Goal: Task Accomplishment & Management: Use online tool/utility

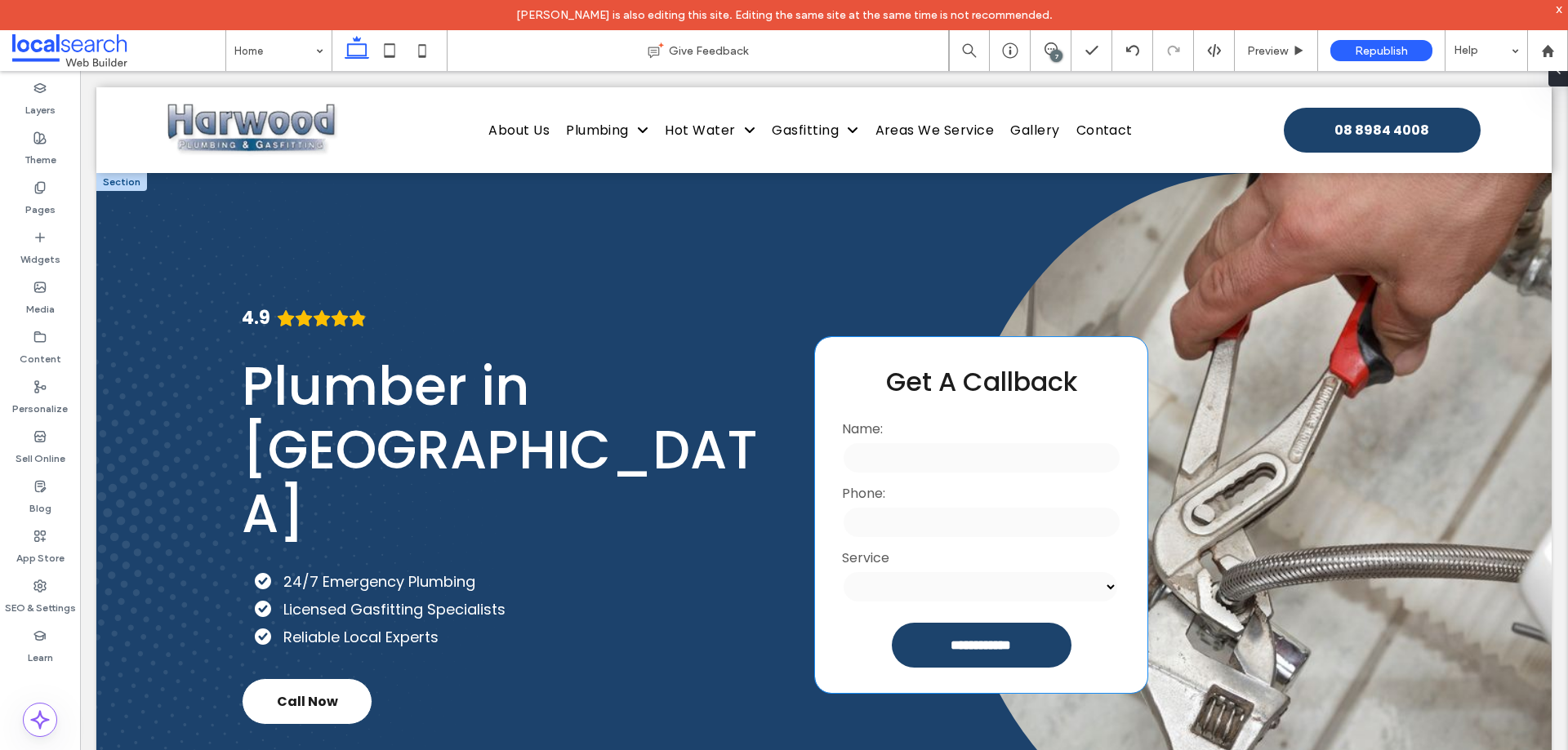
click at [945, 523] on input "tel" at bounding box center [981, 522] width 279 height 32
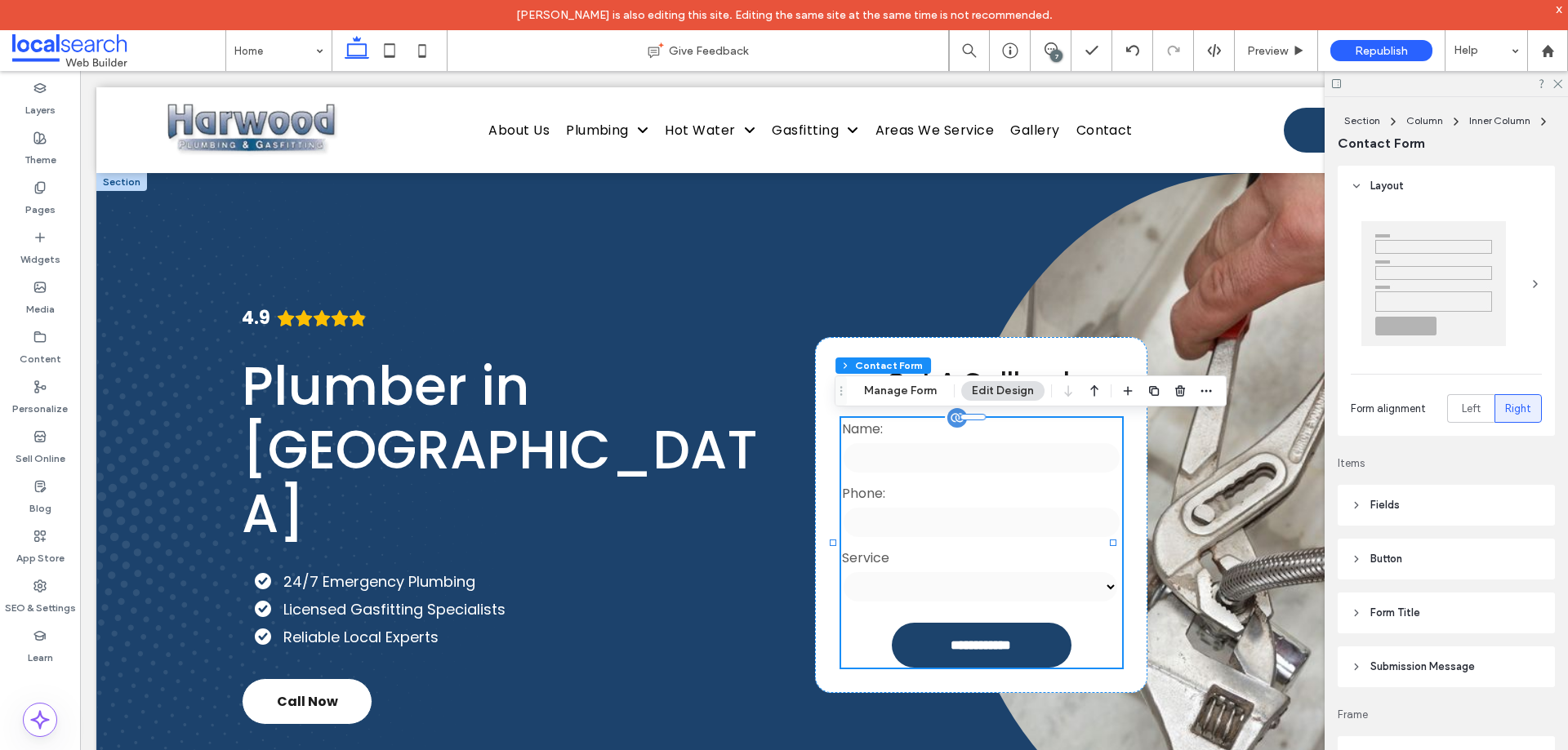
type input "*"
type input "***"
type input "**"
click at [913, 388] on button "Manage Form" at bounding box center [900, 390] width 94 height 19
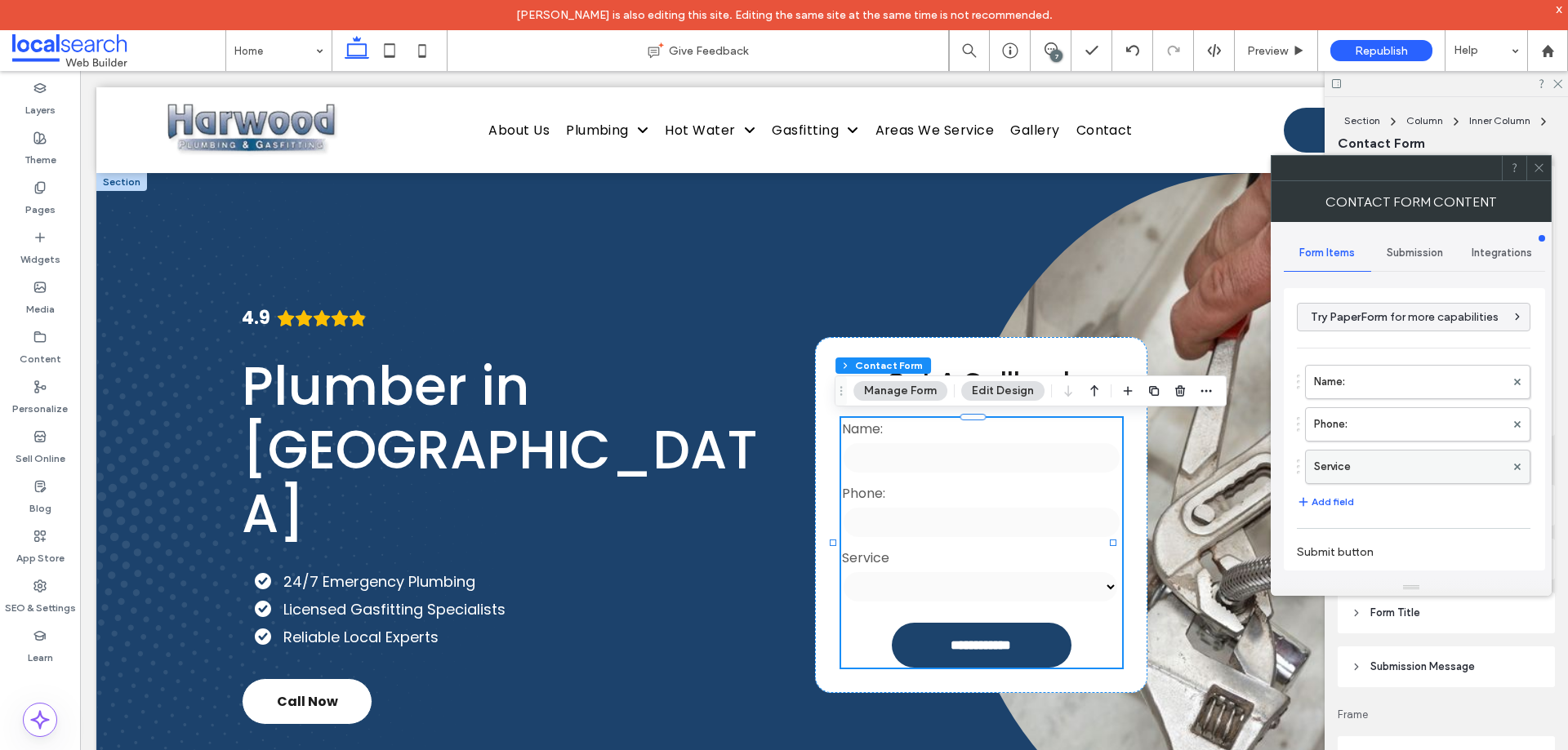
click at [1389, 472] on label "Service" at bounding box center [1410, 467] width 192 height 32
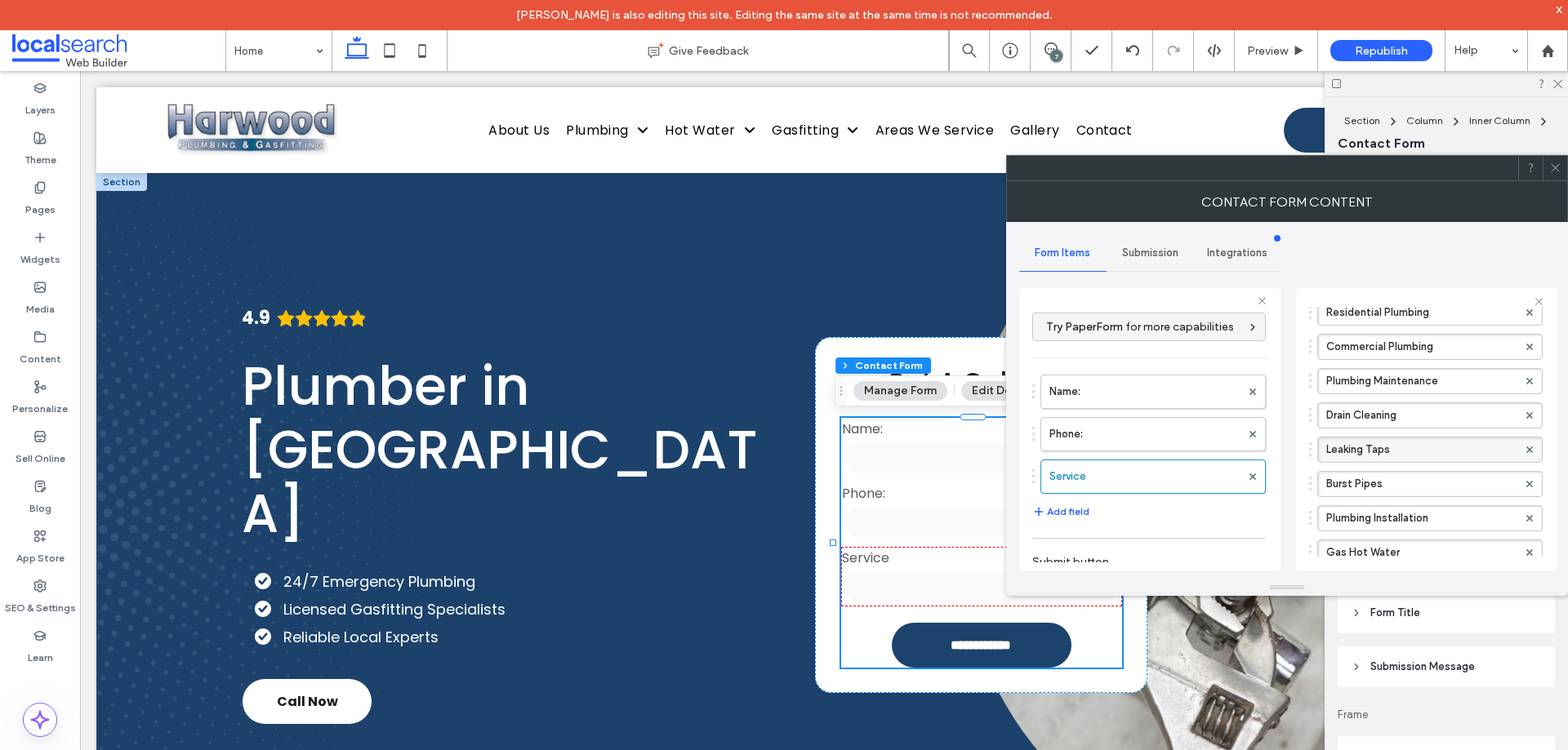
scroll to position [499, 0]
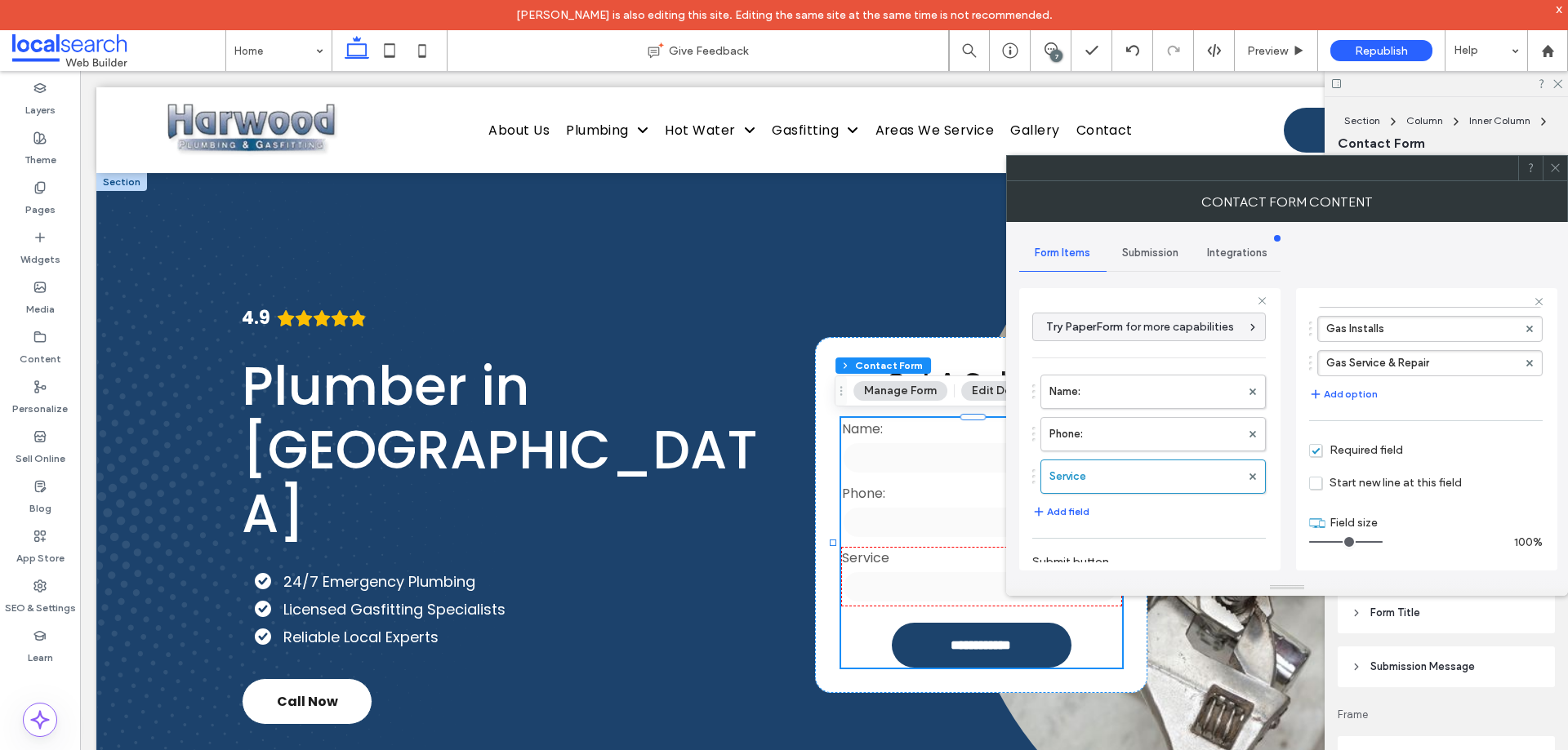
click at [1144, 247] on span "Submission" at bounding box center [1150, 253] width 56 height 13
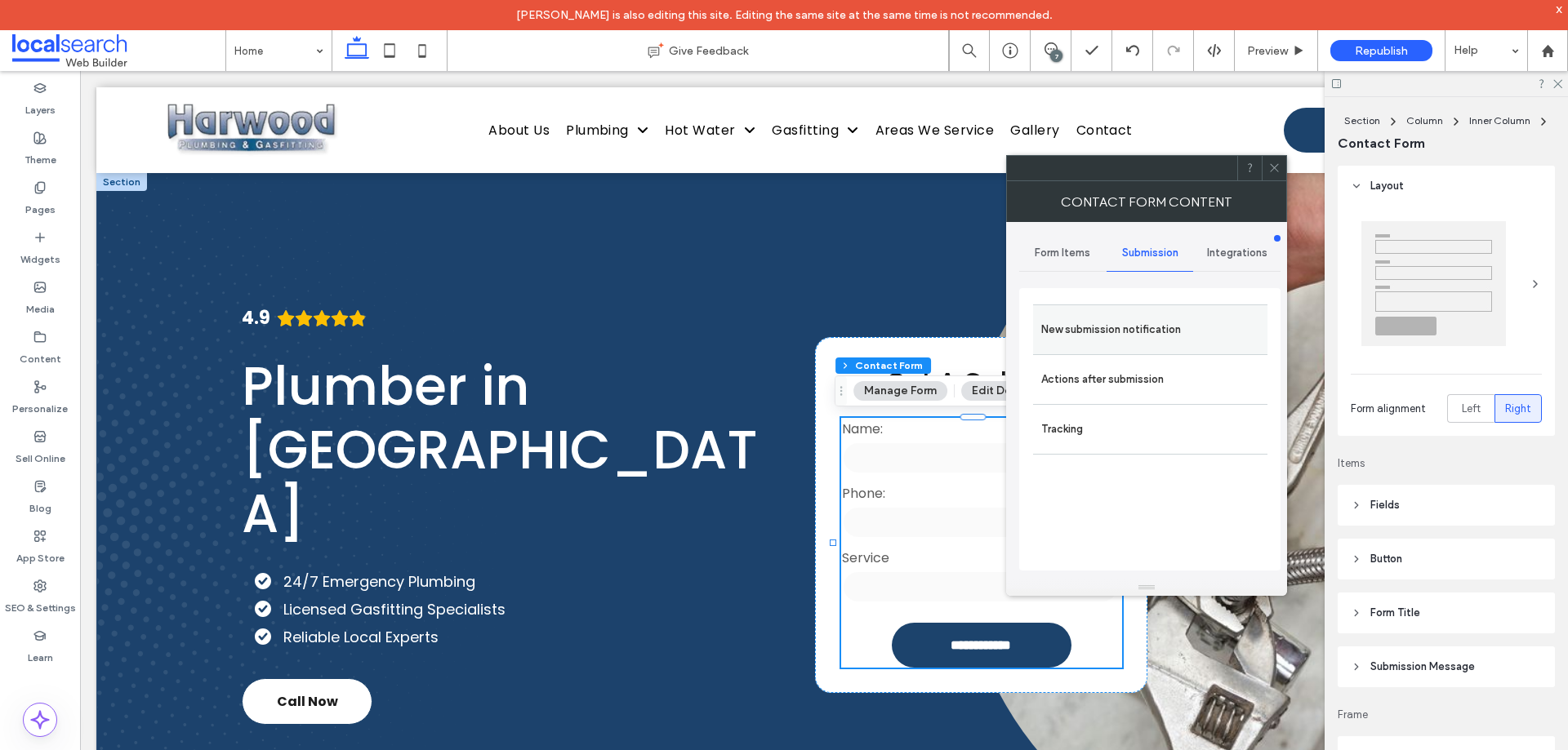
click at [1131, 319] on label "New submission notification" at bounding box center [1150, 329] width 218 height 32
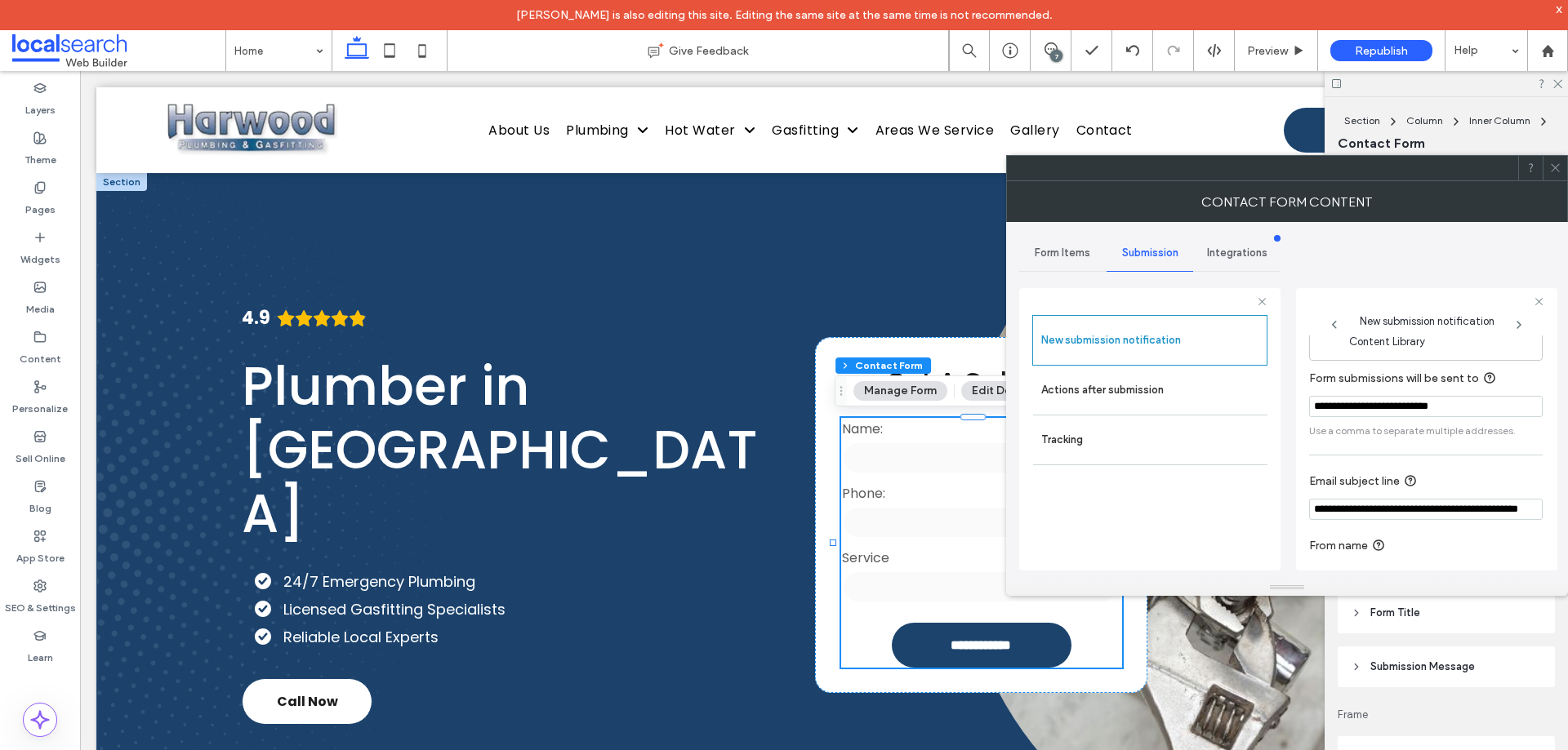
scroll to position [85, 0]
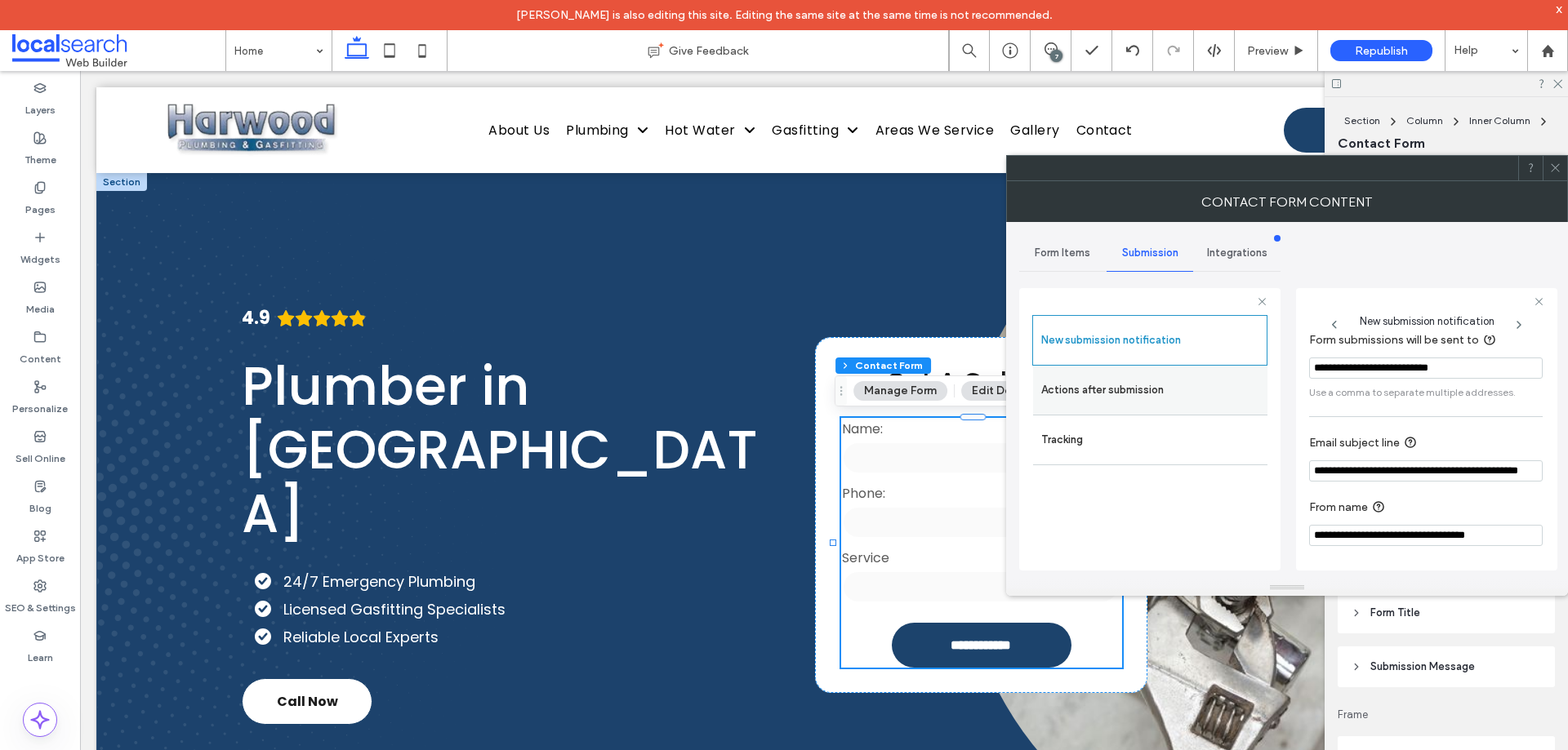
click at [1139, 400] on label "Actions after submission" at bounding box center [1150, 389] width 218 height 32
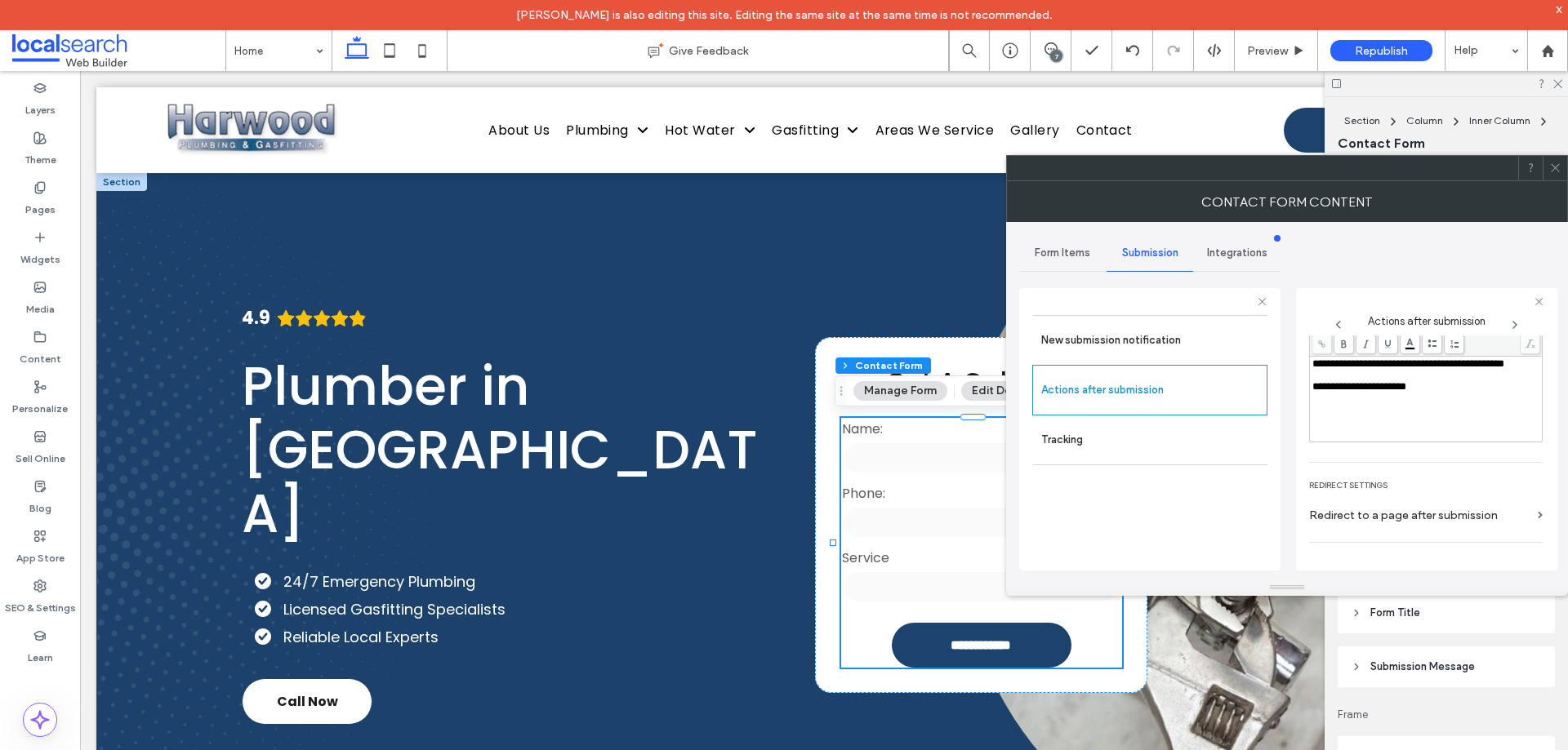
scroll to position [282, 0]
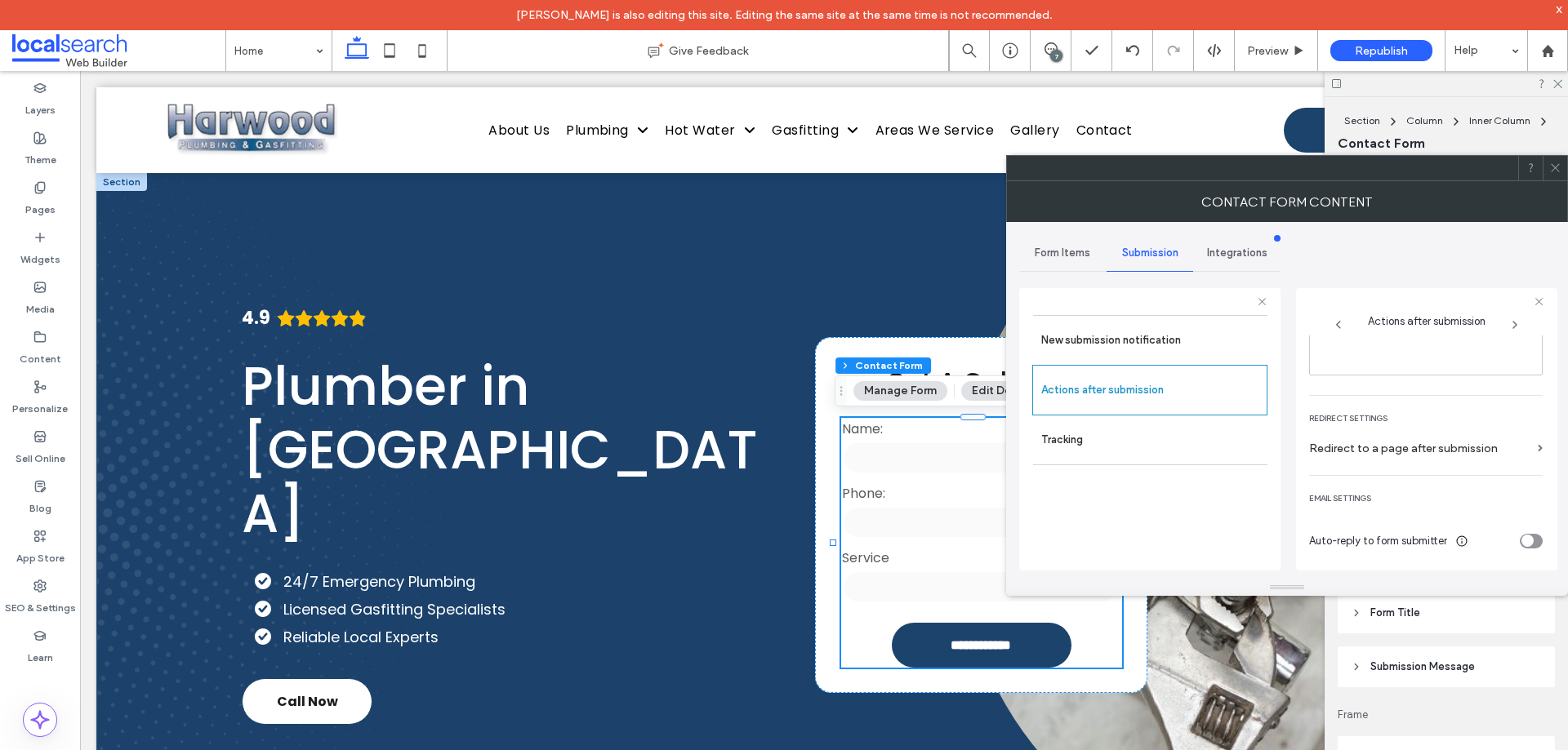
click at [1553, 170] on use at bounding box center [1555, 167] width 8 height 8
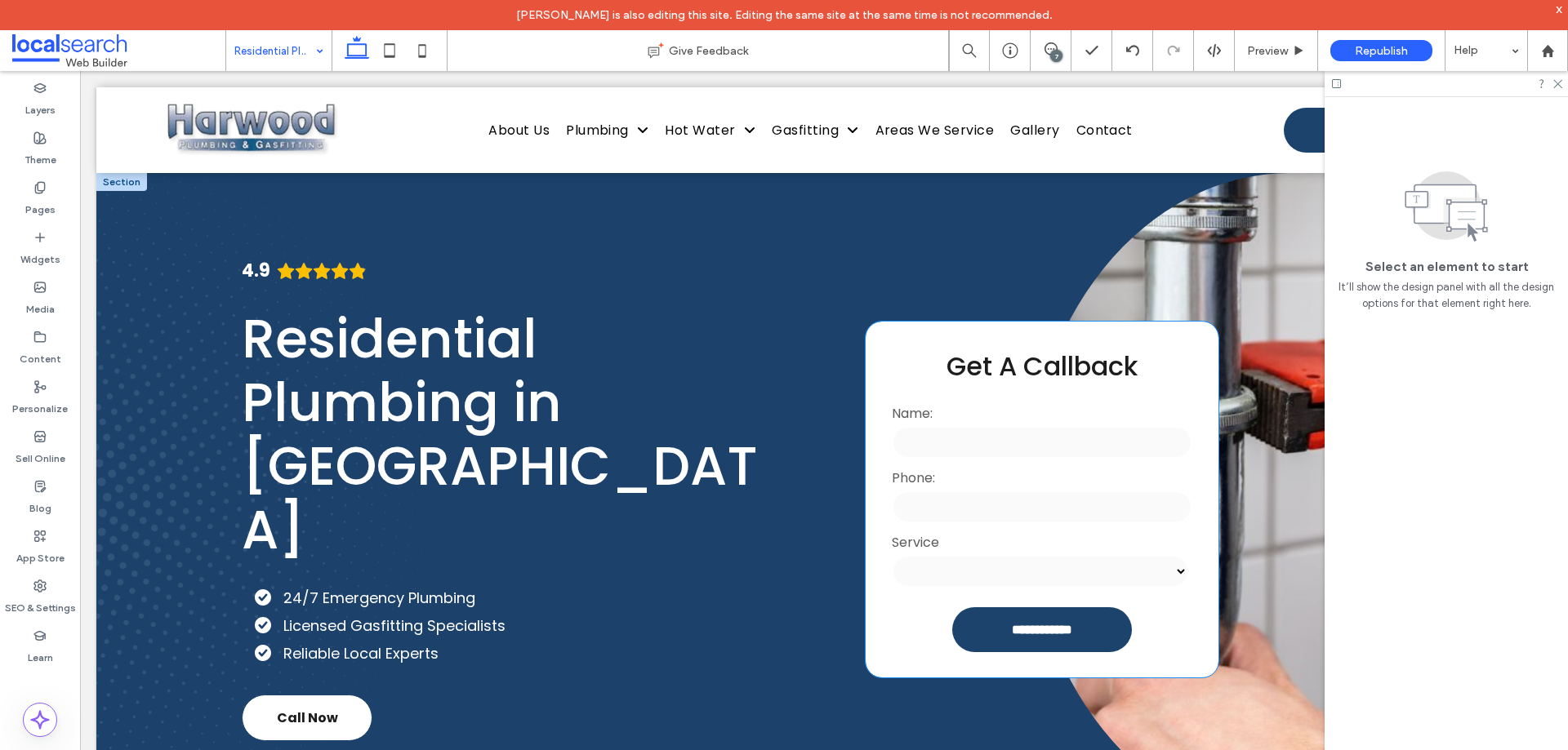
click at [981, 481] on label "Phone:" at bounding box center [1042, 478] width 300 height 20
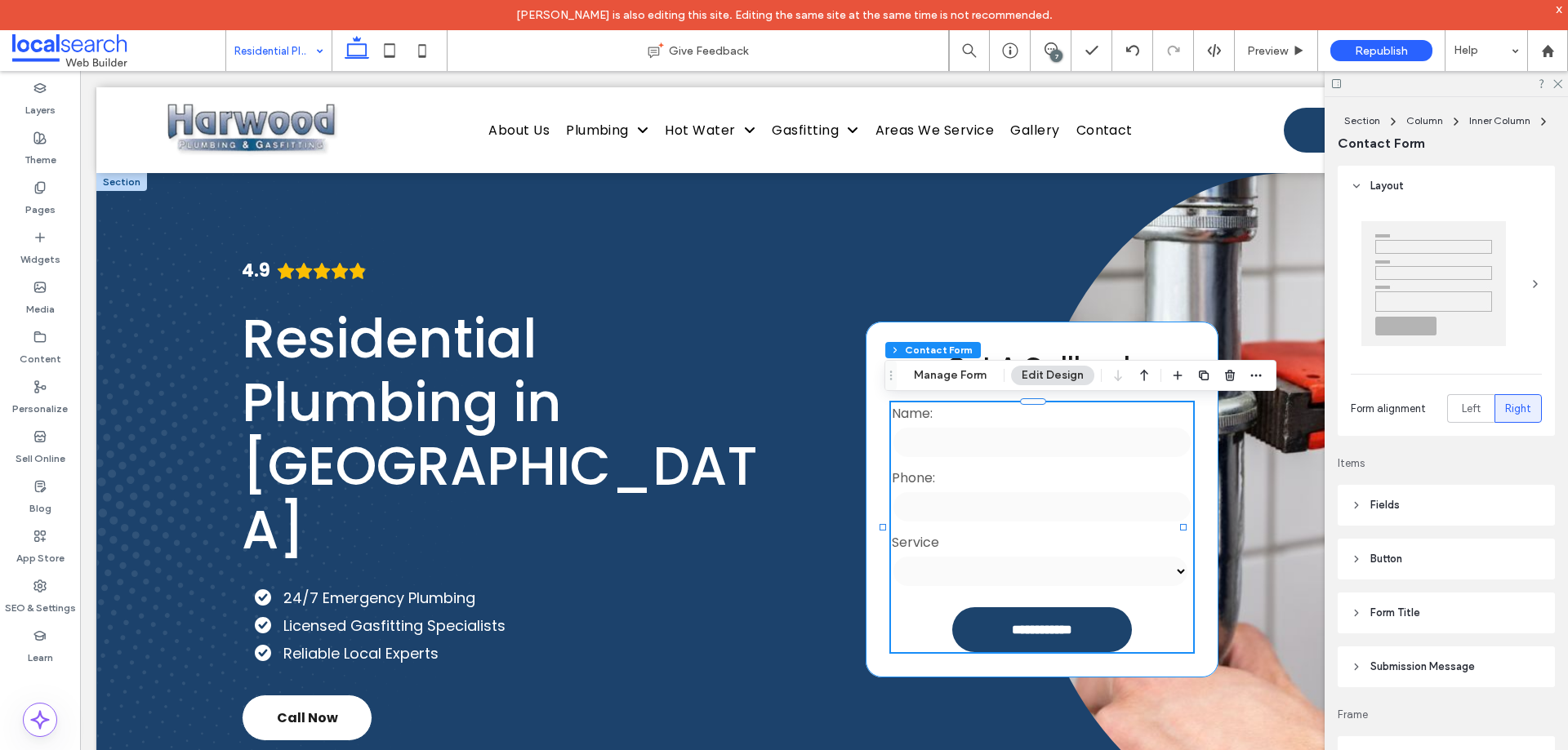
type input "*"
type input "***"
type input "**"
click at [947, 375] on button "Manage Form" at bounding box center [950, 375] width 94 height 19
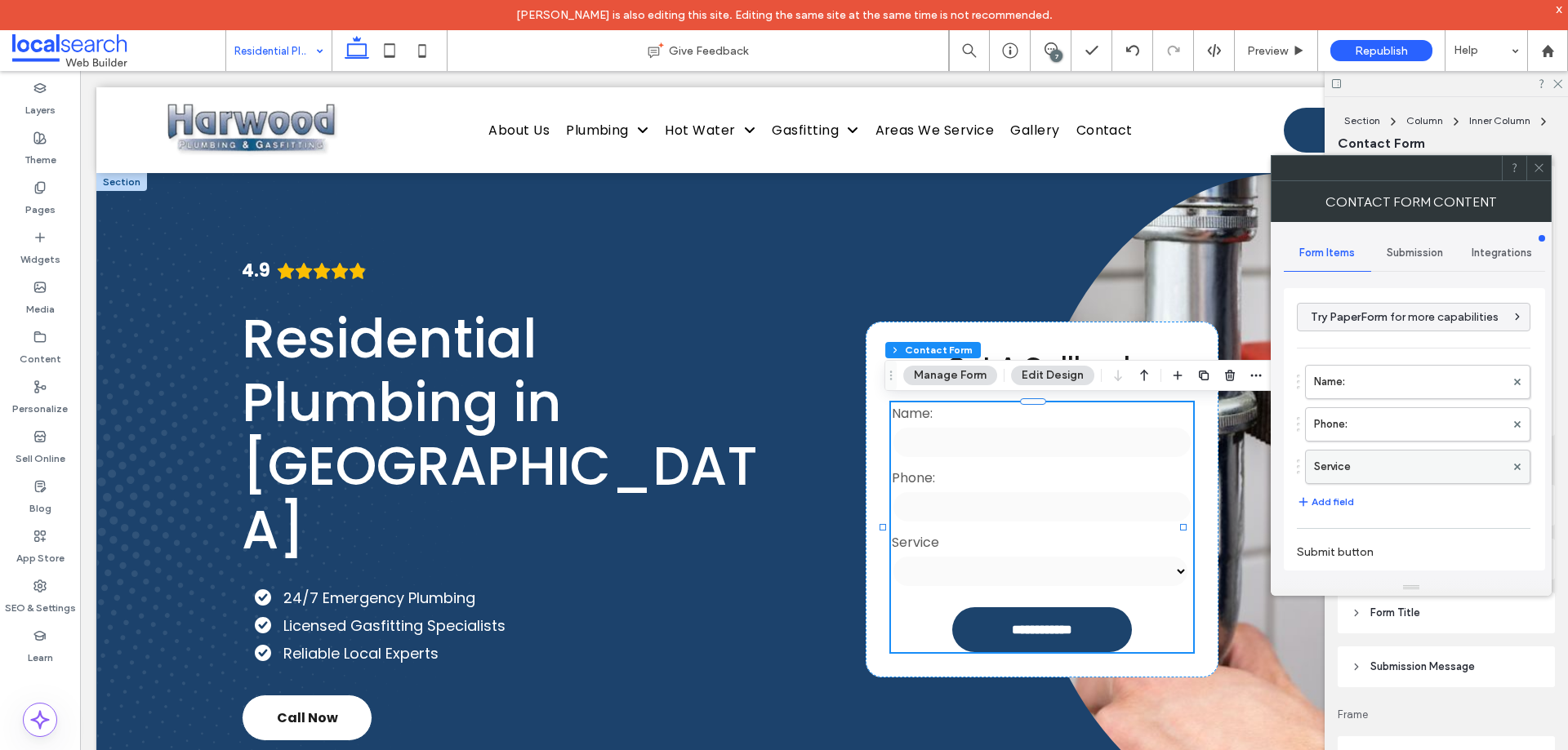
click at [1382, 464] on label "Service" at bounding box center [1410, 467] width 192 height 32
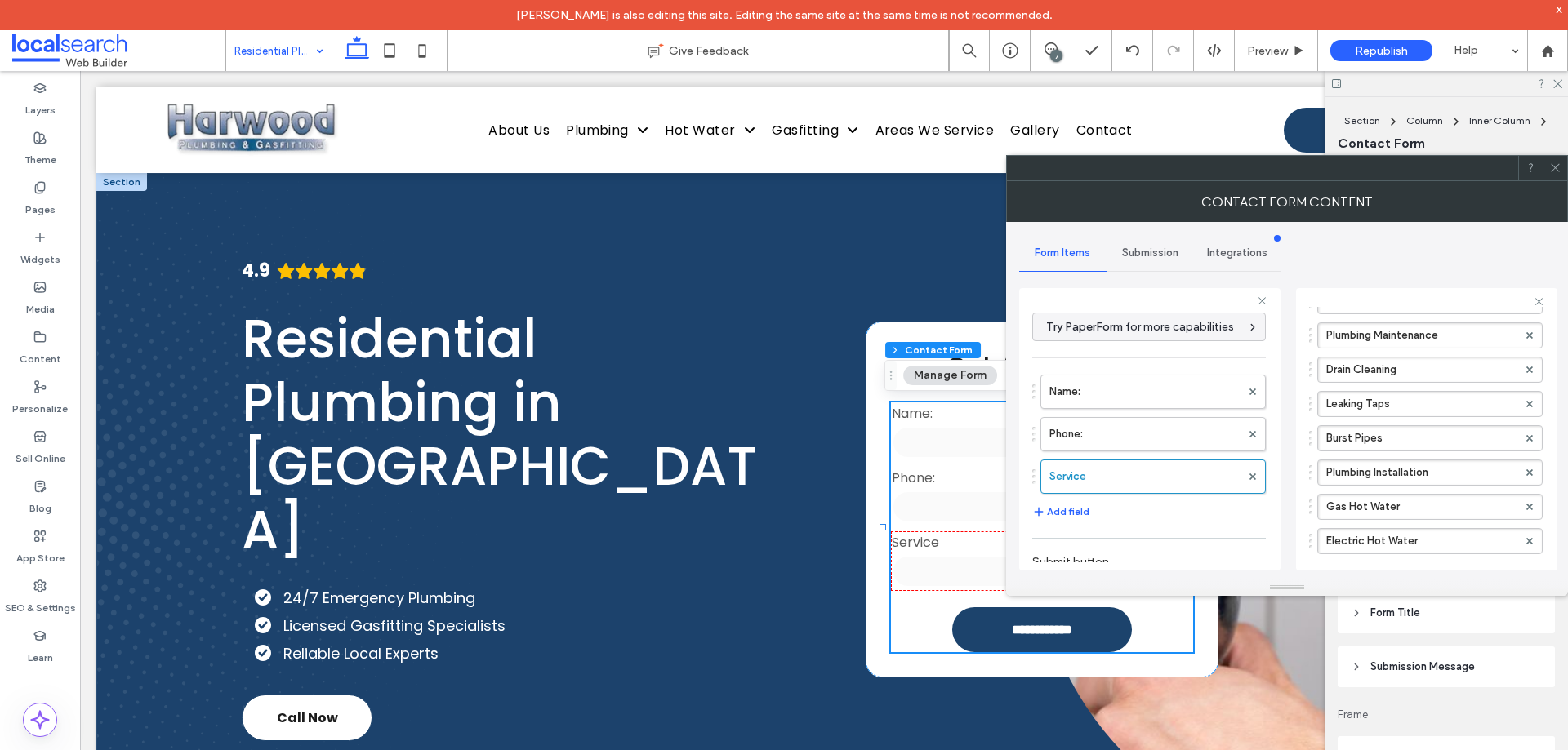
scroll to position [499, 0]
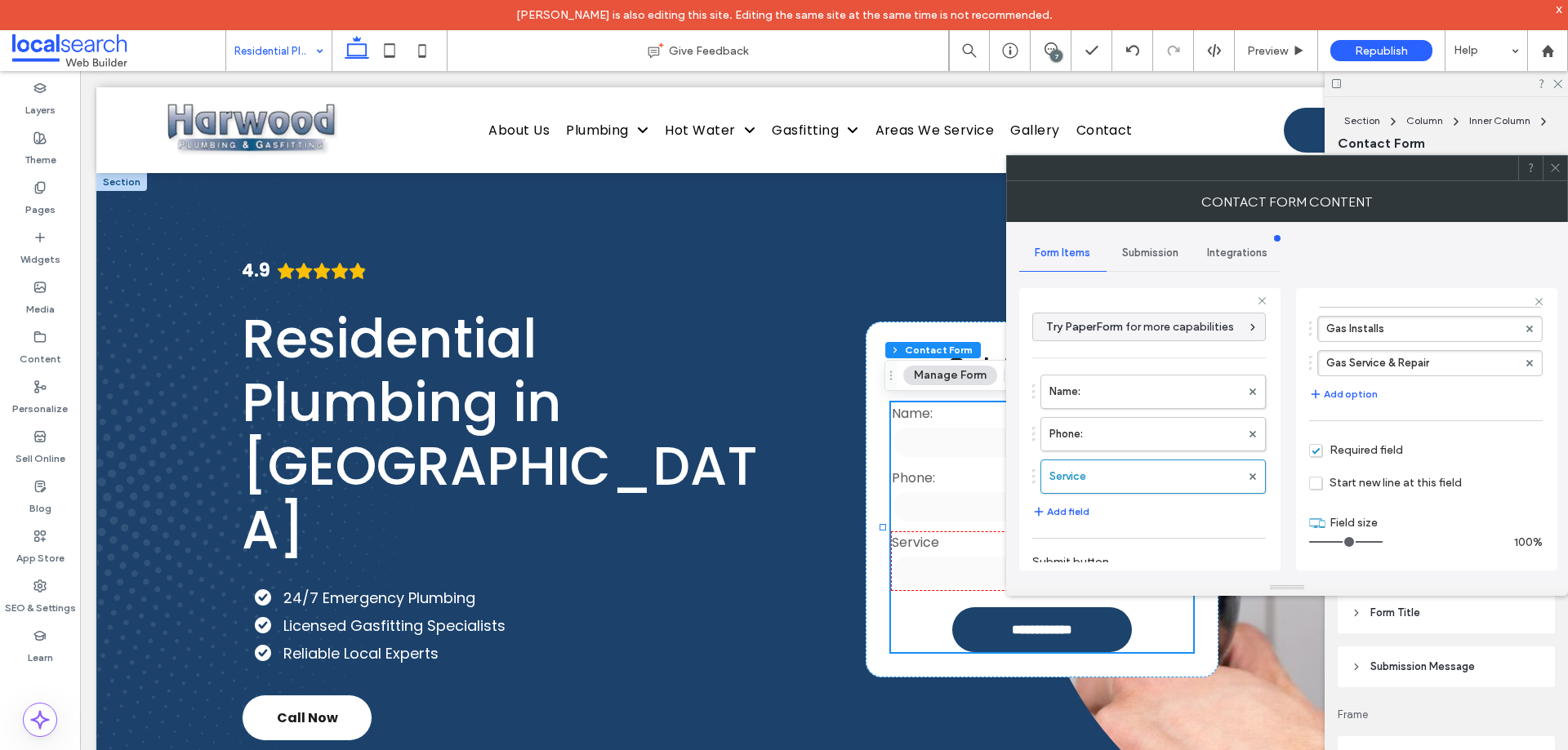
click at [1153, 250] on span "Submission" at bounding box center [1150, 253] width 56 height 13
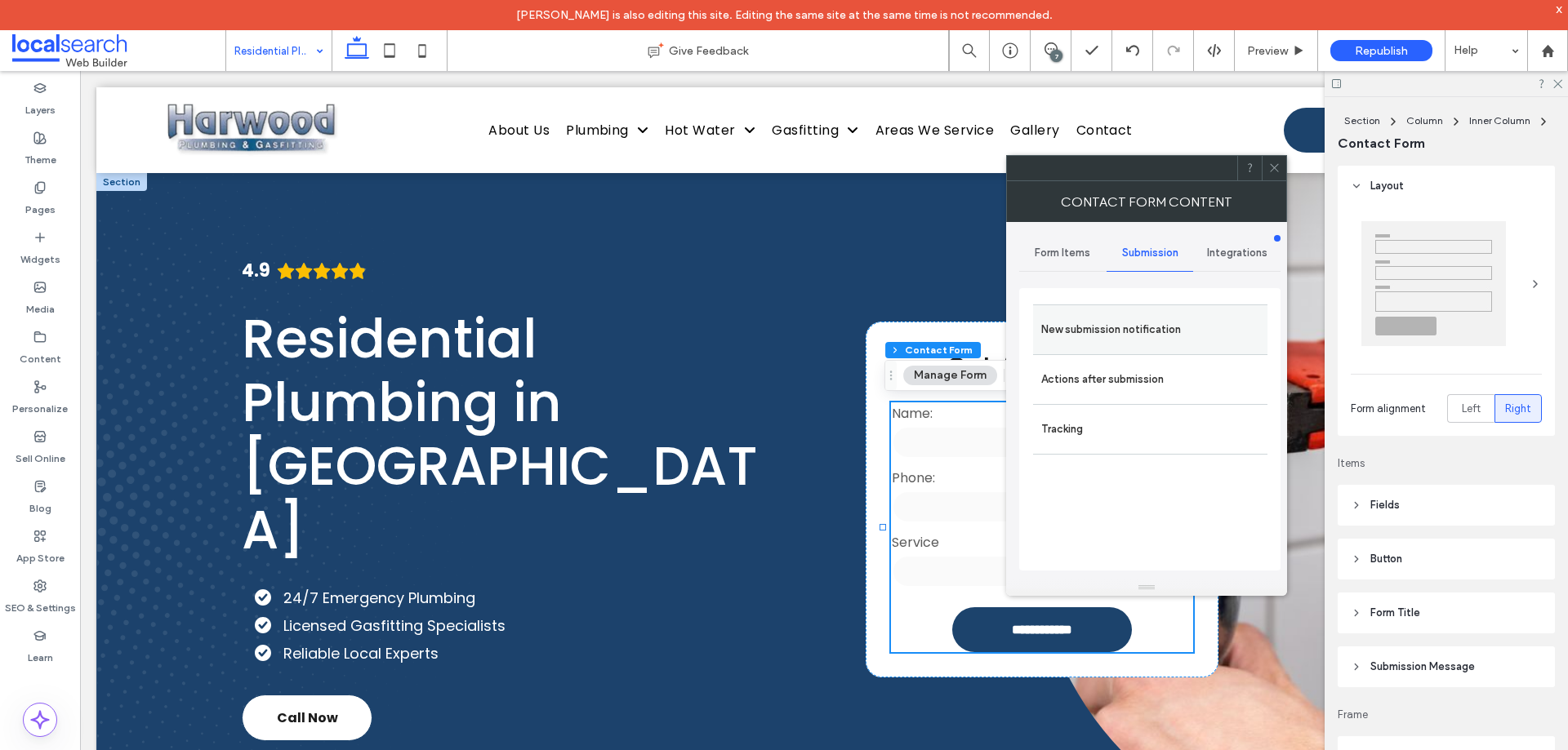
click at [1135, 320] on label "New submission notification" at bounding box center [1150, 329] width 218 height 32
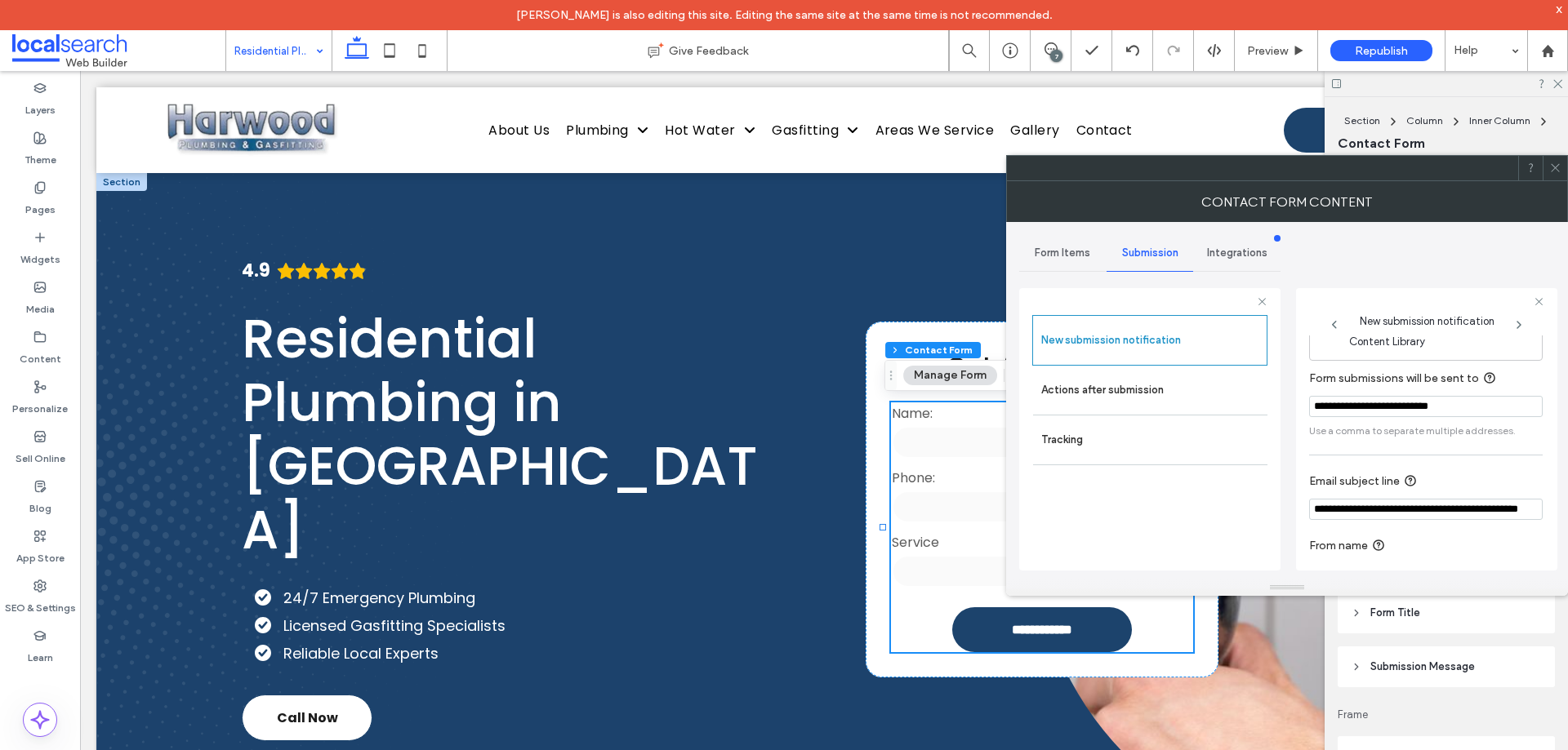
scroll to position [85, 0]
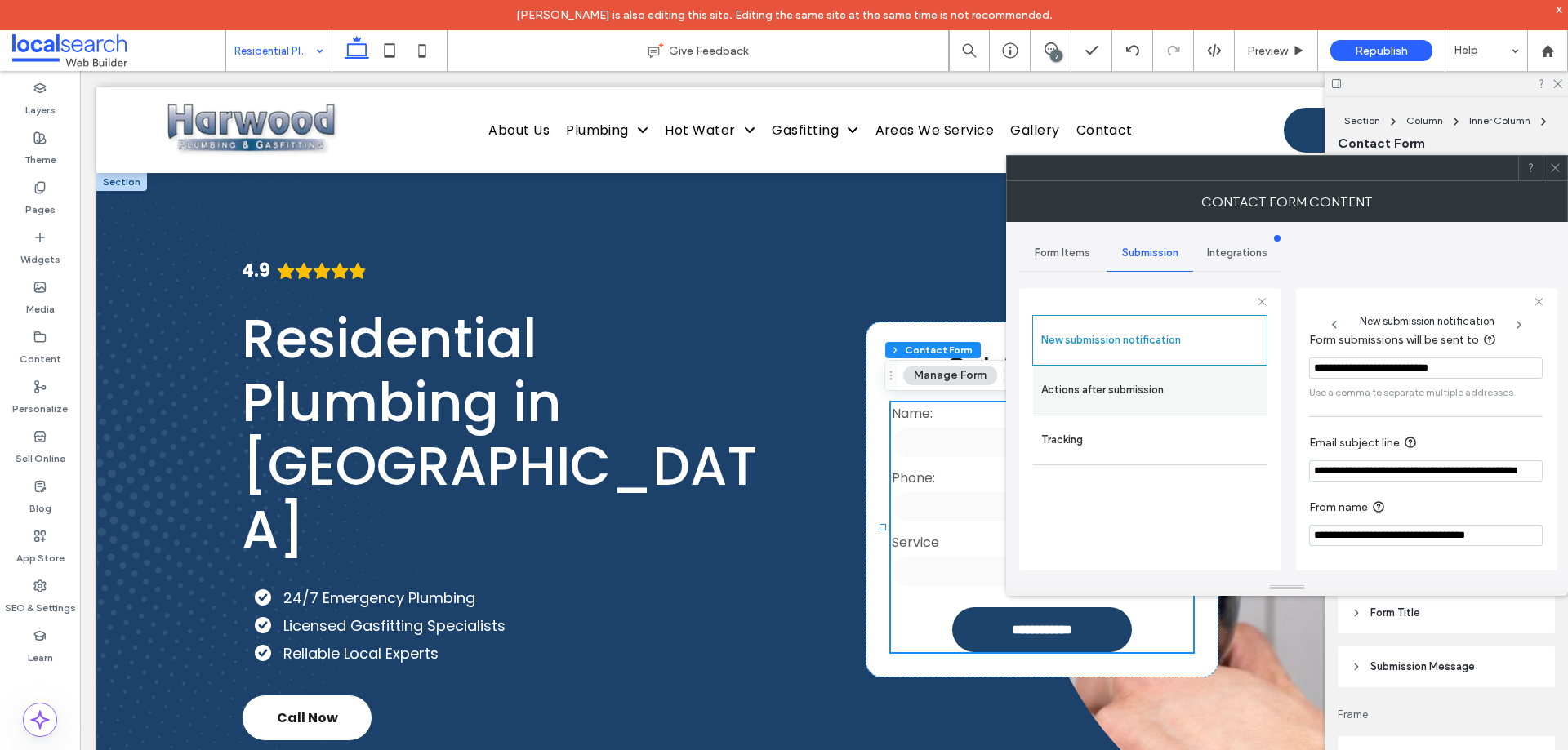
drag, startPoint x: 1083, startPoint y: 383, endPoint x: 1139, endPoint y: 392, distance: 56.7
click at [1084, 383] on label "Actions after submission" at bounding box center [1150, 389] width 218 height 32
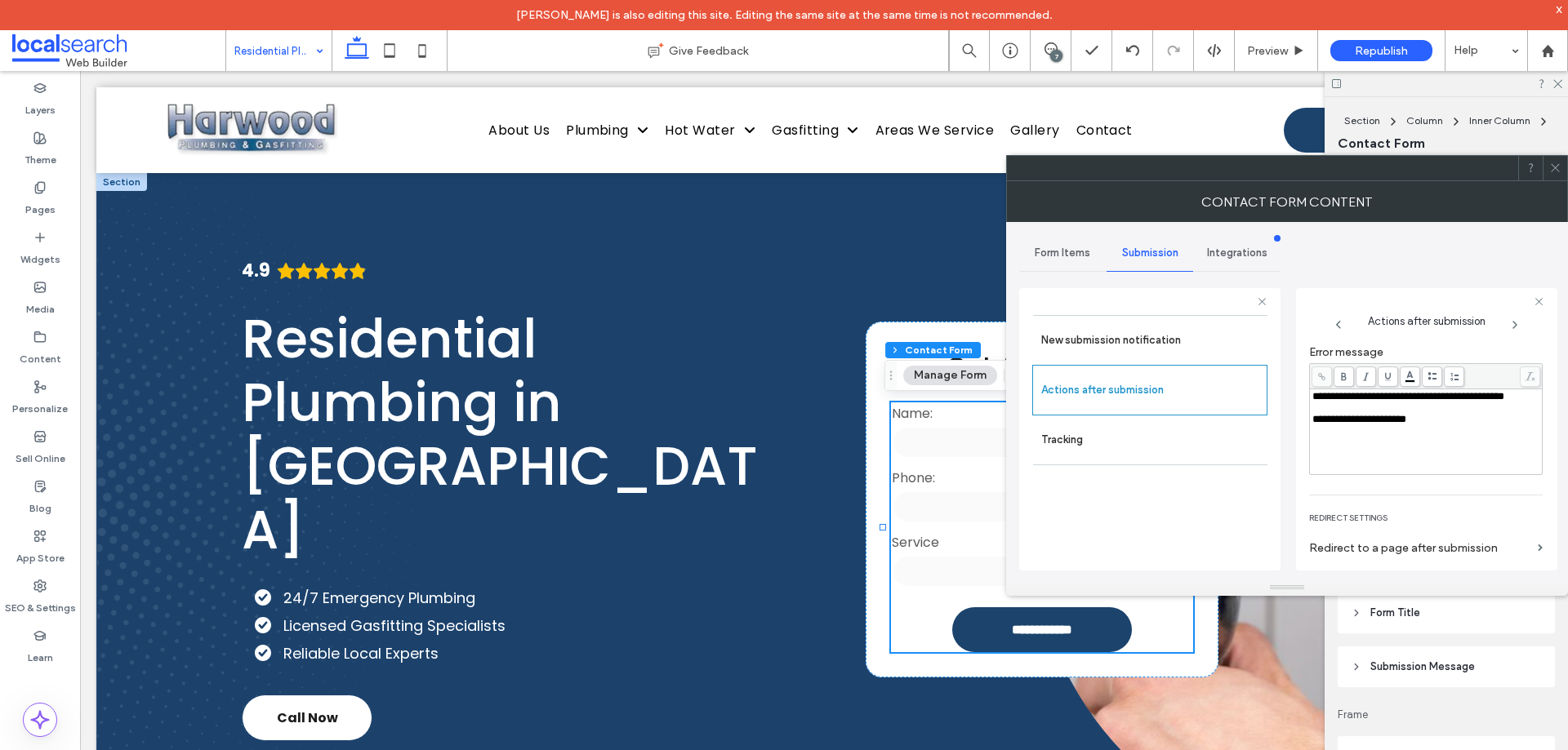
scroll to position [282, 0]
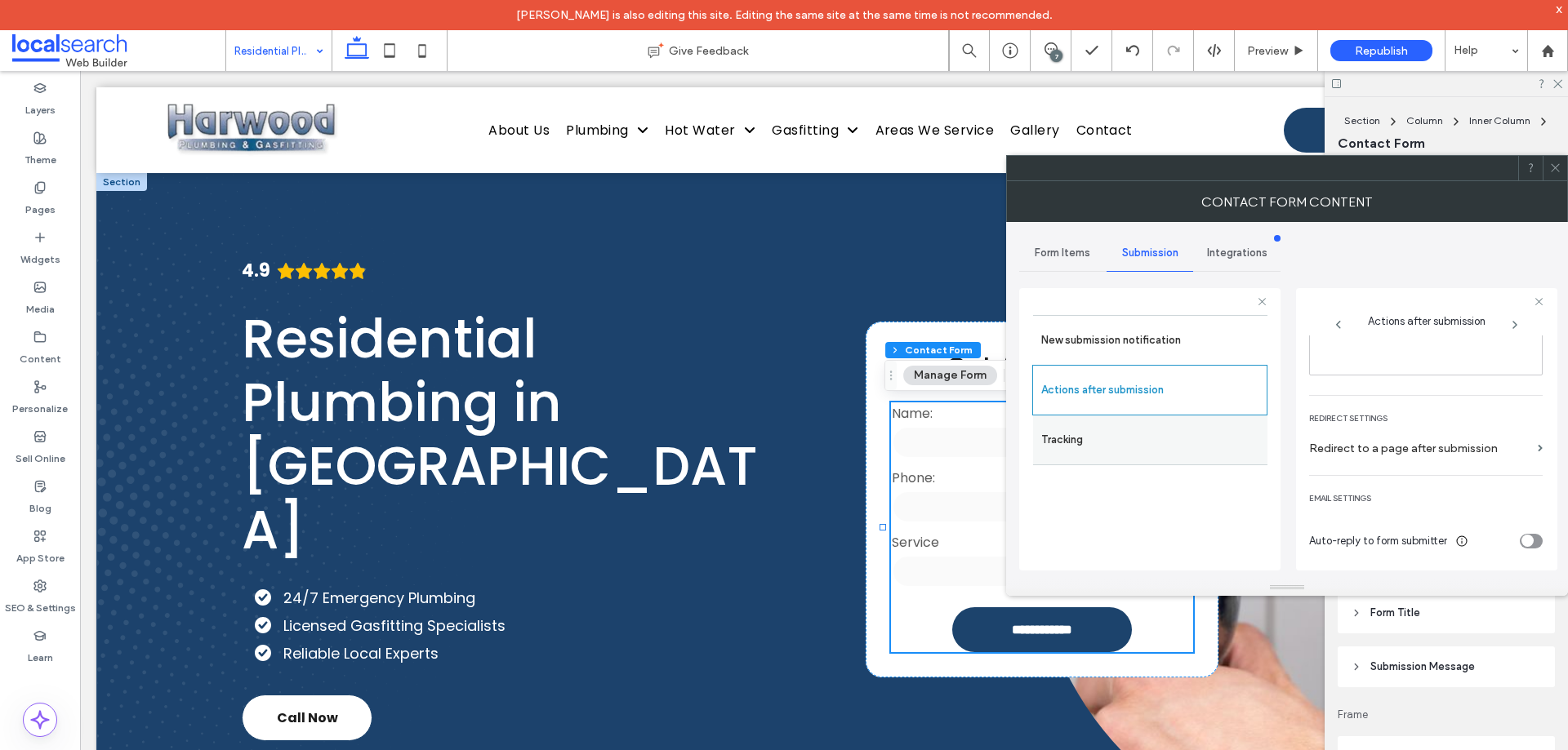
drag, startPoint x: 1550, startPoint y: 169, endPoint x: 1146, endPoint y: 454, distance: 494.4
click at [1551, 169] on icon at bounding box center [1555, 167] width 12 height 12
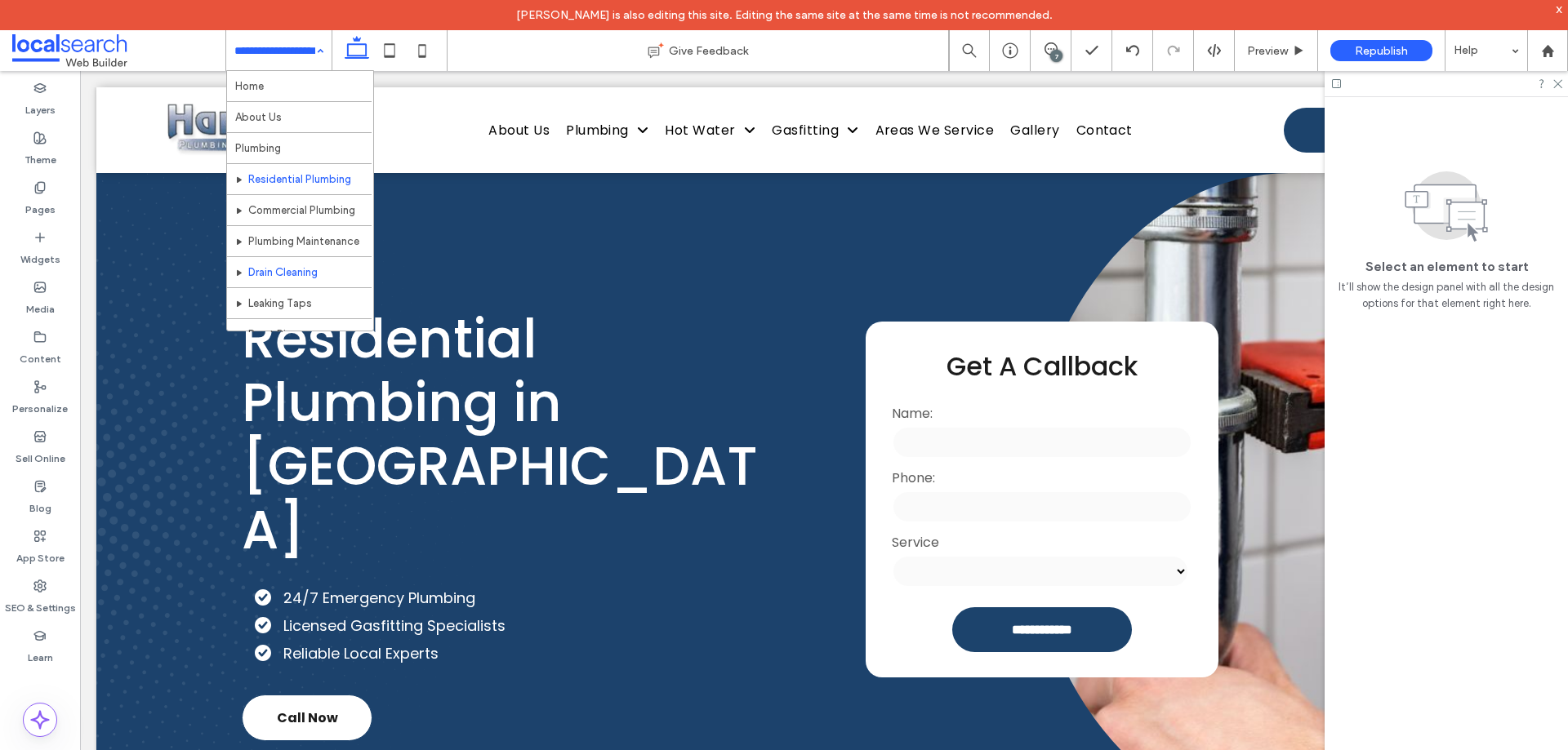
scroll to position [82, 0]
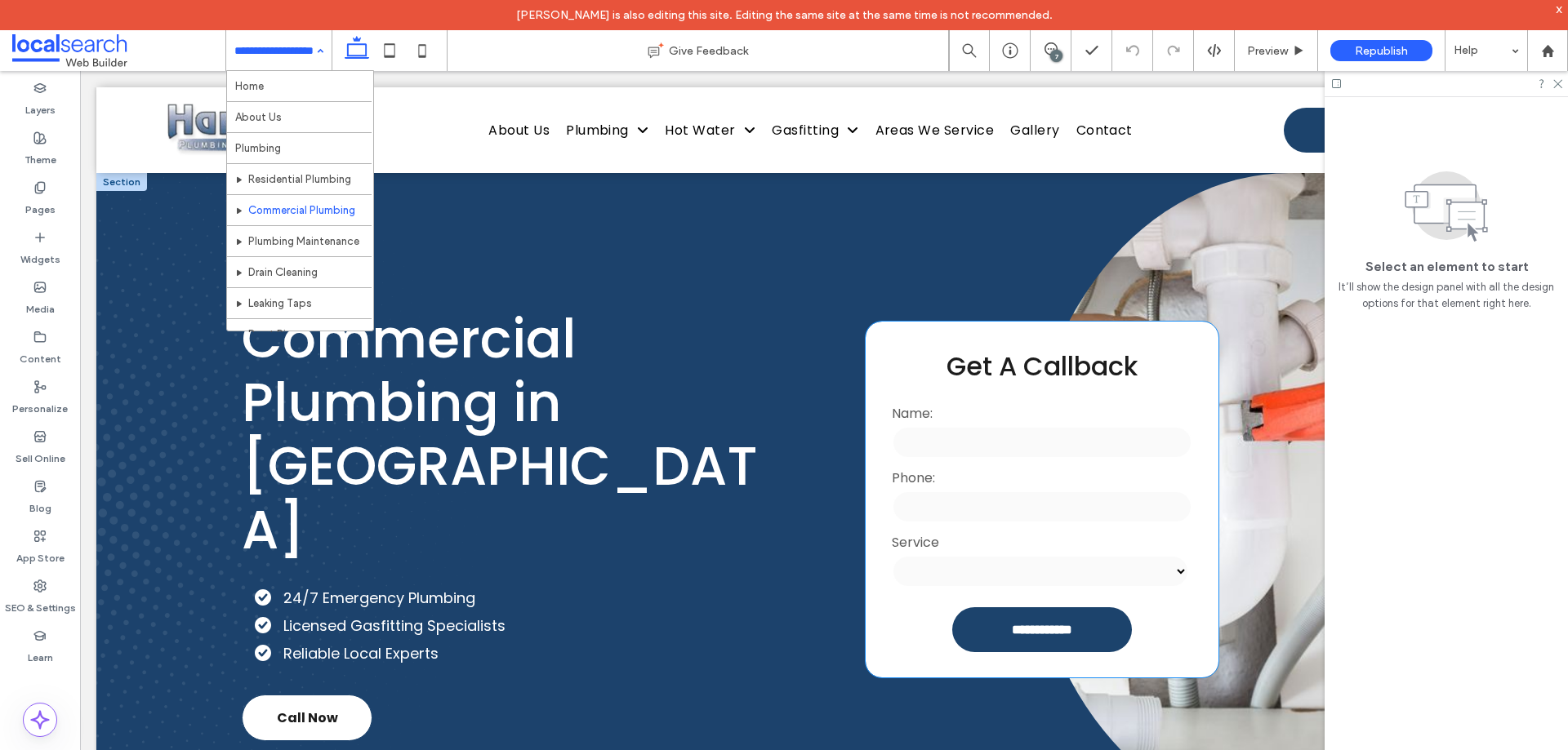
click at [1001, 504] on input "tel" at bounding box center [1042, 506] width 300 height 32
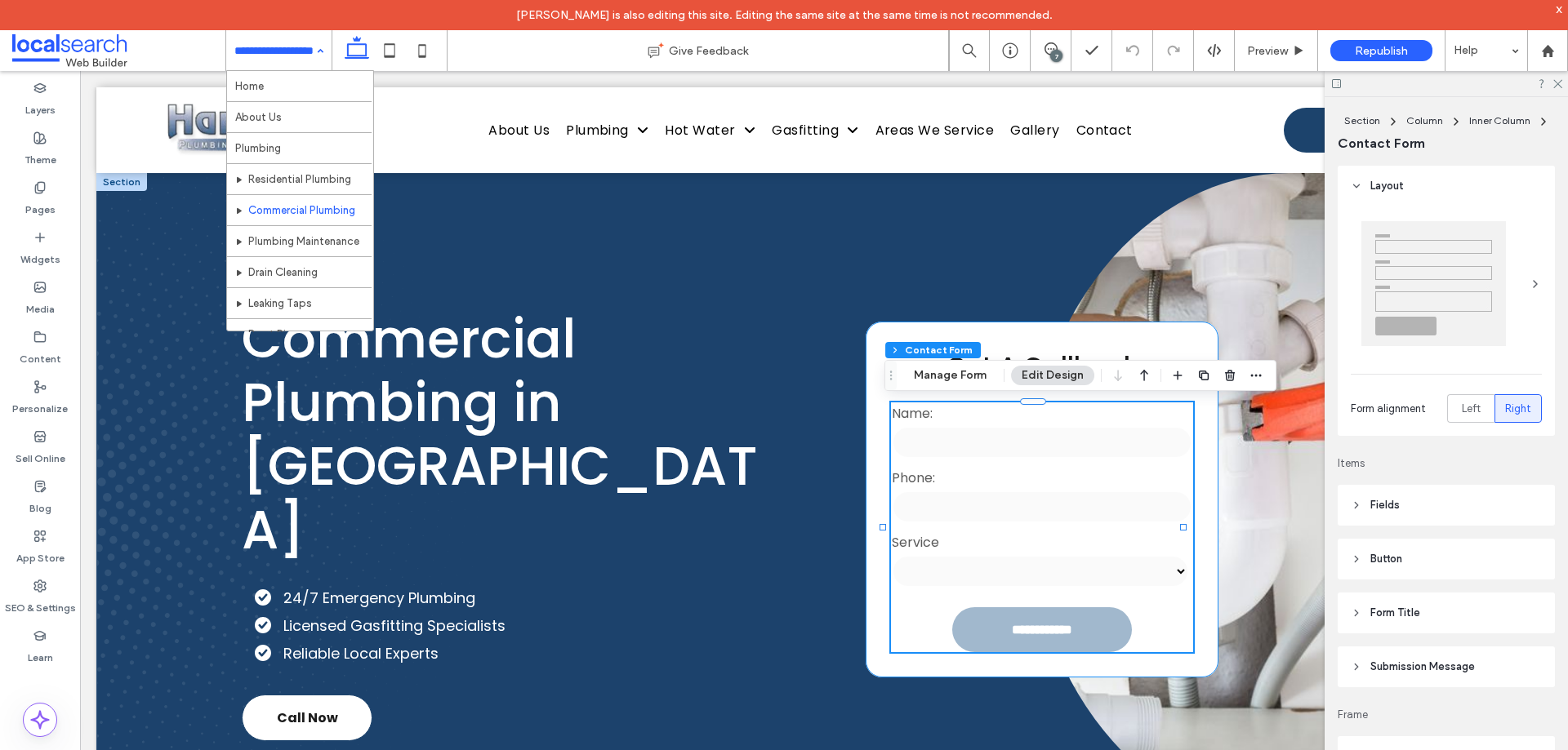
type input "*"
type input "***"
type input "**"
click at [937, 379] on button "Manage Form" at bounding box center [950, 375] width 94 height 19
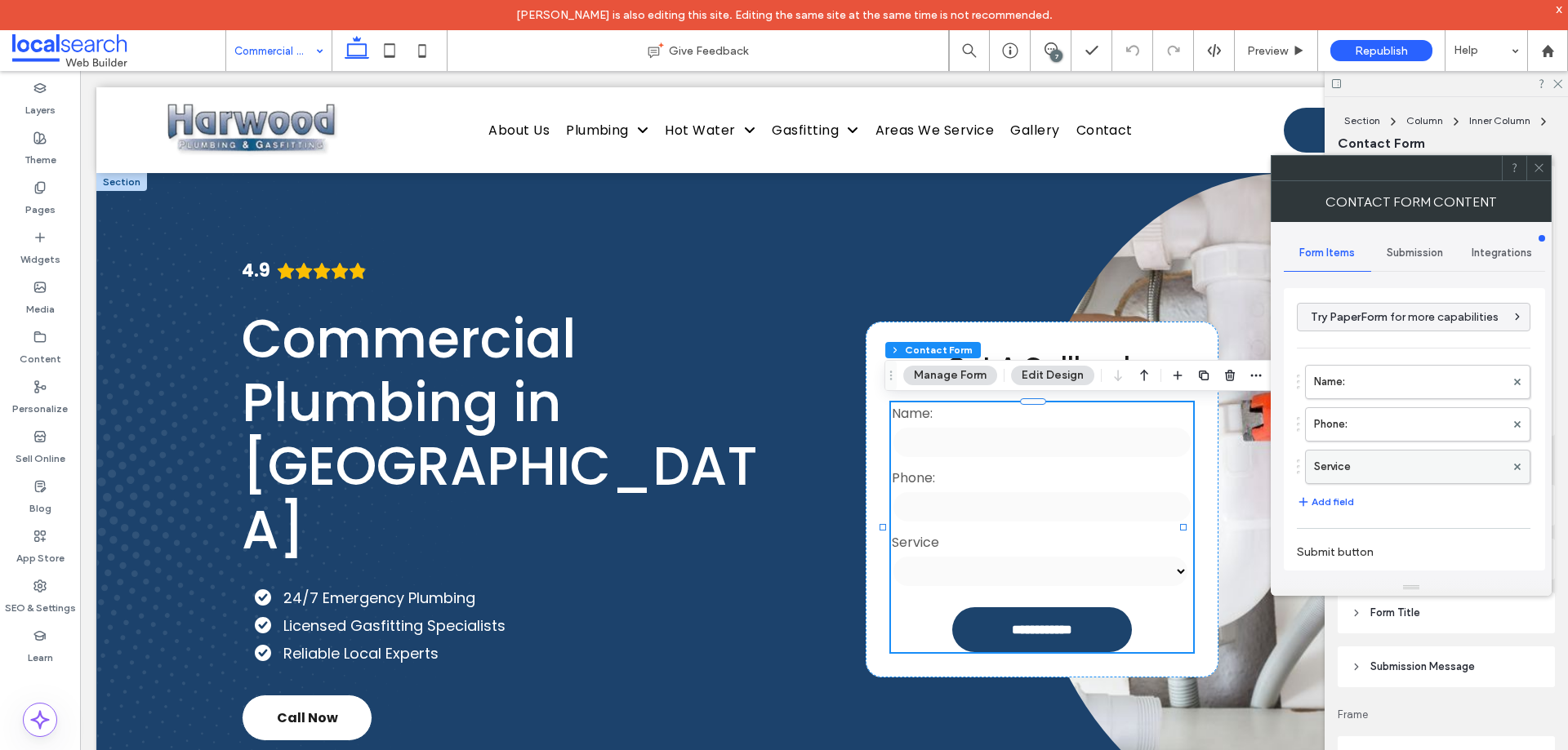
click at [1439, 471] on label "Service" at bounding box center [1410, 467] width 192 height 32
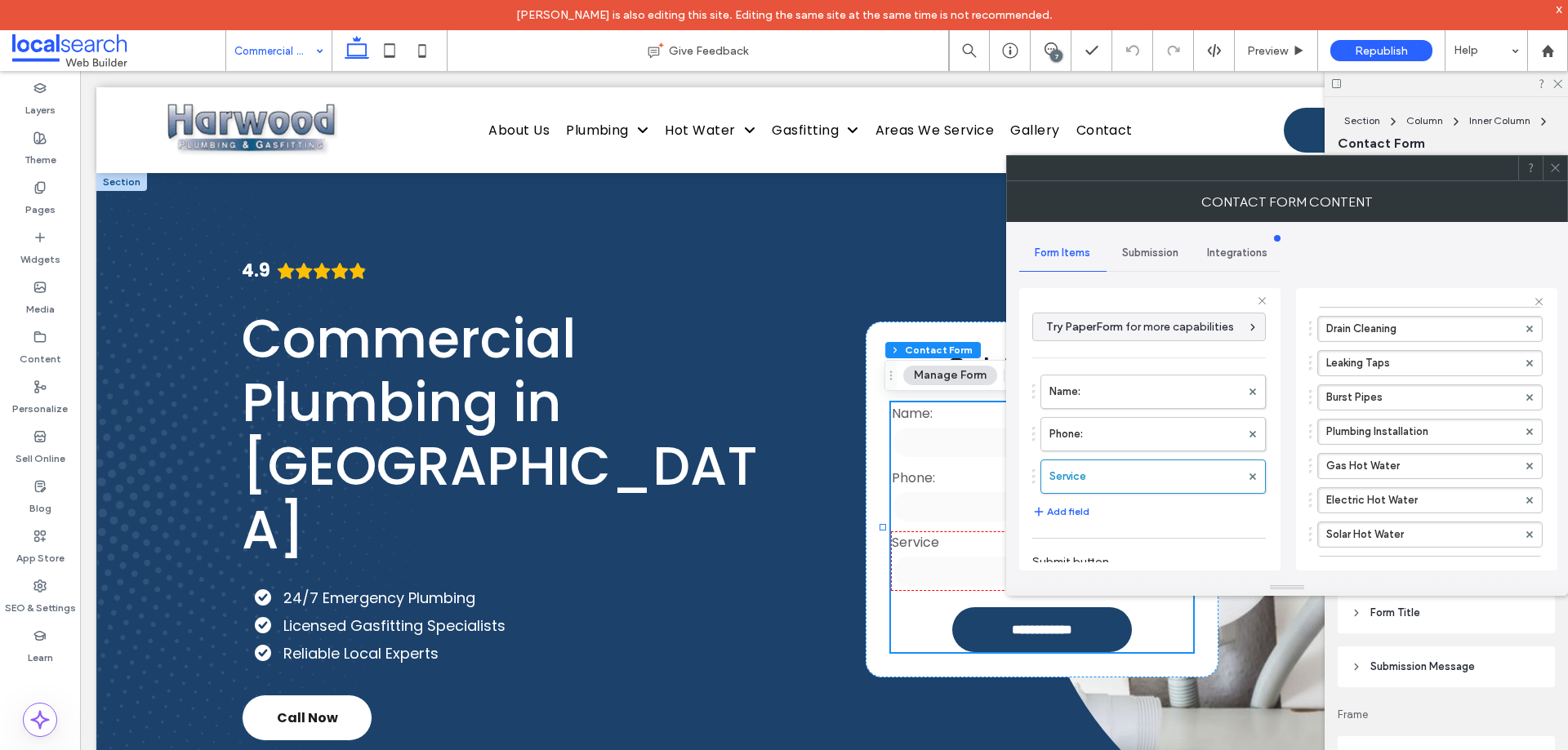
scroll to position [499, 0]
click at [1146, 252] on span "Submission" at bounding box center [1150, 253] width 56 height 13
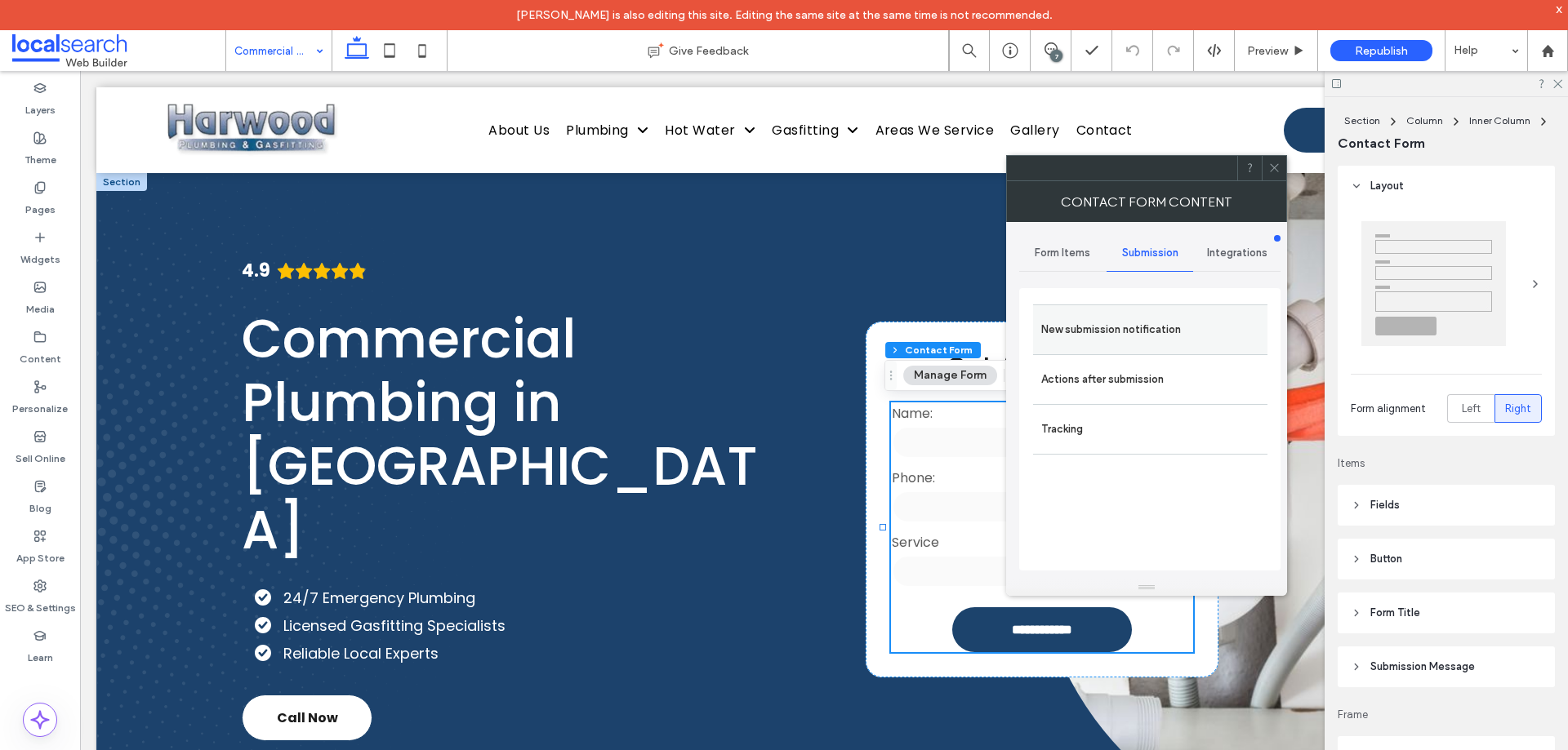
click at [1142, 326] on label "New submission notification" at bounding box center [1150, 329] width 218 height 32
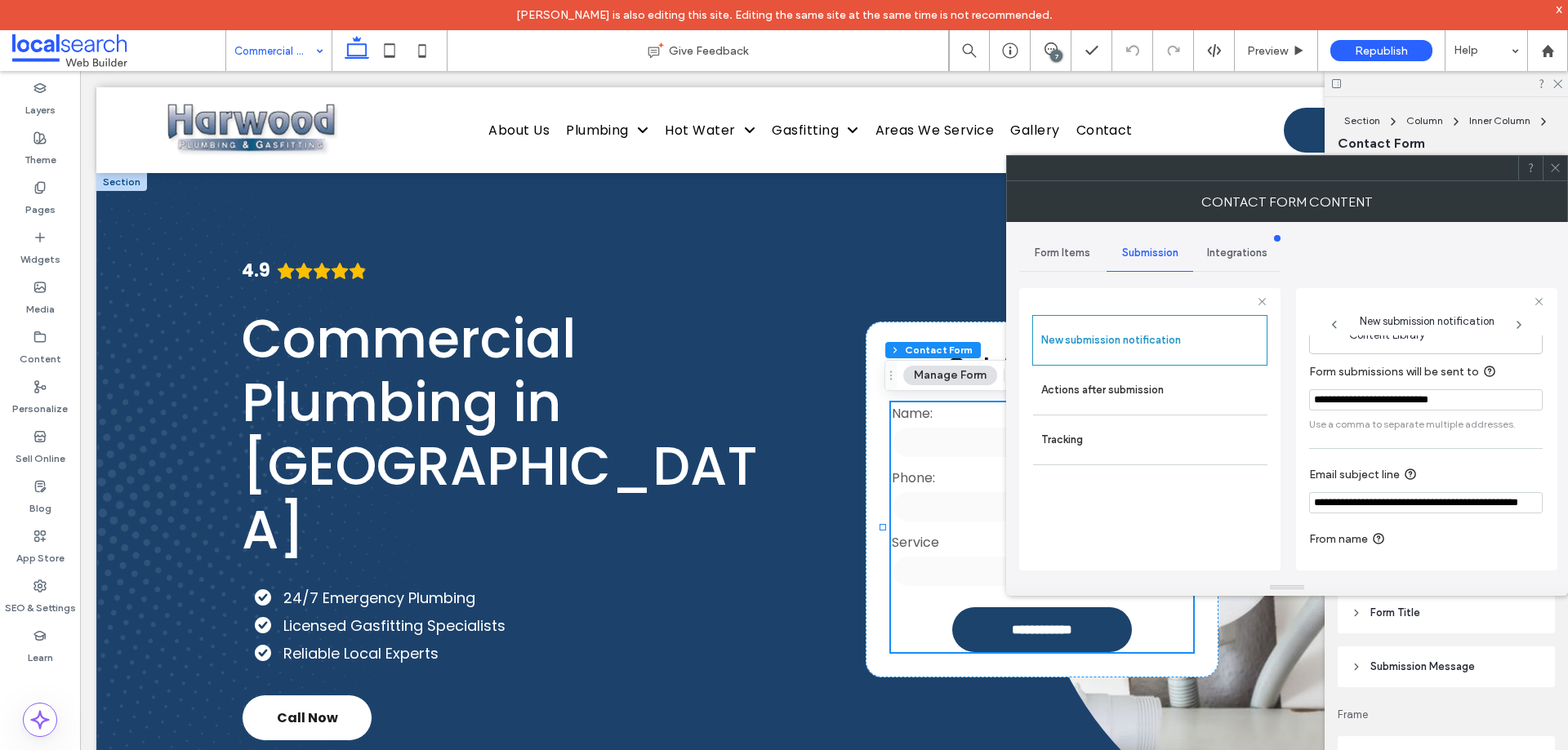
scroll to position [85, 0]
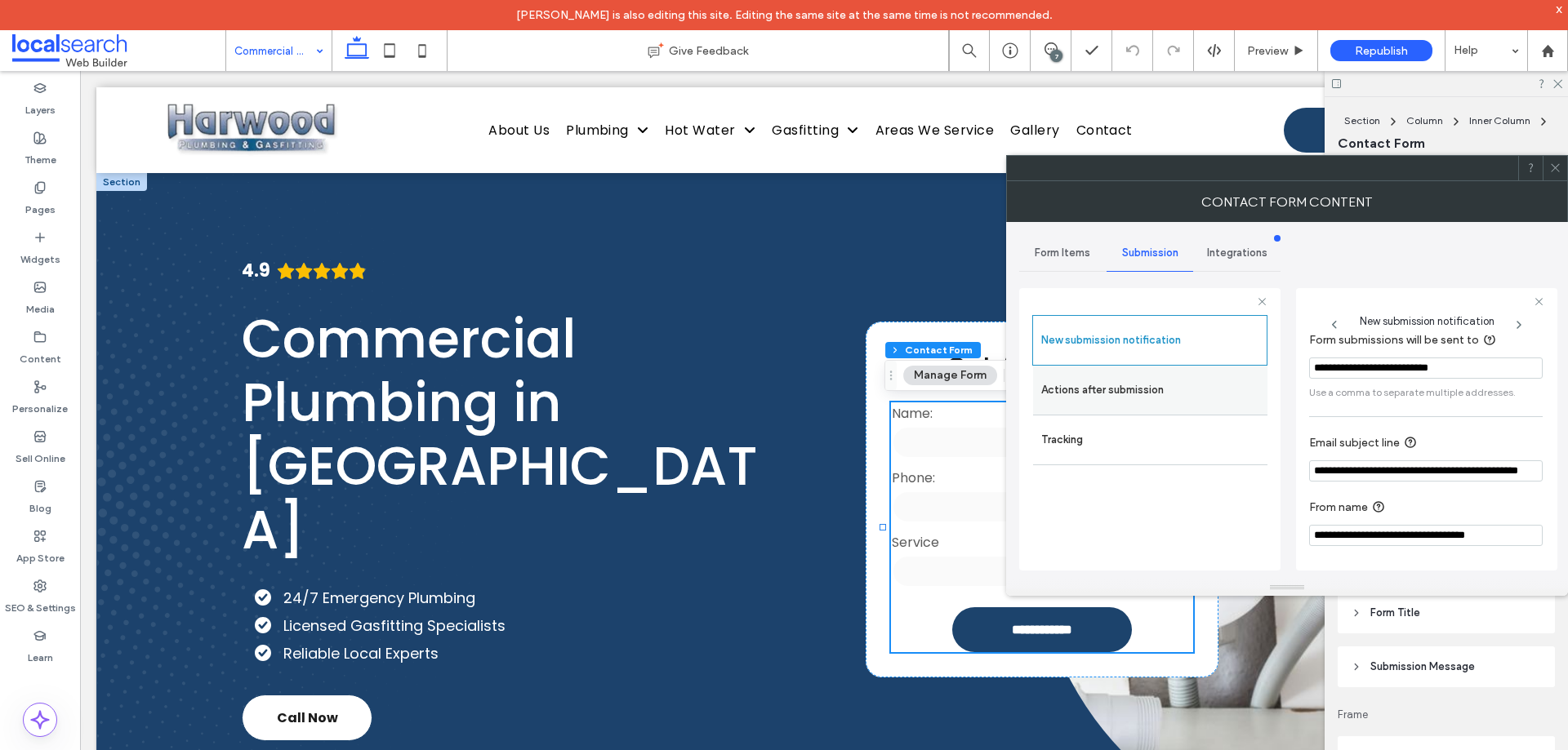
click at [1058, 395] on label "Actions after submission" at bounding box center [1150, 389] width 218 height 32
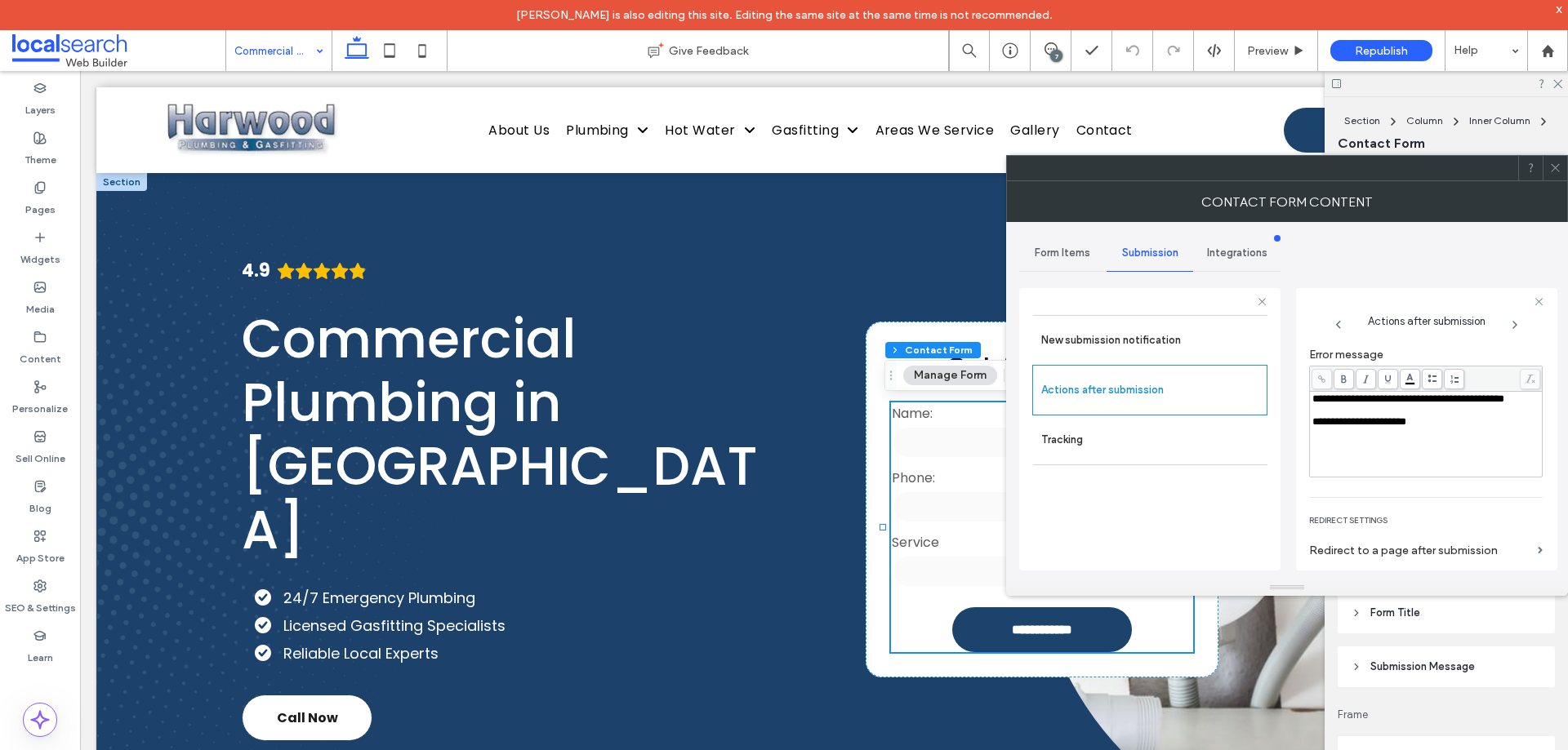
scroll to position [282, 0]
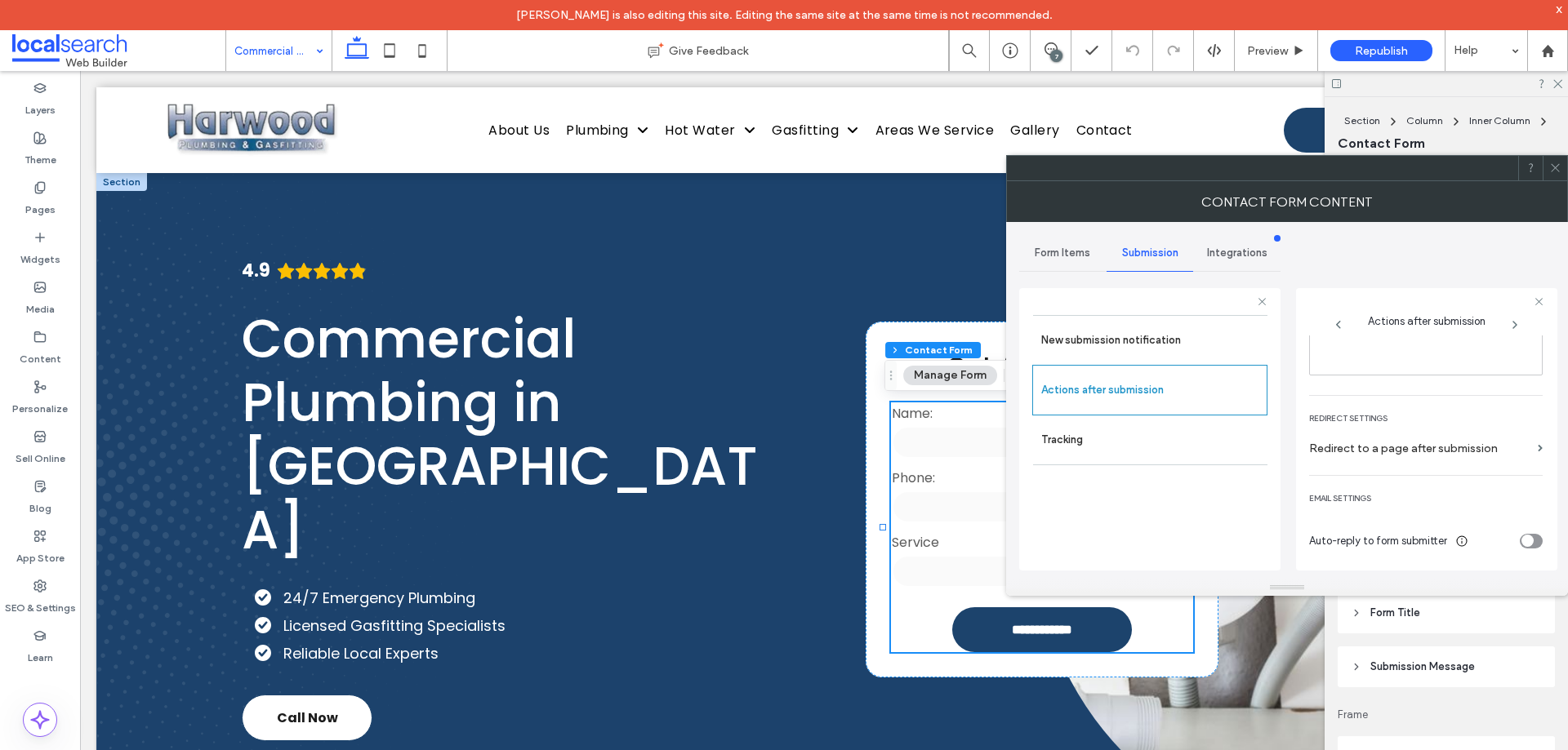
click at [1559, 173] on icon at bounding box center [1555, 167] width 12 height 12
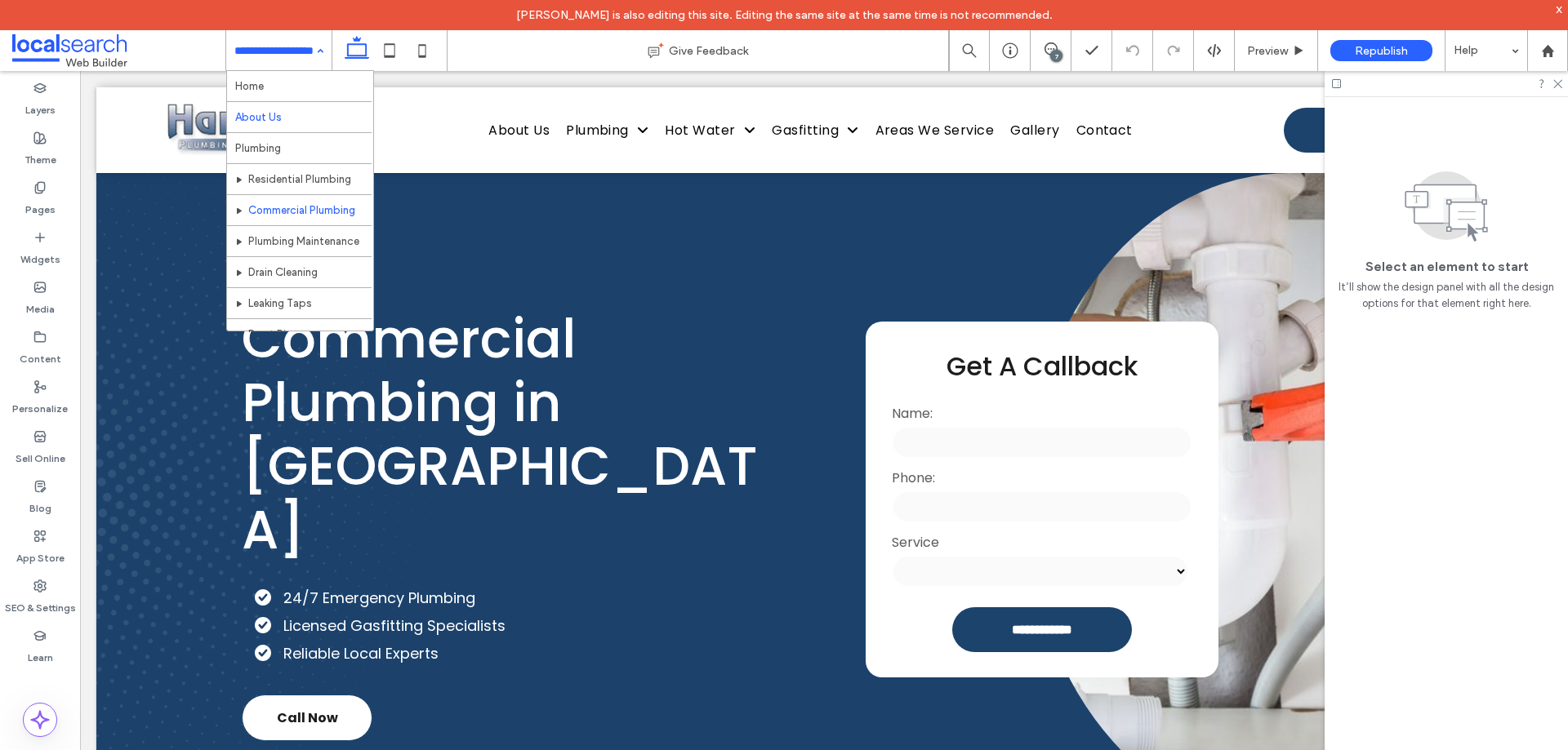
scroll to position [82, 0]
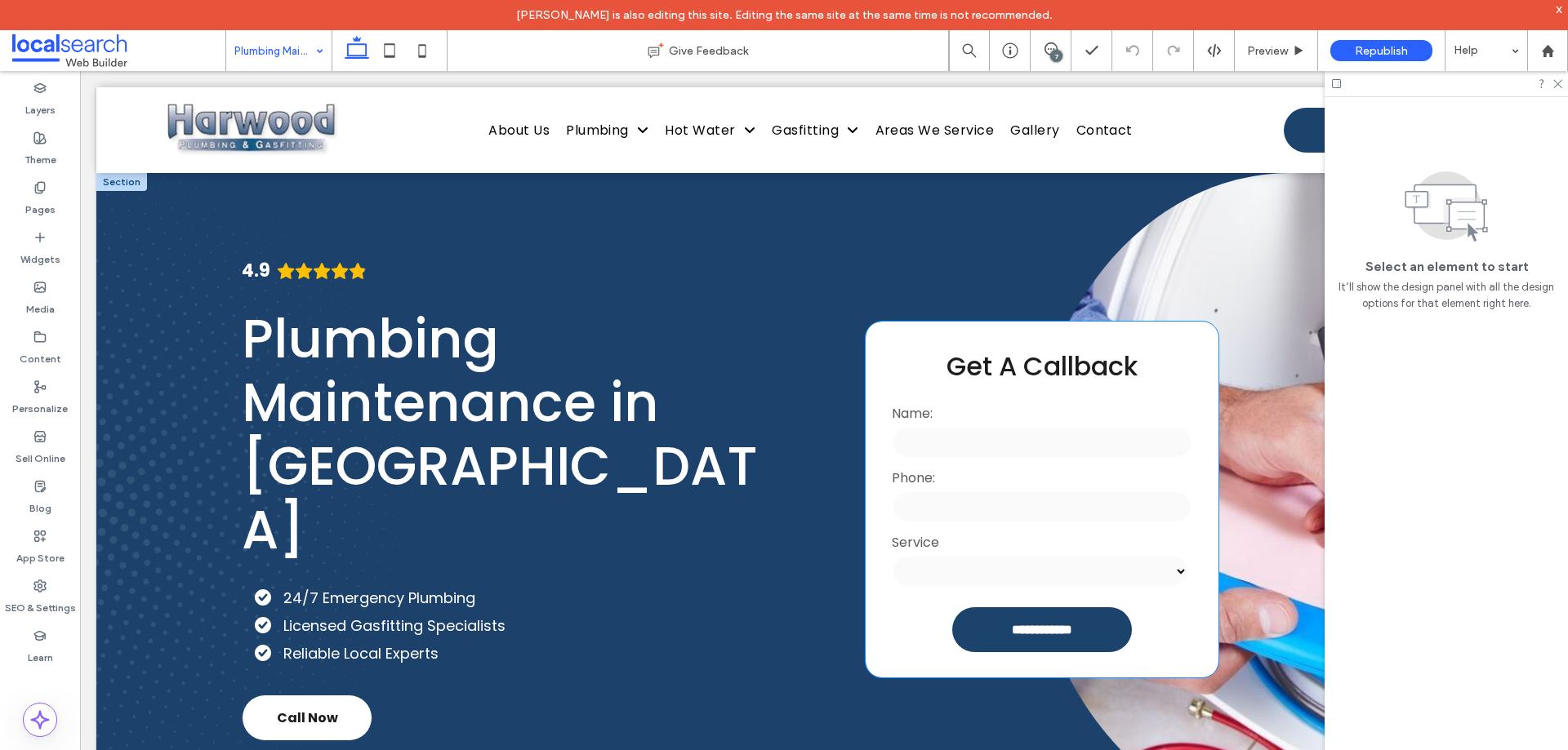
click at [1018, 505] on input "tel" at bounding box center [1042, 506] width 300 height 32
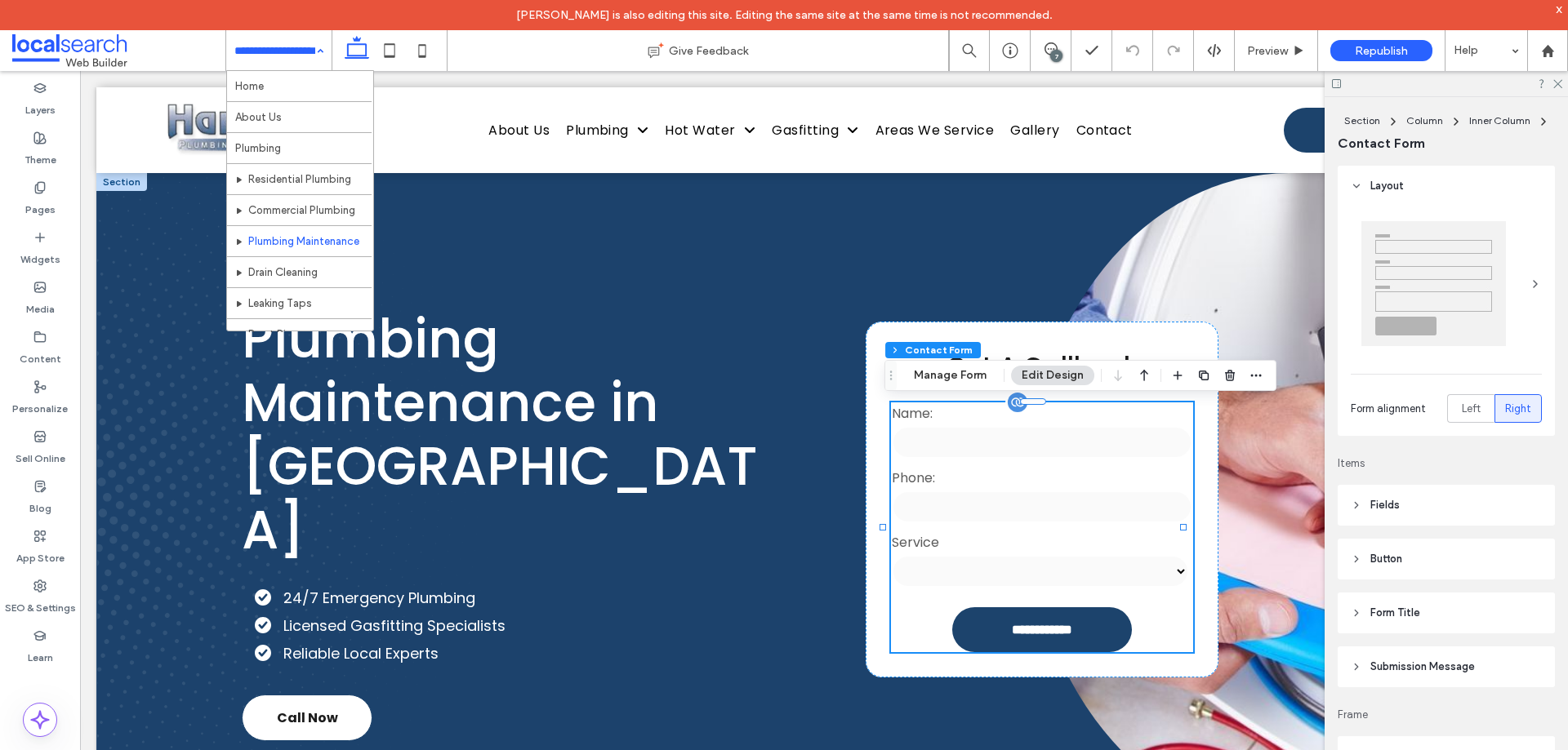
type input "*"
type input "***"
type input "**"
click at [938, 380] on button "Manage Form" at bounding box center [950, 375] width 94 height 19
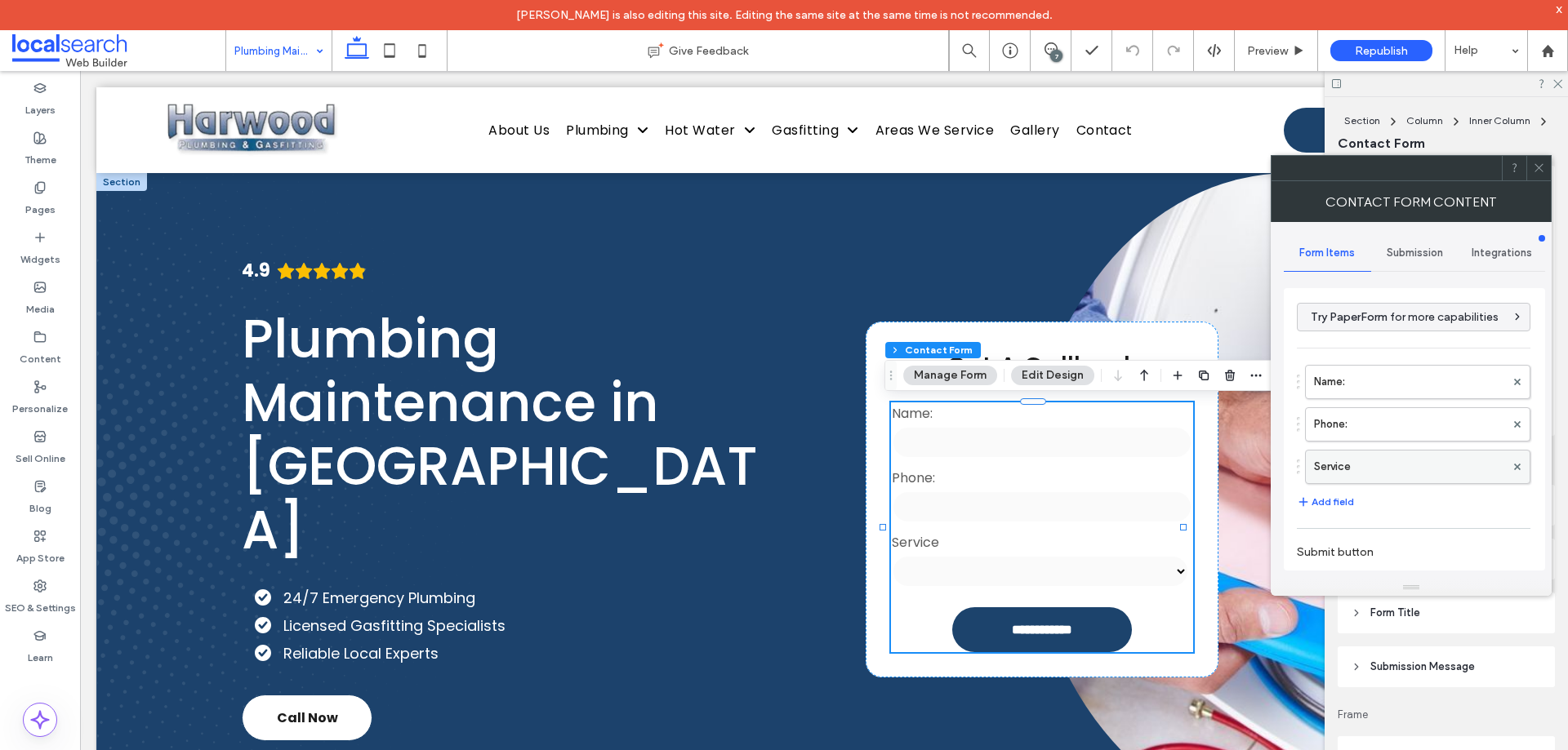
click at [1395, 465] on label "Service" at bounding box center [1410, 467] width 192 height 32
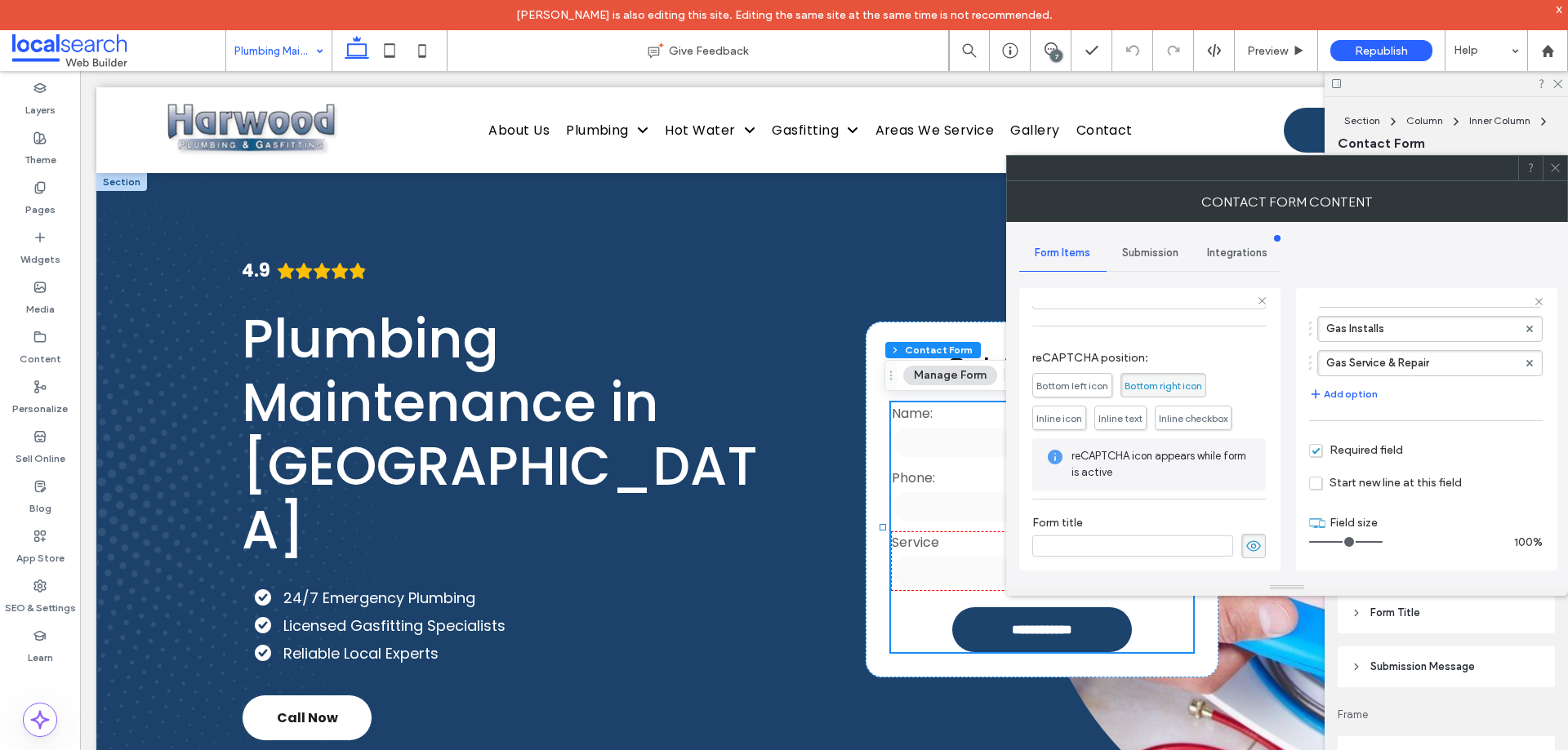
scroll to position [298, 0]
click at [1150, 256] on span "Submission" at bounding box center [1150, 253] width 56 height 13
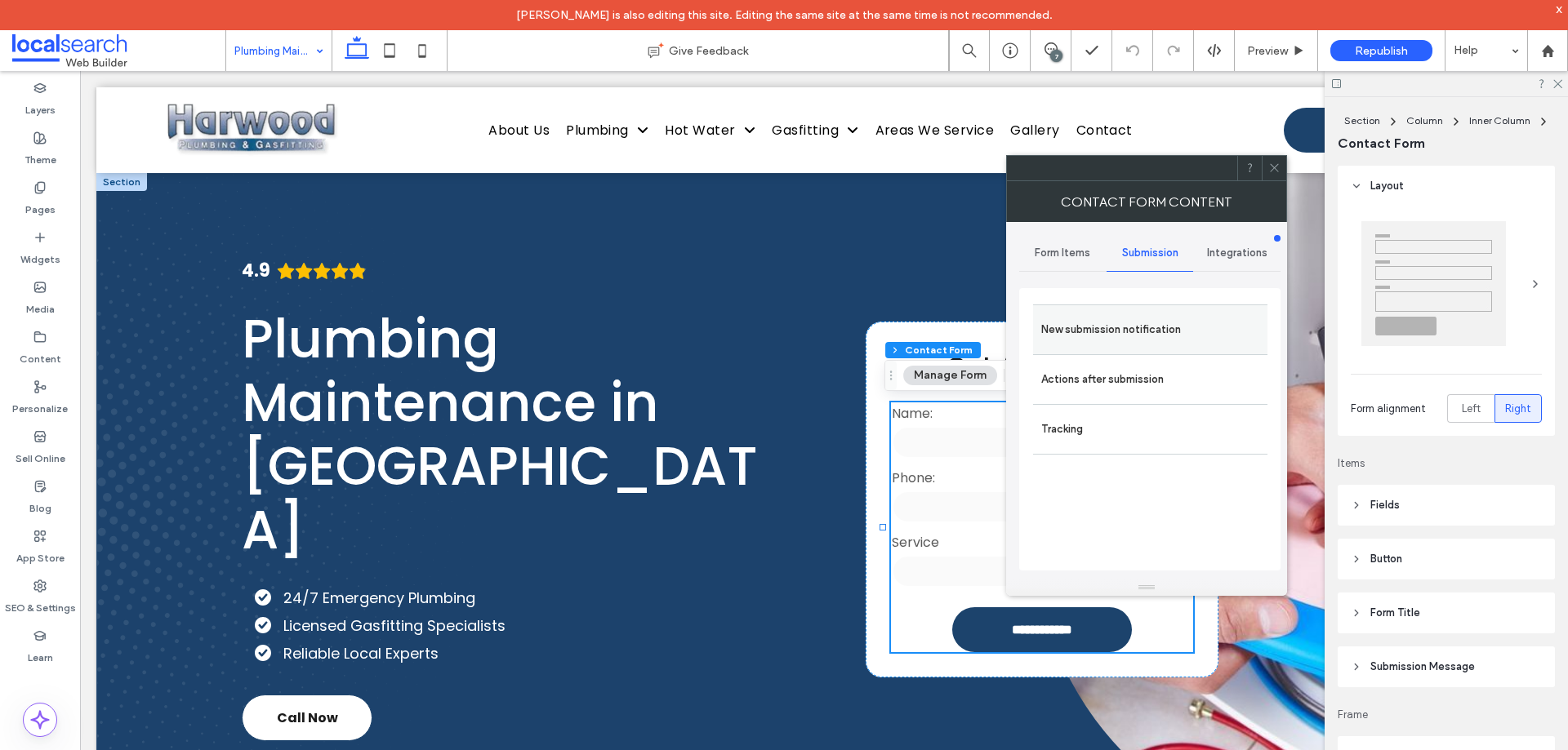
click at [1166, 332] on label "New submission notification" at bounding box center [1150, 329] width 218 height 32
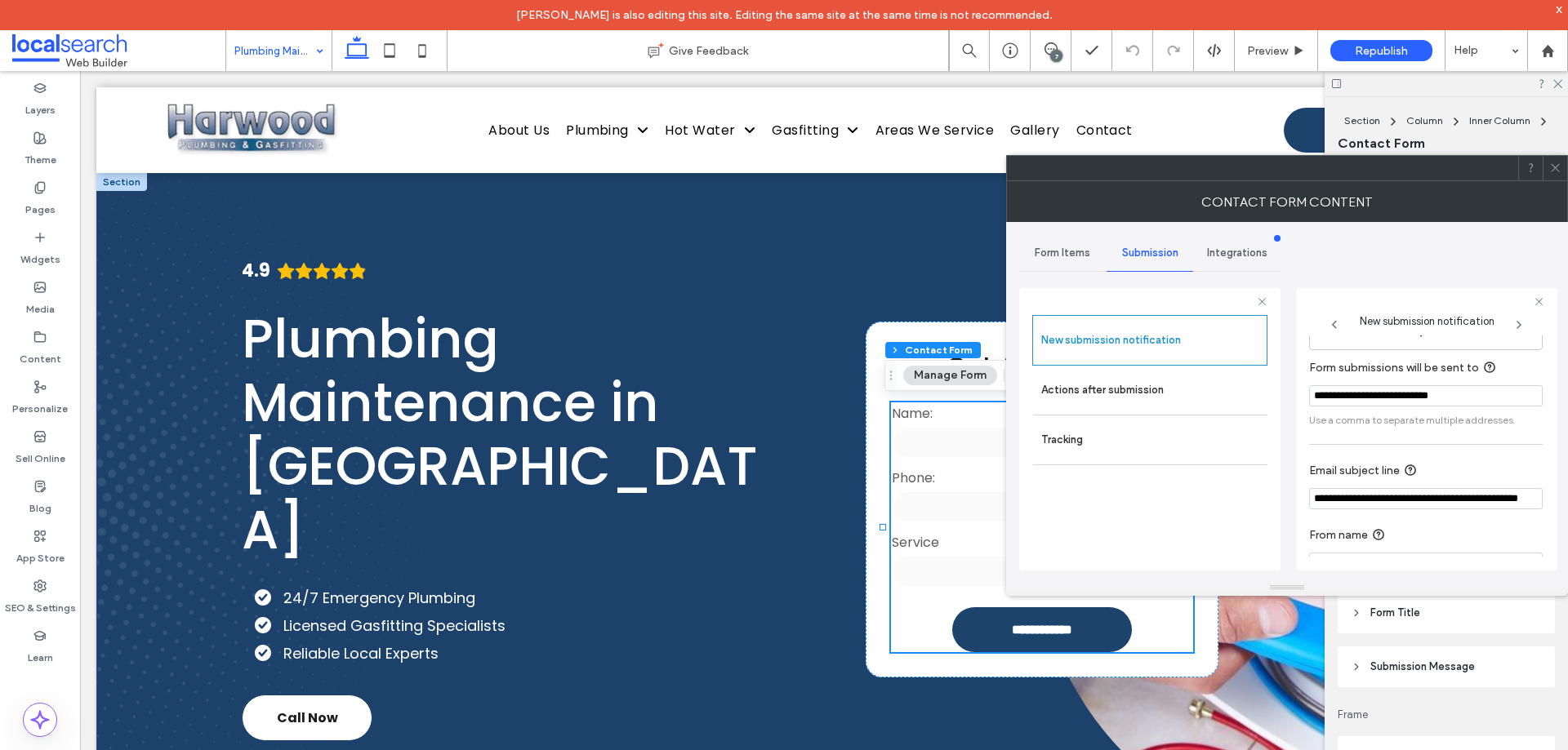
scroll to position [85, 0]
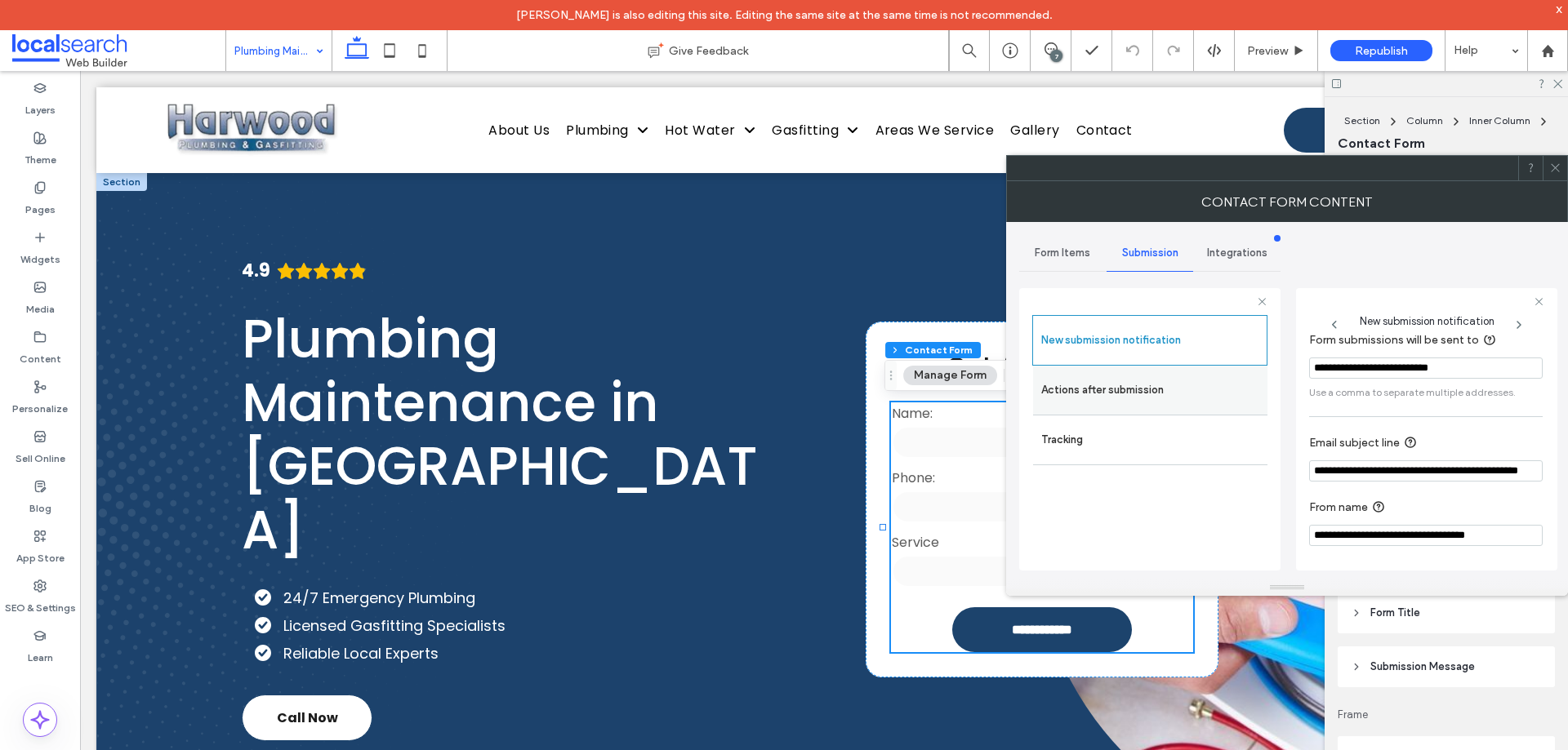
click at [1151, 385] on label "Actions after submission" at bounding box center [1150, 389] width 218 height 32
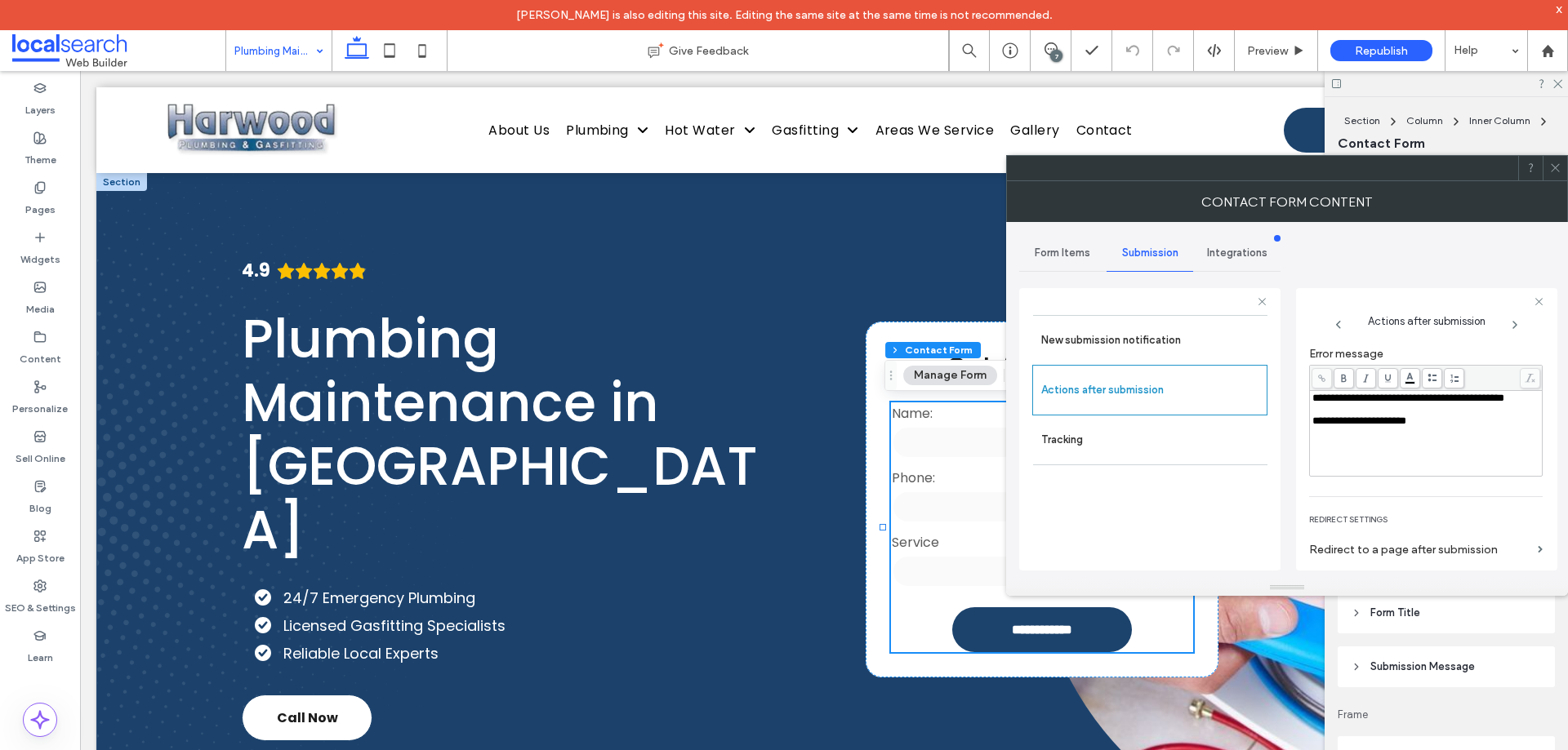
scroll to position [282, 0]
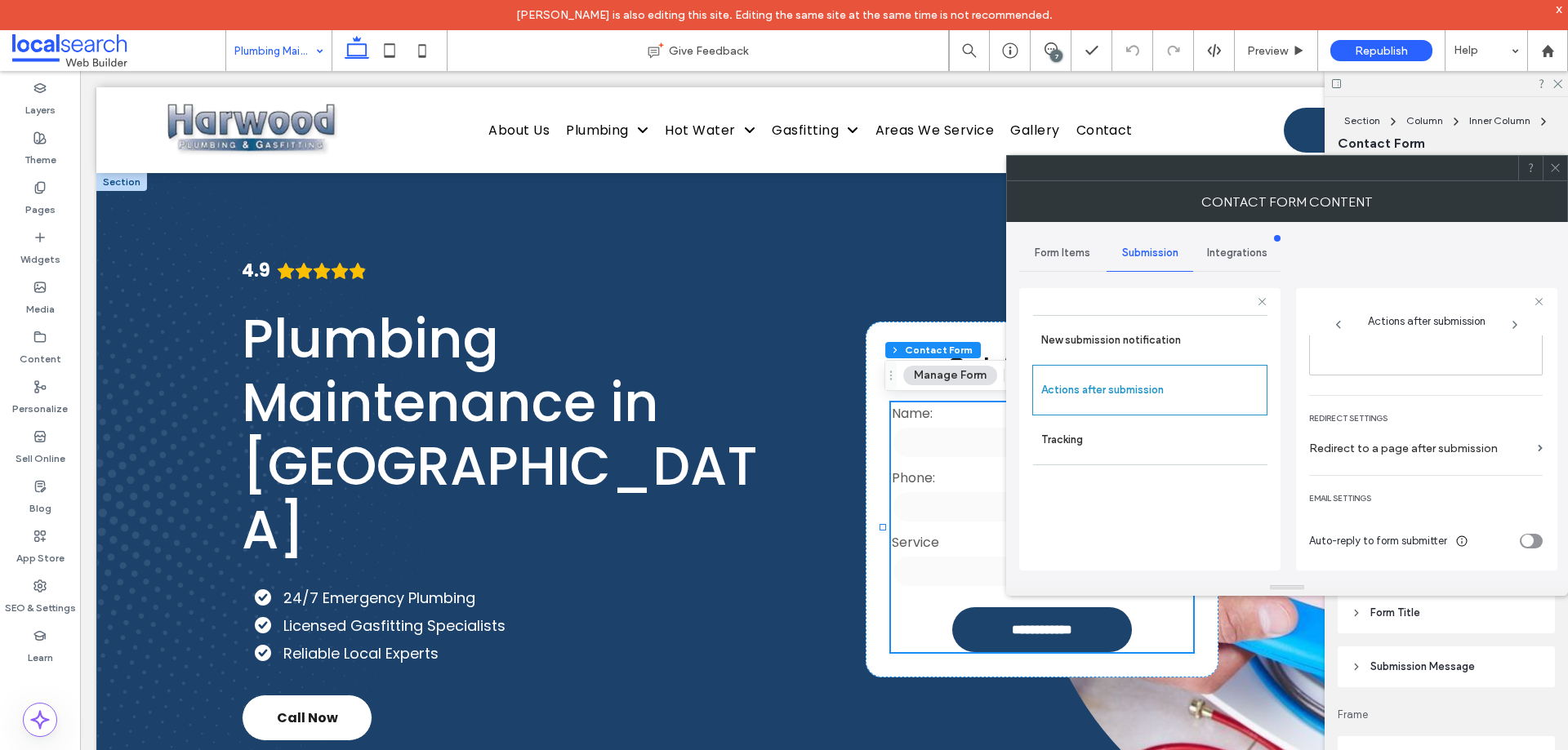
click at [1560, 166] on icon at bounding box center [1555, 167] width 12 height 12
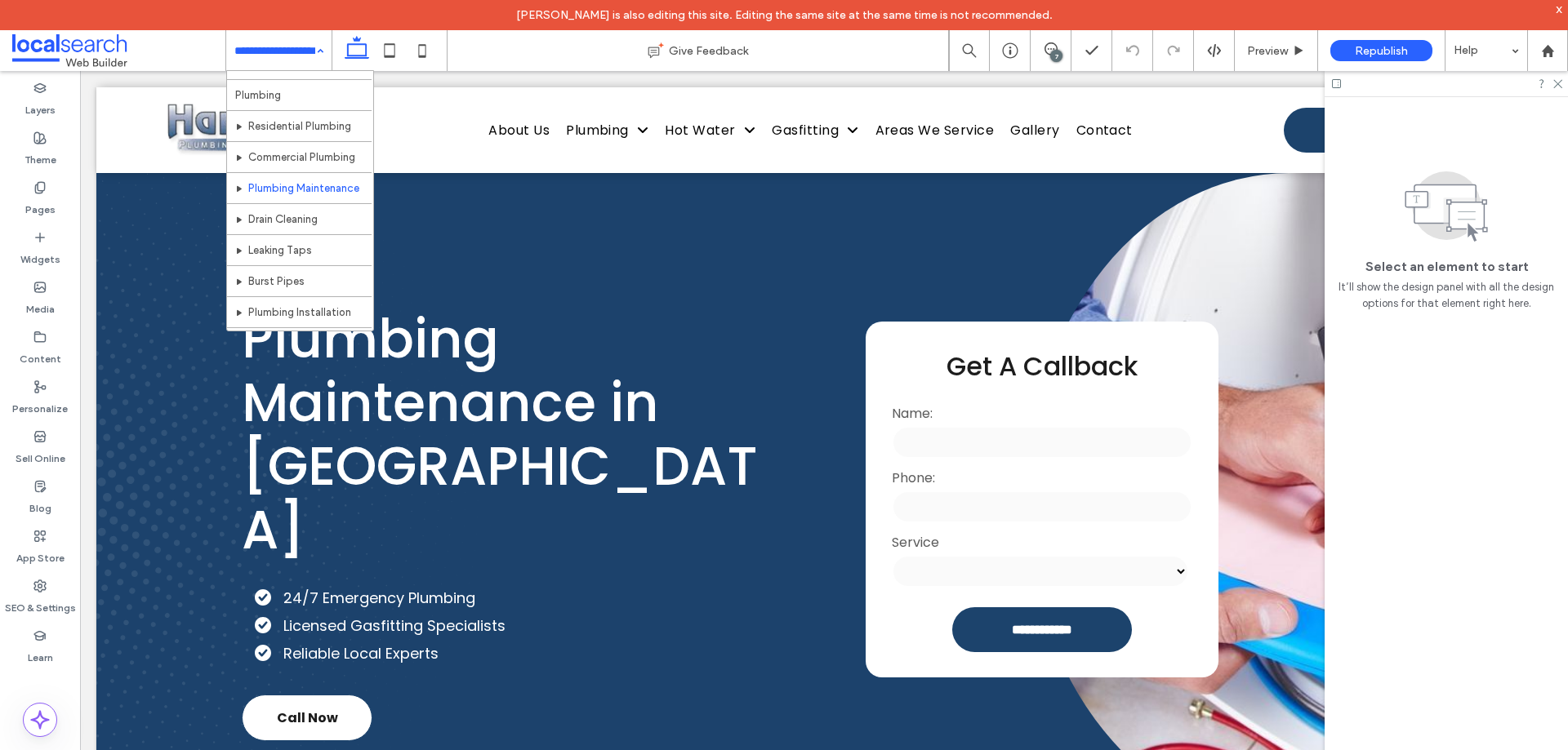
scroll to position [82, 0]
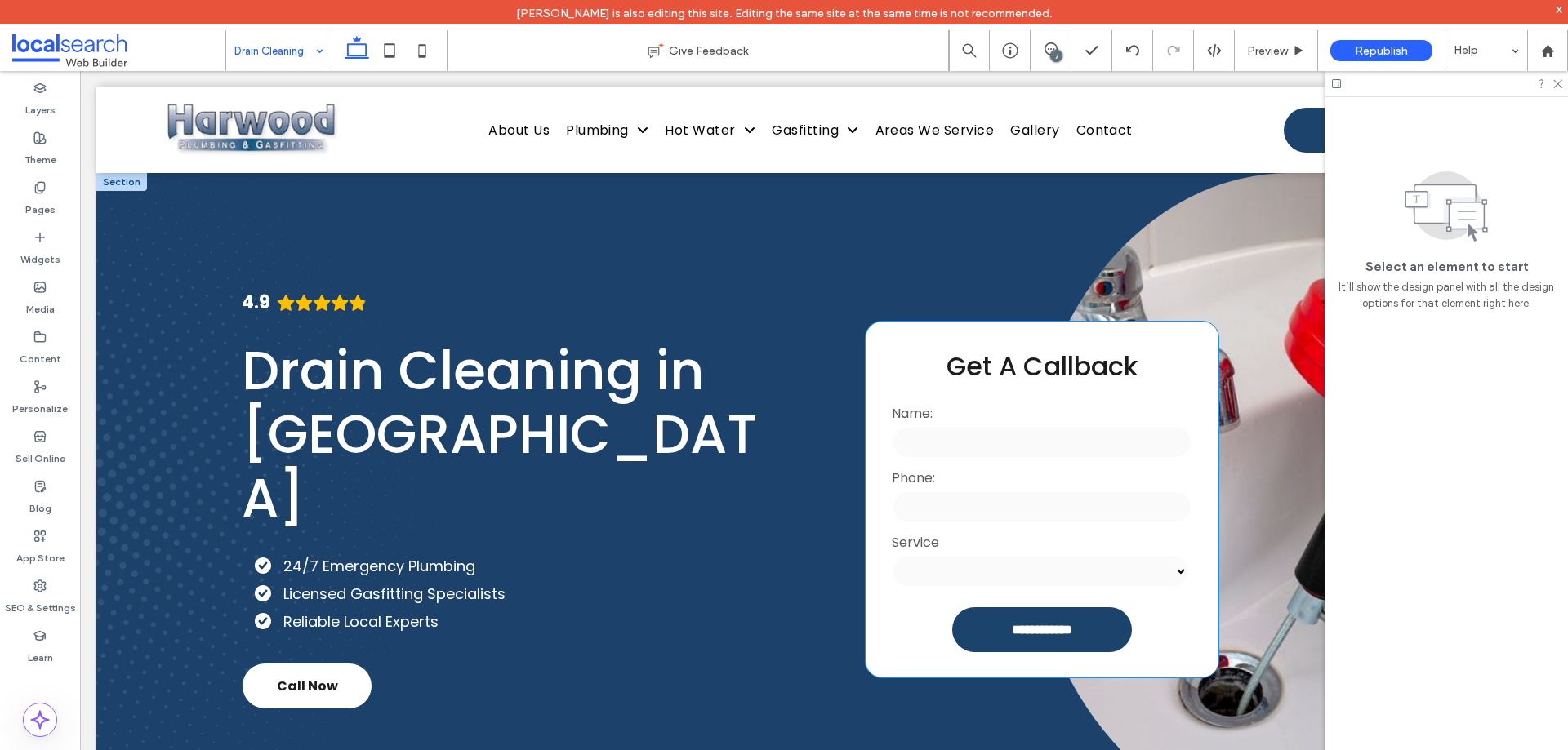
drag, startPoint x: 1018, startPoint y: 508, endPoint x: 1098, endPoint y: 506, distance: 80.0
click at [1018, 508] on input "tel" at bounding box center [1042, 506] width 300 height 32
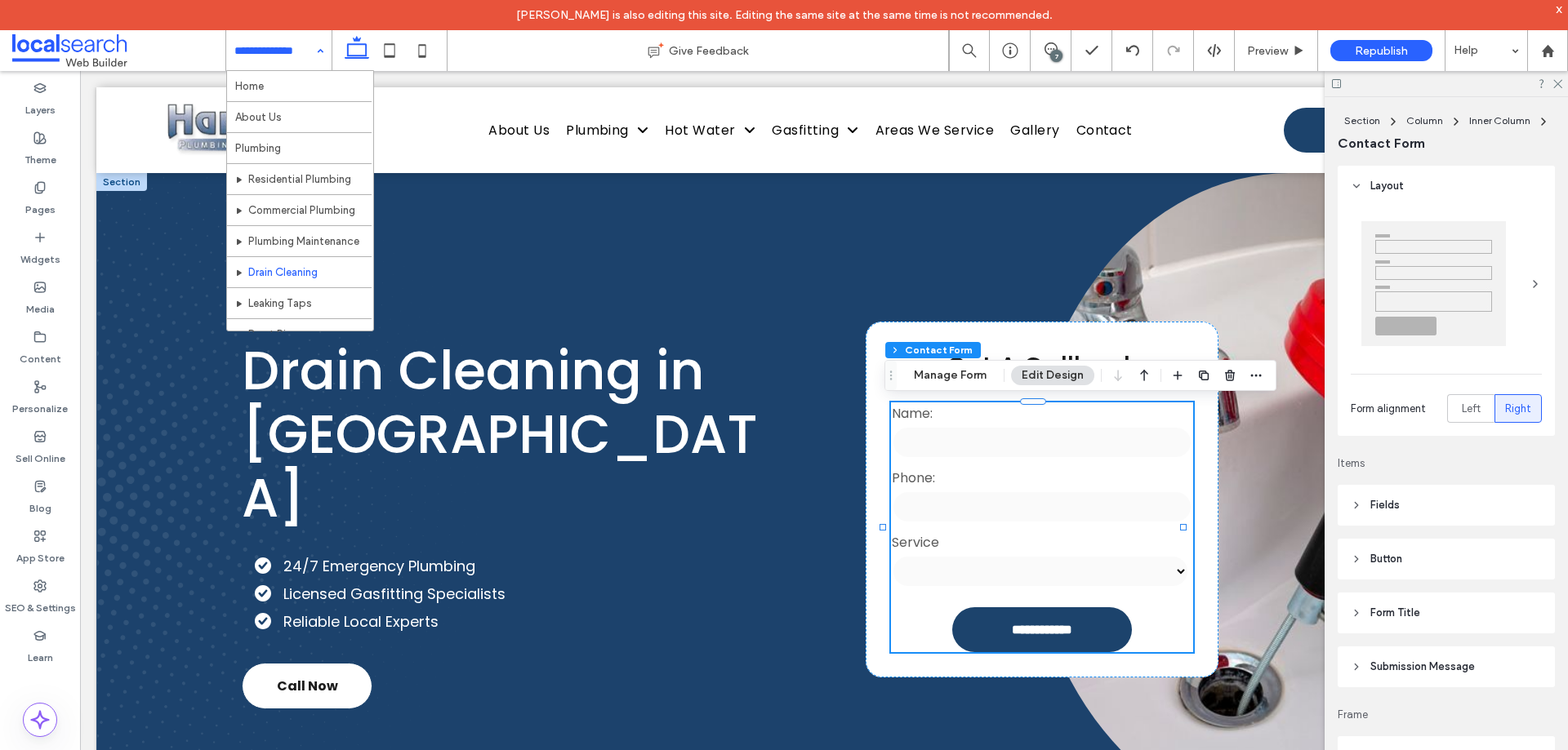
type input "*"
type input "***"
type input "**"
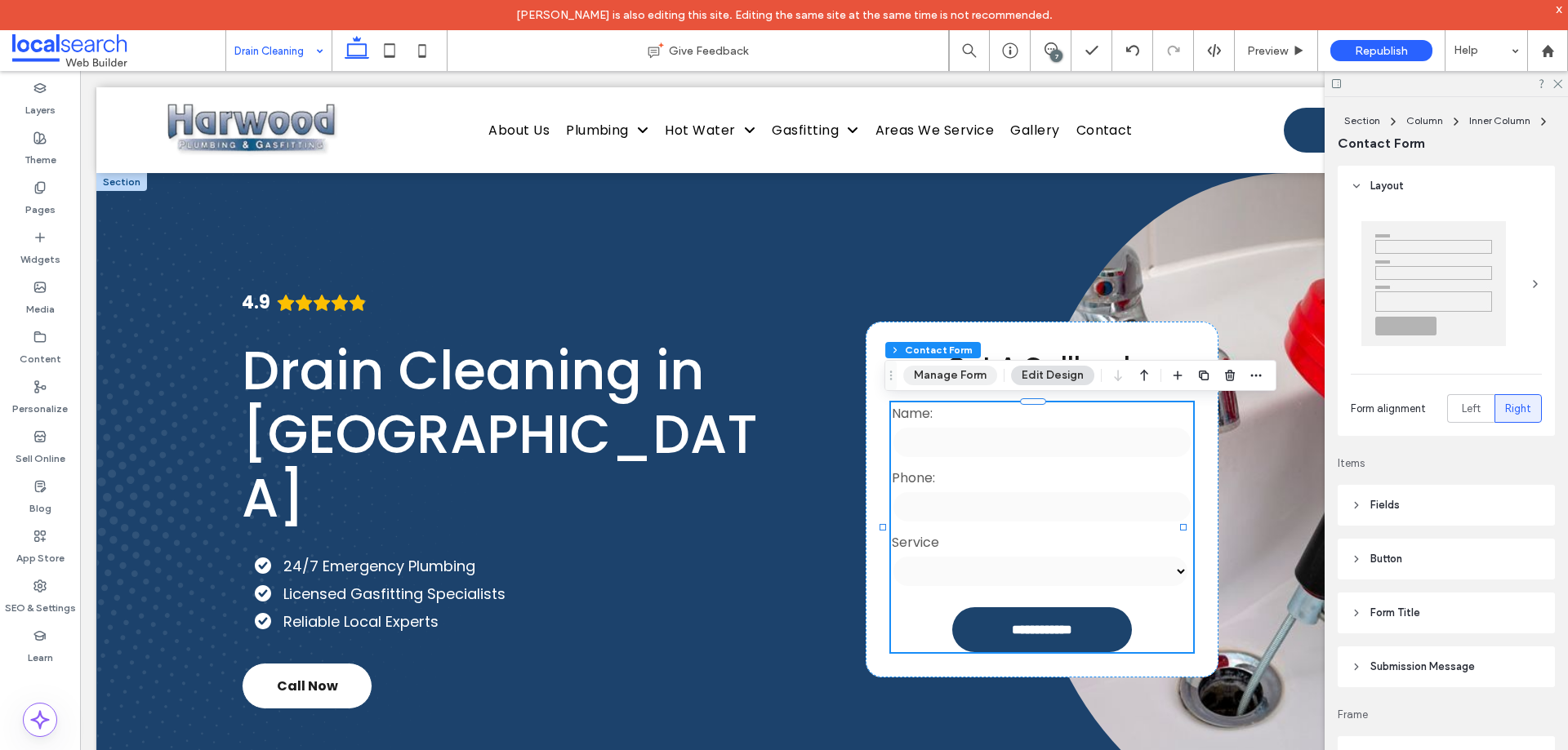
click at [948, 377] on button "Manage Form" at bounding box center [950, 375] width 94 height 19
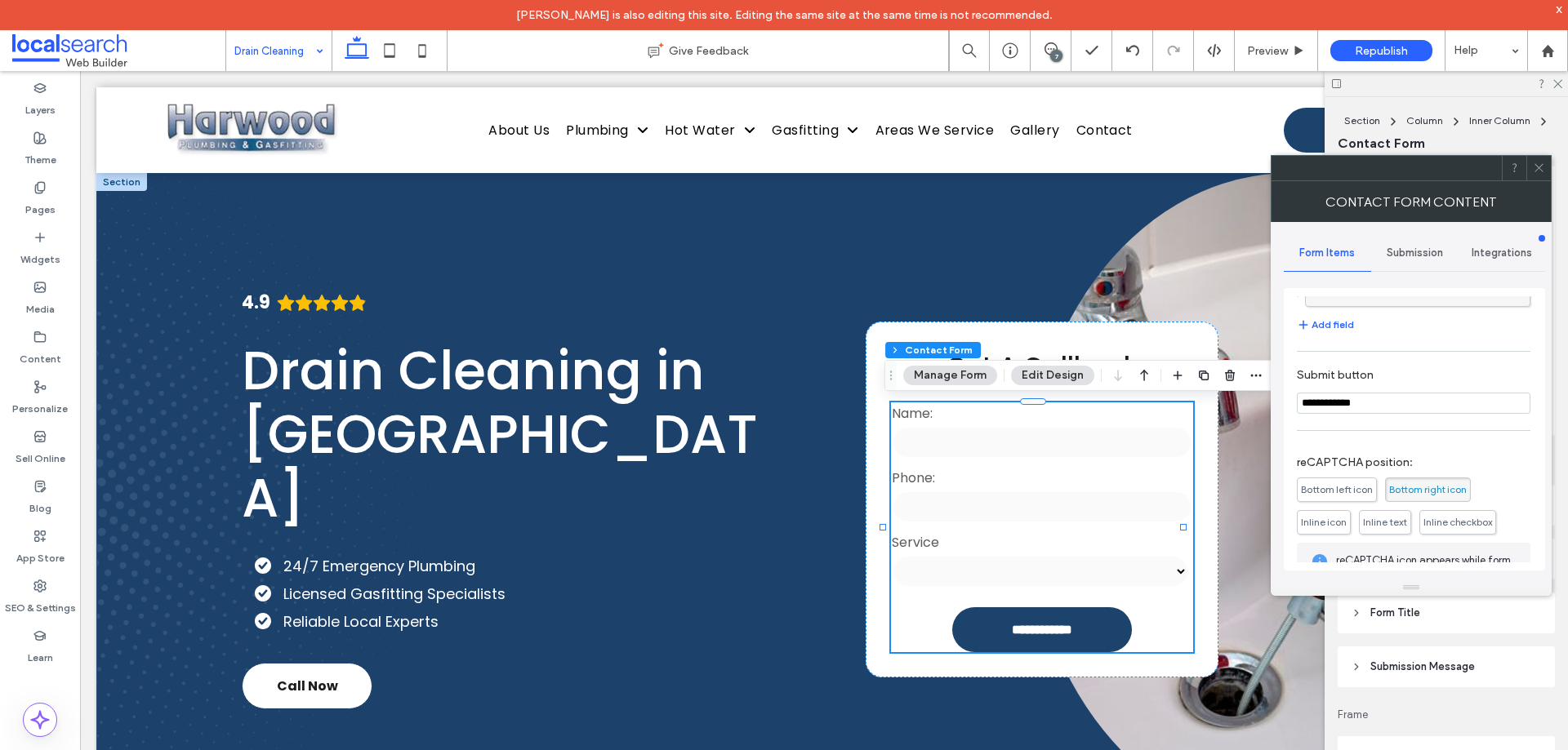
scroll to position [288, 0]
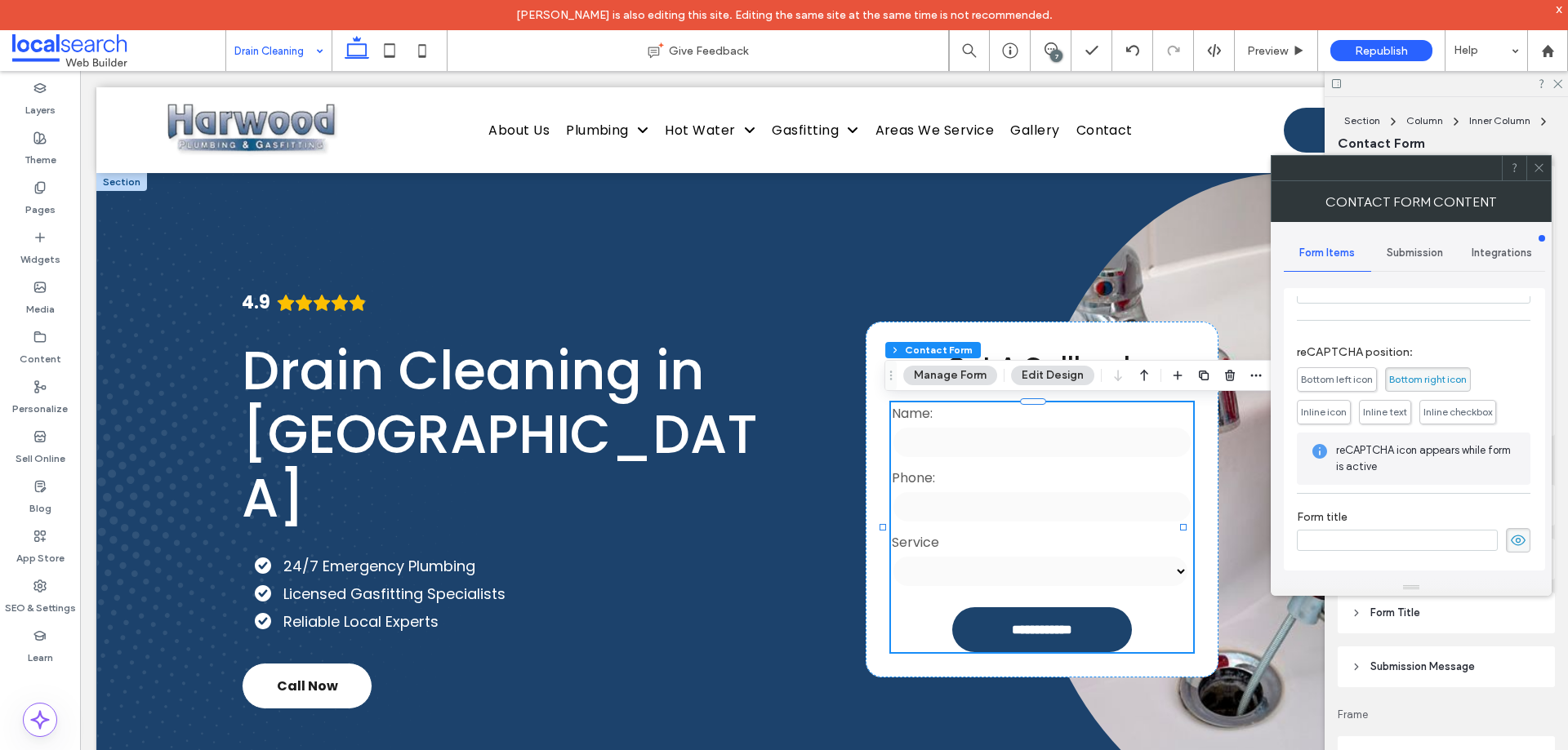
click at [1416, 255] on span "Submission" at bounding box center [1414, 253] width 56 height 13
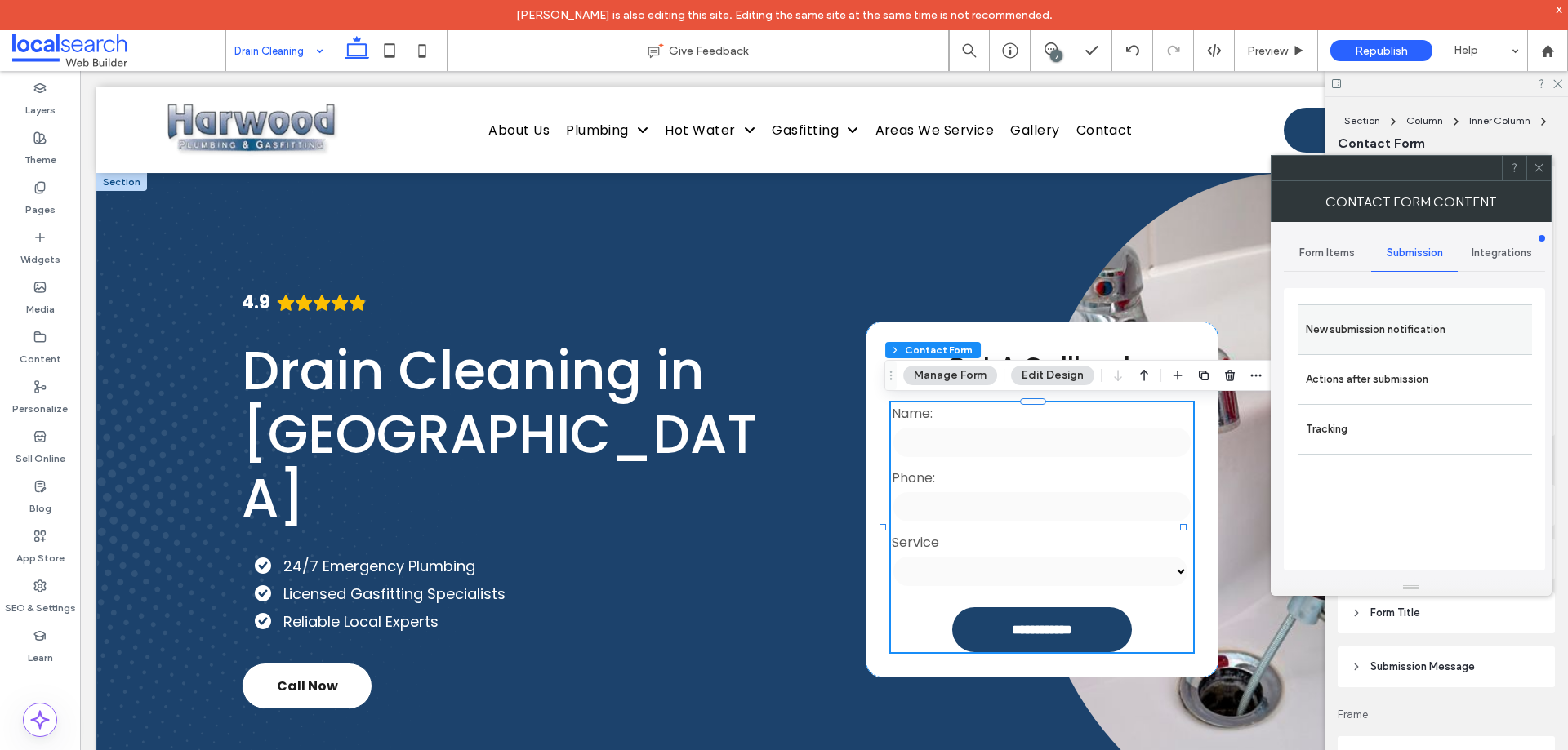
click at [1411, 326] on label "New submission notification" at bounding box center [1414, 329] width 218 height 32
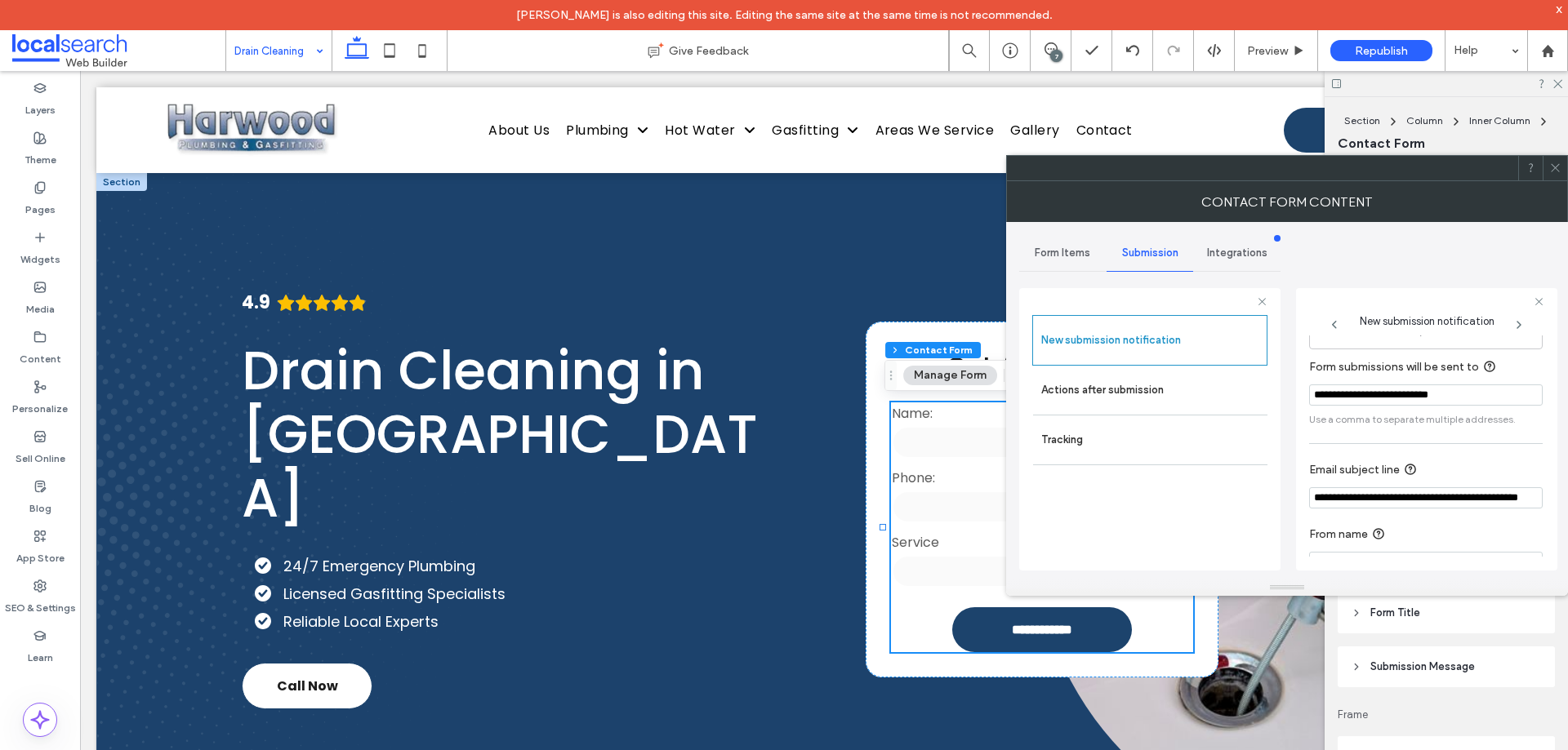
scroll to position [85, 0]
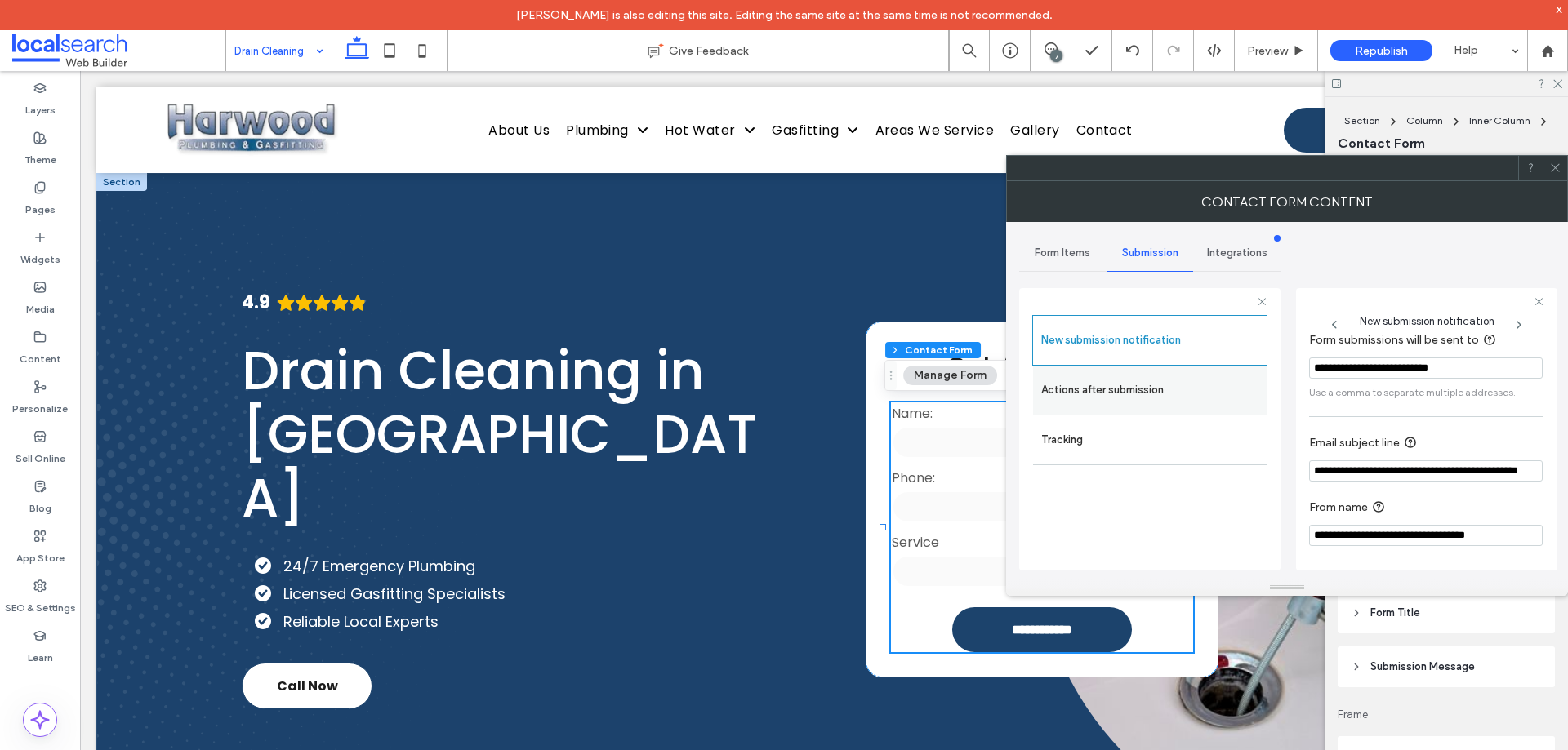
click at [1132, 406] on label "Actions after submission" at bounding box center [1150, 389] width 218 height 32
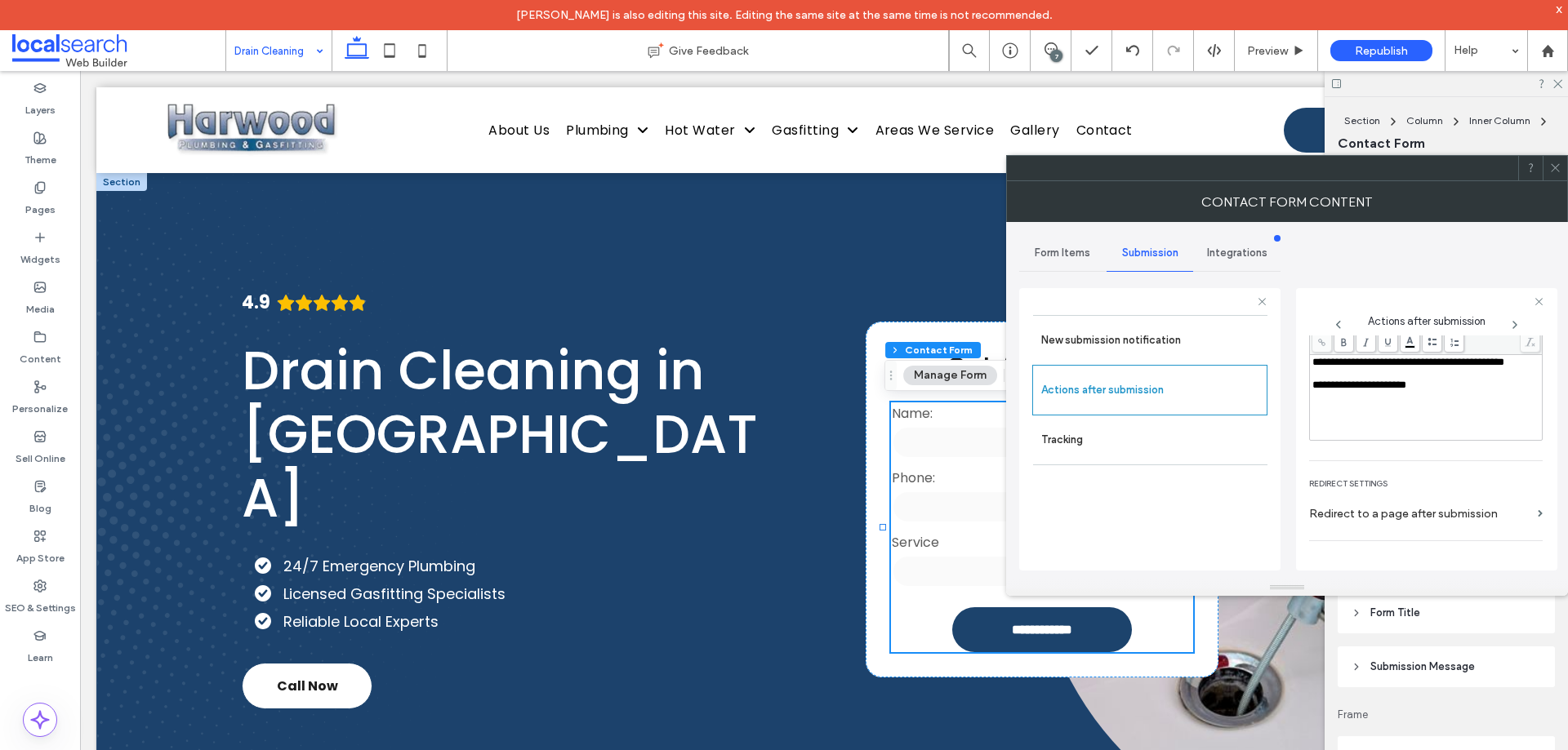
scroll to position [282, 0]
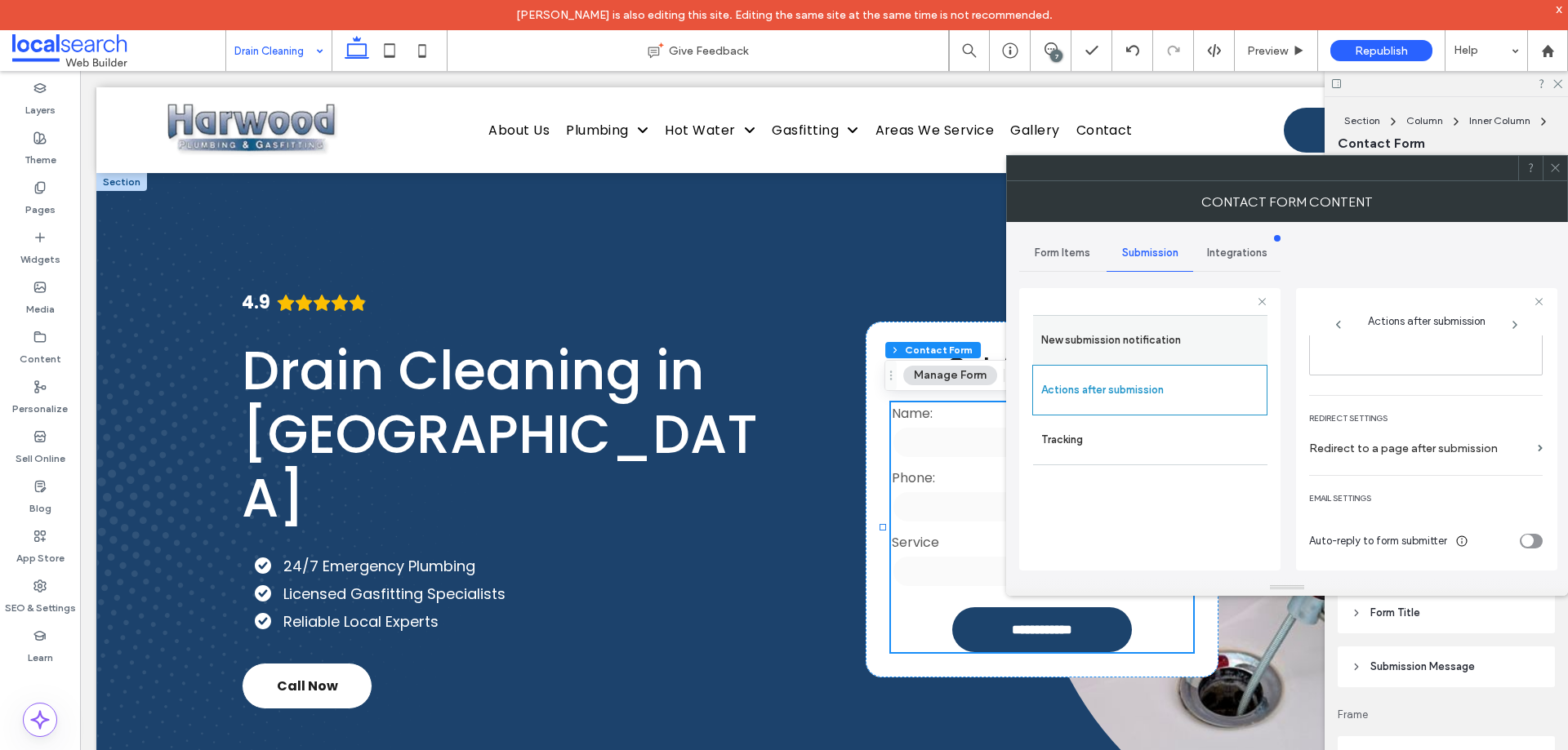
click at [1557, 170] on icon at bounding box center [1555, 167] width 12 height 12
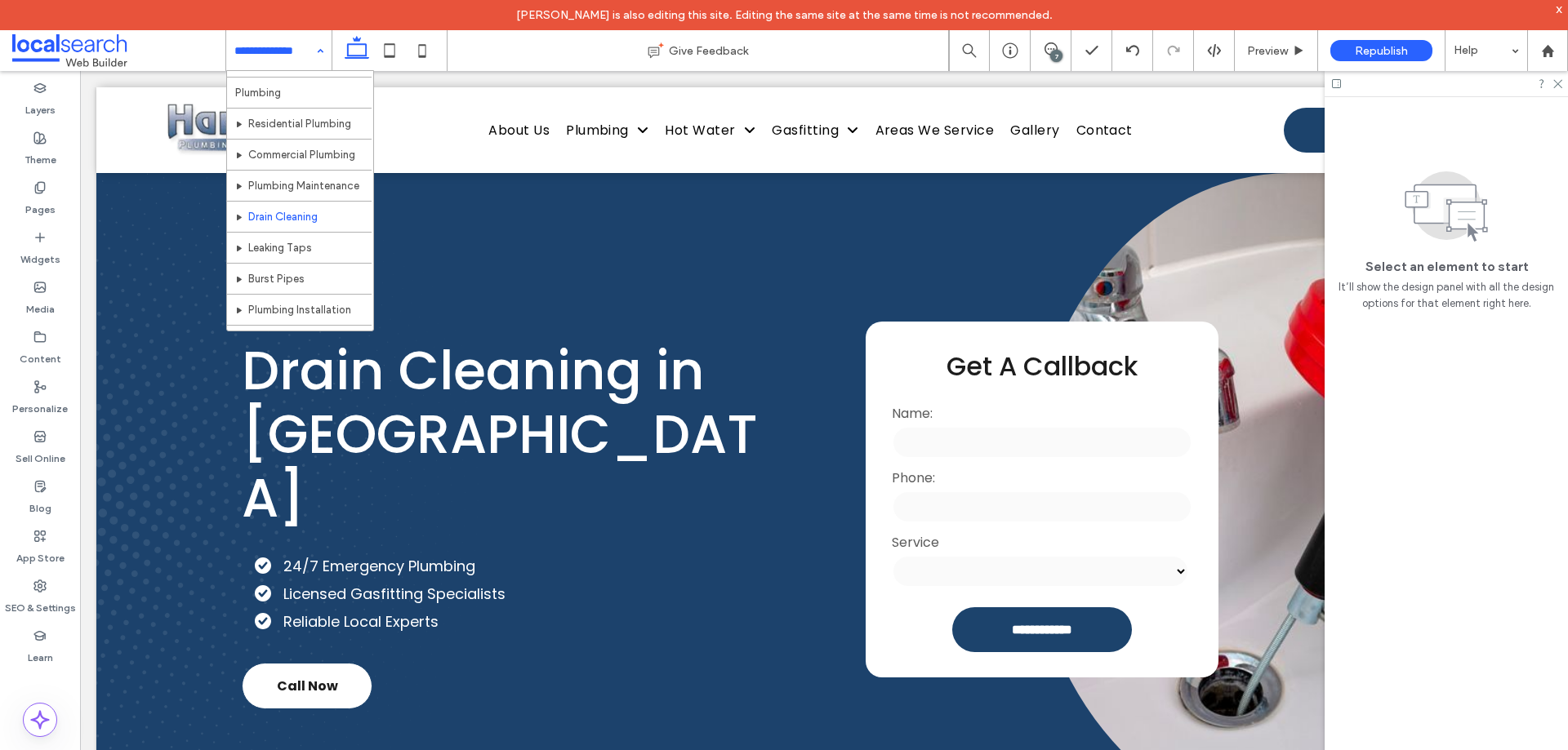
scroll to position [82, 0]
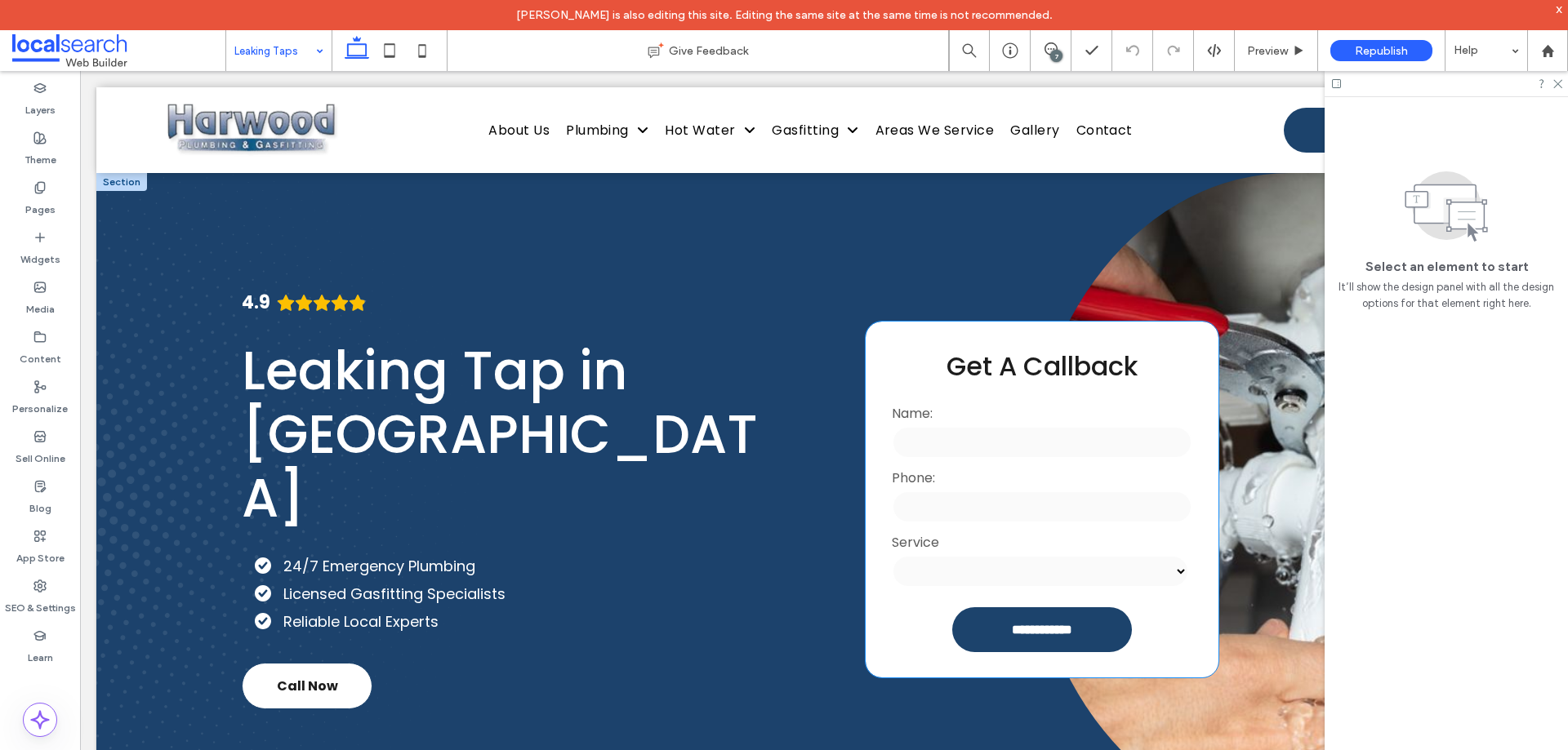
click at [1009, 506] on input "tel" at bounding box center [1042, 506] width 300 height 32
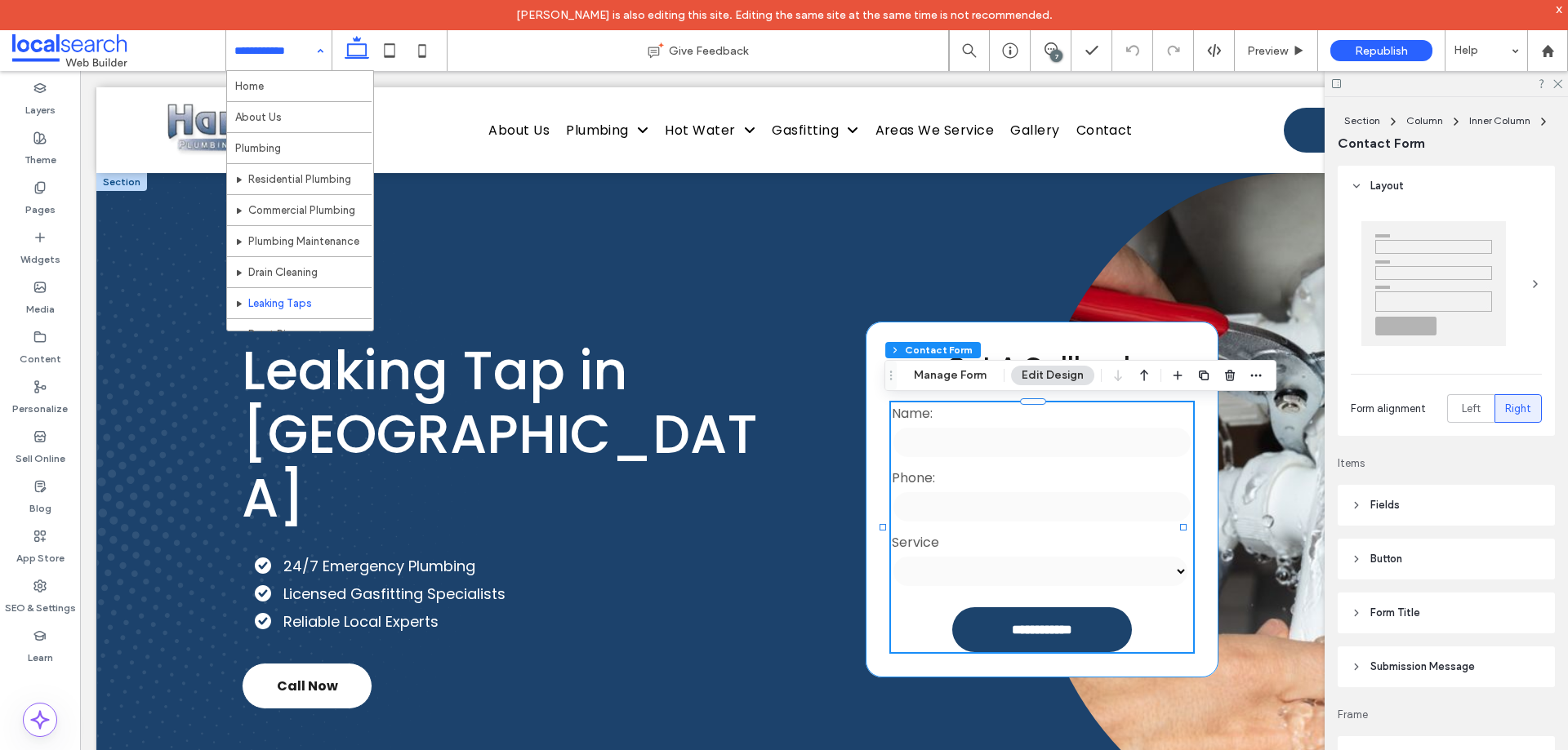
type input "*"
type input "***"
type input "**"
click at [965, 381] on button "Manage Form" at bounding box center [950, 375] width 94 height 19
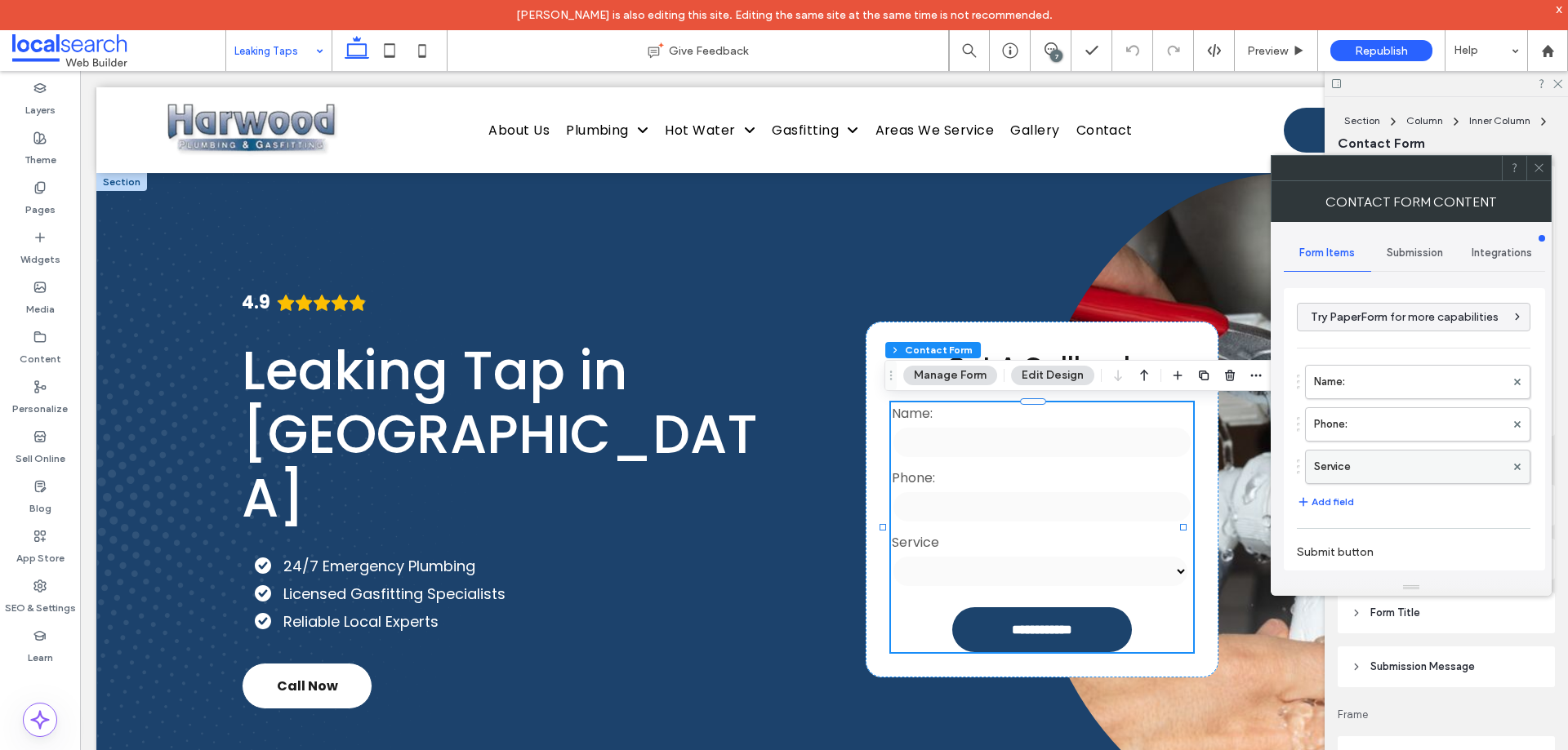
click at [1388, 461] on label "Service" at bounding box center [1410, 467] width 192 height 32
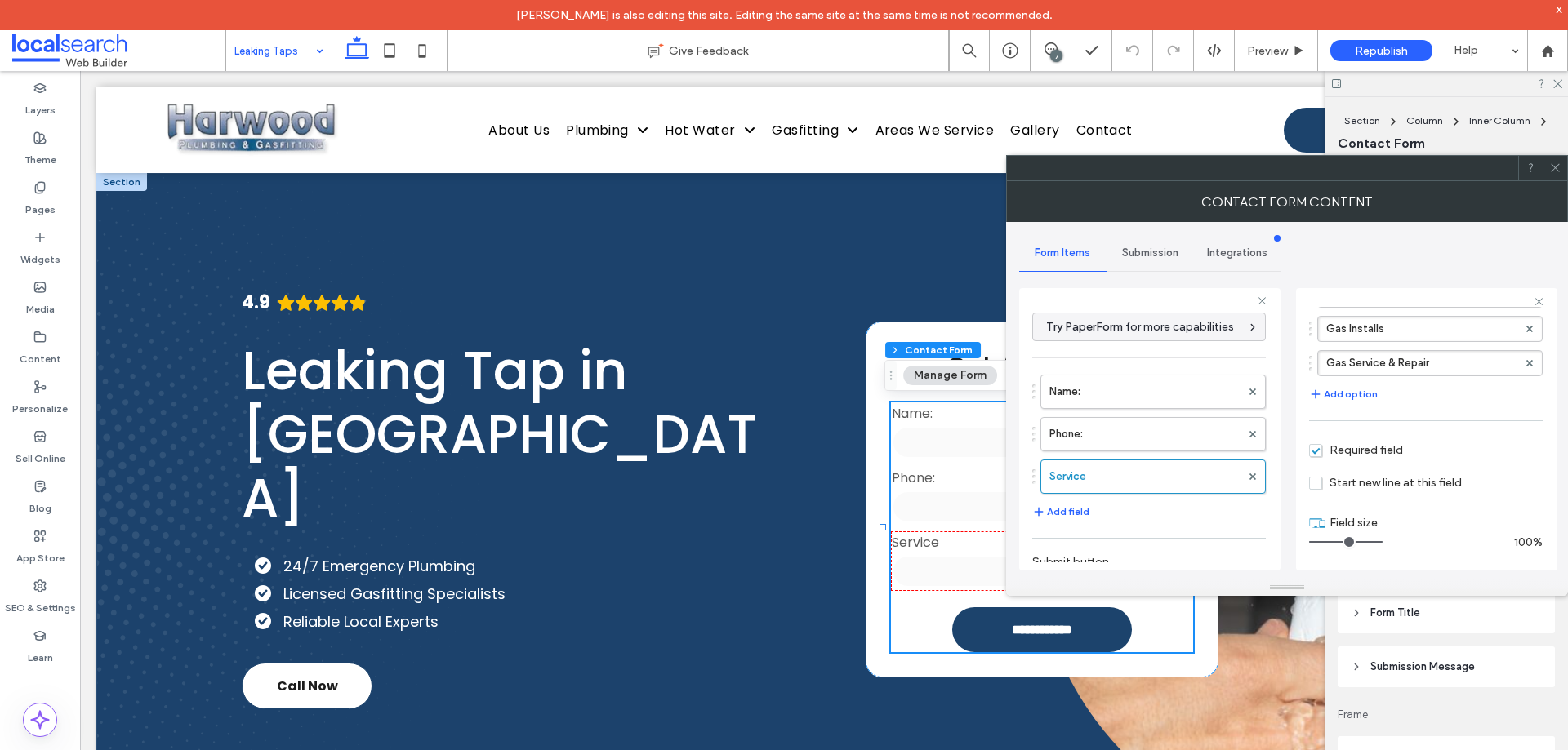
scroll to position [298, 0]
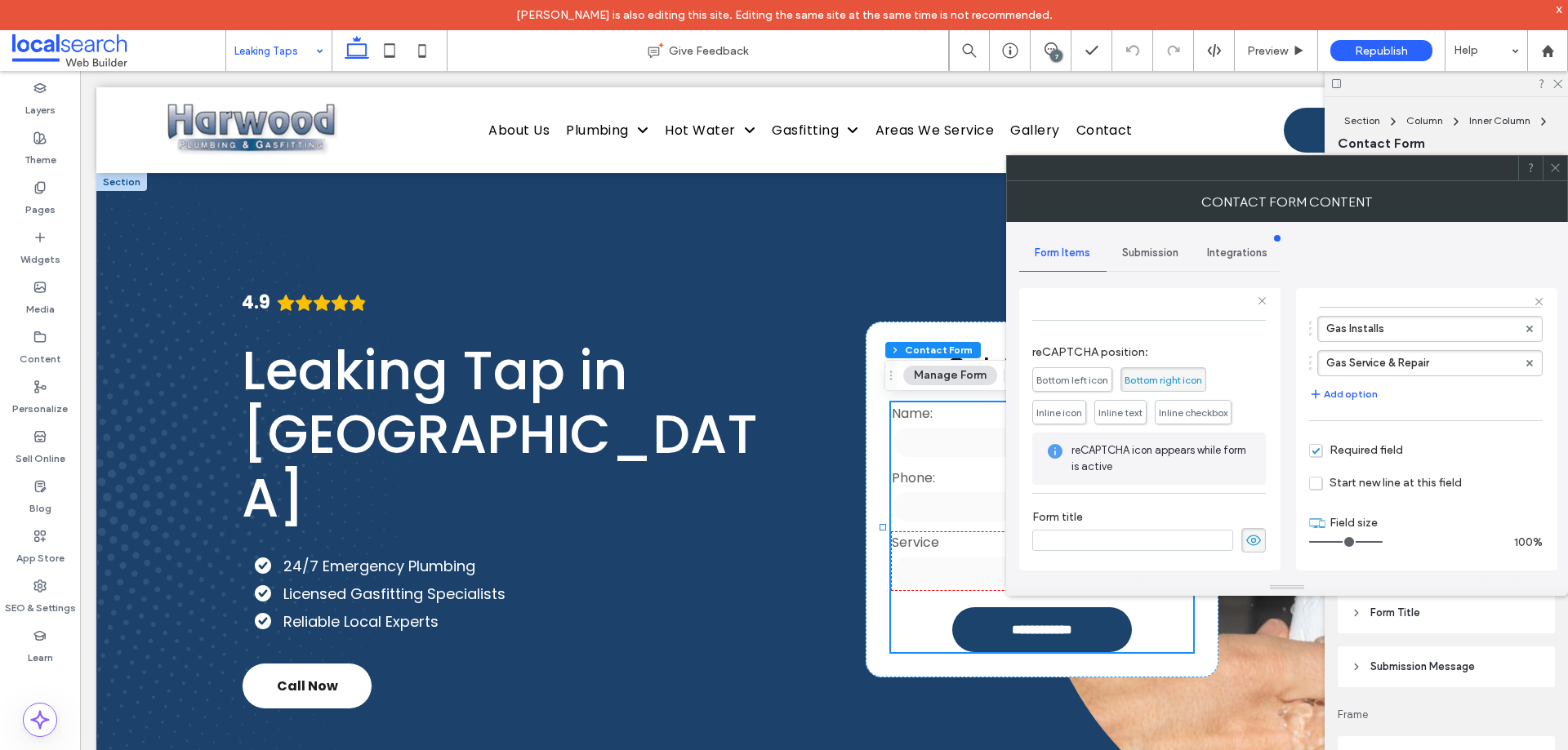
click at [1140, 248] on span "Submission" at bounding box center [1150, 253] width 56 height 13
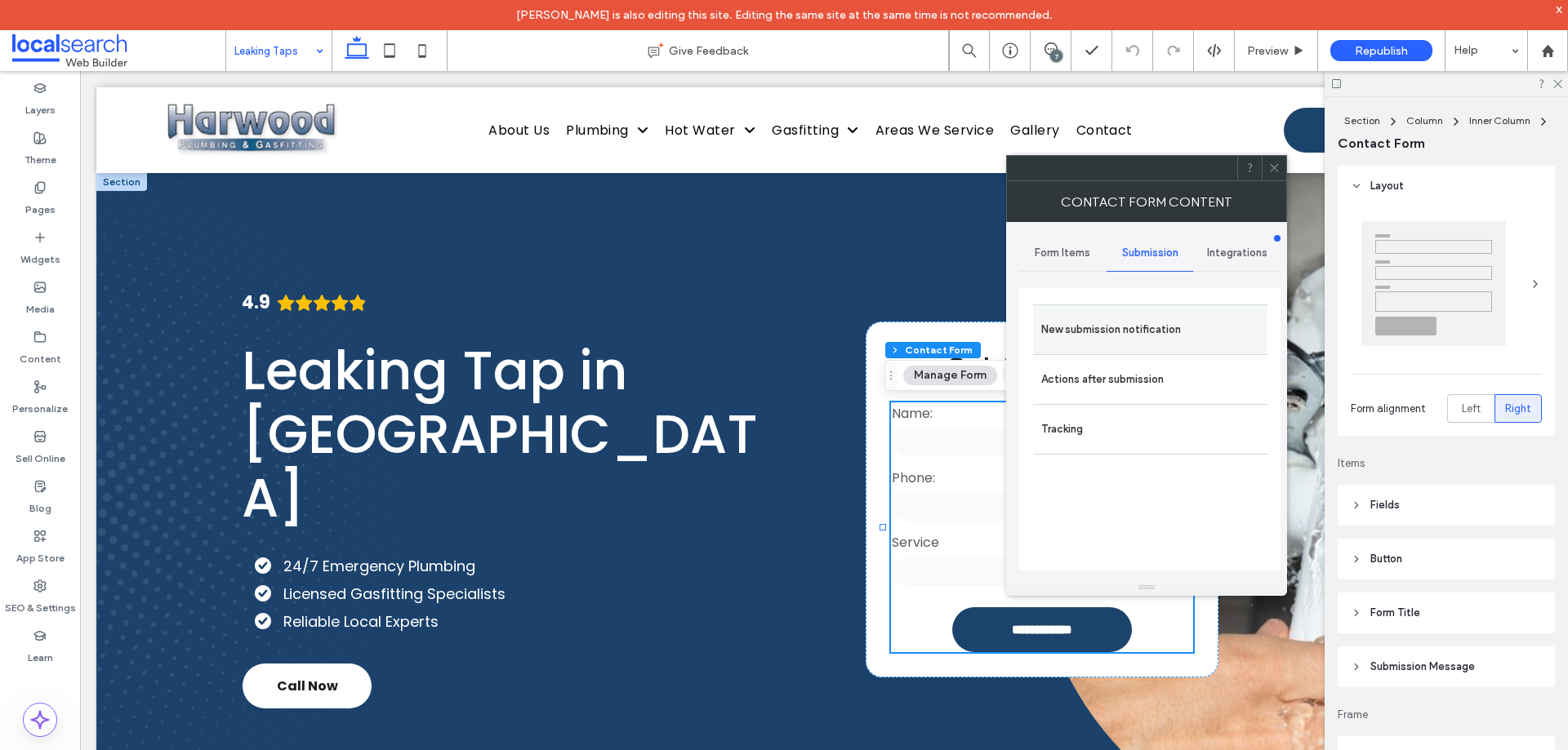
click at [1146, 330] on label "New submission notification" at bounding box center [1150, 329] width 218 height 32
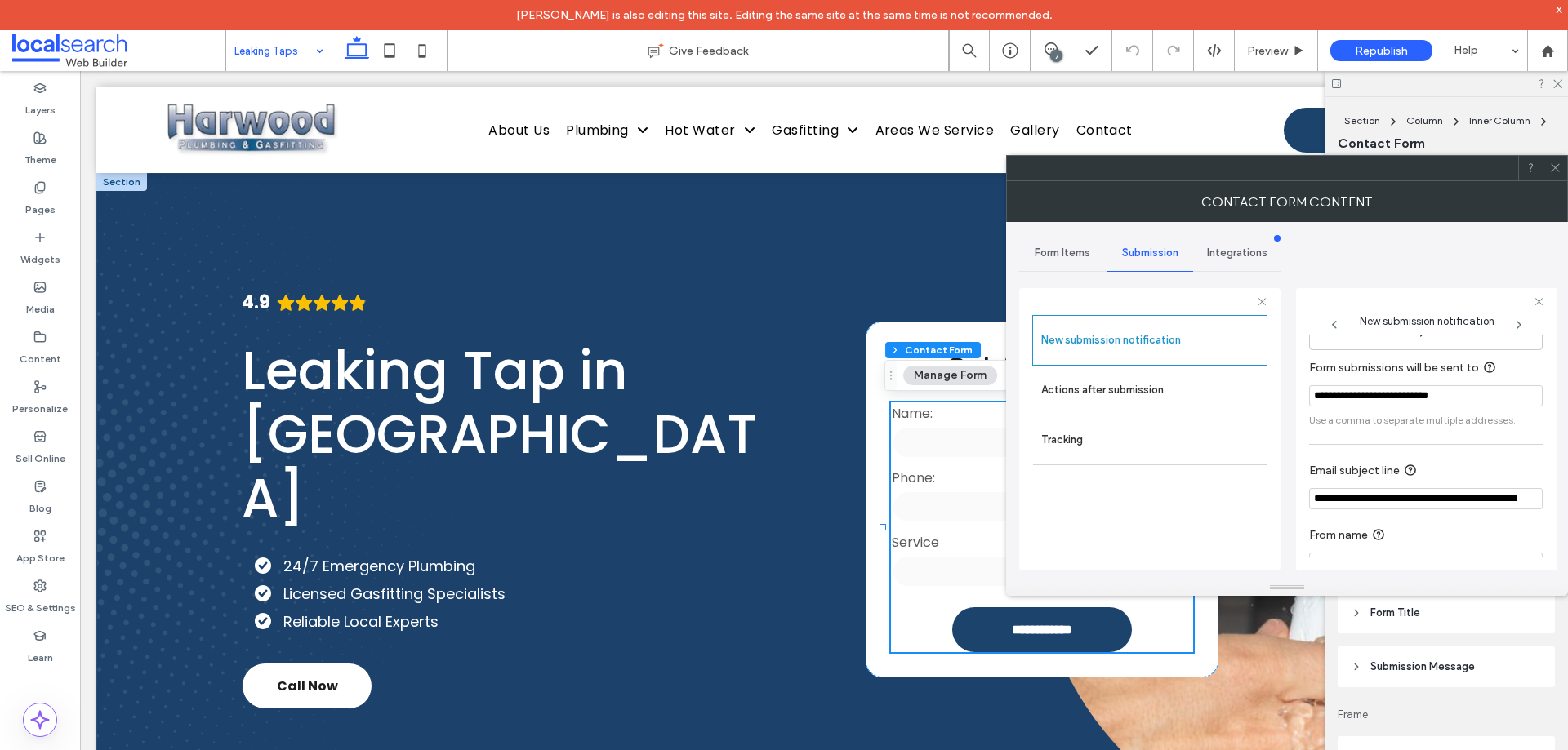
scroll to position [85, 0]
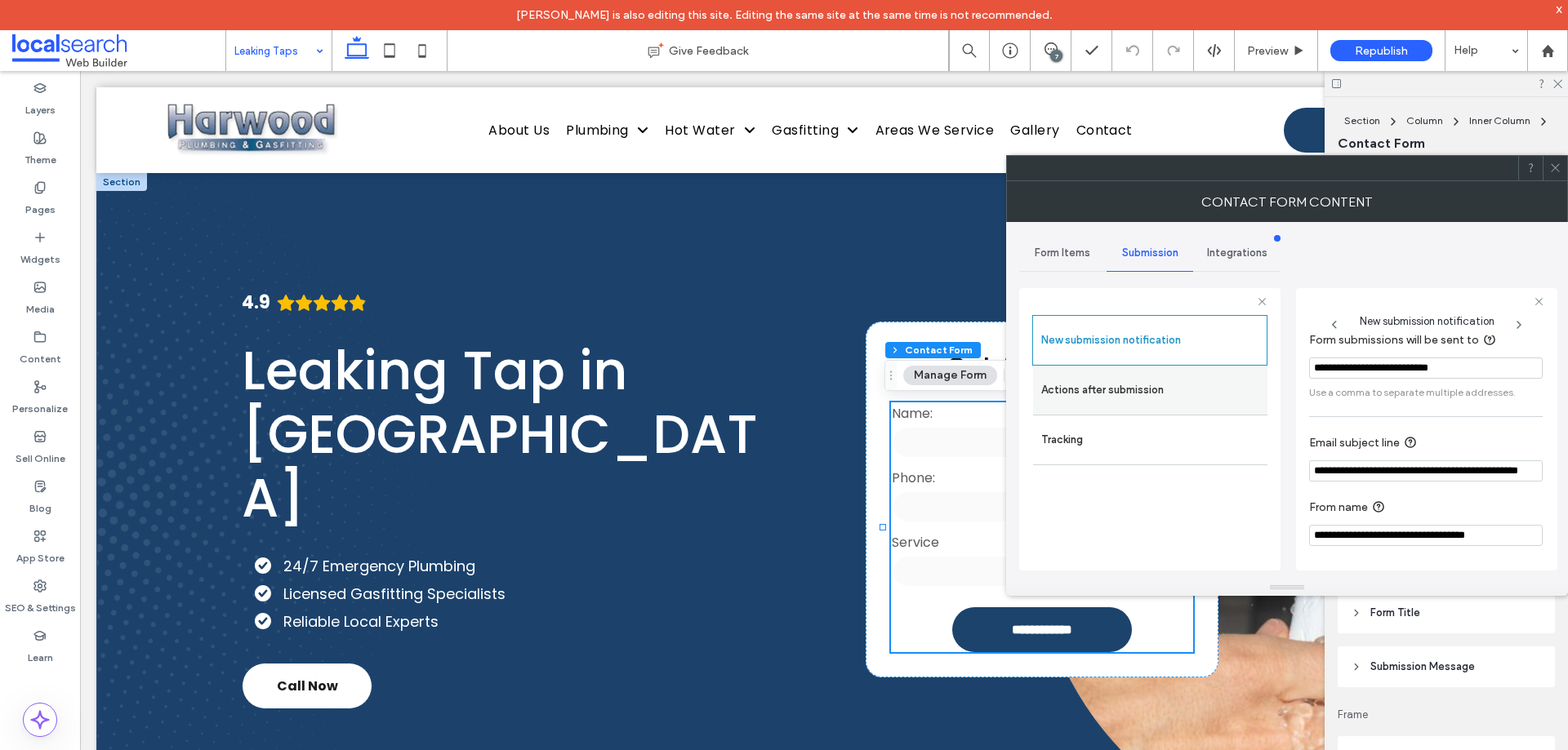
click at [1117, 390] on label "Actions after submission" at bounding box center [1150, 389] width 218 height 32
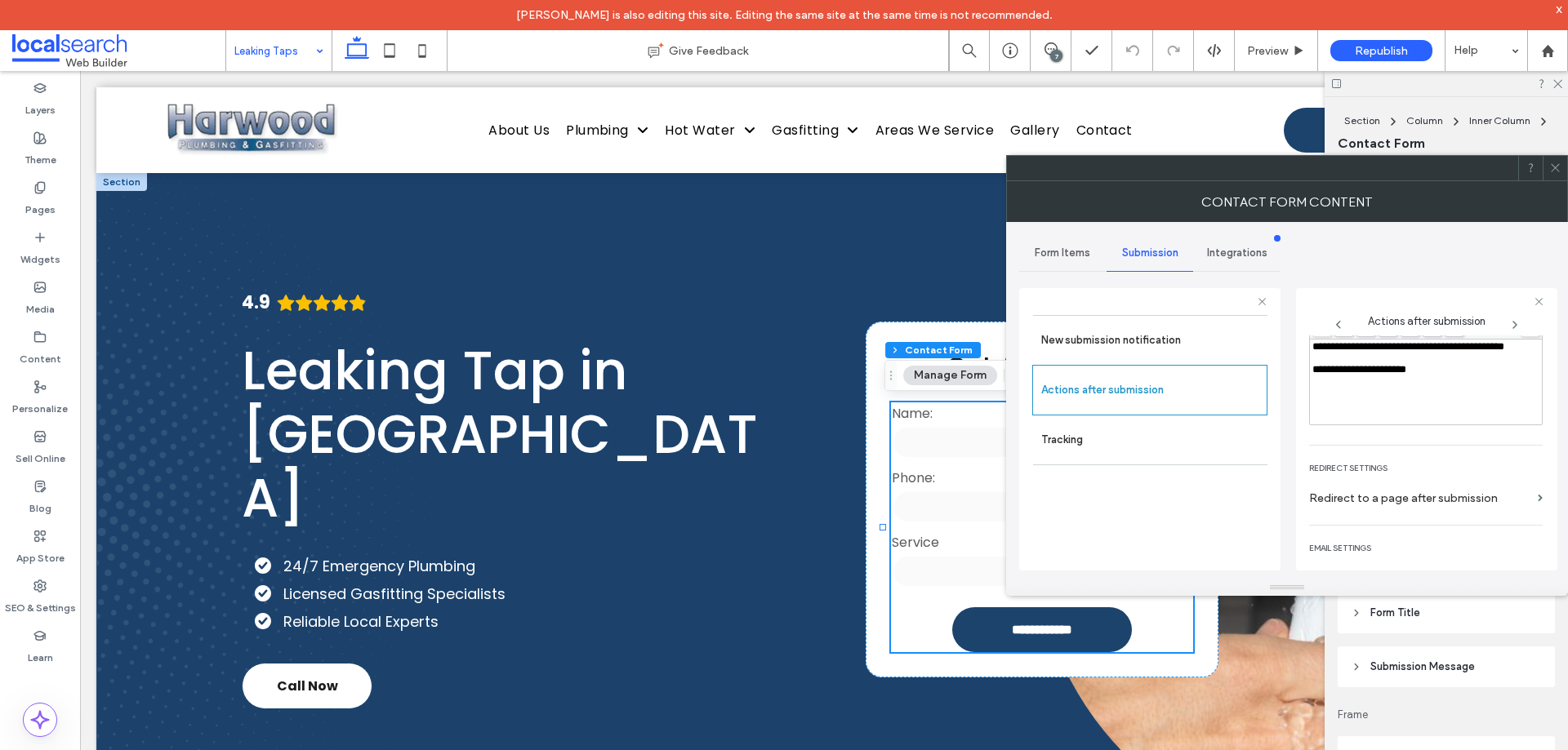
scroll to position [282, 0]
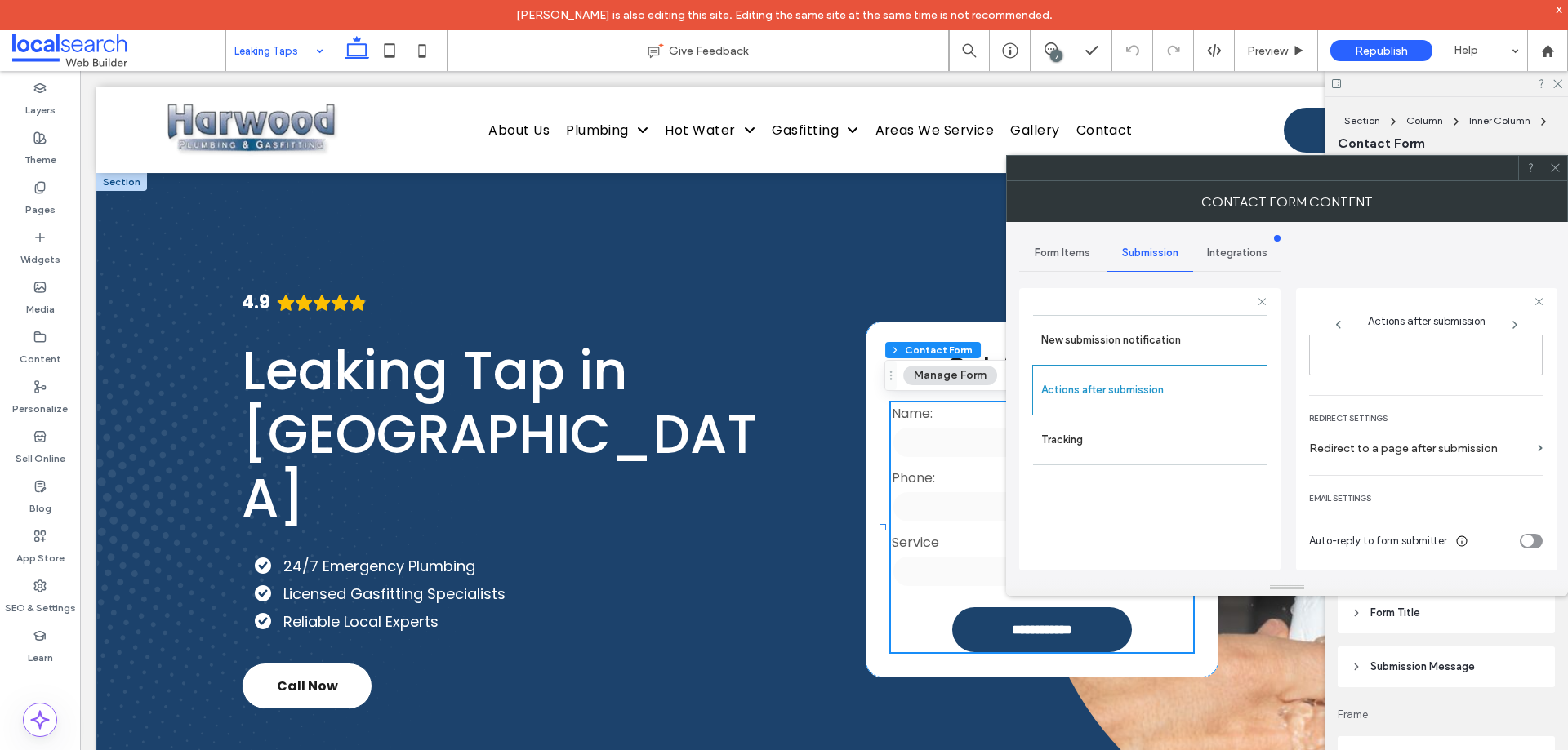
click at [1556, 169] on icon at bounding box center [1555, 167] width 12 height 12
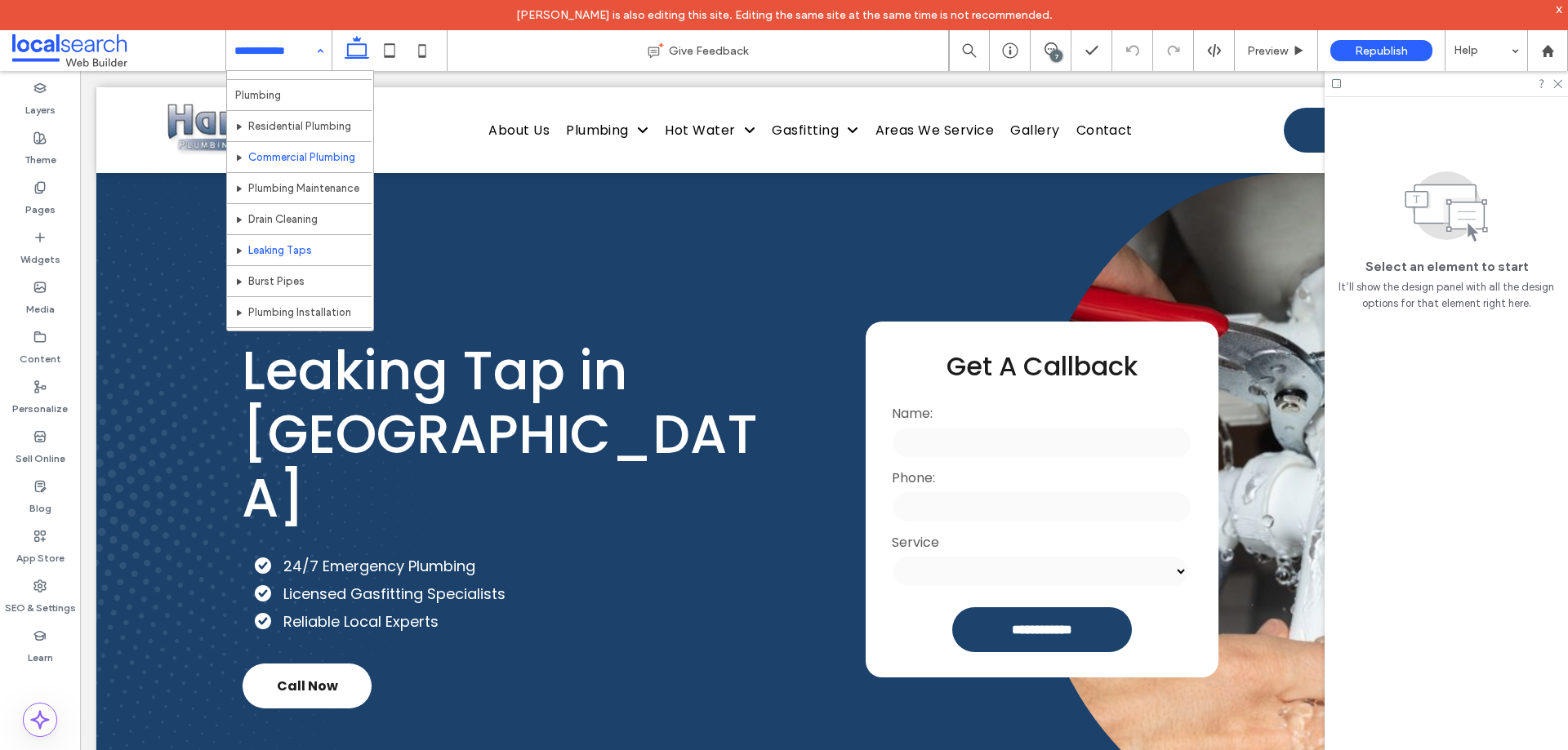
scroll to position [82, 0]
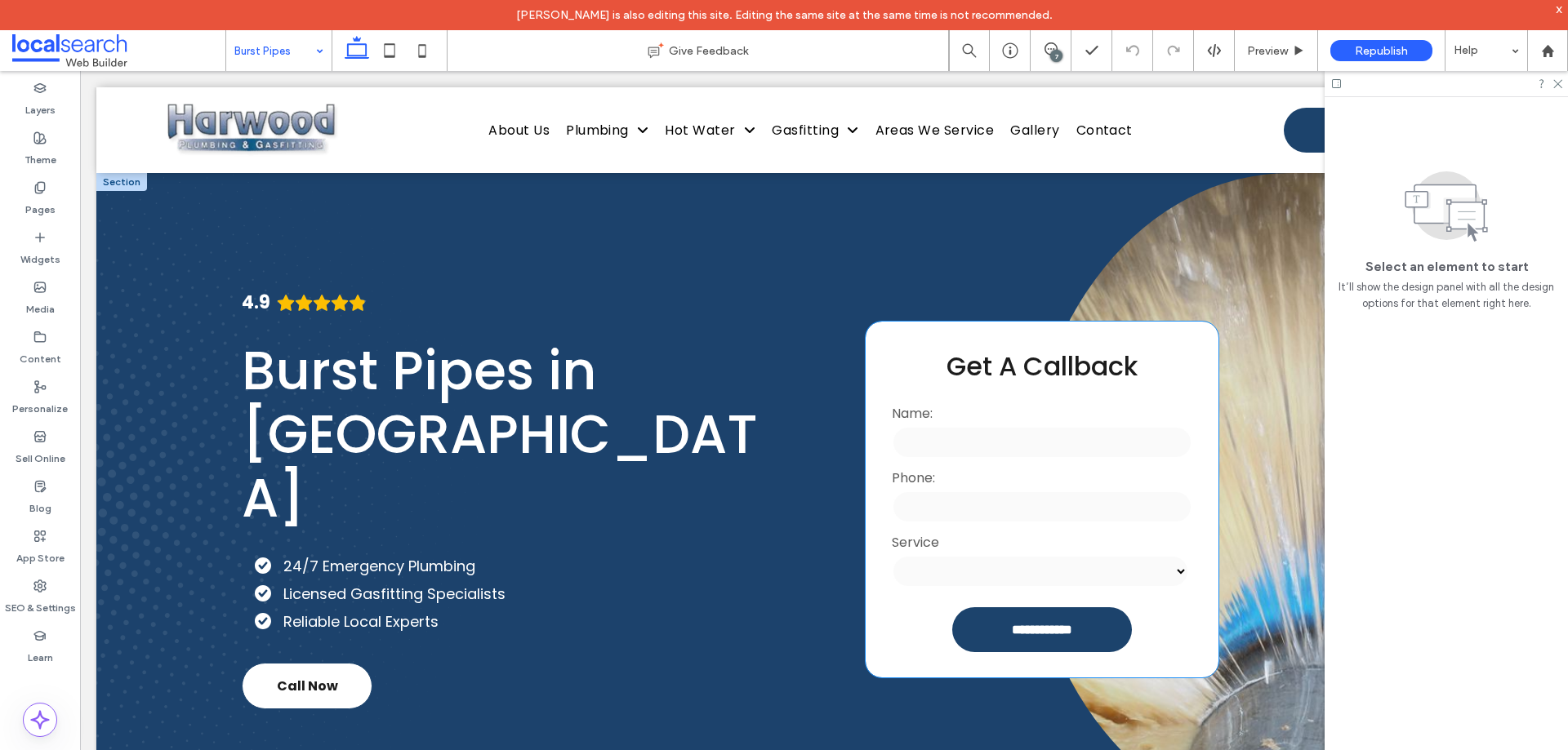
click at [1047, 513] on input "tel" at bounding box center [1042, 506] width 300 height 32
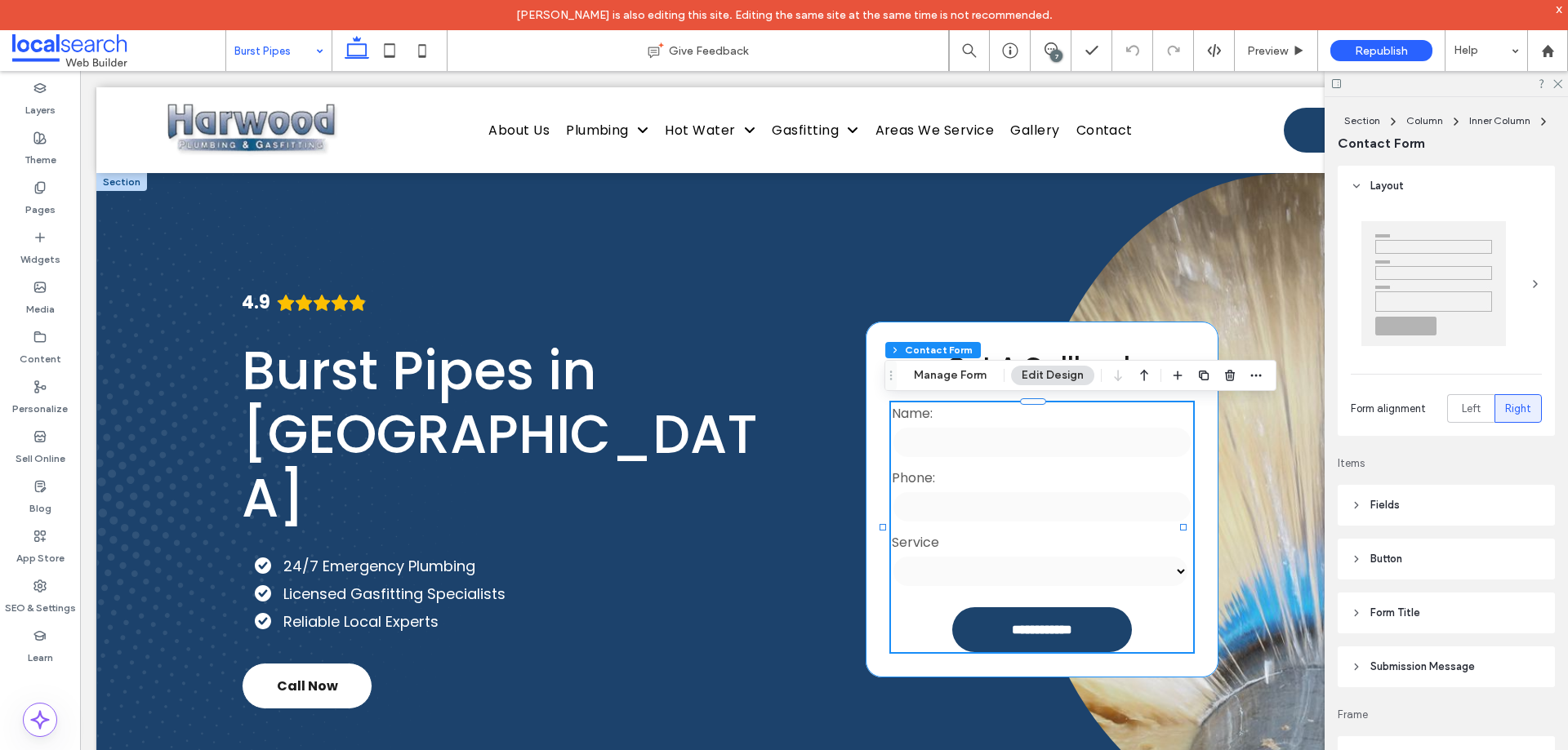
type input "*"
type input "***"
type input "**"
click at [942, 380] on button "Manage Form" at bounding box center [950, 375] width 94 height 19
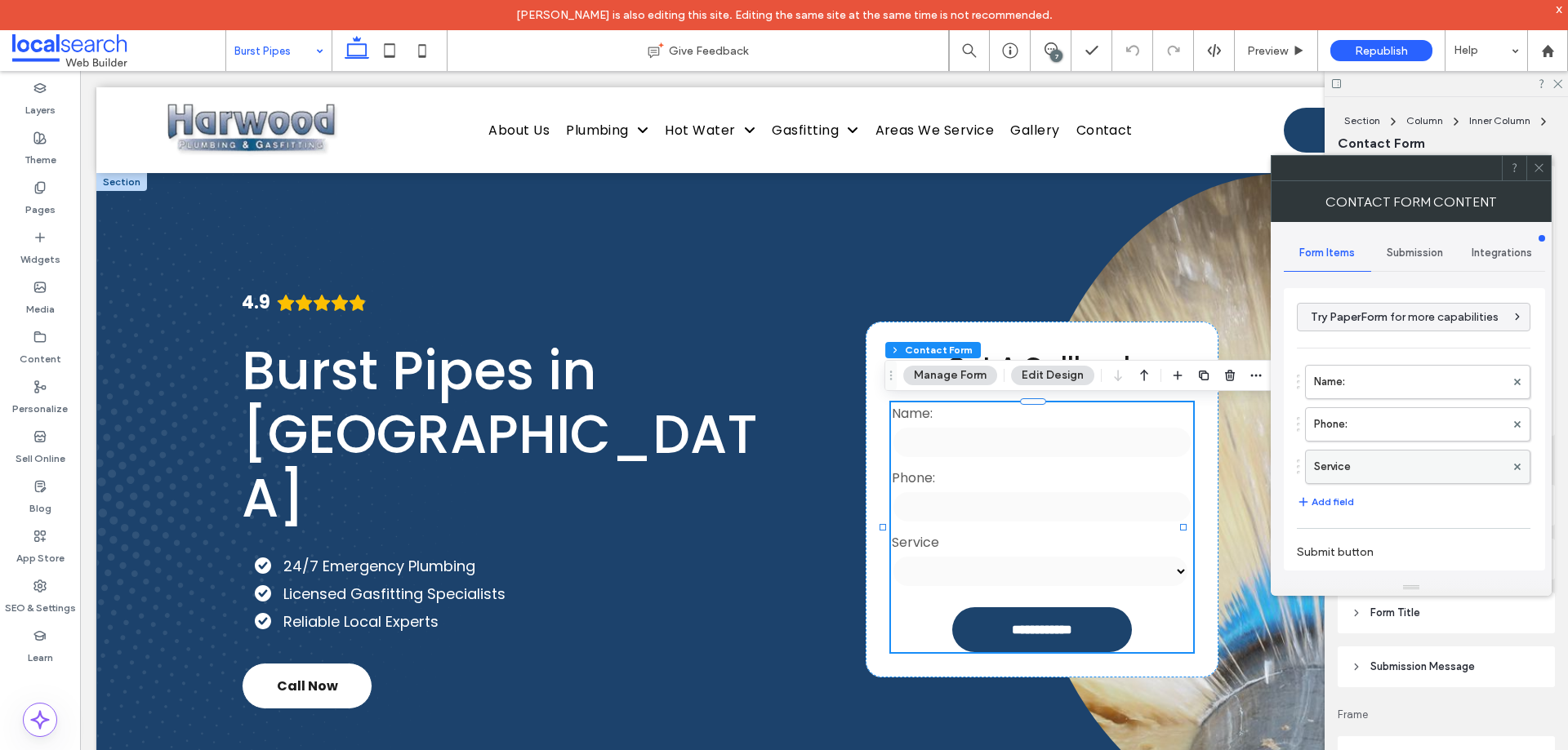
click at [1370, 459] on label "Service" at bounding box center [1410, 467] width 192 height 32
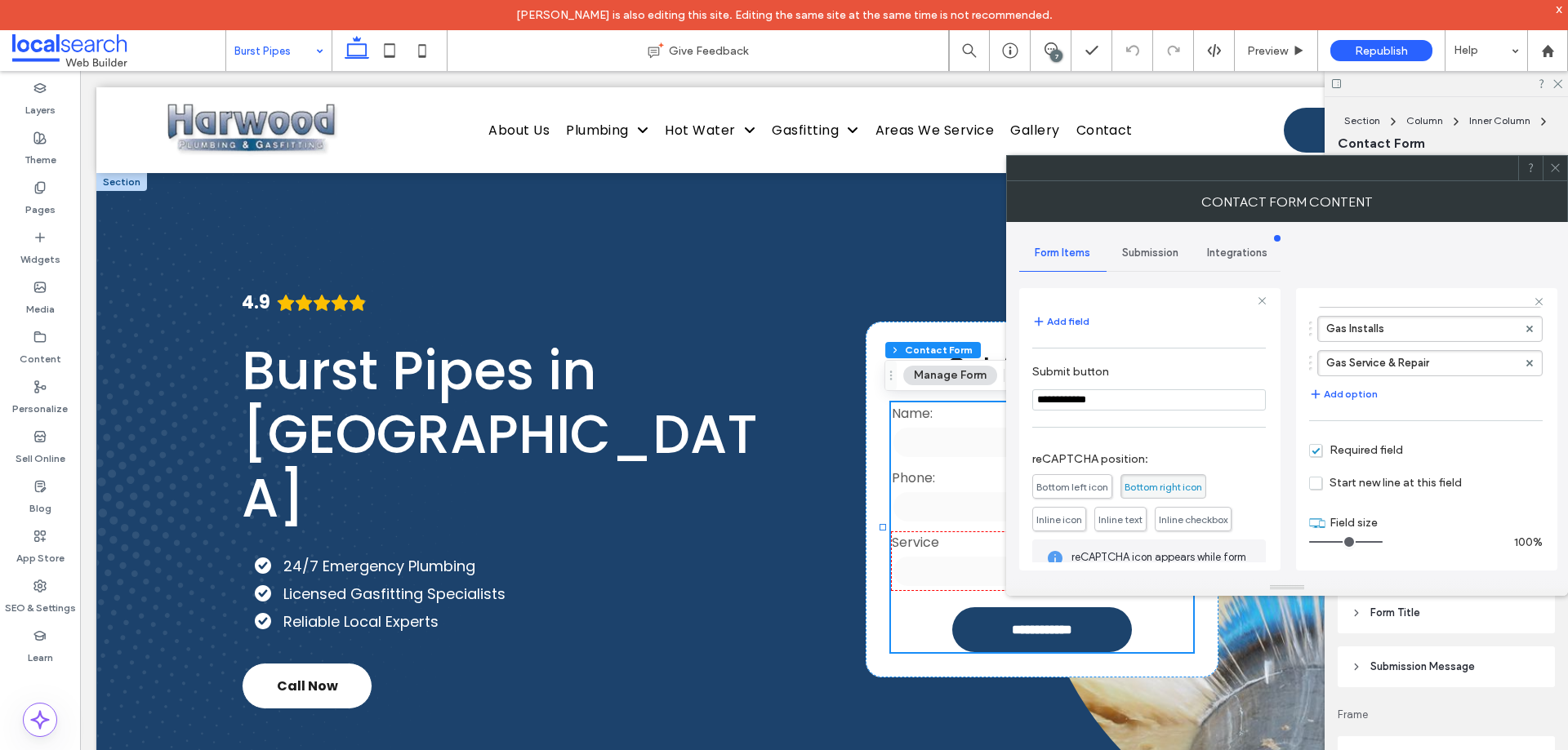
scroll to position [298, 0]
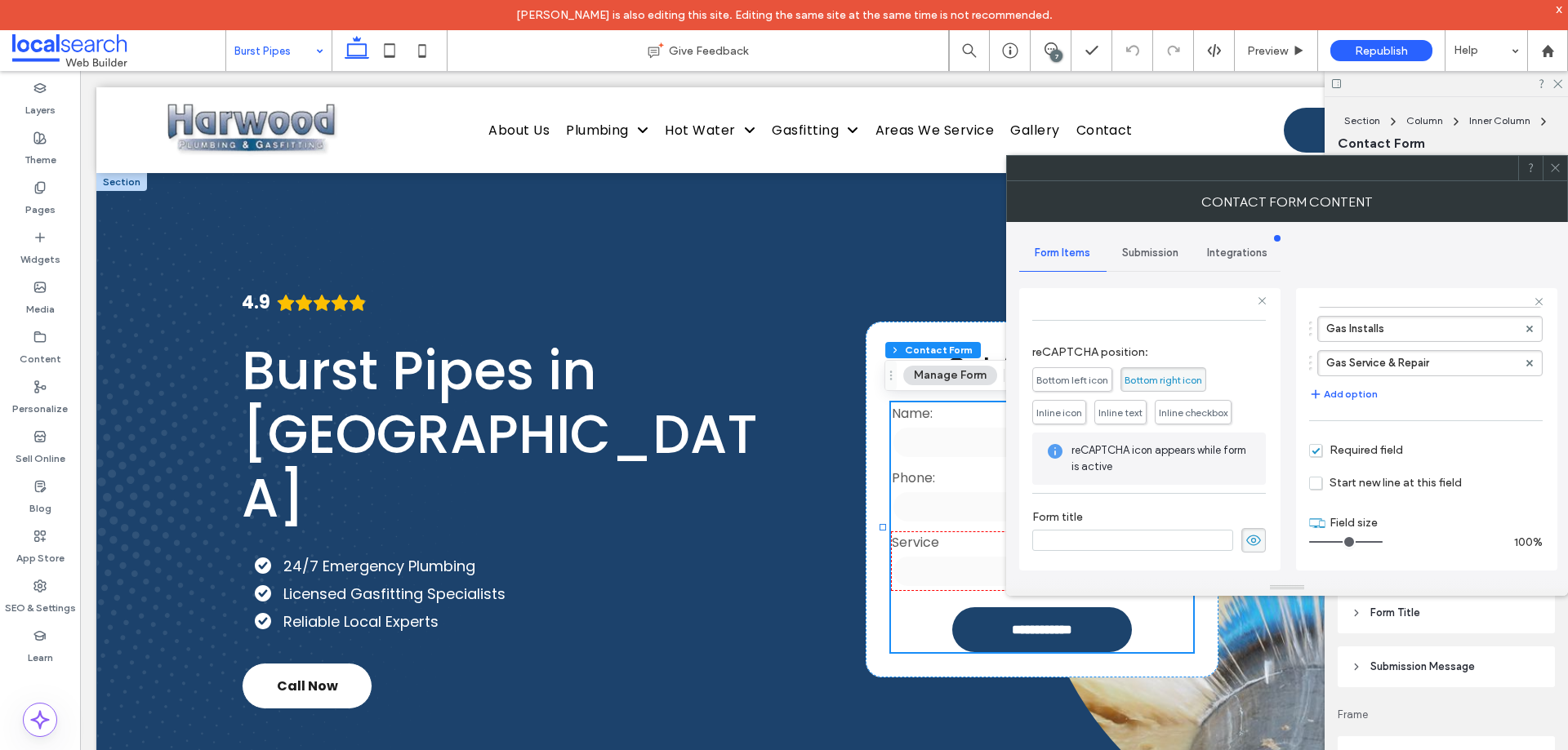
drag, startPoint x: 1148, startPoint y: 249, endPoint x: 1152, endPoint y: 257, distance: 8.9
click at [1149, 249] on span "Submission" at bounding box center [1150, 253] width 56 height 13
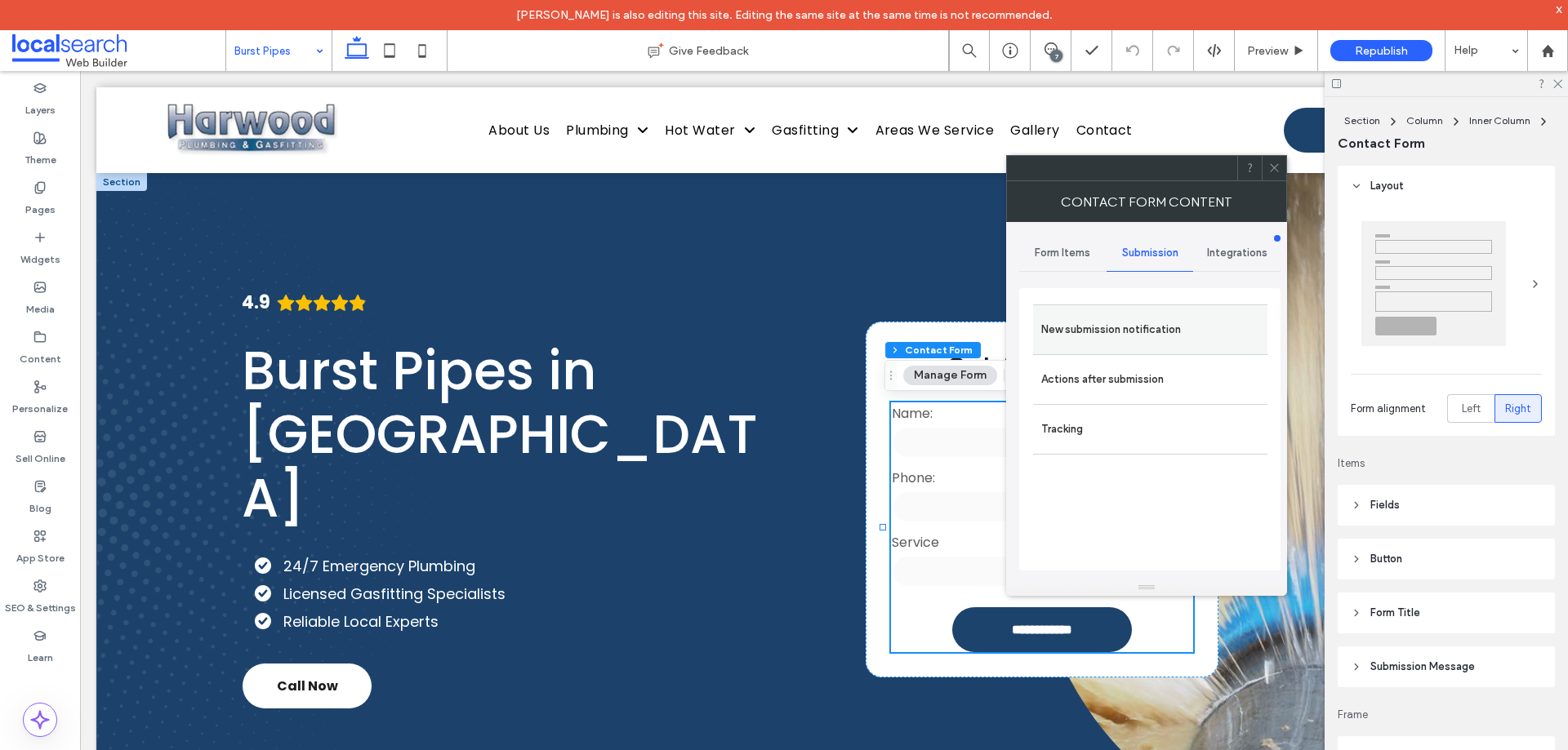
click at [1161, 336] on label "New submission notification" at bounding box center [1150, 329] width 218 height 32
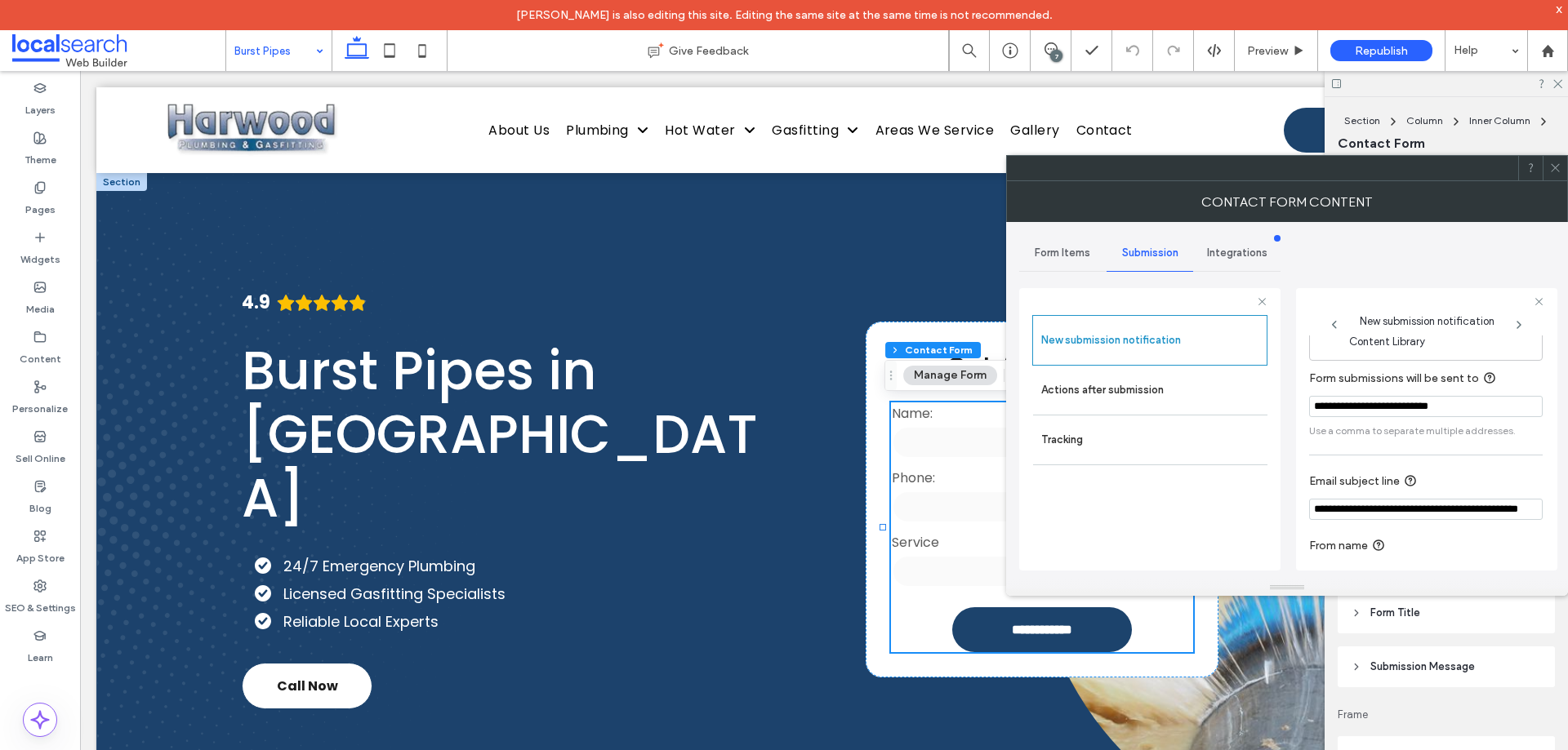
scroll to position [85, 0]
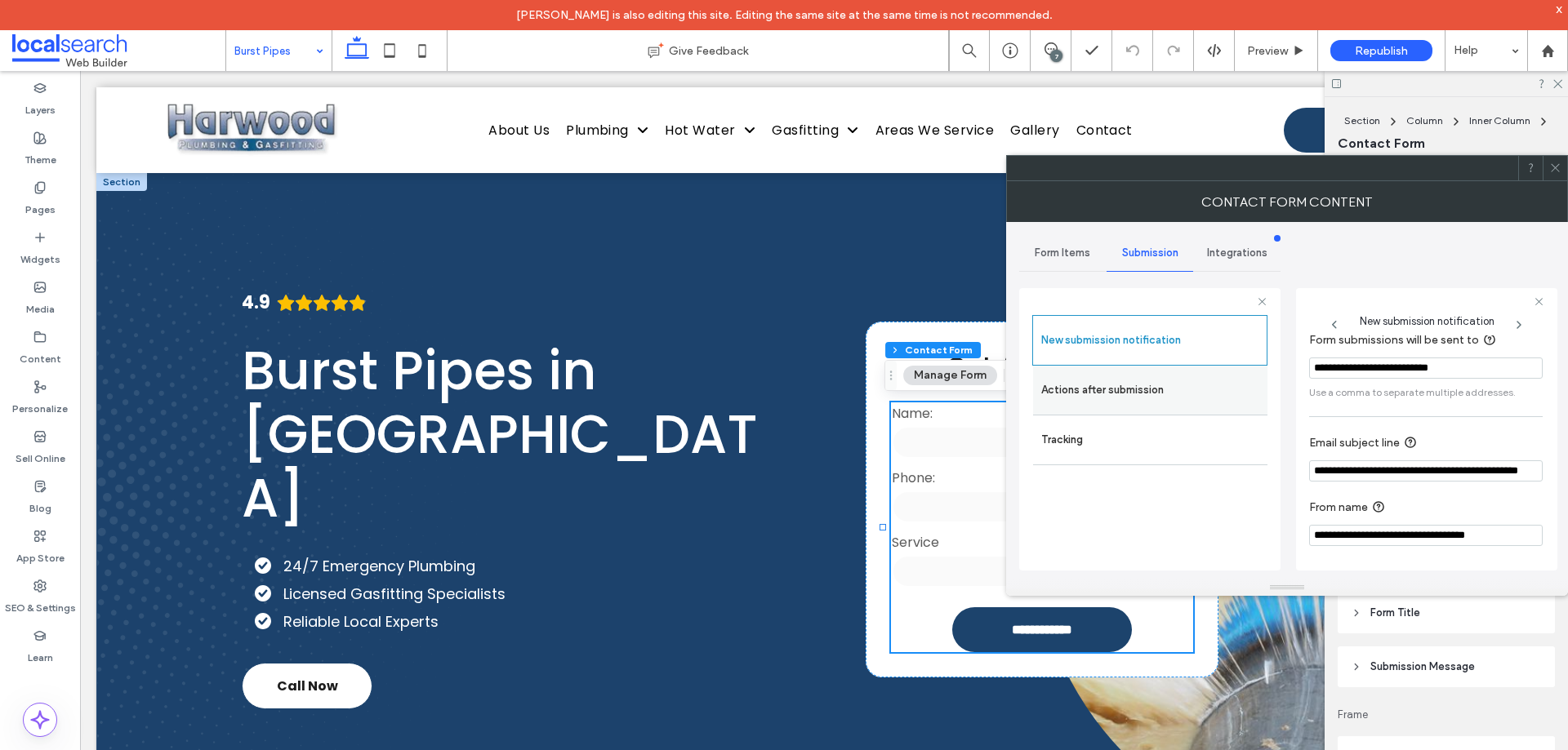
click at [1120, 402] on label "Actions after submission" at bounding box center [1150, 389] width 218 height 32
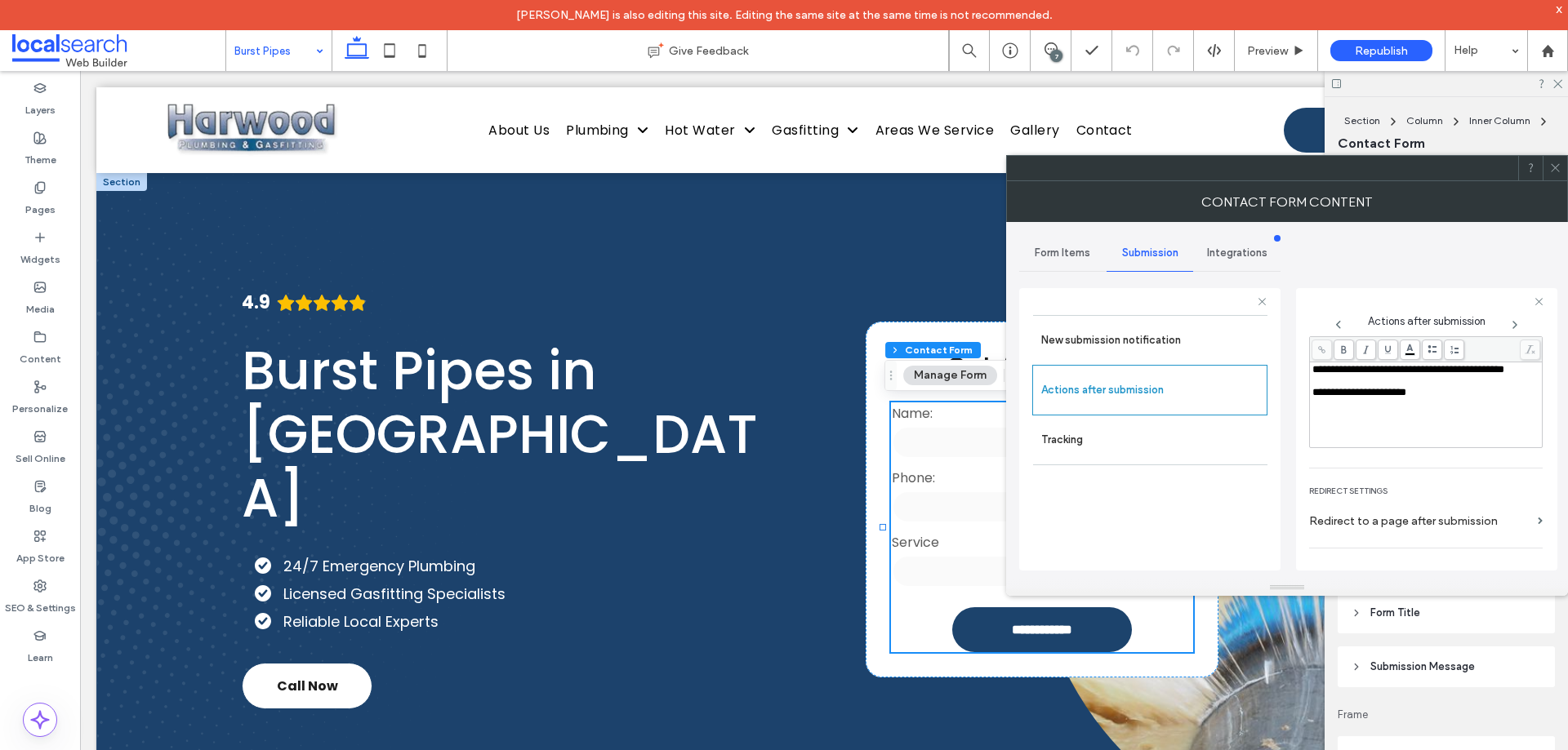
scroll to position [282, 0]
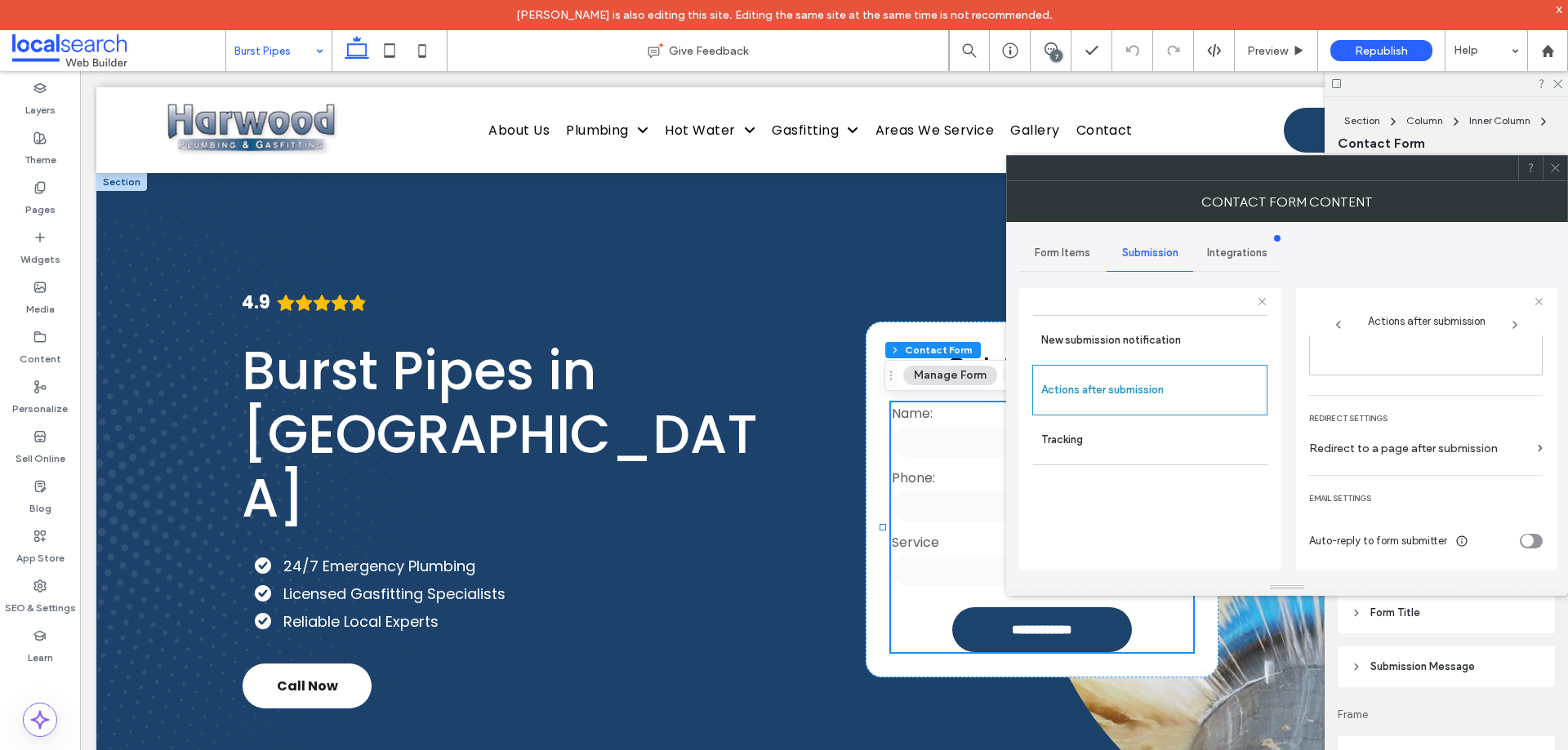
click at [1559, 170] on icon at bounding box center [1555, 167] width 12 height 12
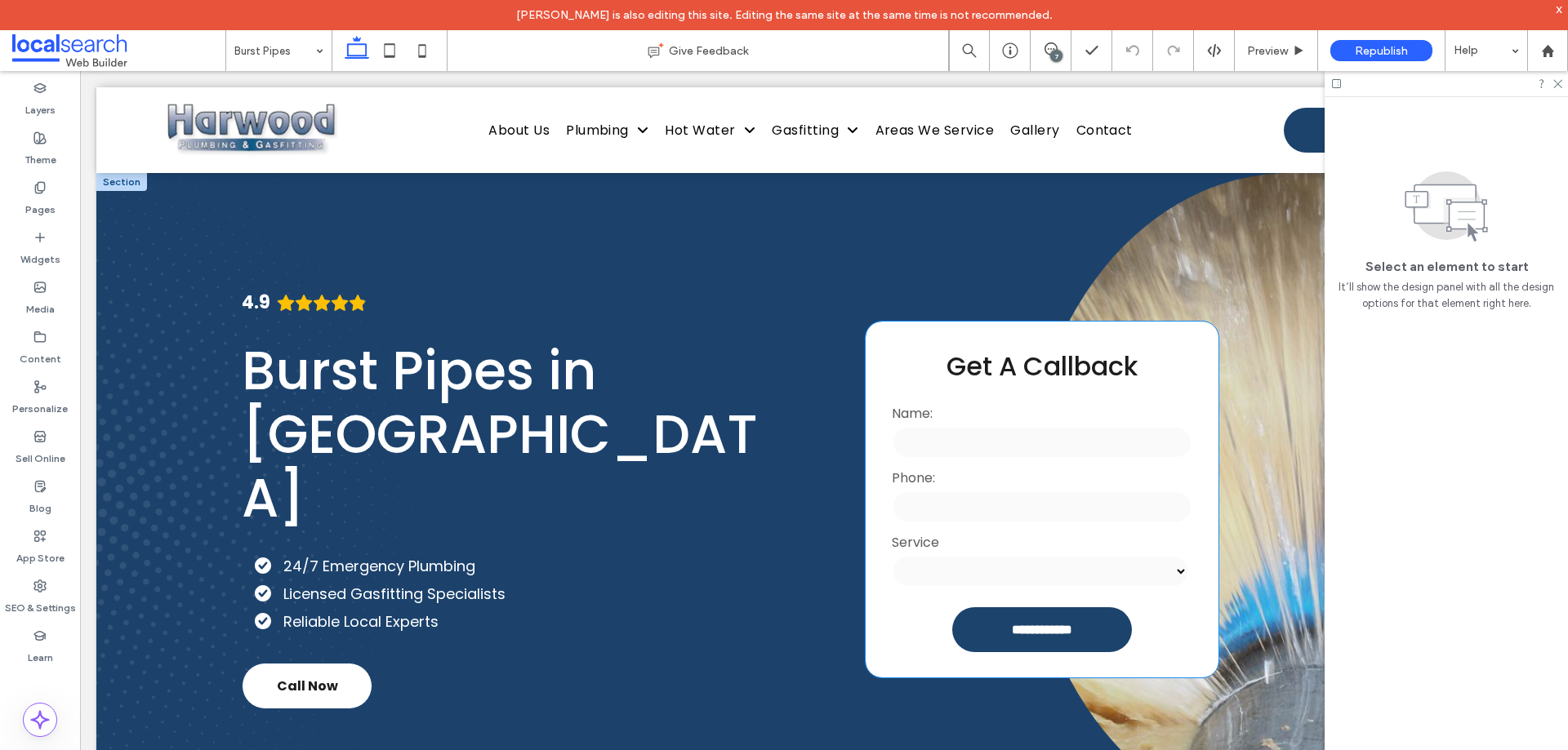
click at [1001, 490] on div "Phone:" at bounding box center [1041, 497] width 309 height 64
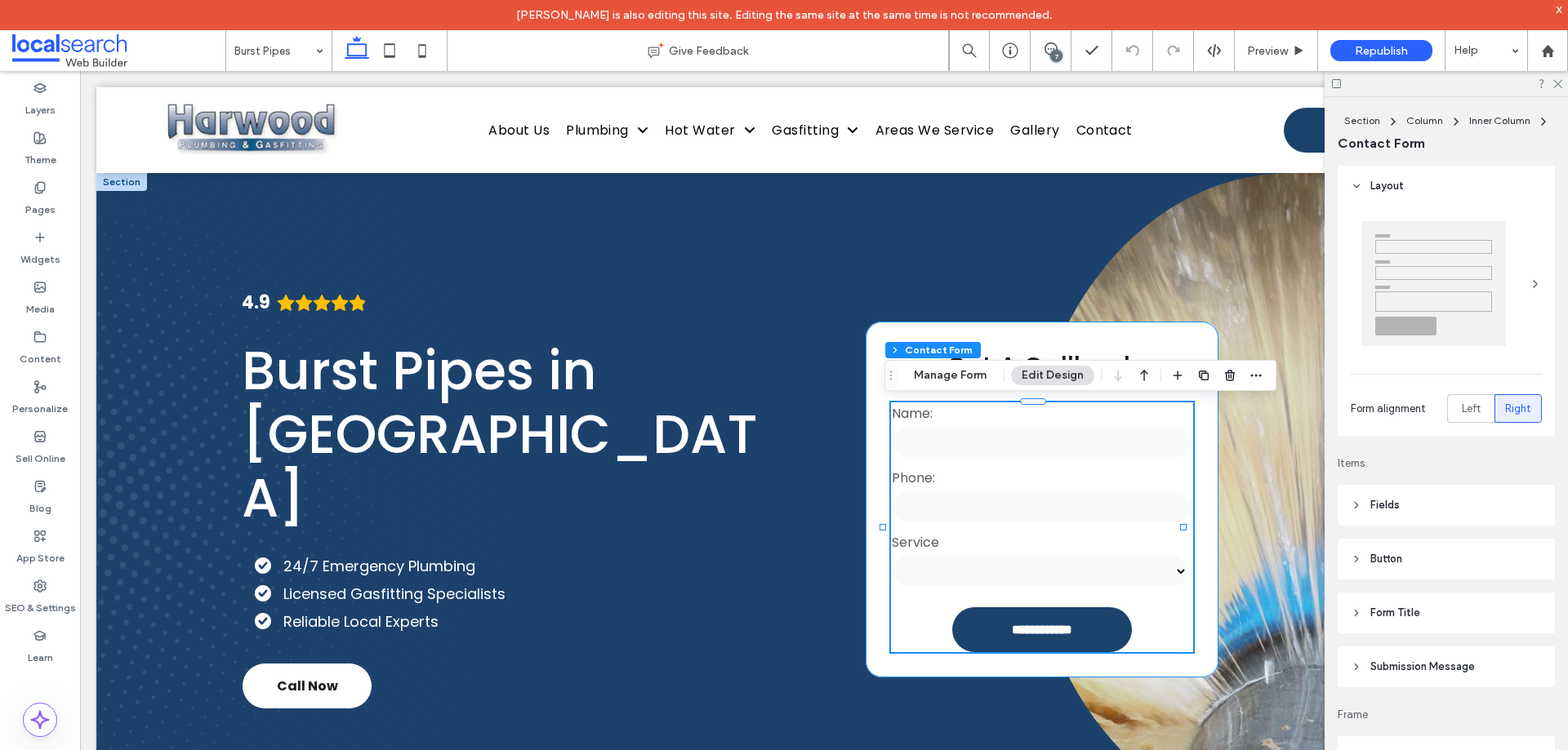
type input "*"
type input "***"
type input "**"
click at [949, 372] on button "Manage Form" at bounding box center [950, 375] width 94 height 19
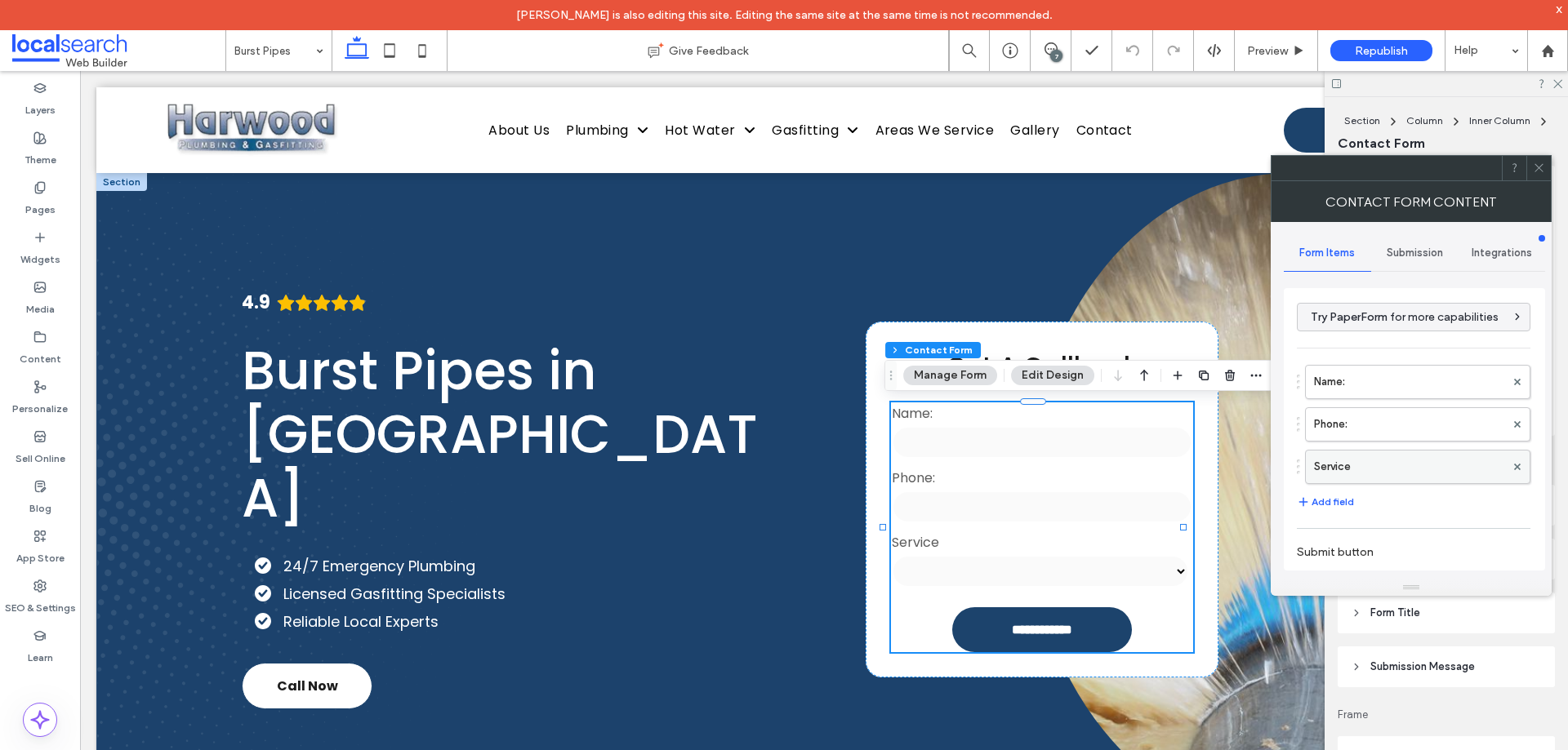
click at [1368, 468] on label "Service" at bounding box center [1410, 467] width 192 height 32
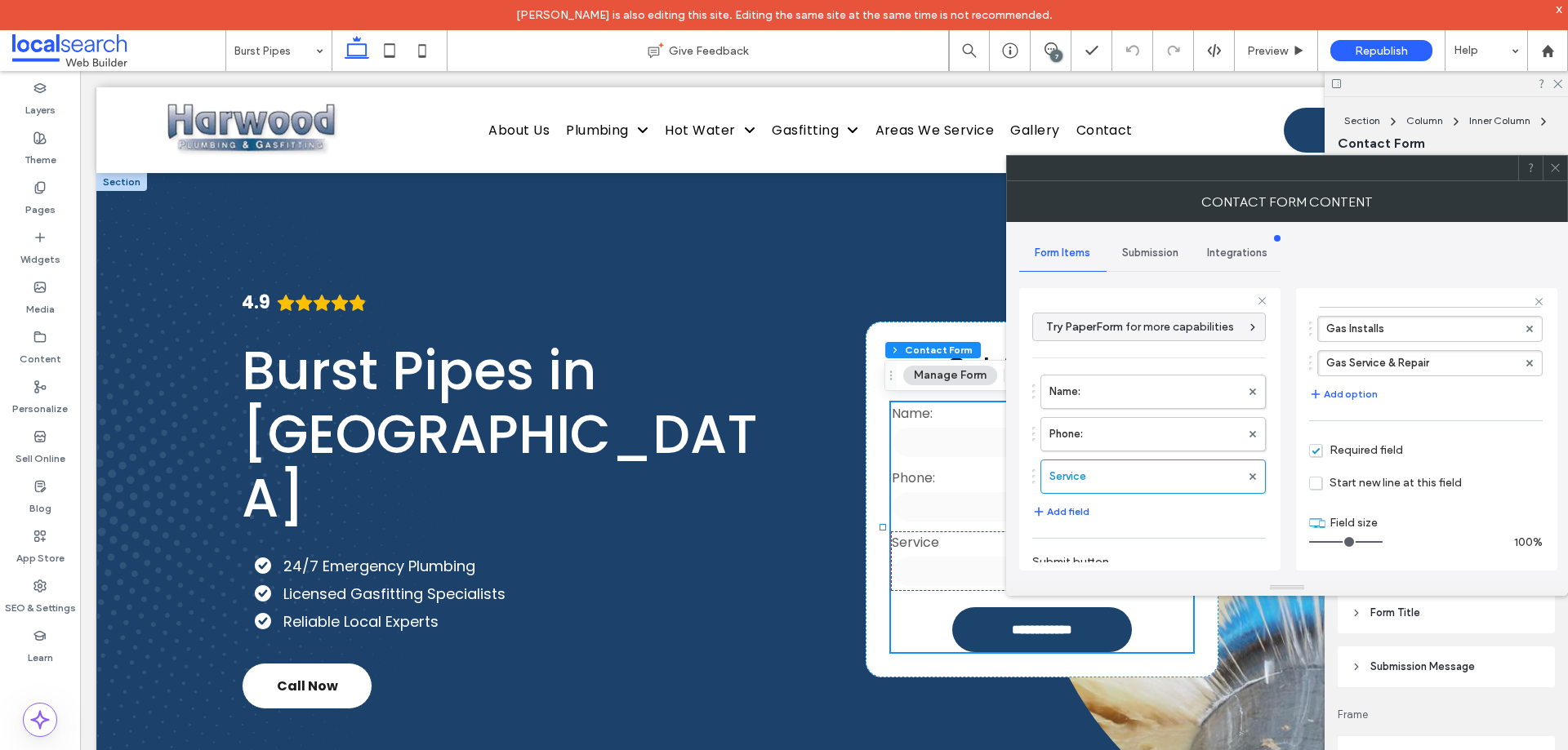
scroll to position [298, 0]
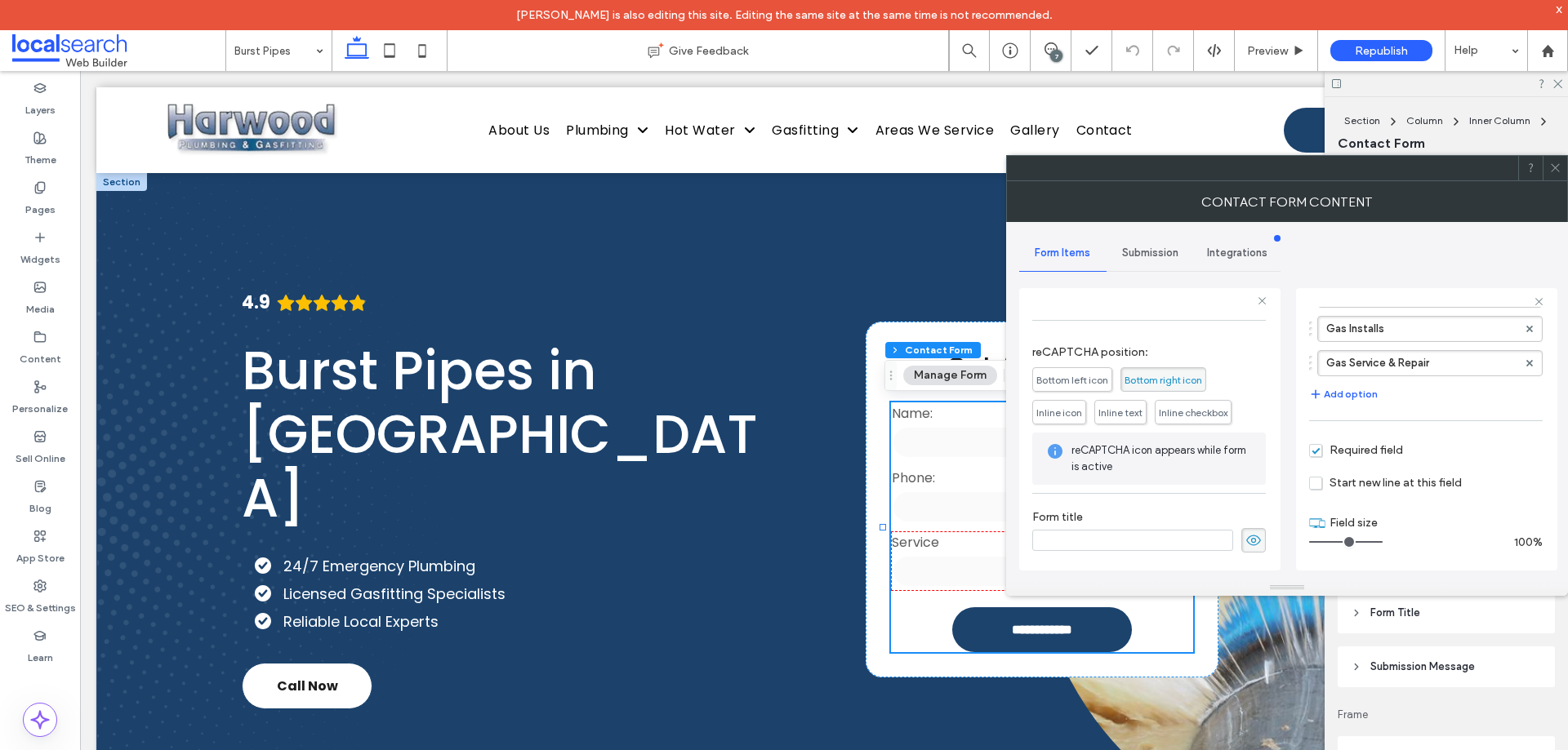
click at [1136, 262] on div "Submission" at bounding box center [1150, 252] width 87 height 36
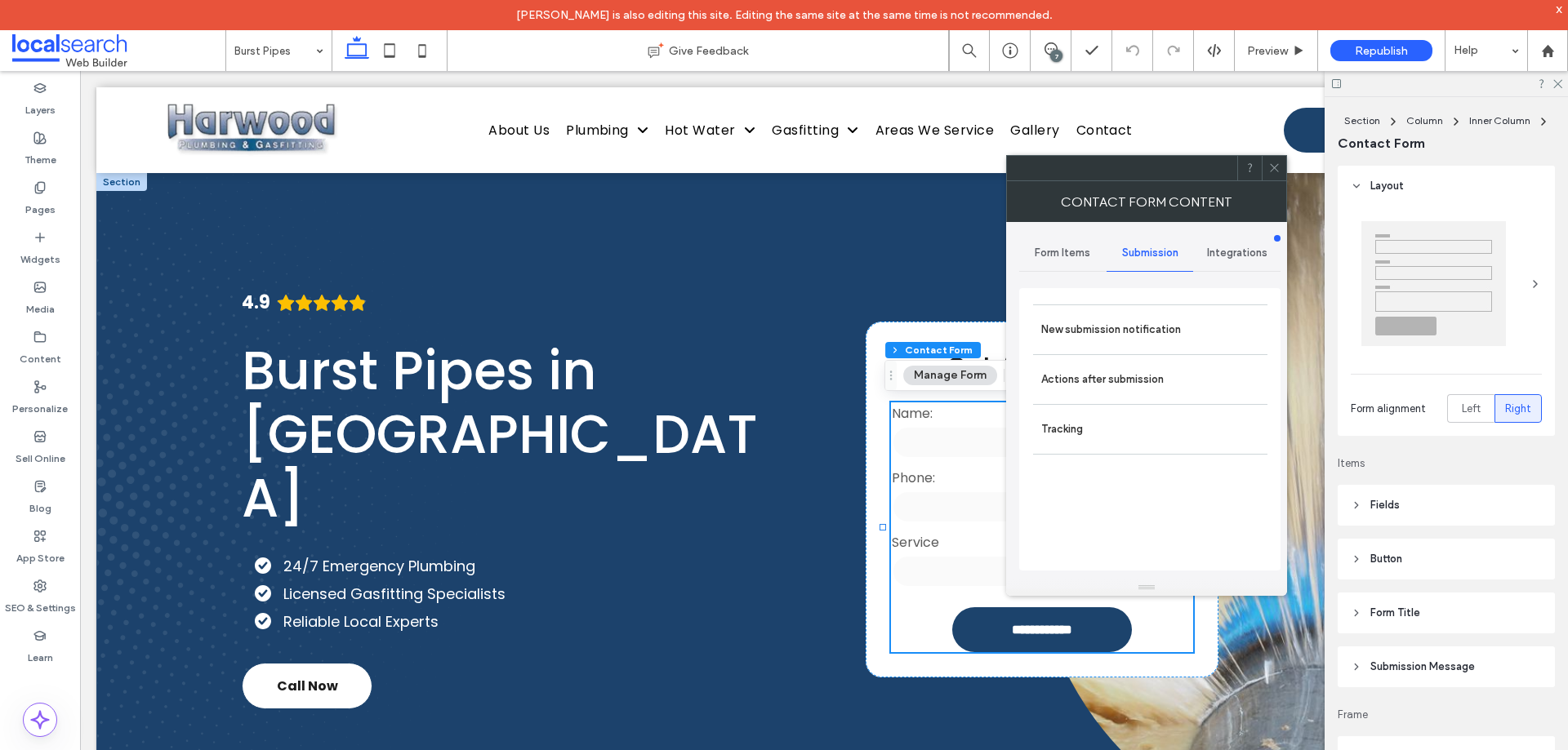
drag, startPoint x: 1160, startPoint y: 332, endPoint x: 1282, endPoint y: 420, distance: 150.4
click at [1161, 332] on label "New submission notification" at bounding box center [1150, 329] width 218 height 32
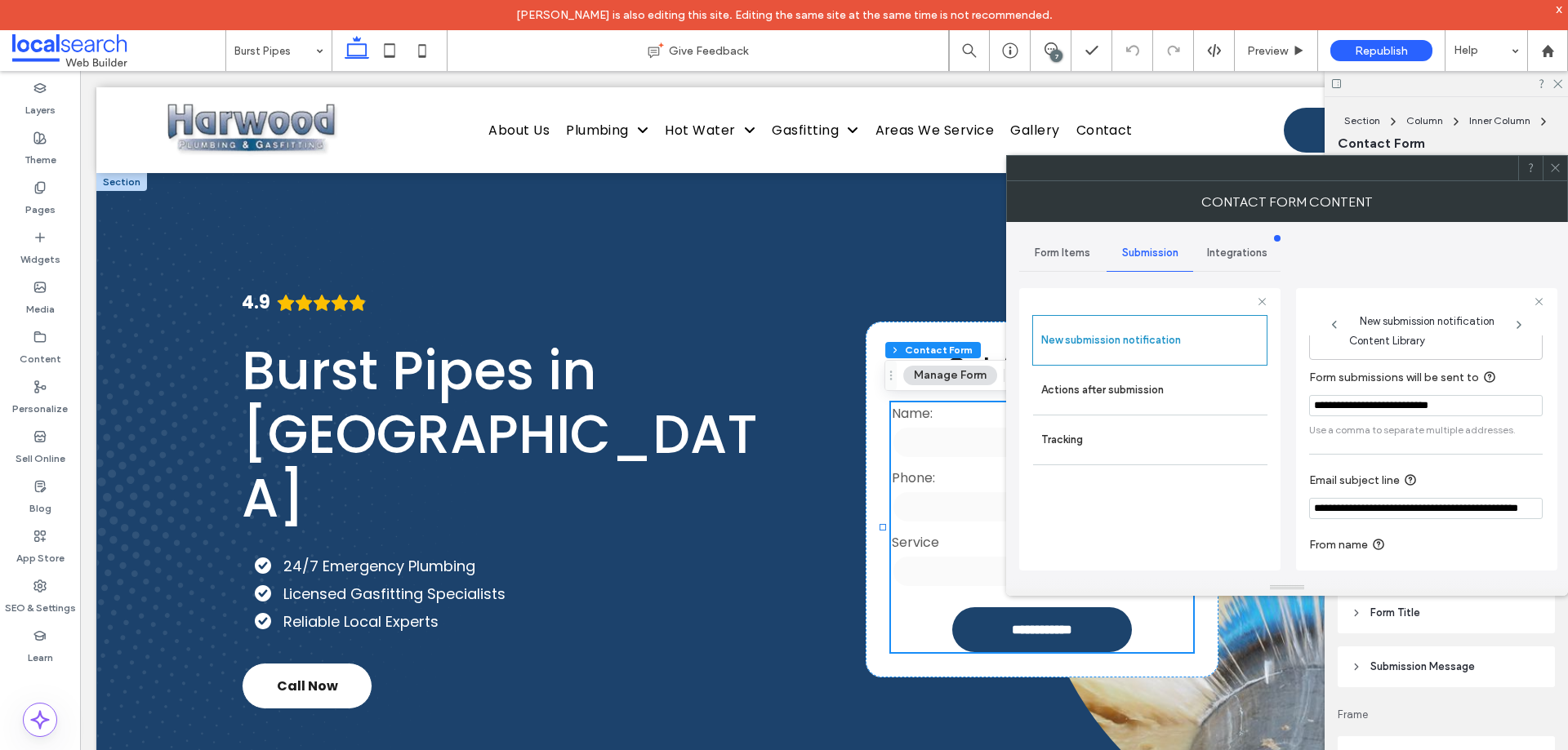
scroll to position [85, 0]
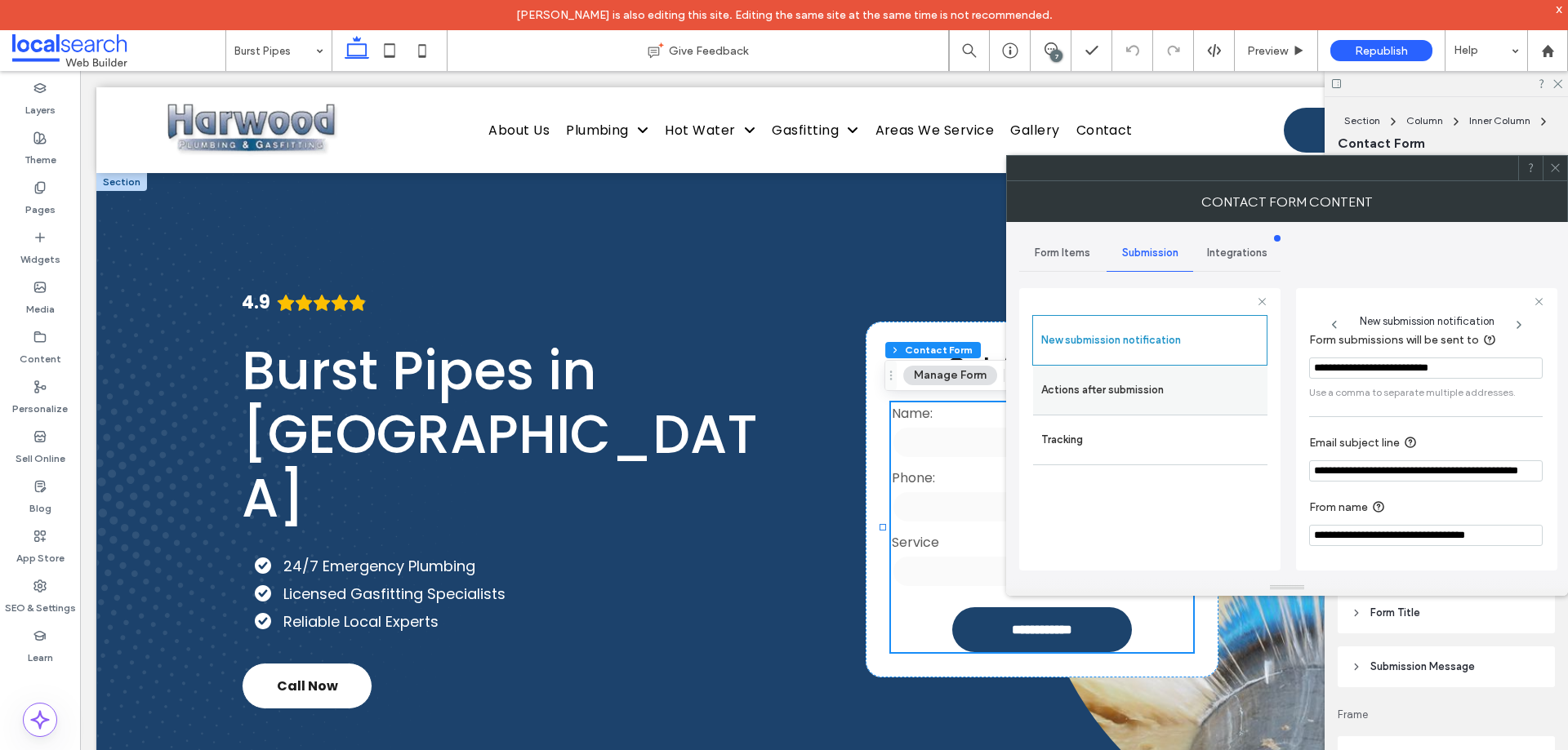
drag, startPoint x: 1125, startPoint y: 413, endPoint x: 1107, endPoint y: 401, distance: 21.6
click at [1124, 410] on div "Actions after submission" at bounding box center [1150, 389] width 235 height 49
click at [1107, 397] on label "Actions after submission" at bounding box center [1150, 389] width 218 height 32
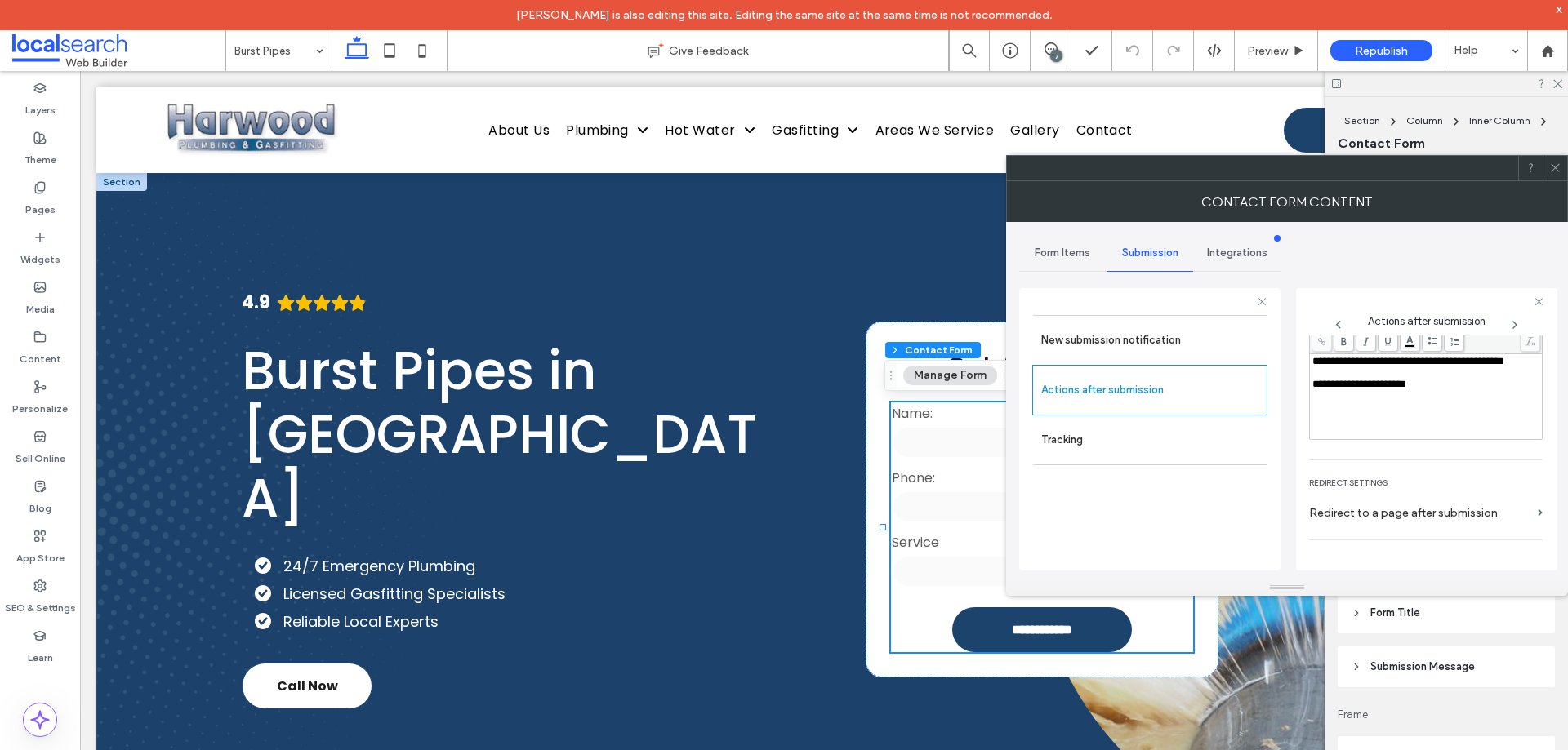
scroll to position [282, 0]
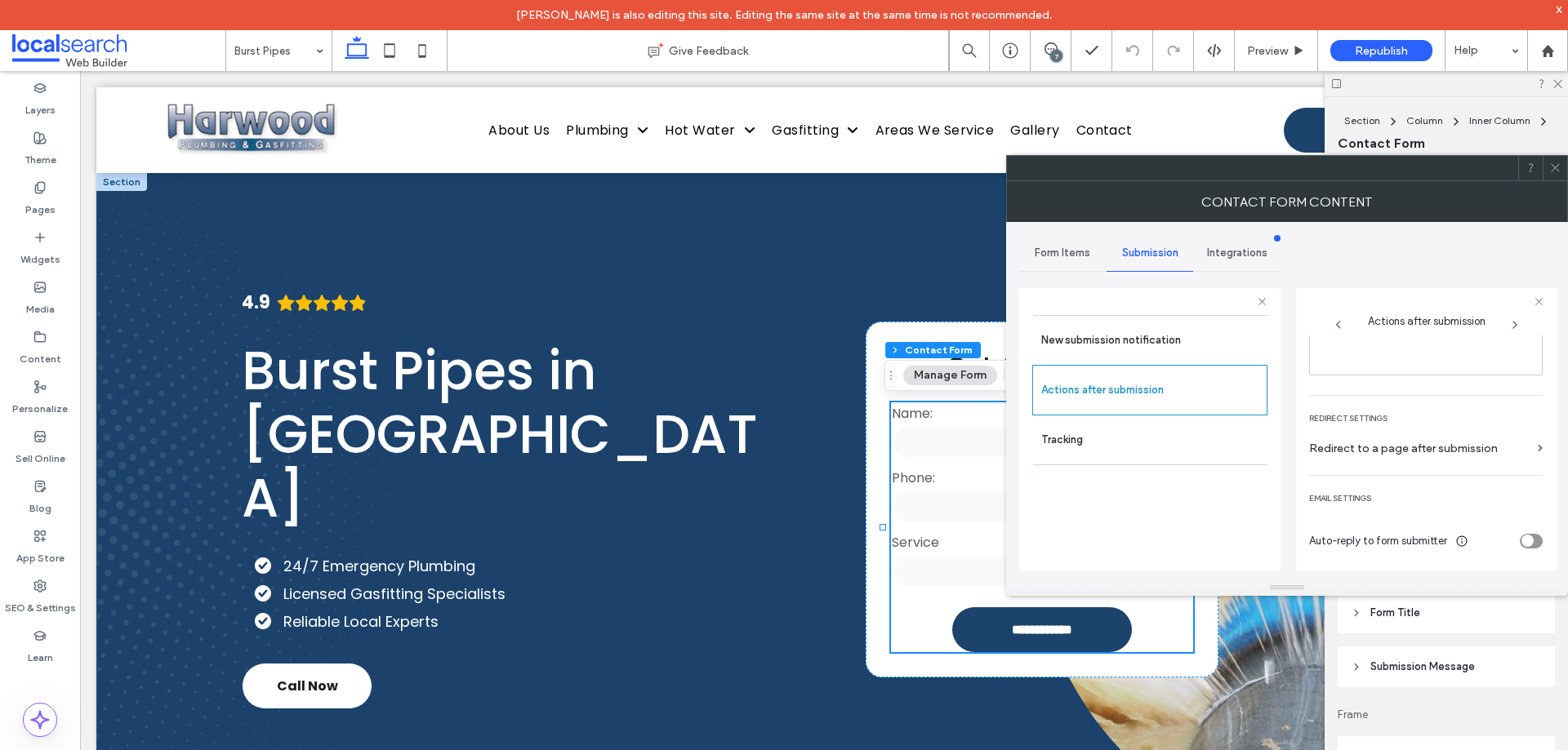
click at [1559, 170] on icon at bounding box center [1555, 167] width 12 height 12
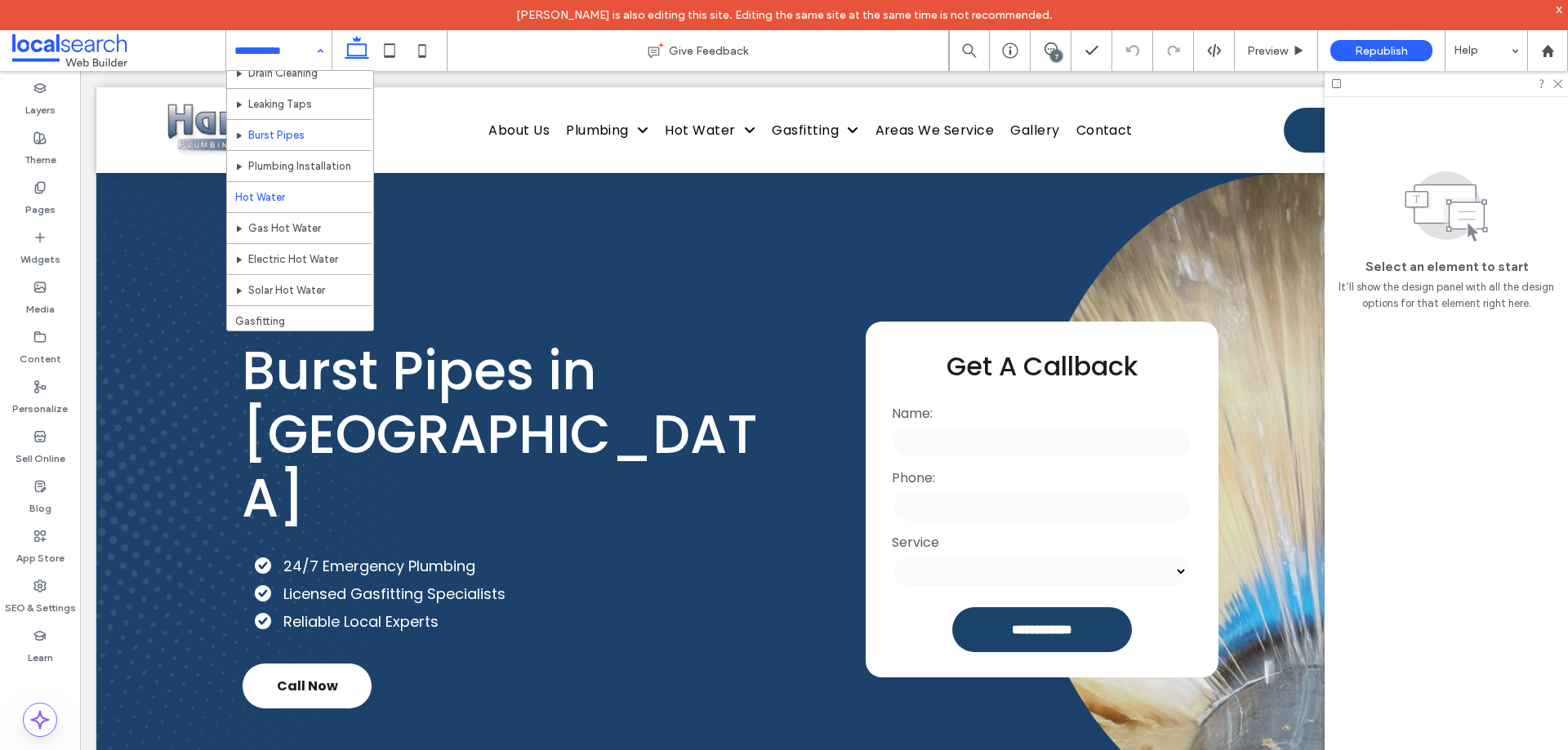
scroll to position [245, 0]
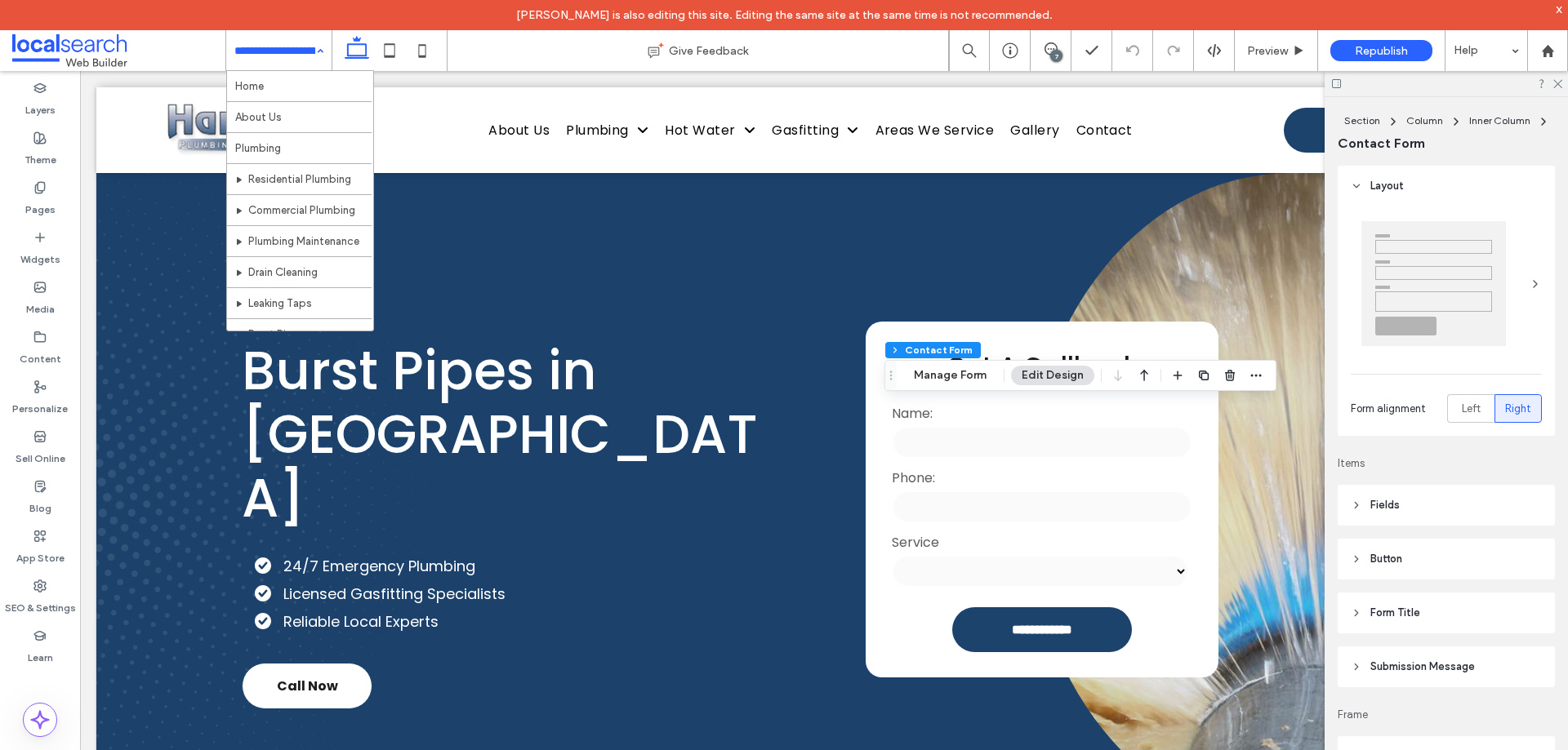
type input "*"
type input "***"
type input "**"
click at [969, 383] on button "Manage Form" at bounding box center [950, 375] width 94 height 19
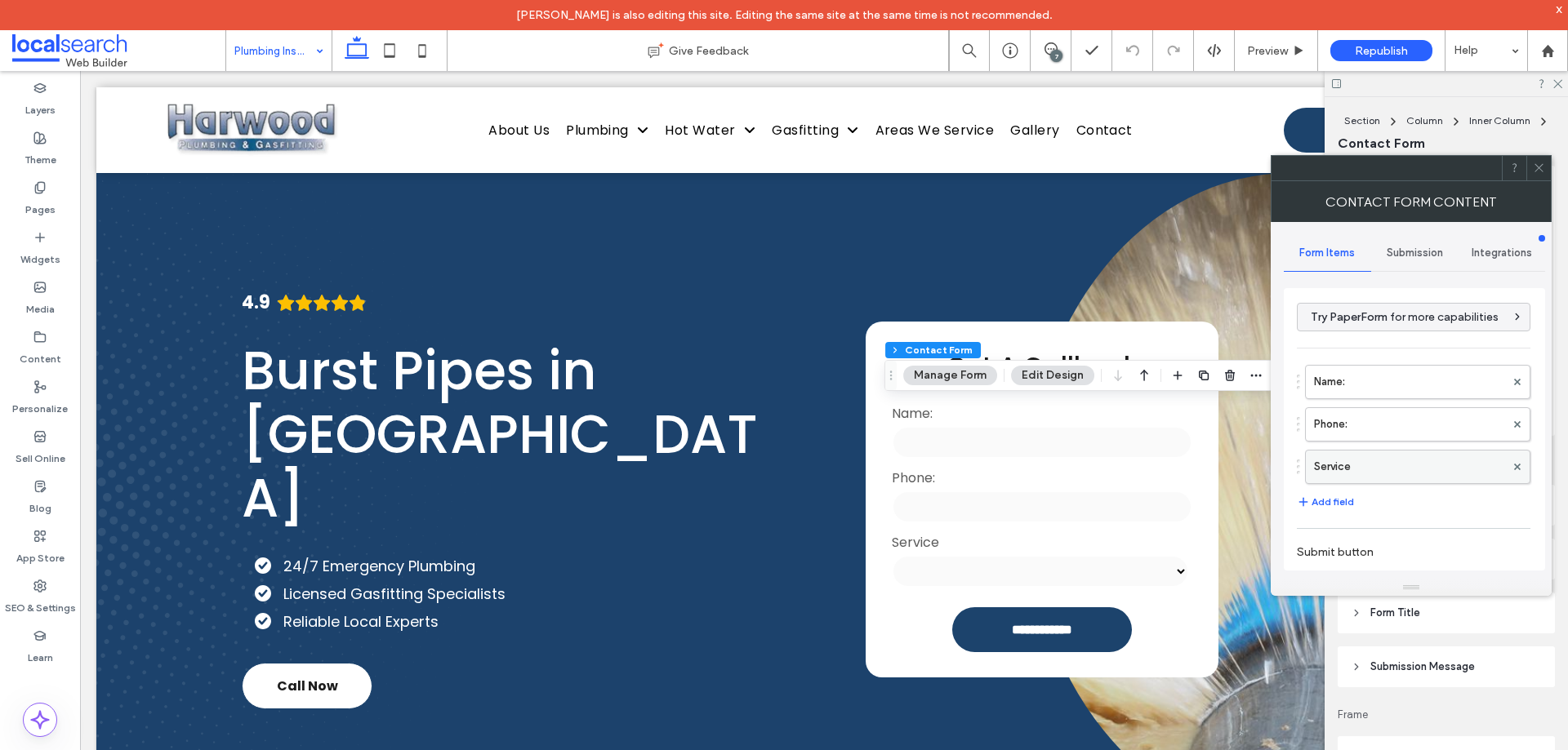
click at [1394, 454] on label "Service" at bounding box center [1410, 467] width 192 height 32
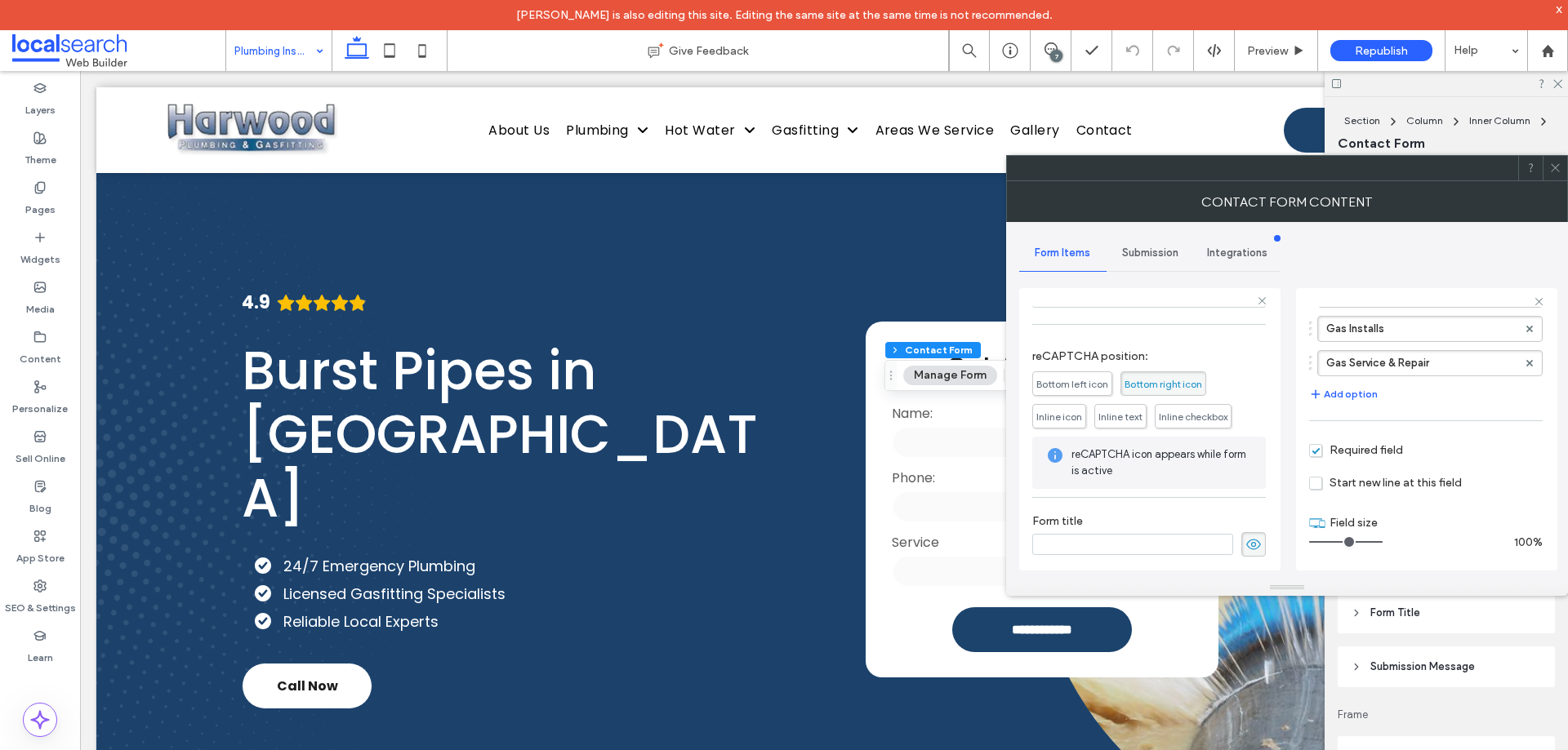
scroll to position [298, 0]
drag, startPoint x: 1156, startPoint y: 250, endPoint x: 1154, endPoint y: 261, distance: 11.2
click at [1156, 251] on span "Submission" at bounding box center [1150, 253] width 56 height 13
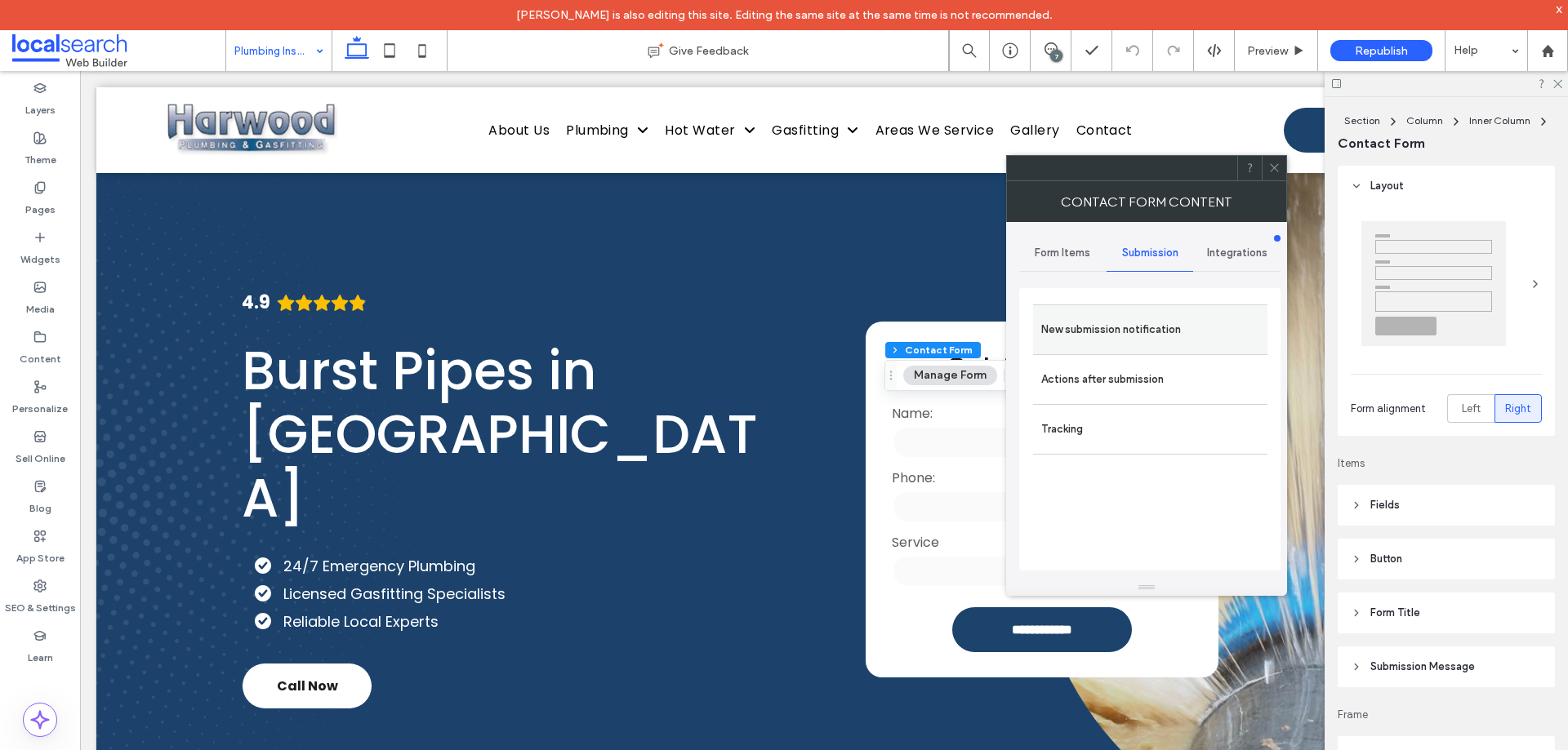
click at [1140, 352] on div "New submission notification" at bounding box center [1150, 329] width 235 height 50
click at [1150, 319] on label "New submission notification" at bounding box center [1150, 329] width 218 height 32
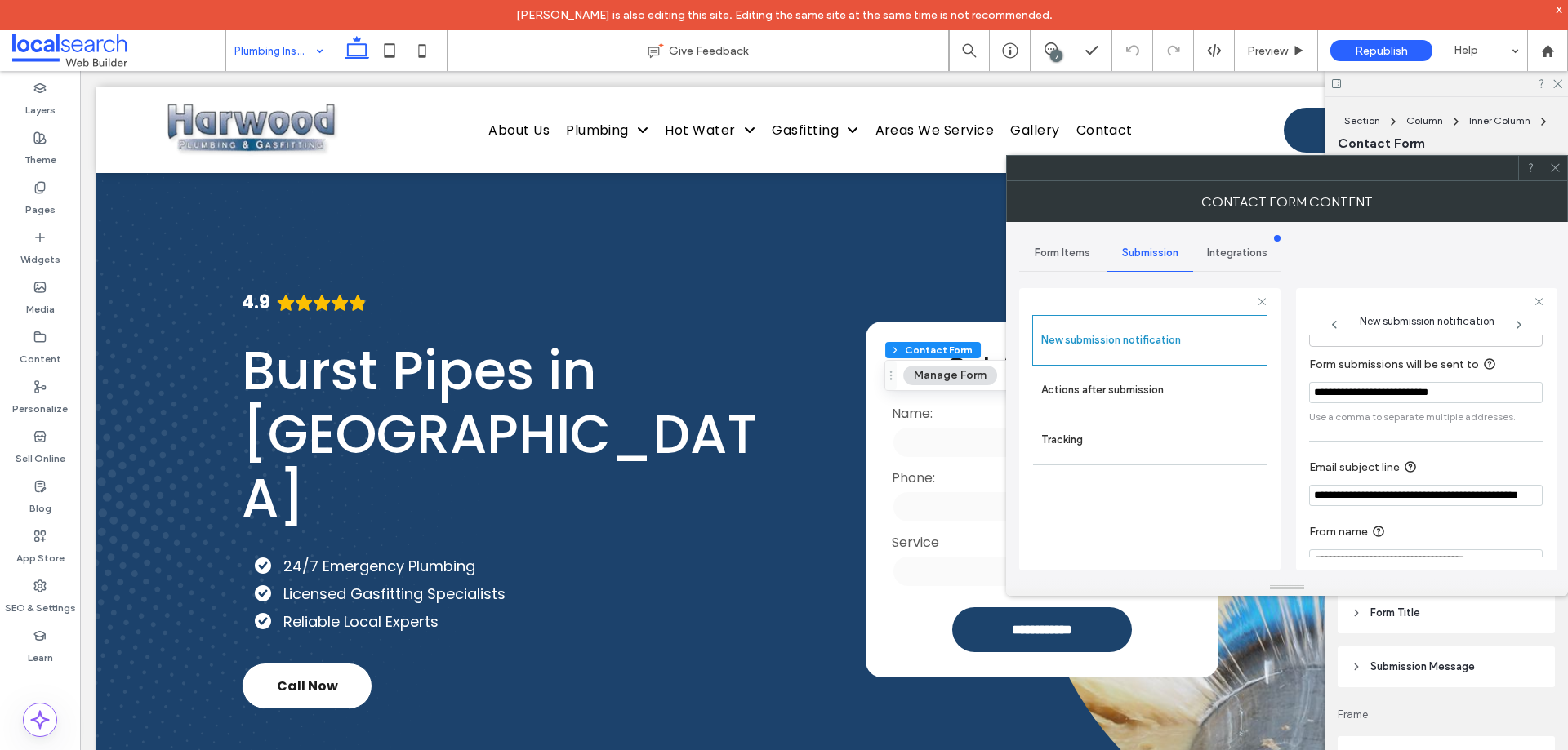
scroll to position [85, 0]
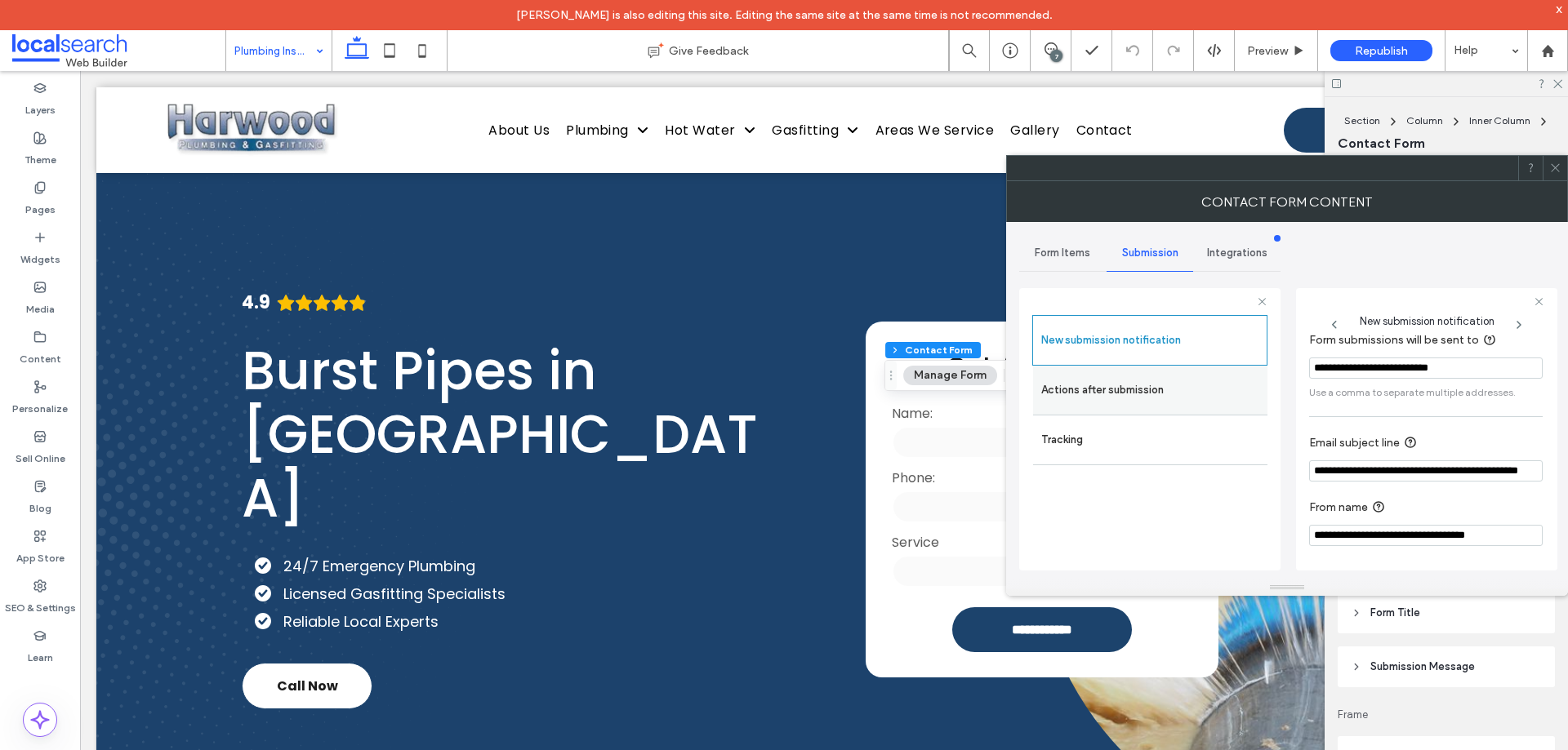
click at [1161, 397] on label "Actions after submission" at bounding box center [1150, 389] width 218 height 32
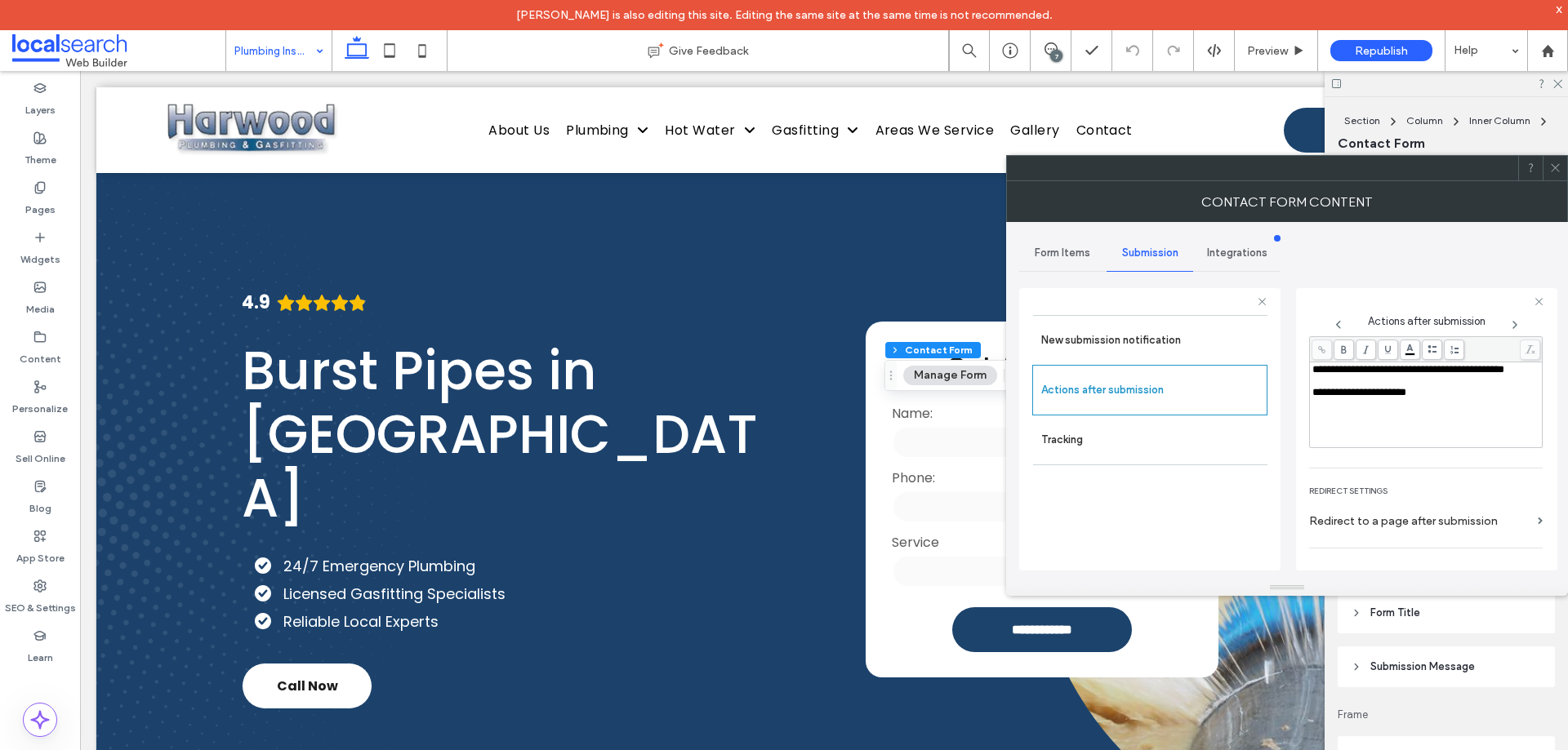
scroll to position [282, 0]
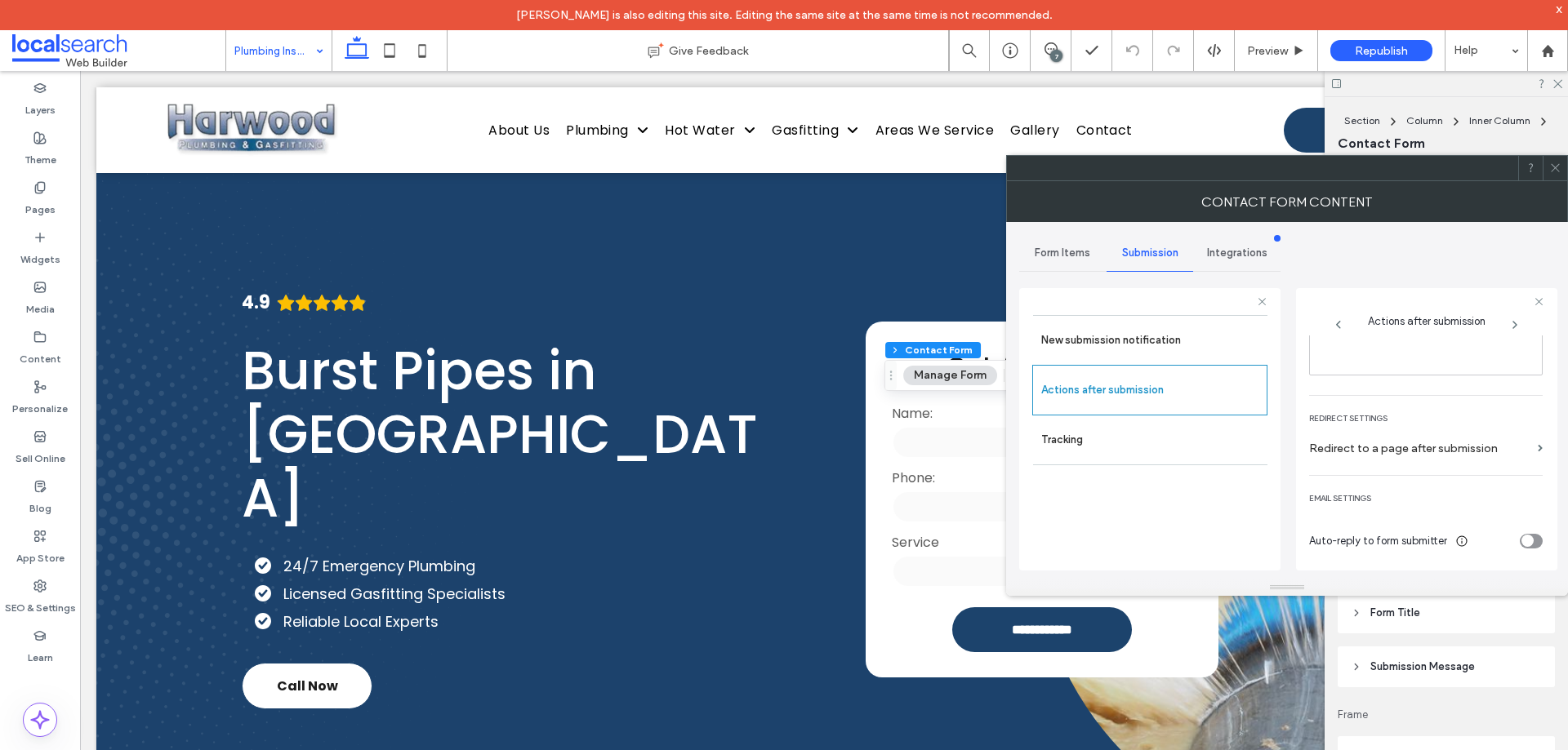
click at [1556, 163] on icon at bounding box center [1555, 167] width 12 height 12
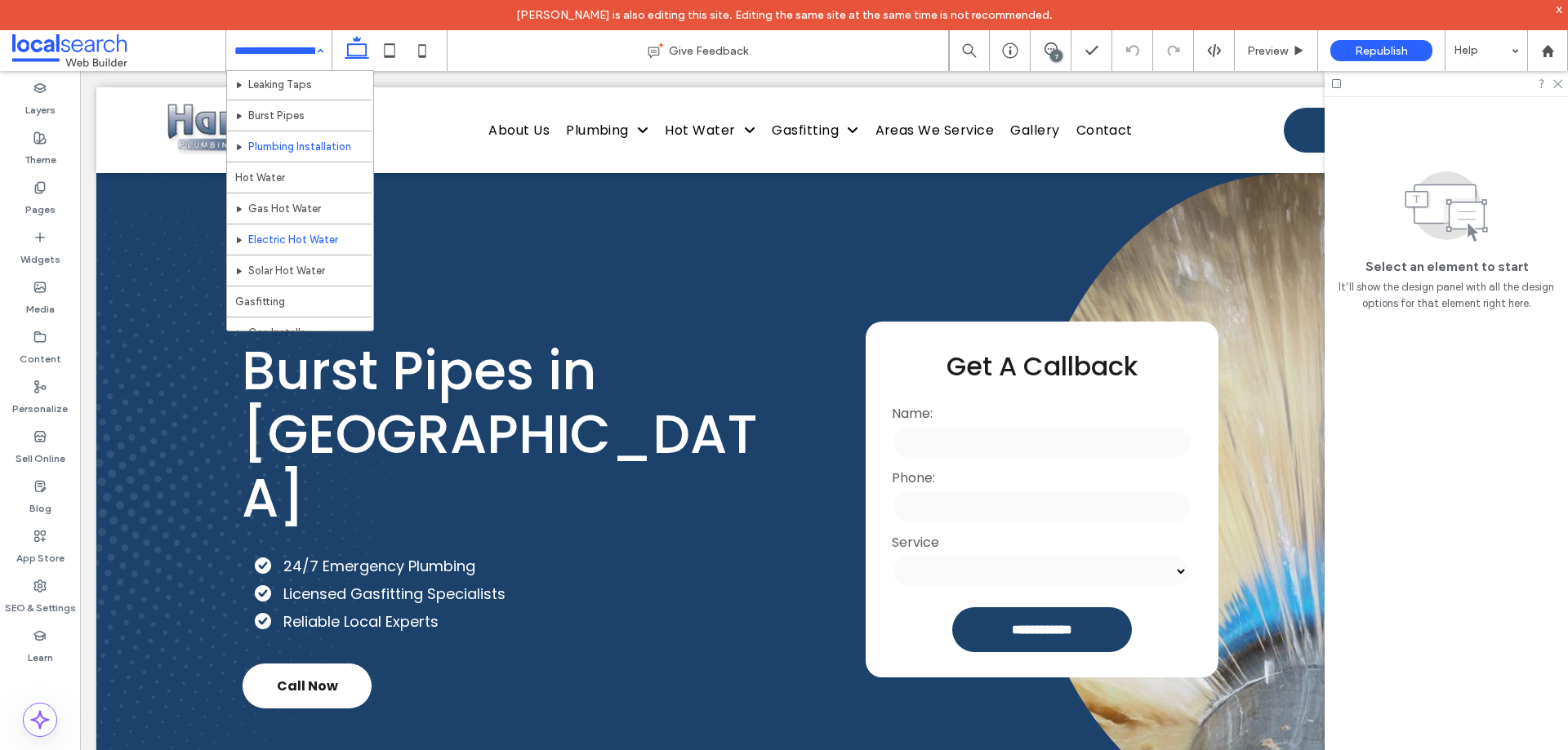
scroll to position [245, 0]
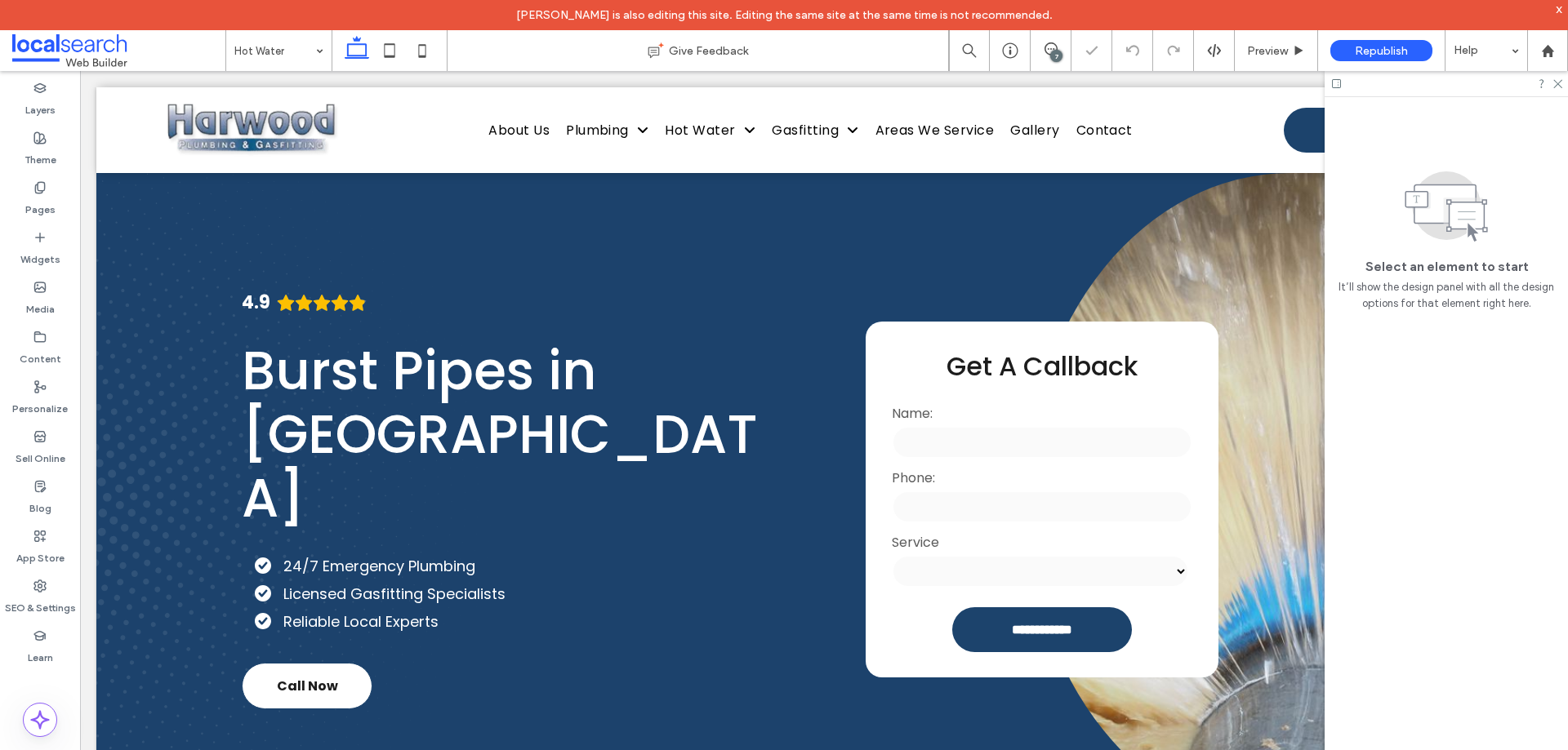
click at [310, 52] on div "Hot Water" at bounding box center [279, 51] width 105 height 40
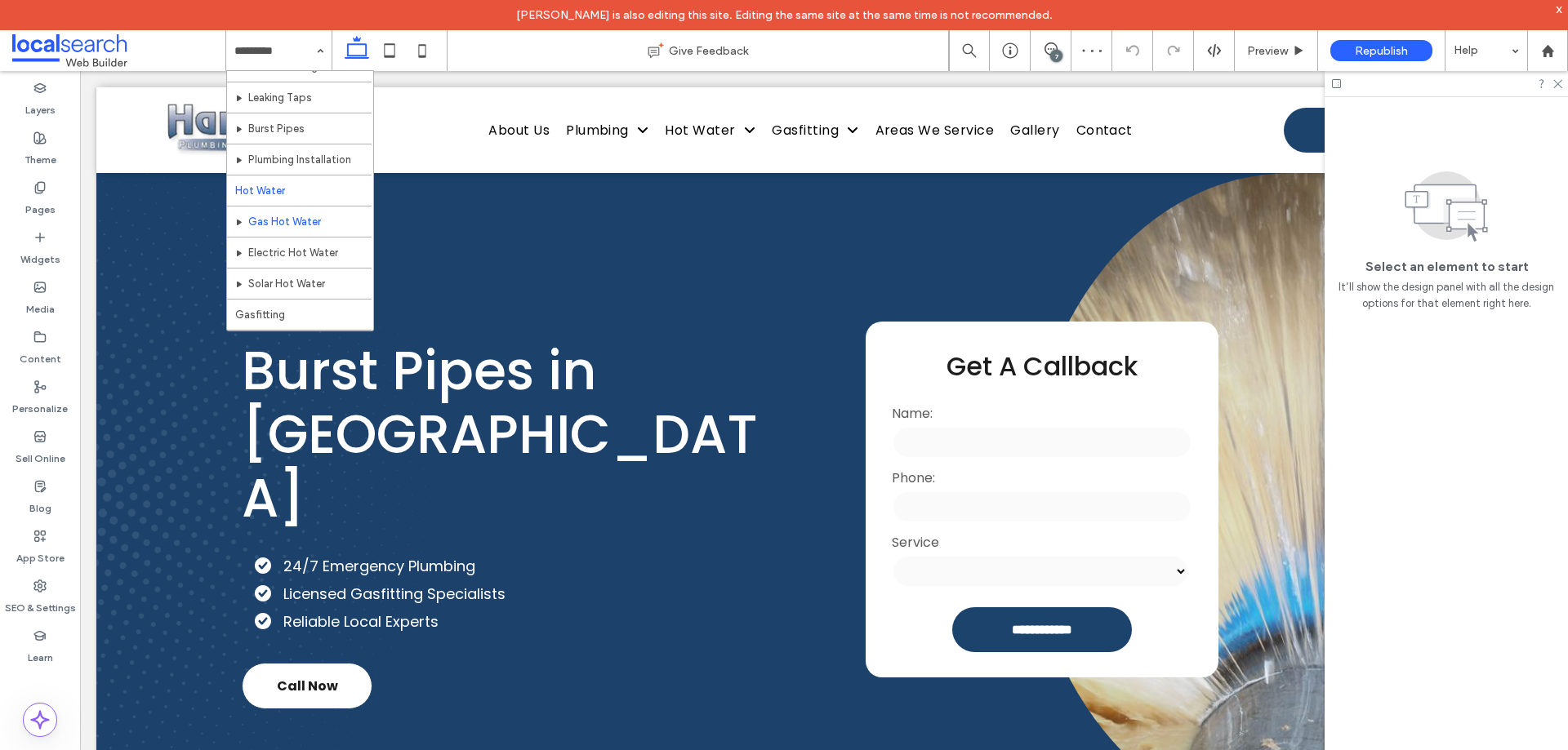
scroll to position [245, 0]
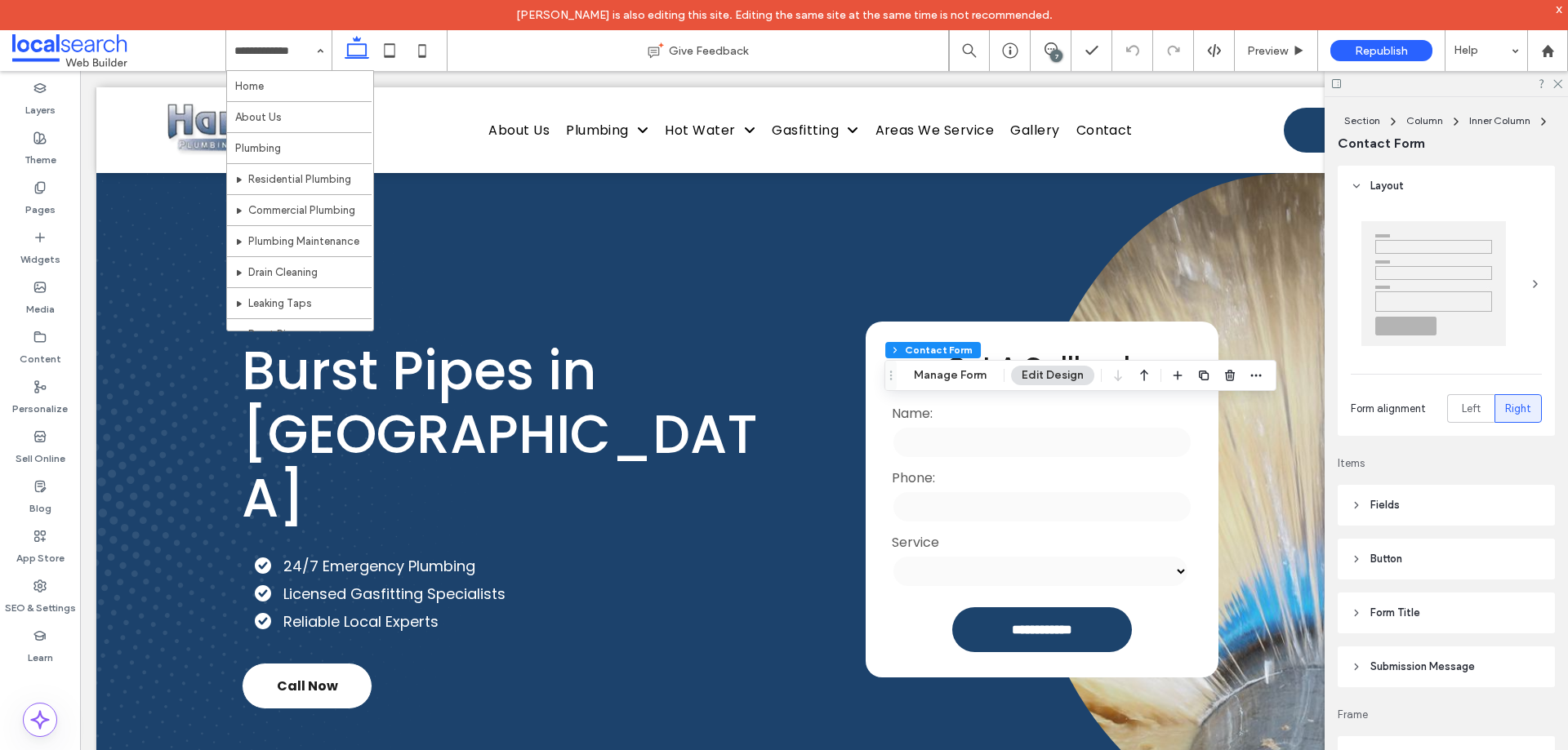
type input "*"
type input "***"
type input "**"
click at [967, 390] on div "Section Column Inner Column Contact Form Manage Form Edit Design" at bounding box center [1081, 375] width 392 height 31
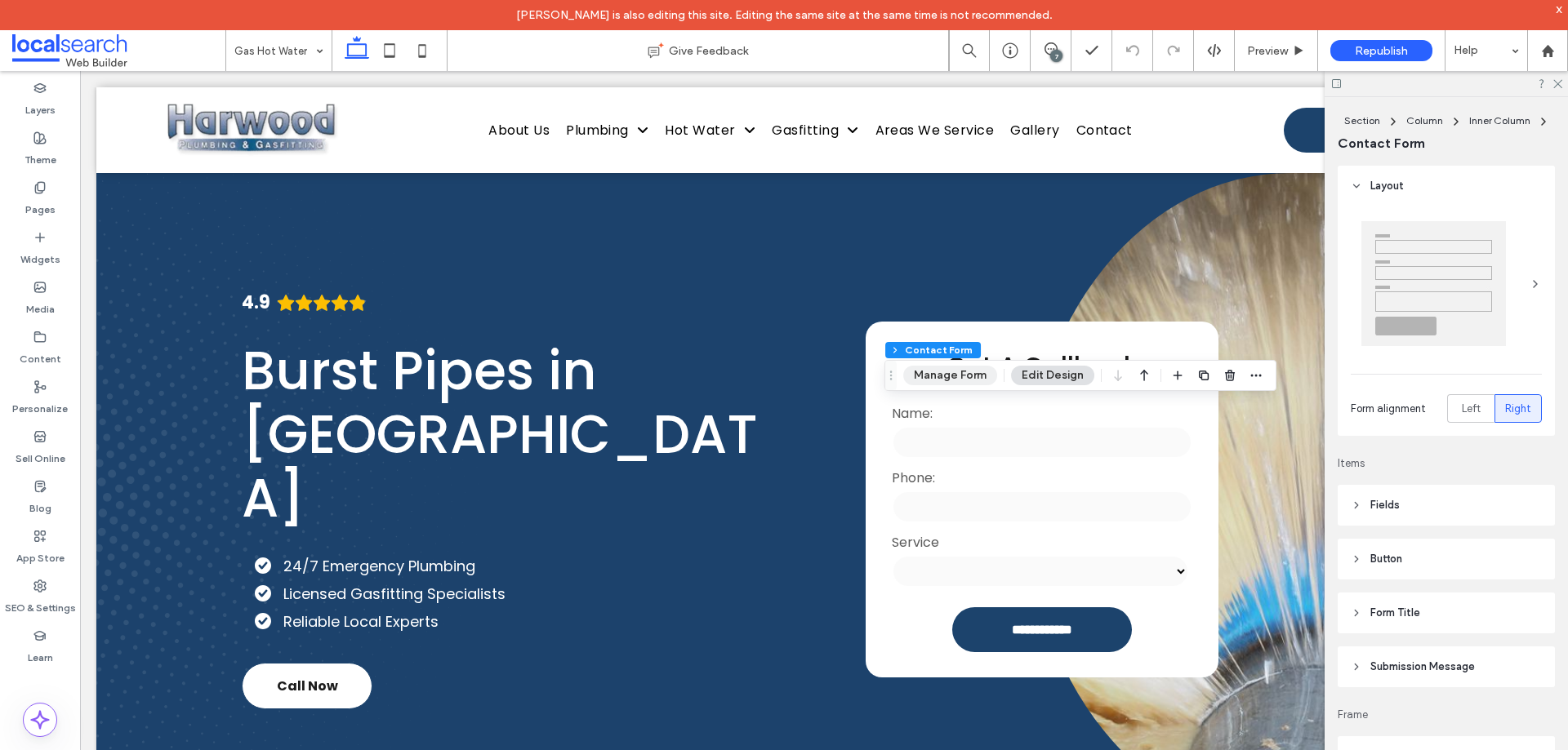
click at [967, 384] on button "Manage Form" at bounding box center [950, 375] width 94 height 19
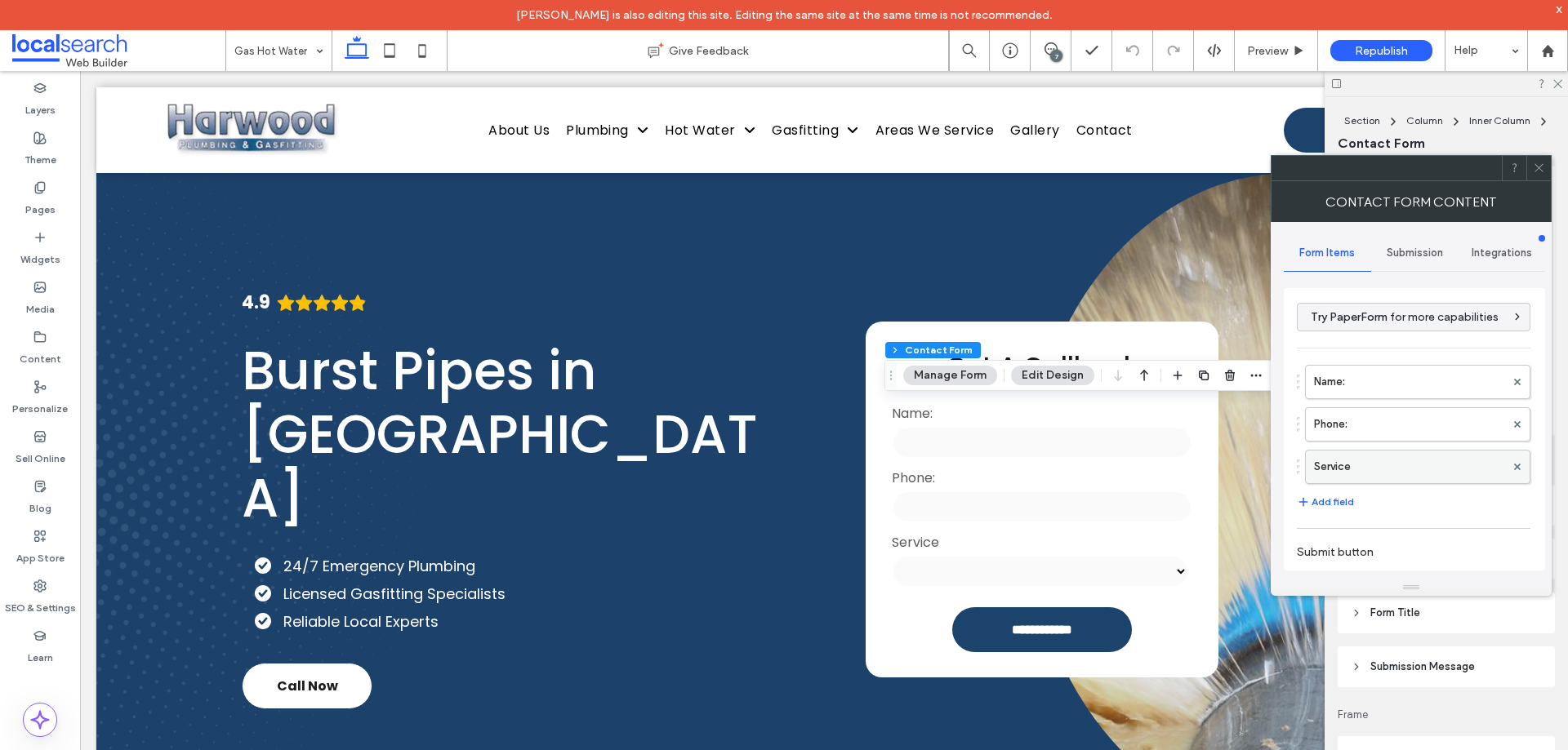
click at [1407, 464] on label "Service" at bounding box center [1410, 467] width 192 height 32
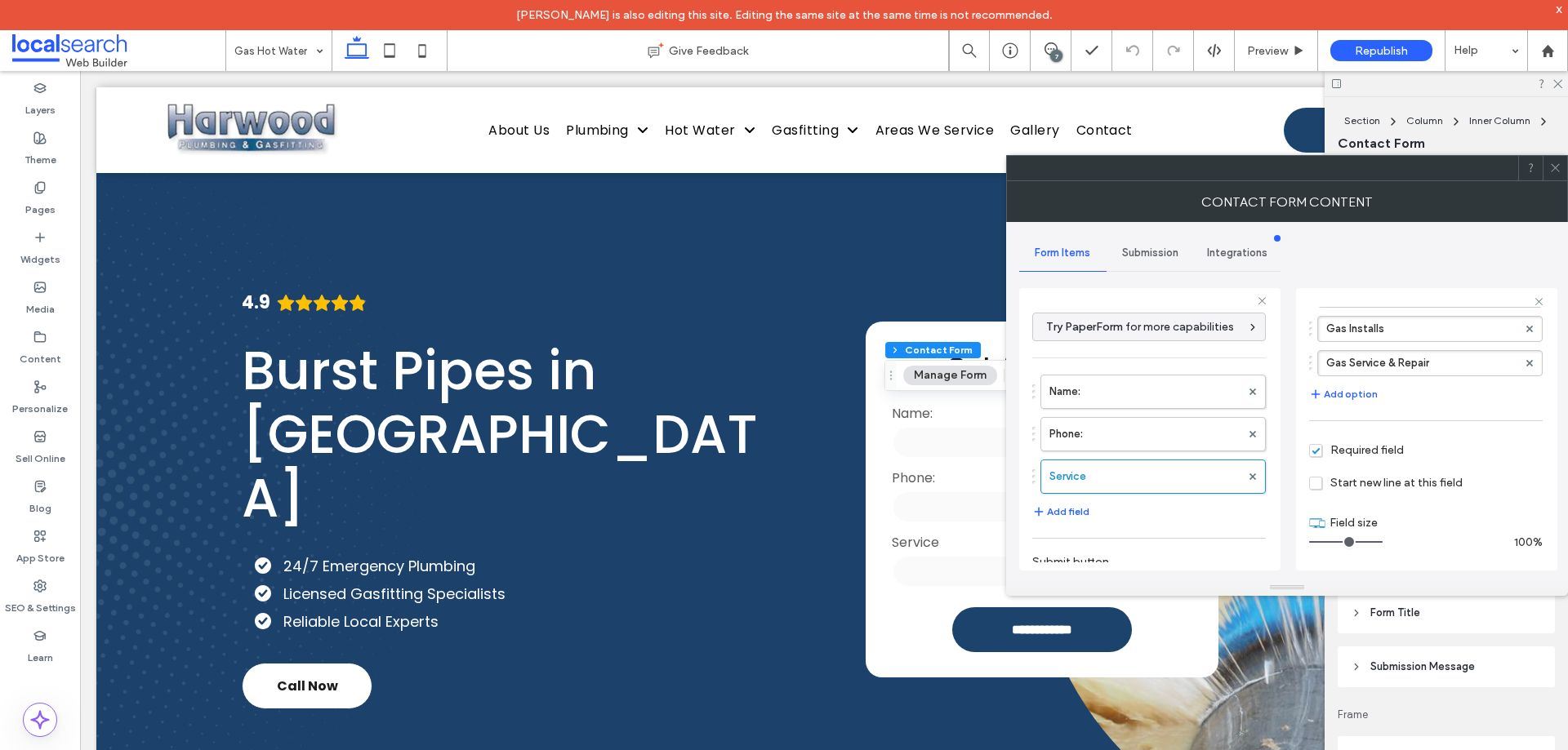
scroll to position [298, 0]
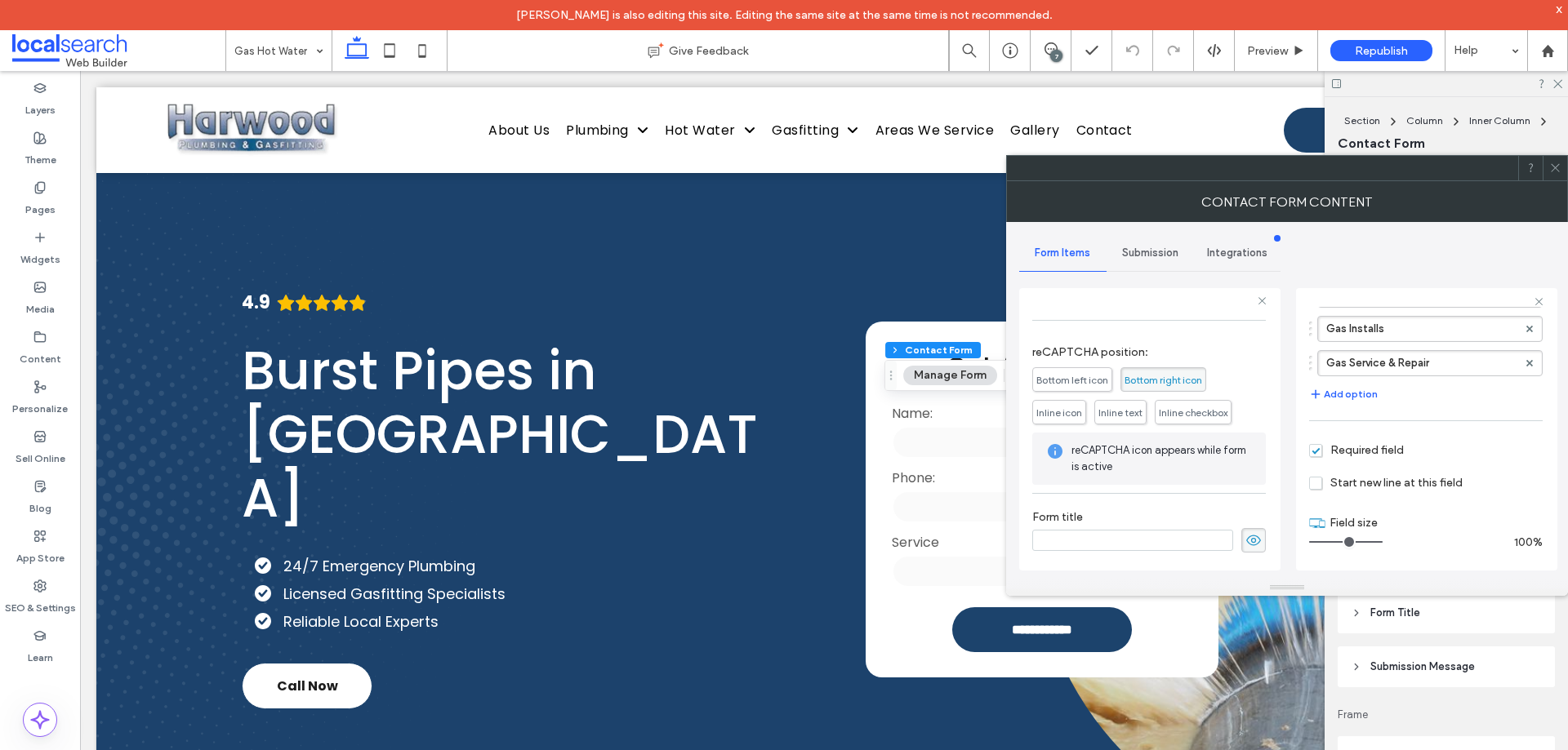
click at [1153, 255] on span "Submission" at bounding box center [1150, 253] width 56 height 13
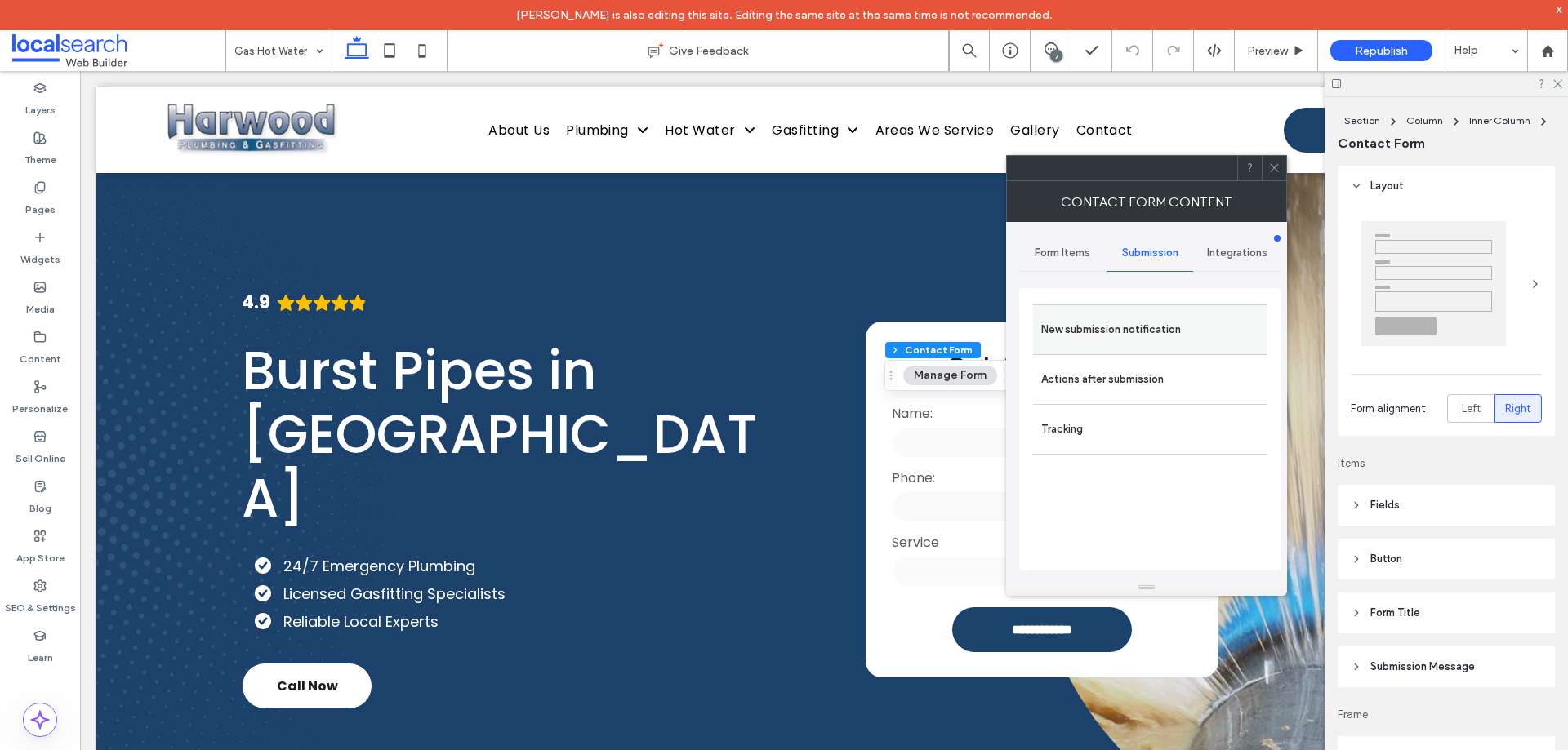
click at [1146, 328] on label "New submission notification" at bounding box center [1150, 329] width 218 height 32
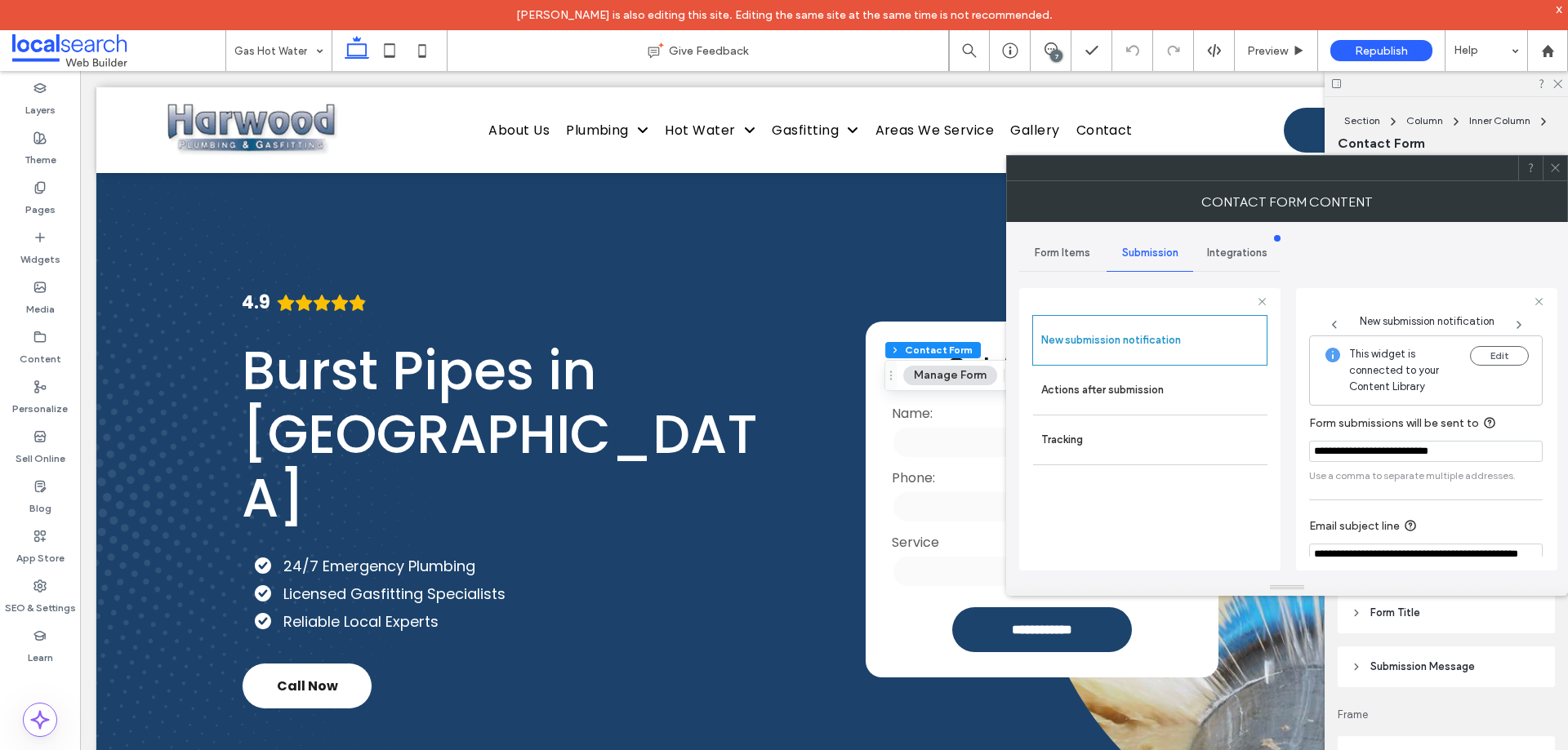
scroll to position [85, 0]
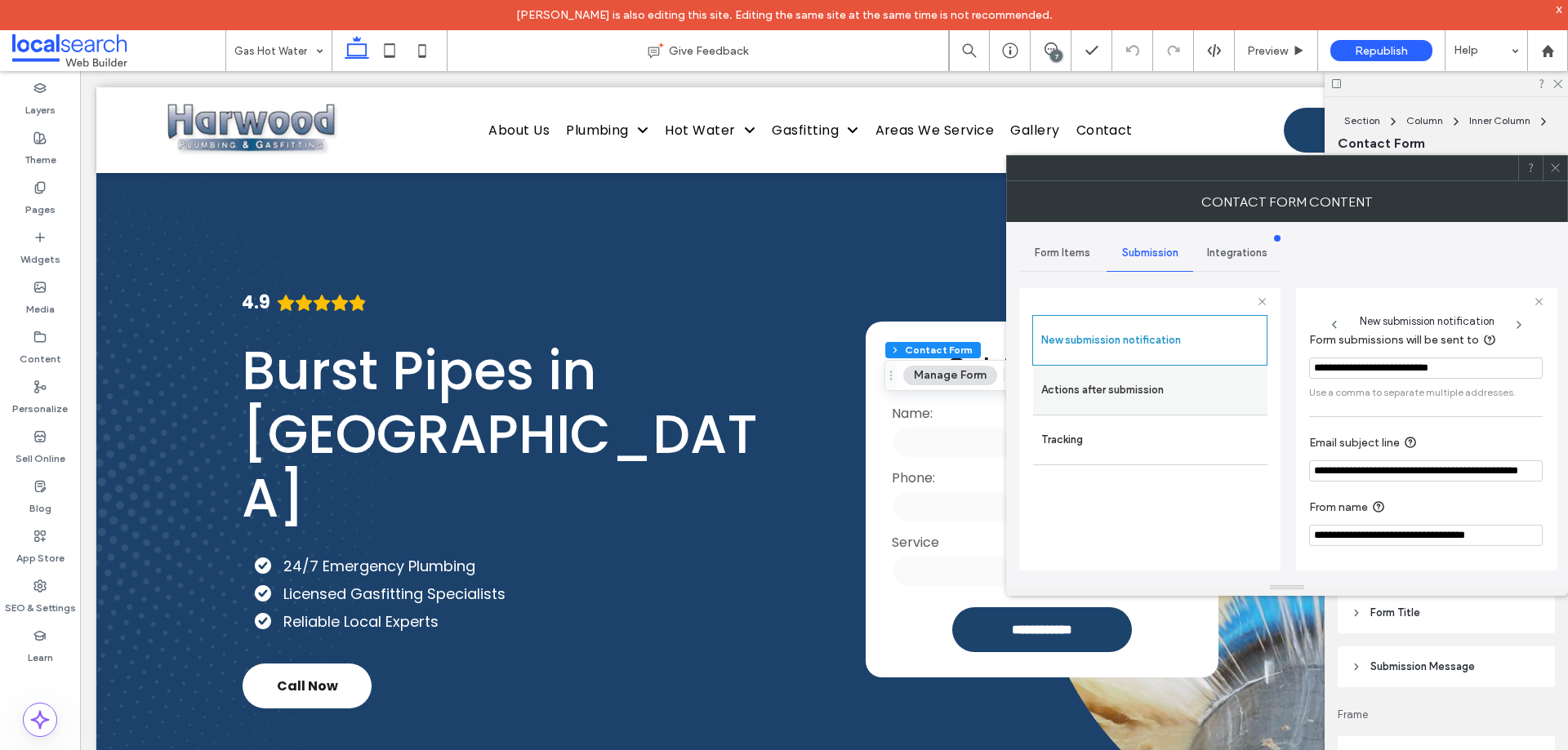
click at [1068, 376] on label "Actions after submission" at bounding box center [1150, 389] width 218 height 32
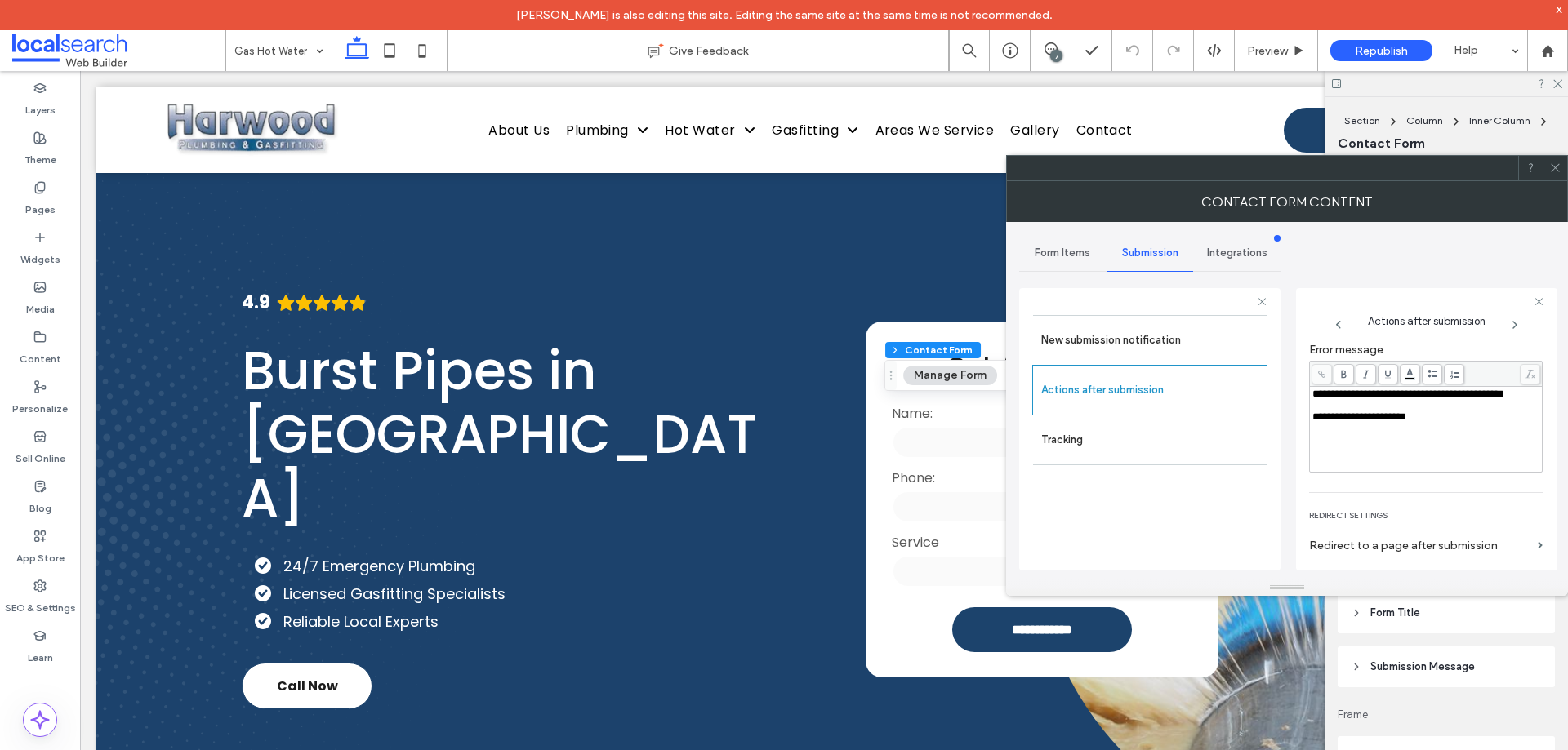
scroll to position [282, 0]
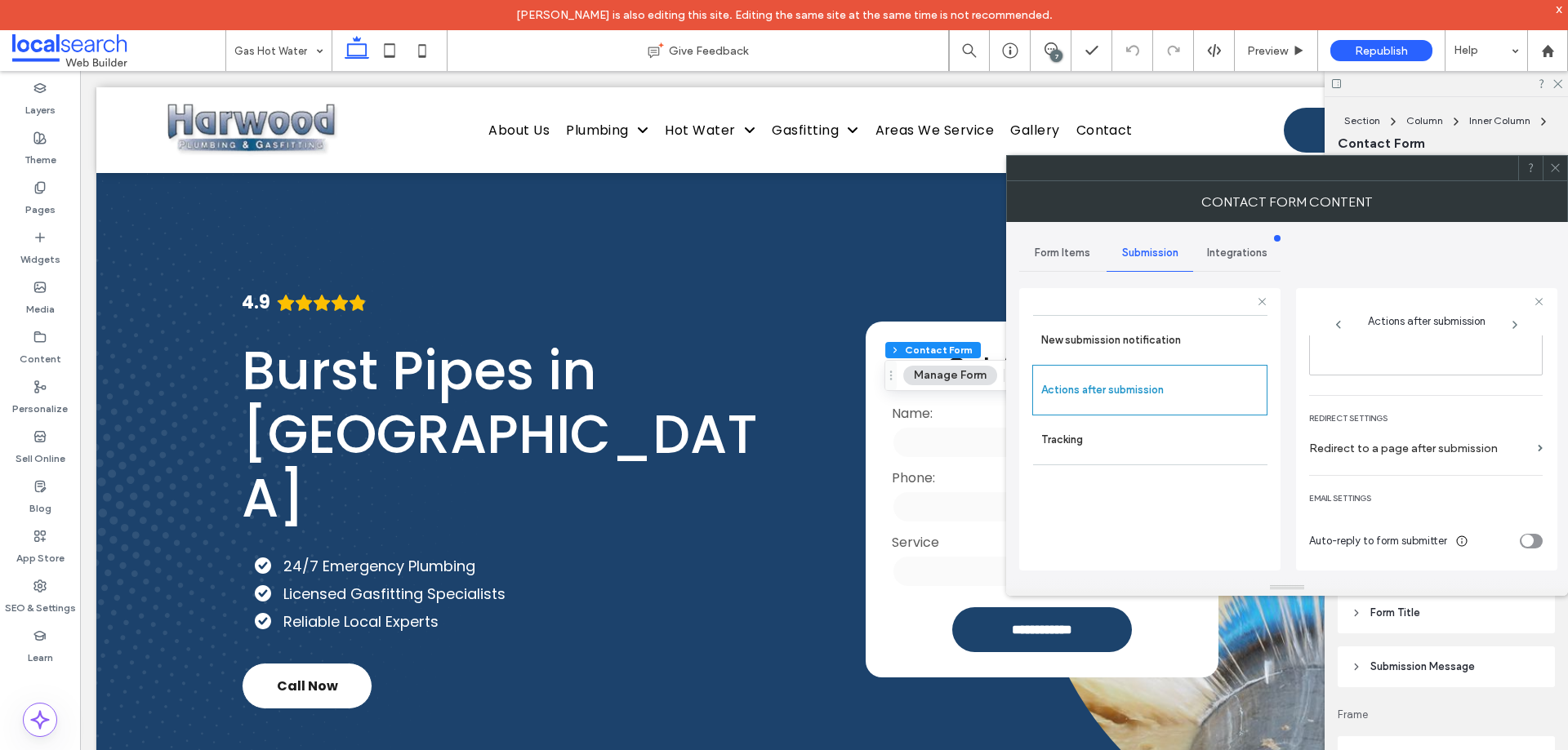
click at [1562, 174] on div at bounding box center [1555, 167] width 25 height 25
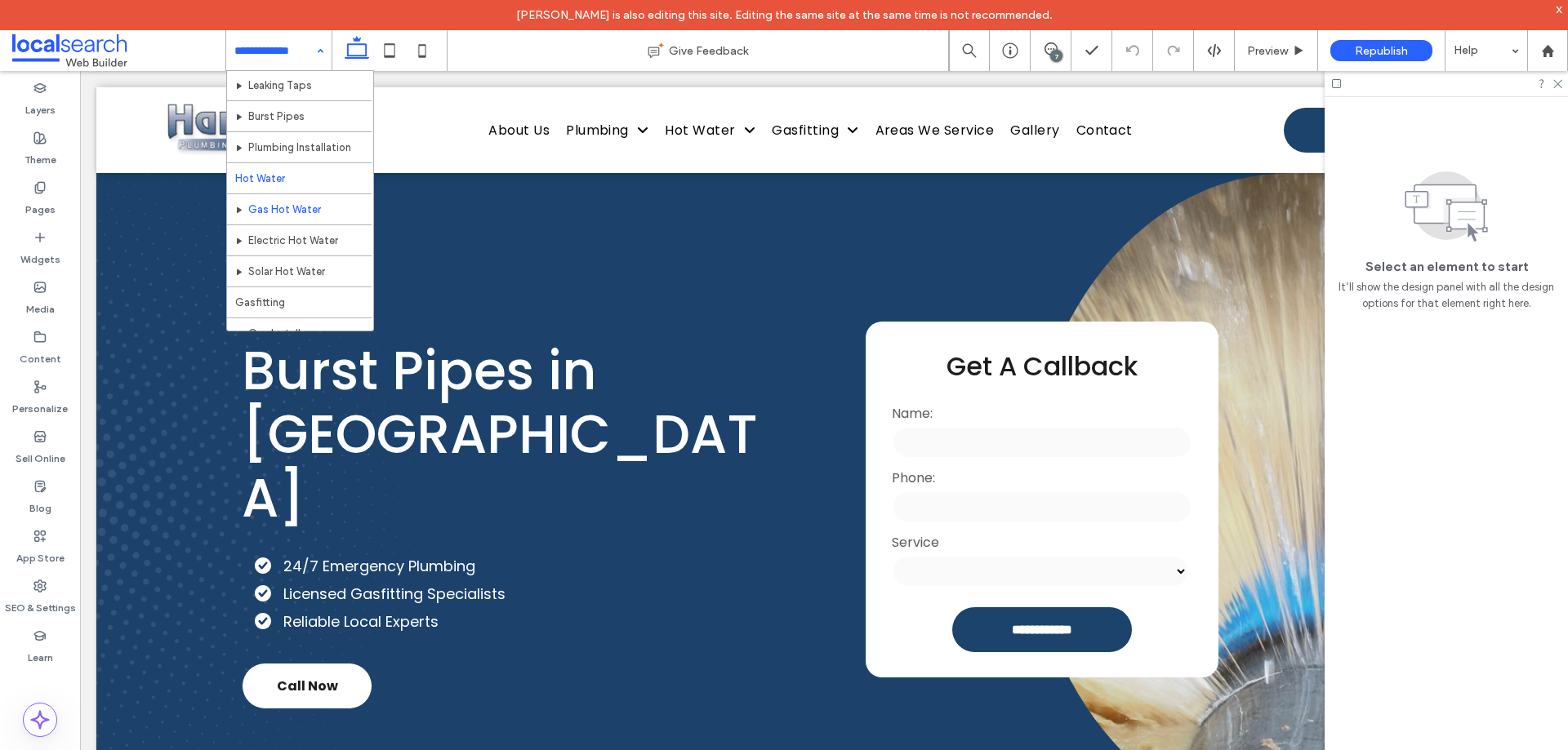
scroll to position [245, 0]
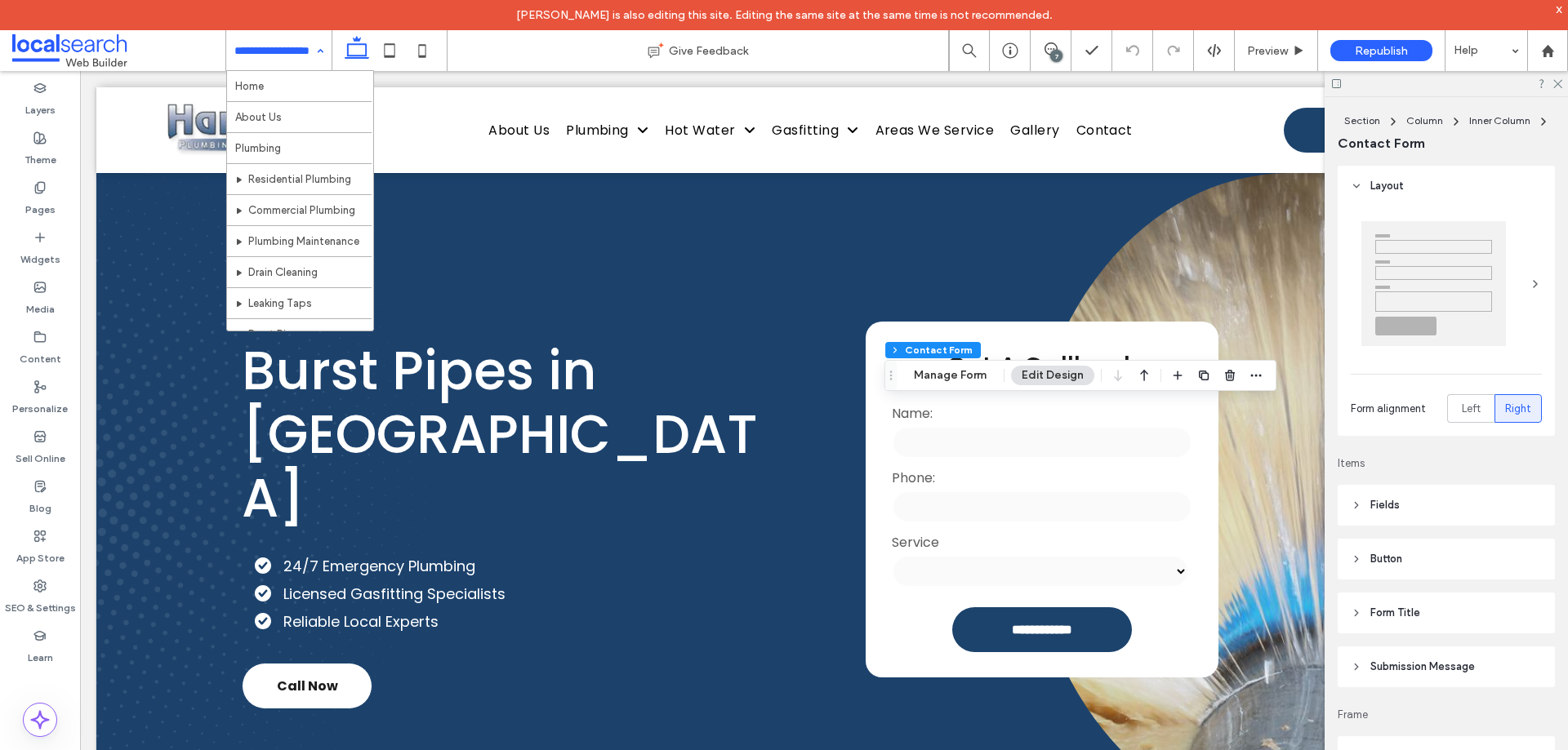
type input "*"
type input "***"
type input "**"
click at [965, 363] on div "Section Column Inner Column Contact Form Manage Form Edit Design" at bounding box center [1081, 375] width 392 height 31
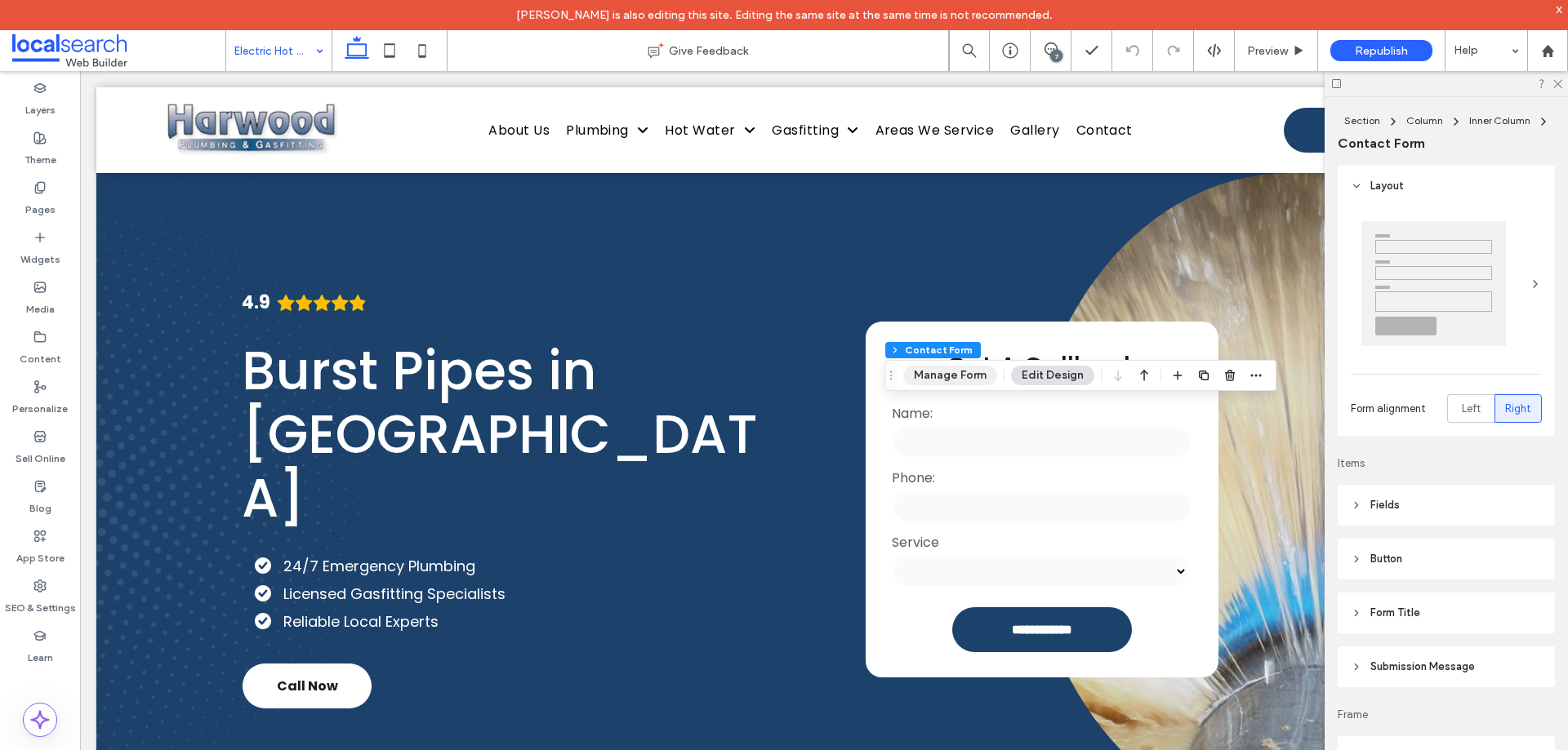
click at [963, 372] on button "Manage Form" at bounding box center [950, 375] width 94 height 19
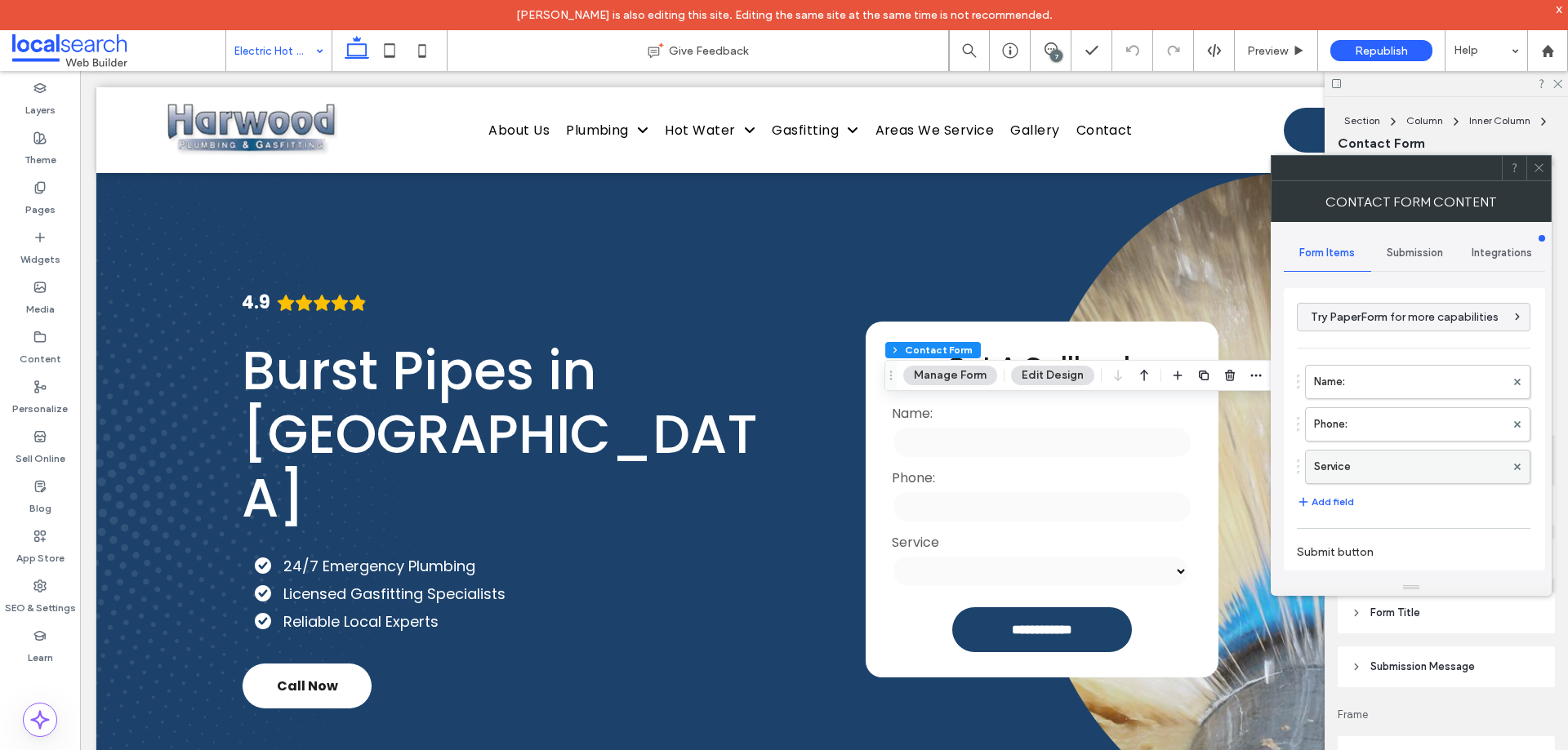
click at [1382, 462] on label "Service" at bounding box center [1410, 467] width 192 height 32
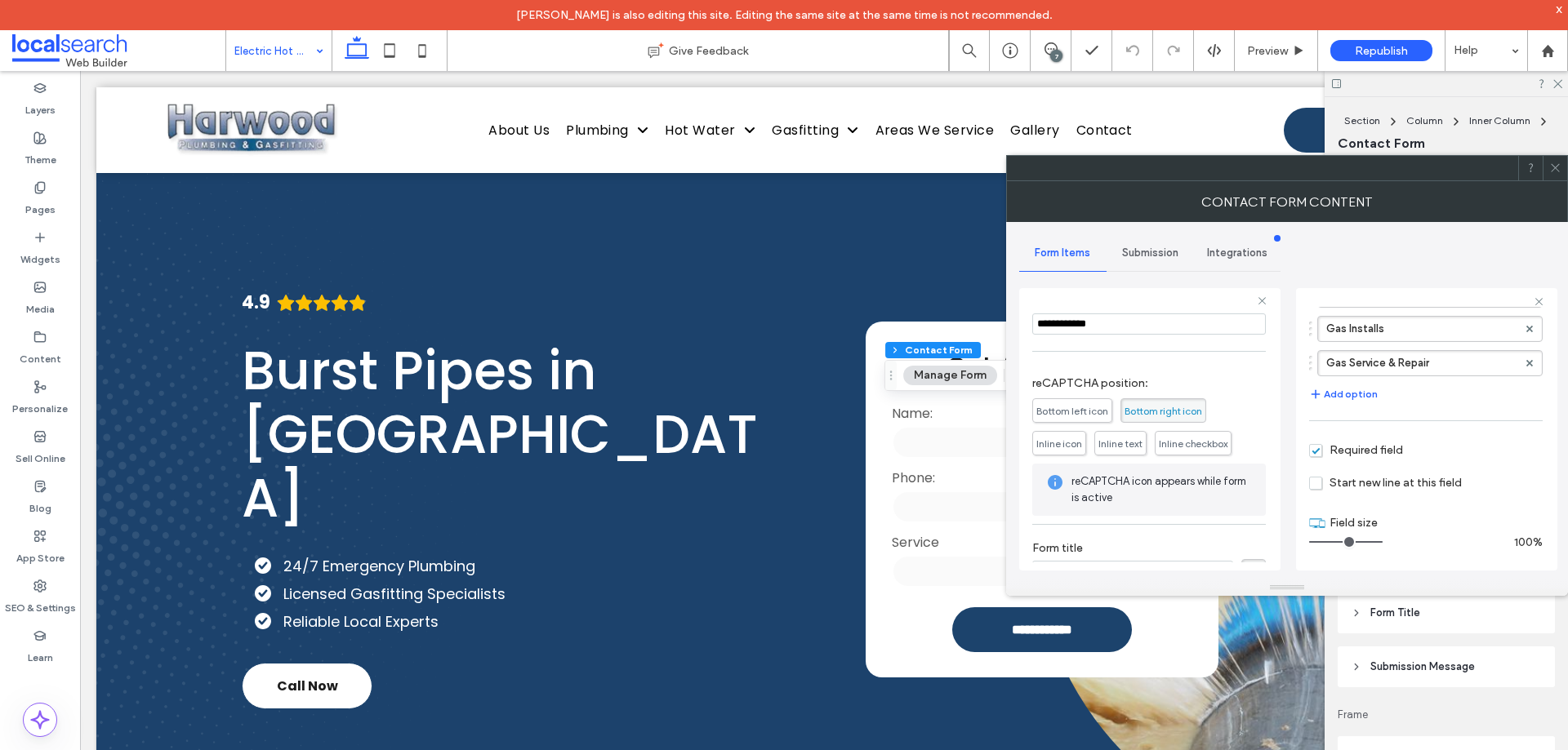
scroll to position [298, 0]
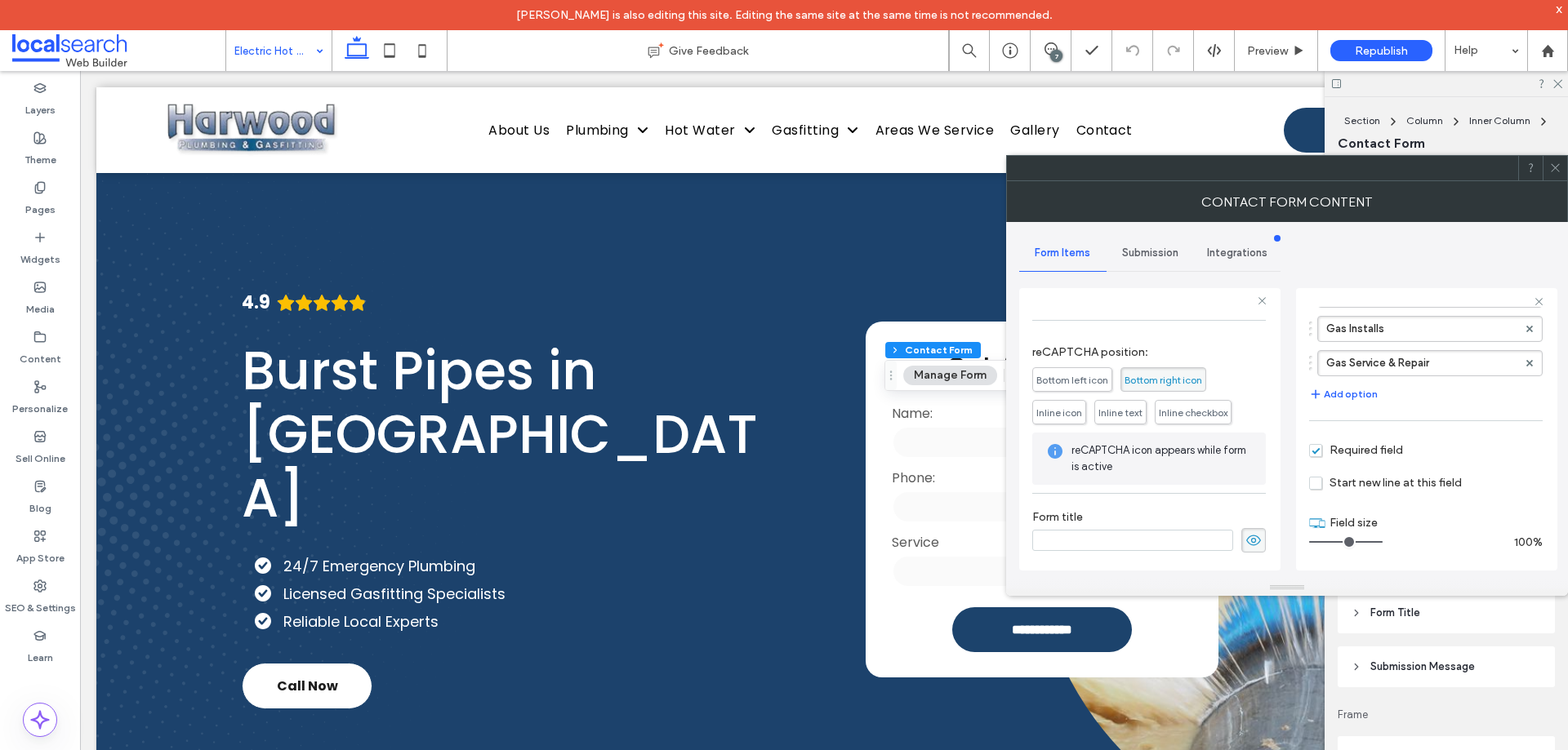
drag, startPoint x: 1146, startPoint y: 260, endPoint x: 1151, endPoint y: 270, distance: 11.2
click at [1146, 259] on div "Submission" at bounding box center [1150, 252] width 87 height 36
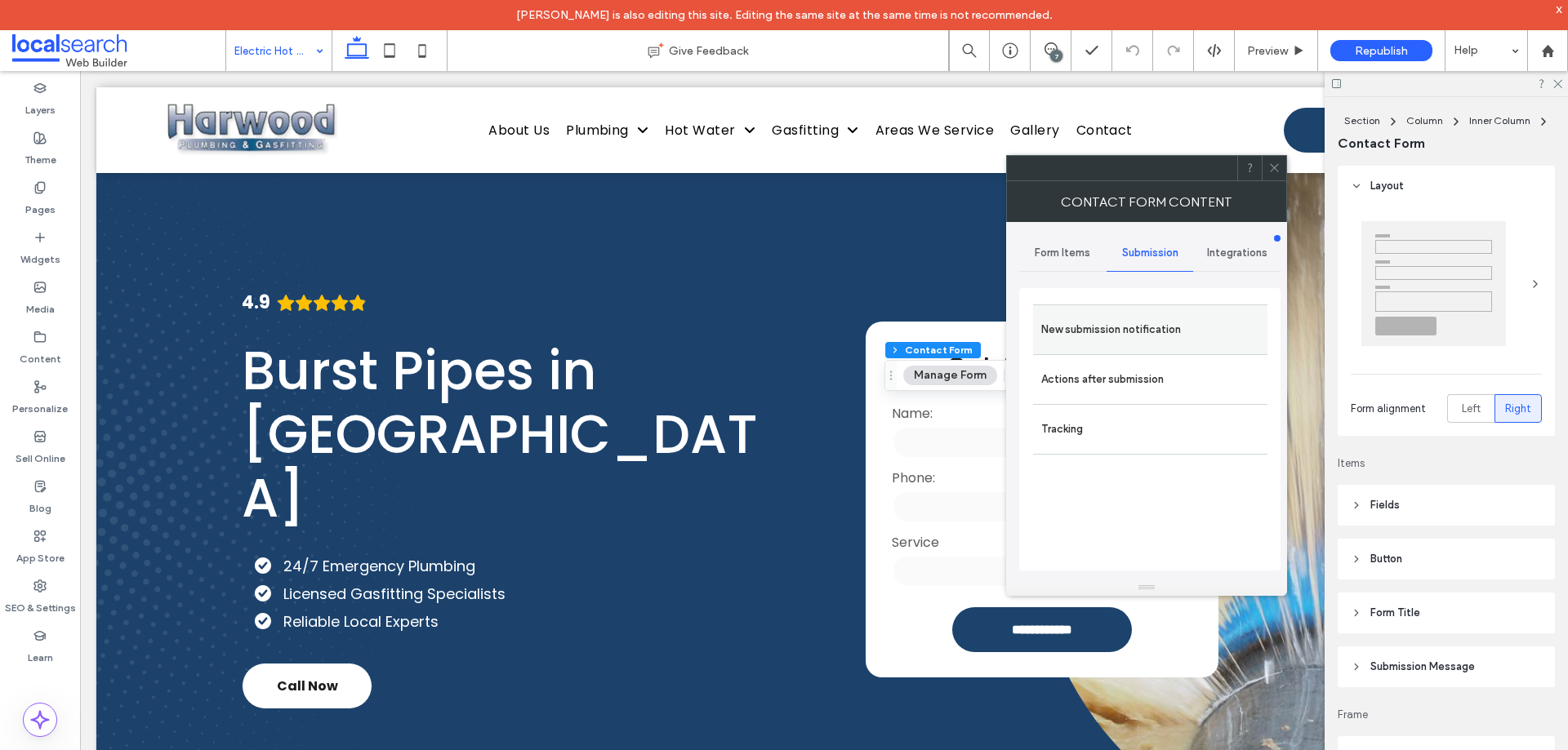
click at [1161, 325] on label "New submission notification" at bounding box center [1150, 329] width 218 height 32
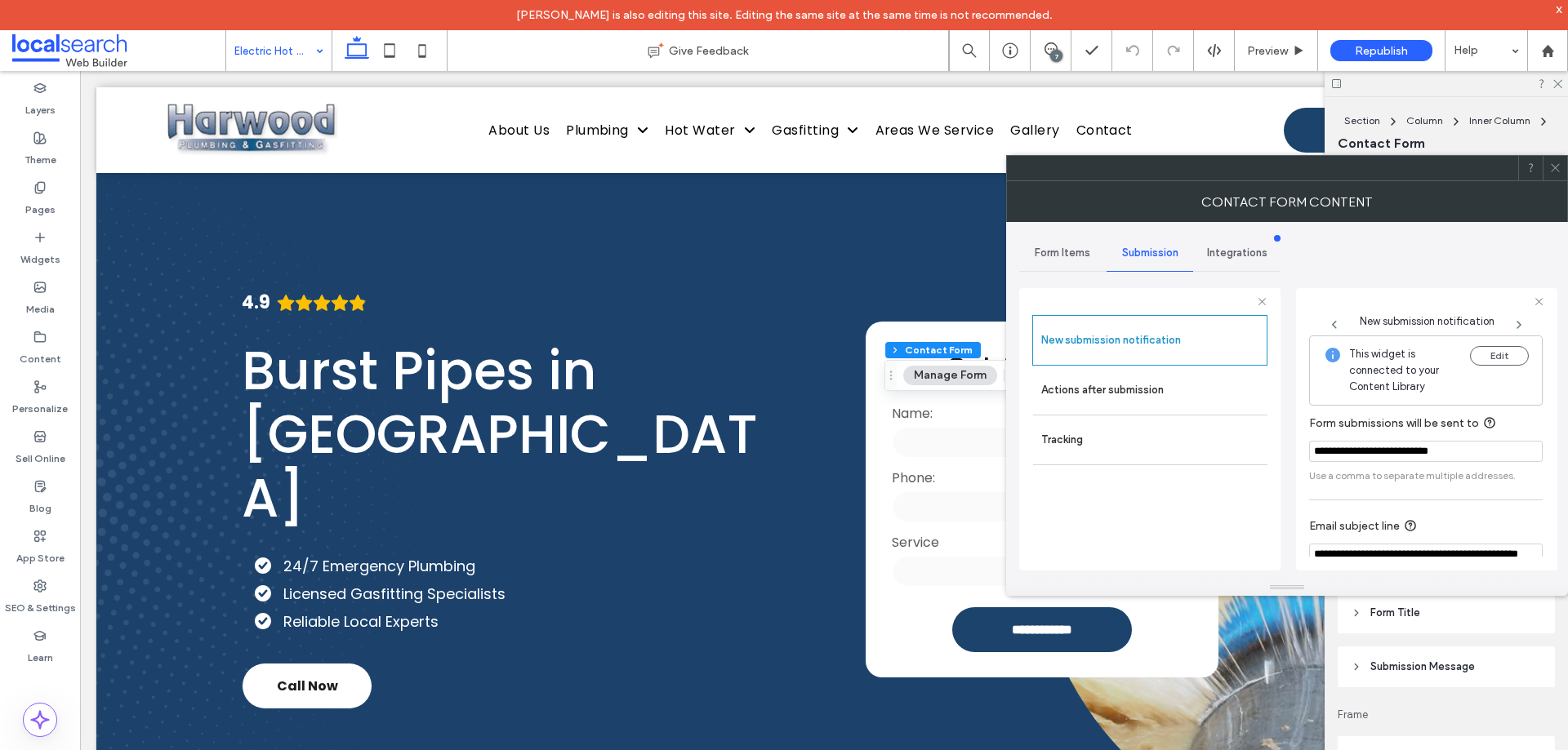
scroll to position [85, 0]
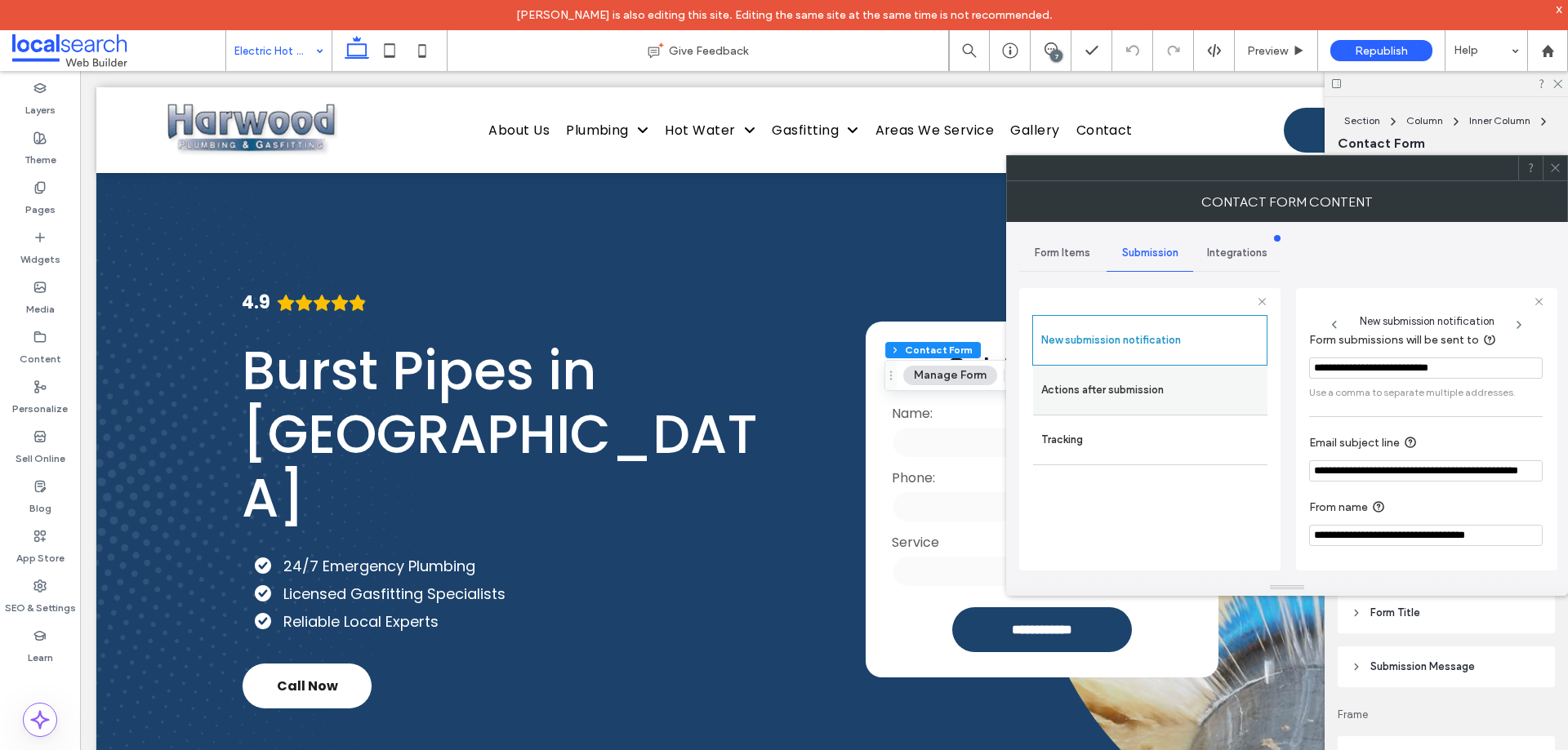
click at [1135, 382] on label "Actions after submission" at bounding box center [1150, 389] width 218 height 32
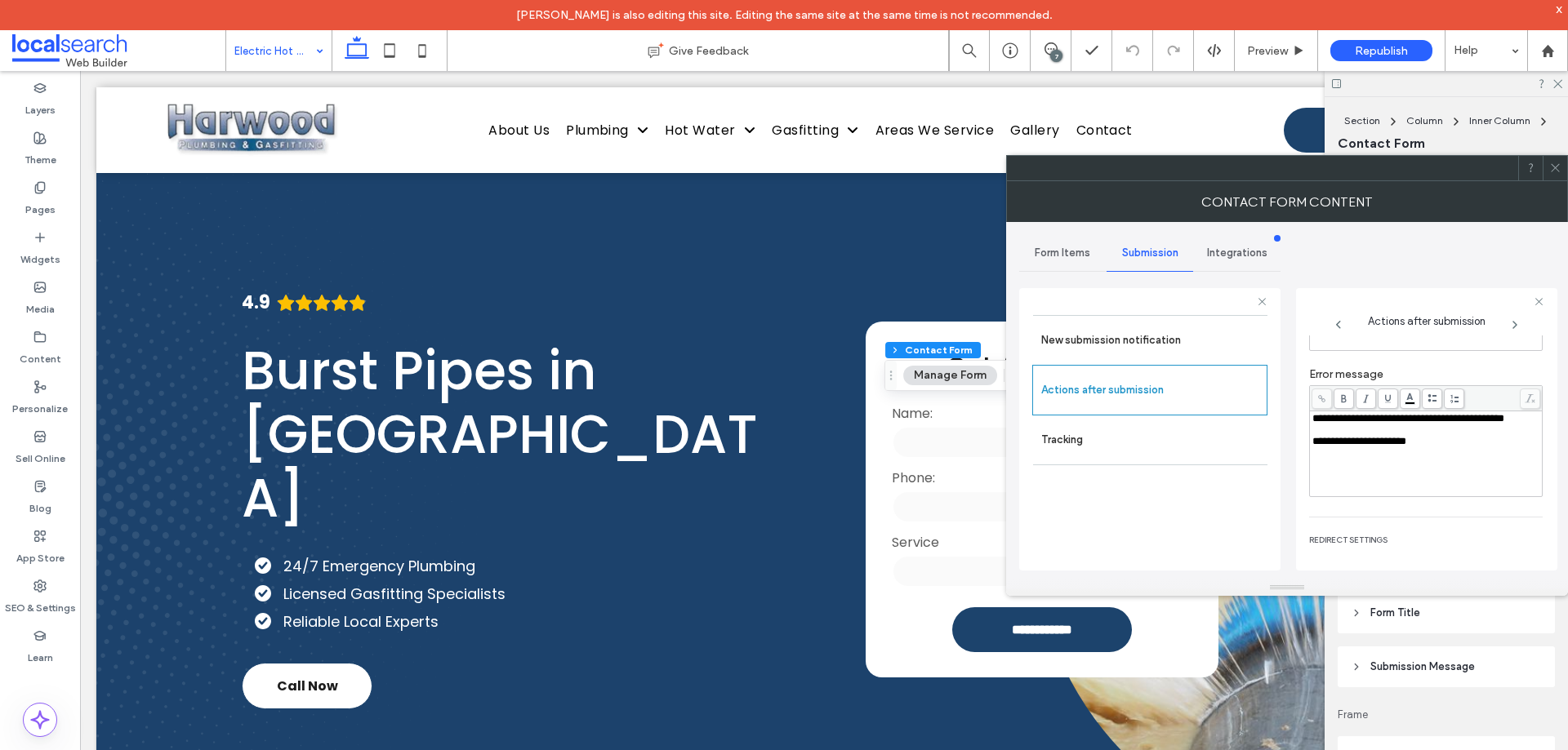
scroll to position [282, 0]
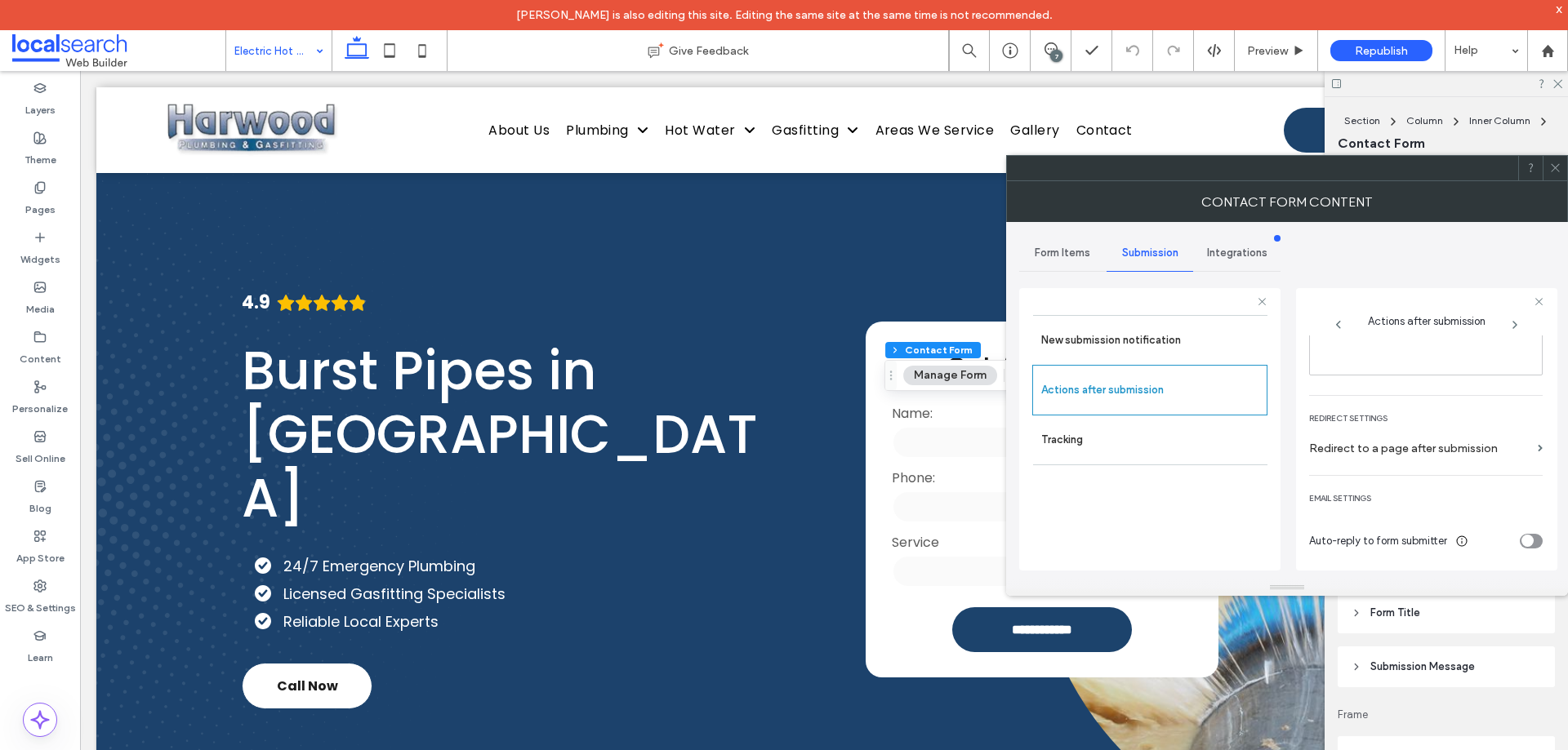
click at [1554, 165] on icon at bounding box center [1555, 167] width 12 height 12
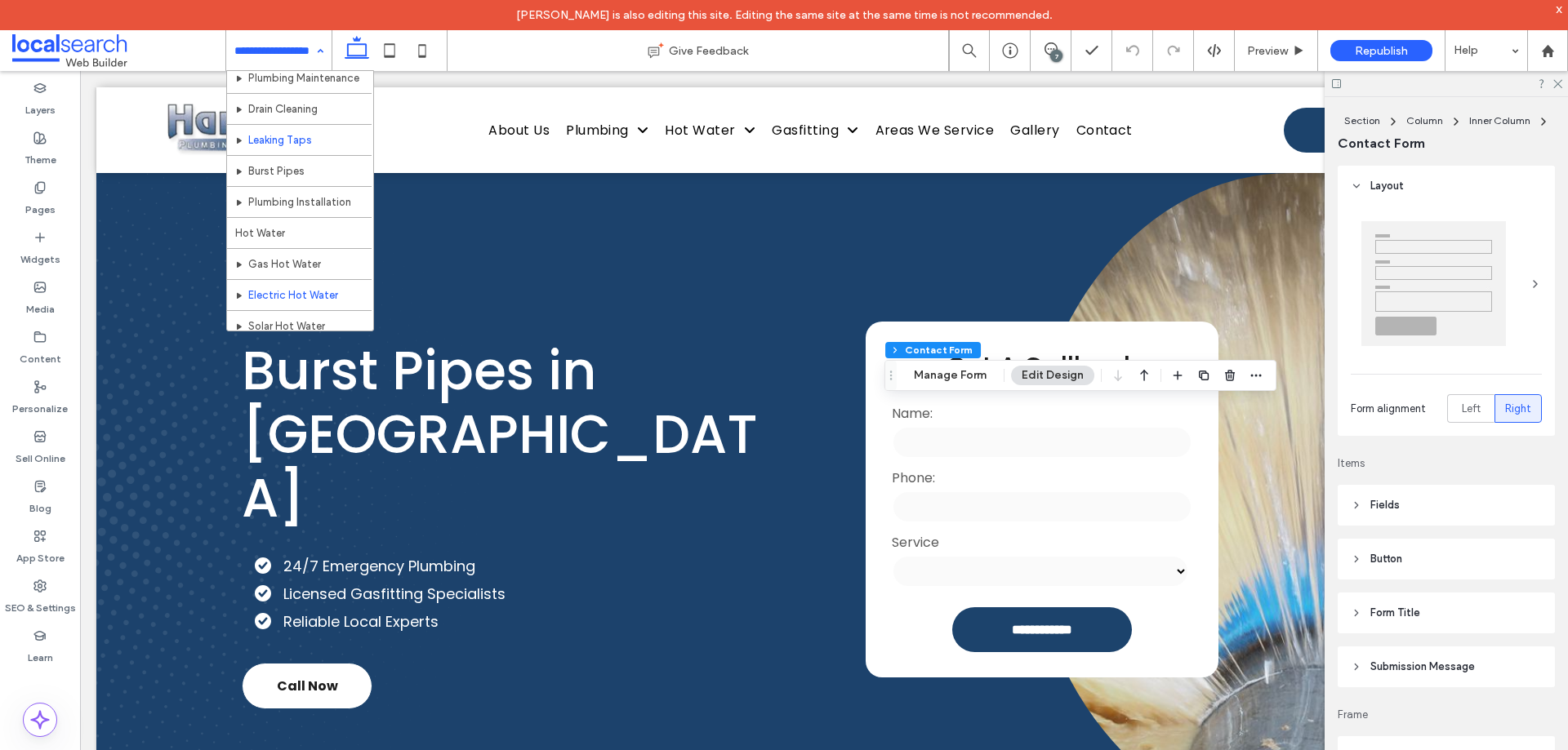
scroll to position [327, 0]
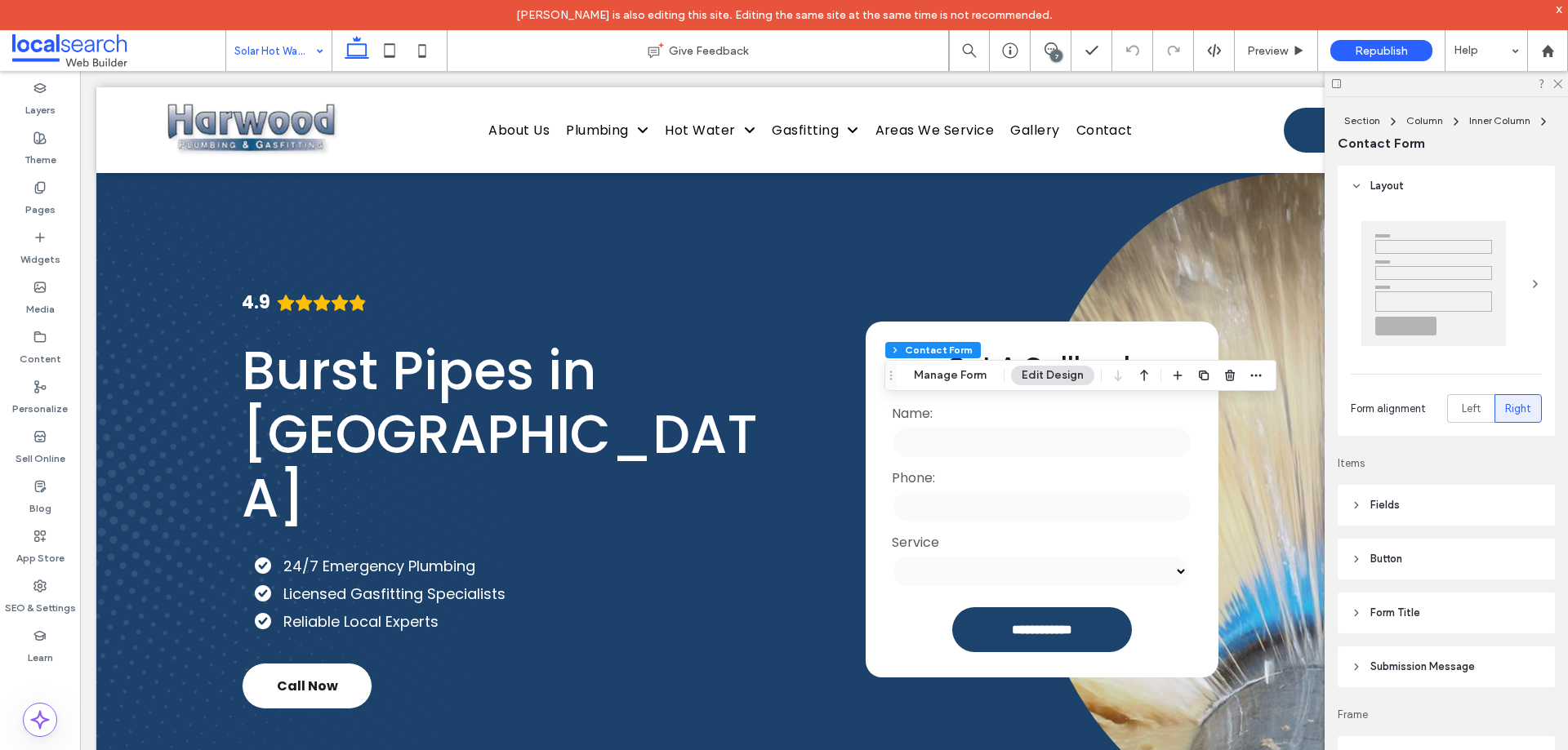
type input "*"
type input "***"
type input "**"
click at [941, 374] on button "Manage Form" at bounding box center [950, 375] width 94 height 19
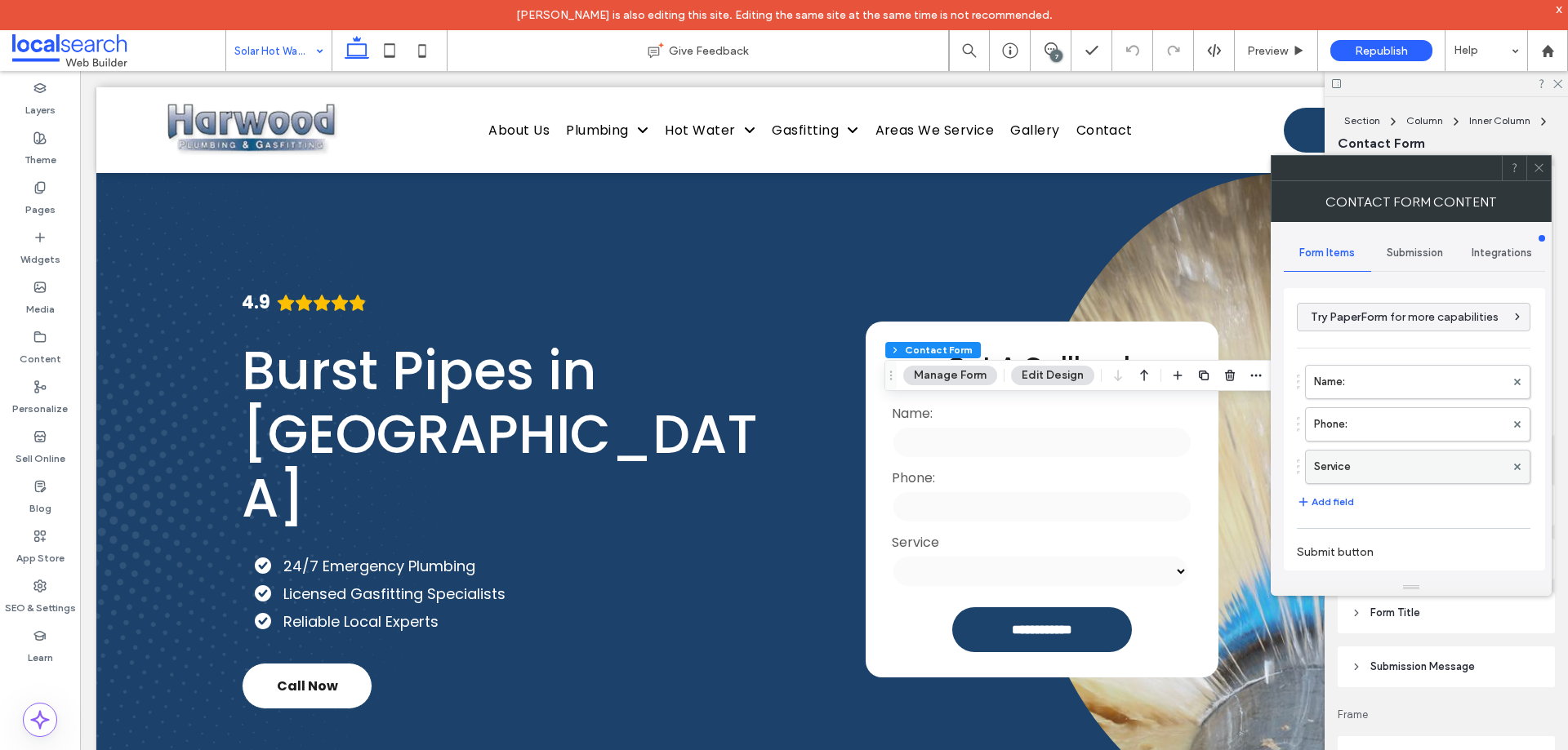
click at [1378, 467] on label "Service" at bounding box center [1410, 467] width 192 height 32
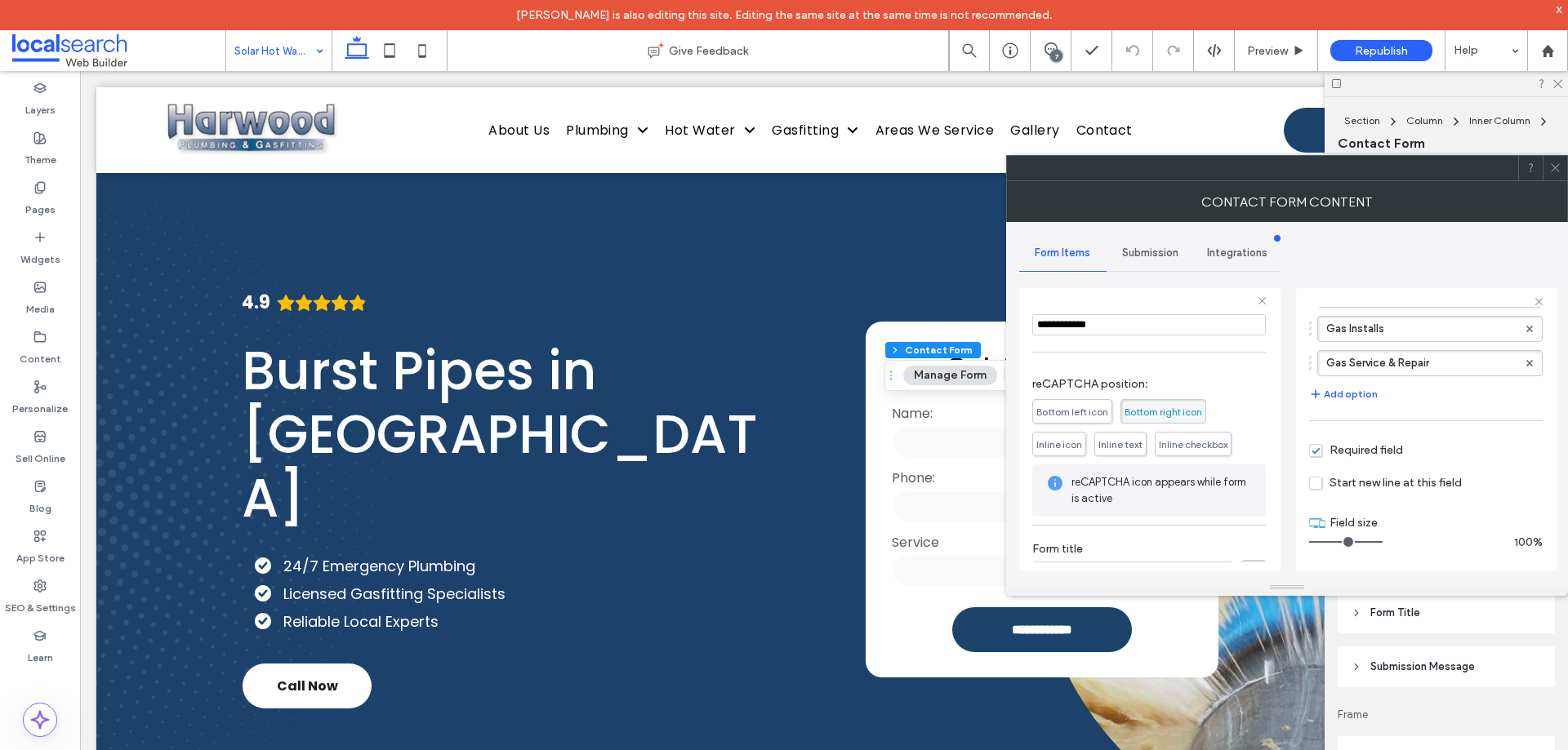
scroll to position [298, 0]
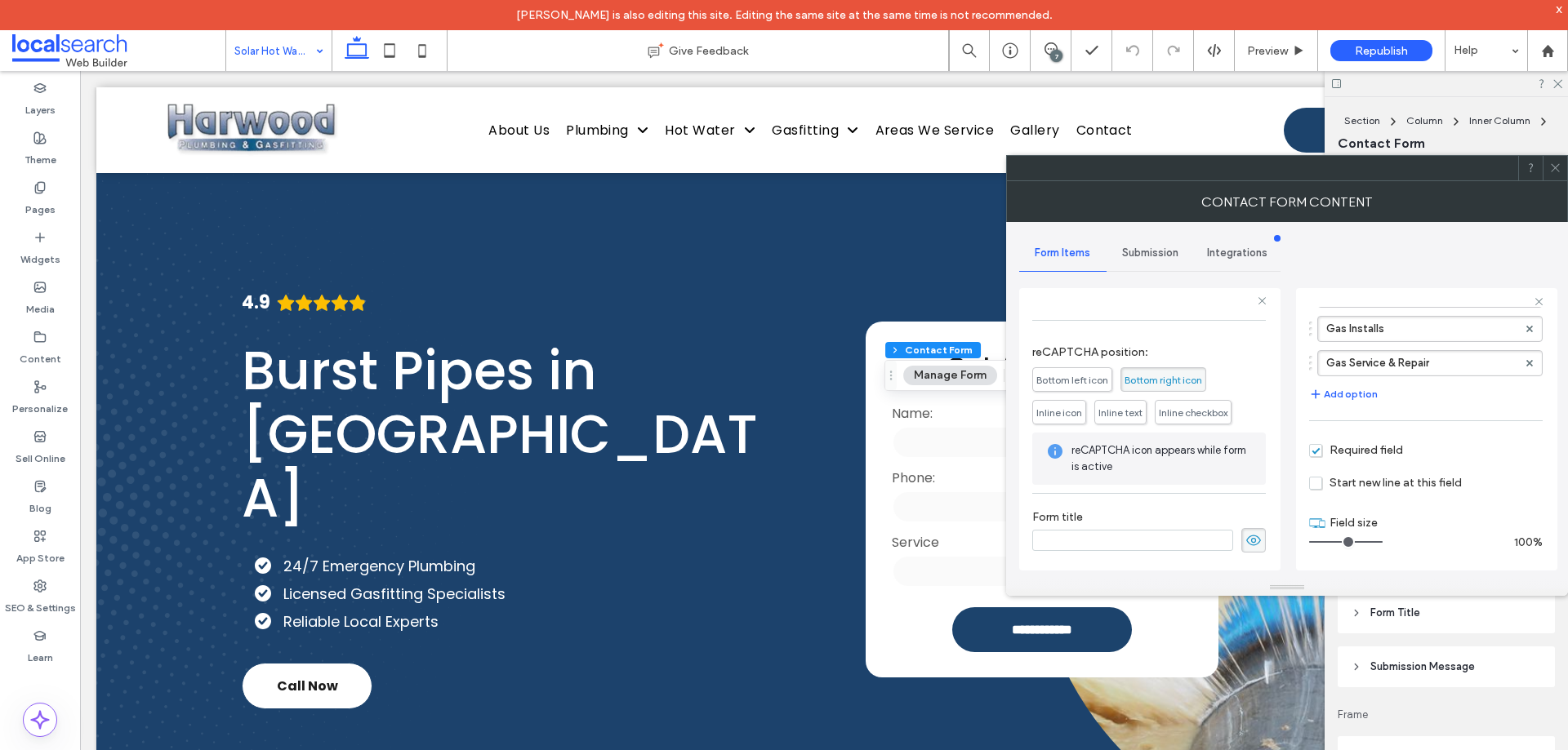
click at [1164, 256] on span "Submission" at bounding box center [1150, 253] width 56 height 13
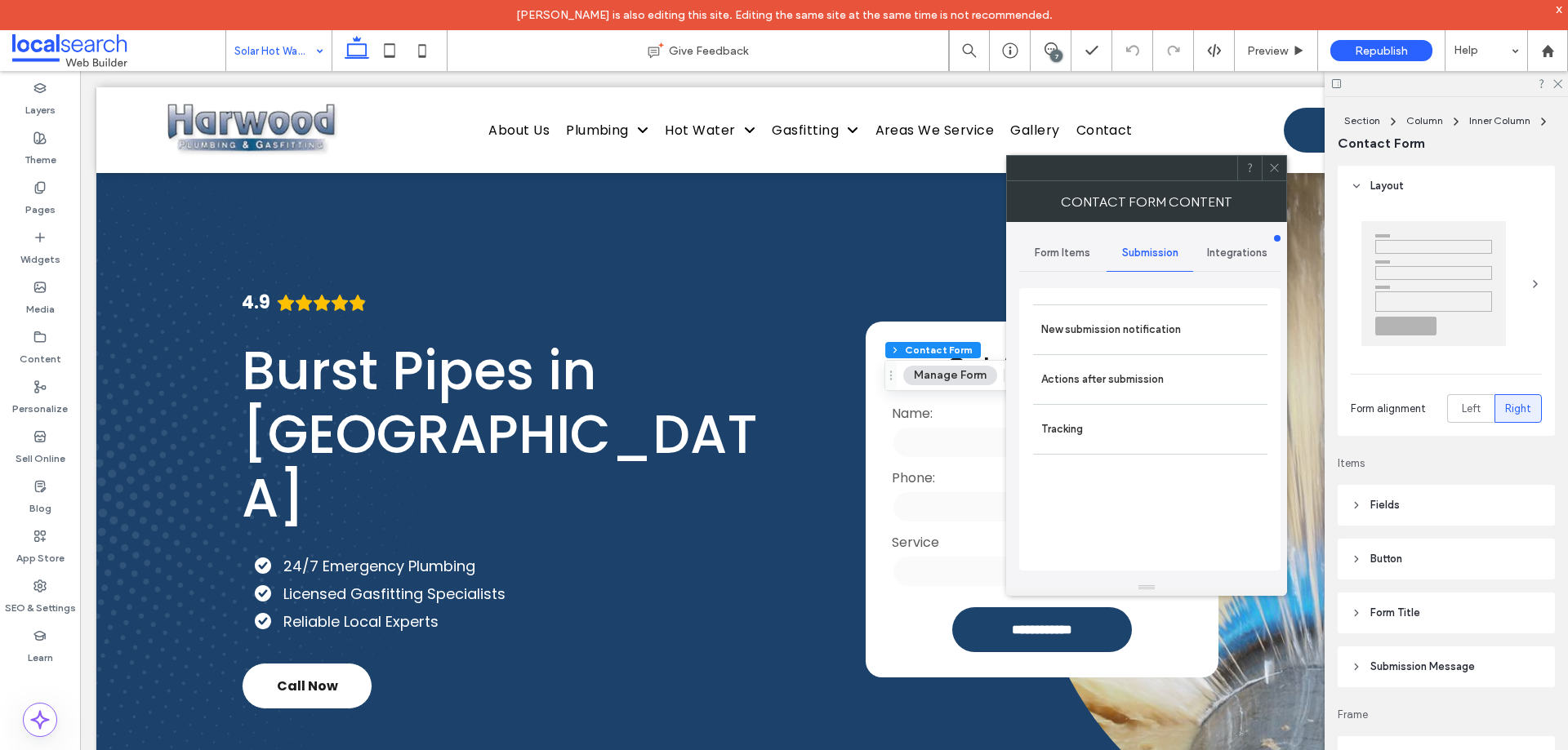
click at [1152, 335] on label "New submission notification" at bounding box center [1150, 329] width 218 height 32
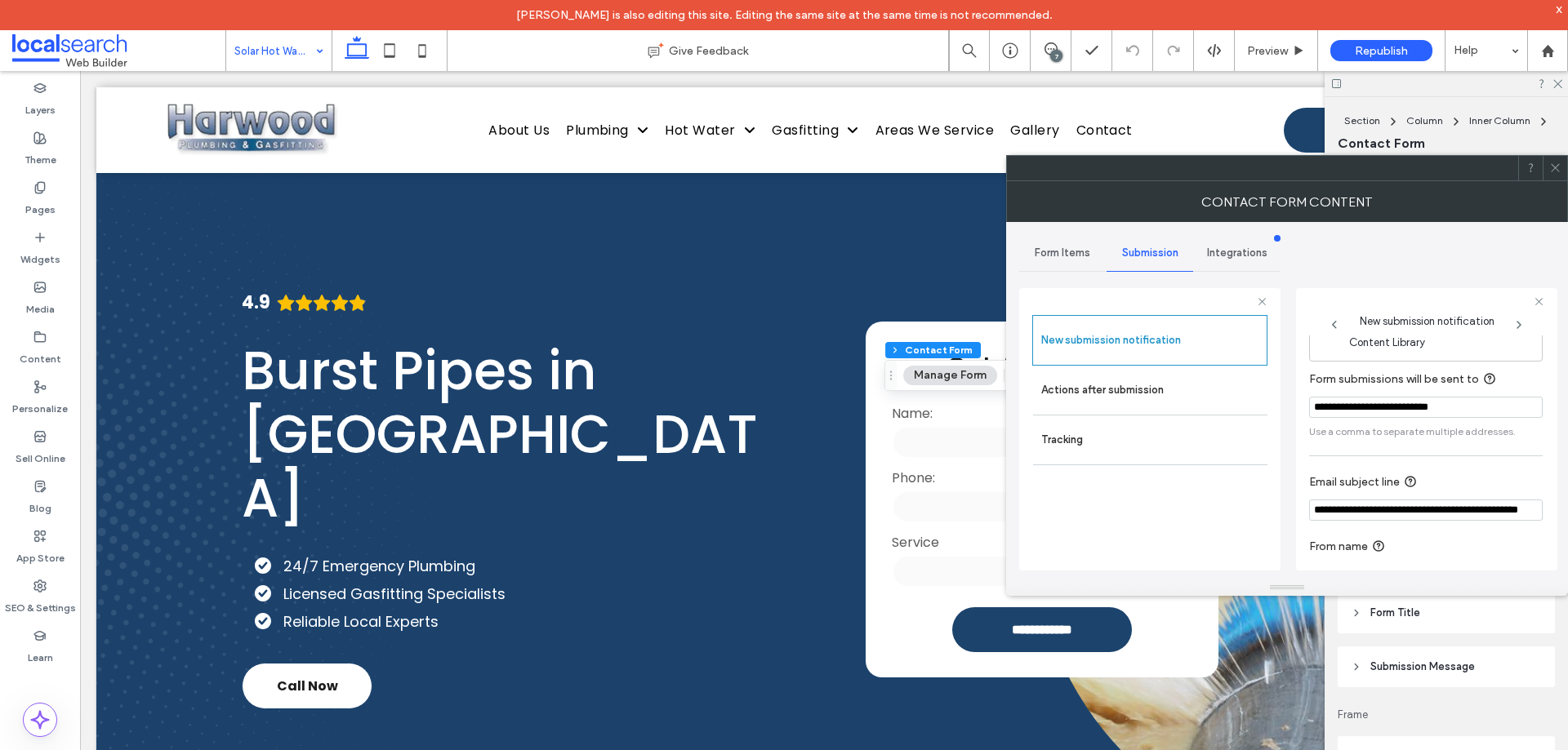
scroll to position [85, 0]
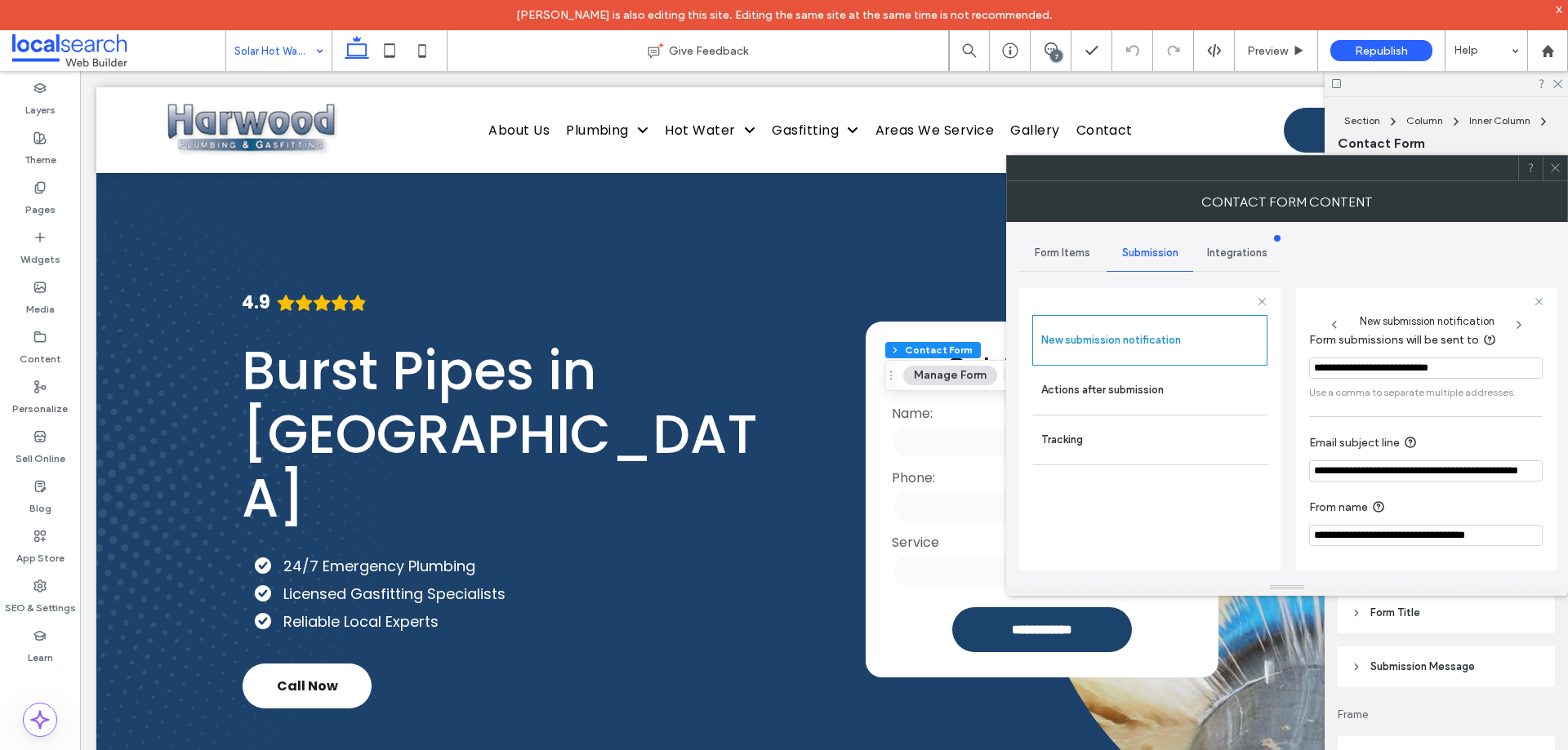
drag, startPoint x: 1161, startPoint y: 388, endPoint x: 1291, endPoint y: 397, distance: 130.3
click at [1161, 387] on label "Actions after submission" at bounding box center [1150, 389] width 218 height 32
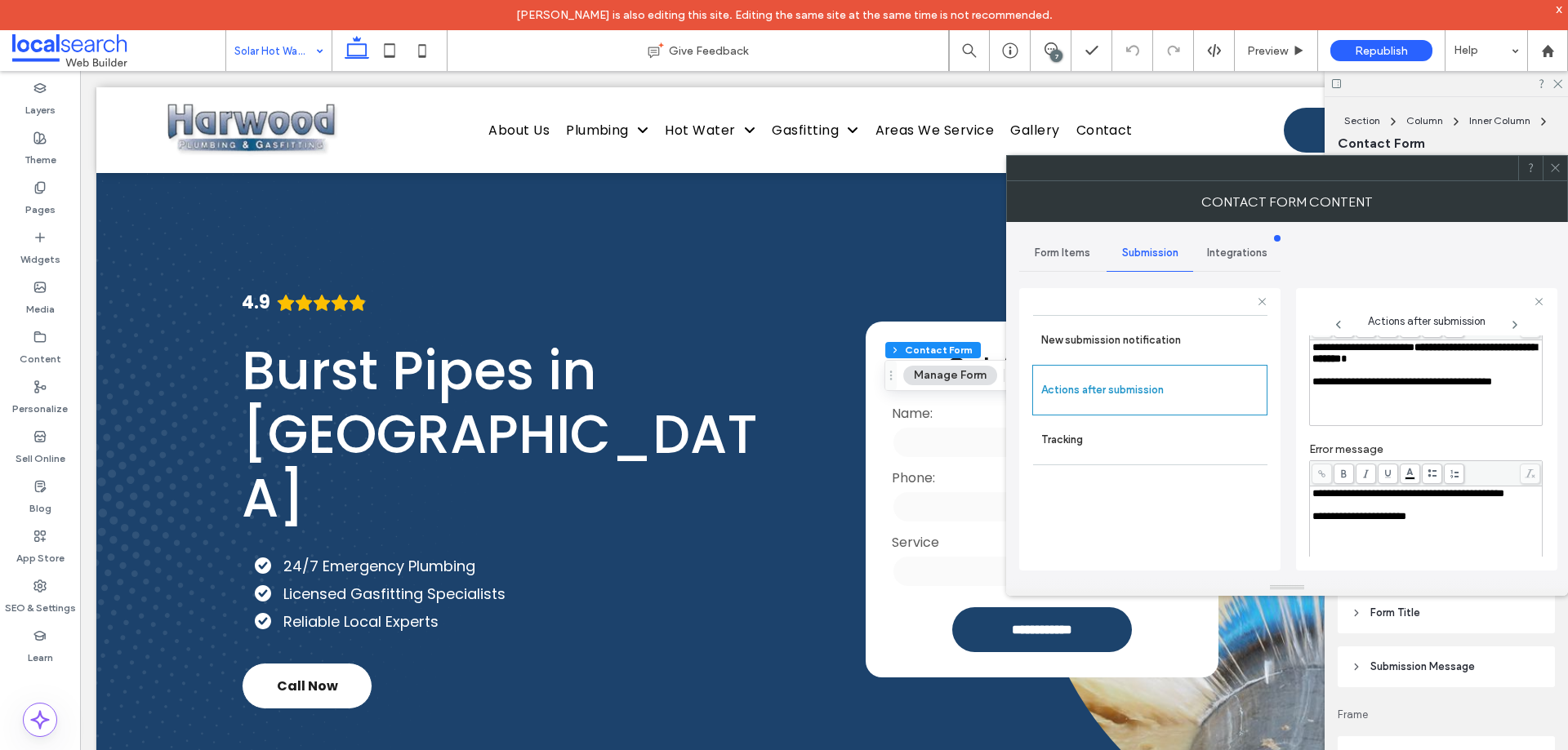
scroll to position [282, 0]
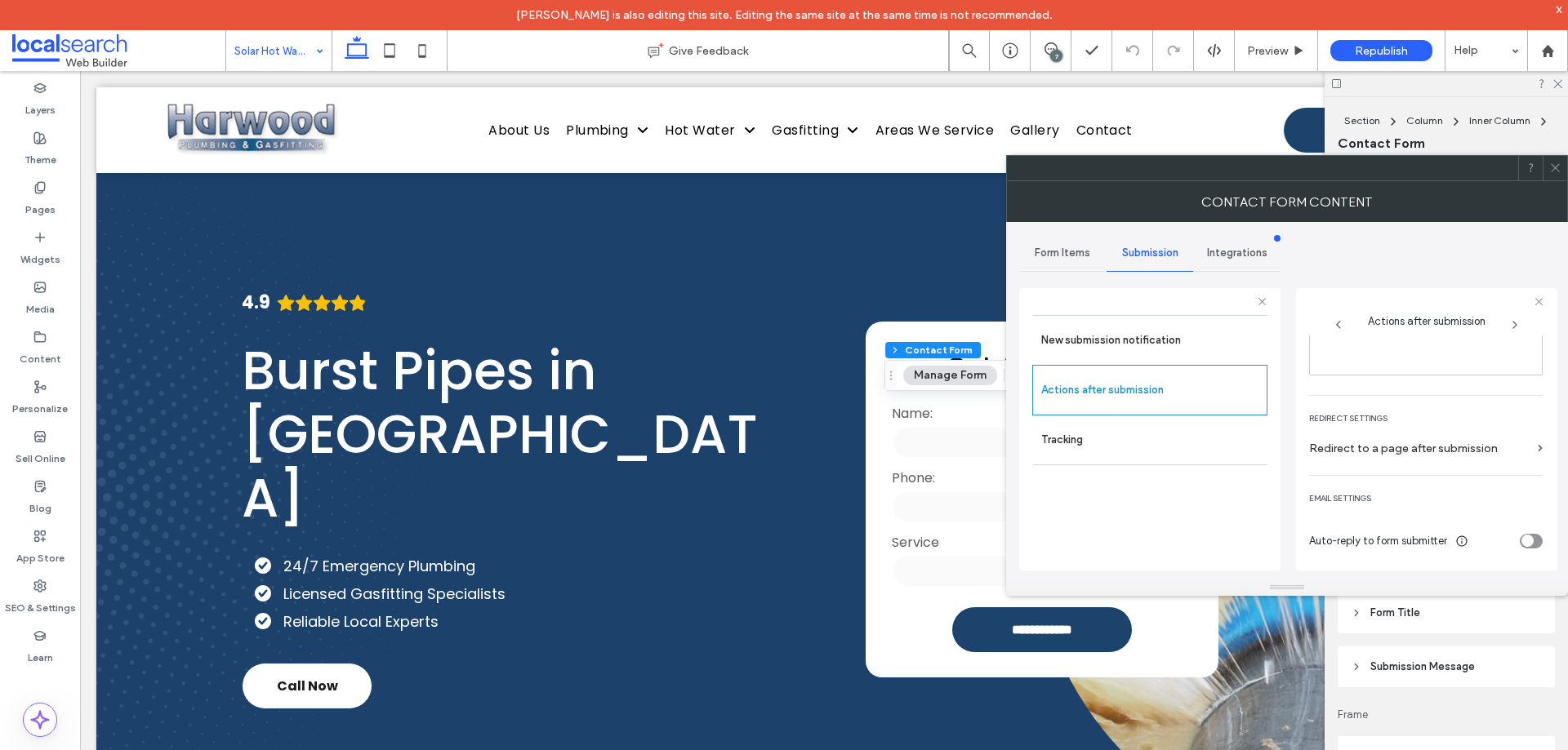
click at [1554, 165] on icon at bounding box center [1555, 167] width 12 height 12
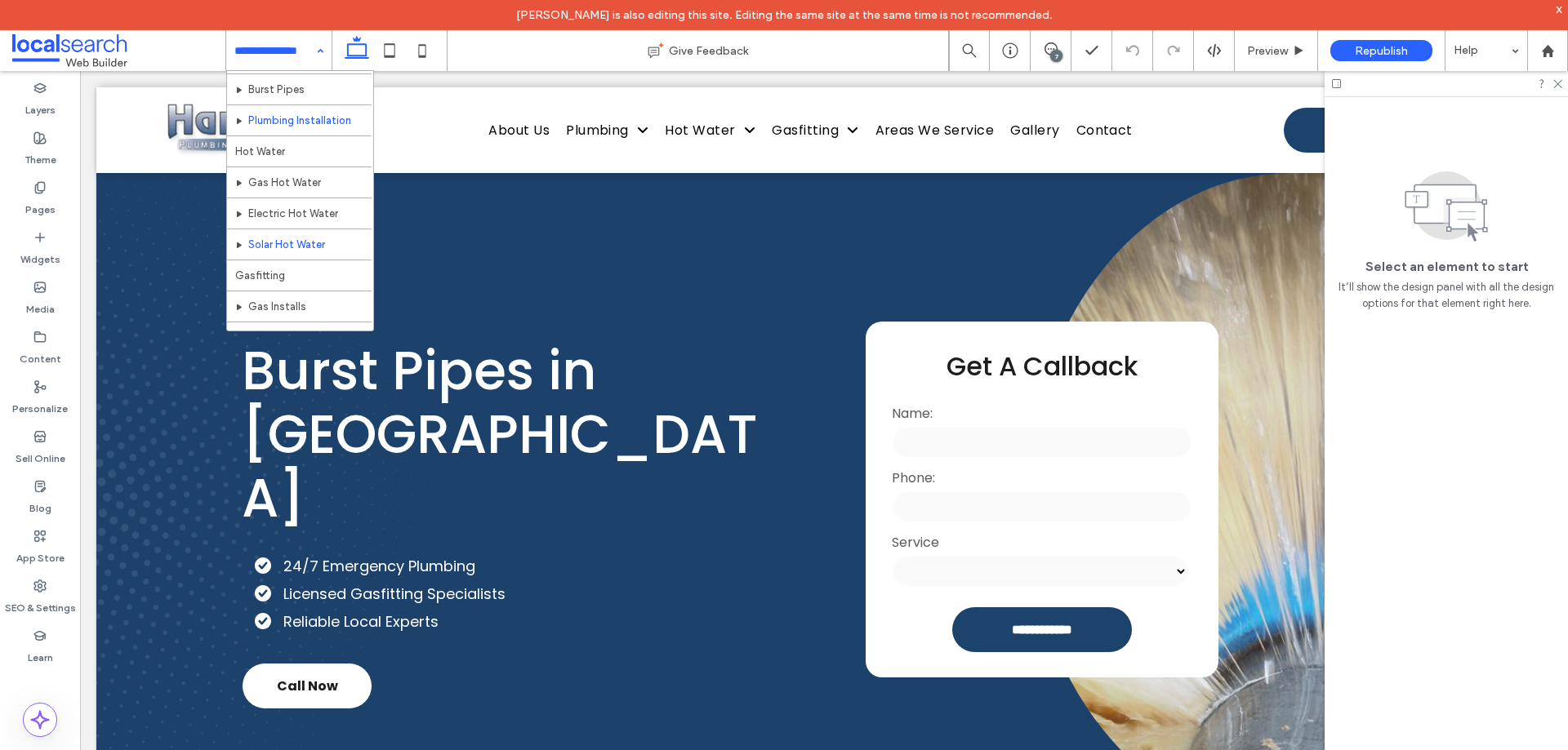
scroll to position [327, 0]
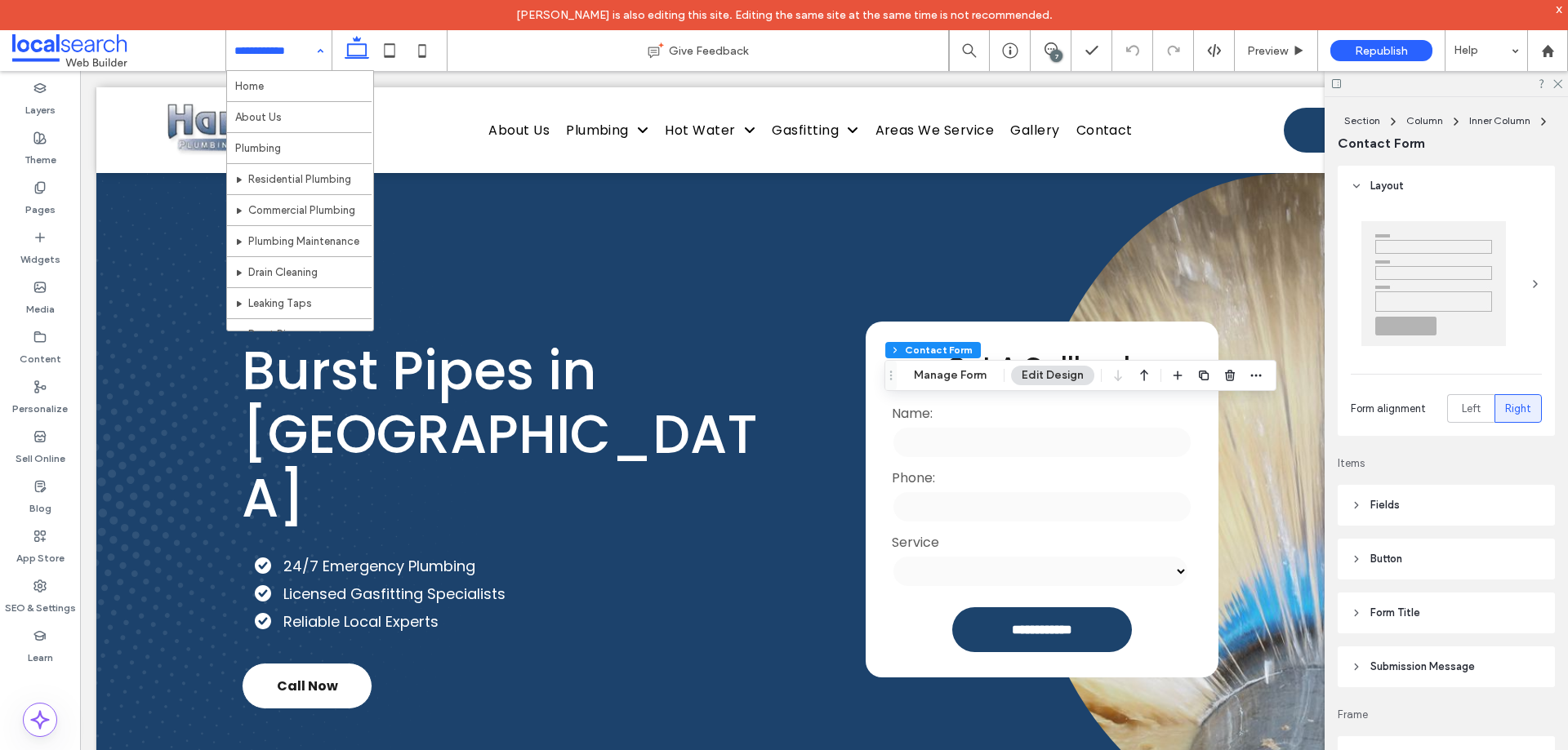
type input "*"
type input "***"
type input "**"
click at [936, 374] on button "Manage Form" at bounding box center [950, 375] width 94 height 19
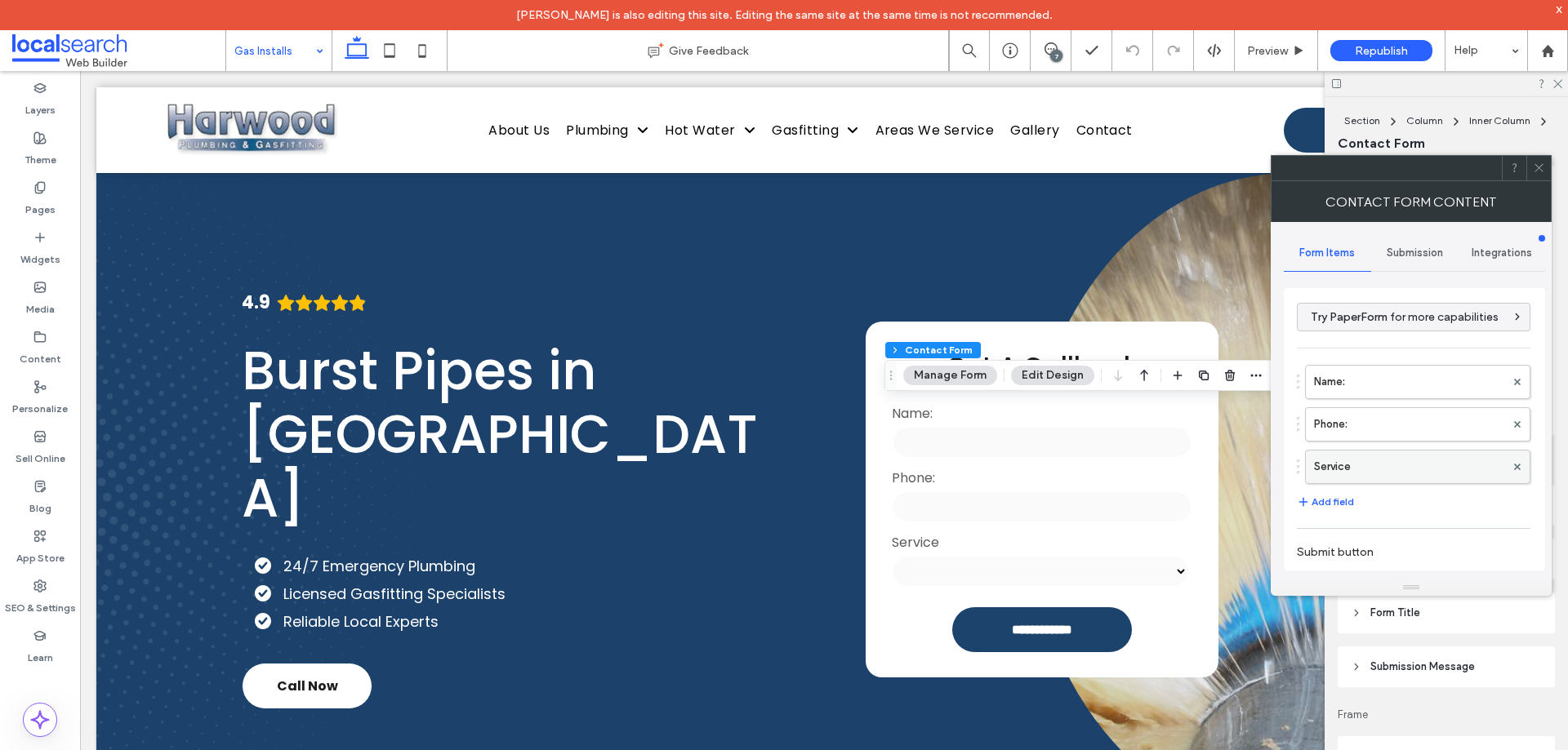
click at [1396, 460] on label "Service" at bounding box center [1410, 467] width 192 height 32
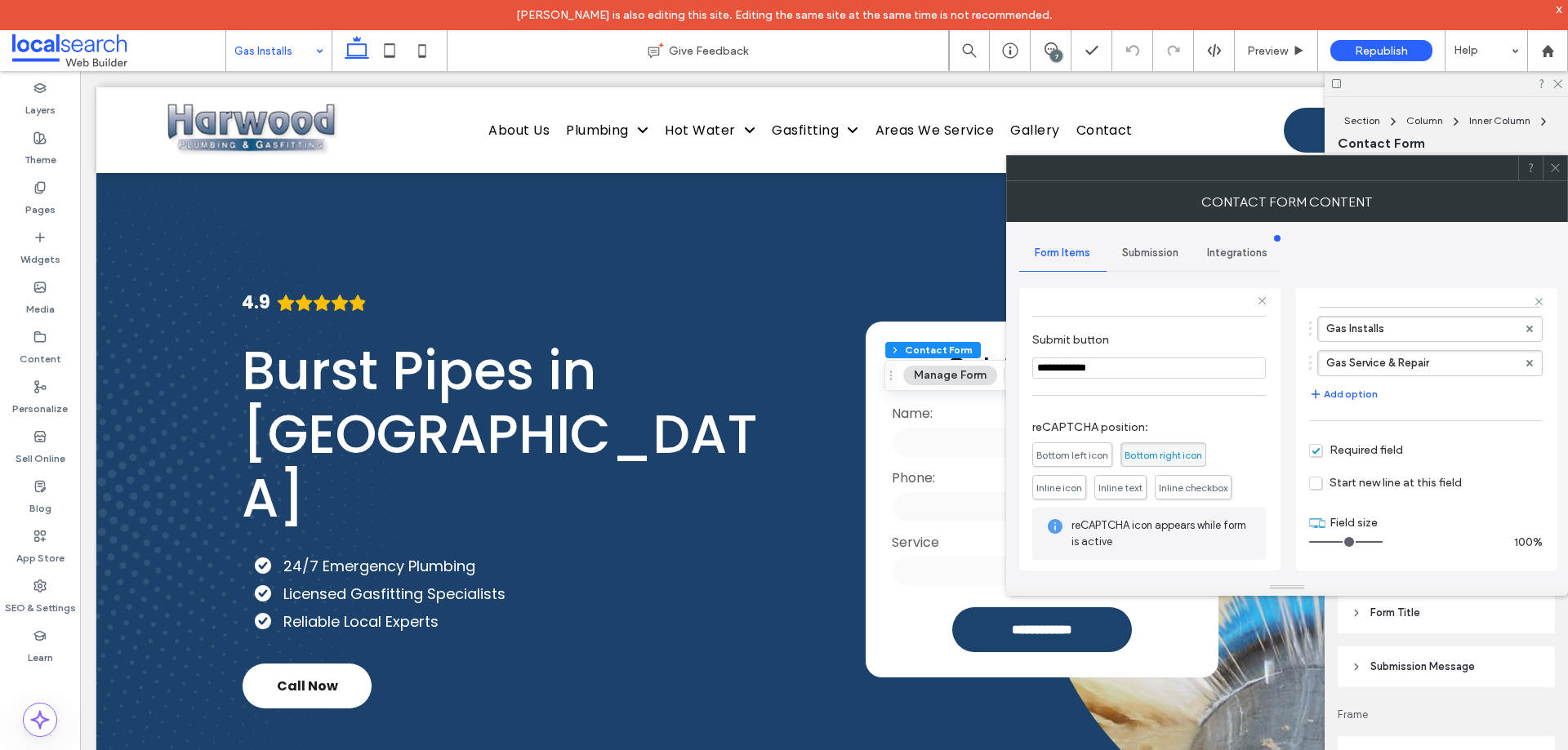
scroll to position [298, 0]
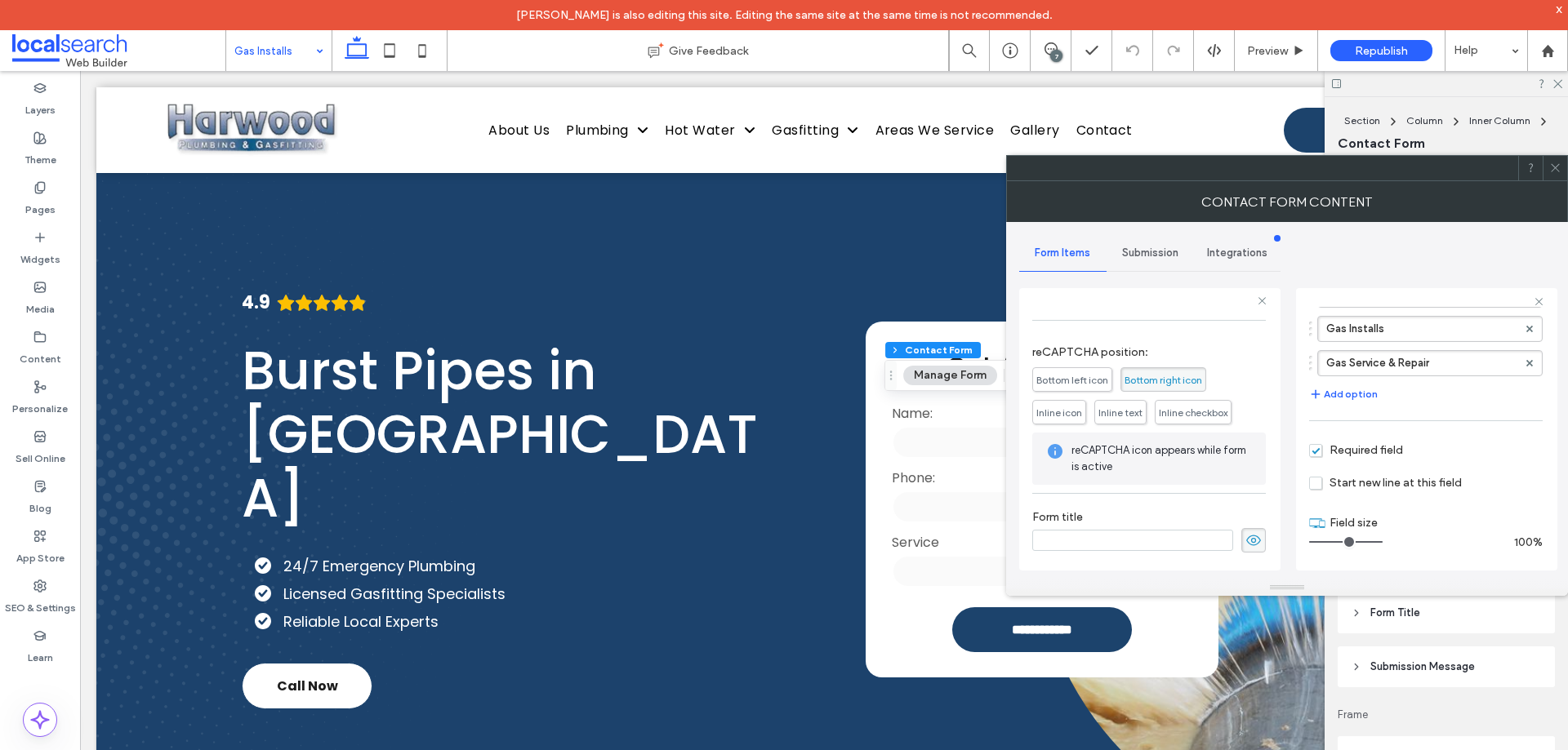
click at [1154, 251] on span "Submission" at bounding box center [1150, 253] width 56 height 13
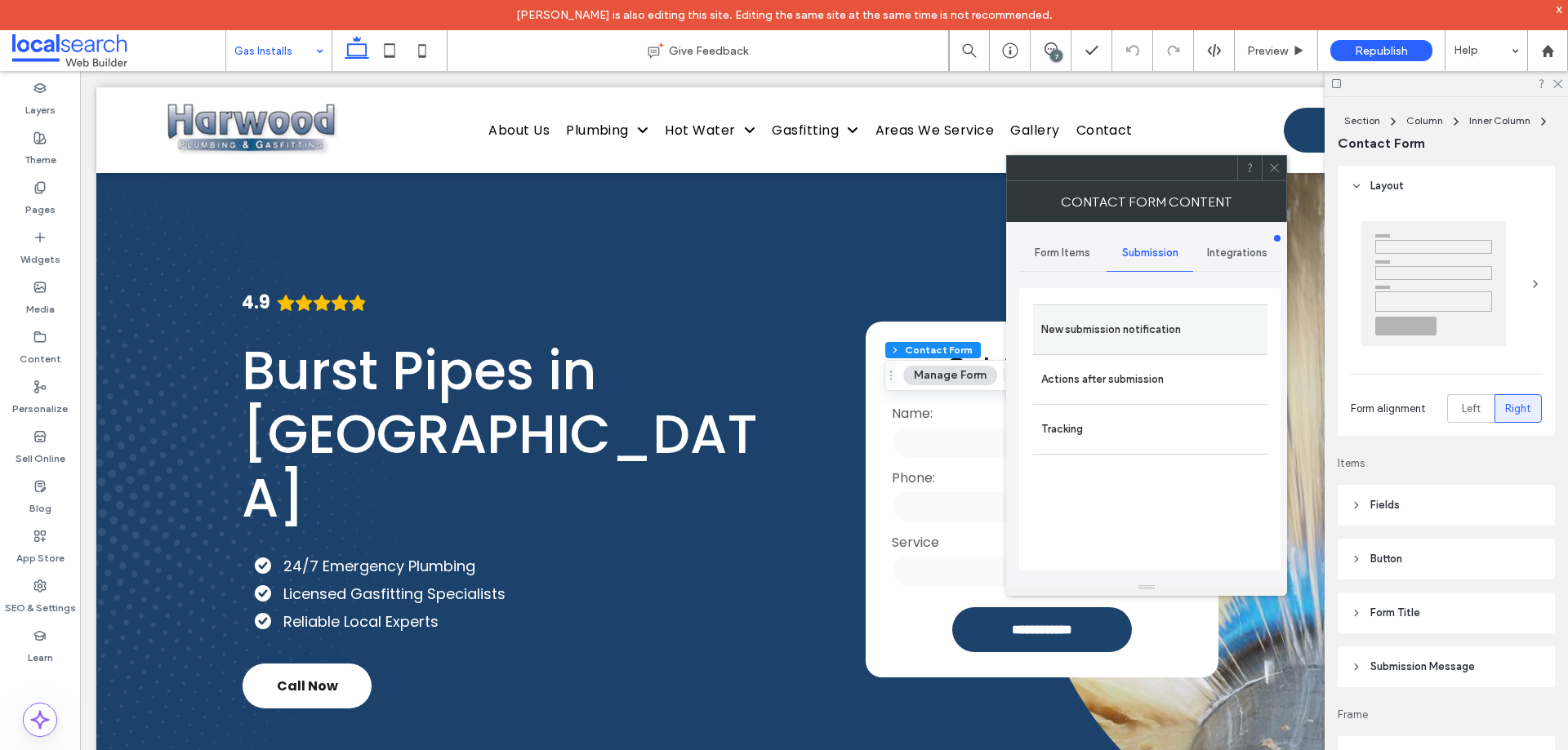
click at [1148, 329] on label "New submission notification" at bounding box center [1150, 329] width 218 height 32
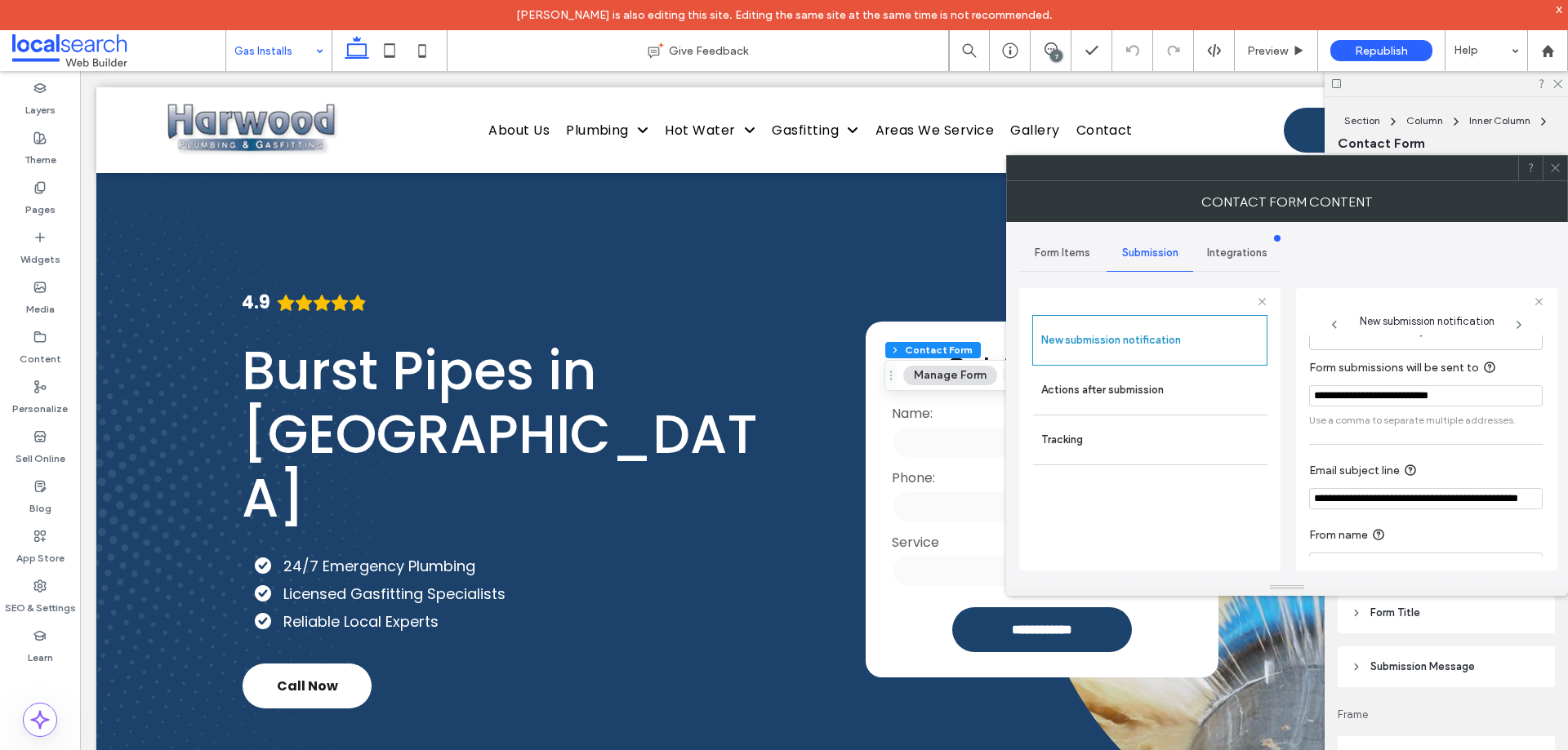
scroll to position [85, 0]
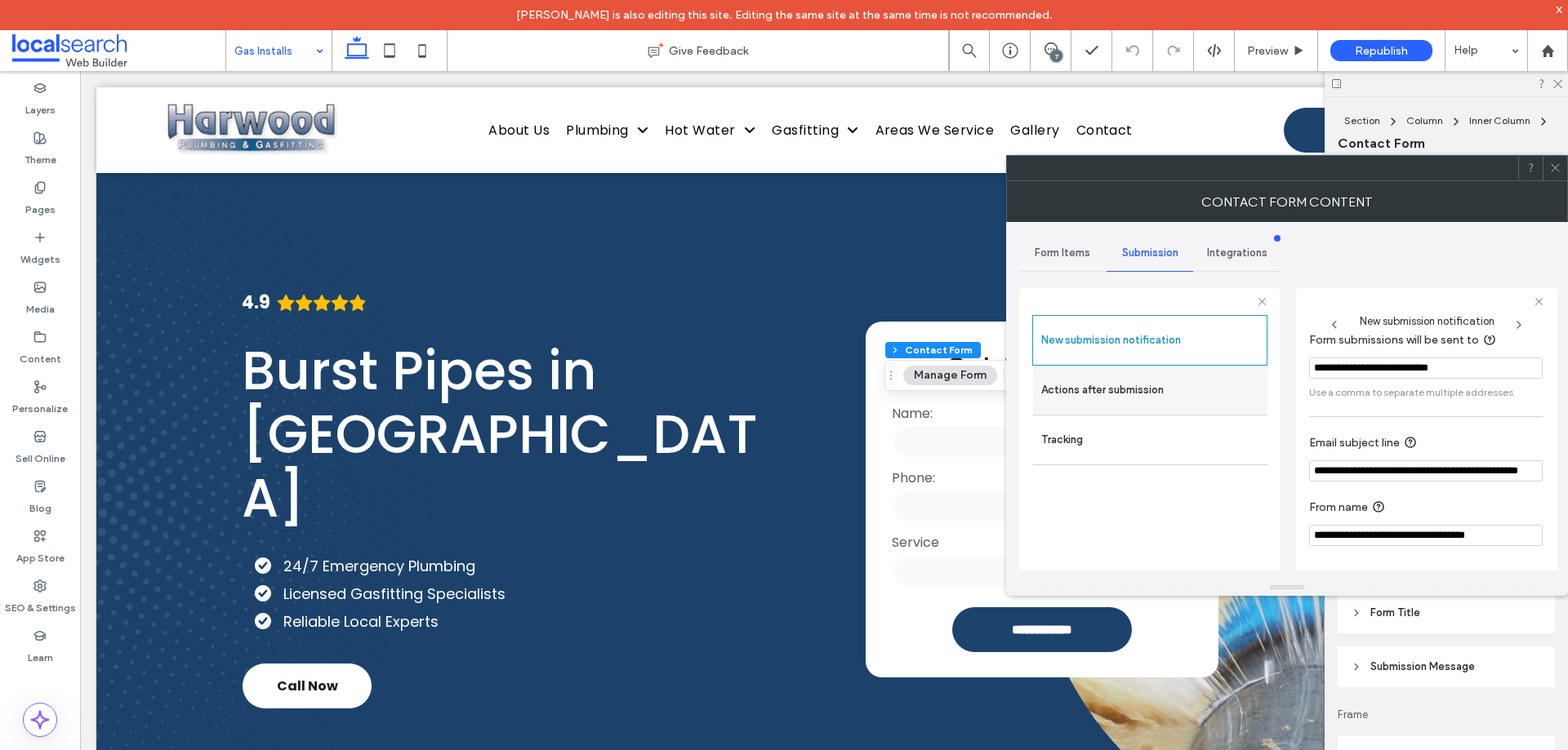
click at [1102, 379] on label "Actions after submission" at bounding box center [1150, 389] width 218 height 32
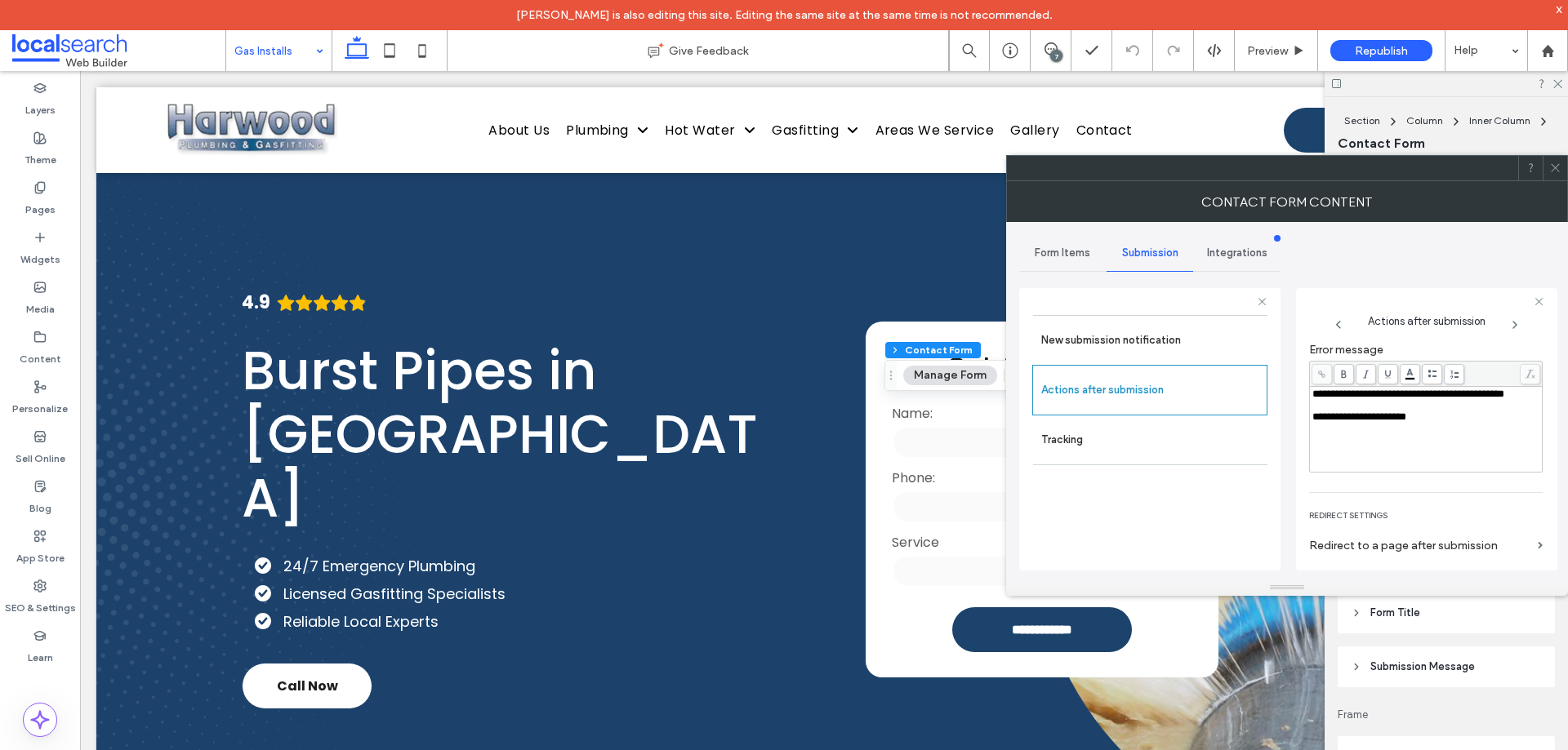
scroll to position [282, 0]
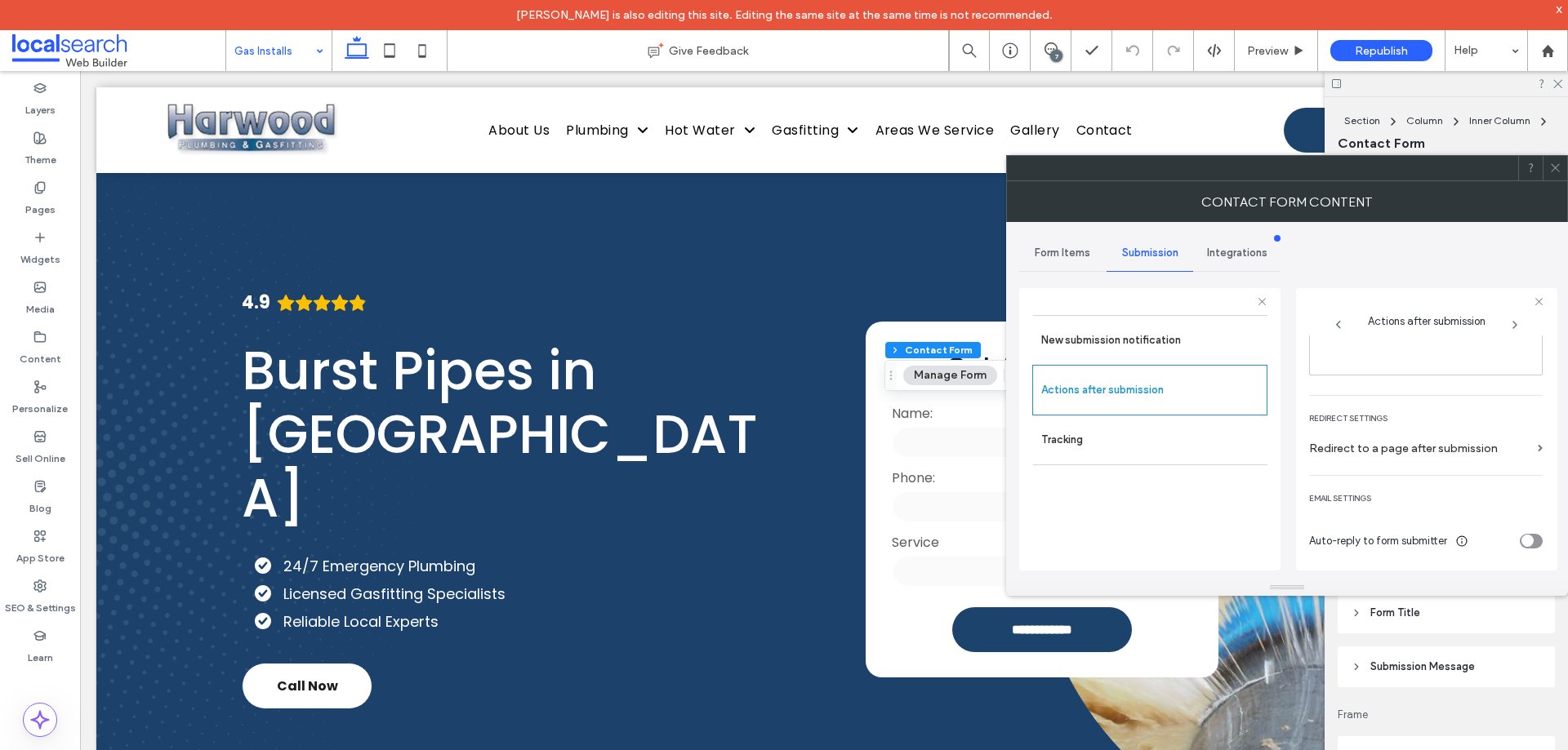
click at [1553, 167] on icon at bounding box center [1555, 167] width 12 height 12
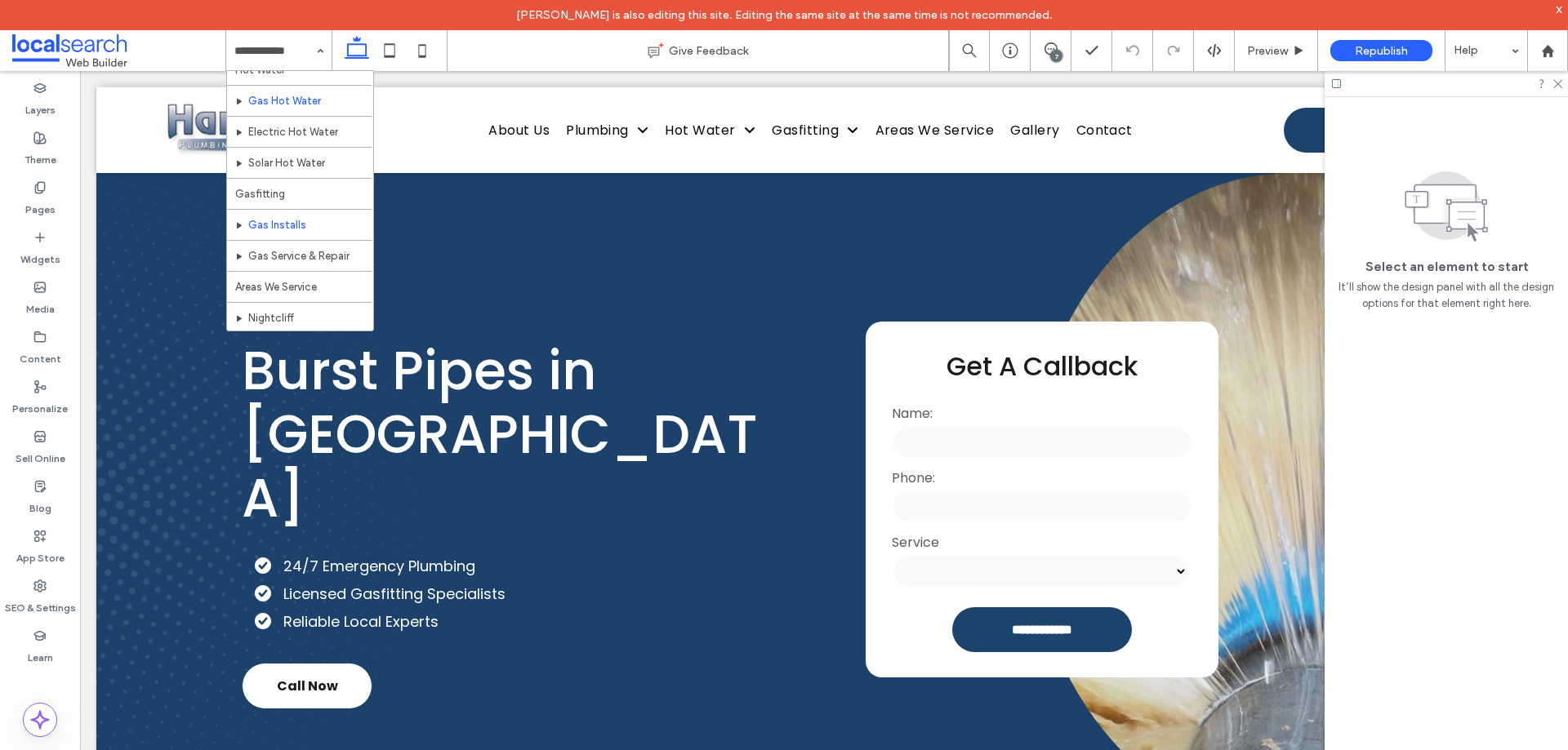
scroll to position [409, 0]
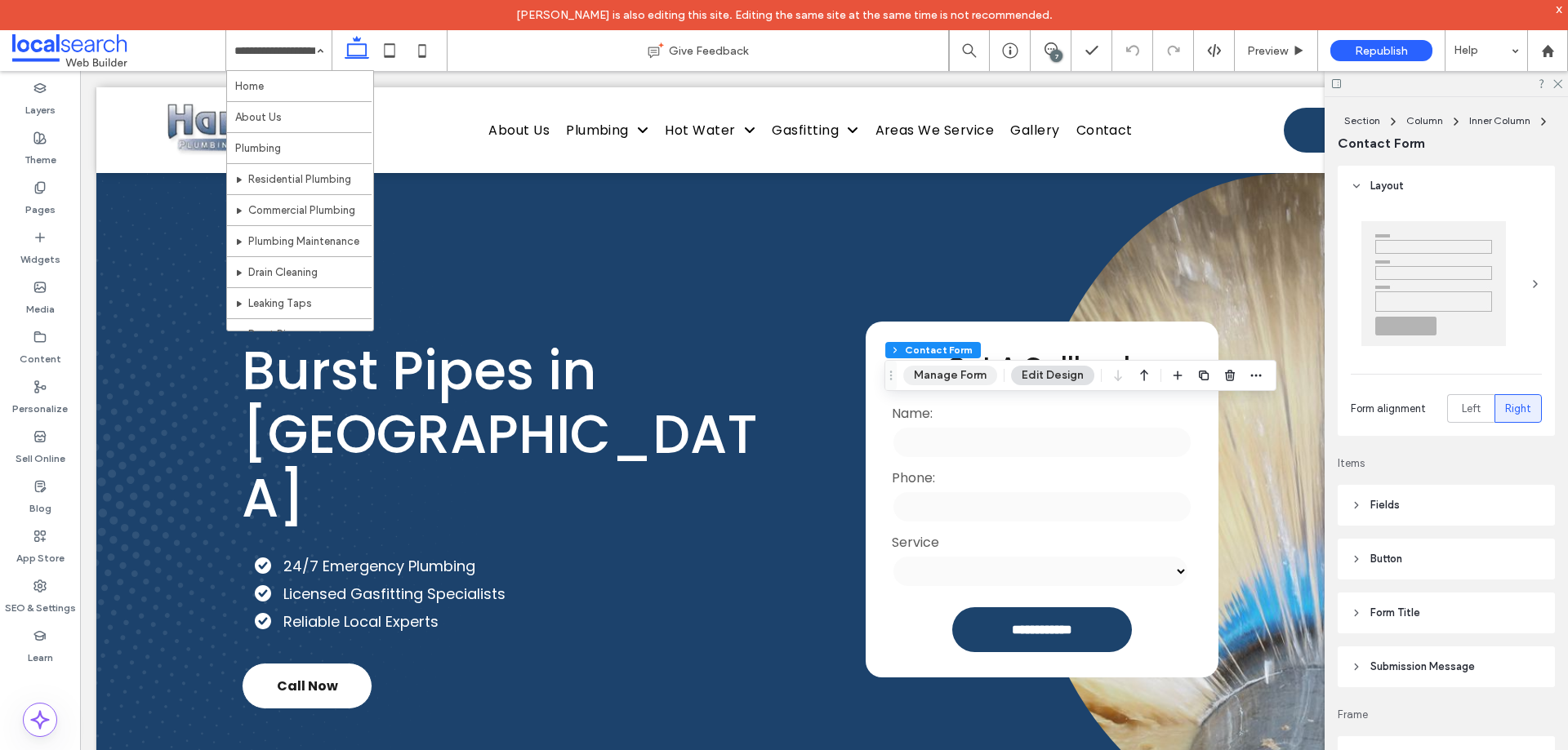
type input "*"
type input "***"
type input "**"
click at [957, 379] on button "Manage Form" at bounding box center [950, 375] width 94 height 19
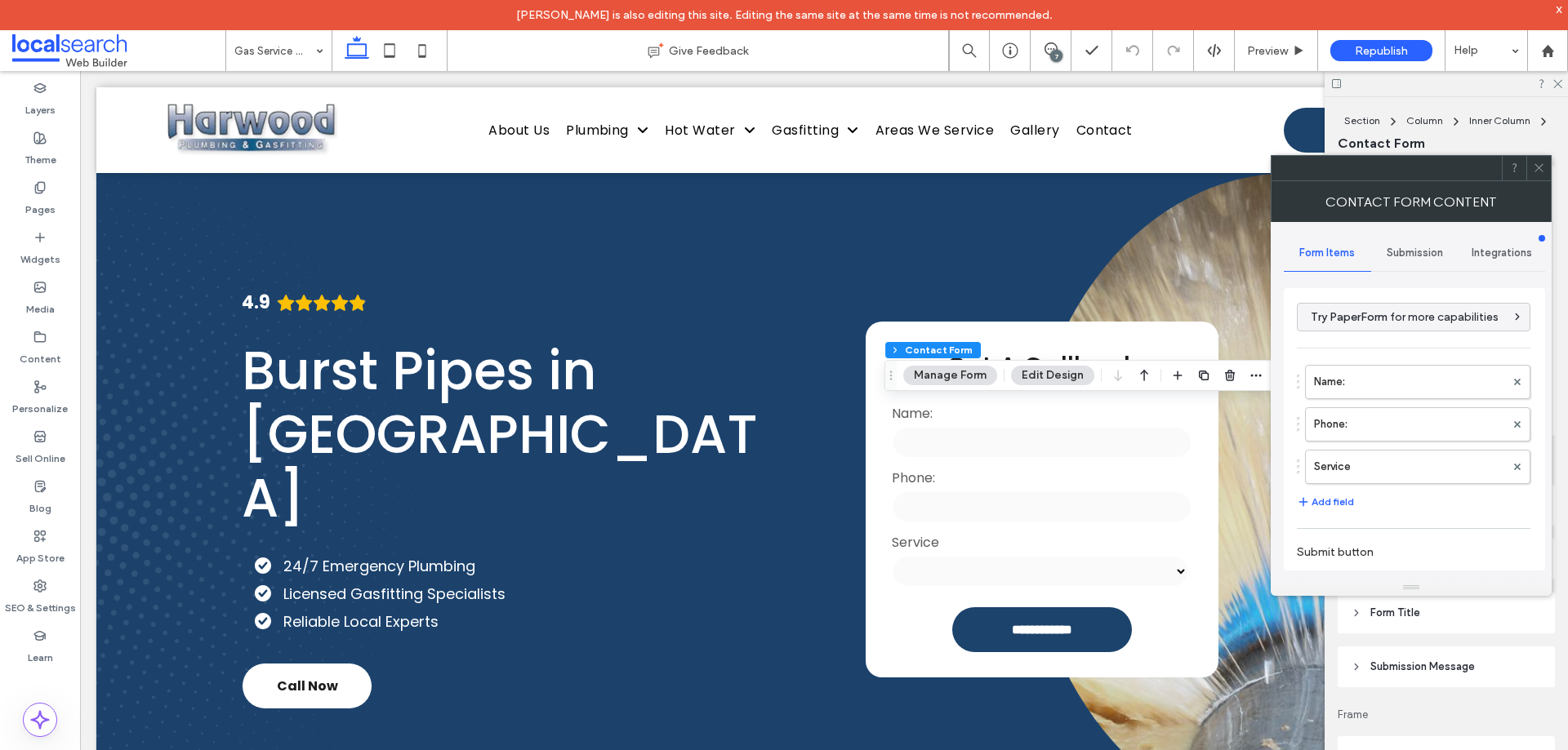
type input "**********"
click at [1395, 472] on label "Service" at bounding box center [1410, 467] width 192 height 32
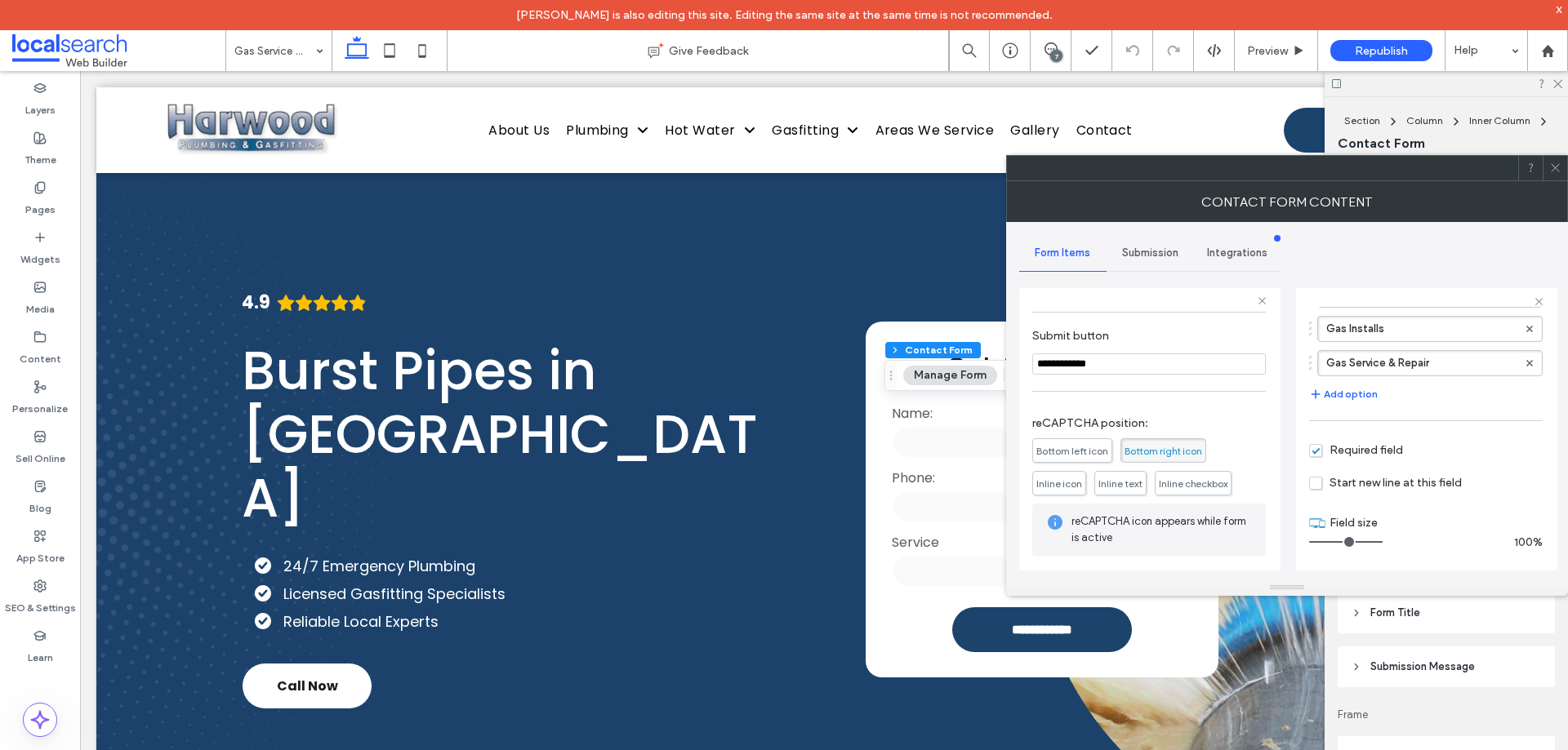
scroll to position [298, 0]
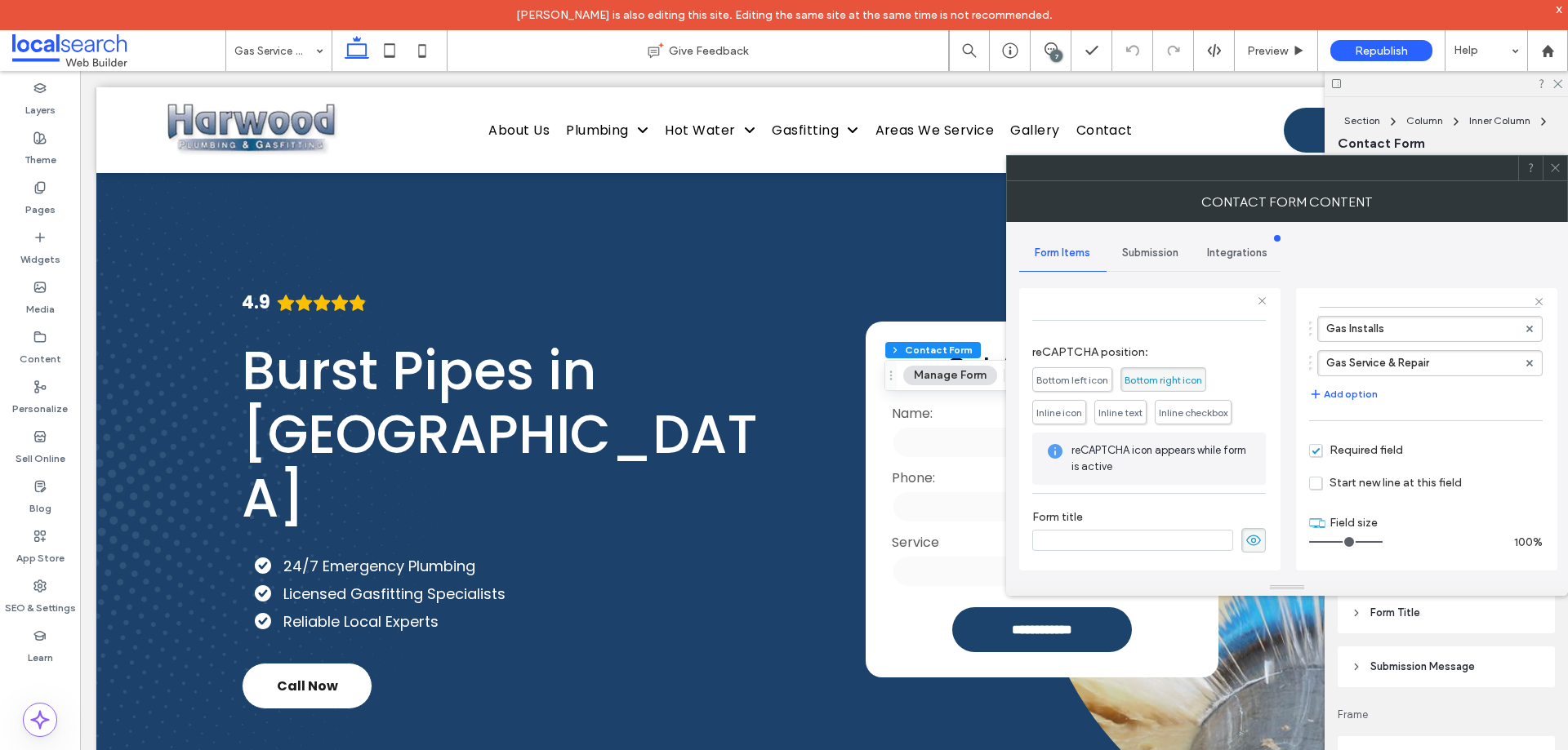
click at [1147, 260] on div "Submission" at bounding box center [1150, 252] width 87 height 36
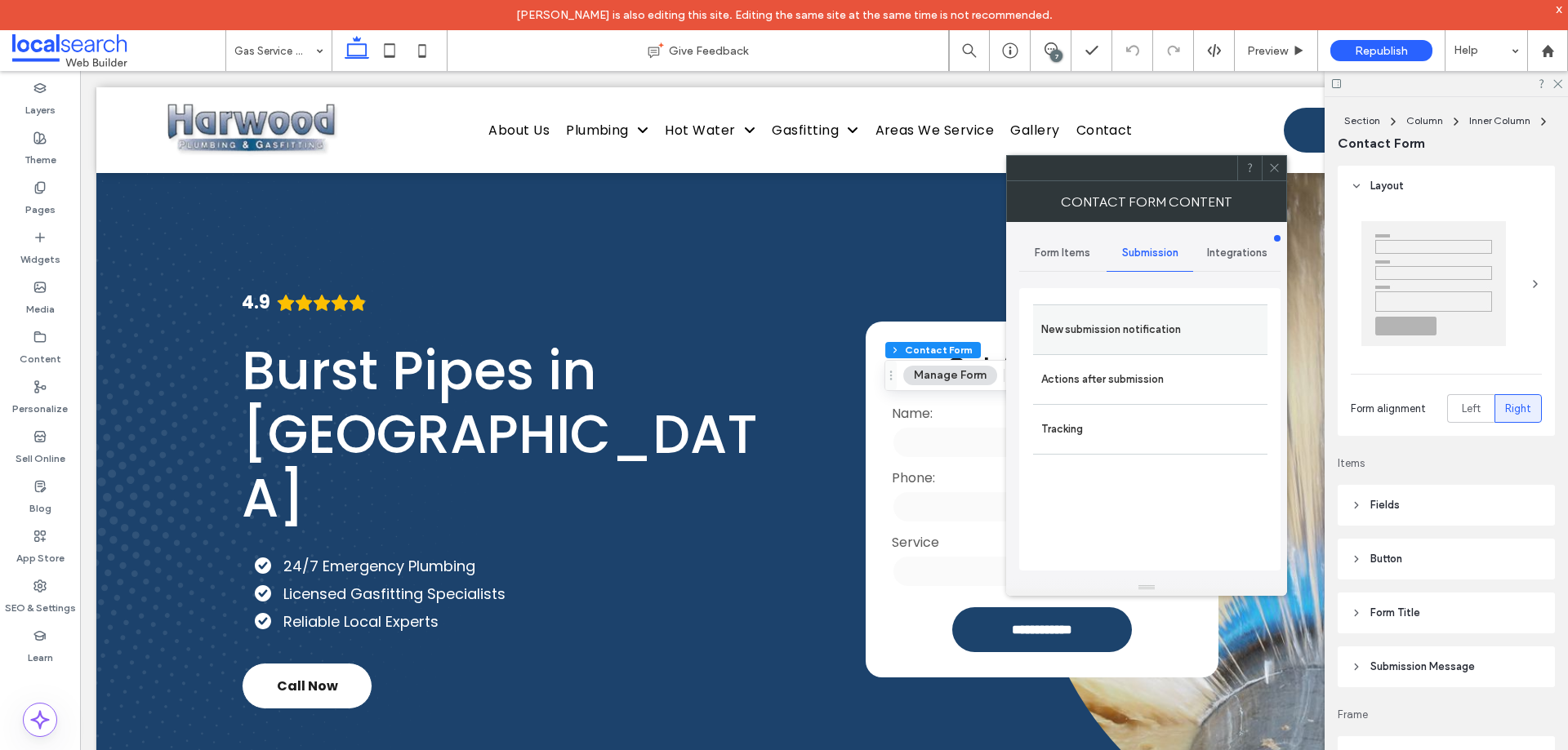
click at [1139, 320] on label "New submission notification" at bounding box center [1150, 329] width 218 height 32
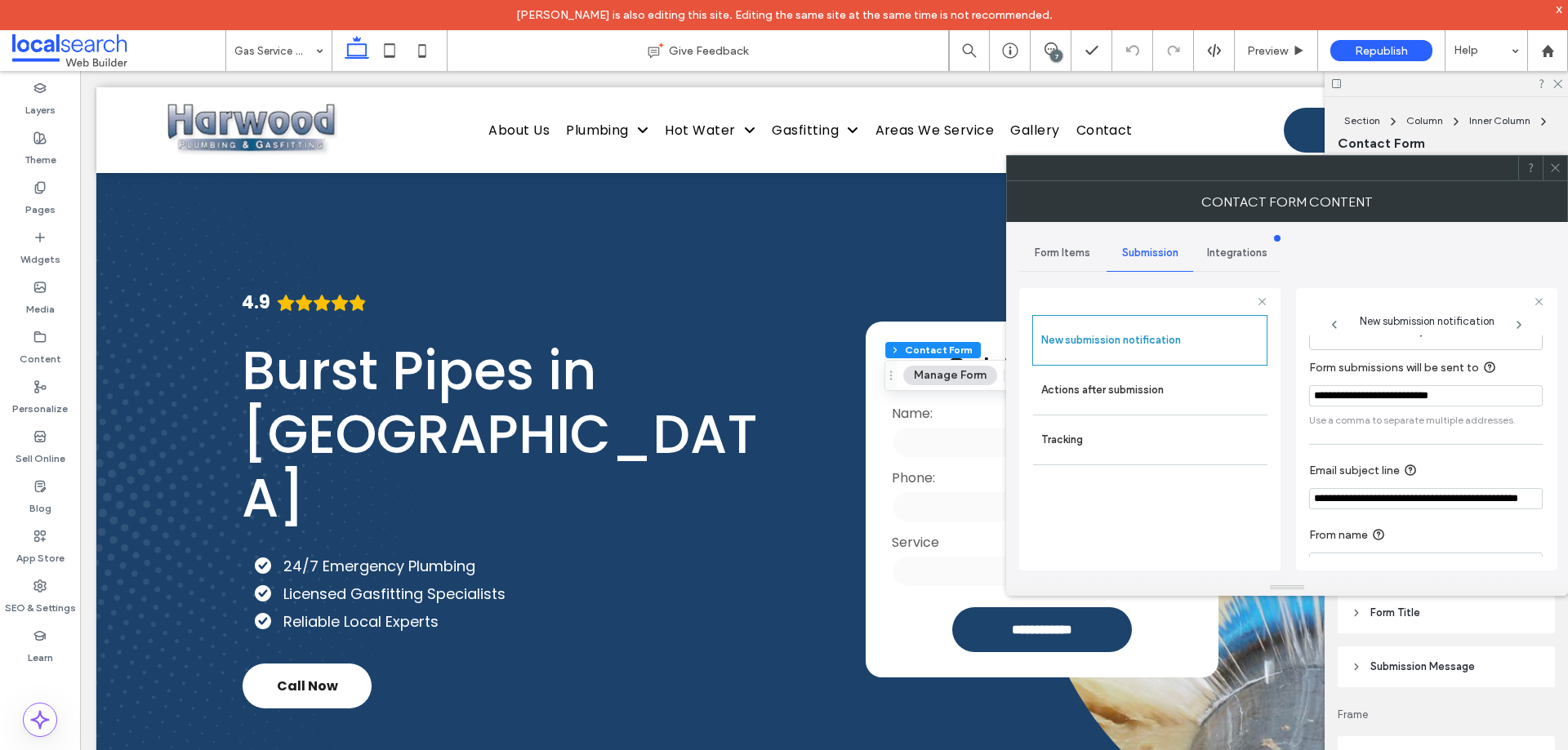
scroll to position [85, 0]
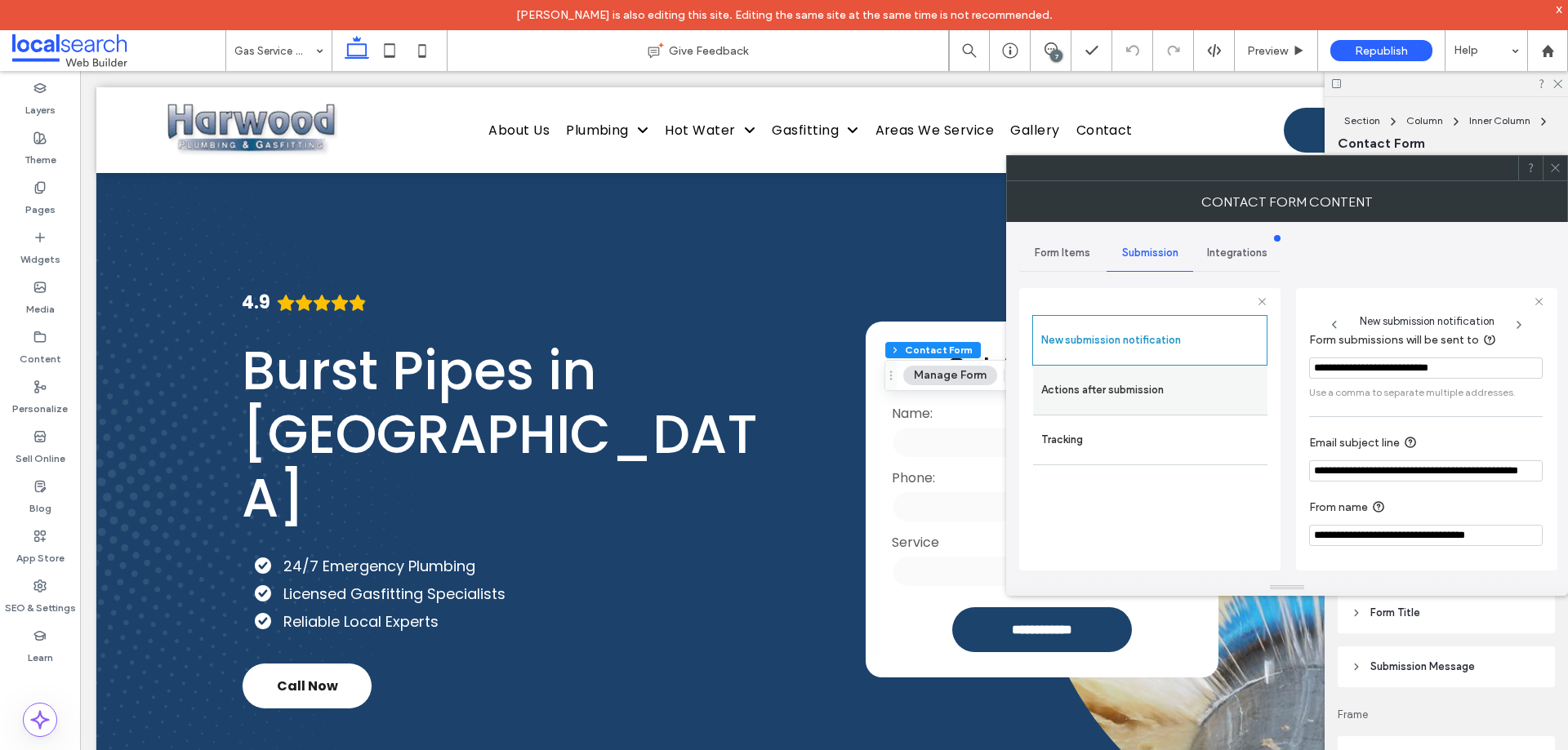
click at [1135, 397] on label "Actions after submission" at bounding box center [1150, 389] width 218 height 32
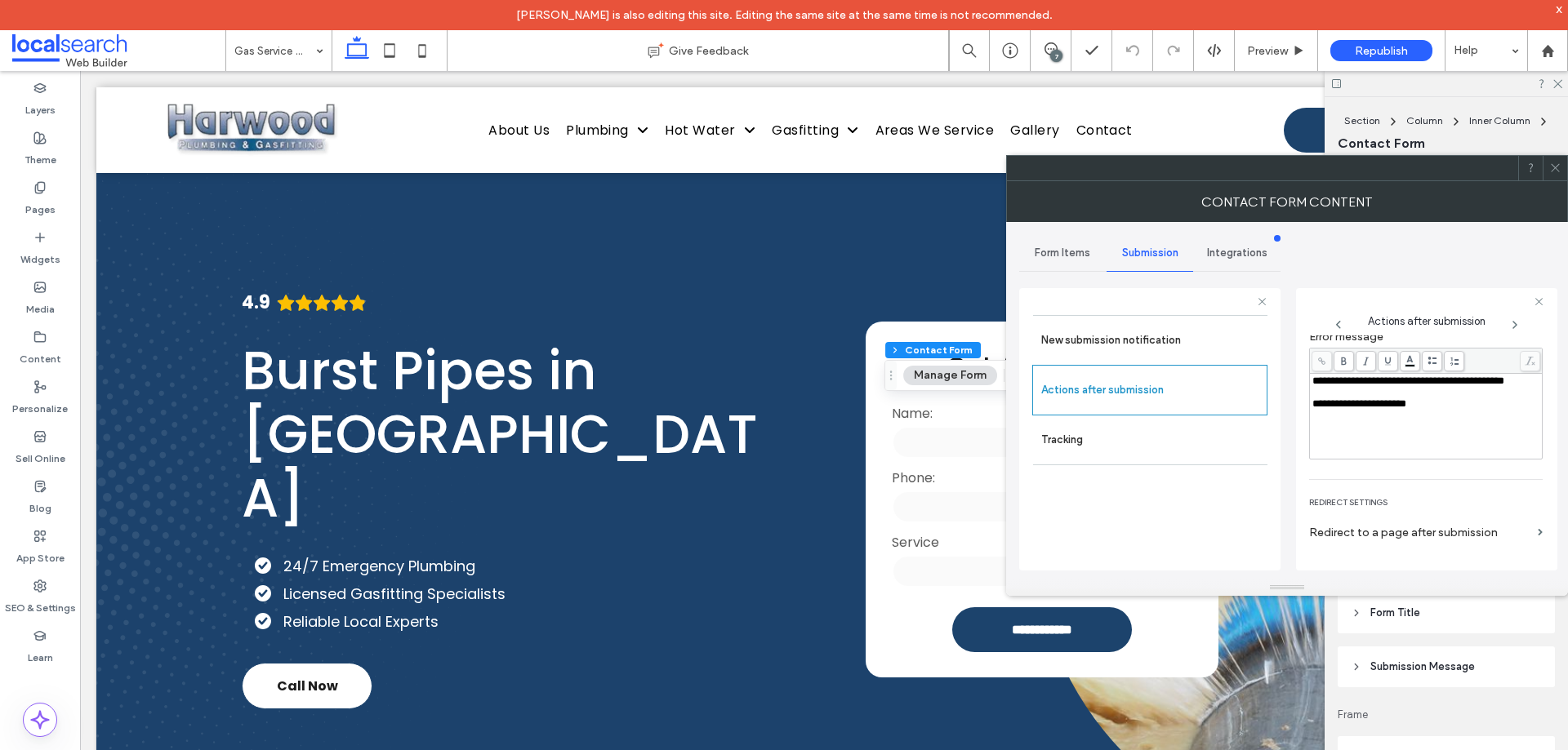
scroll to position [282, 0]
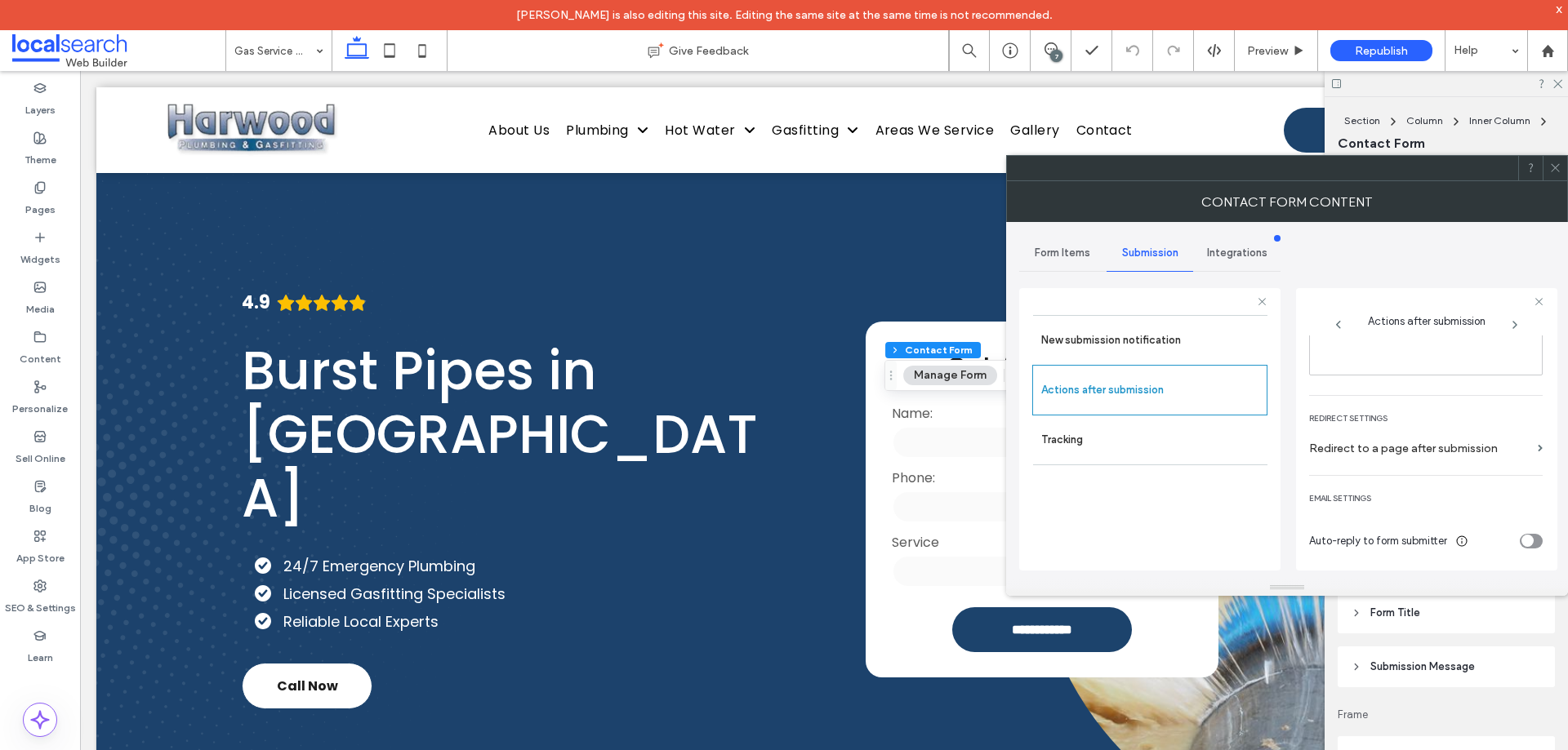
click at [1556, 167] on use at bounding box center [1555, 167] width 8 height 8
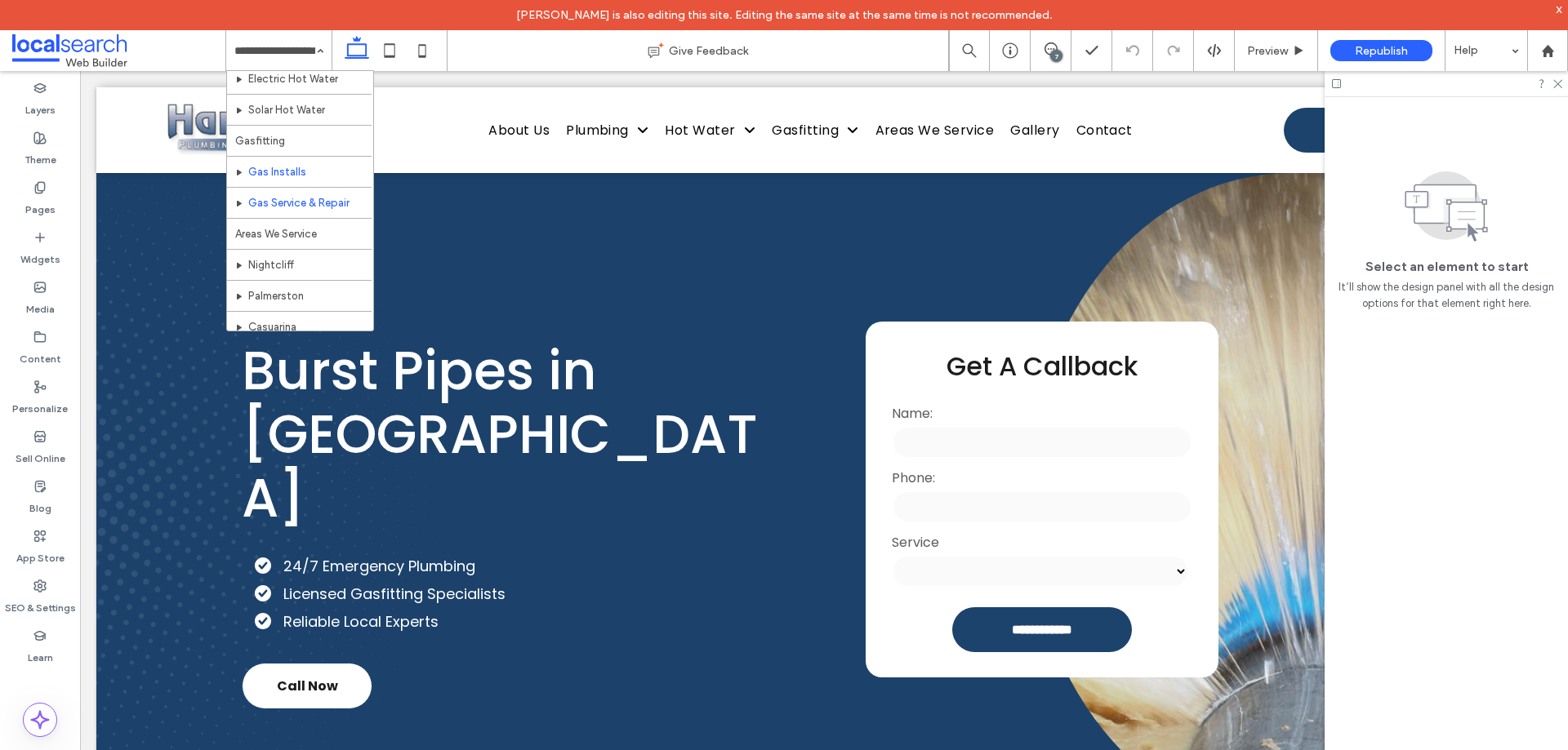
scroll to position [409, 0]
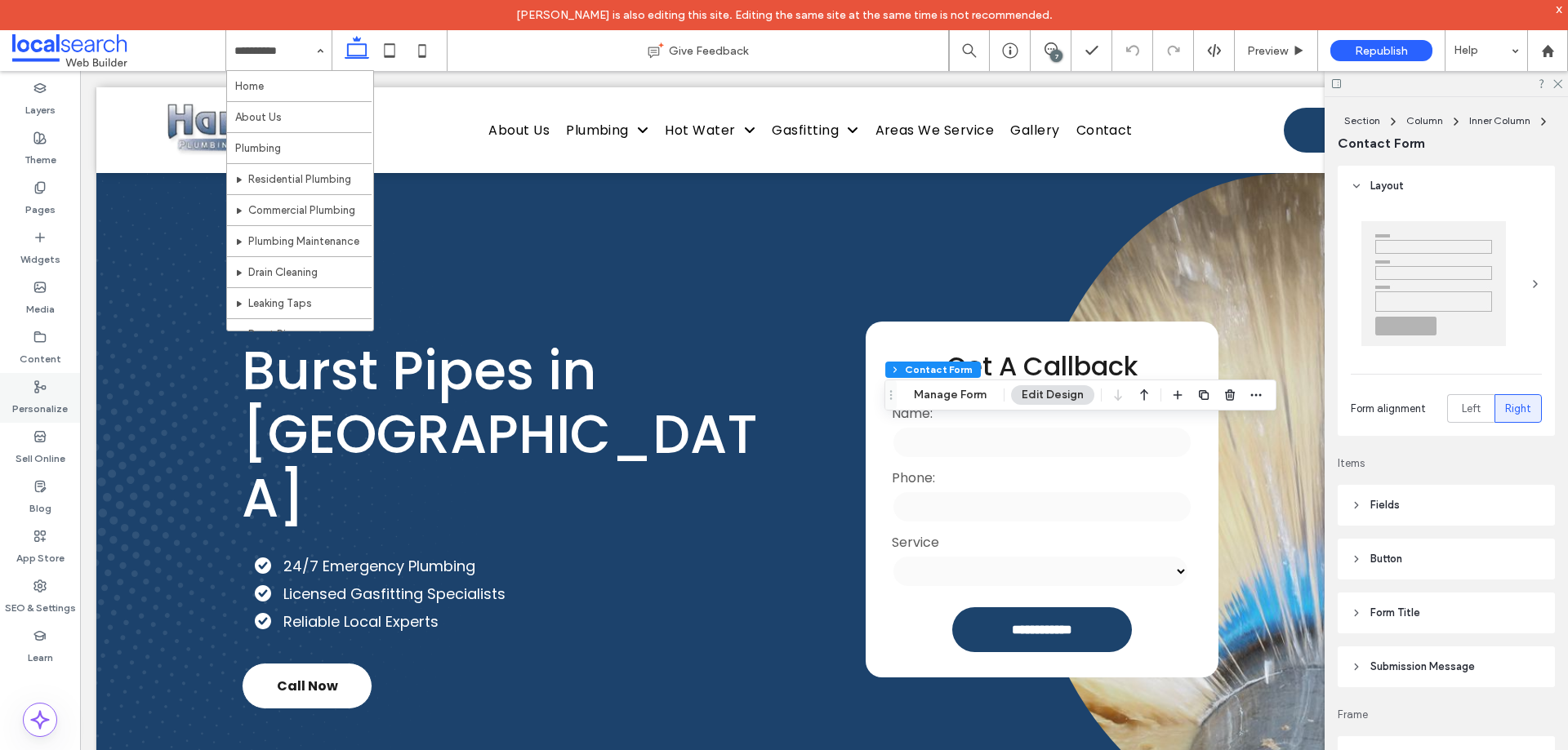
type input "*"
type input "***"
type input "**"
click at [957, 400] on button "Manage Form" at bounding box center [950, 395] width 94 height 19
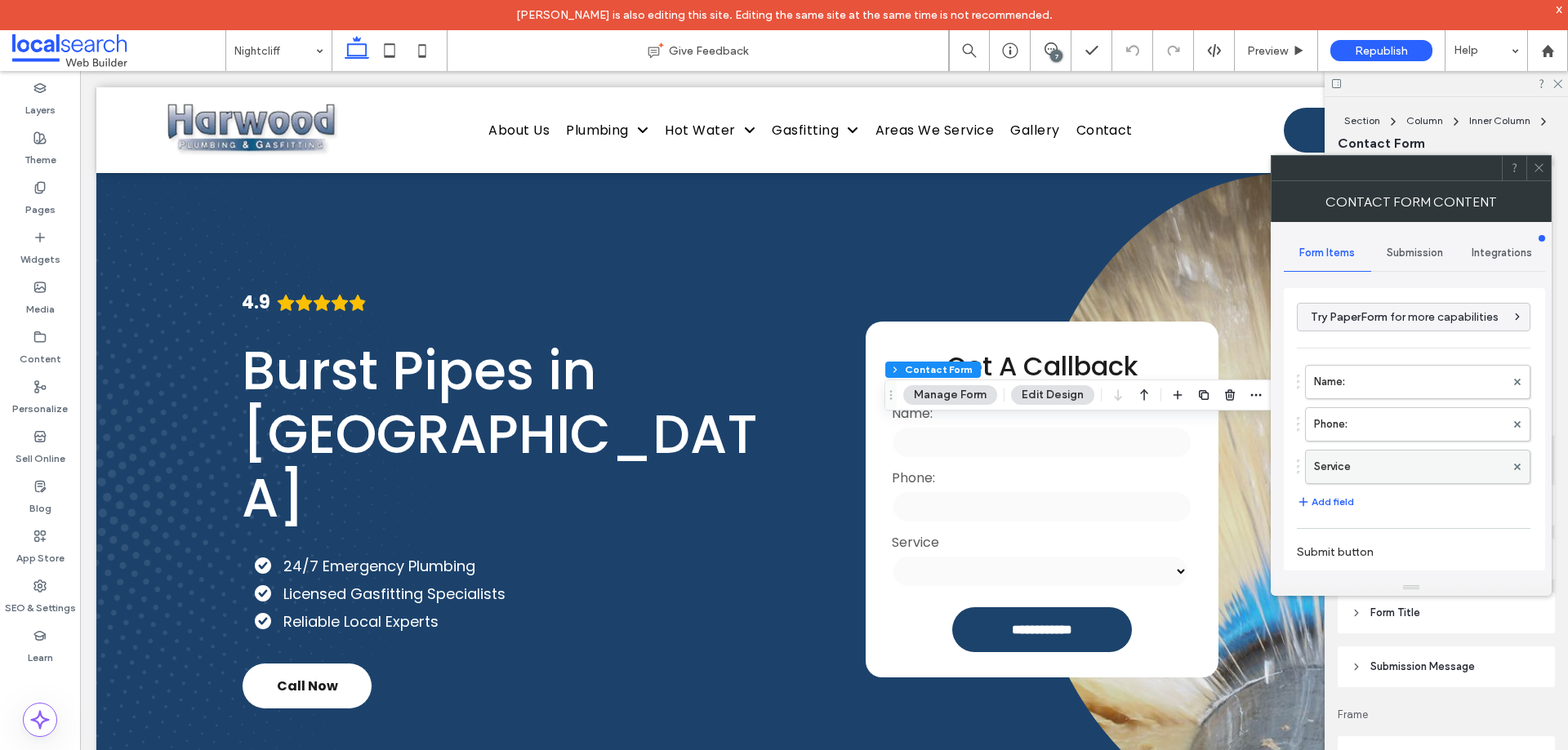
click at [1385, 474] on label "Service" at bounding box center [1410, 467] width 192 height 32
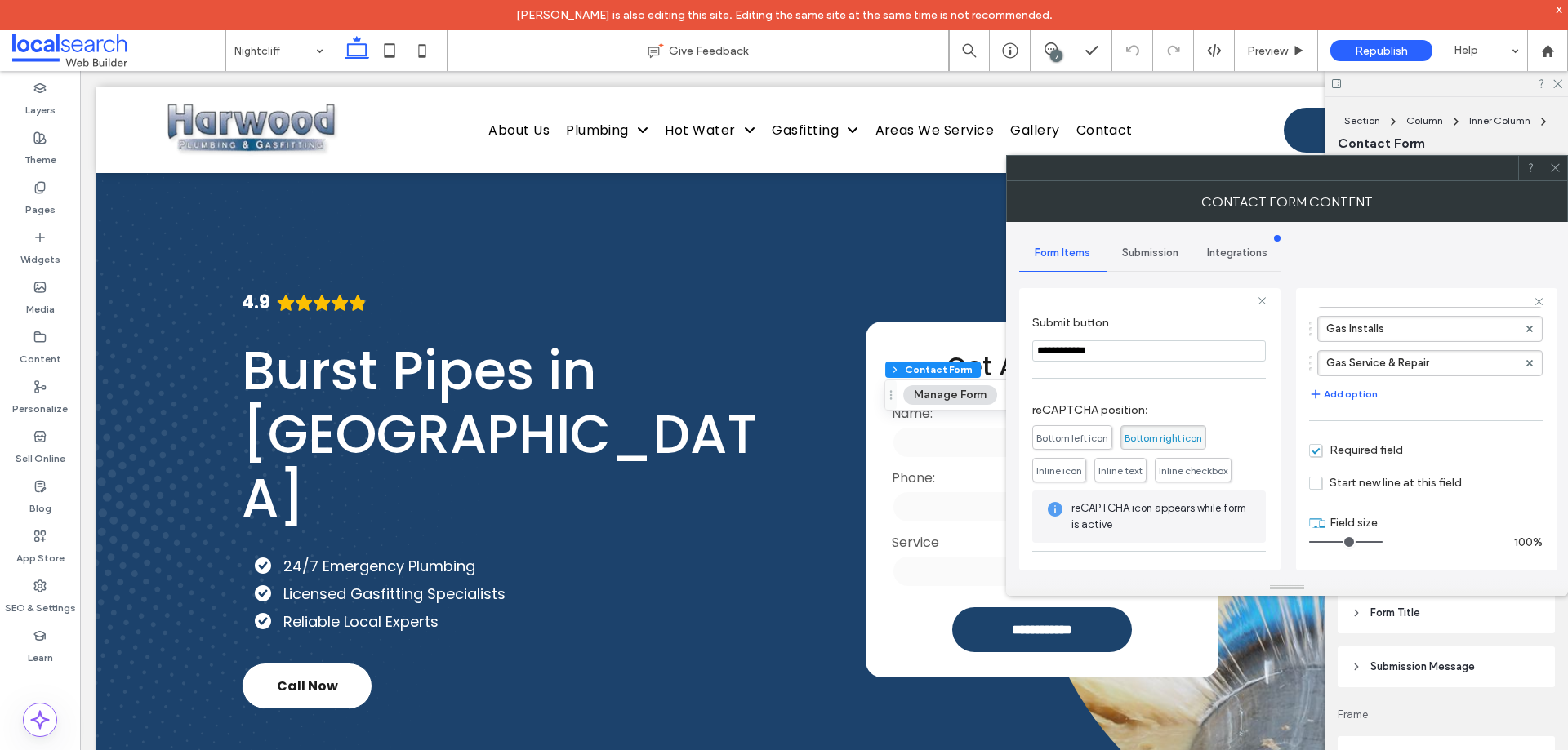
scroll to position [298, 0]
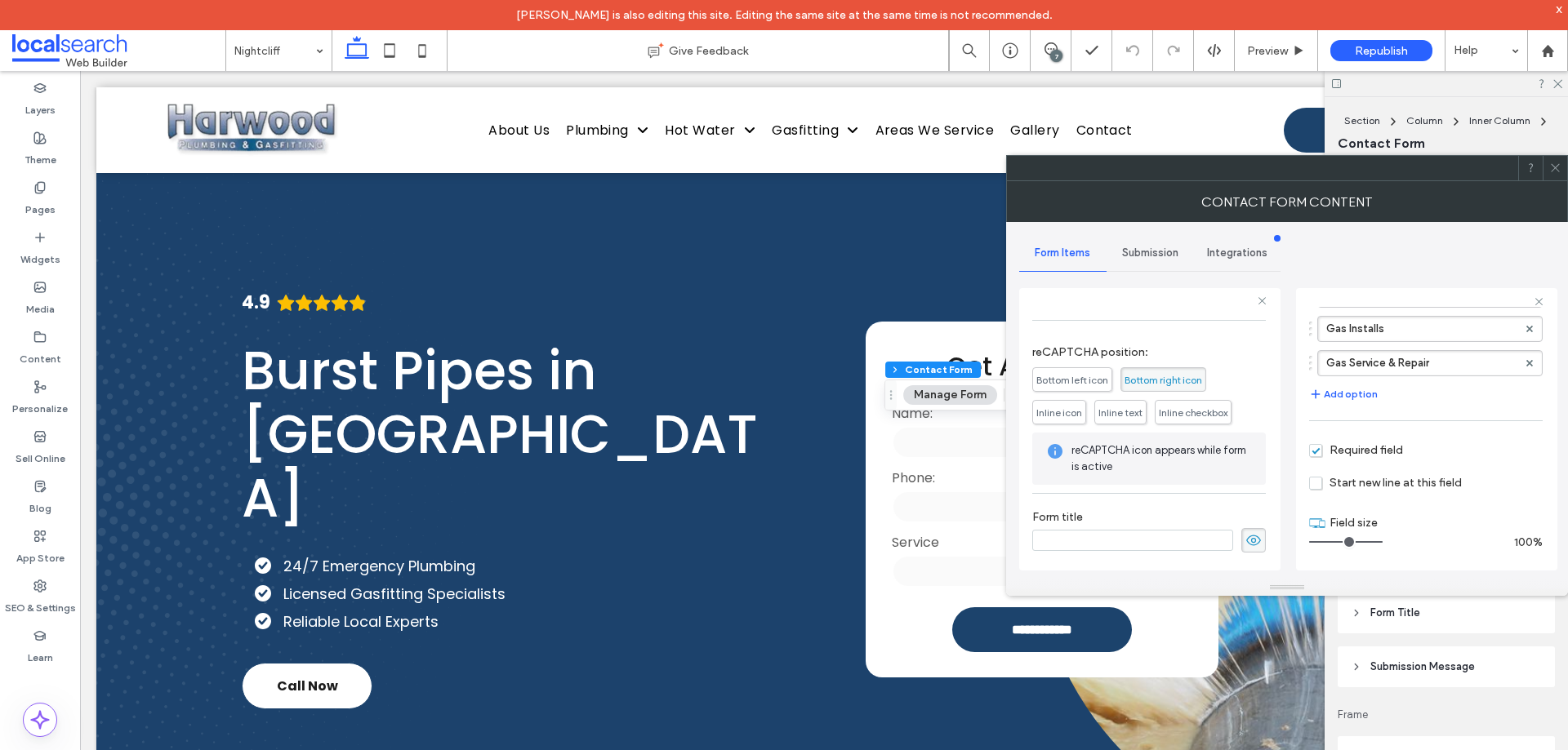
click at [1162, 247] on span "Submission" at bounding box center [1150, 253] width 56 height 13
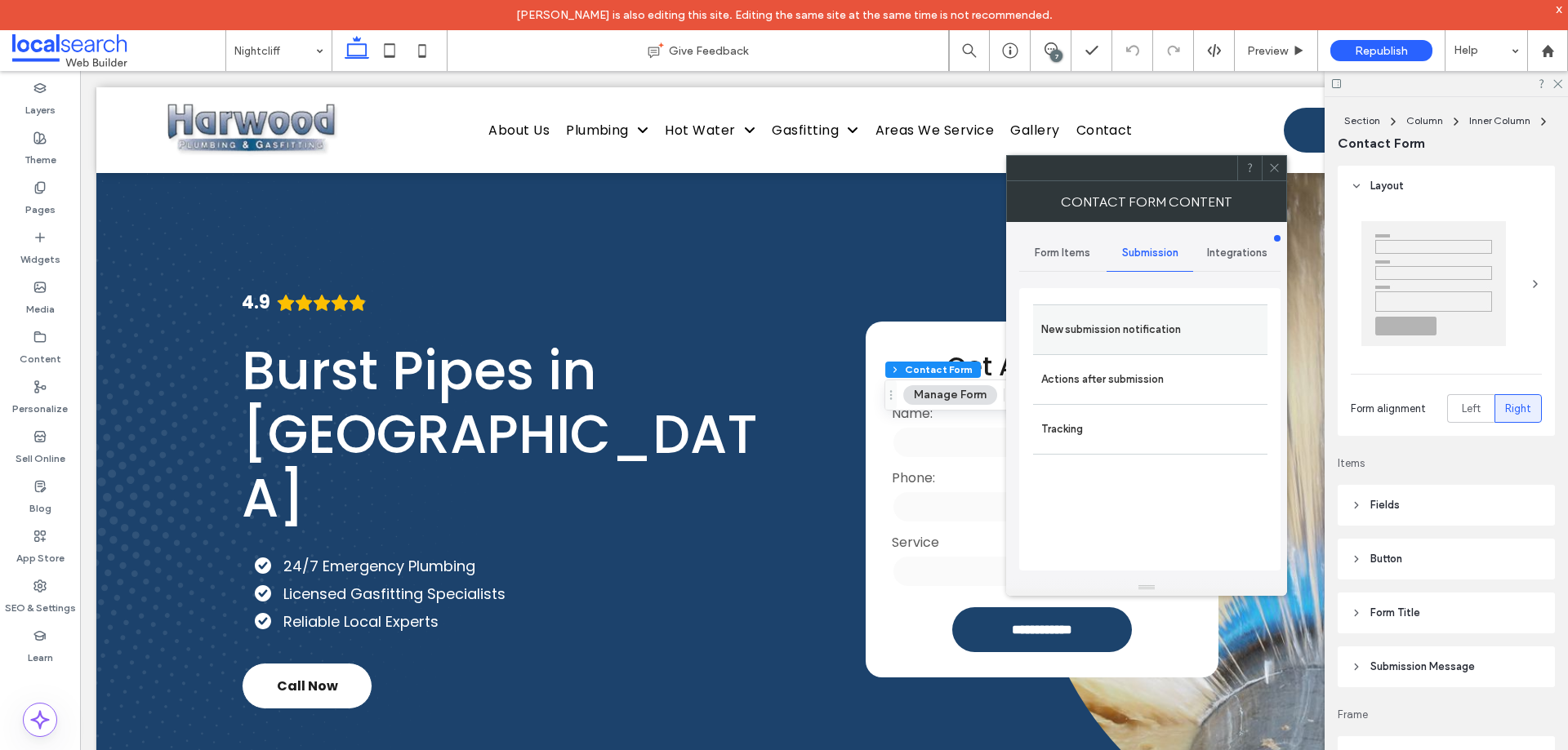
click at [1146, 330] on label "New submission notification" at bounding box center [1150, 329] width 218 height 32
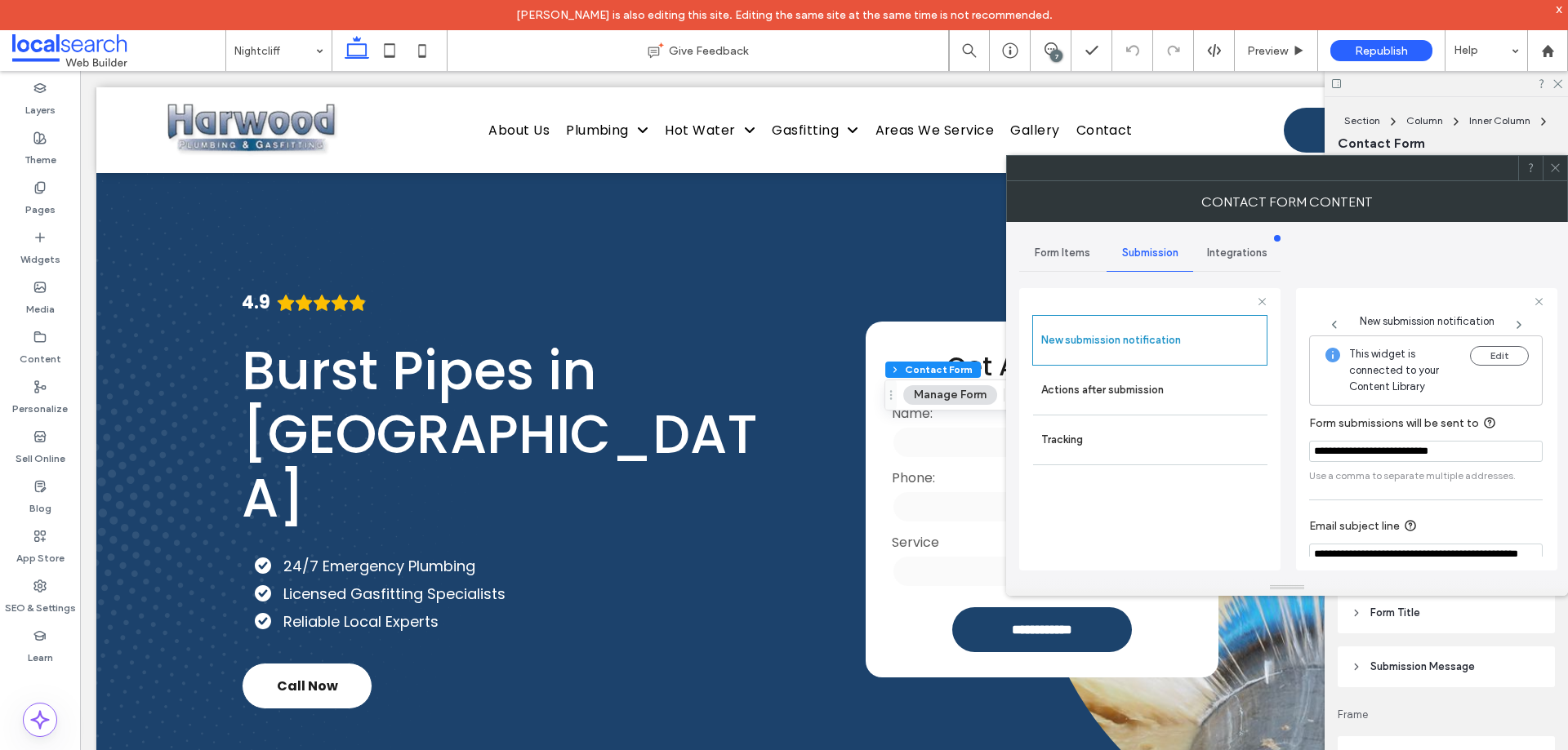
scroll to position [85, 0]
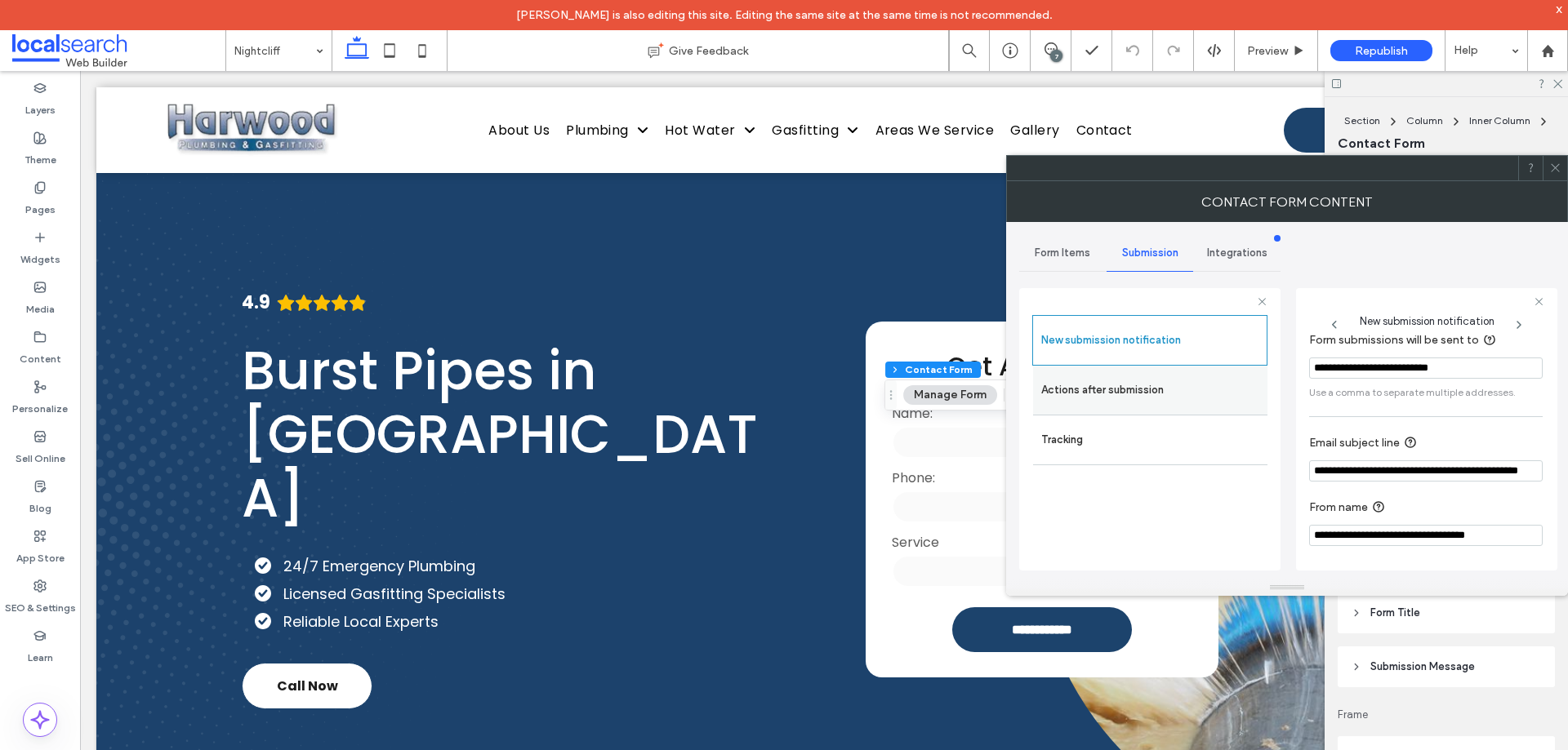
click at [1104, 412] on div "Actions after submission" at bounding box center [1150, 389] width 235 height 49
click at [1114, 397] on label "Actions after submission" at bounding box center [1150, 389] width 218 height 32
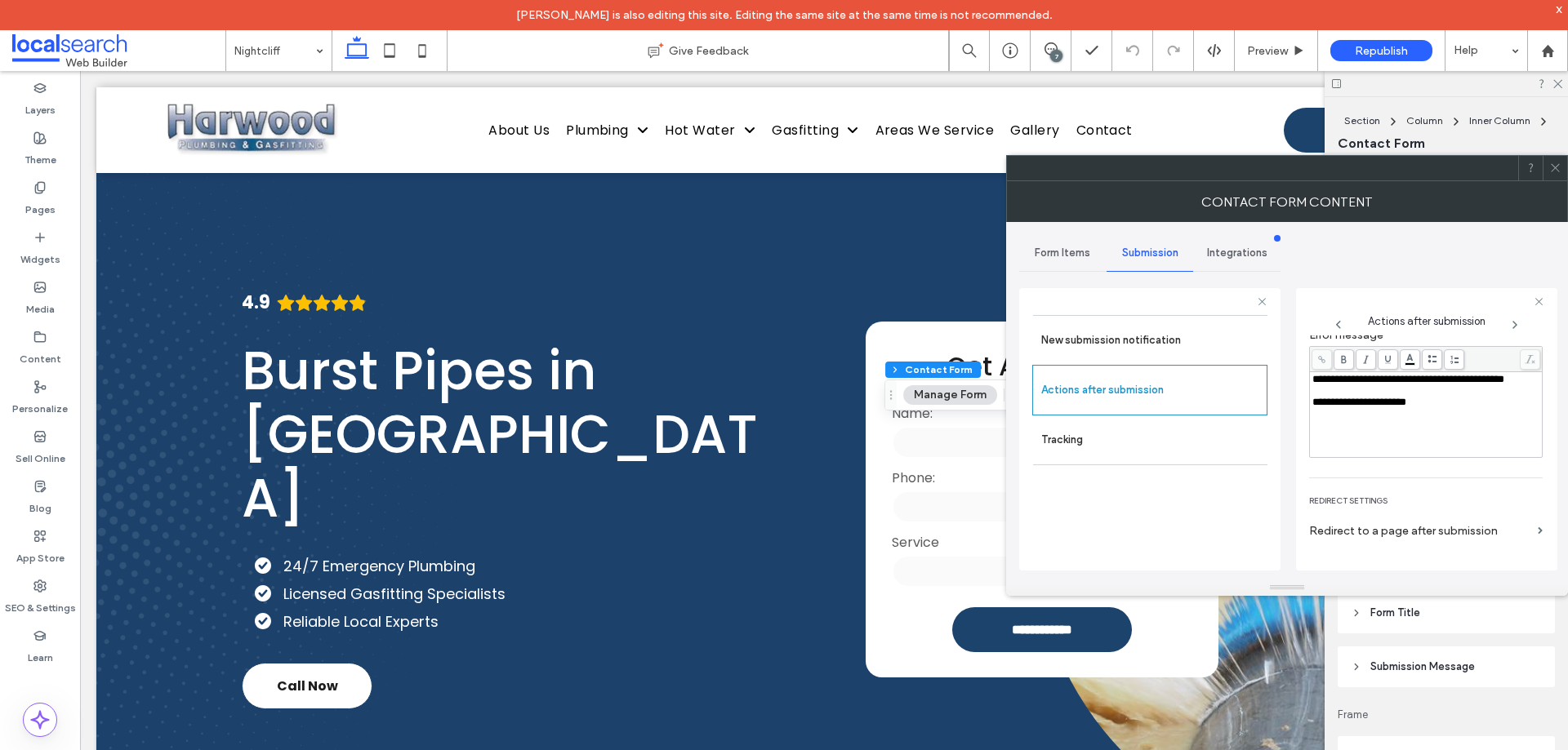
scroll to position [282, 0]
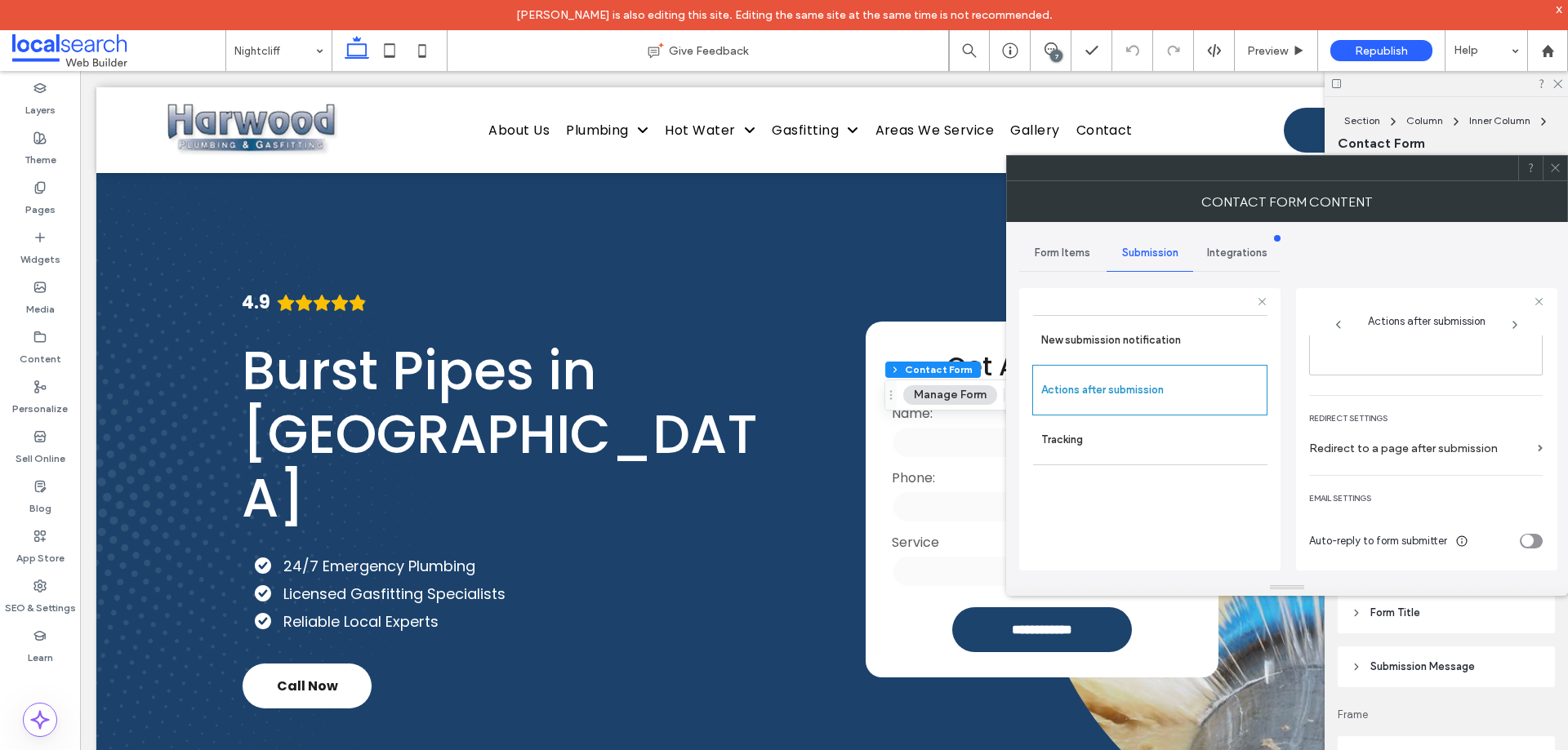
click at [1554, 170] on icon at bounding box center [1555, 167] width 12 height 12
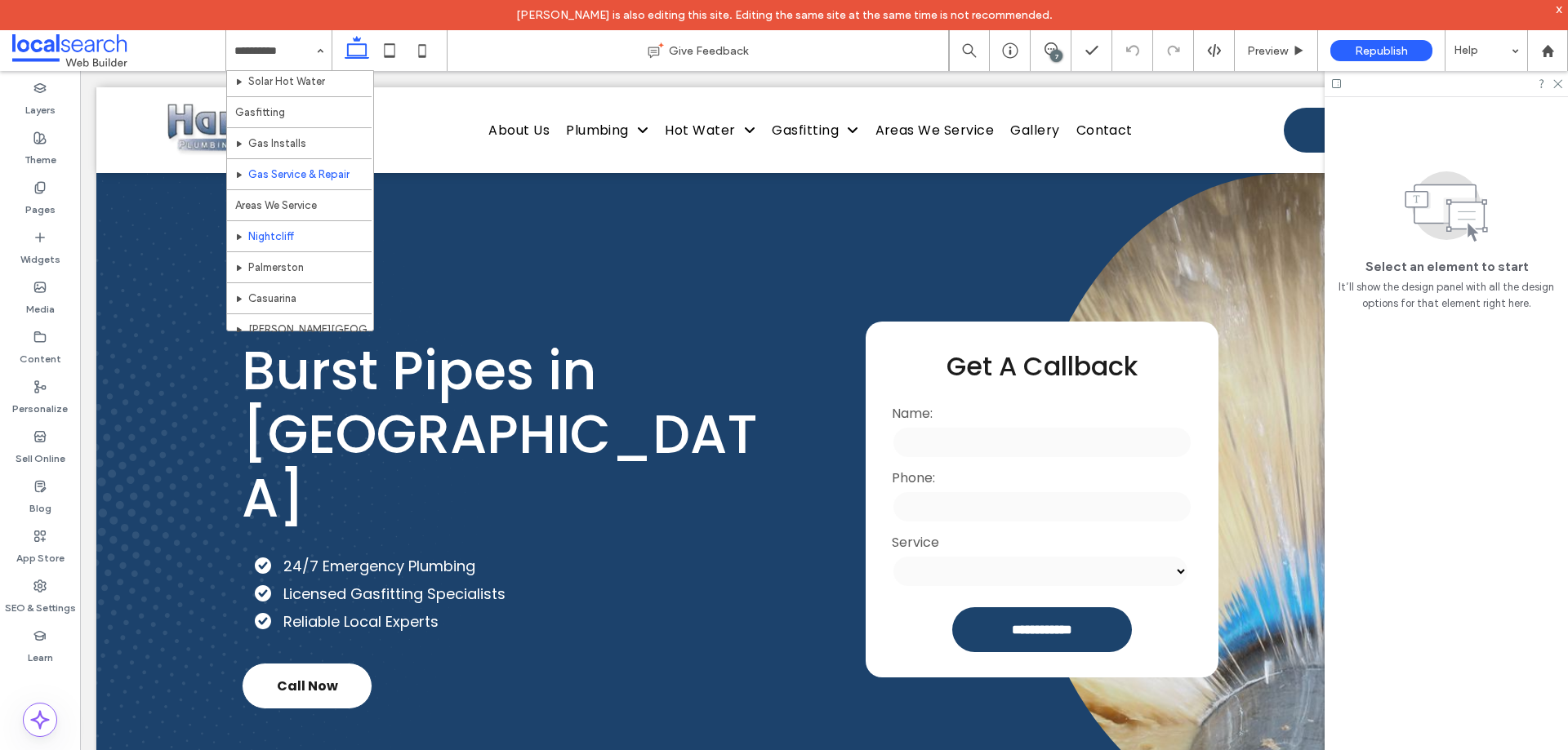
scroll to position [571, 0]
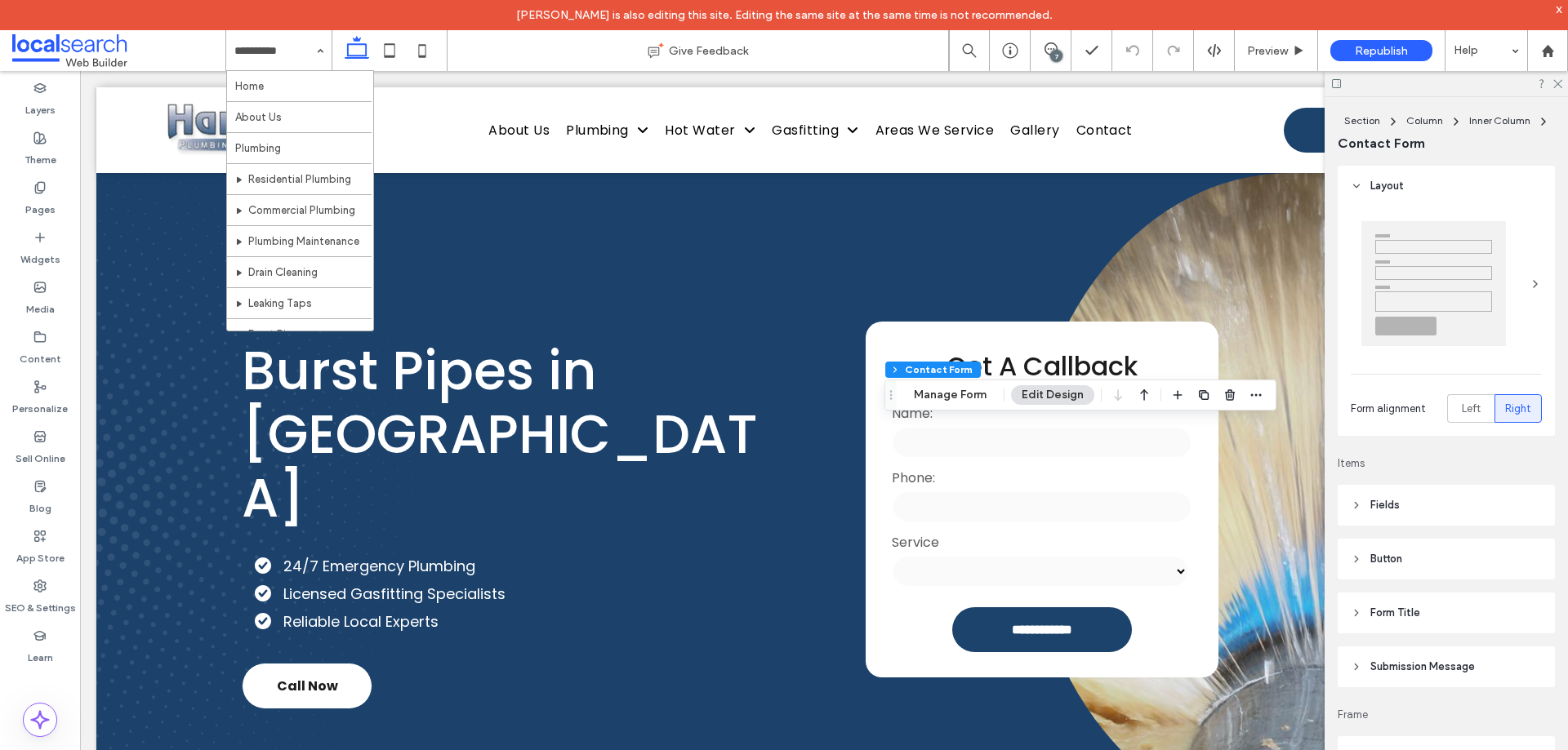
type input "*"
type input "***"
type input "**"
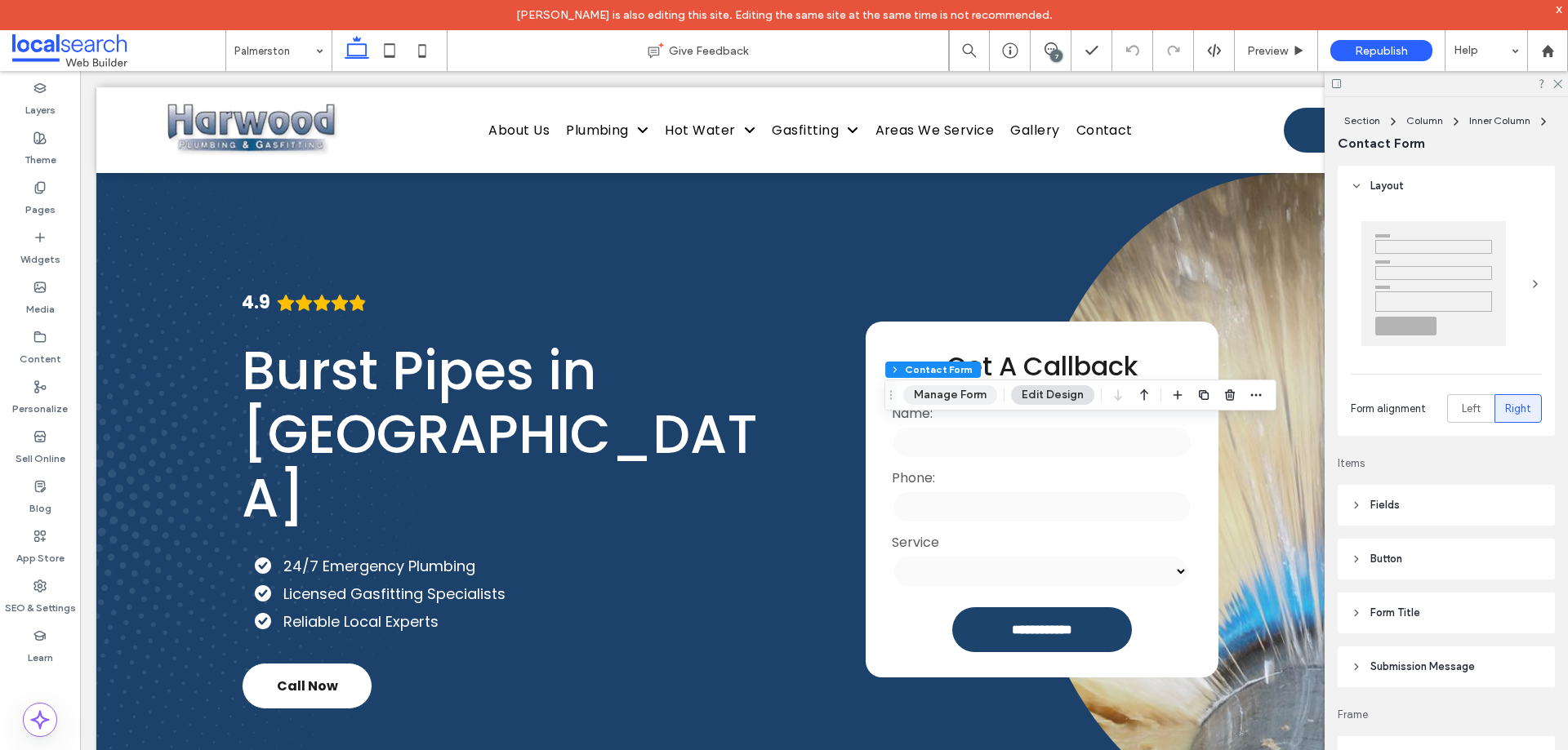
click at [947, 391] on button "Manage Form" at bounding box center [950, 395] width 94 height 19
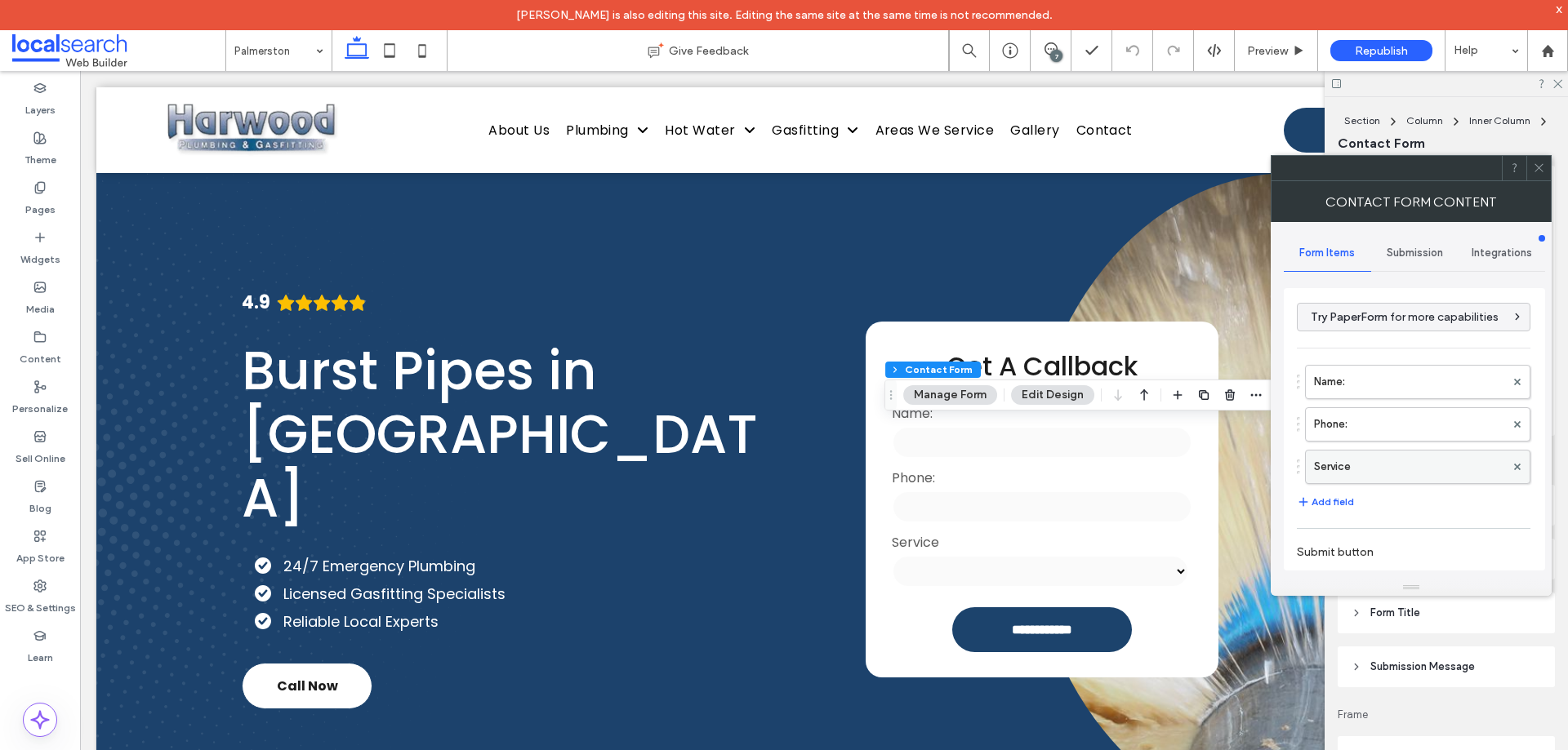
click at [1383, 472] on label "Service" at bounding box center [1410, 467] width 192 height 32
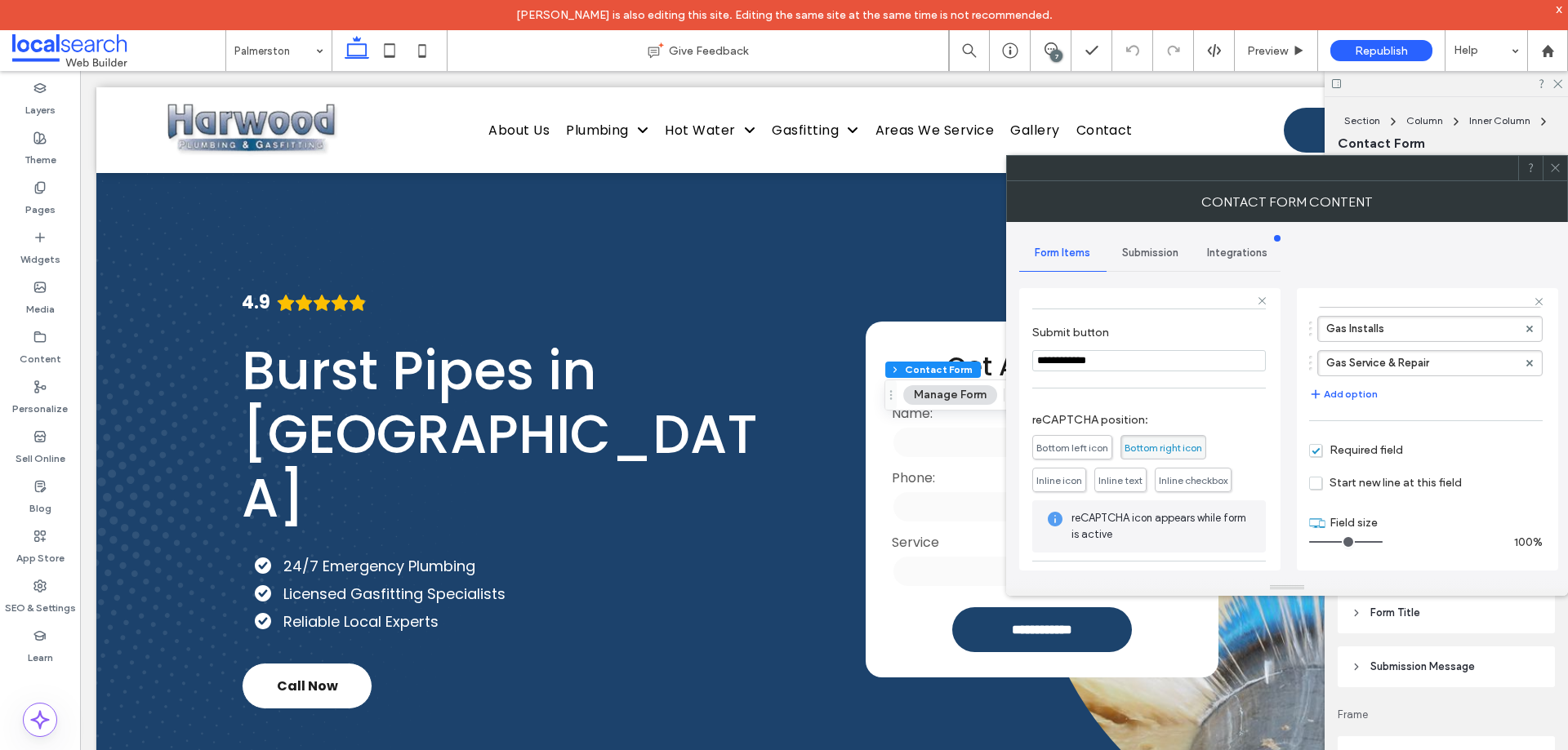
scroll to position [298, 0]
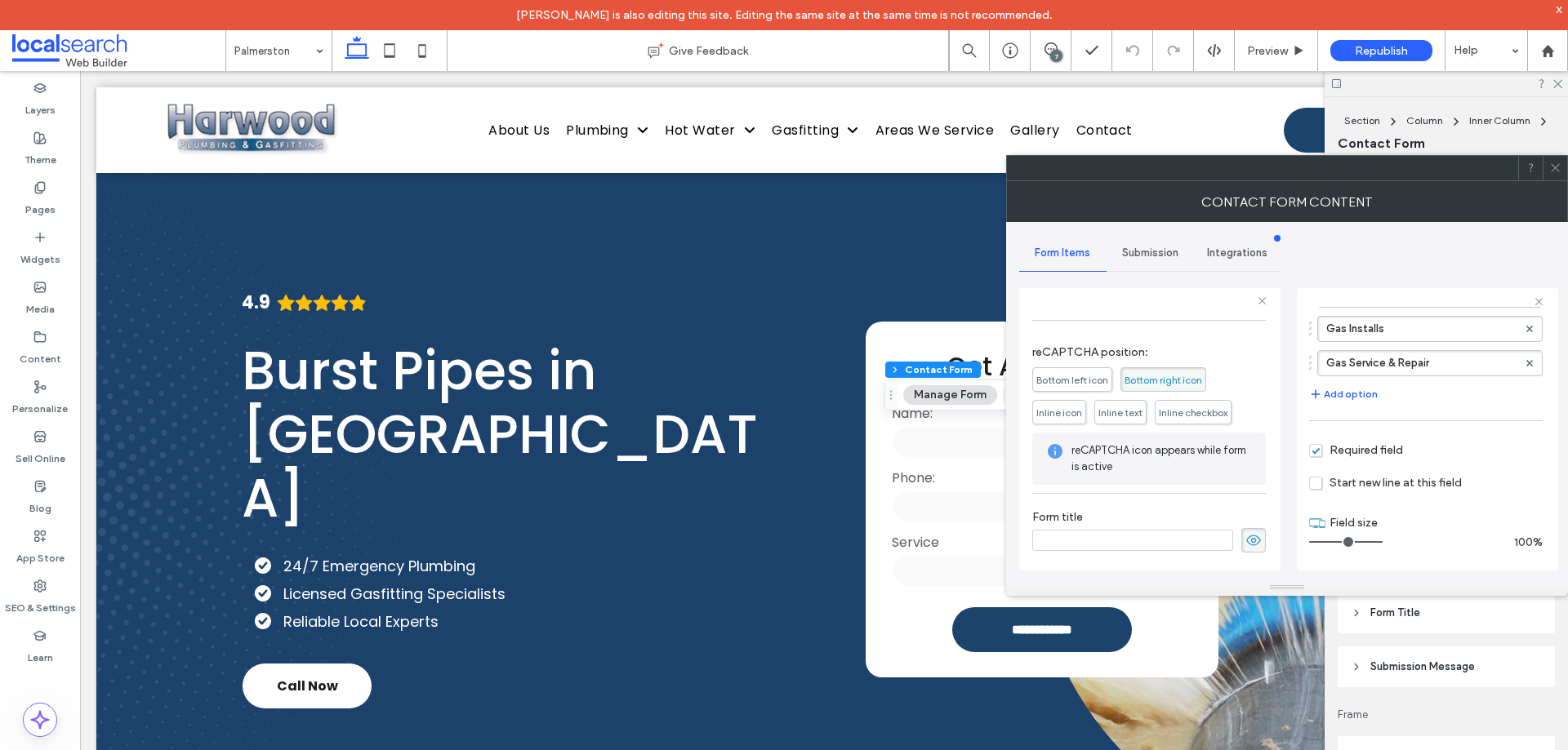
click at [1132, 248] on span "Submission" at bounding box center [1150, 253] width 56 height 13
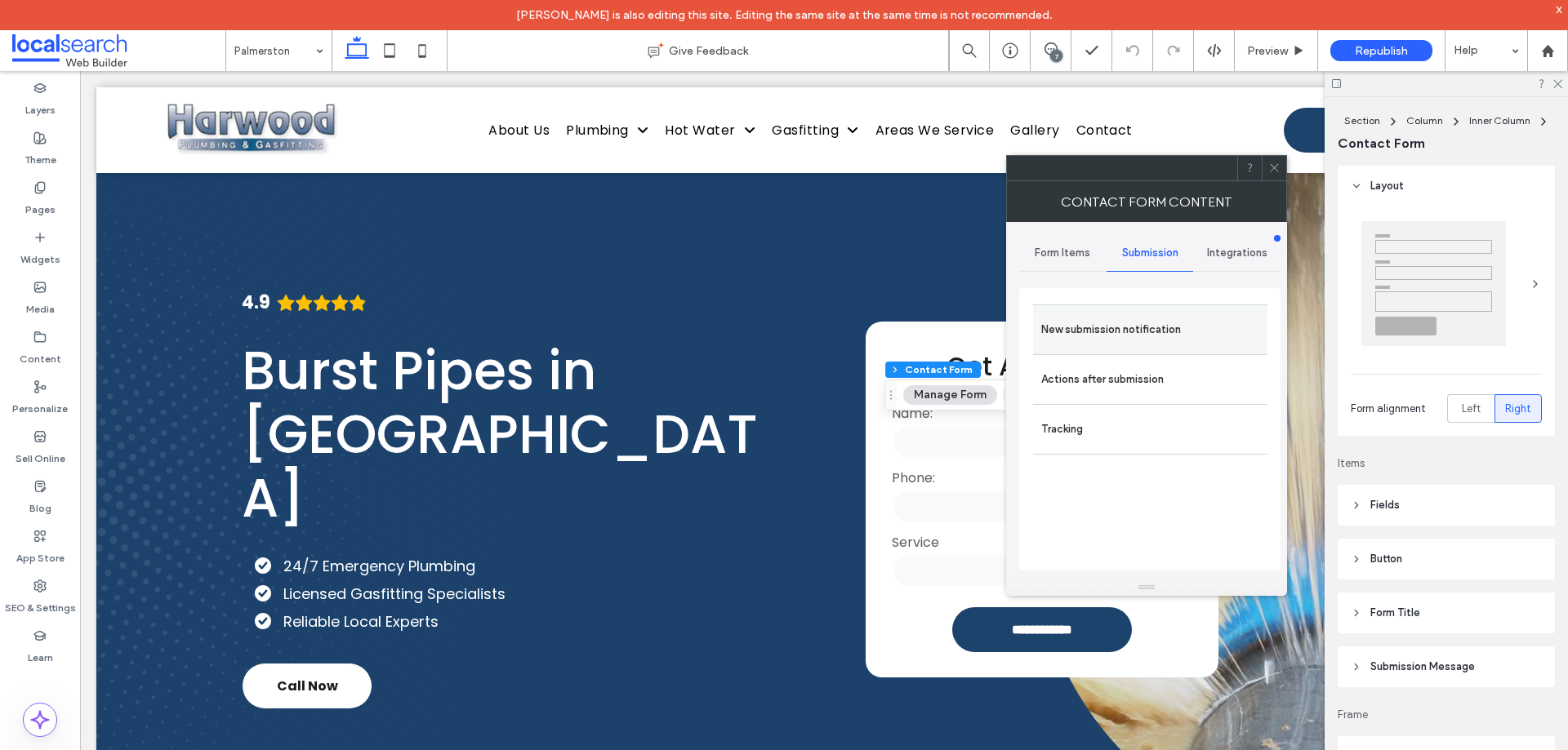
click at [1151, 332] on label "New submission notification" at bounding box center [1150, 329] width 218 height 32
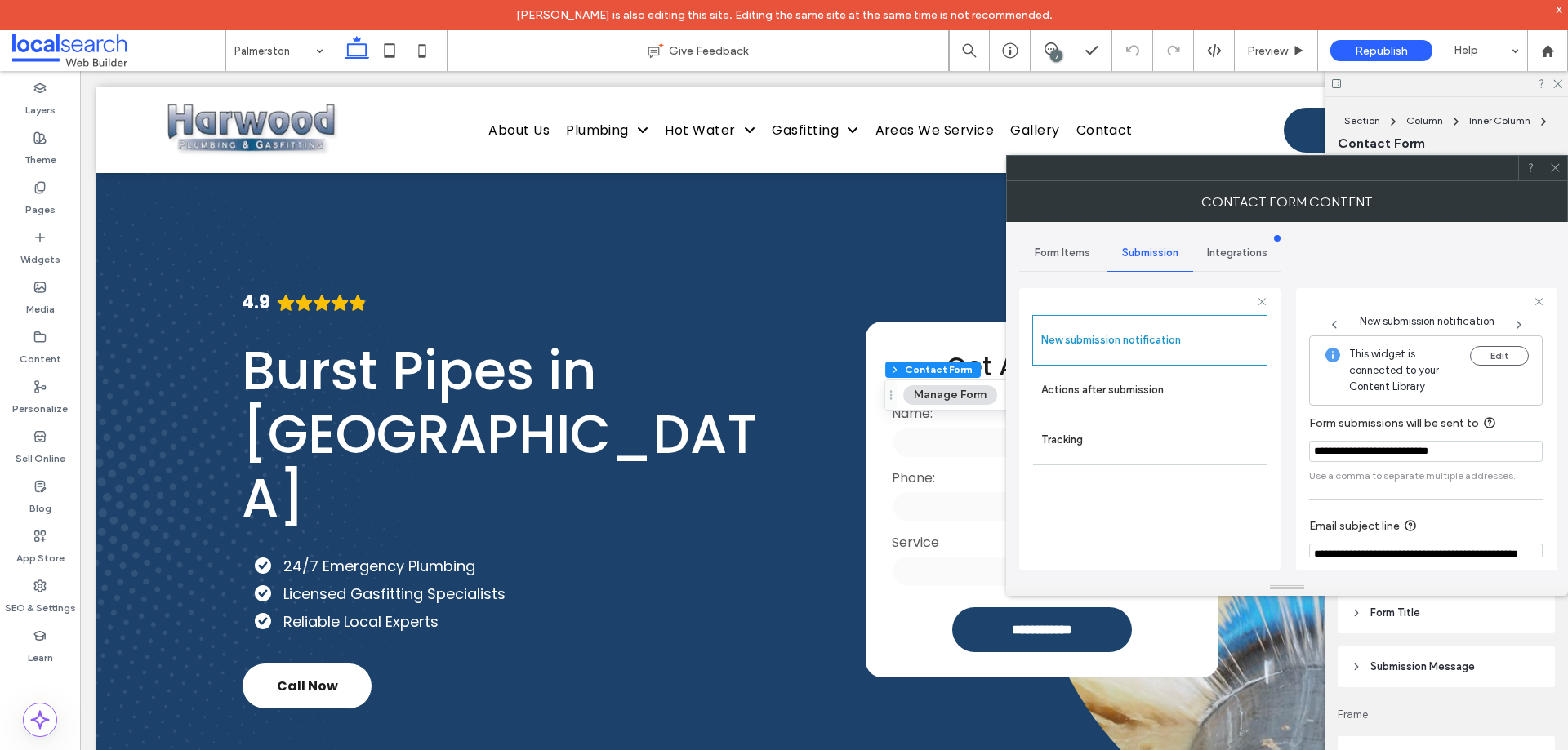
scroll to position [85, 0]
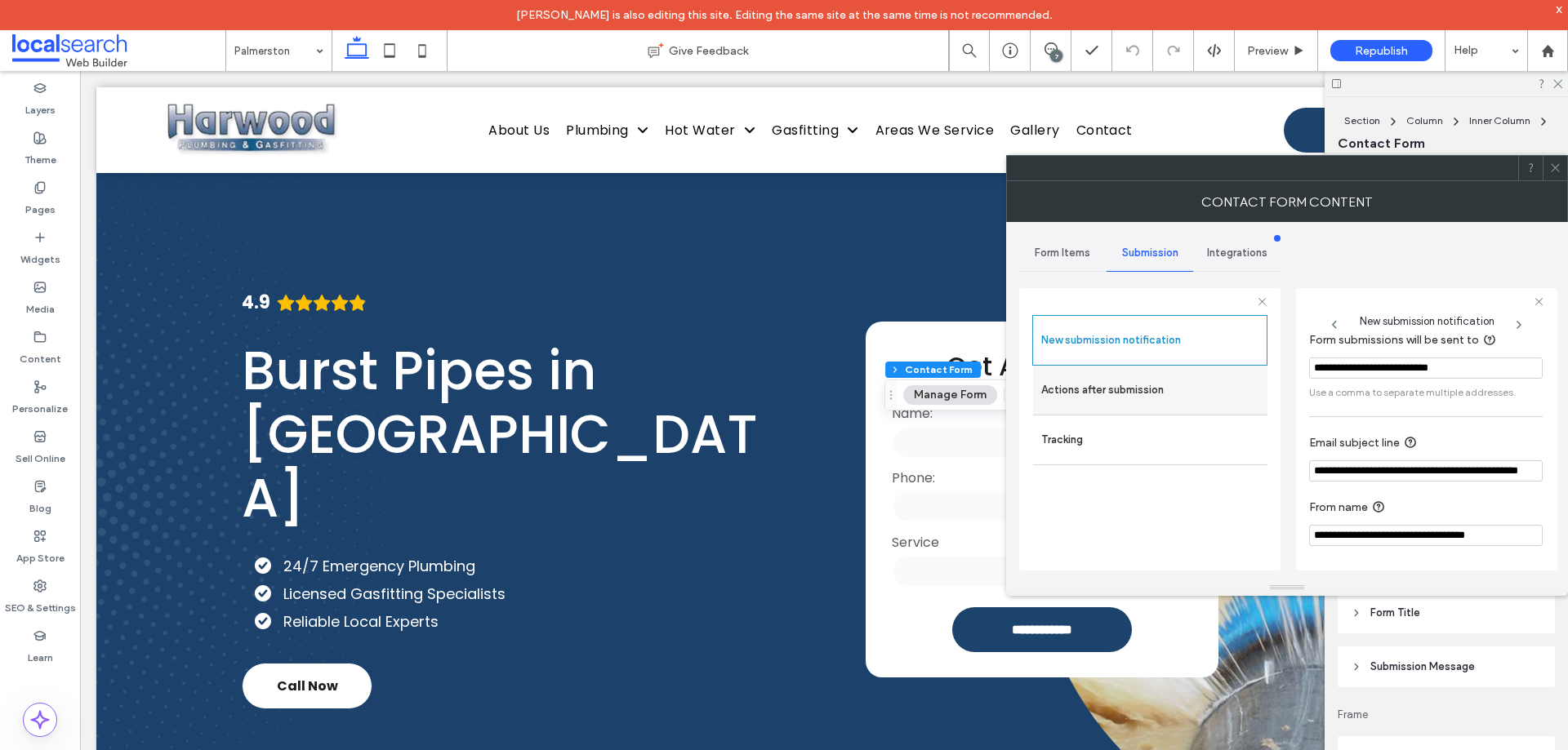
click at [1117, 399] on label "Actions after submission" at bounding box center [1150, 389] width 218 height 32
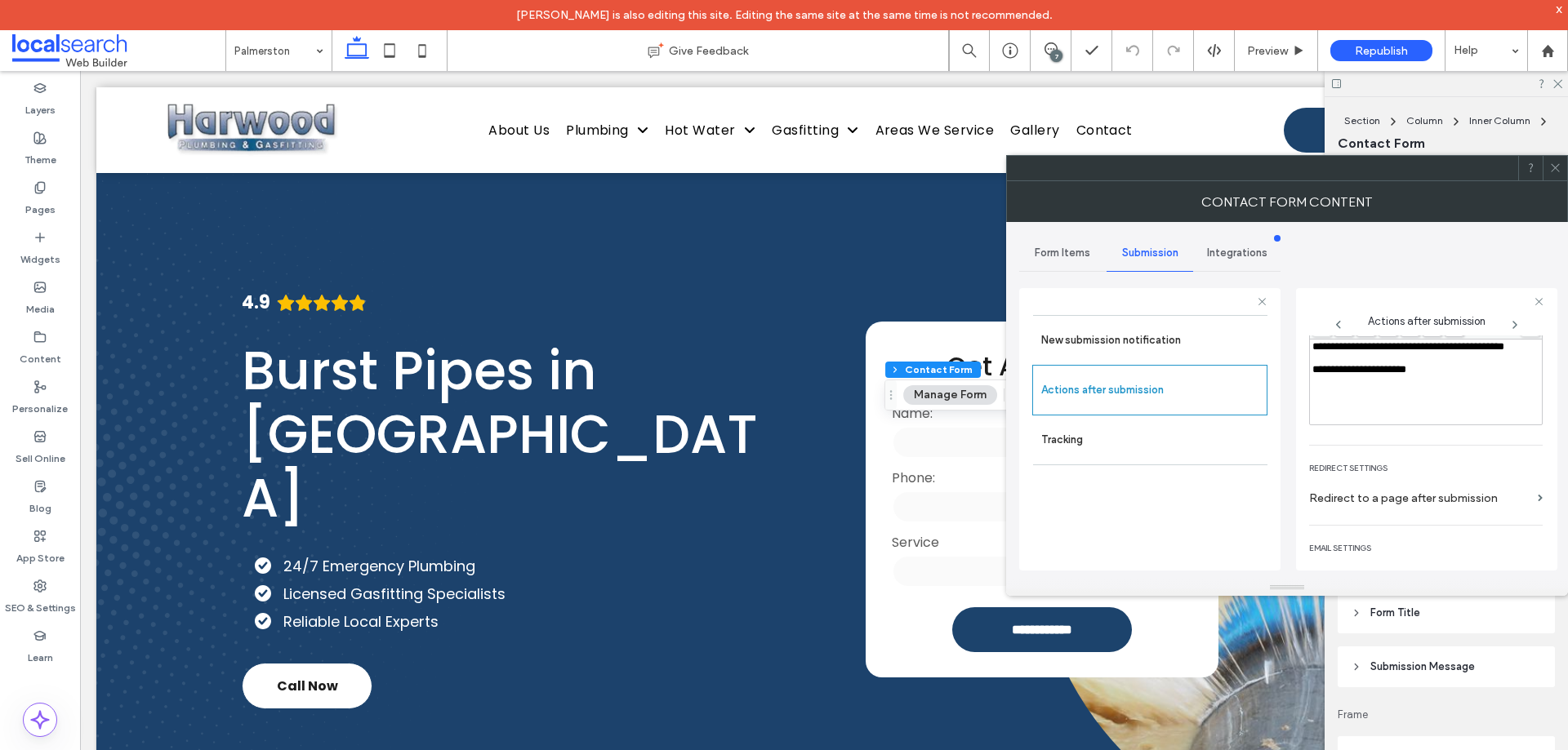
scroll to position [282, 0]
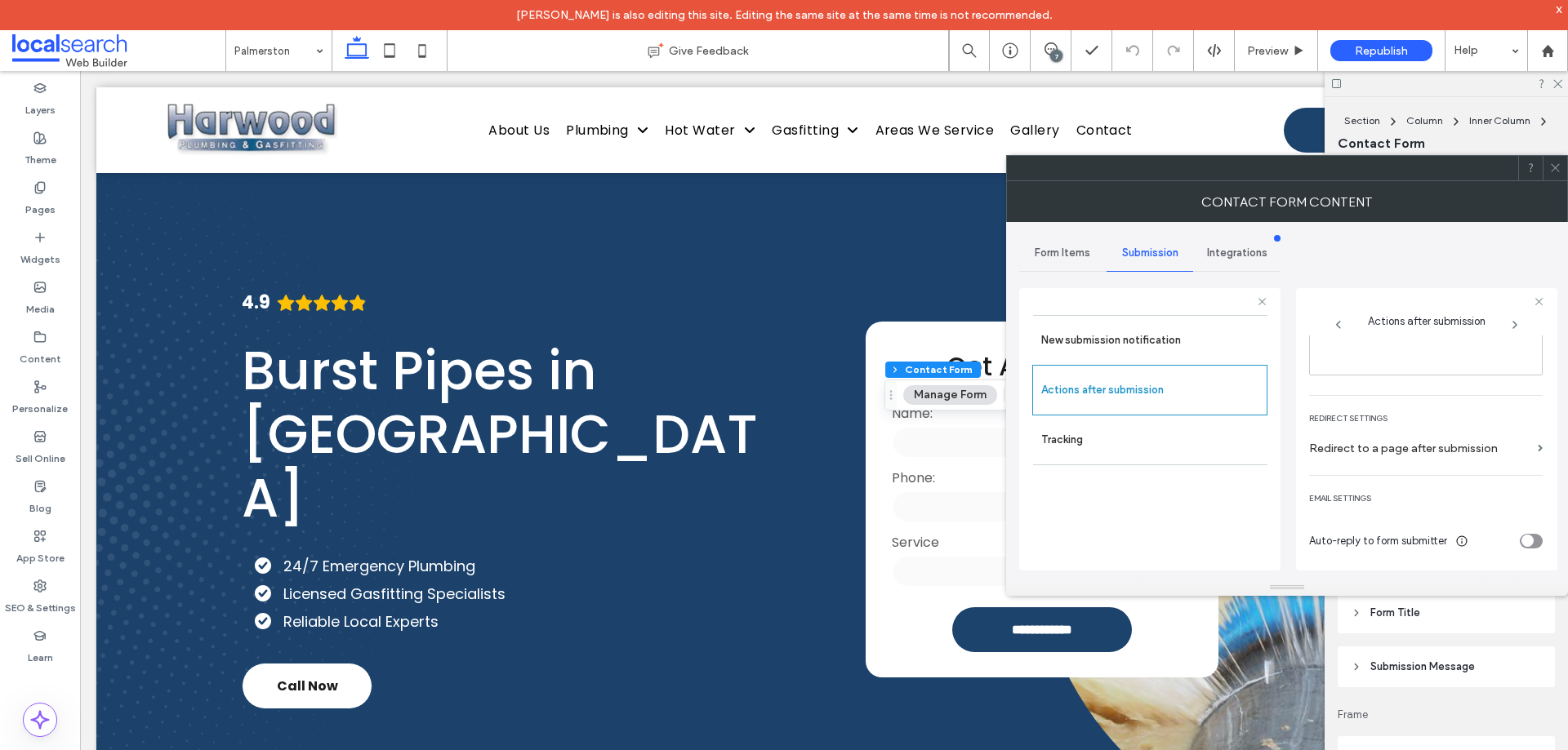
click at [1562, 171] on div at bounding box center [1555, 167] width 25 height 25
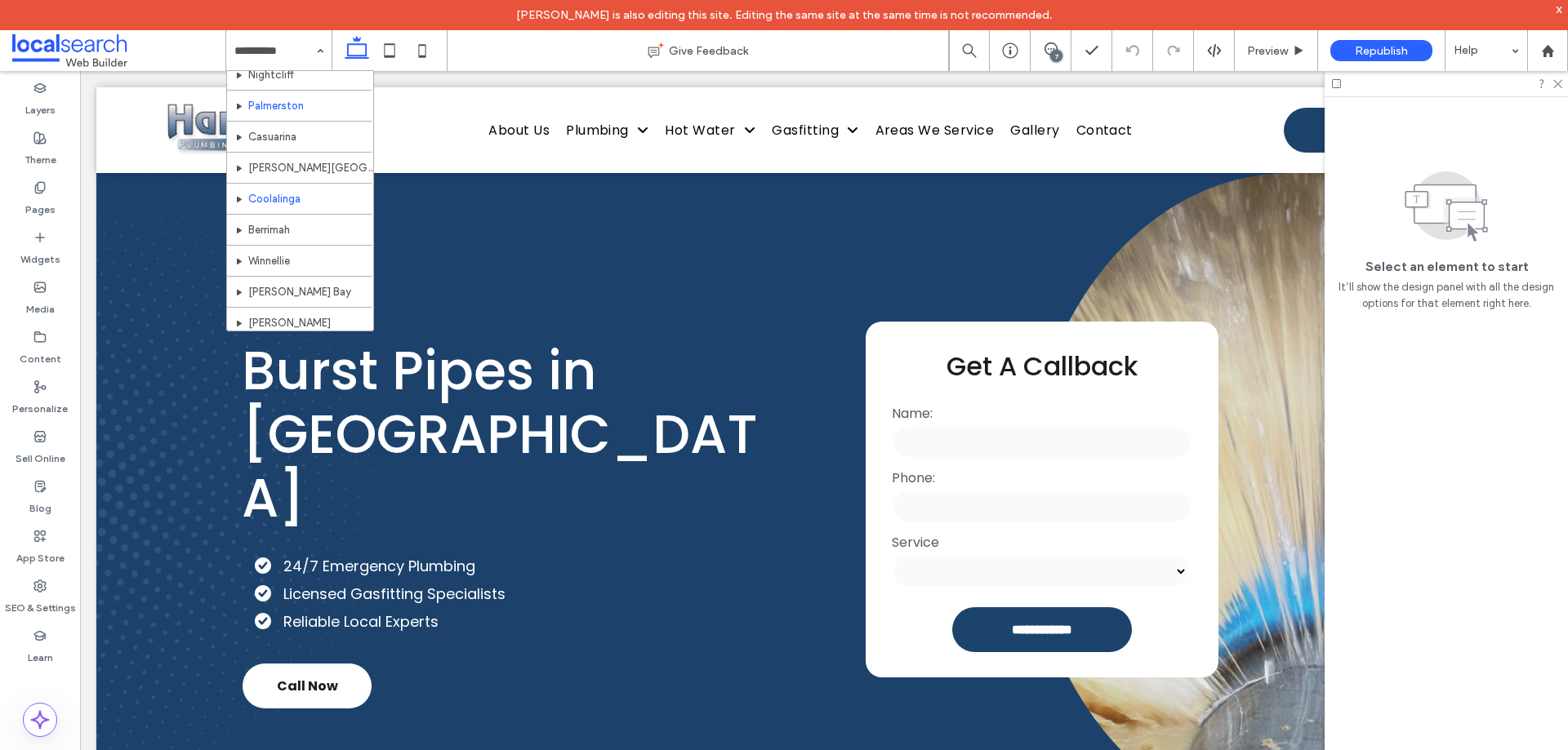
scroll to position [571, 0]
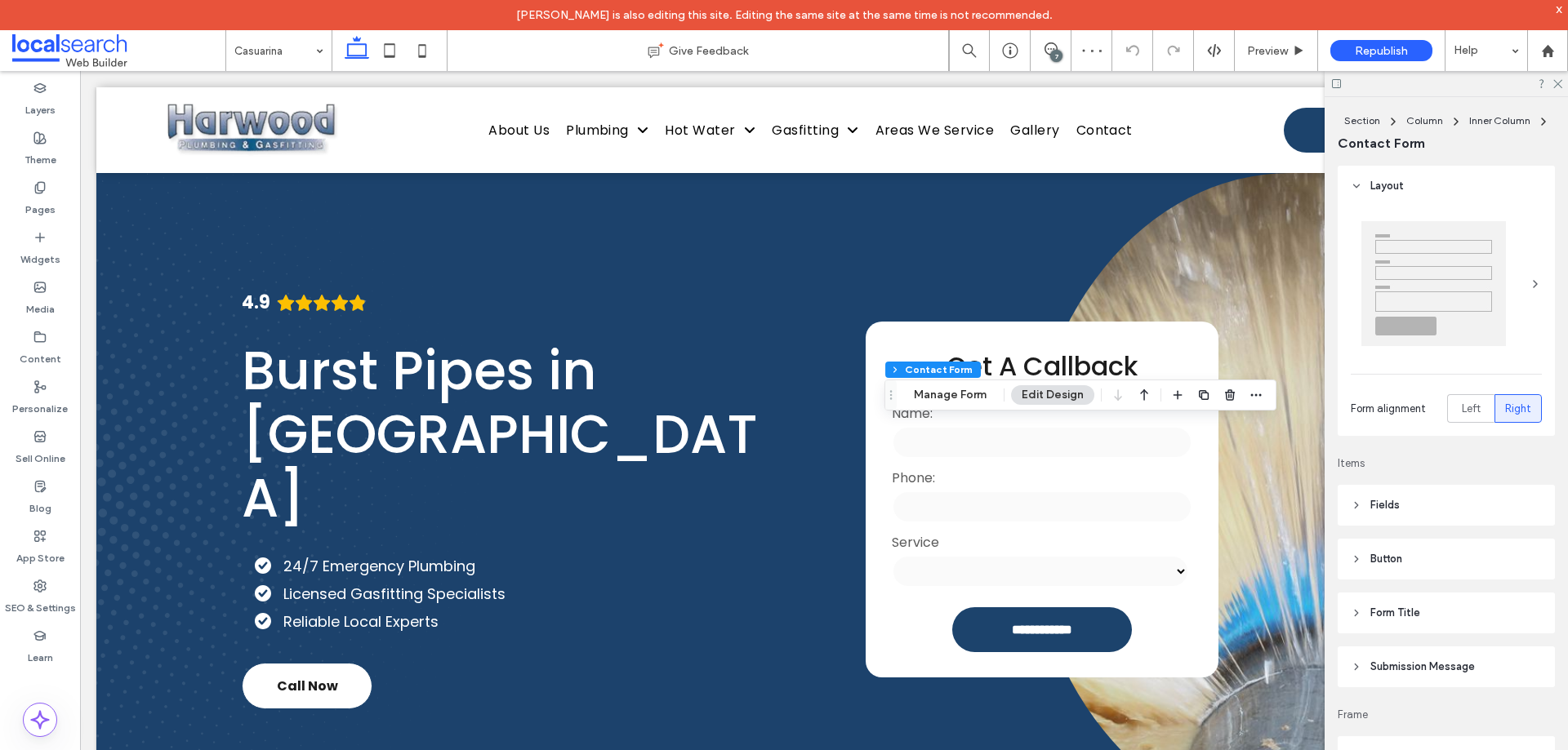
type input "*"
type input "***"
type input "**"
click at [923, 387] on button "Manage Form" at bounding box center [950, 395] width 94 height 19
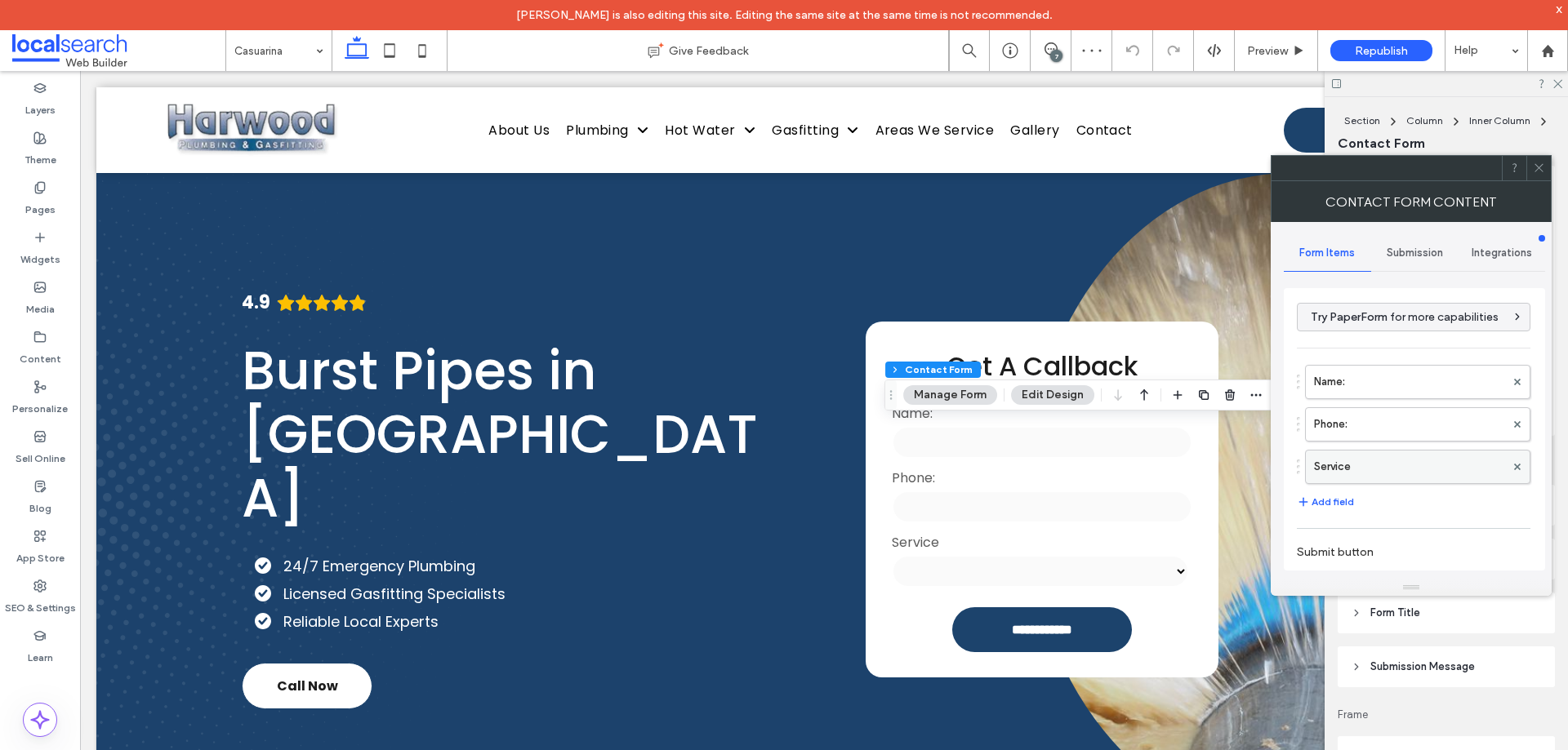
click at [1421, 473] on label "Service" at bounding box center [1410, 467] width 192 height 32
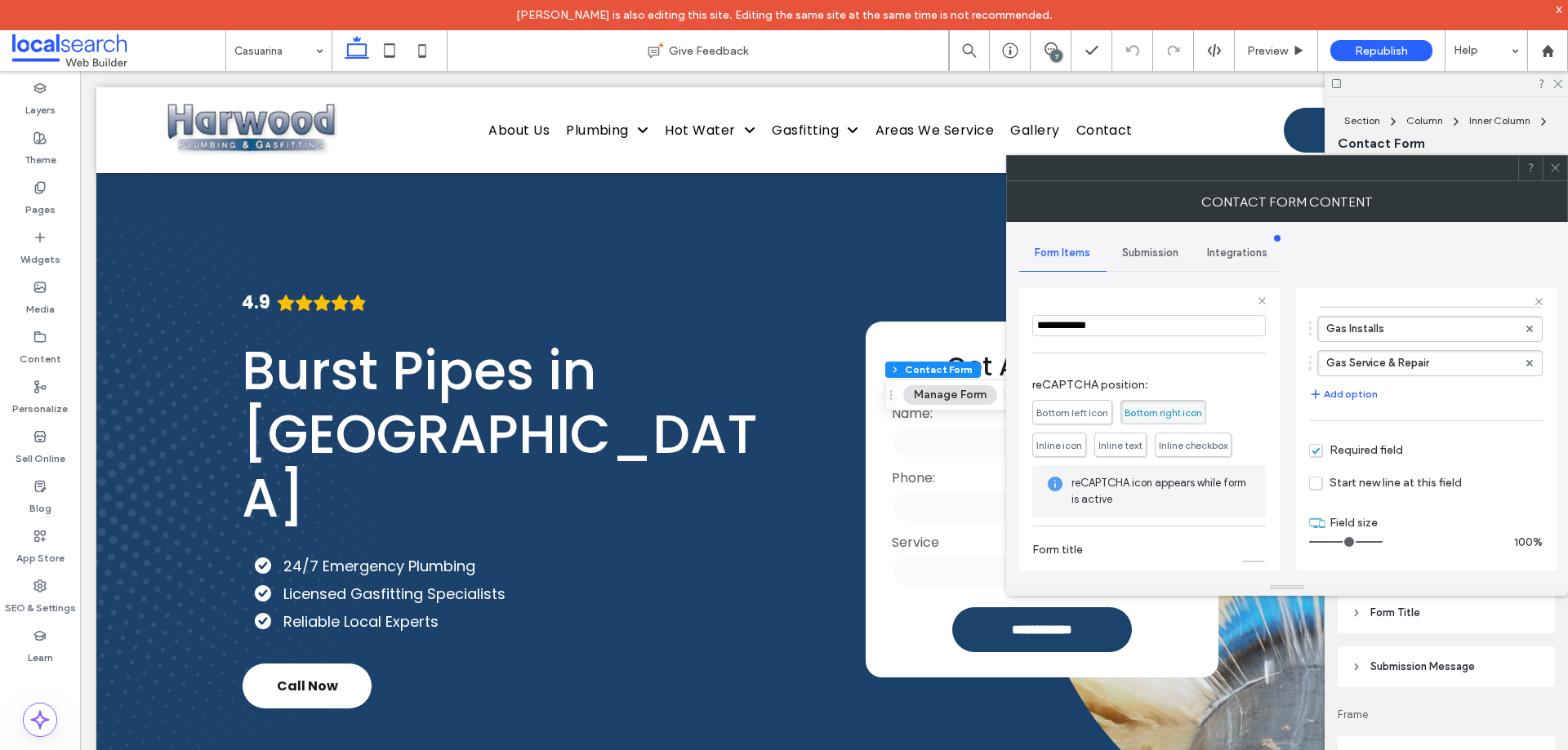
scroll to position [298, 0]
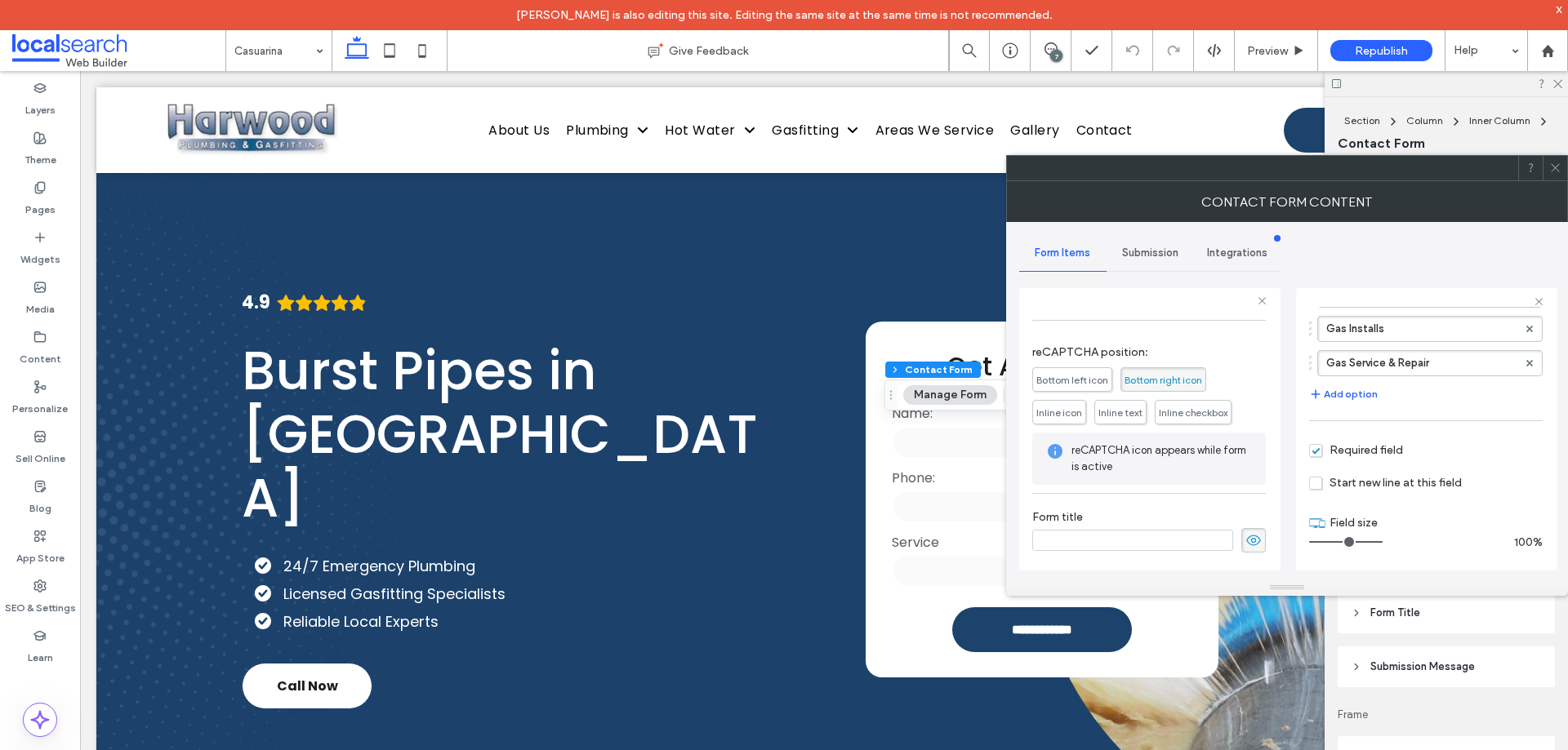
click at [1131, 253] on span "Submission" at bounding box center [1150, 253] width 56 height 13
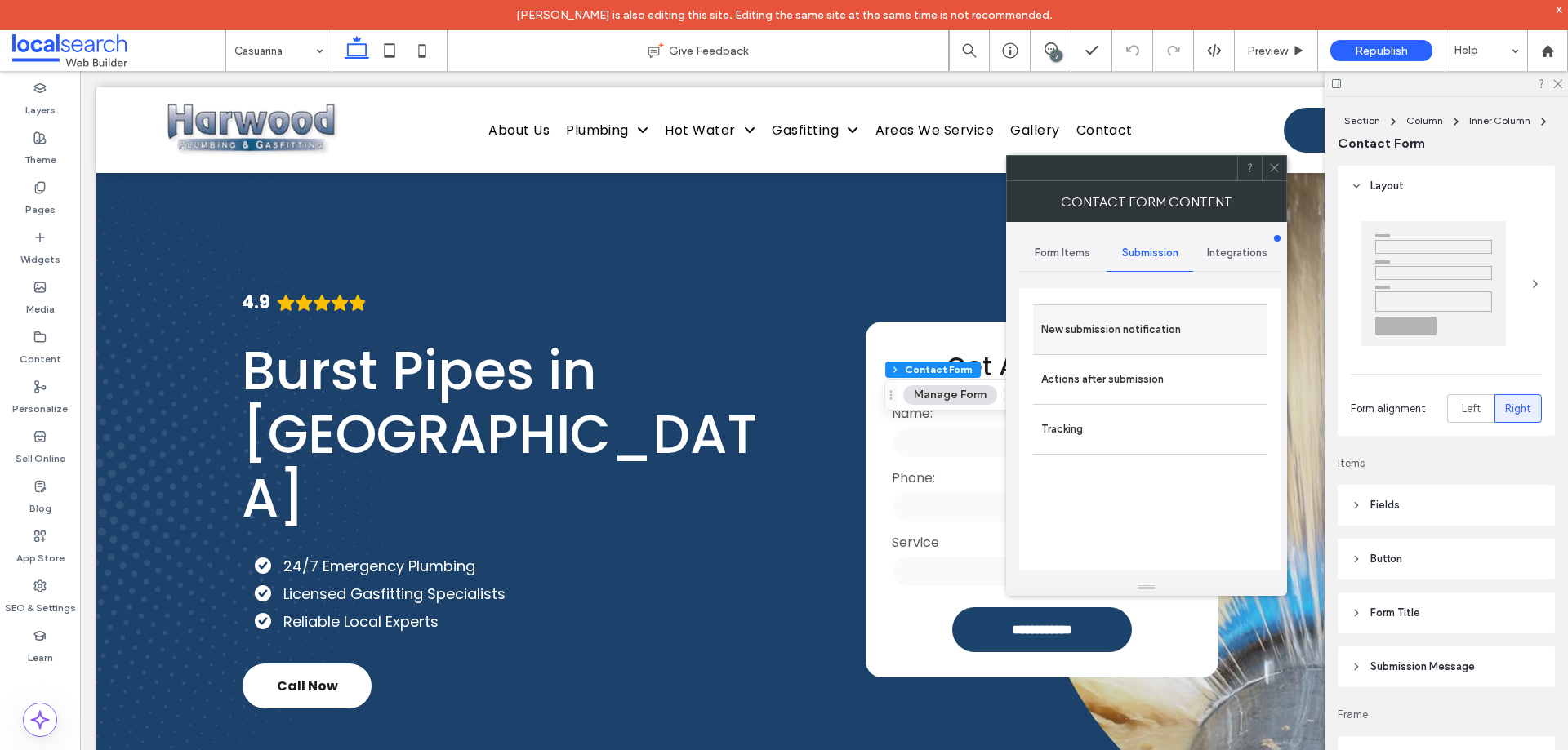
click at [1147, 316] on label "New submission notification" at bounding box center [1150, 329] width 218 height 32
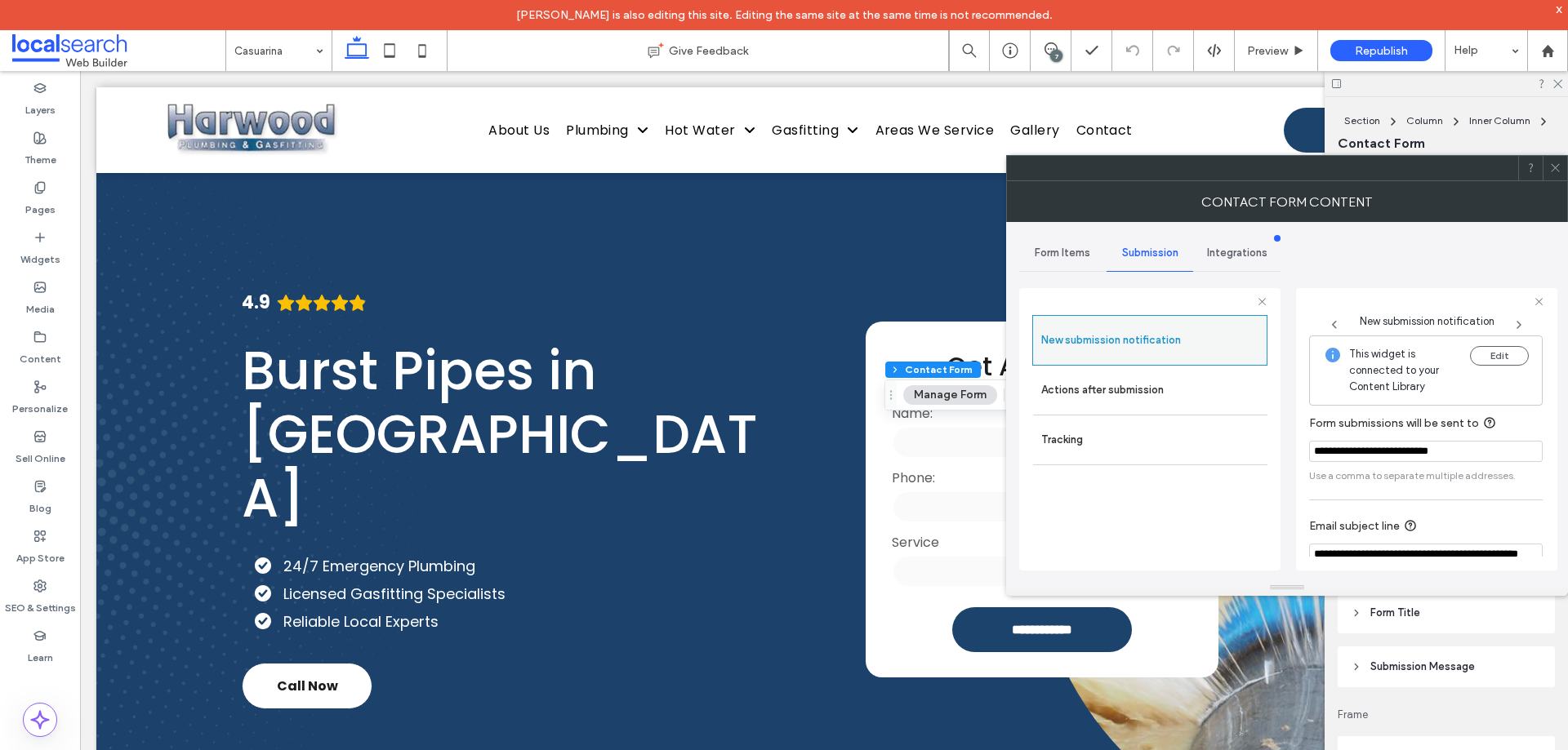
scroll to position [85, 0]
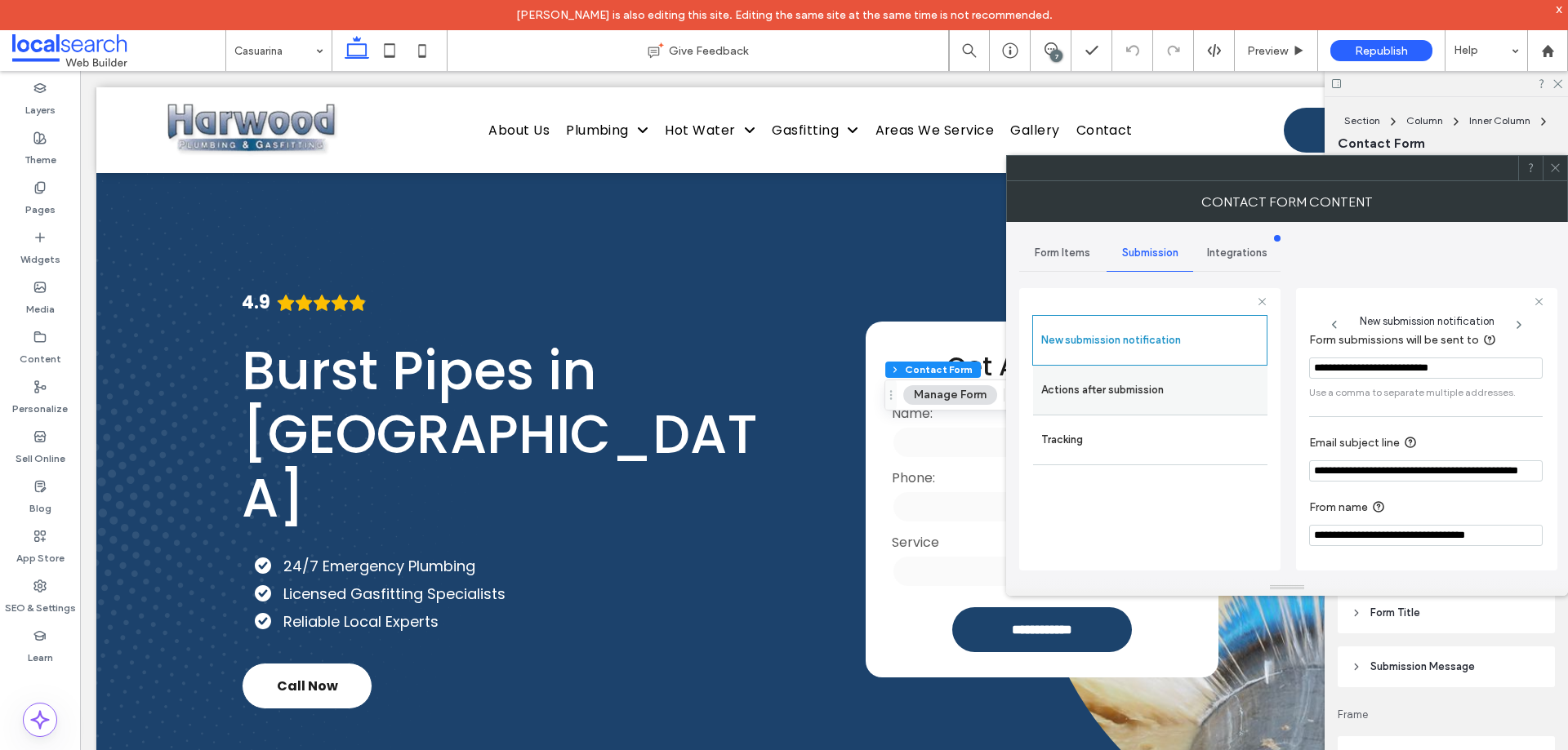
click at [1117, 379] on label "Actions after submission" at bounding box center [1150, 389] width 218 height 32
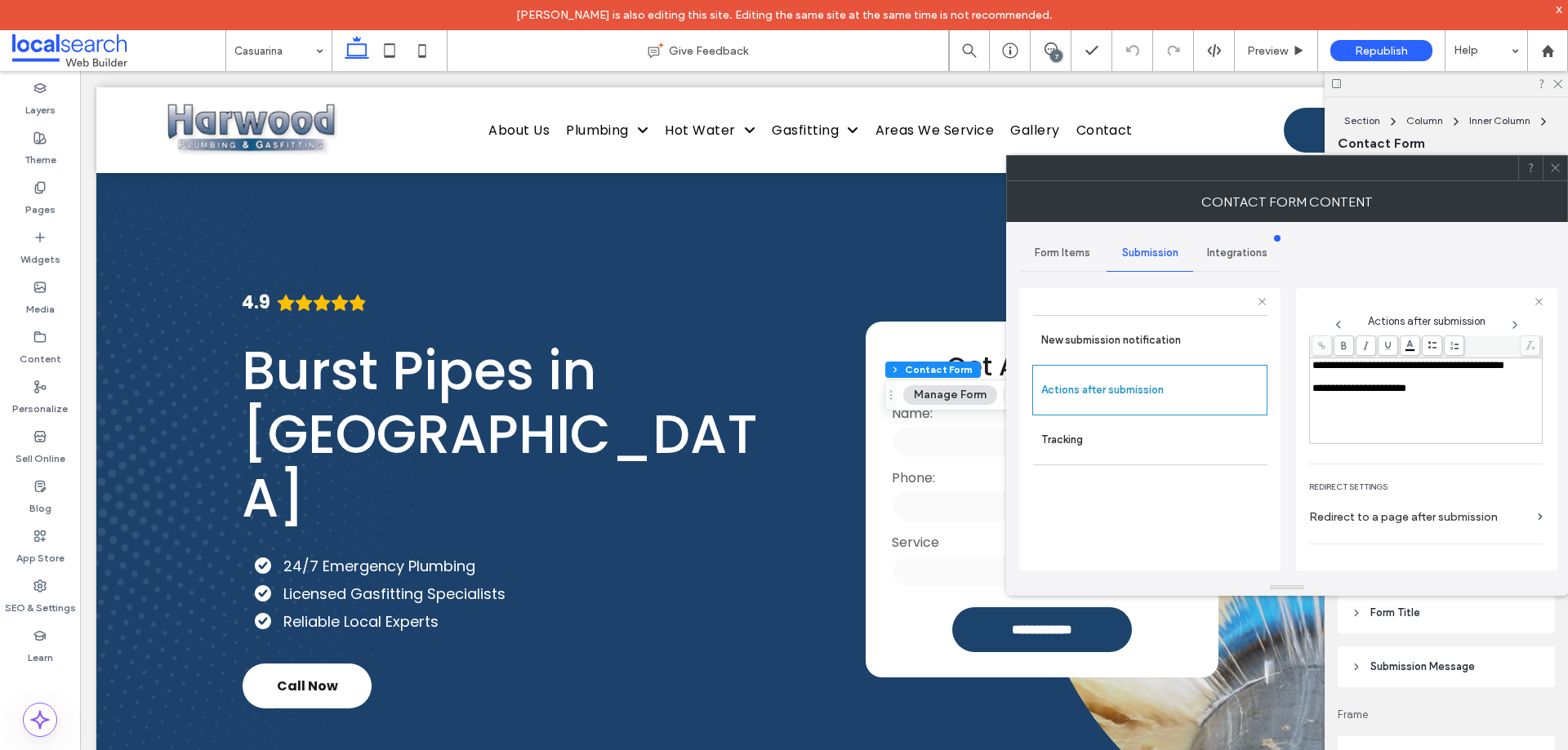
scroll to position [282, 0]
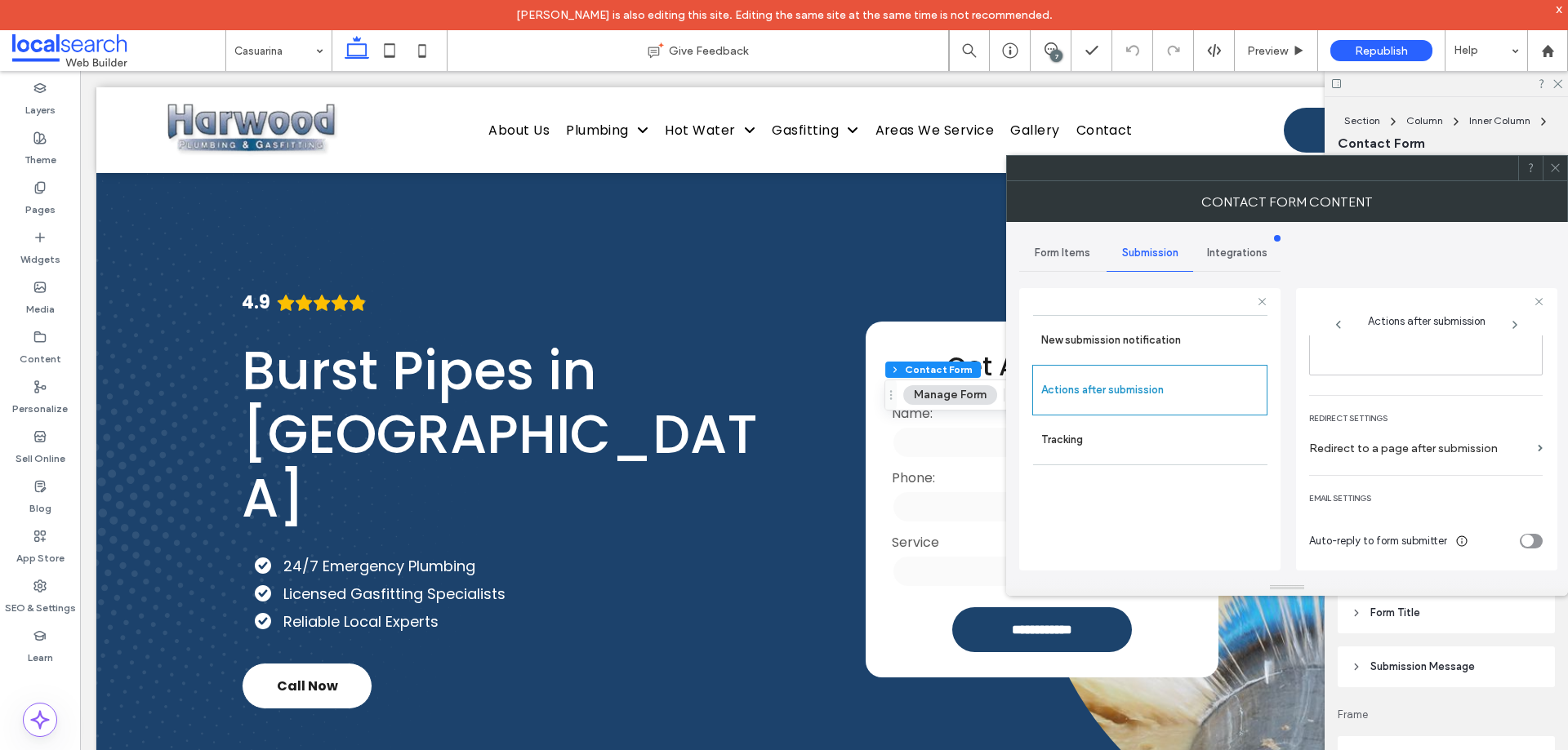
click at [1551, 171] on use at bounding box center [1555, 167] width 8 height 8
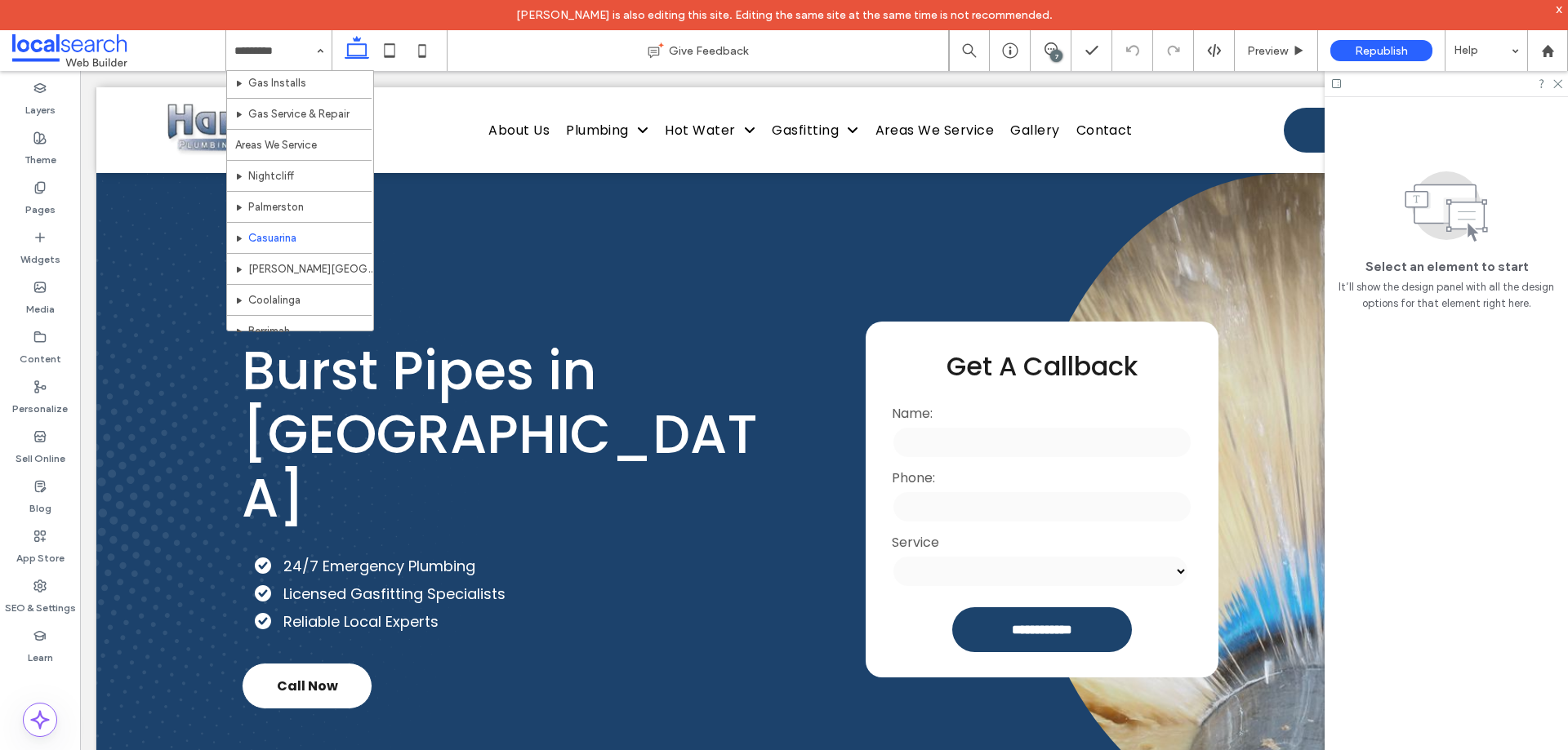
scroll to position [571, 0]
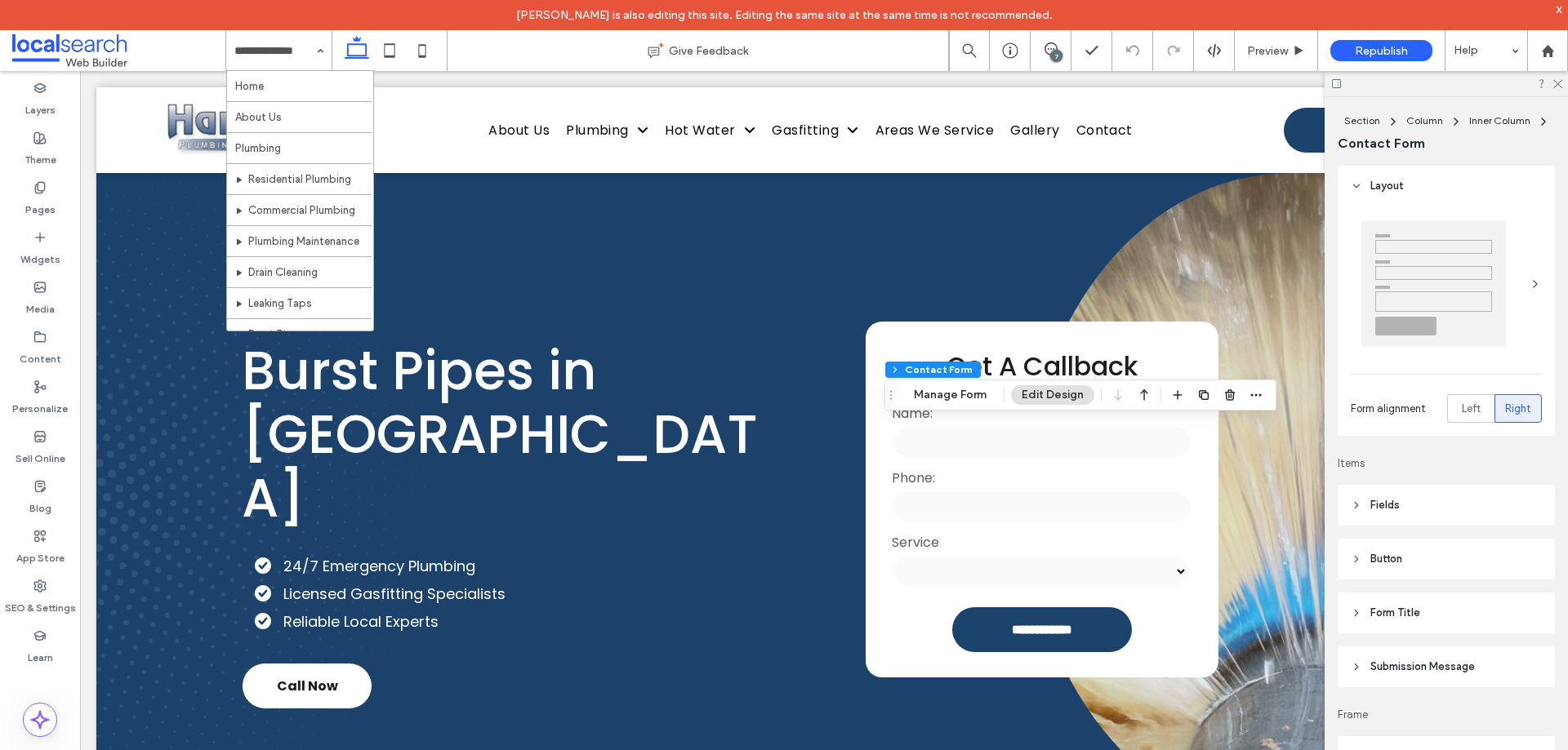
type input "*"
type input "***"
type input "**"
click at [947, 387] on button "Manage Form" at bounding box center [950, 395] width 94 height 19
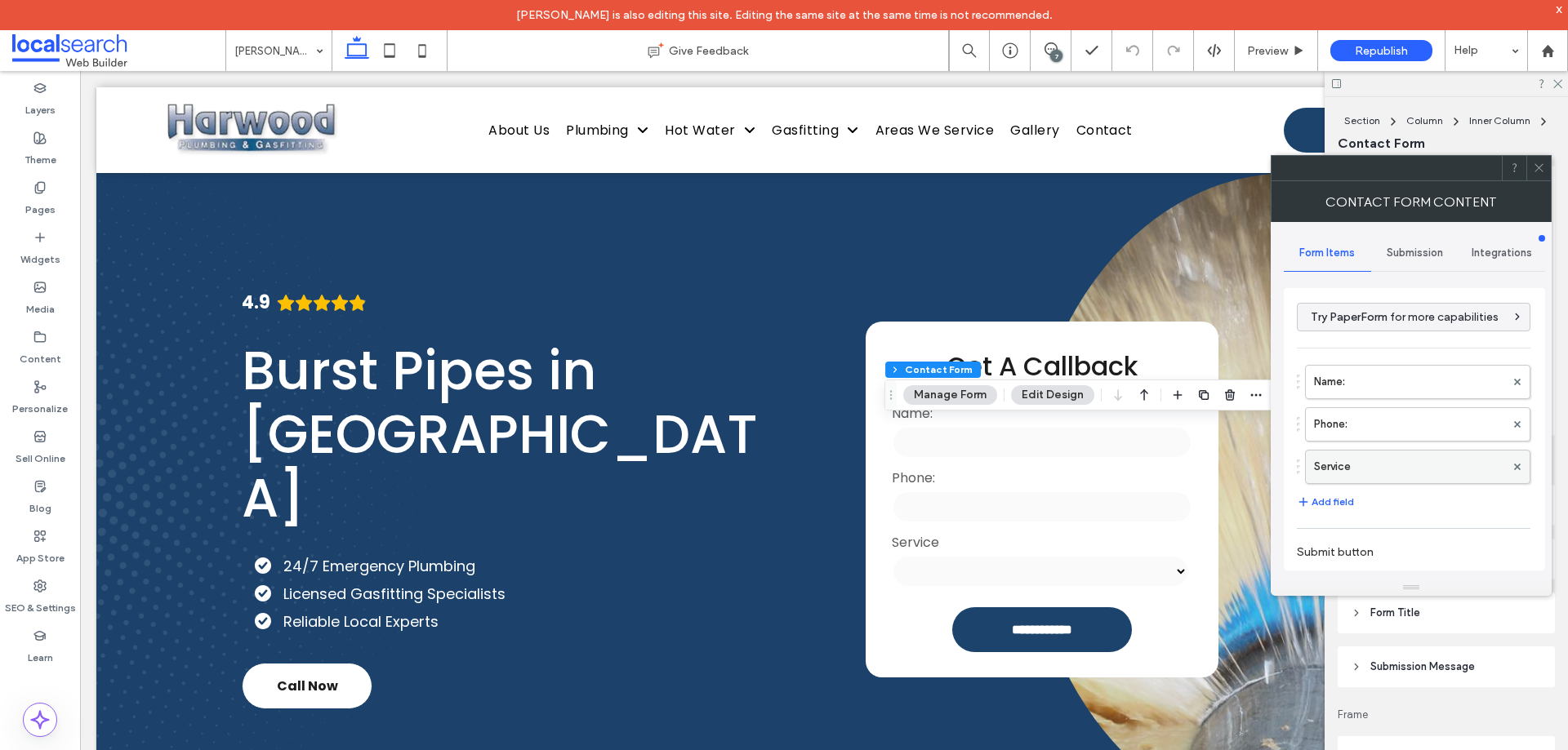
click at [1360, 471] on label "Service" at bounding box center [1410, 467] width 192 height 32
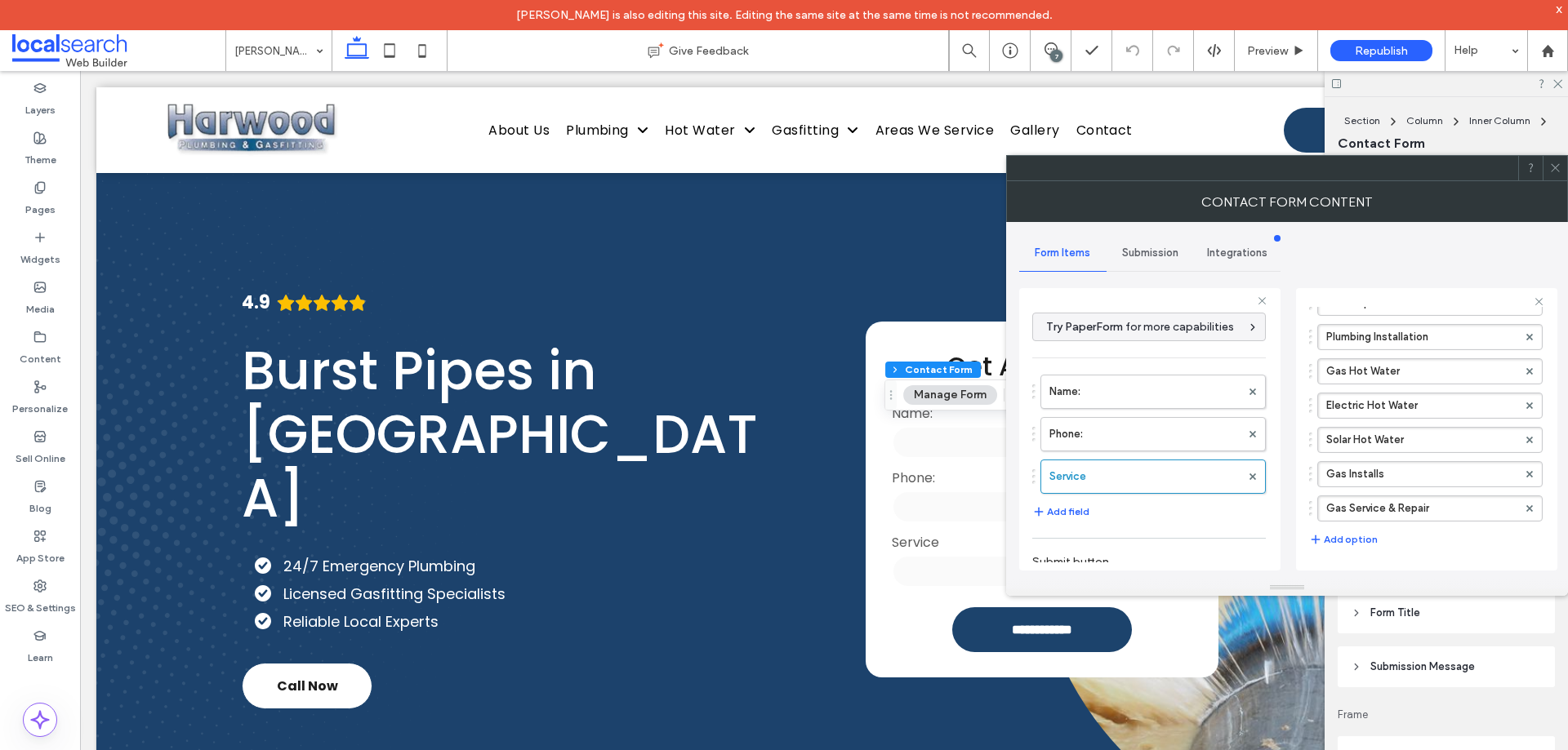
scroll to position [499, 0]
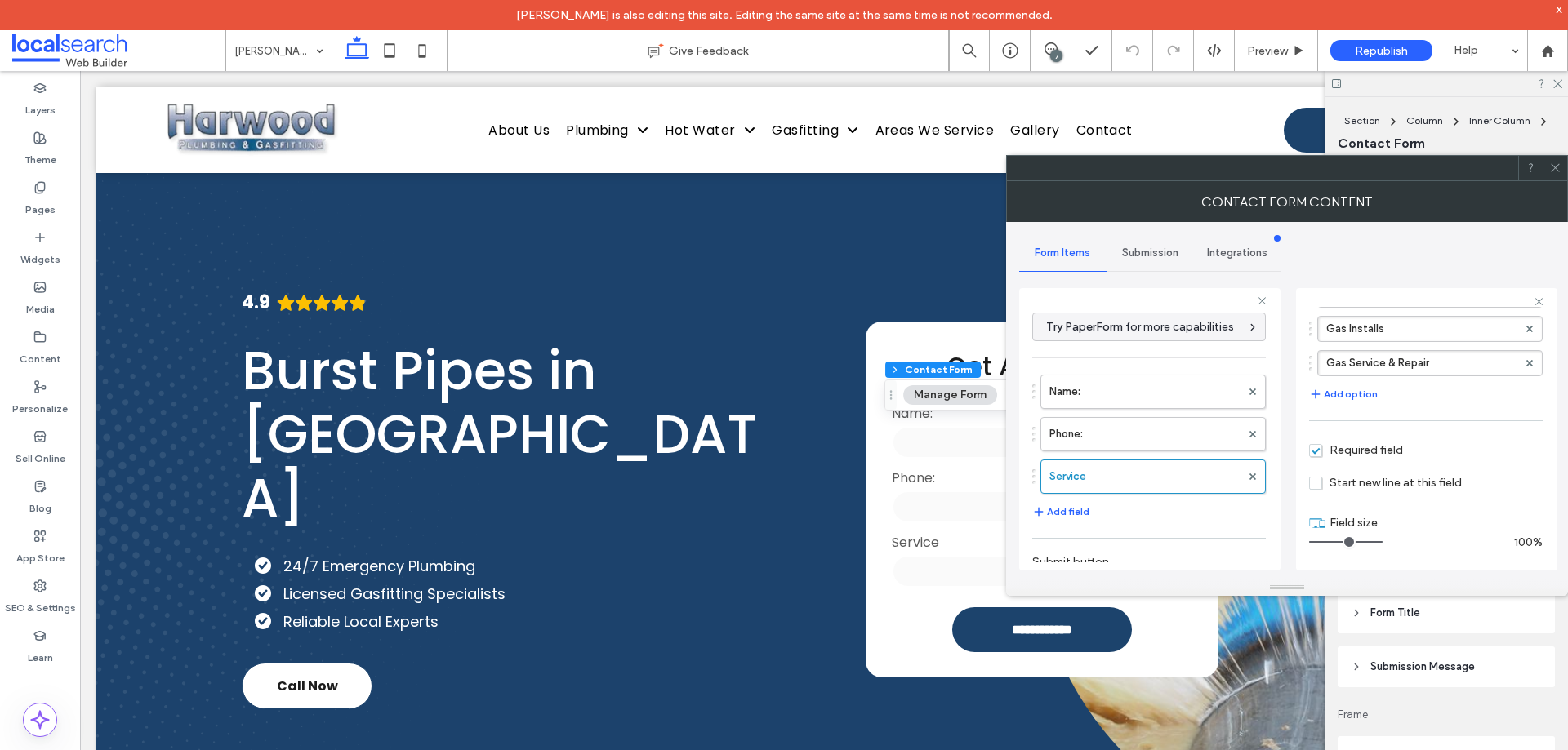
click at [1160, 257] on span "Submission" at bounding box center [1150, 253] width 56 height 13
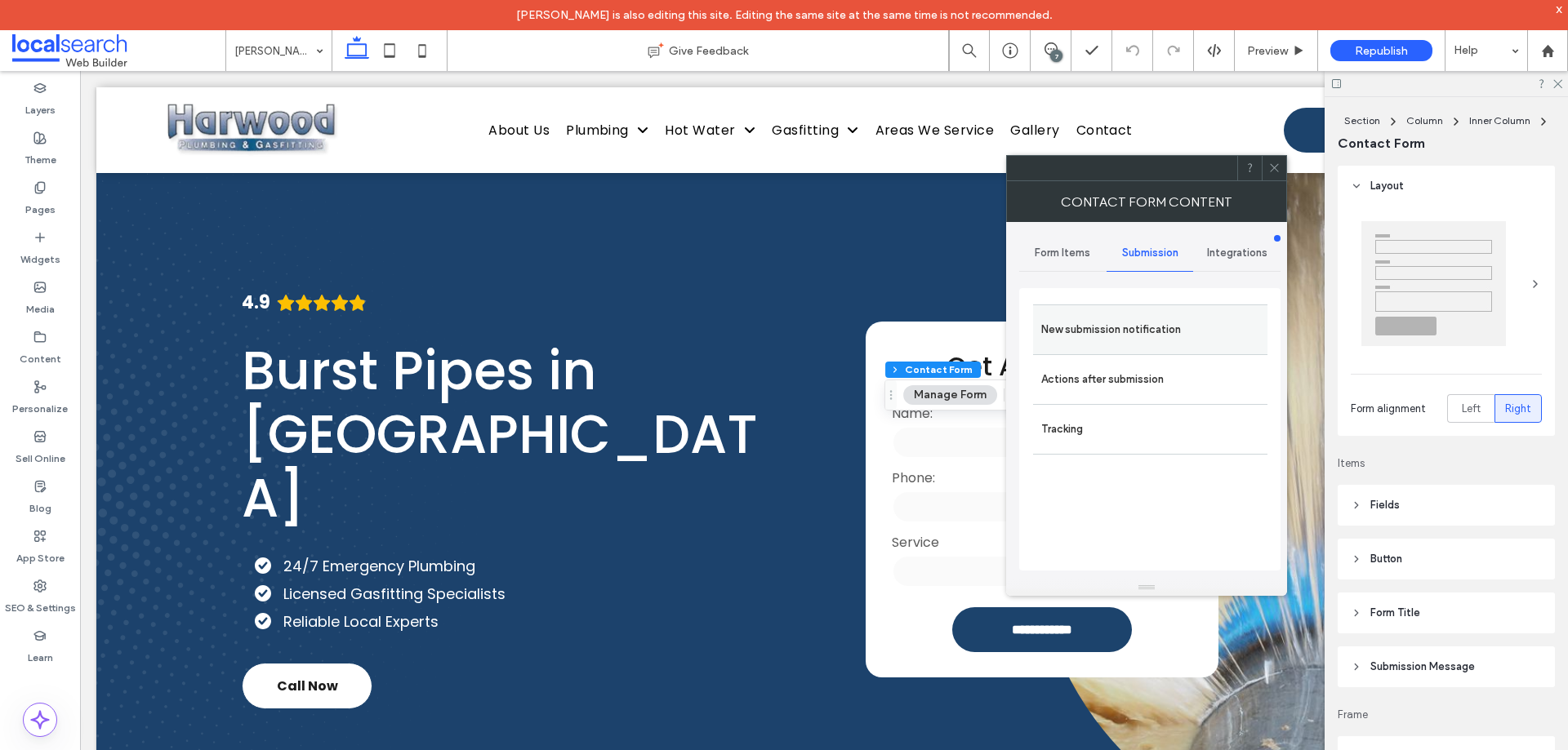
click at [1148, 342] on label "New submission notification" at bounding box center [1150, 329] width 218 height 32
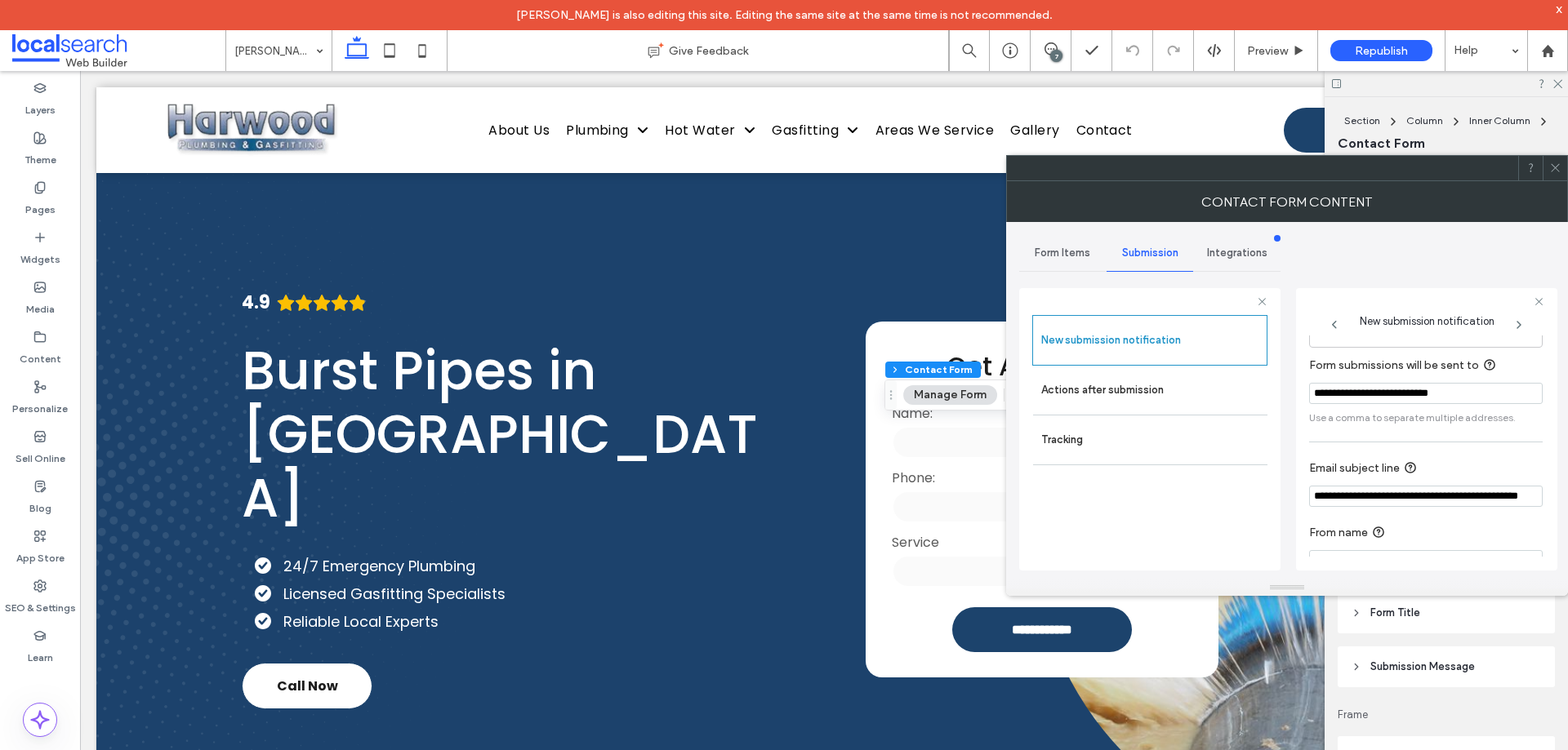
scroll to position [85, 0]
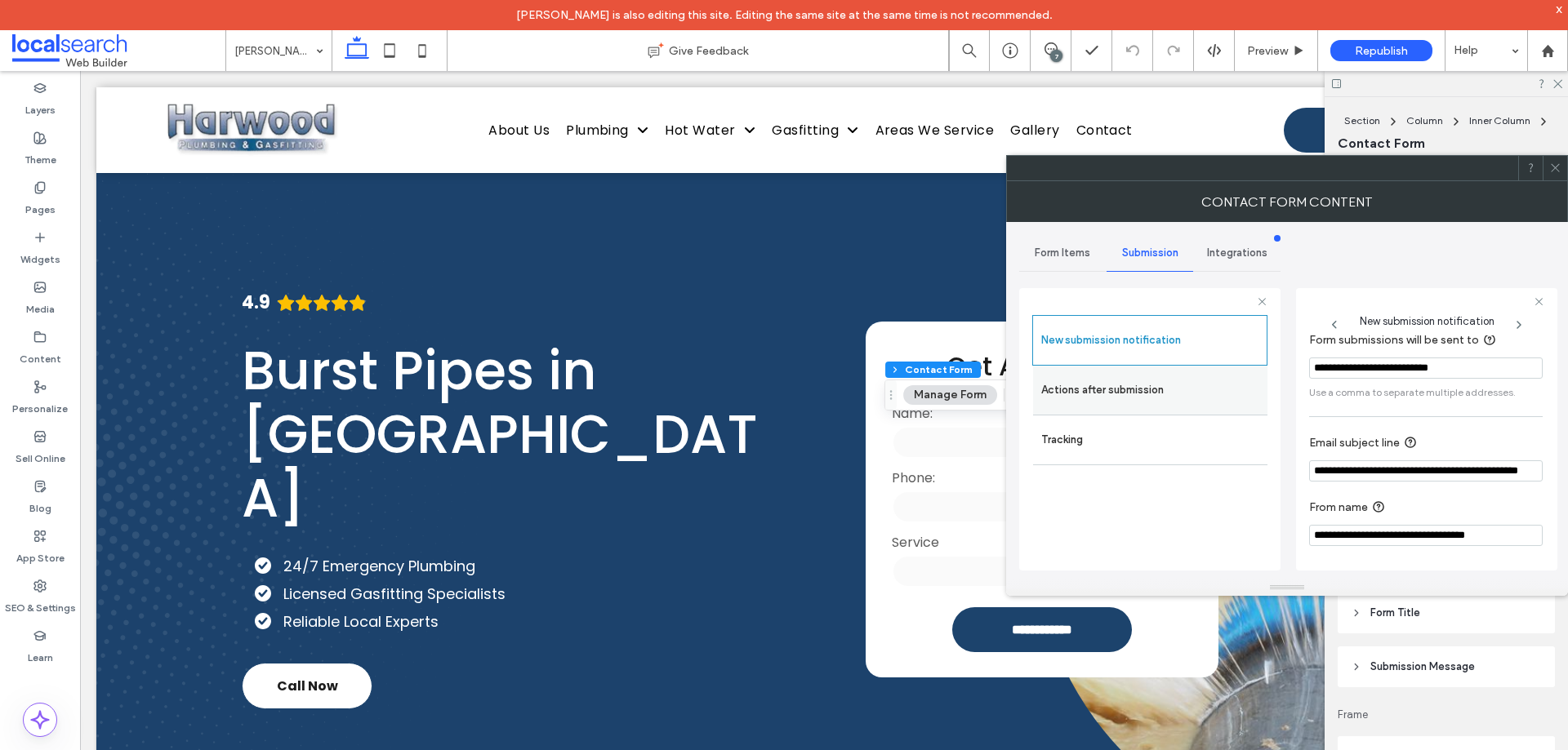
click at [1128, 379] on label "Actions after submission" at bounding box center [1150, 389] width 218 height 32
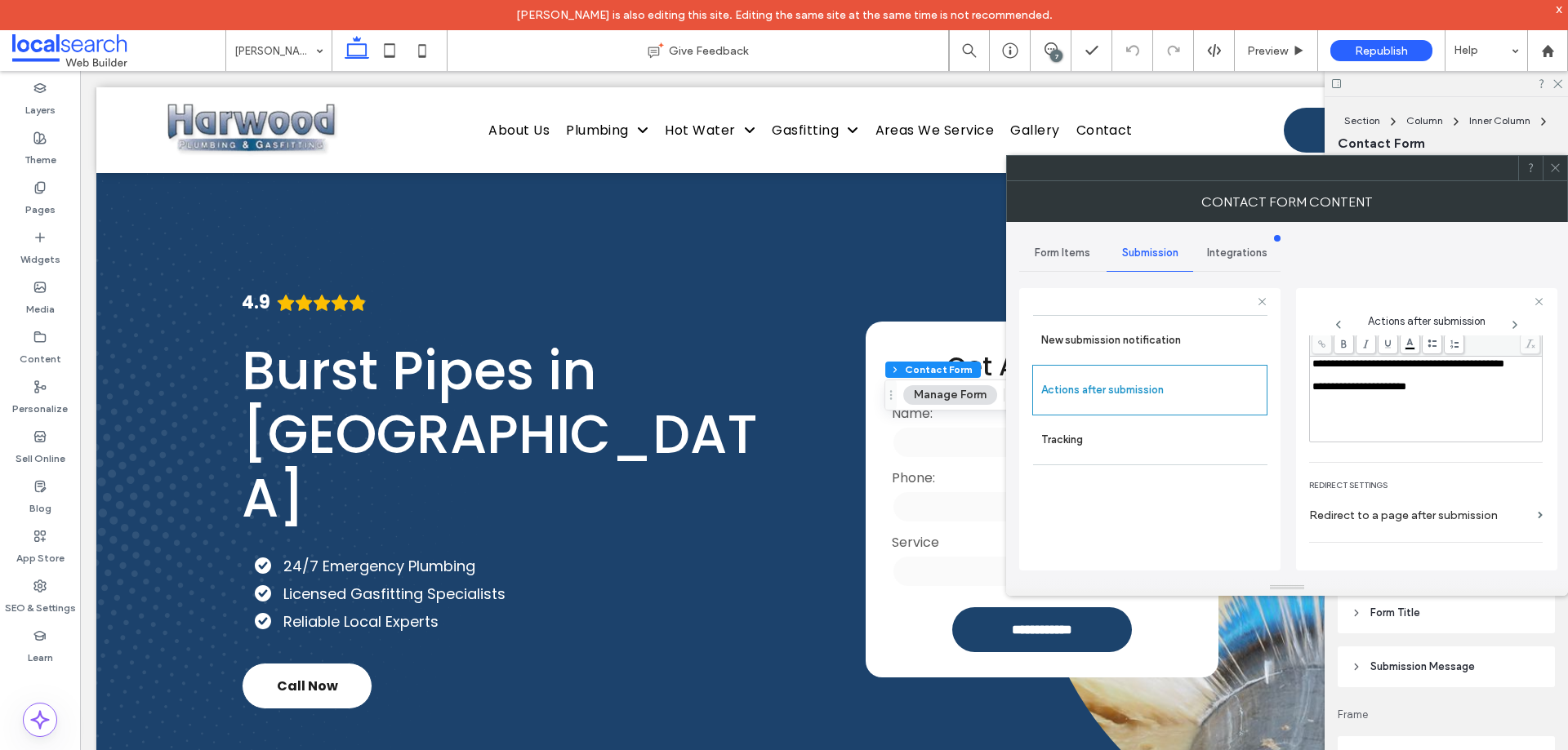
scroll to position [282, 0]
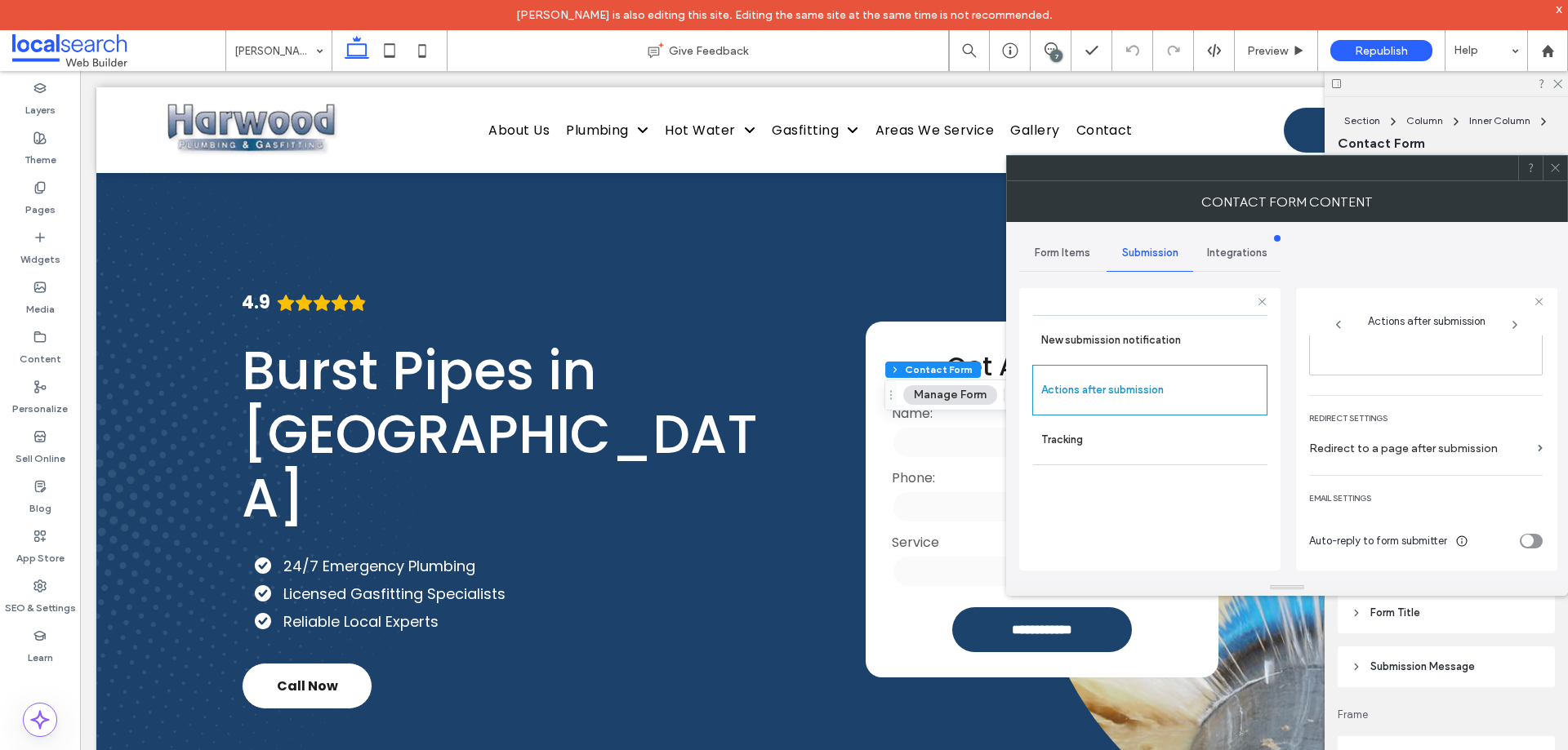
click at [1551, 162] on icon at bounding box center [1555, 167] width 12 height 12
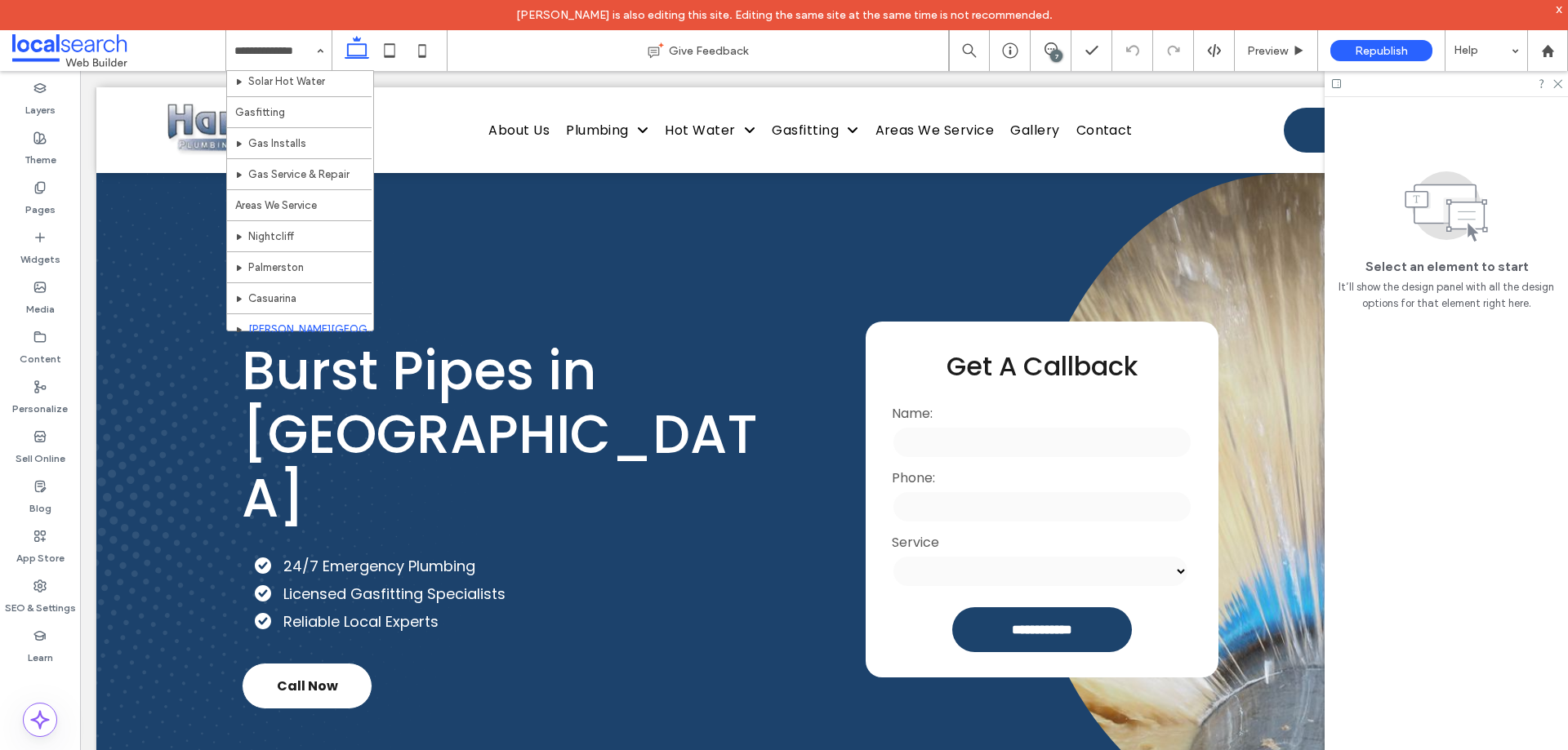
scroll to position [571, 0]
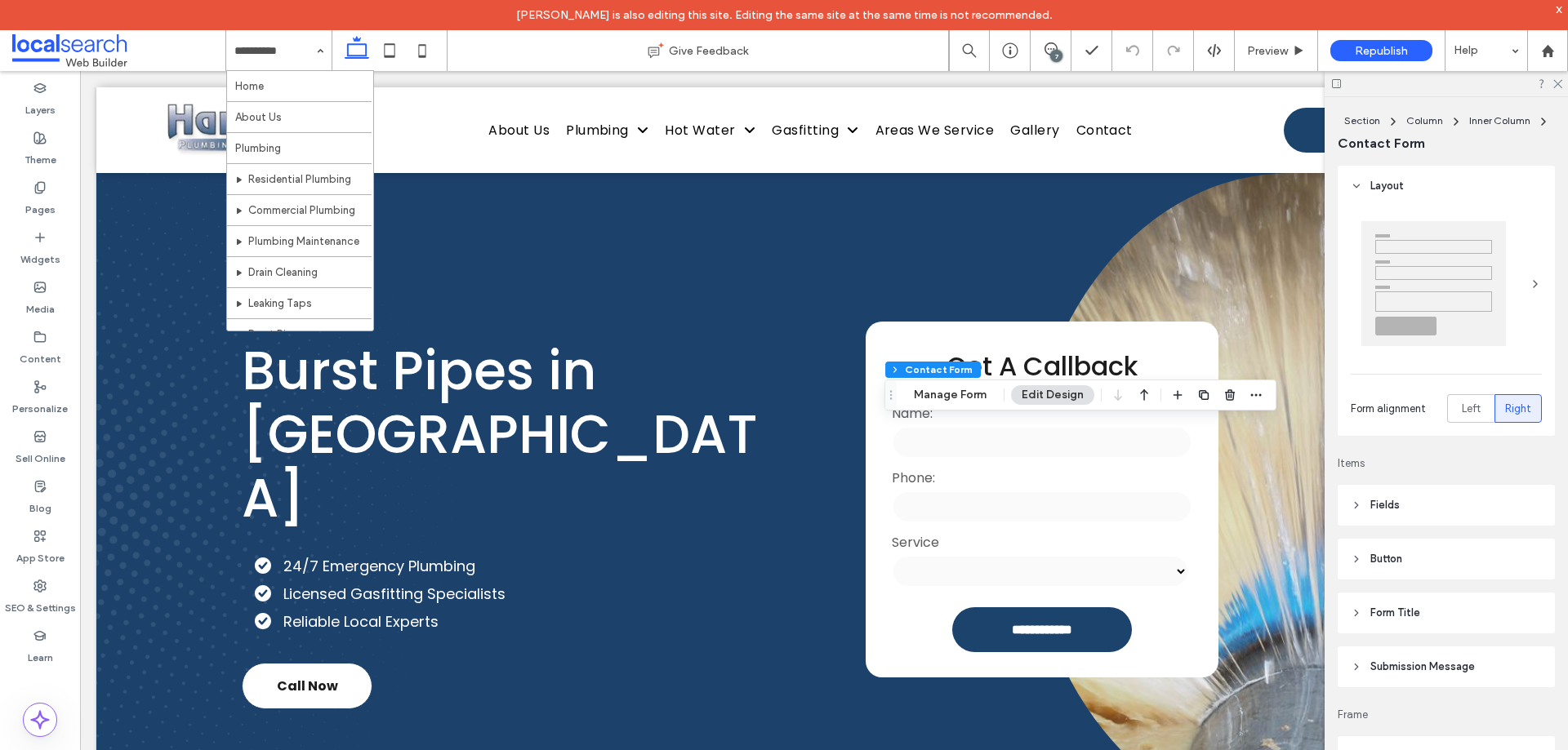
type input "*"
type input "***"
type input "**"
click at [946, 404] on button "Manage Form" at bounding box center [950, 395] width 94 height 19
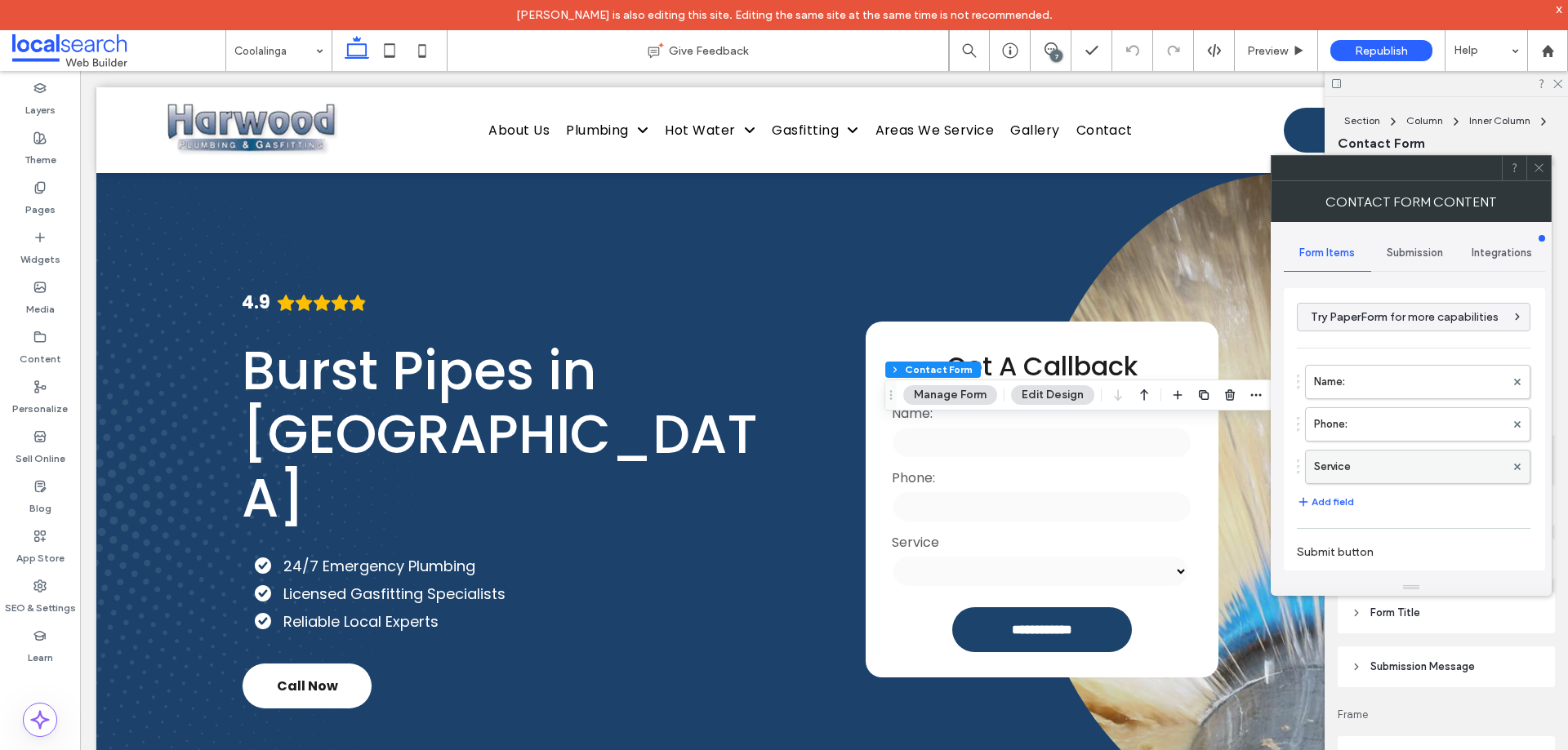
click at [1378, 467] on label "Service" at bounding box center [1410, 467] width 192 height 32
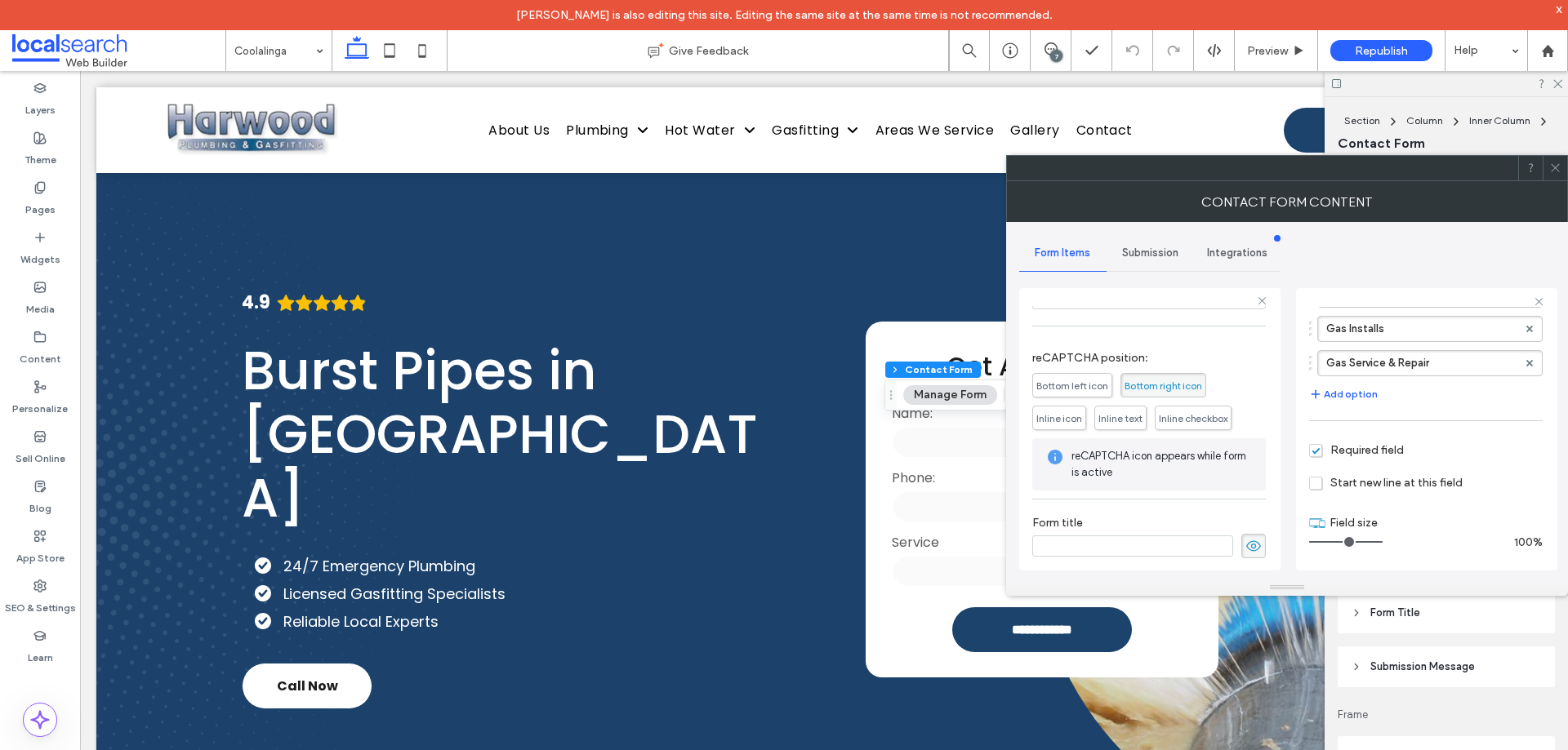
scroll to position [298, 0]
click at [1136, 254] on span "Submission" at bounding box center [1150, 253] width 56 height 13
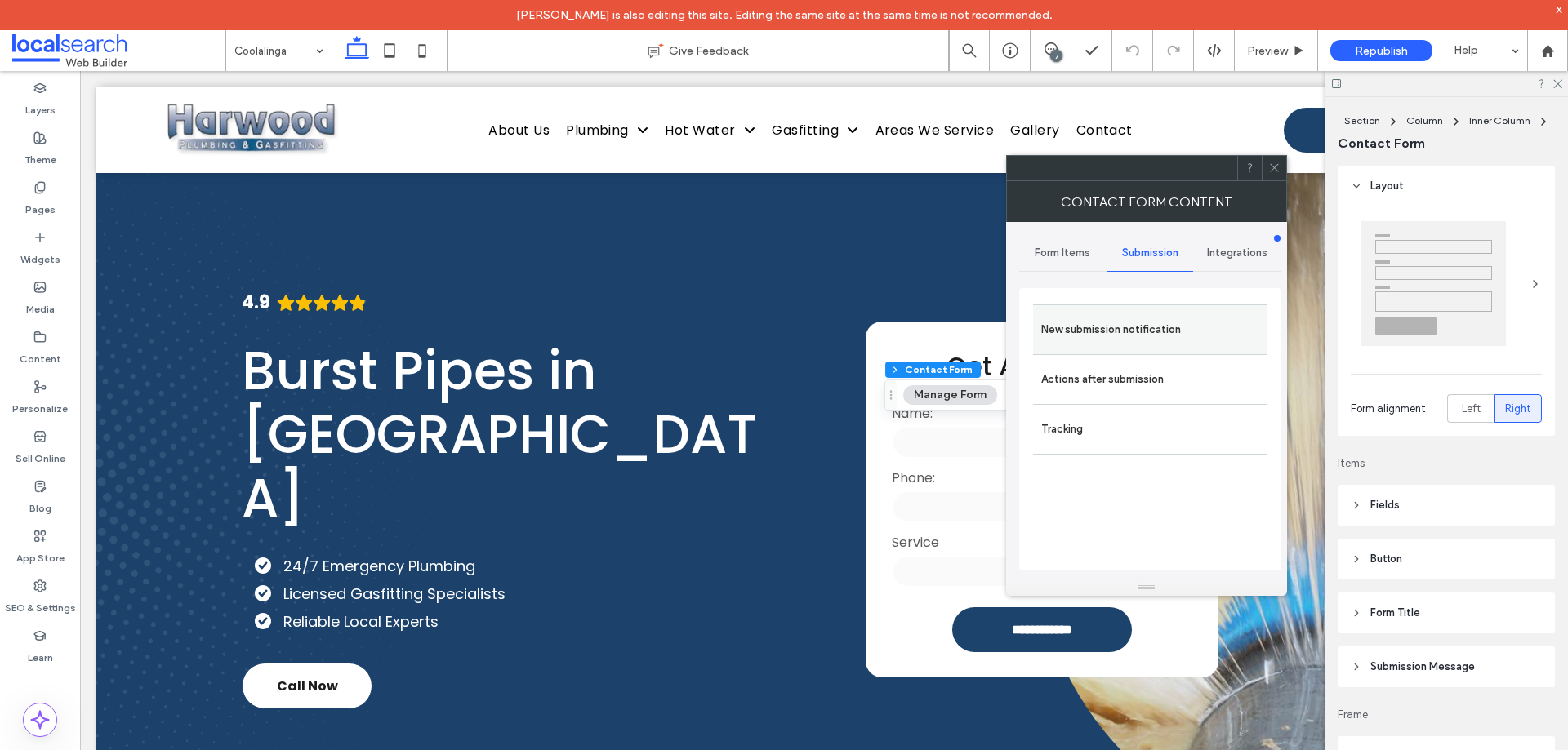
click at [1165, 344] on label "New submission notification" at bounding box center [1150, 329] width 218 height 32
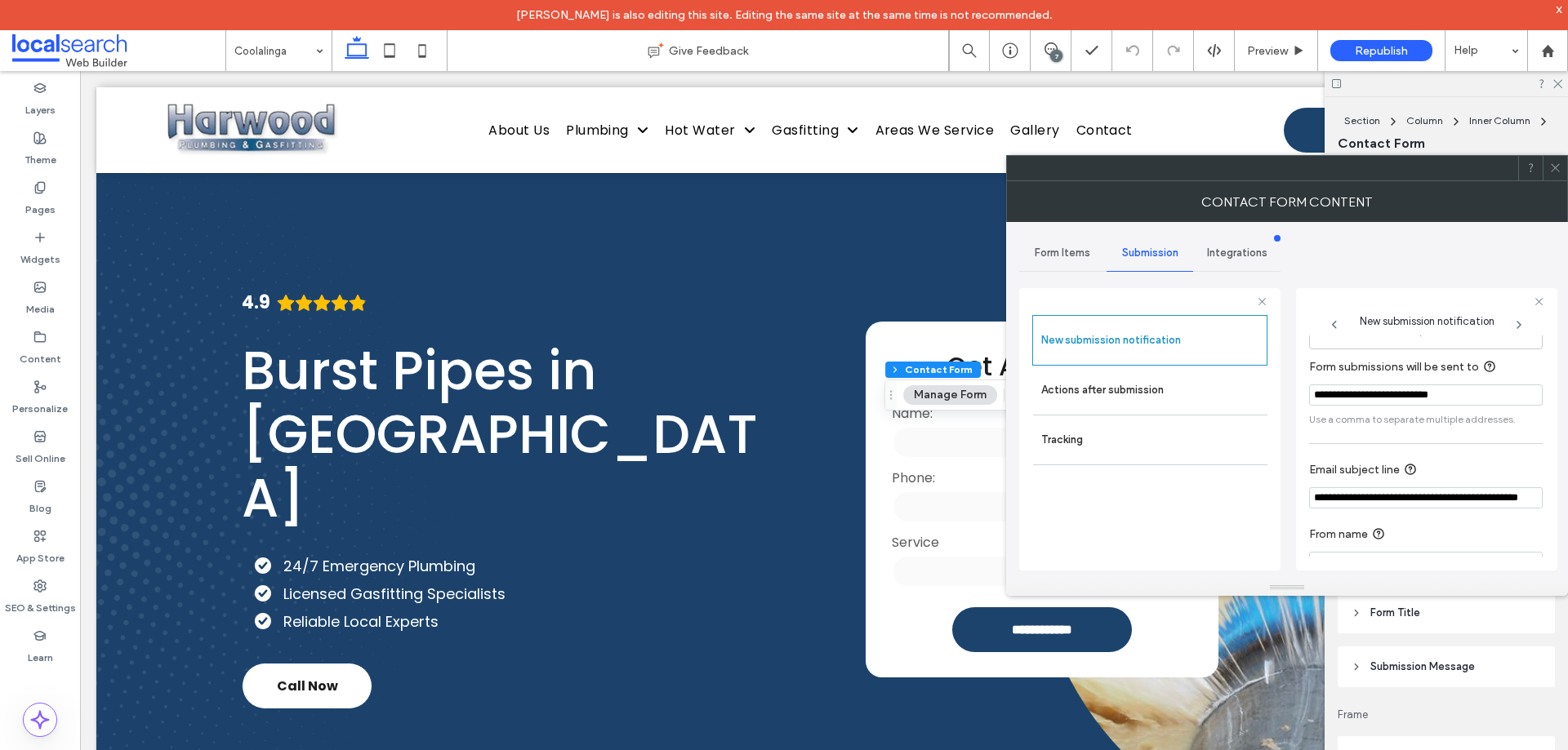
scroll to position [85, 0]
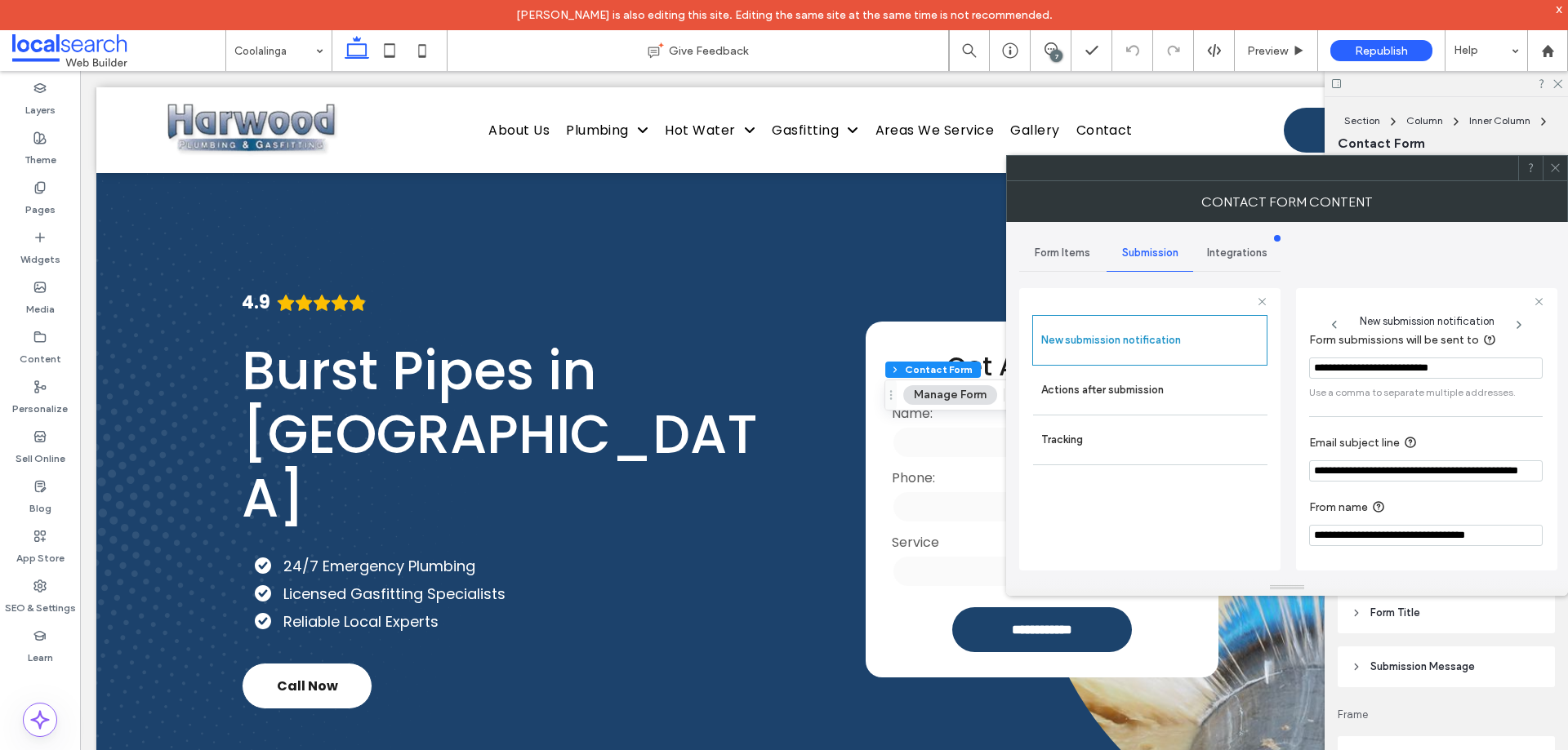
click at [1025, 393] on div "New submission notification Actions after submission Tracking" at bounding box center [1150, 429] width 261 height 283
click at [1107, 401] on label "Actions after submission" at bounding box center [1150, 389] width 218 height 32
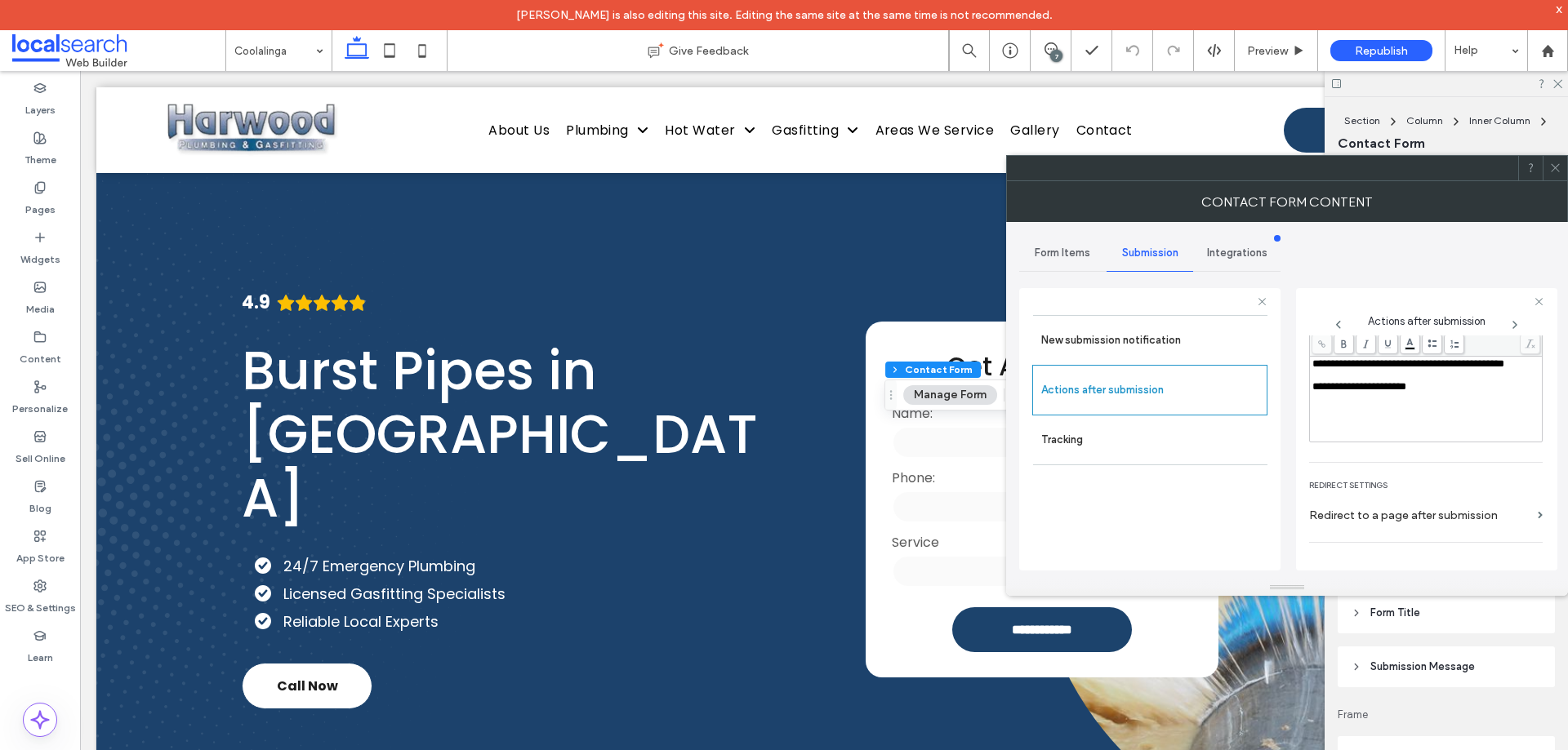
scroll to position [282, 0]
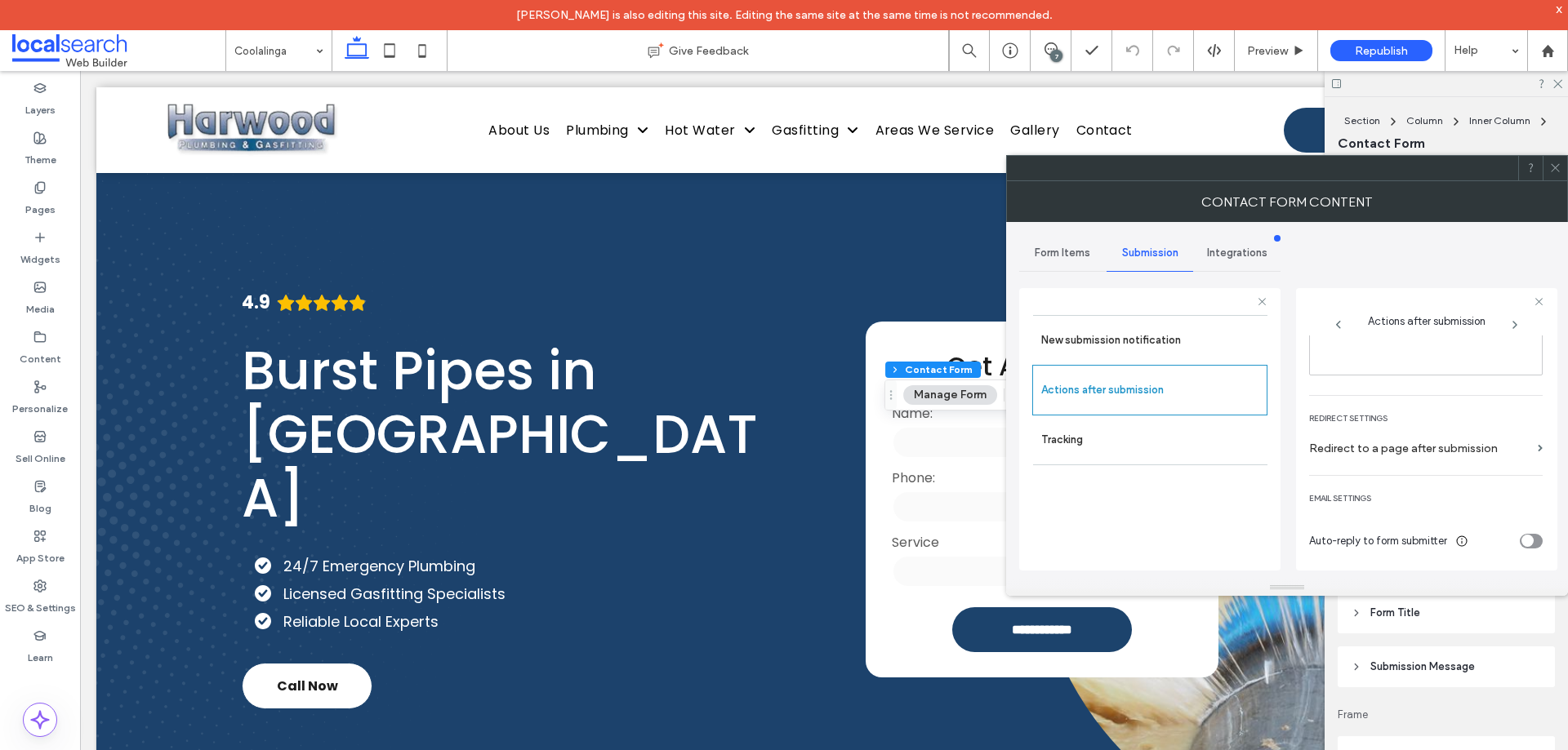
click at [1554, 161] on span at bounding box center [1555, 167] width 12 height 25
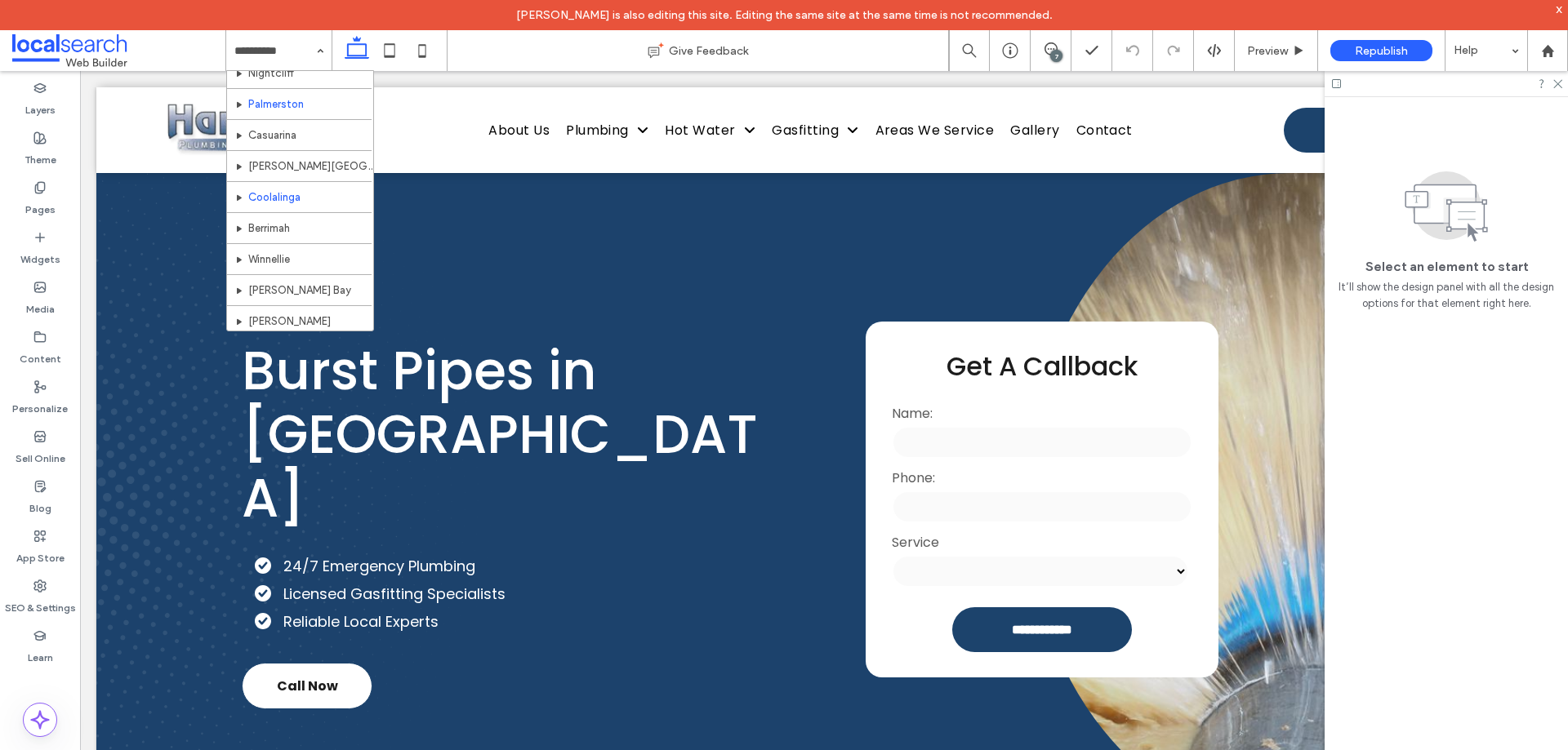
scroll to position [653, 0]
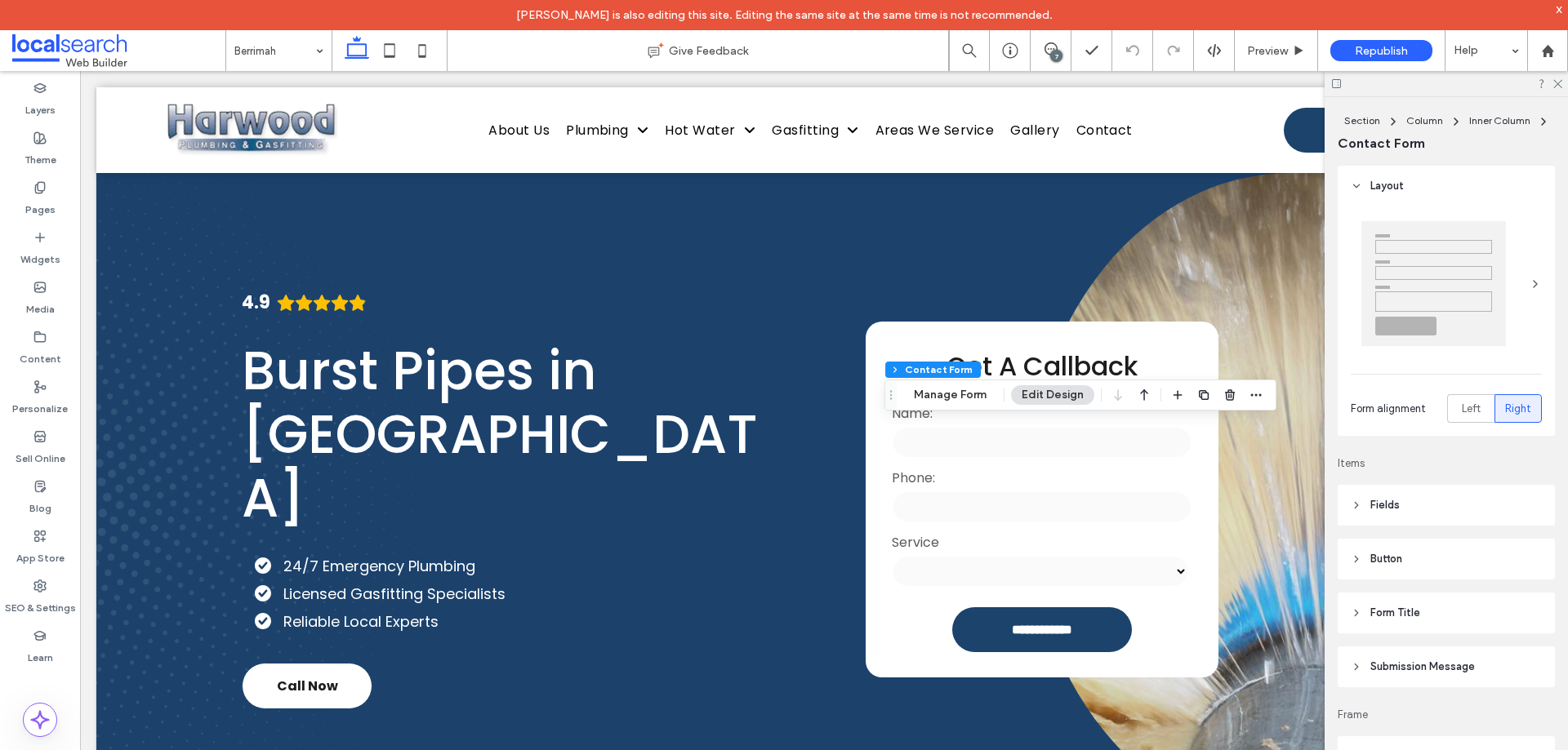
type input "*"
type input "***"
type input "**"
click at [939, 399] on button "Manage Form" at bounding box center [950, 395] width 94 height 19
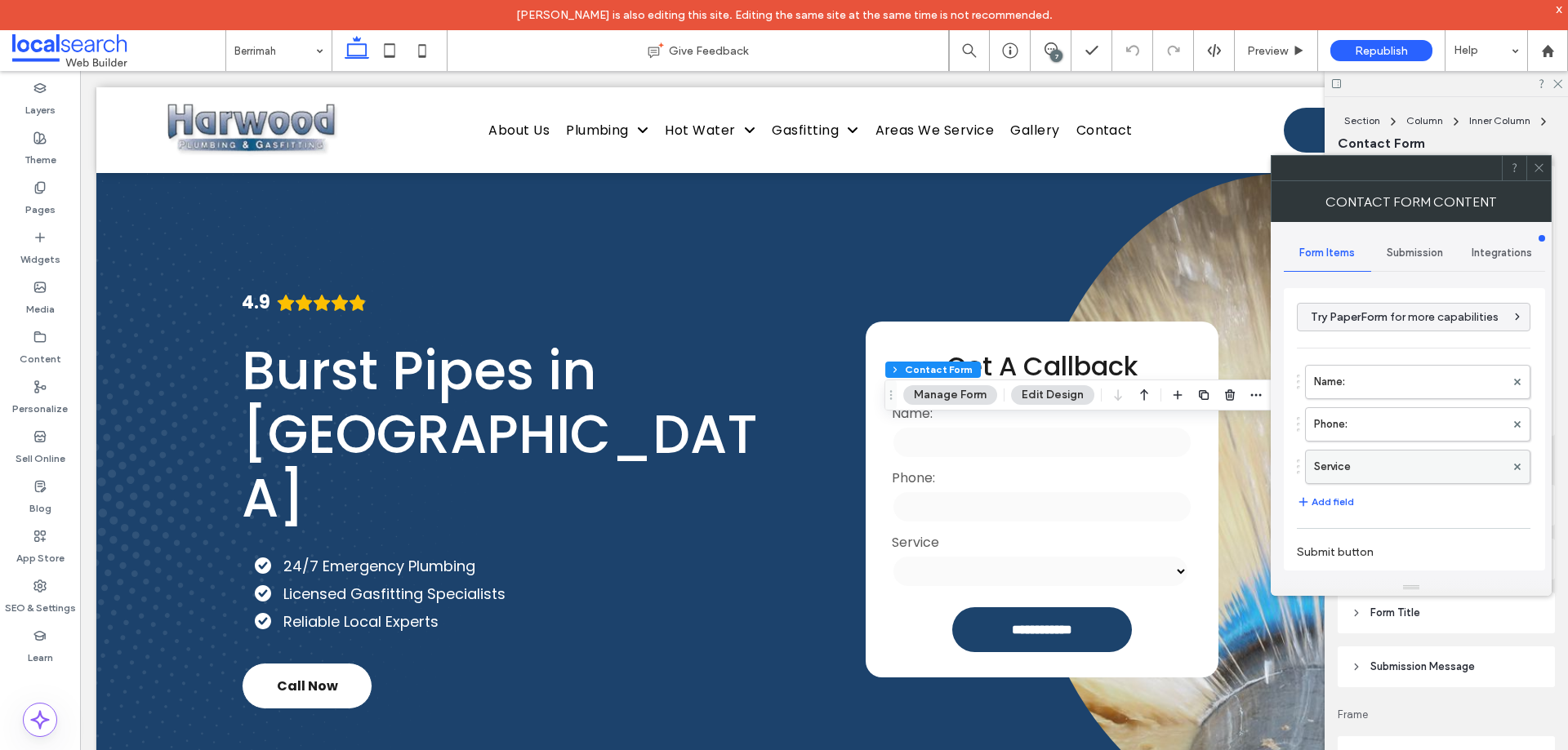
click at [1342, 464] on label "Service" at bounding box center [1410, 467] width 192 height 32
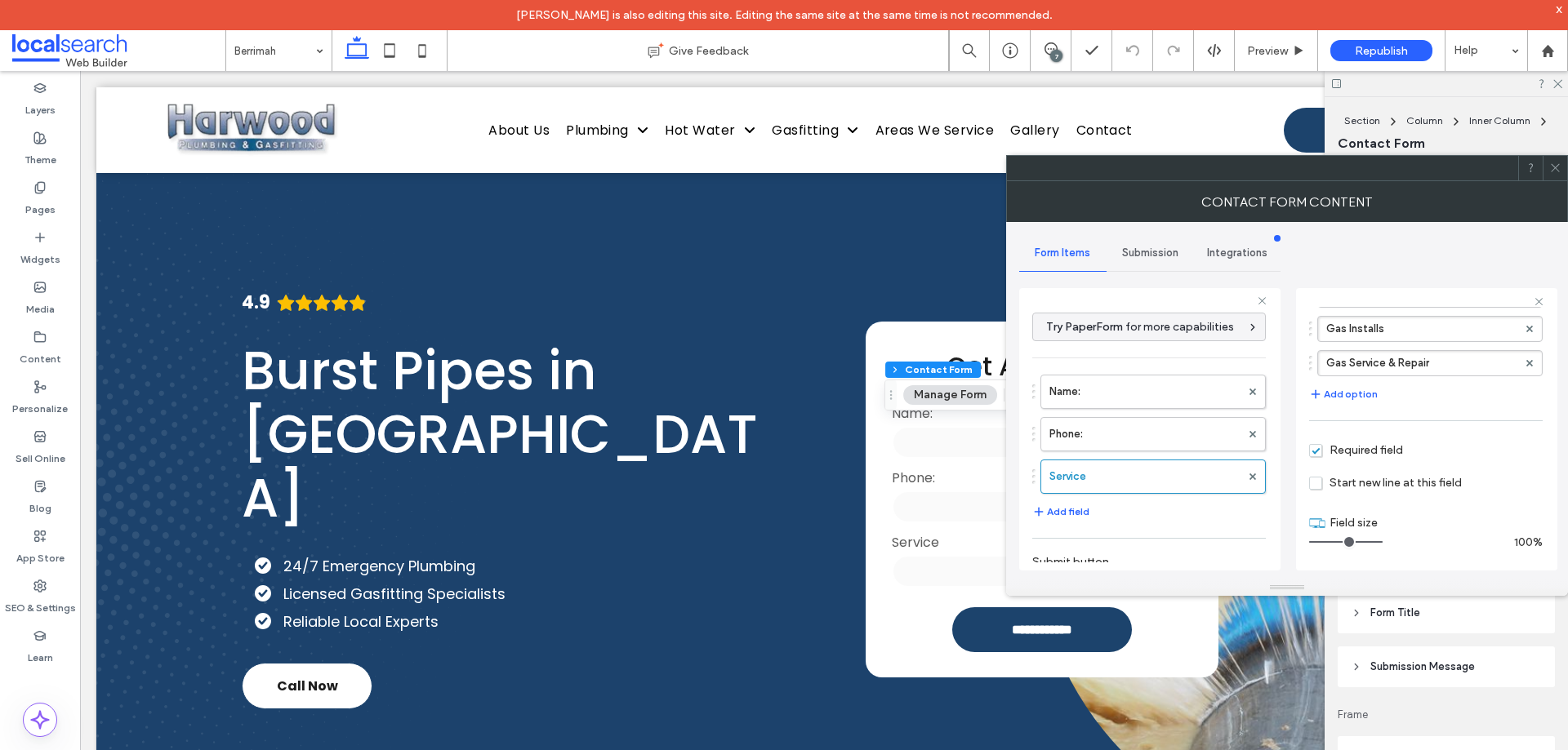
scroll to position [298, 0]
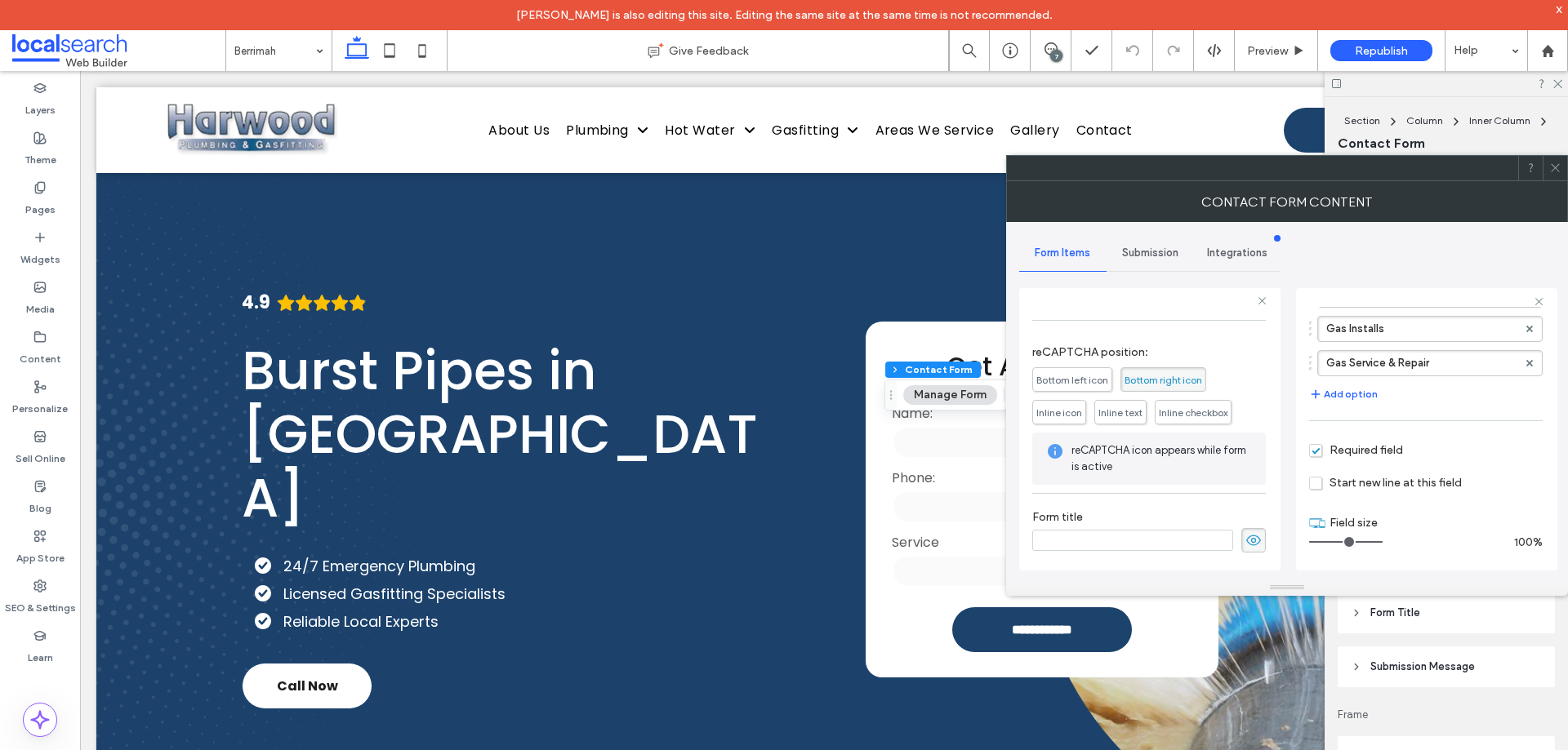
drag, startPoint x: 1146, startPoint y: 254, endPoint x: 1146, endPoint y: 262, distance: 8.0
click at [1146, 254] on span "Submission" at bounding box center [1150, 253] width 56 height 13
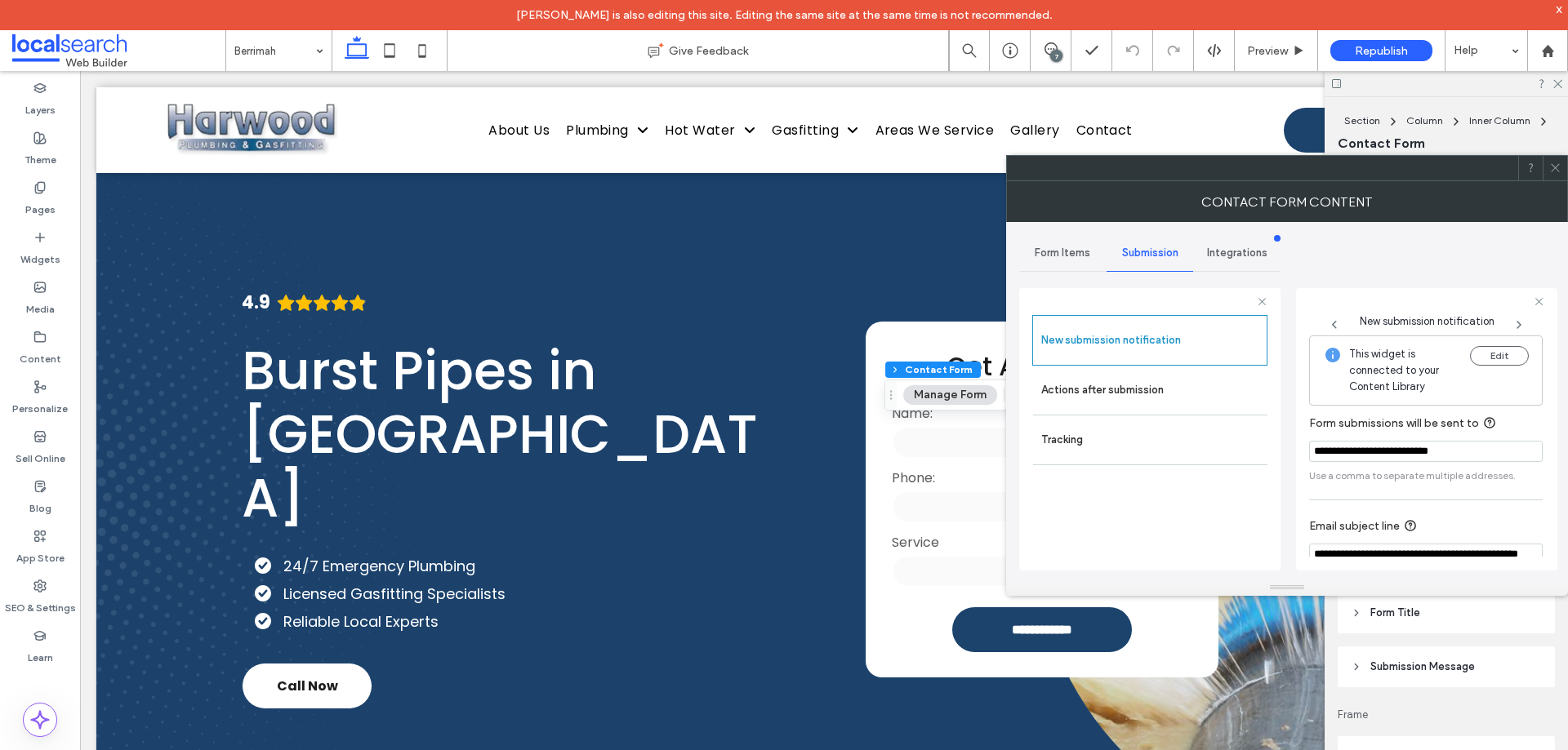
scroll to position [85, 0]
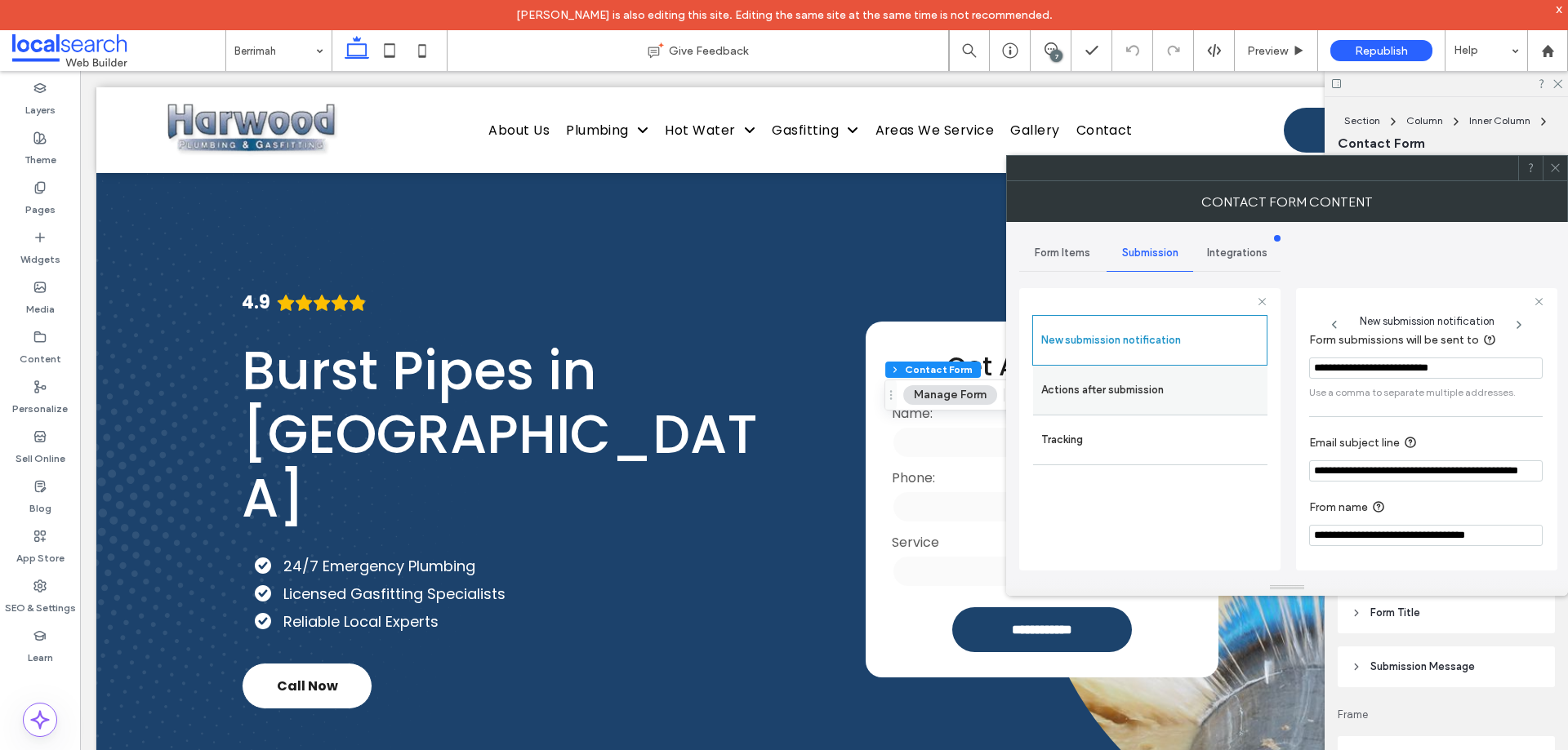
click at [1063, 369] on div "Actions after submission" at bounding box center [1150, 389] width 235 height 49
click at [1108, 400] on label "Actions after submission" at bounding box center [1150, 389] width 218 height 32
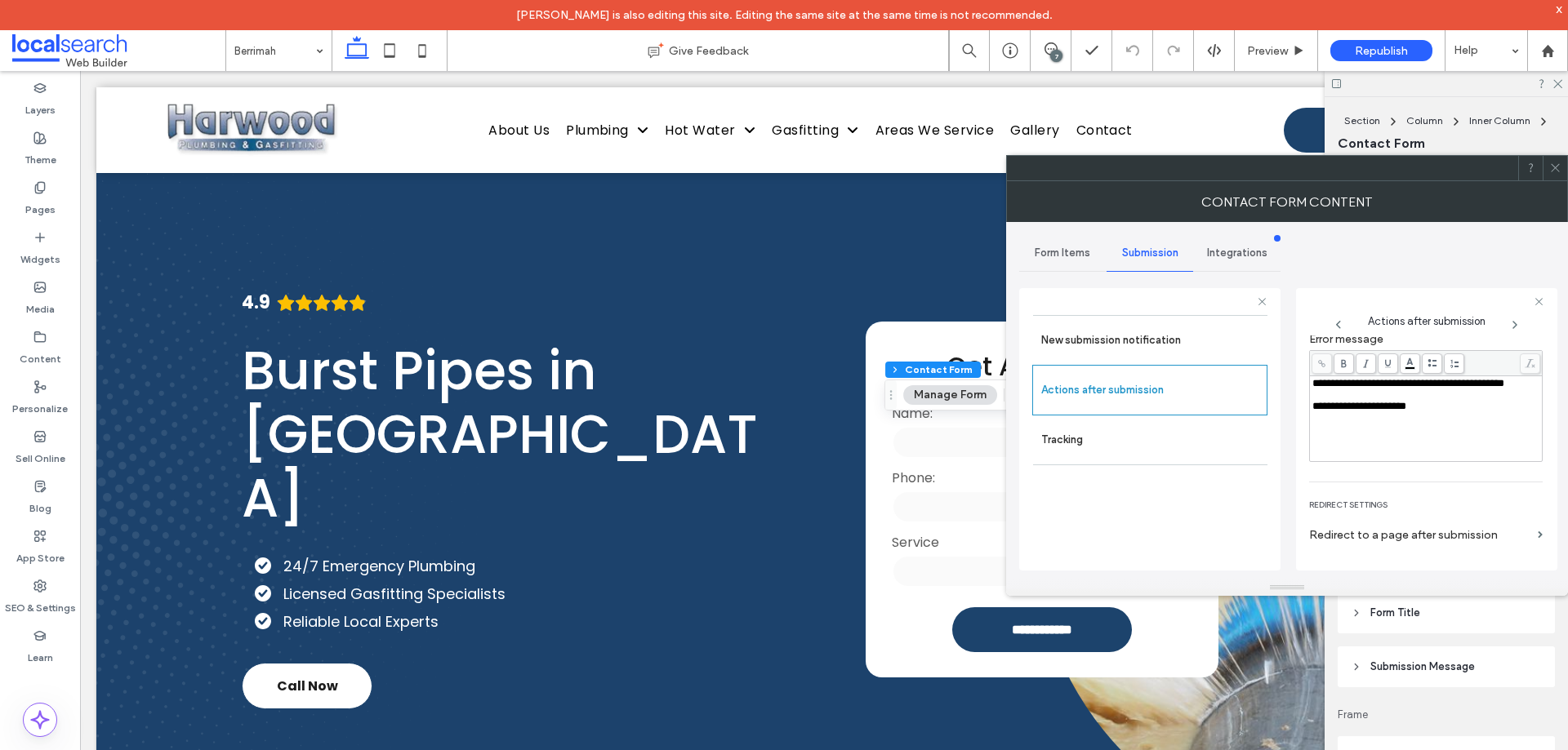
scroll to position [282, 0]
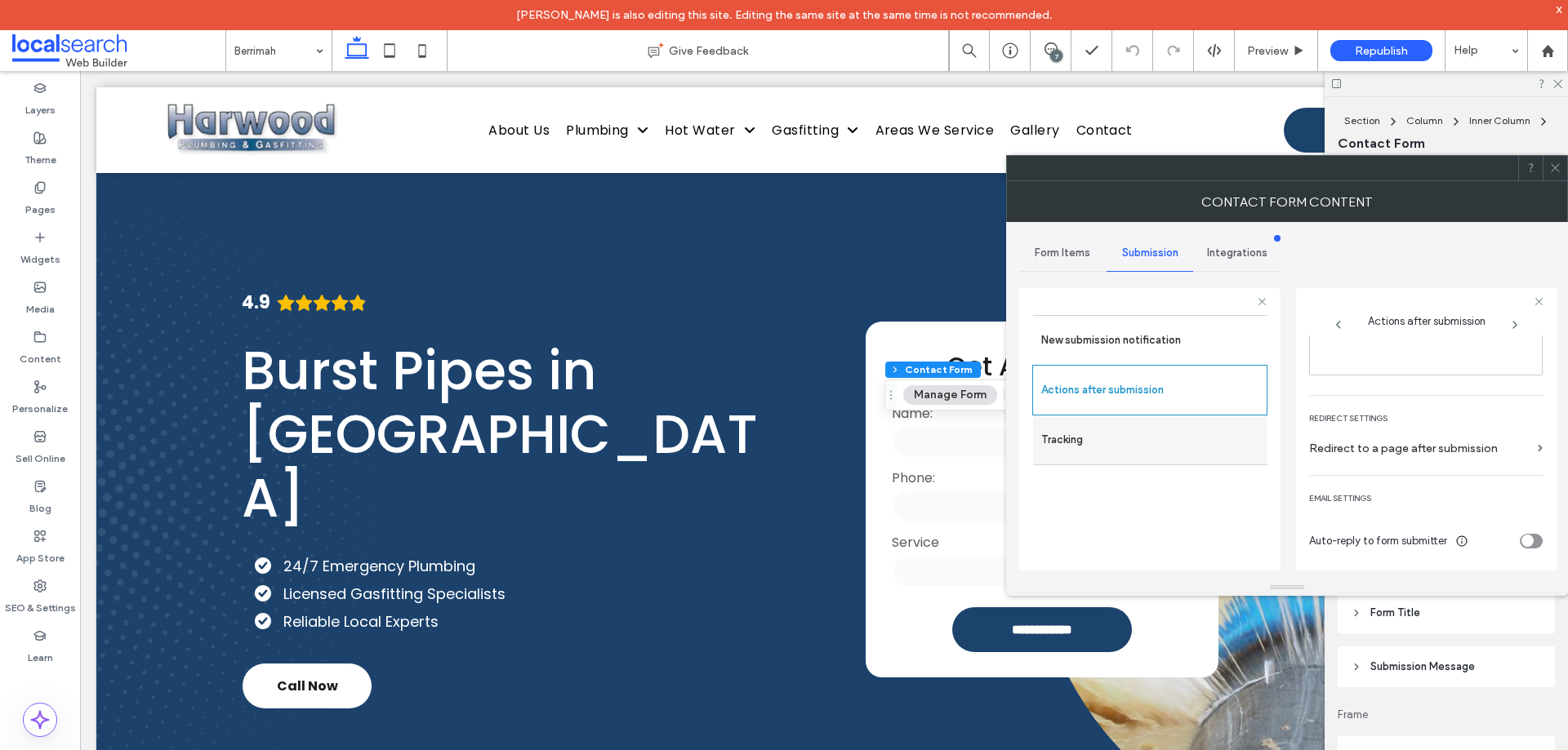
drag, startPoint x: 1551, startPoint y: 170, endPoint x: 1227, endPoint y: 429, distance: 414.8
click at [1551, 170] on icon at bounding box center [1555, 167] width 12 height 12
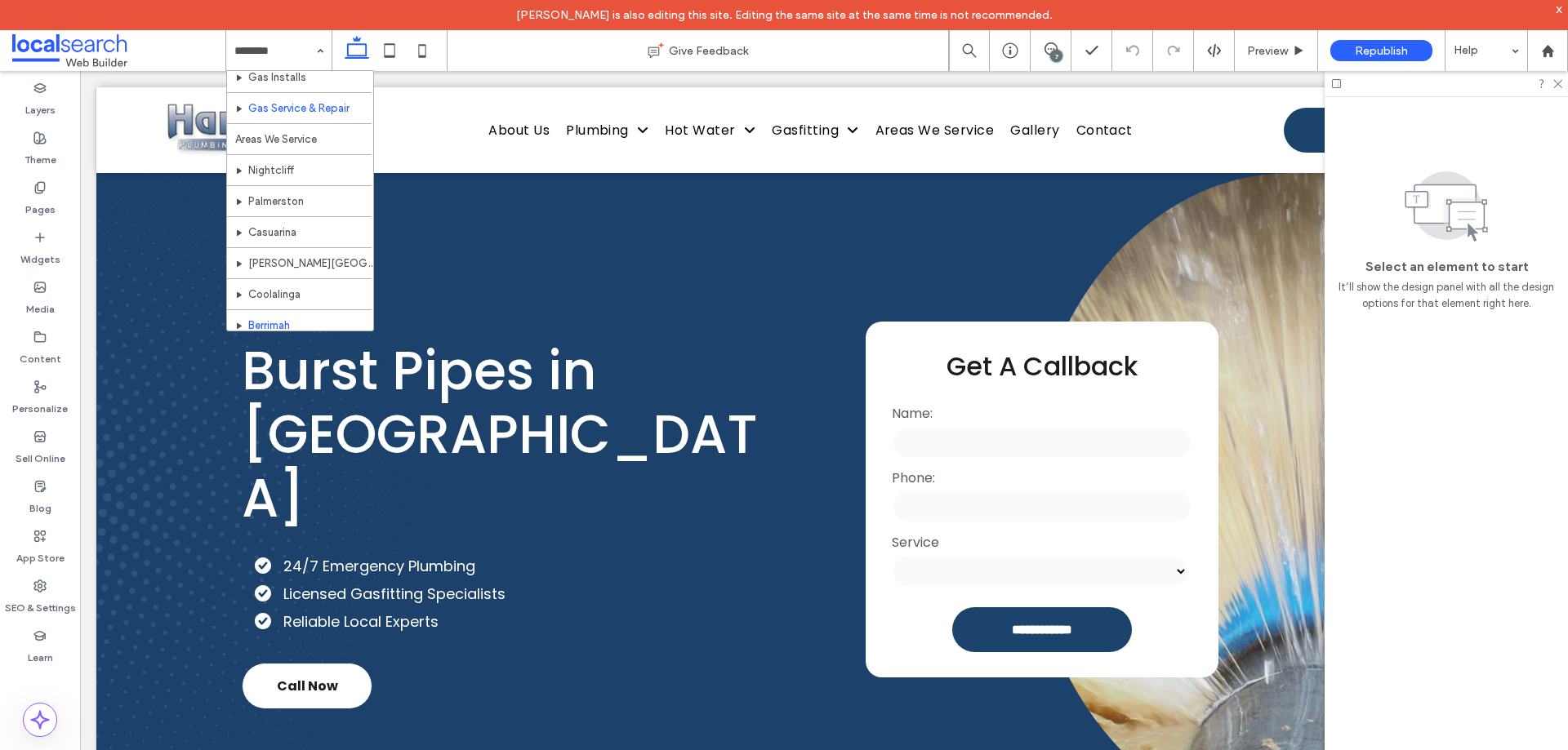
scroll to position [699, 0]
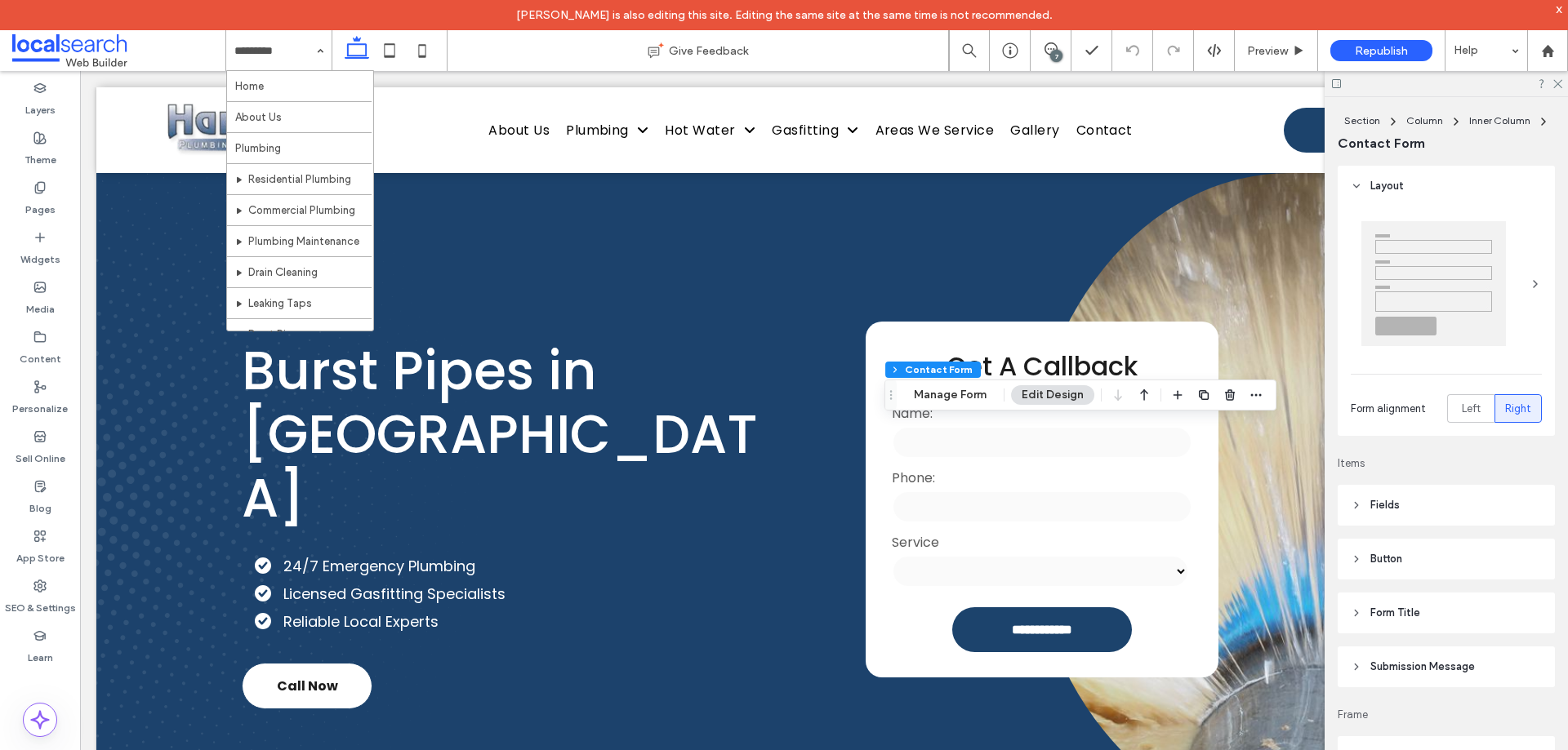
type input "*"
type input "***"
type input "**"
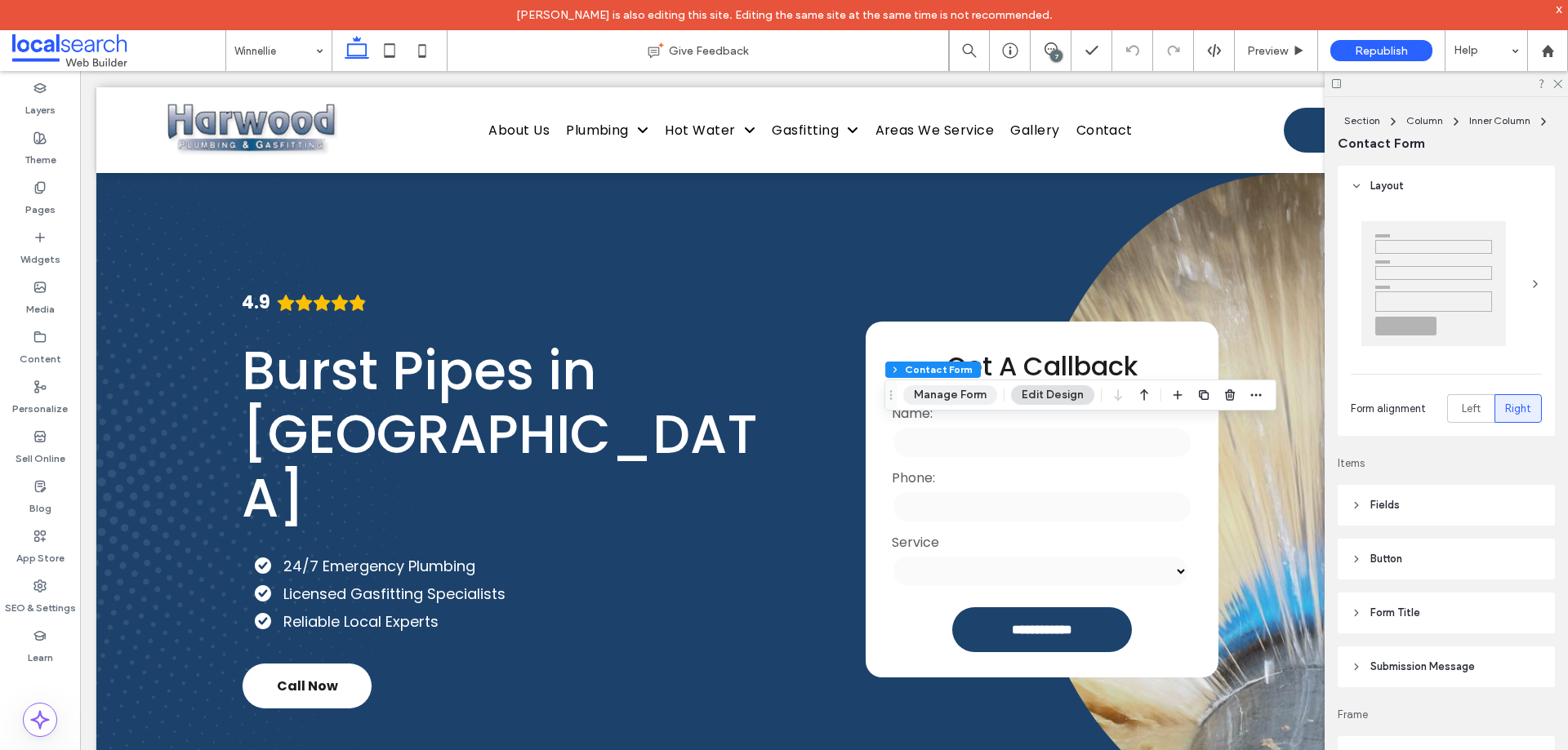
click at [951, 393] on button "Manage Form" at bounding box center [950, 395] width 94 height 19
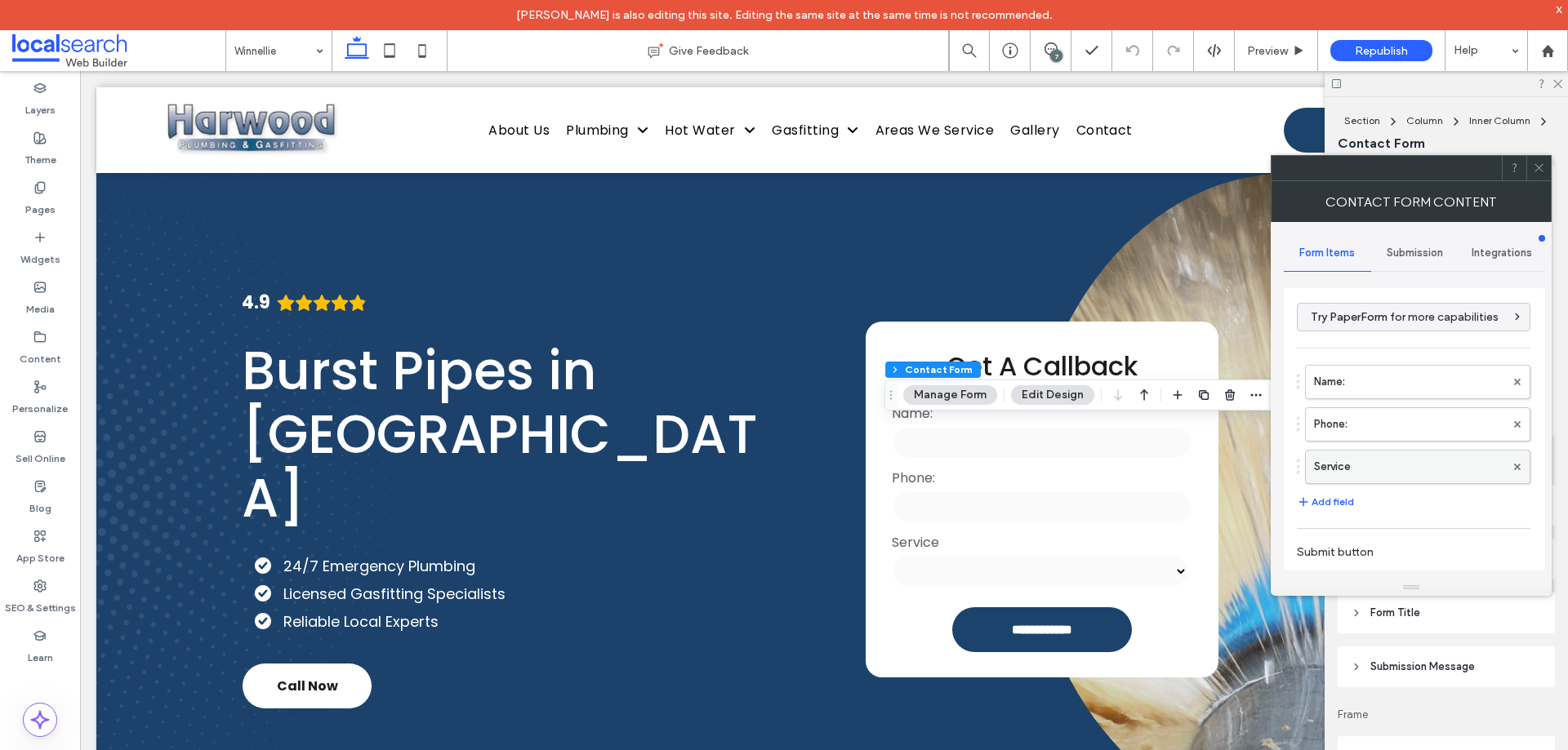
click at [1393, 470] on label "Service" at bounding box center [1410, 467] width 192 height 32
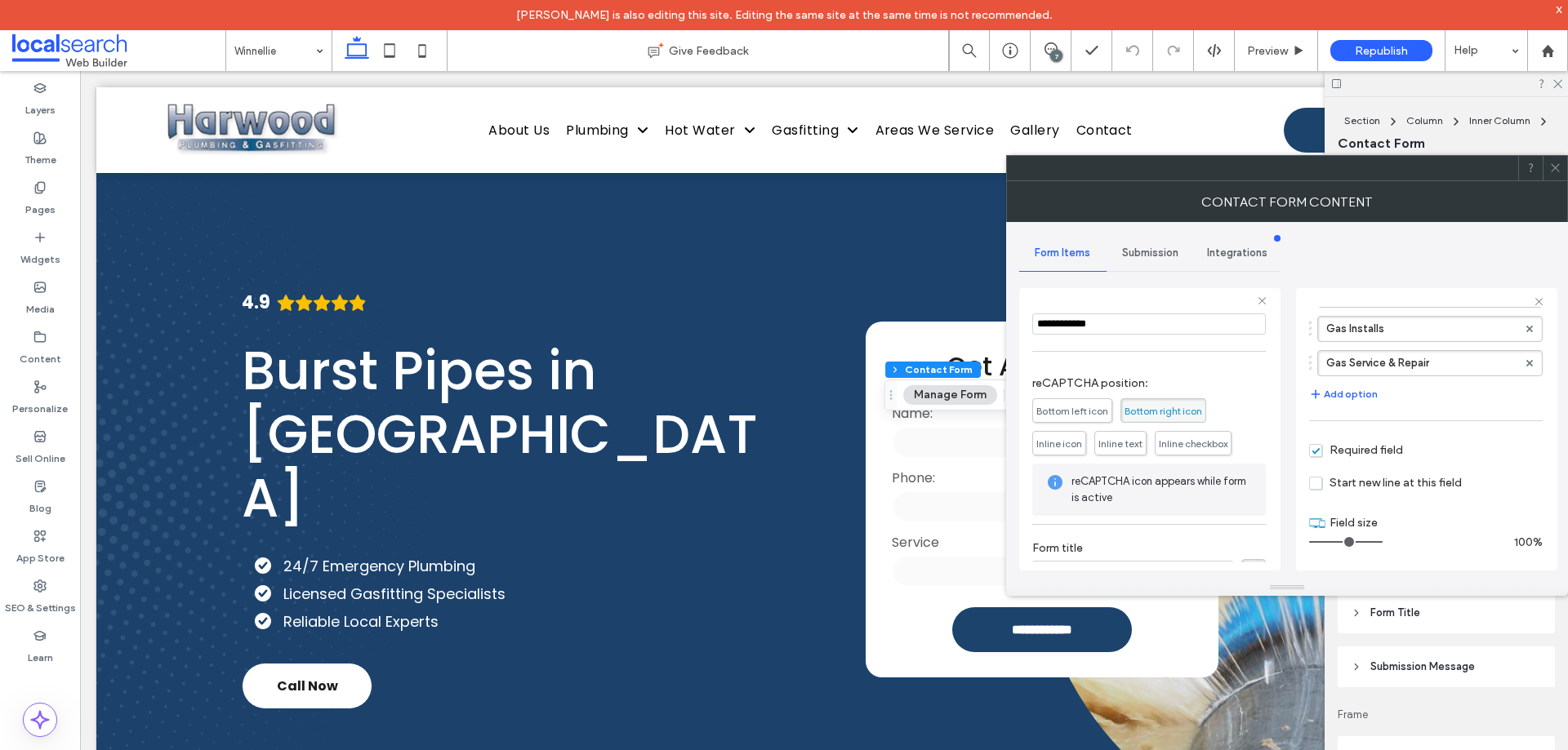
scroll to position [298, 0]
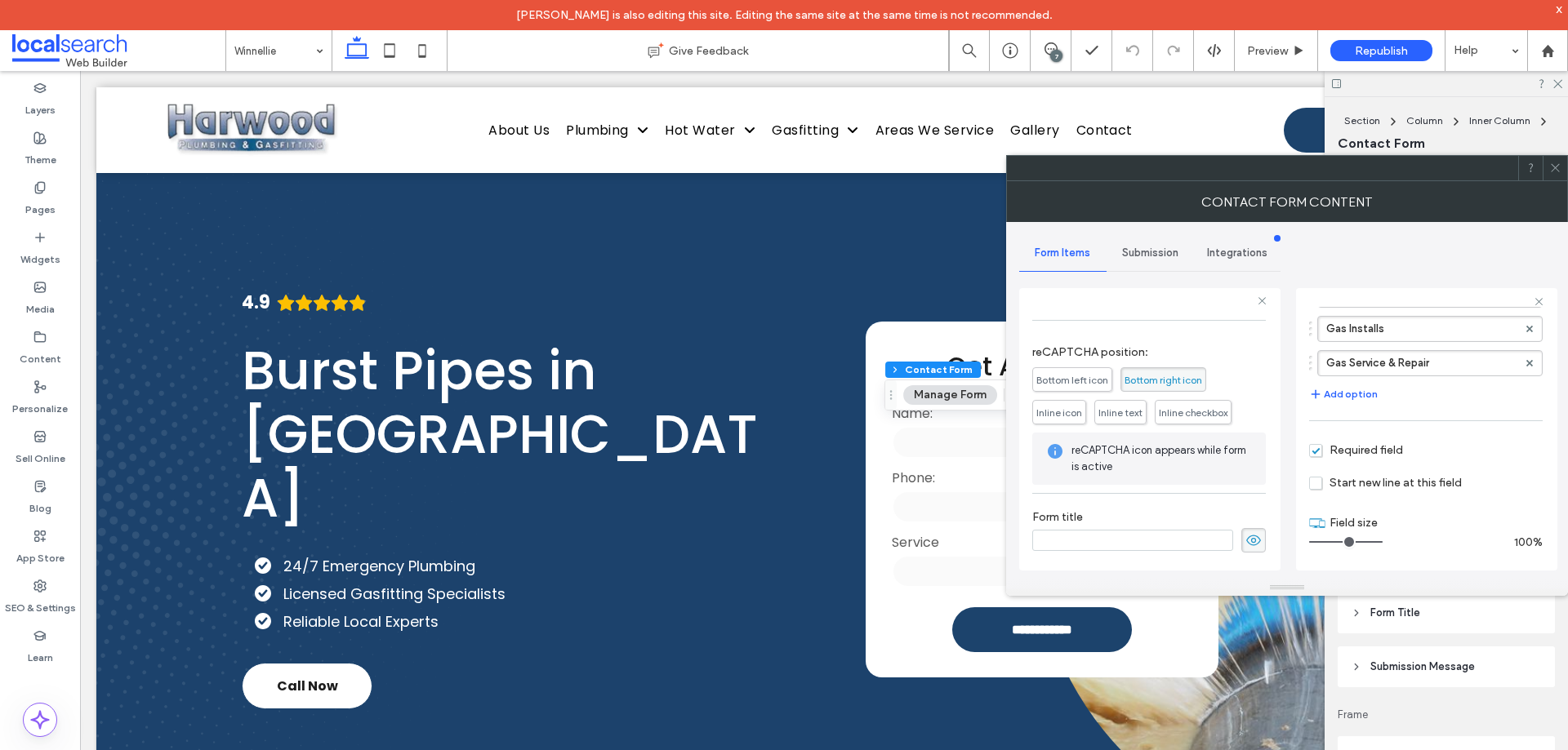
click at [1142, 251] on span "Submission" at bounding box center [1150, 253] width 56 height 13
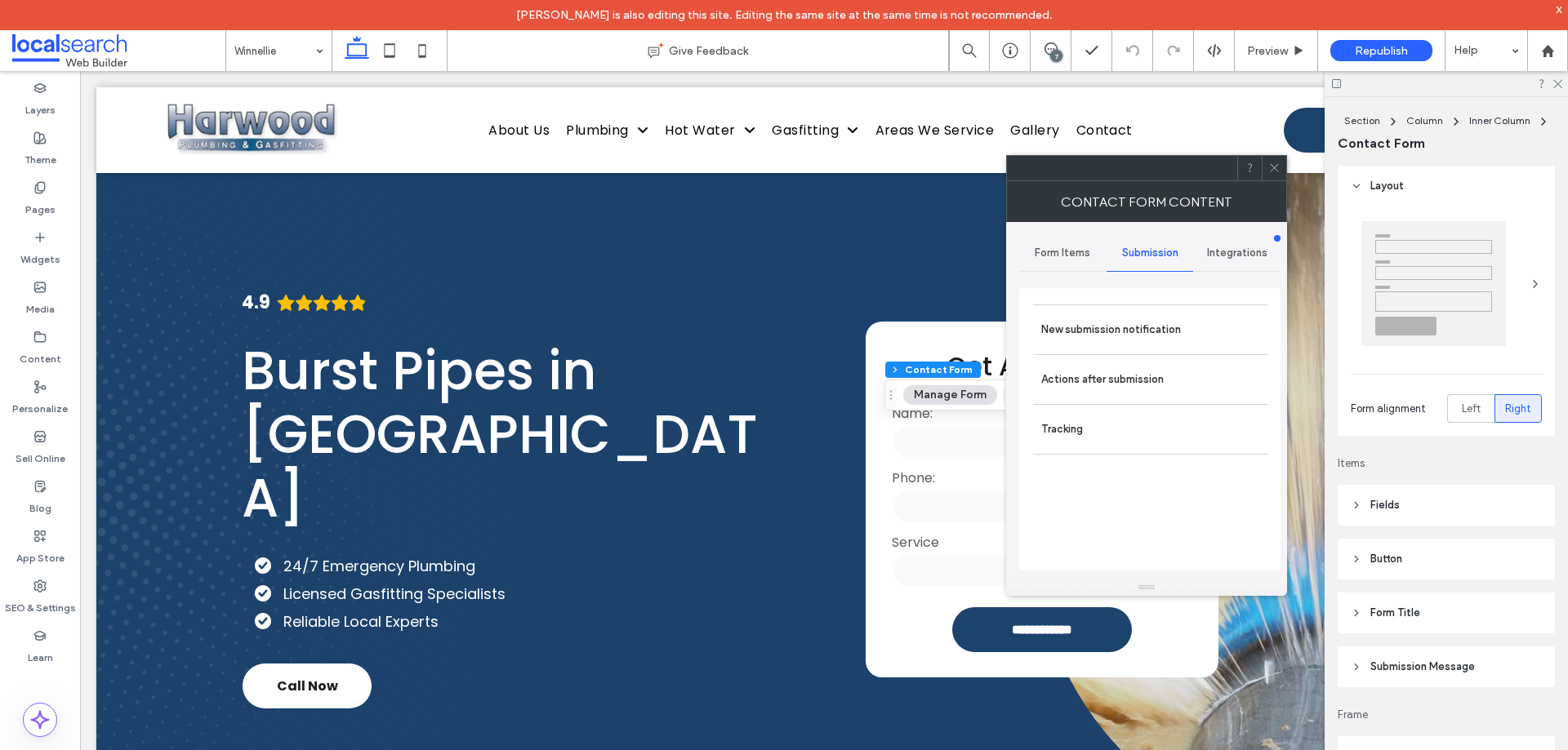
click at [1139, 337] on label "New submission notification" at bounding box center [1150, 329] width 218 height 32
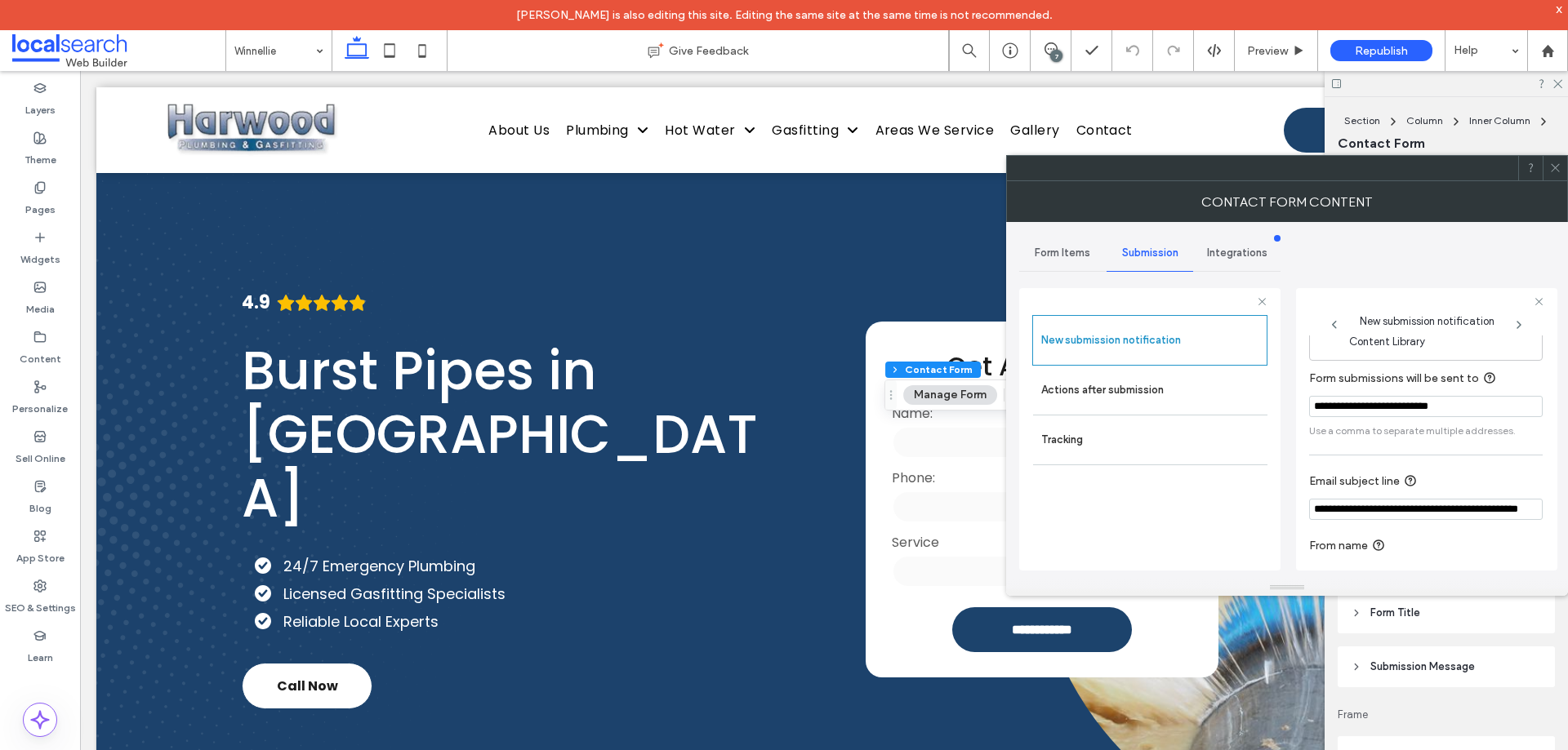
scroll to position [85, 0]
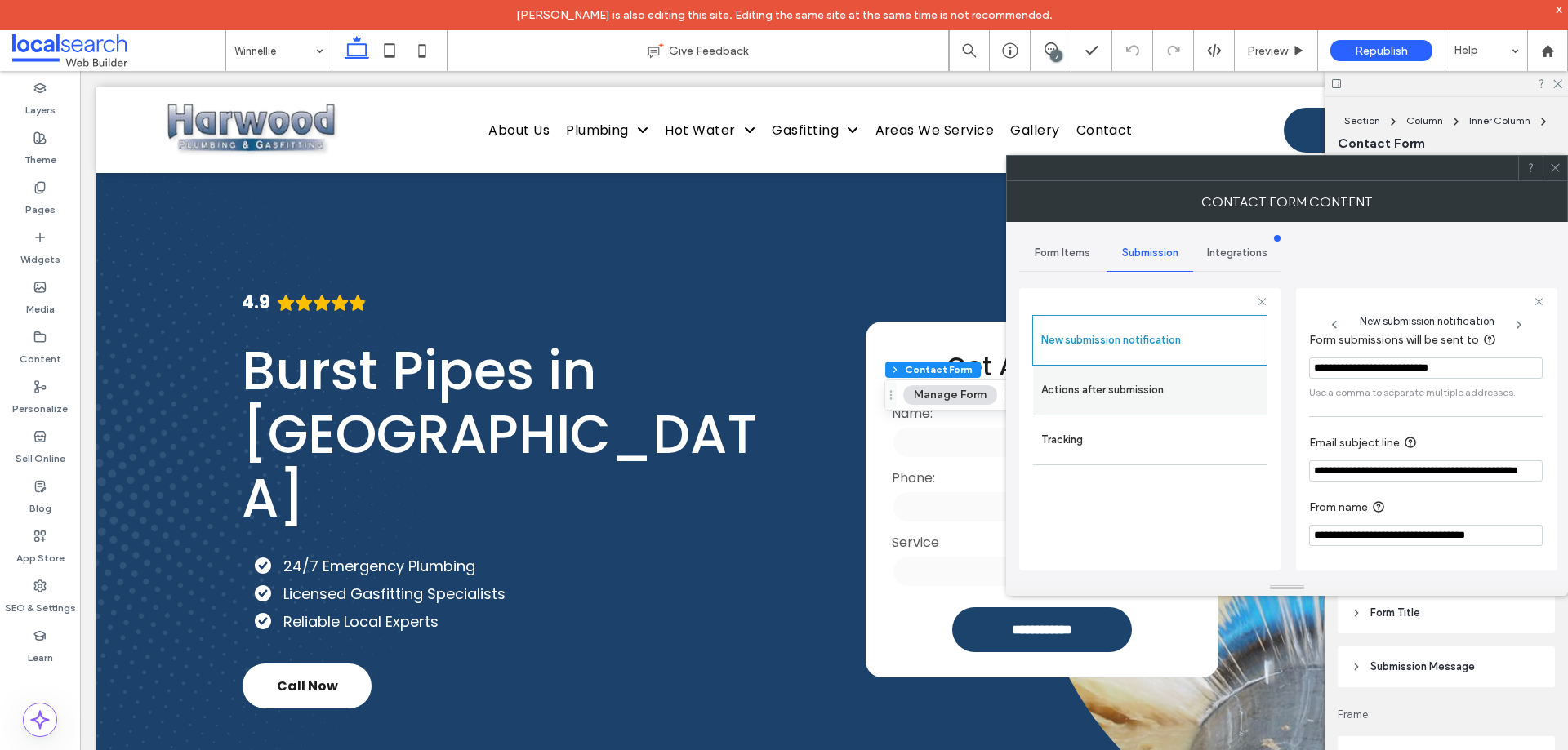
click at [1090, 408] on div "Actions after submission" at bounding box center [1150, 389] width 235 height 49
click at [1168, 398] on label "Actions after submission" at bounding box center [1150, 389] width 218 height 32
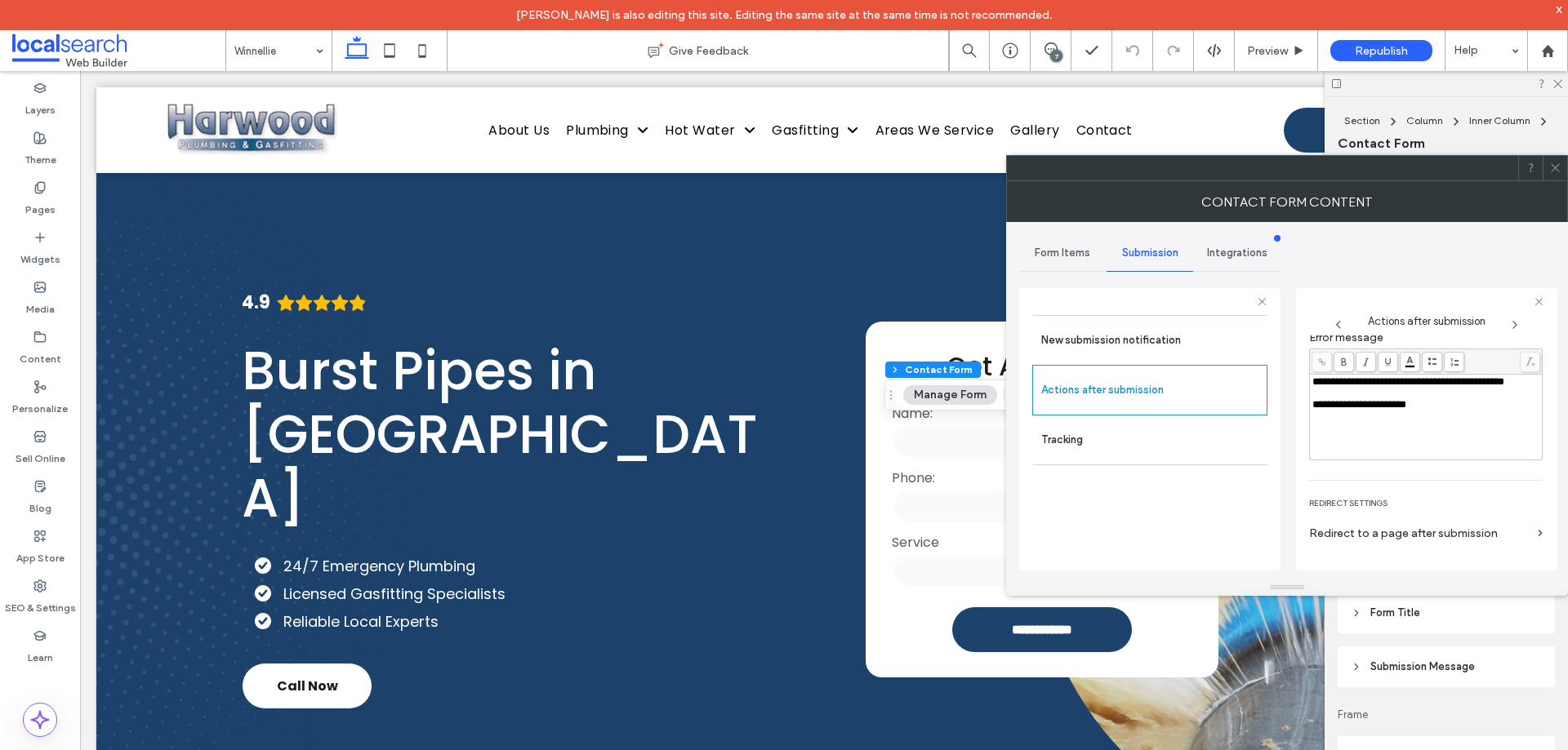
scroll to position [282, 0]
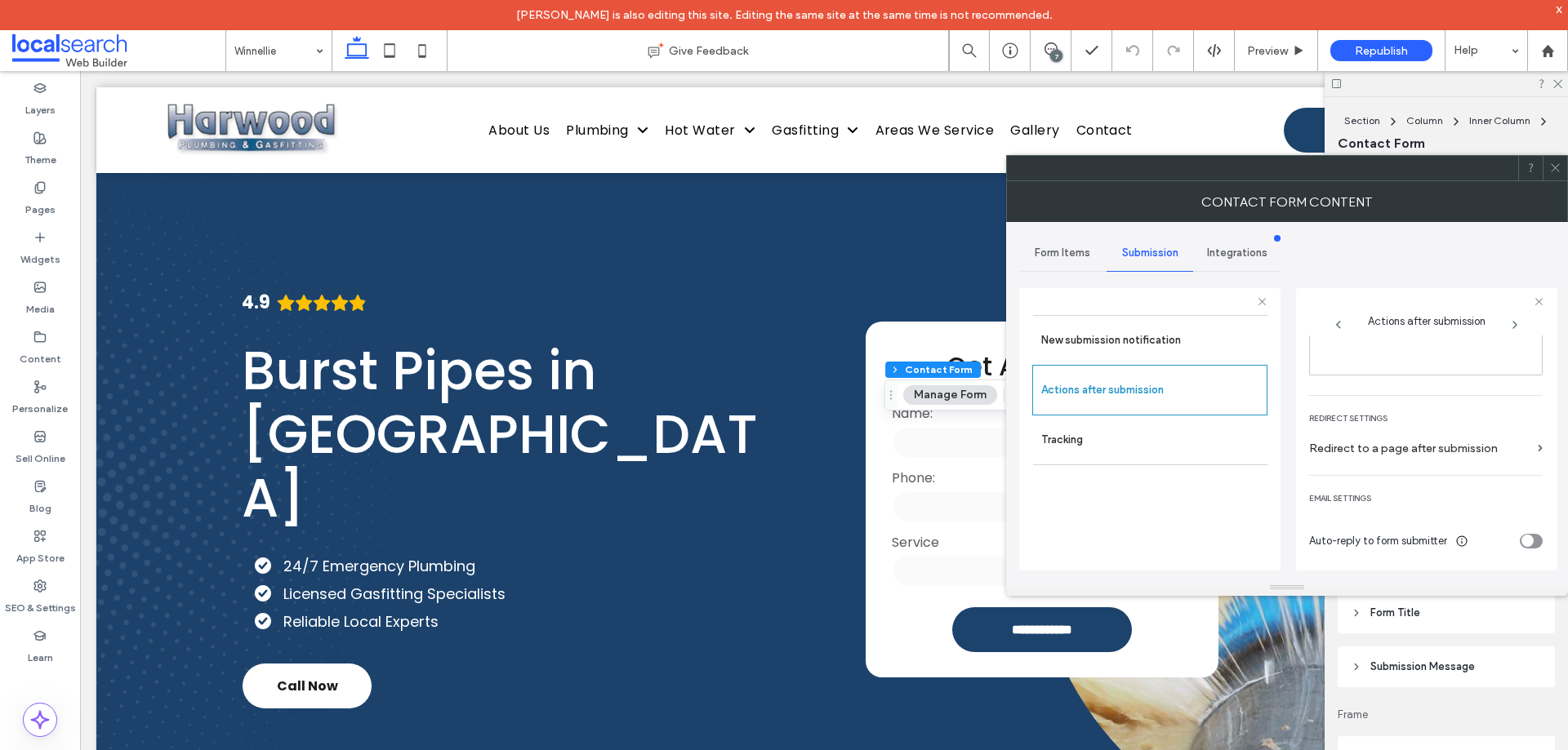
click at [1551, 171] on icon at bounding box center [1555, 167] width 12 height 12
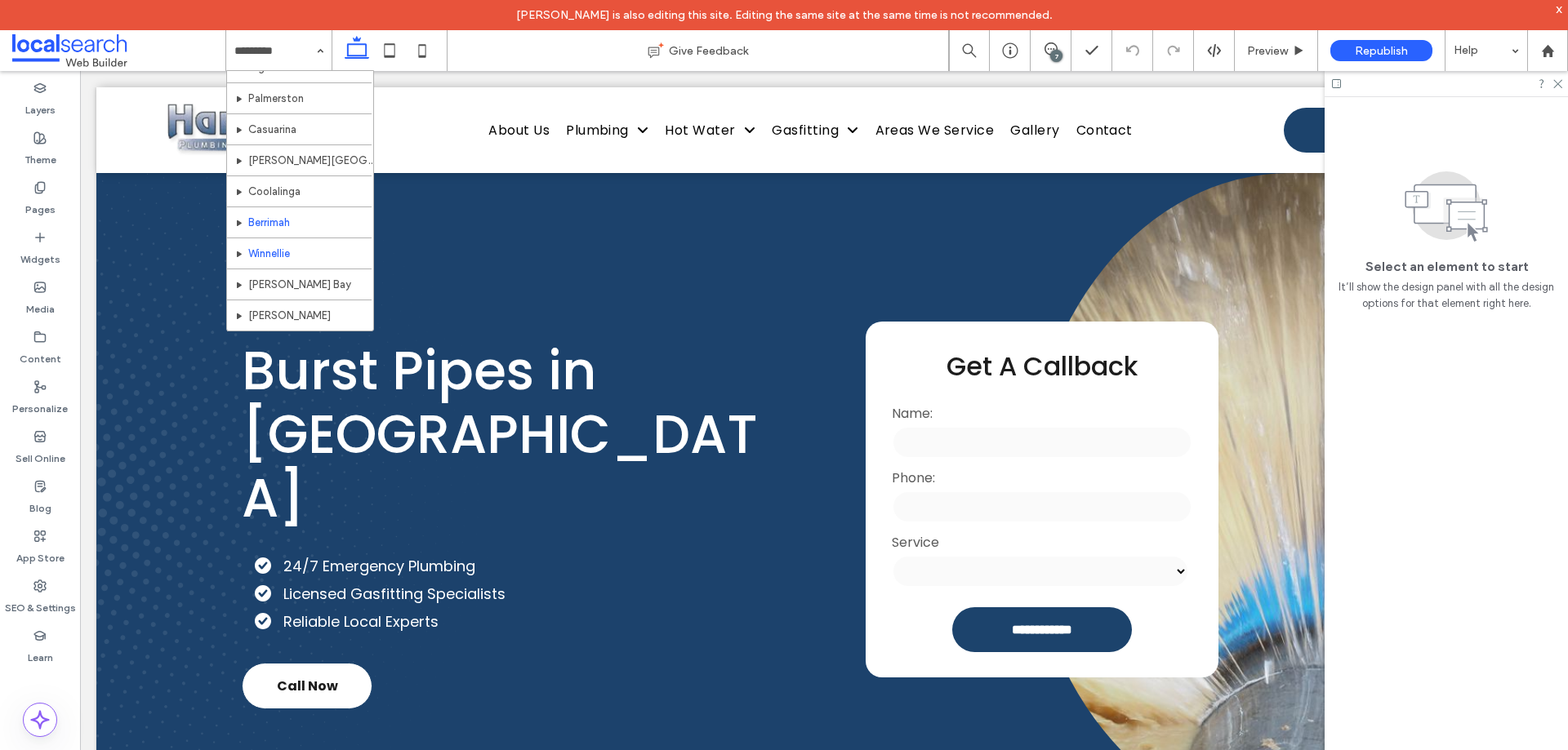
scroll to position [699, 0]
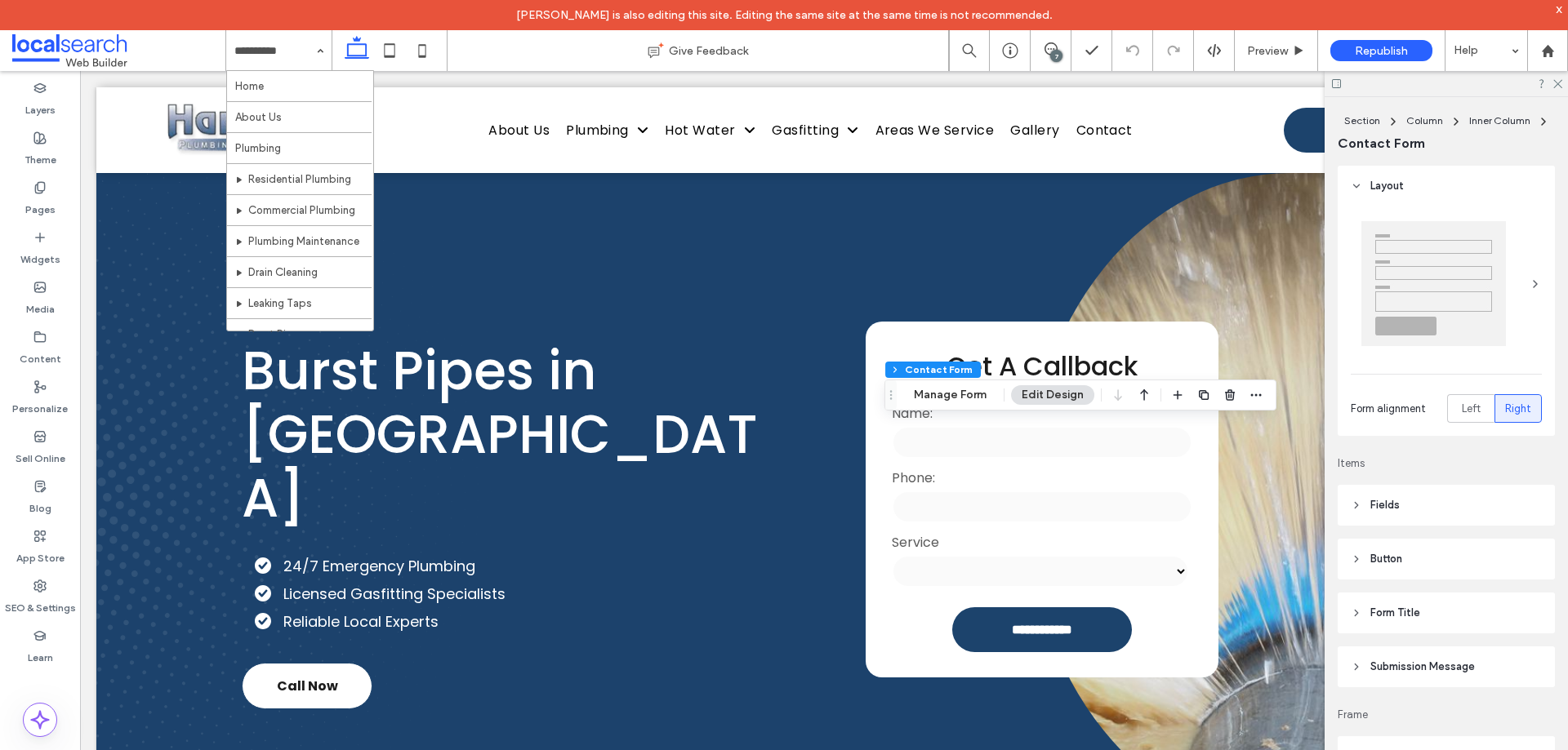
type input "*"
type input "***"
type input "**"
click at [951, 402] on button "Manage Form" at bounding box center [950, 395] width 94 height 19
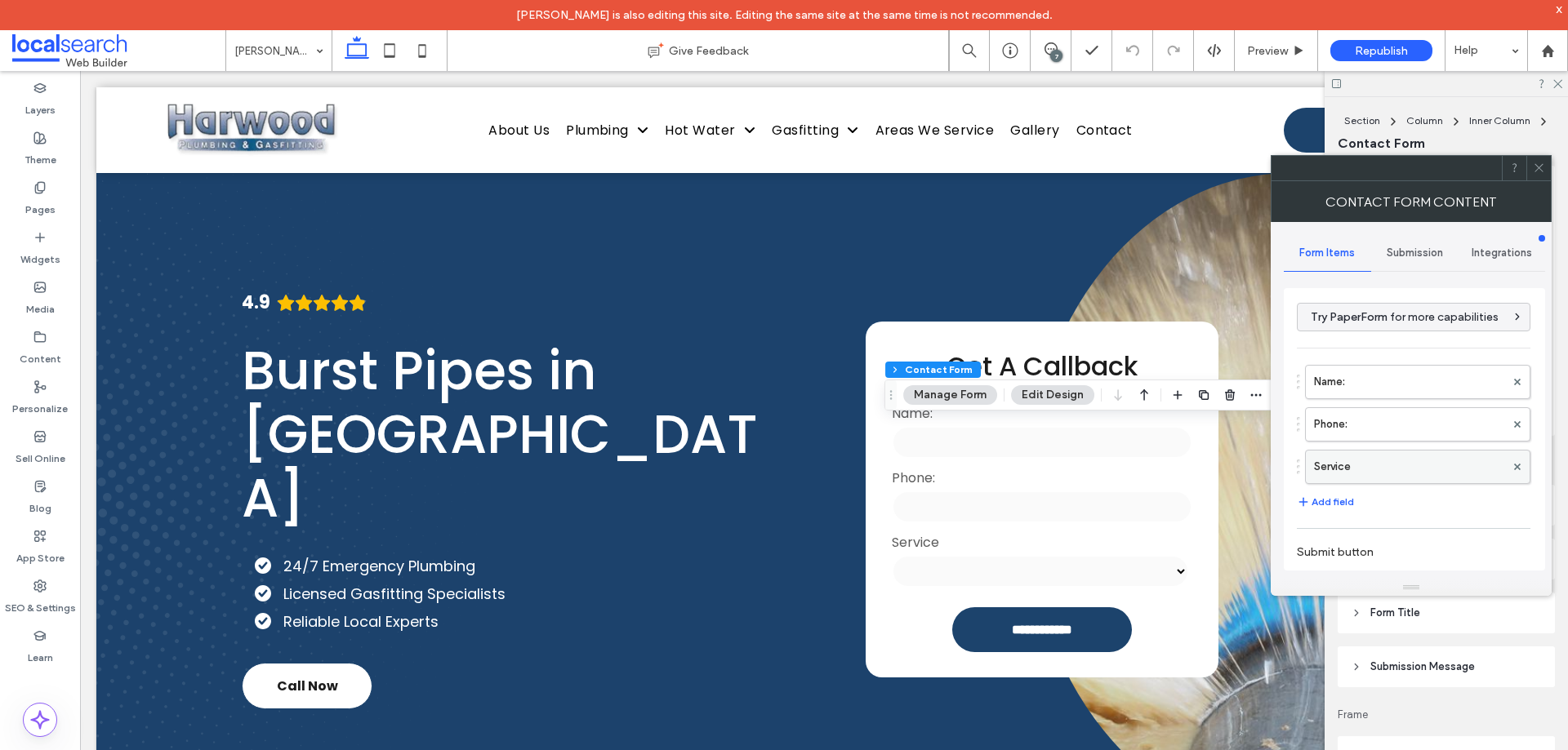
click at [1386, 479] on label "Service" at bounding box center [1410, 467] width 192 height 32
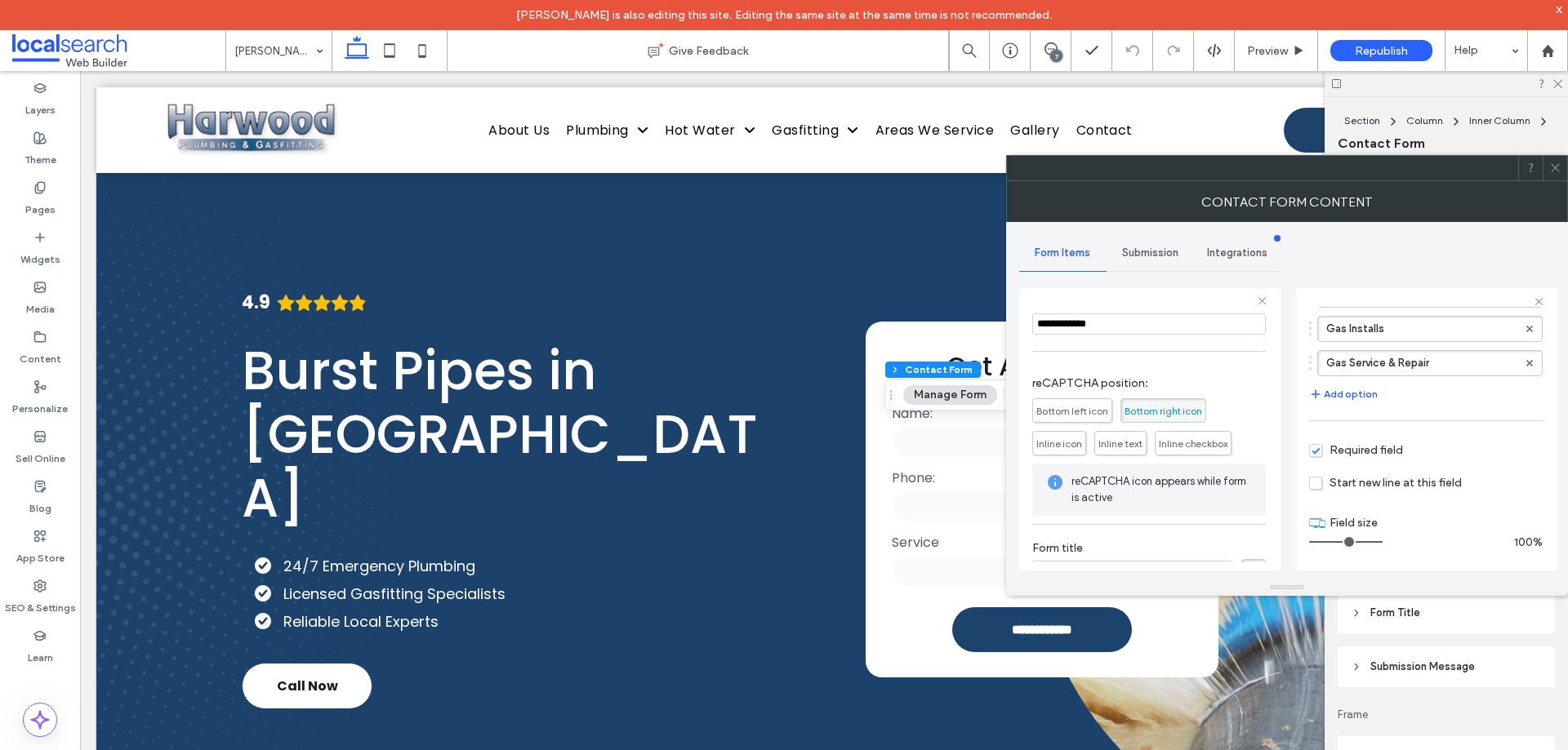
scroll to position [298, 0]
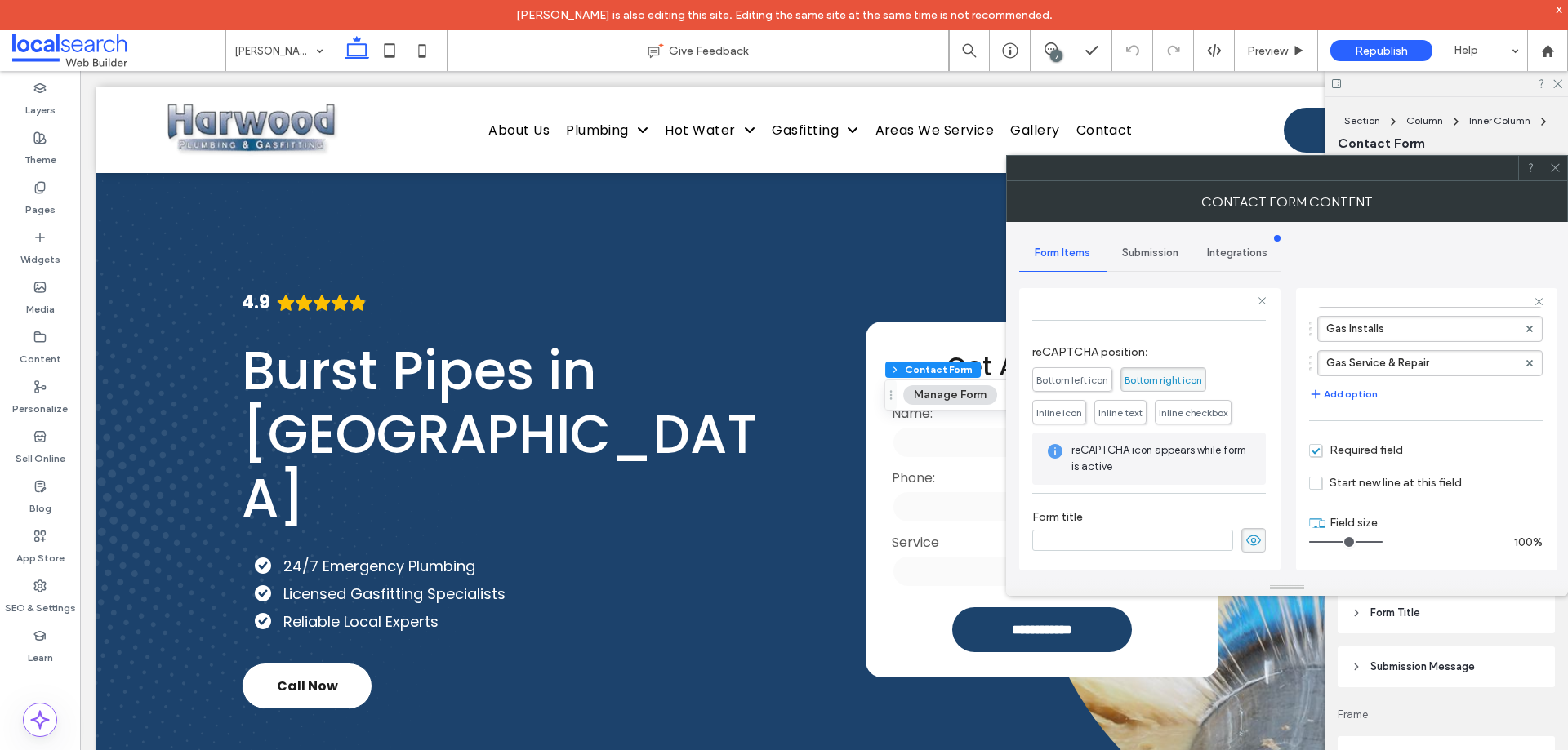
click at [1164, 254] on span "Submission" at bounding box center [1150, 253] width 56 height 13
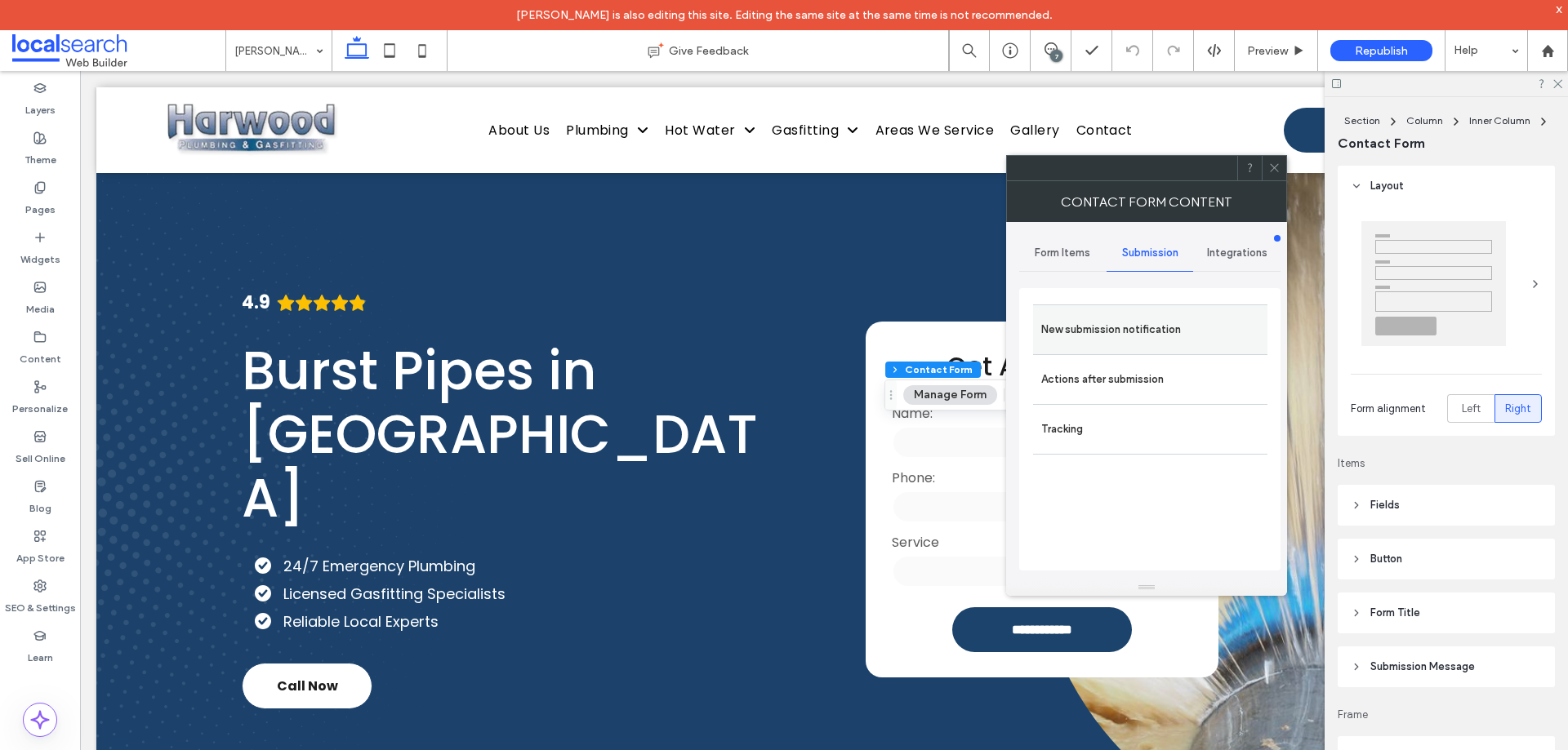
click at [1144, 327] on label "New submission notification" at bounding box center [1150, 329] width 218 height 32
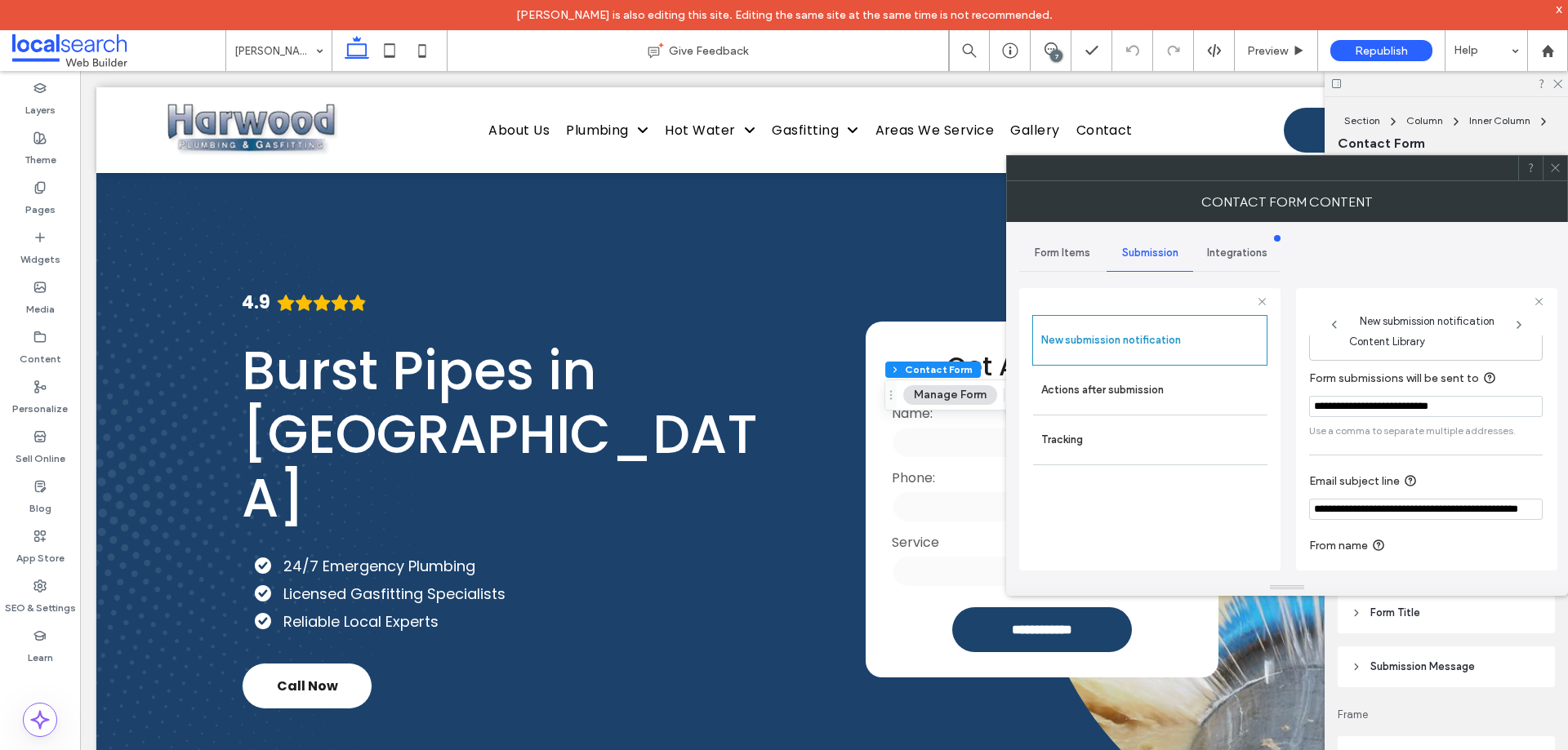
scroll to position [85, 0]
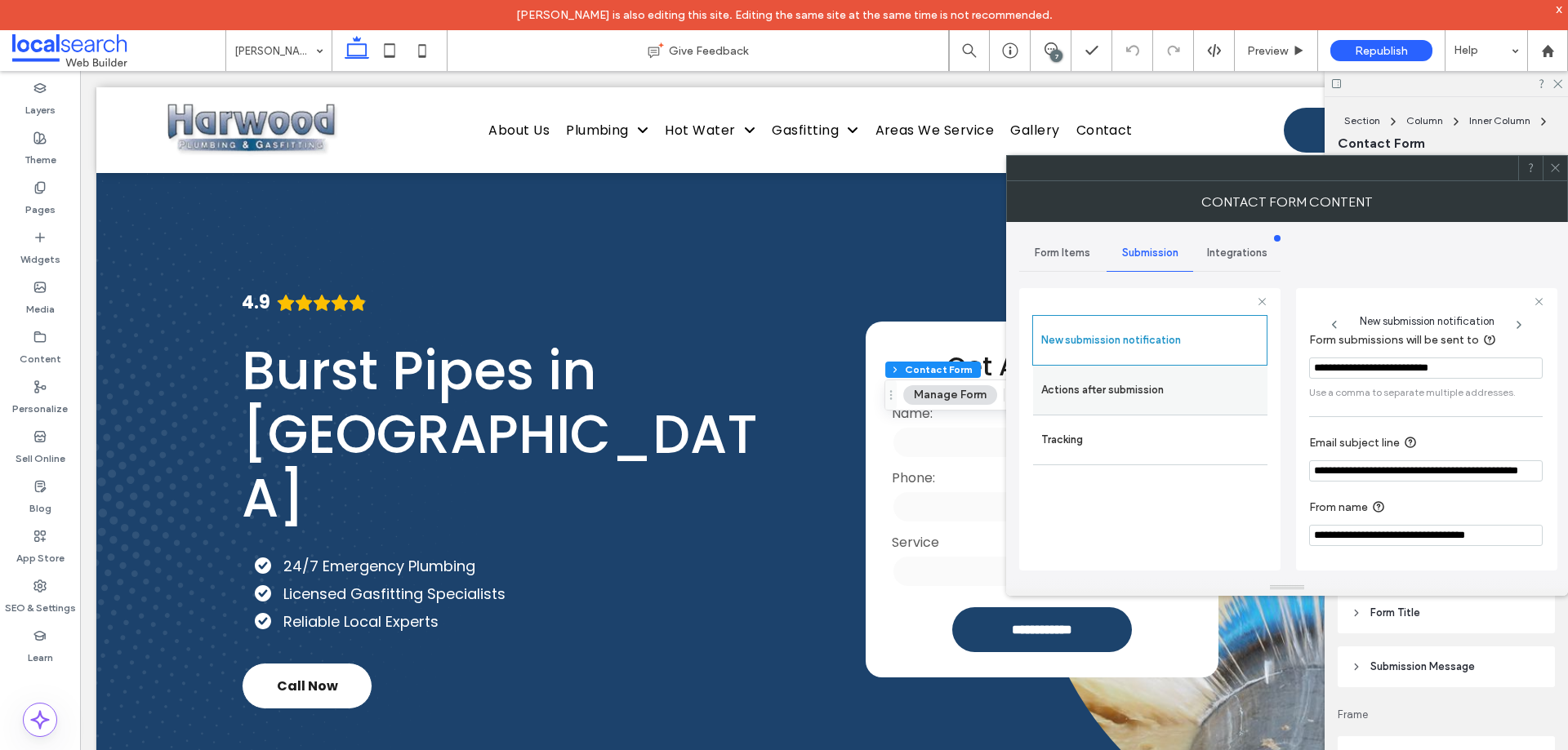
click at [1109, 401] on label "Actions after submission" at bounding box center [1150, 389] width 218 height 32
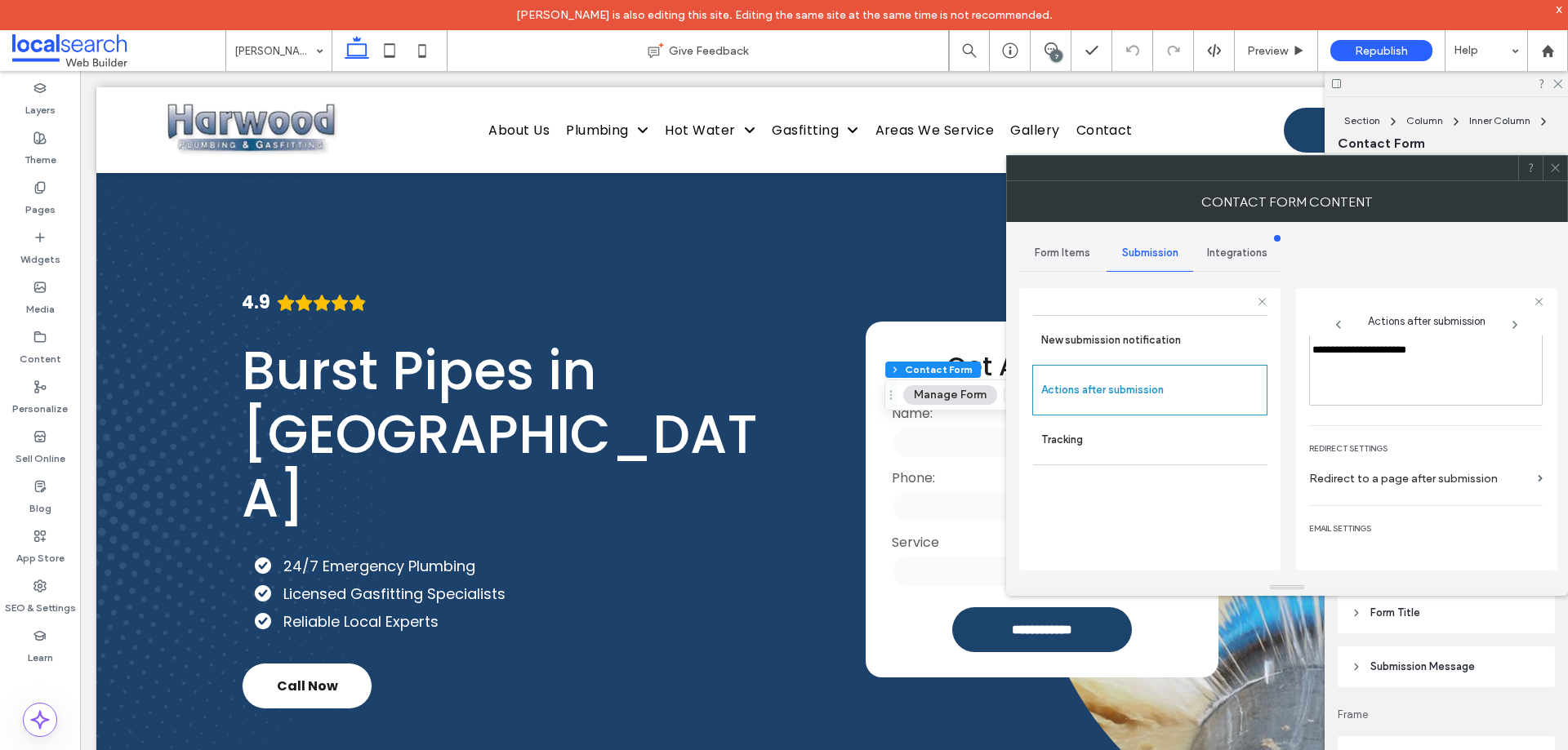
scroll to position [282, 0]
click at [1548, 166] on div at bounding box center [1555, 167] width 25 height 25
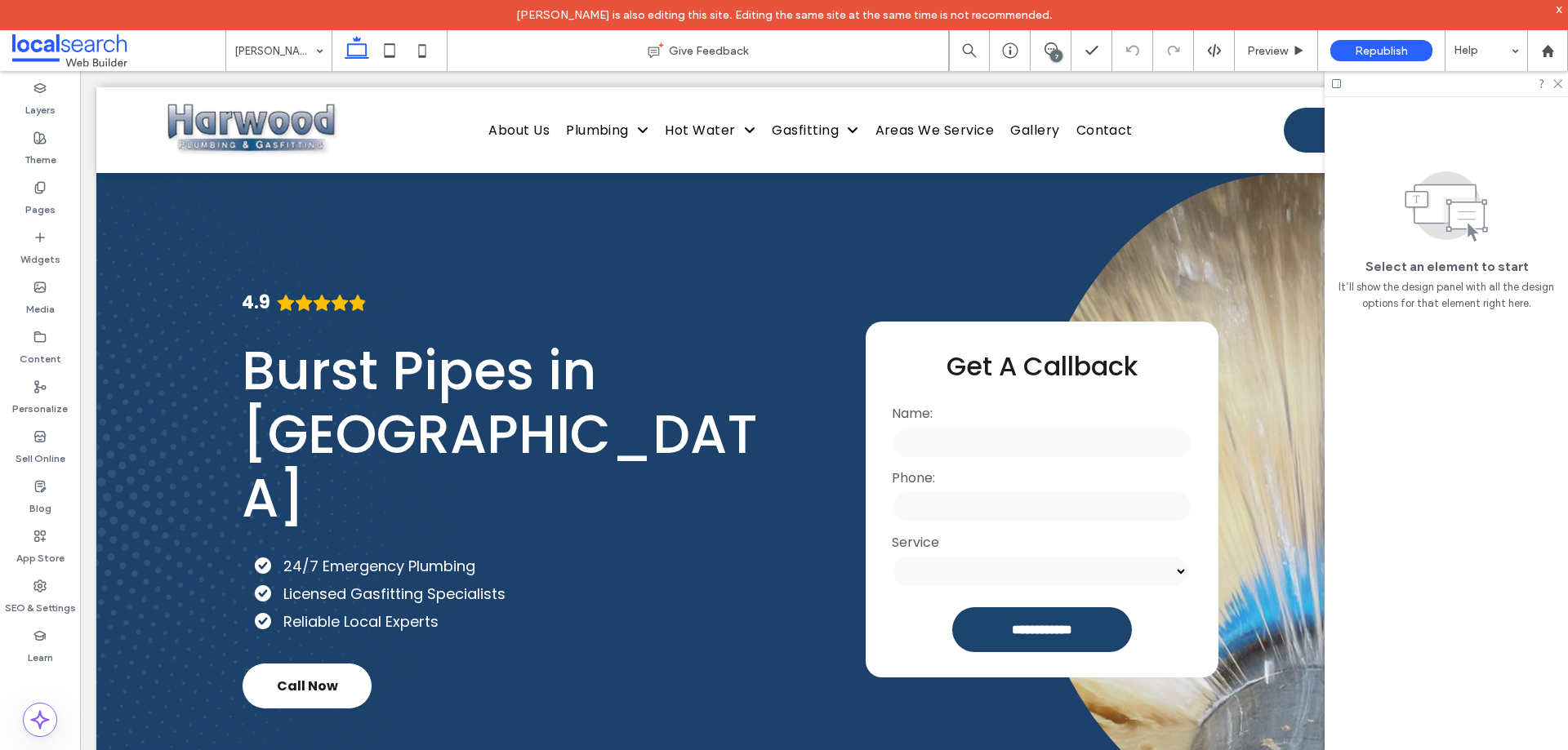
drag, startPoint x: 297, startPoint y: 50, endPoint x: 305, endPoint y: 62, distance: 14.4
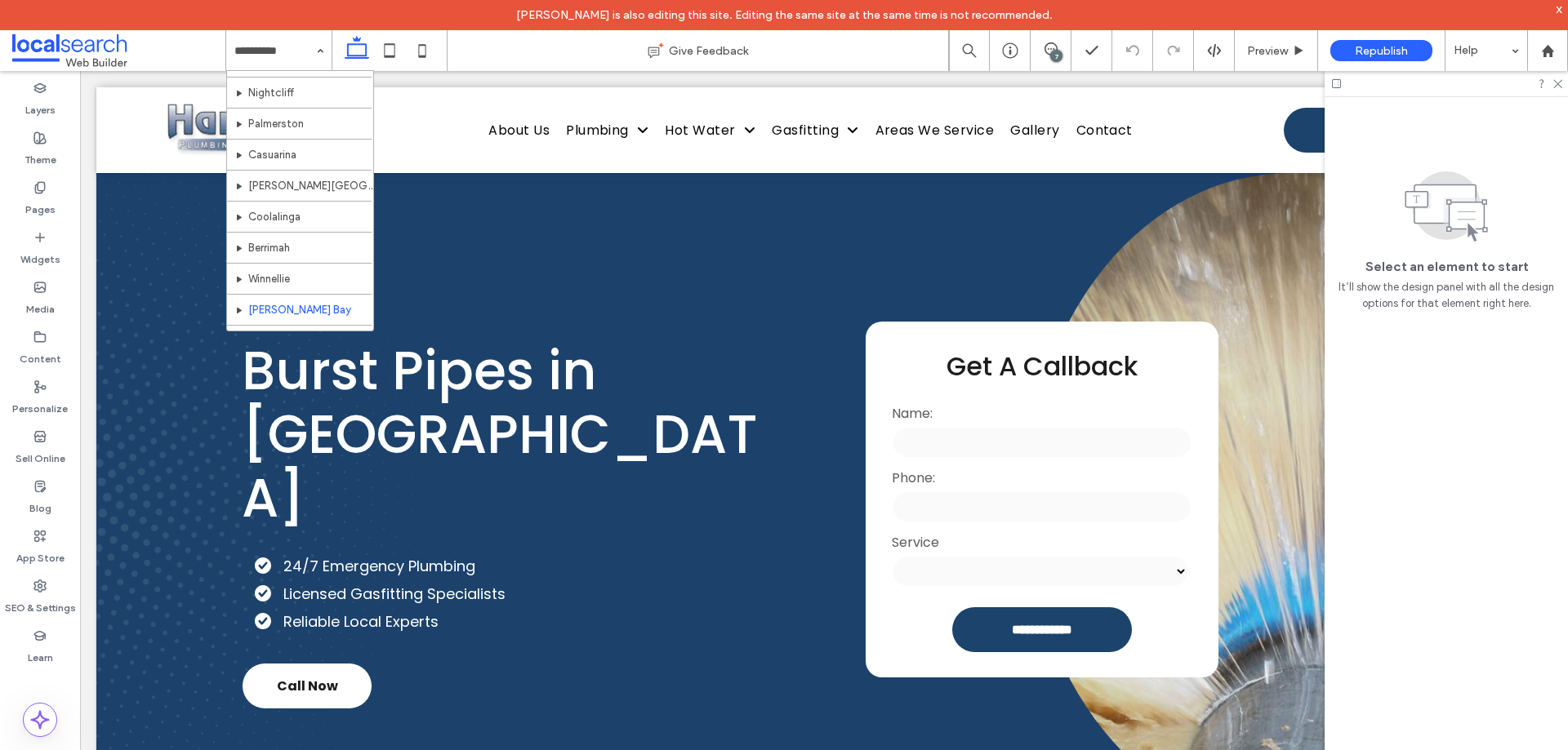
scroll to position [699, 0]
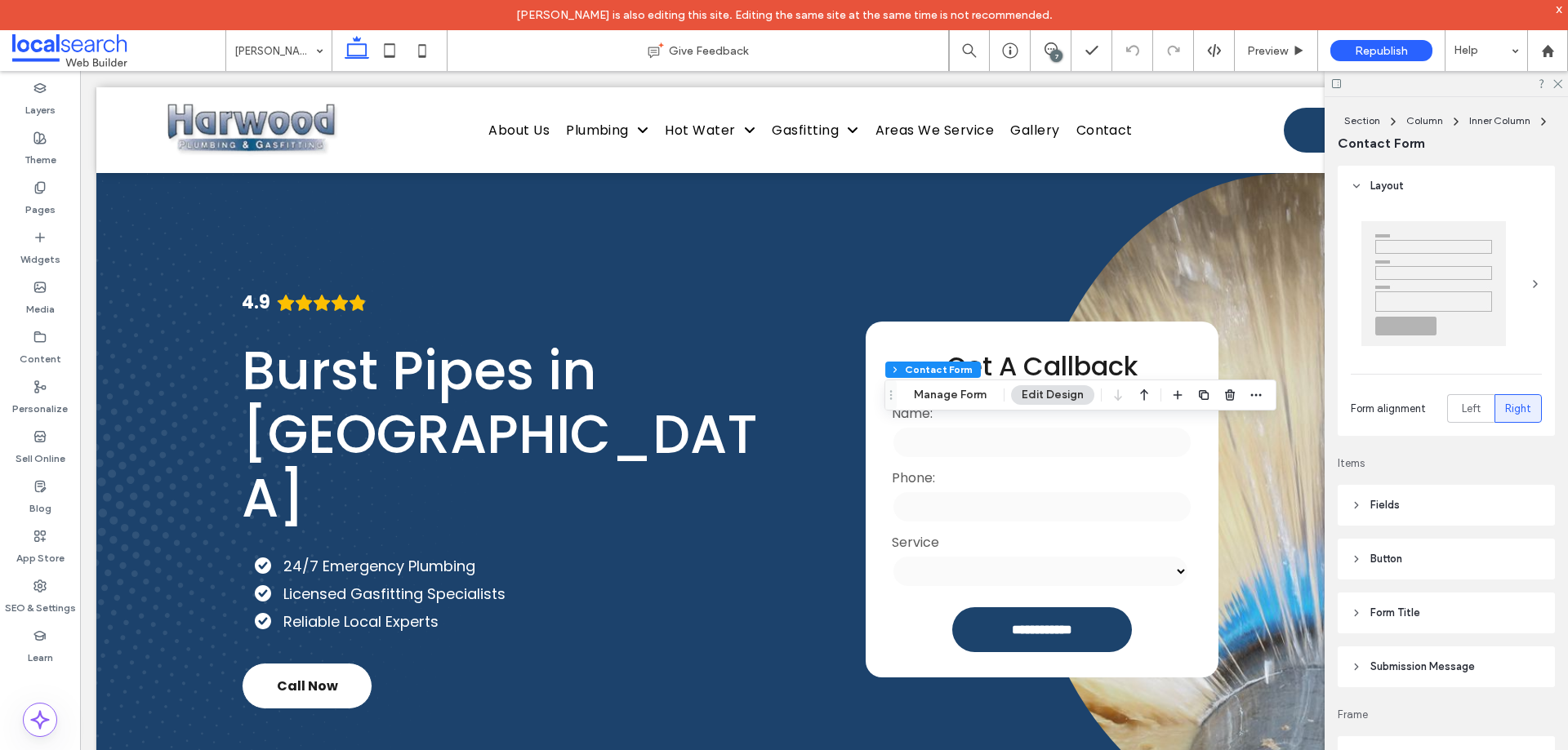
type input "*"
type input "***"
type input "**"
click at [957, 406] on div "Section Column Inner Column Contact Form Manage Form Edit Design" at bounding box center [1081, 395] width 392 height 31
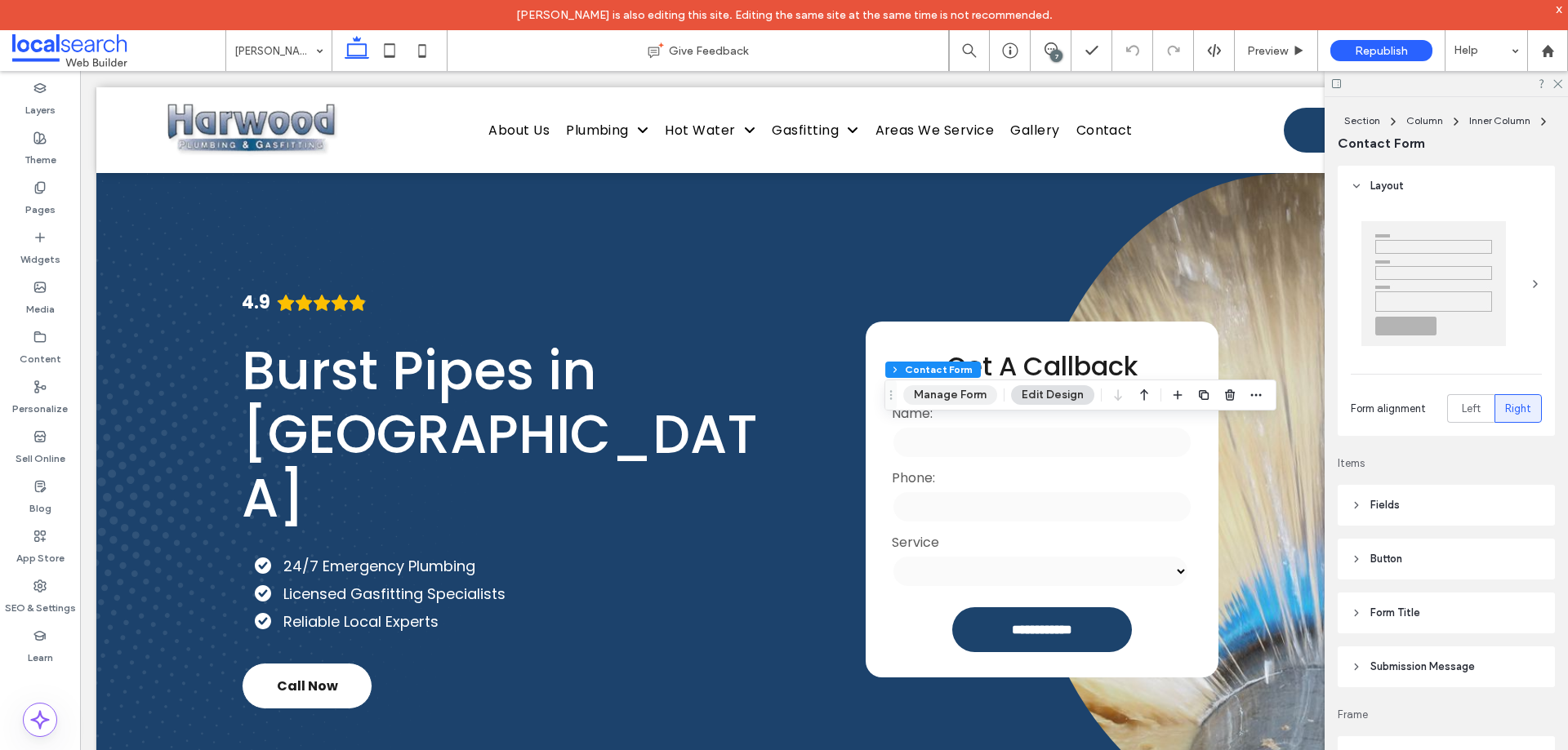
click at [967, 396] on button "Manage Form" at bounding box center [950, 395] width 94 height 19
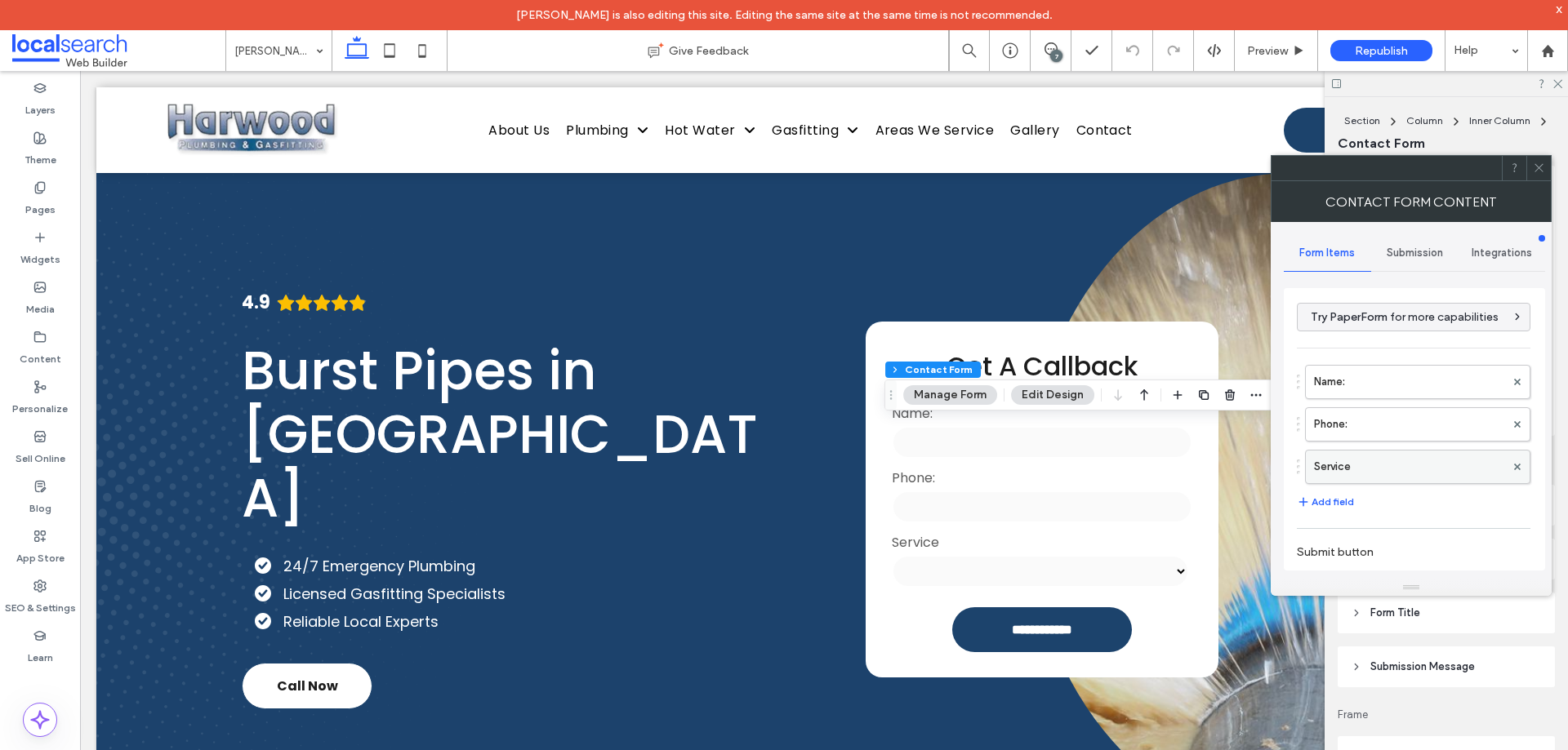
click at [1406, 471] on label "Service" at bounding box center [1410, 467] width 192 height 32
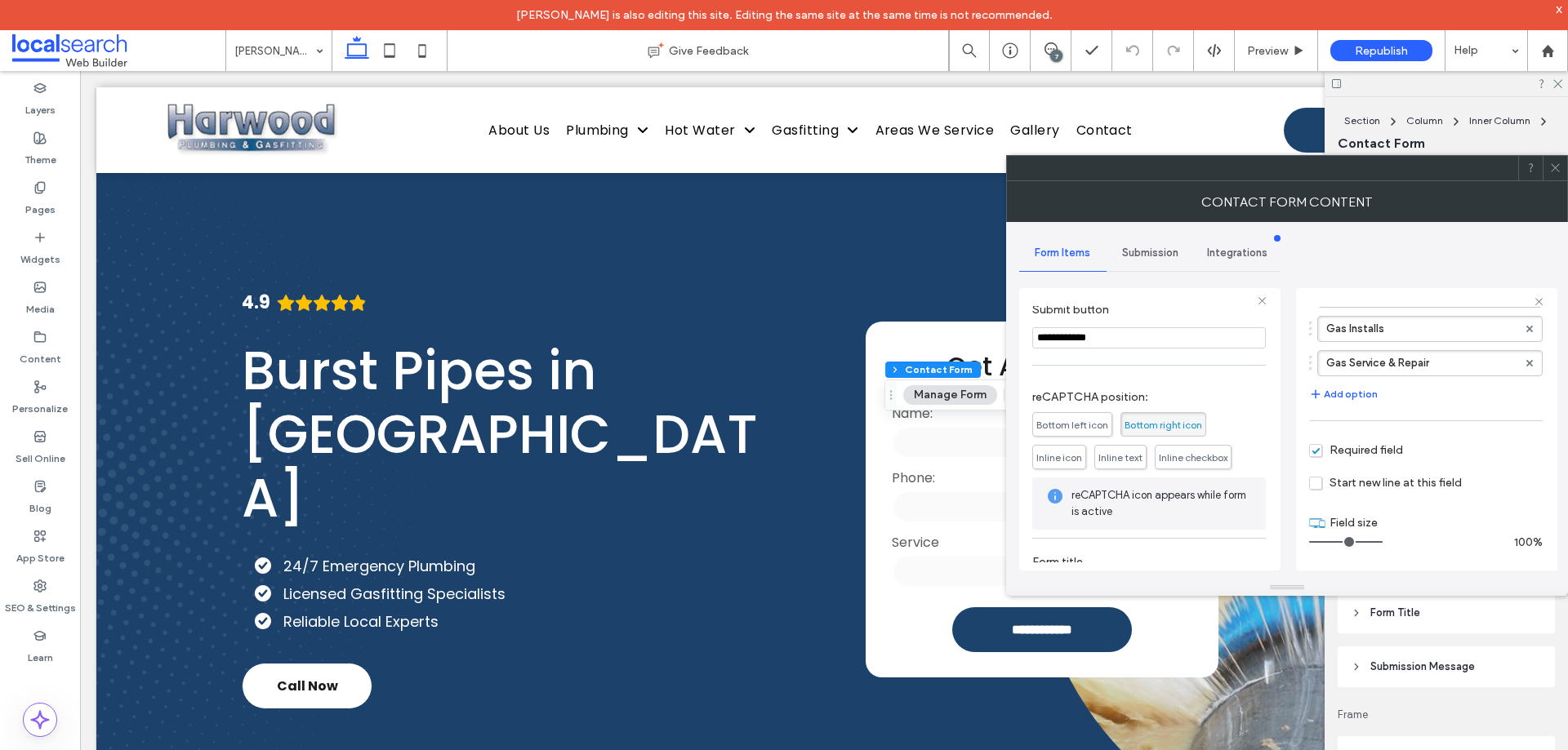
scroll to position [216, 0]
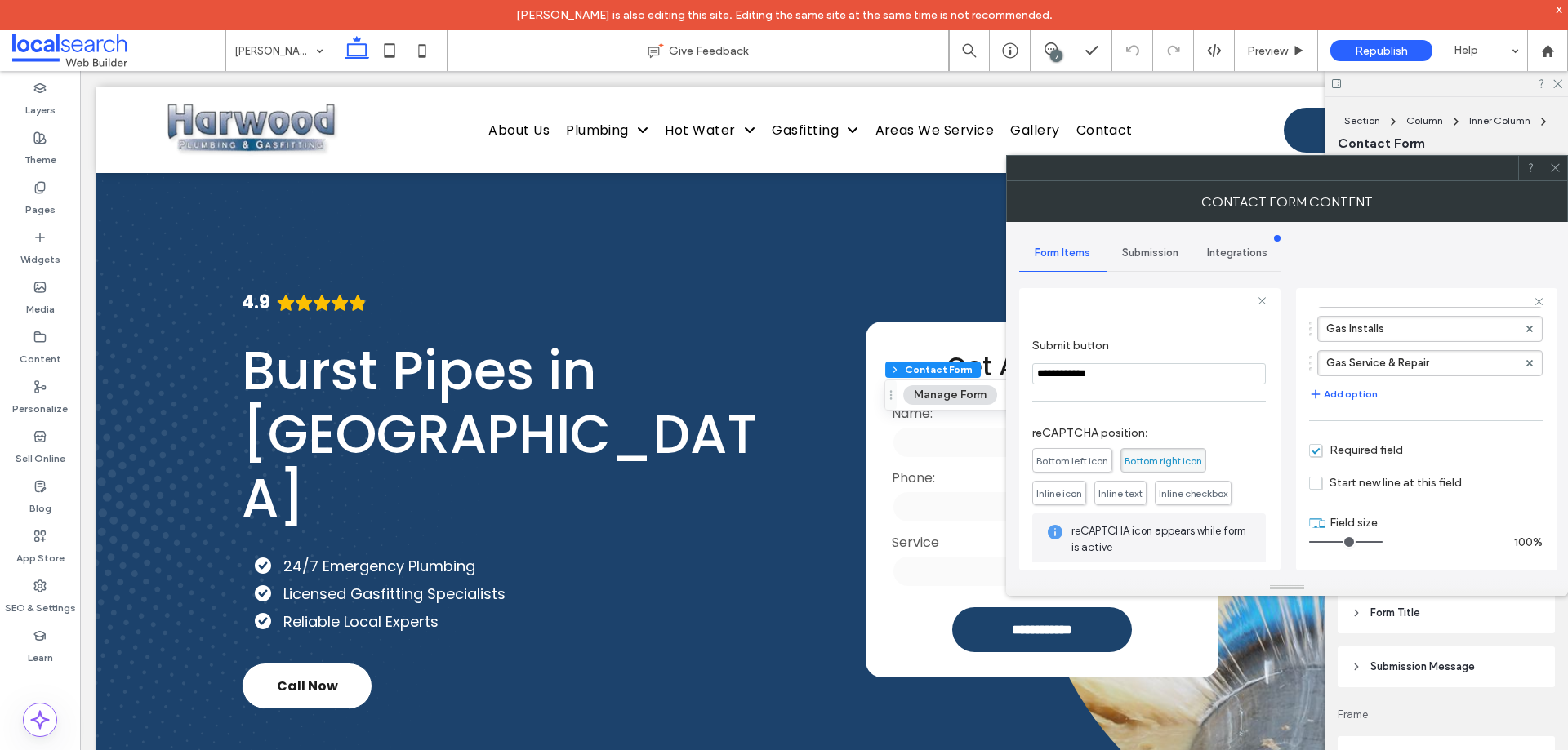
drag, startPoint x: 1161, startPoint y: 263, endPoint x: 1159, endPoint y: 271, distance: 8.2
click at [1161, 262] on div "Submission" at bounding box center [1150, 252] width 87 height 36
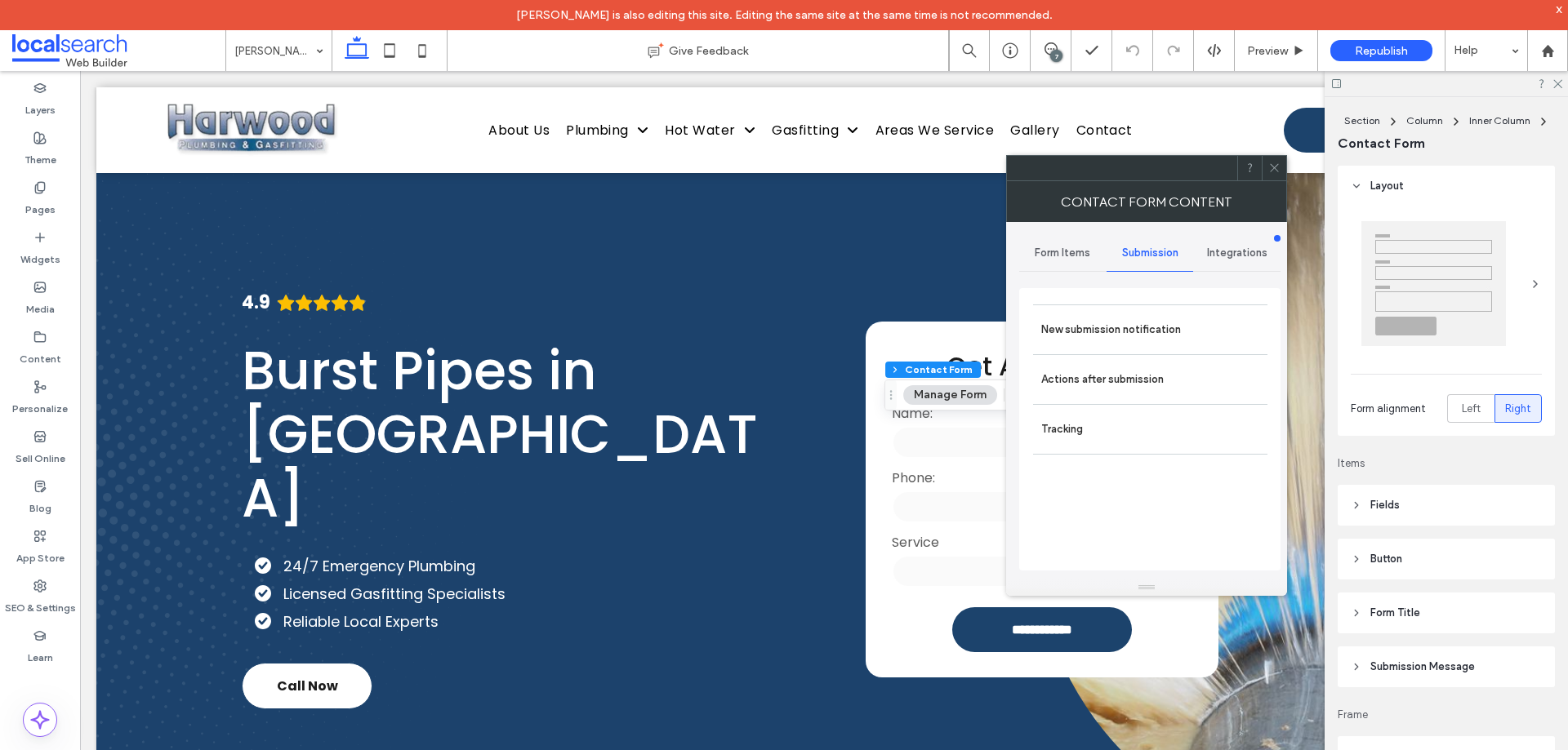
click at [1158, 314] on label "New submission notification" at bounding box center [1150, 329] width 218 height 32
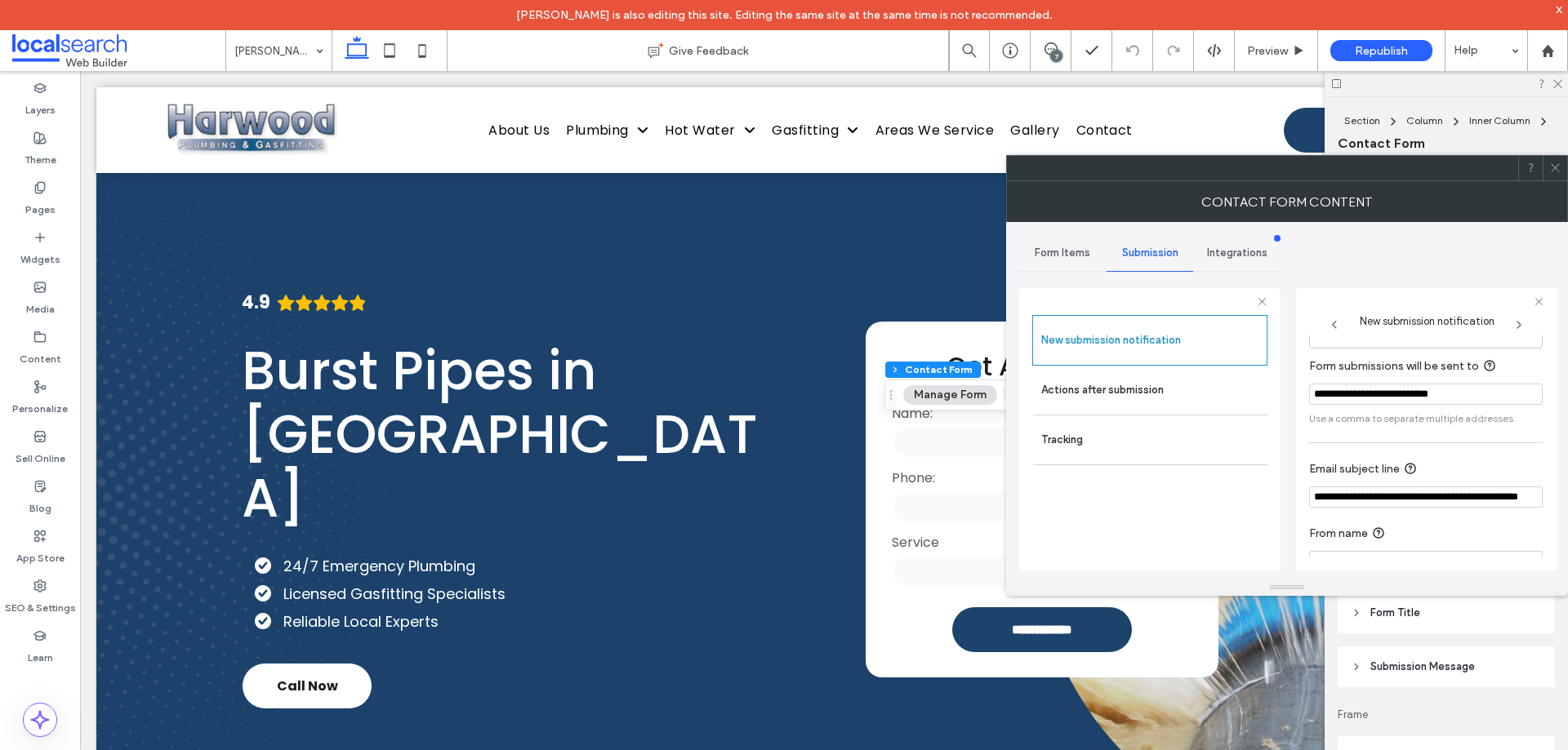
scroll to position [85, 0]
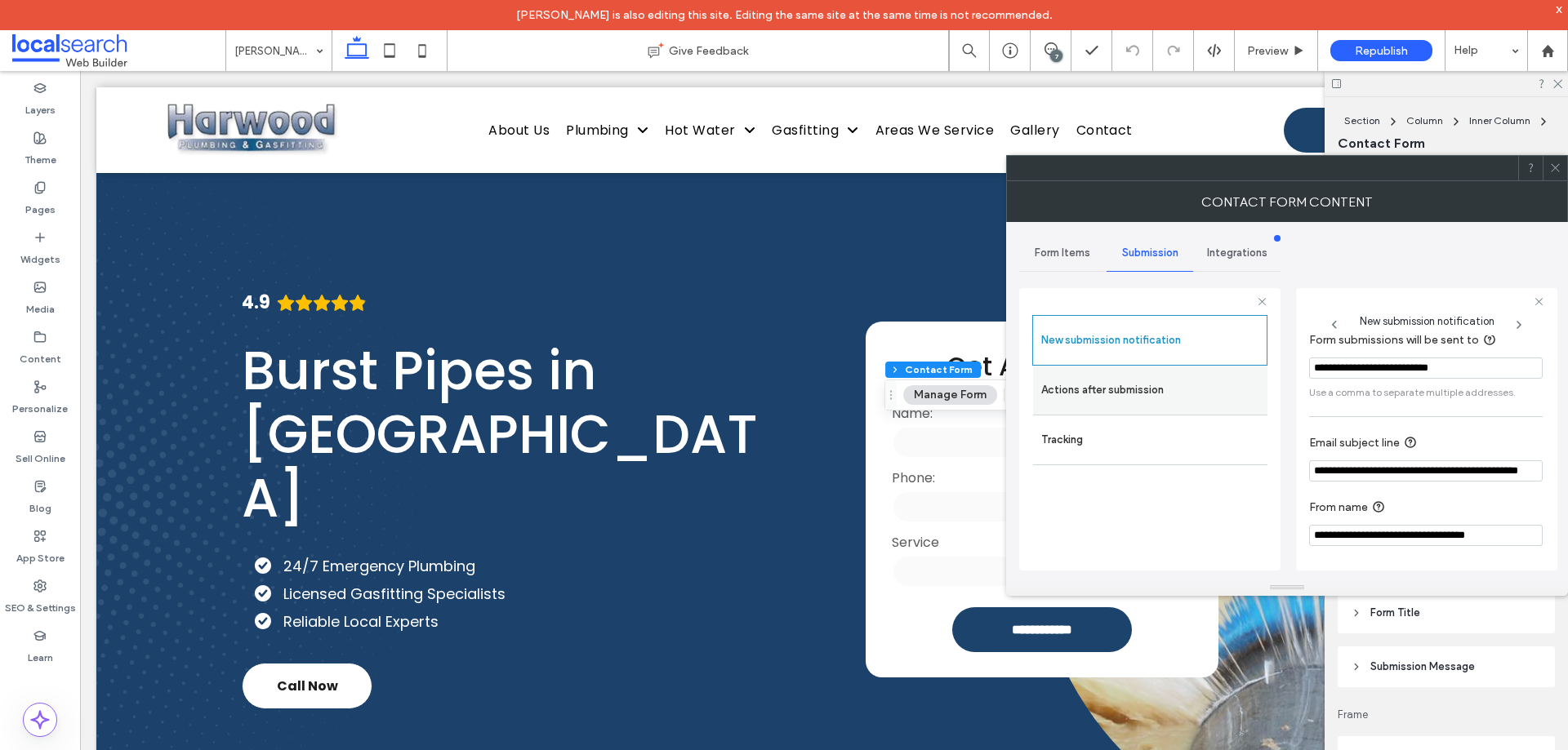
click at [1112, 379] on label "Actions after submission" at bounding box center [1150, 389] width 218 height 32
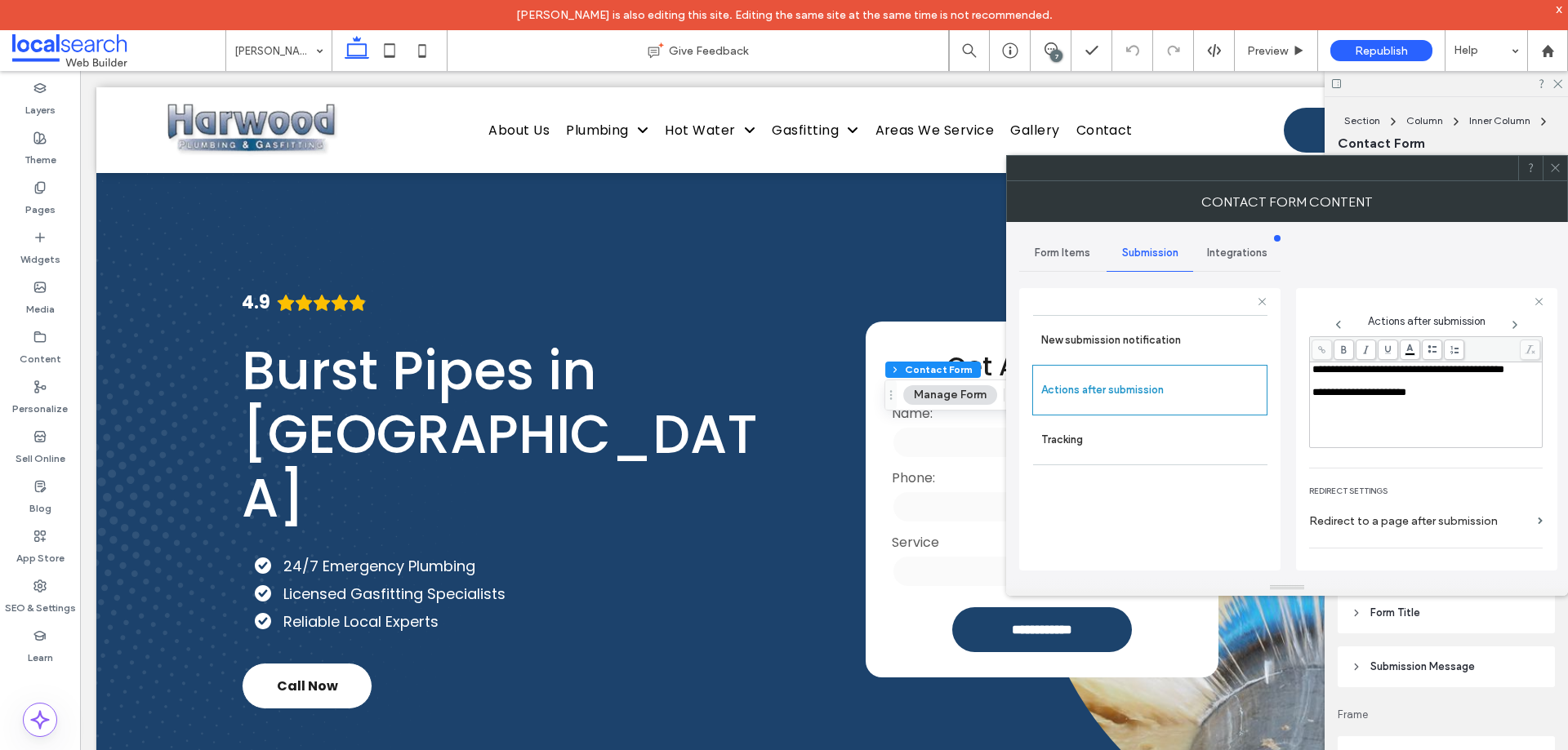
scroll to position [282, 0]
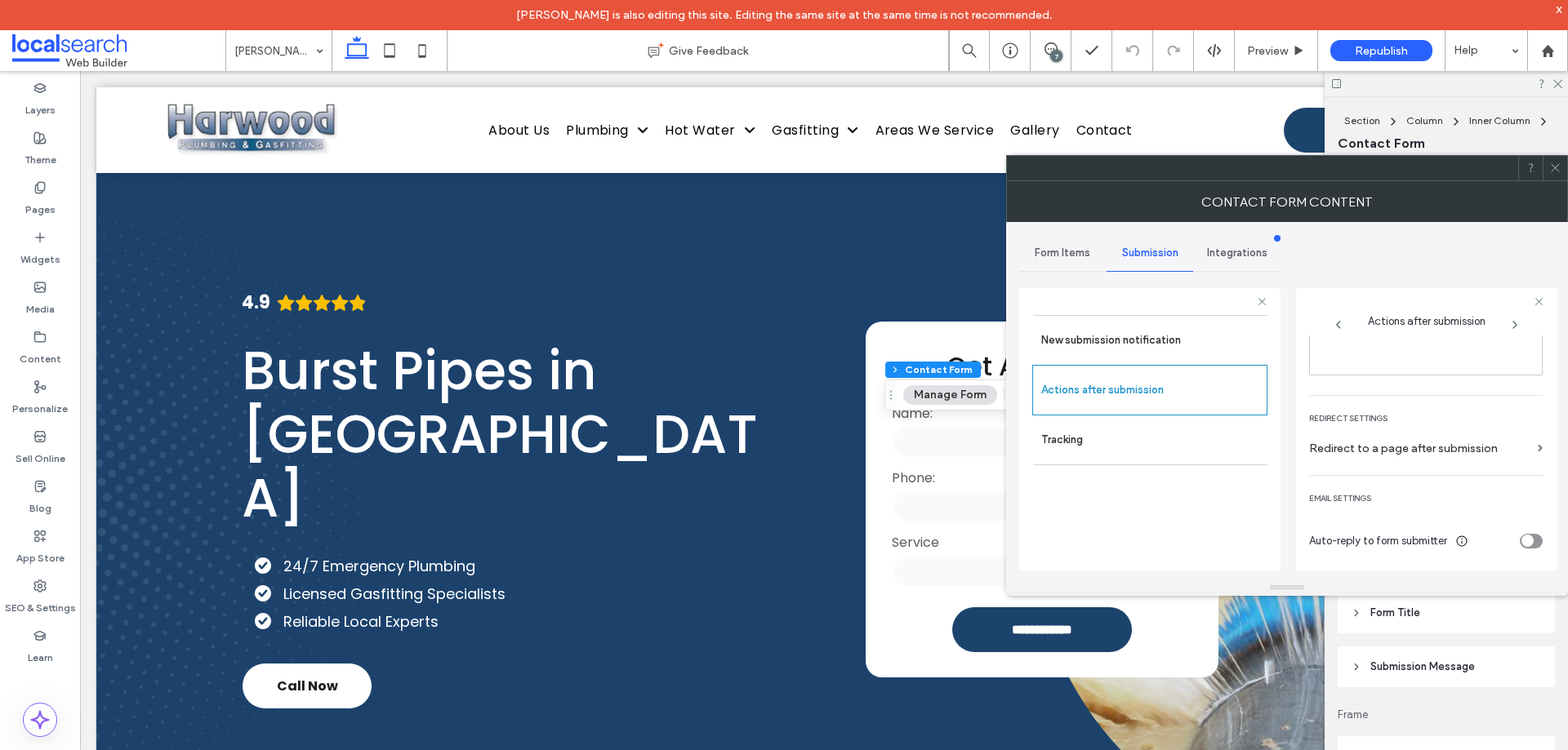
click at [1559, 170] on icon at bounding box center [1555, 167] width 12 height 12
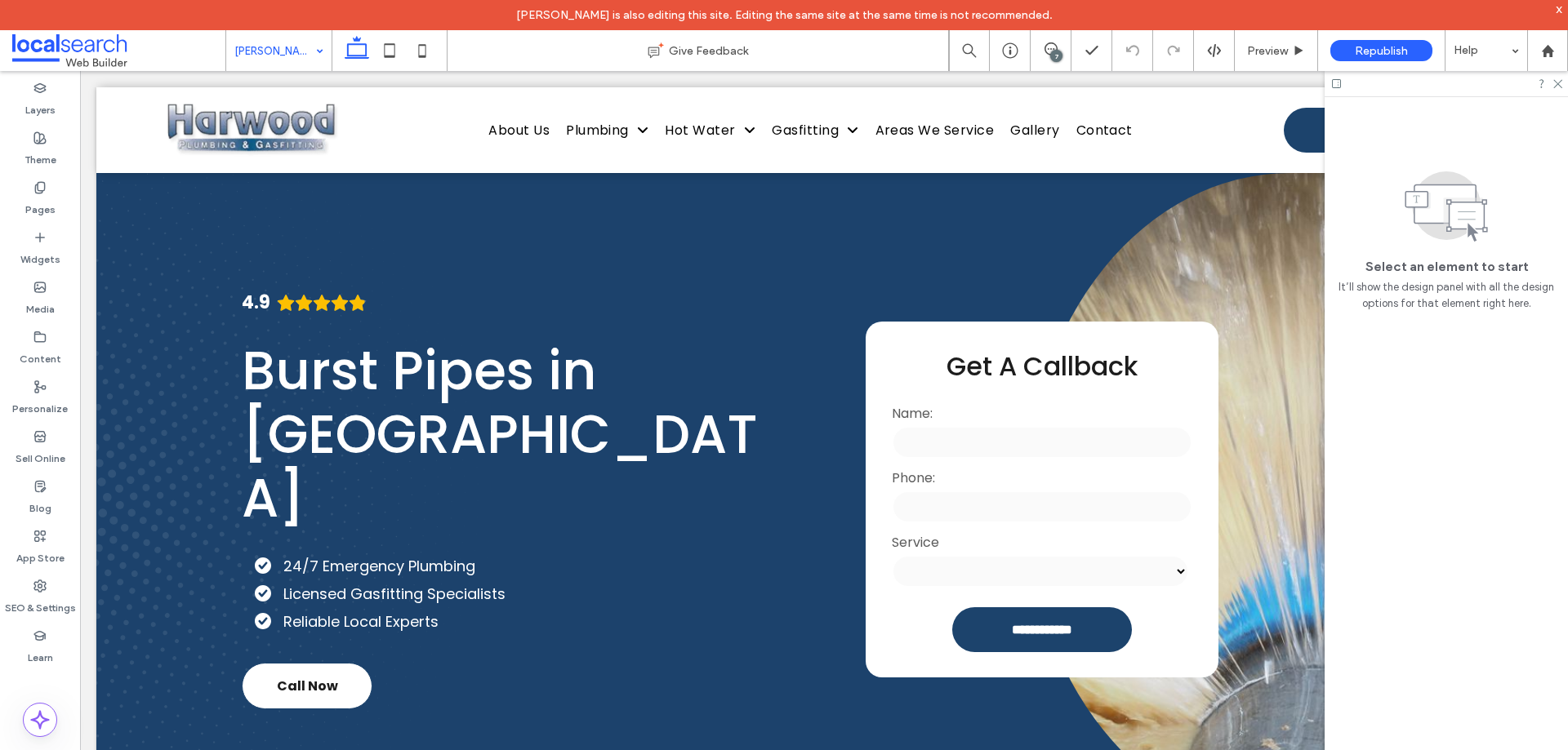
drag, startPoint x: 310, startPoint y: 46, endPoint x: 320, endPoint y: 68, distance: 24.2
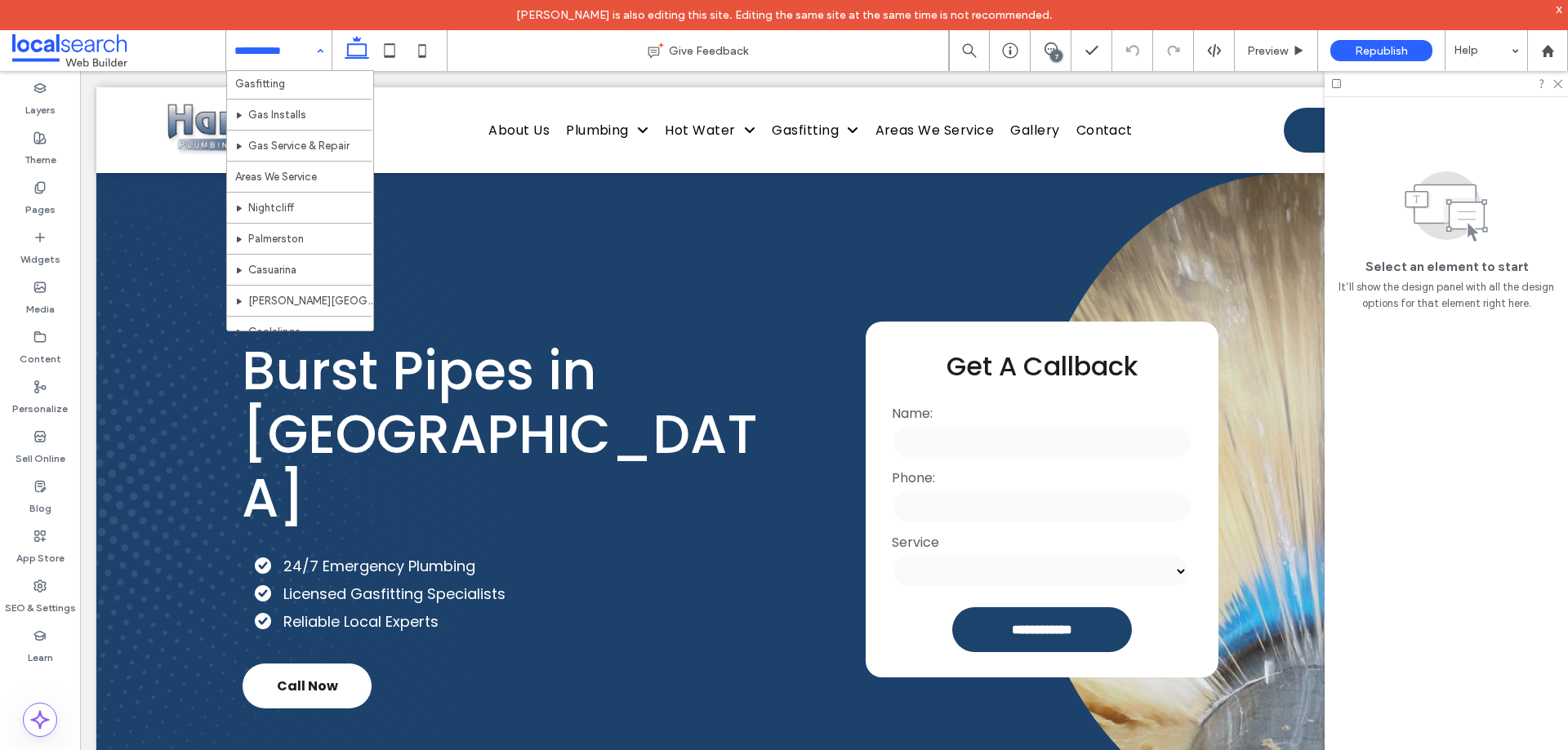
scroll to position [699, 0]
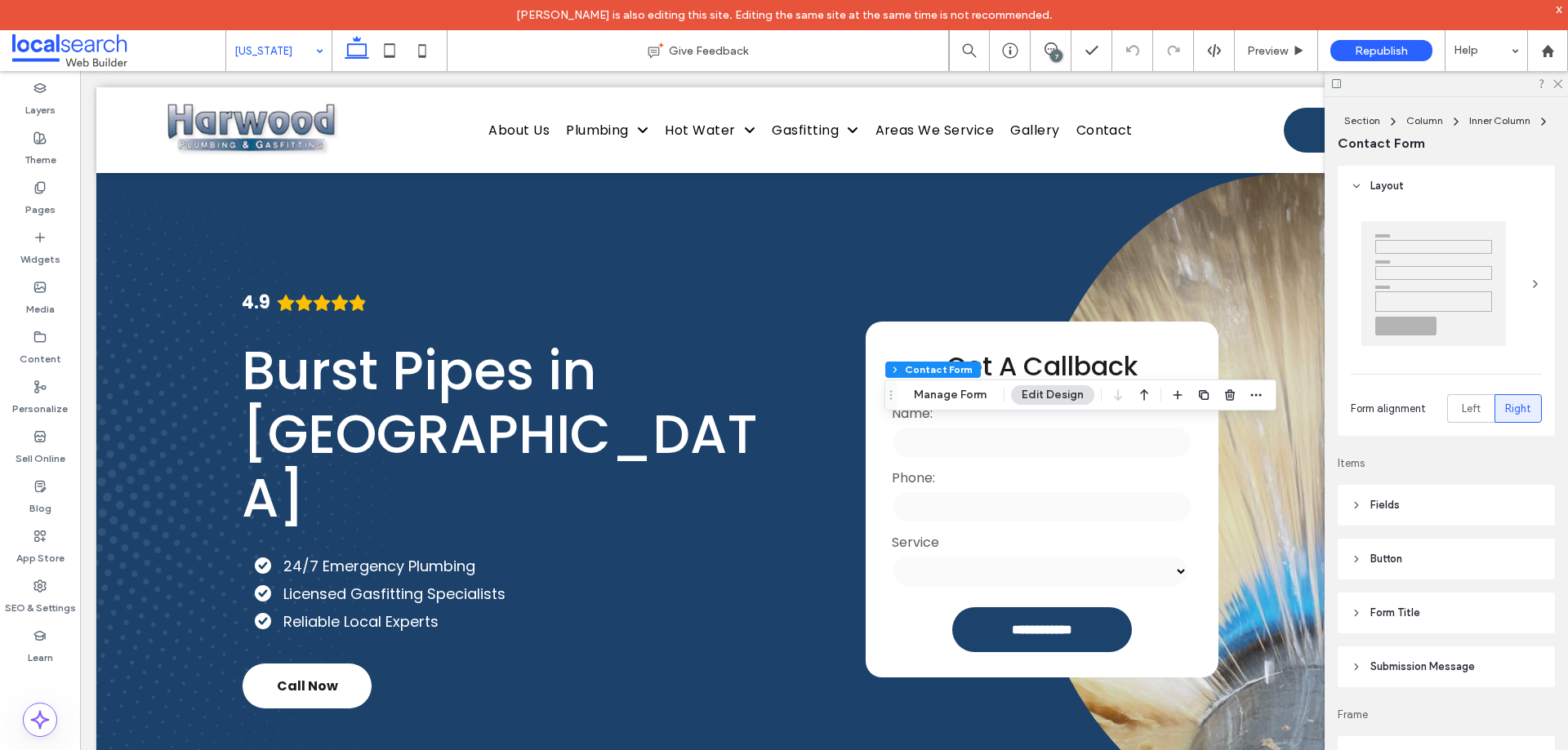
type input "*"
type input "***"
type input "**"
click at [965, 393] on button "Manage Form" at bounding box center [950, 395] width 94 height 19
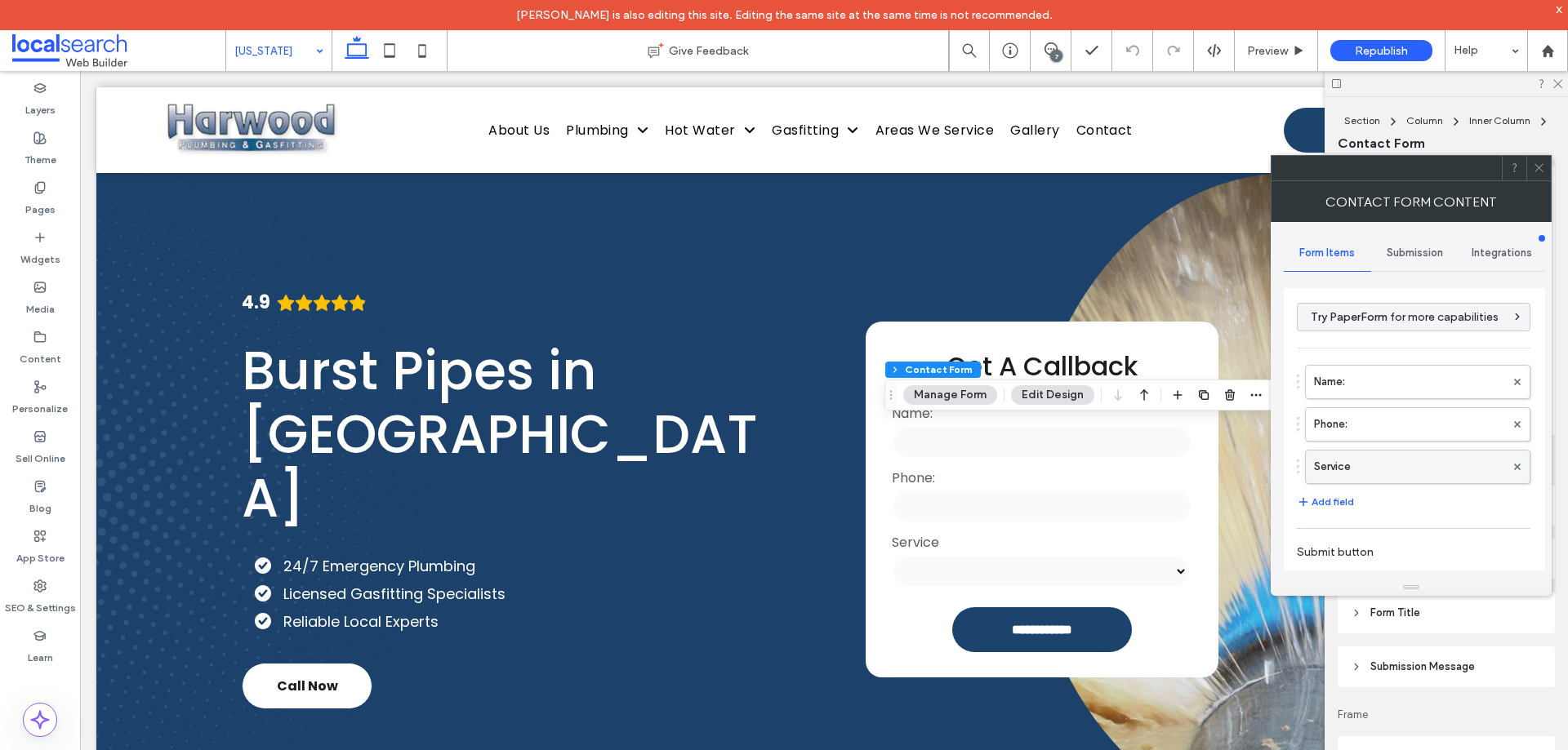
click at [1384, 457] on label "Service" at bounding box center [1410, 467] width 192 height 32
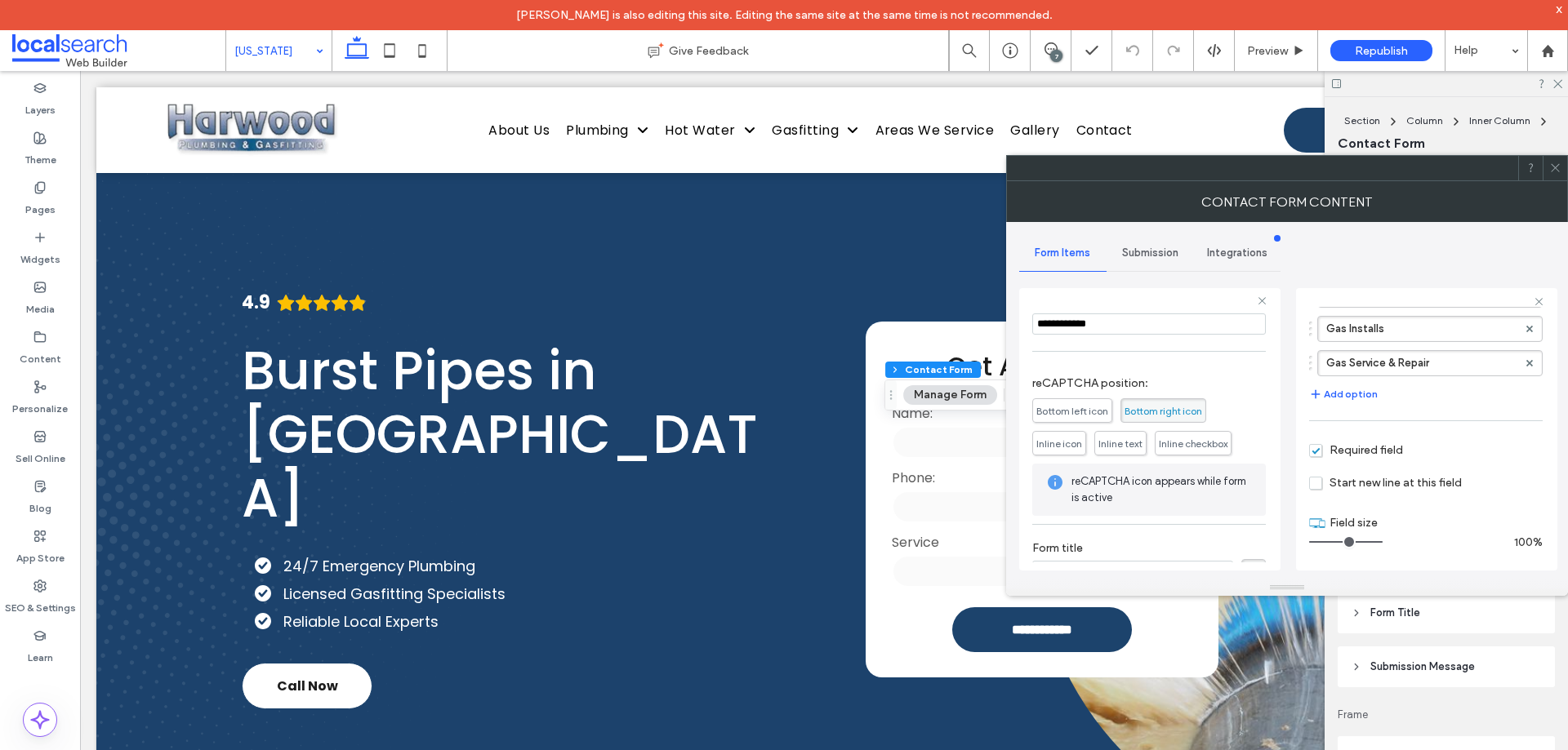
scroll to position [298, 0]
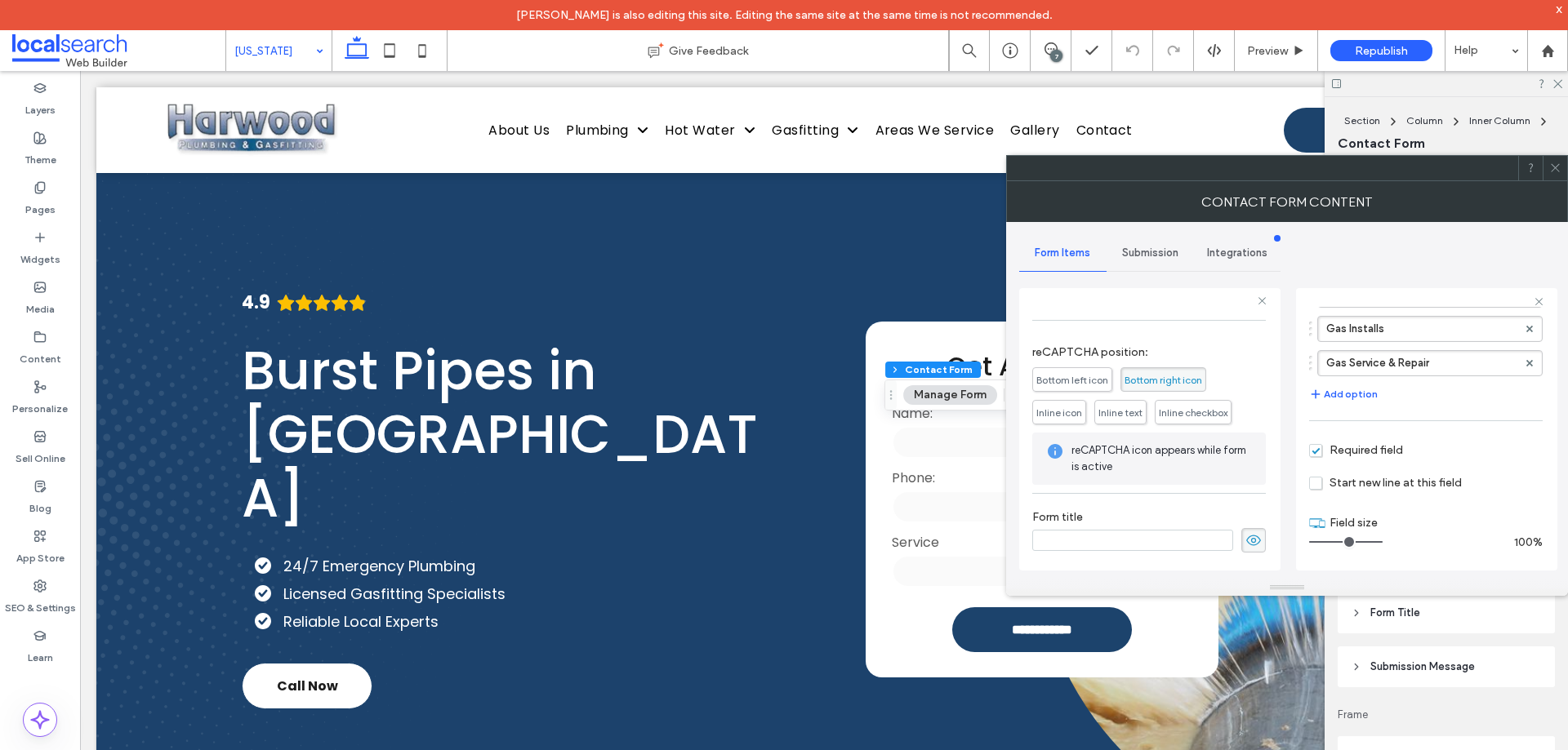
click at [1127, 247] on span "Submission" at bounding box center [1150, 253] width 56 height 13
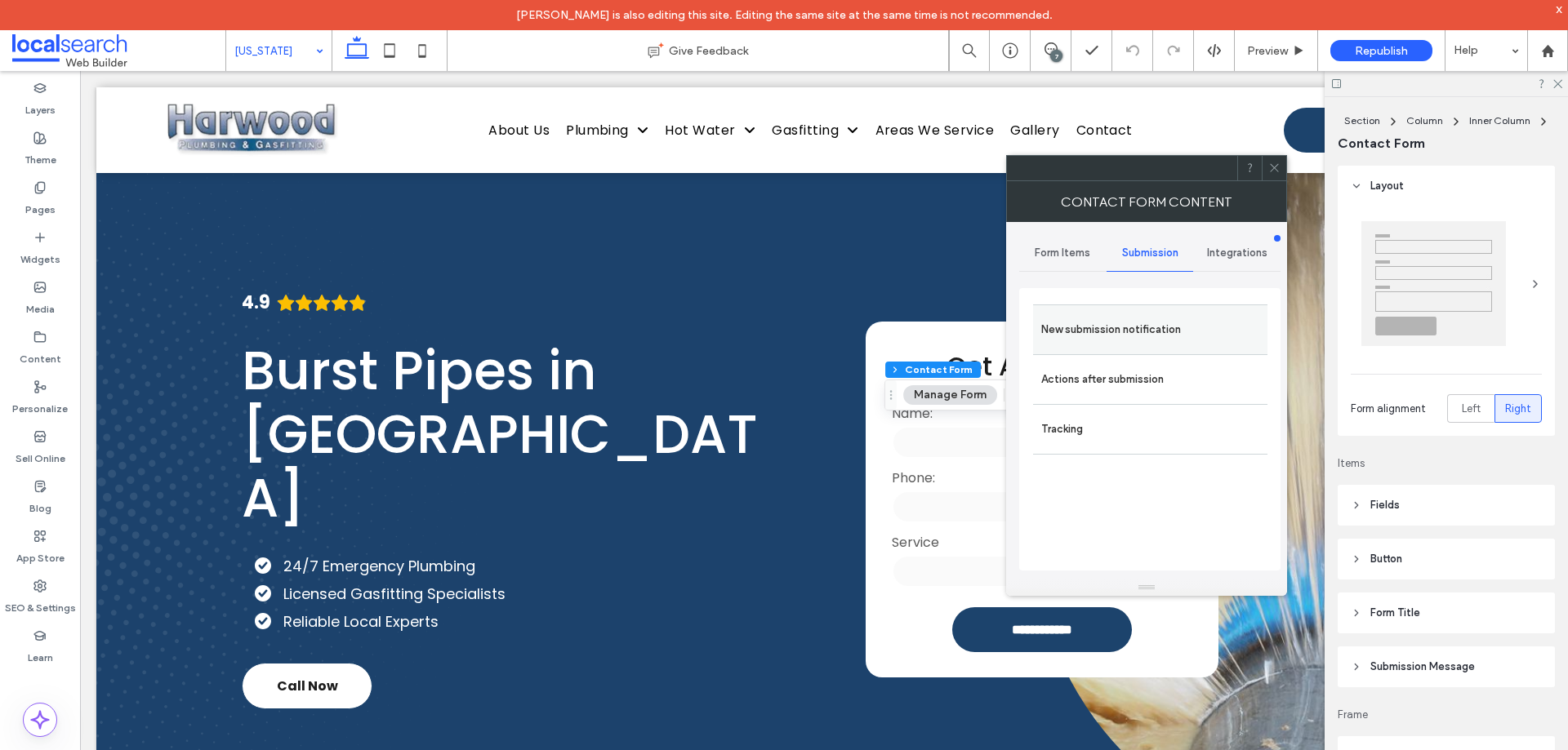
click at [1146, 313] on div "New submission notification" at bounding box center [1150, 329] width 235 height 50
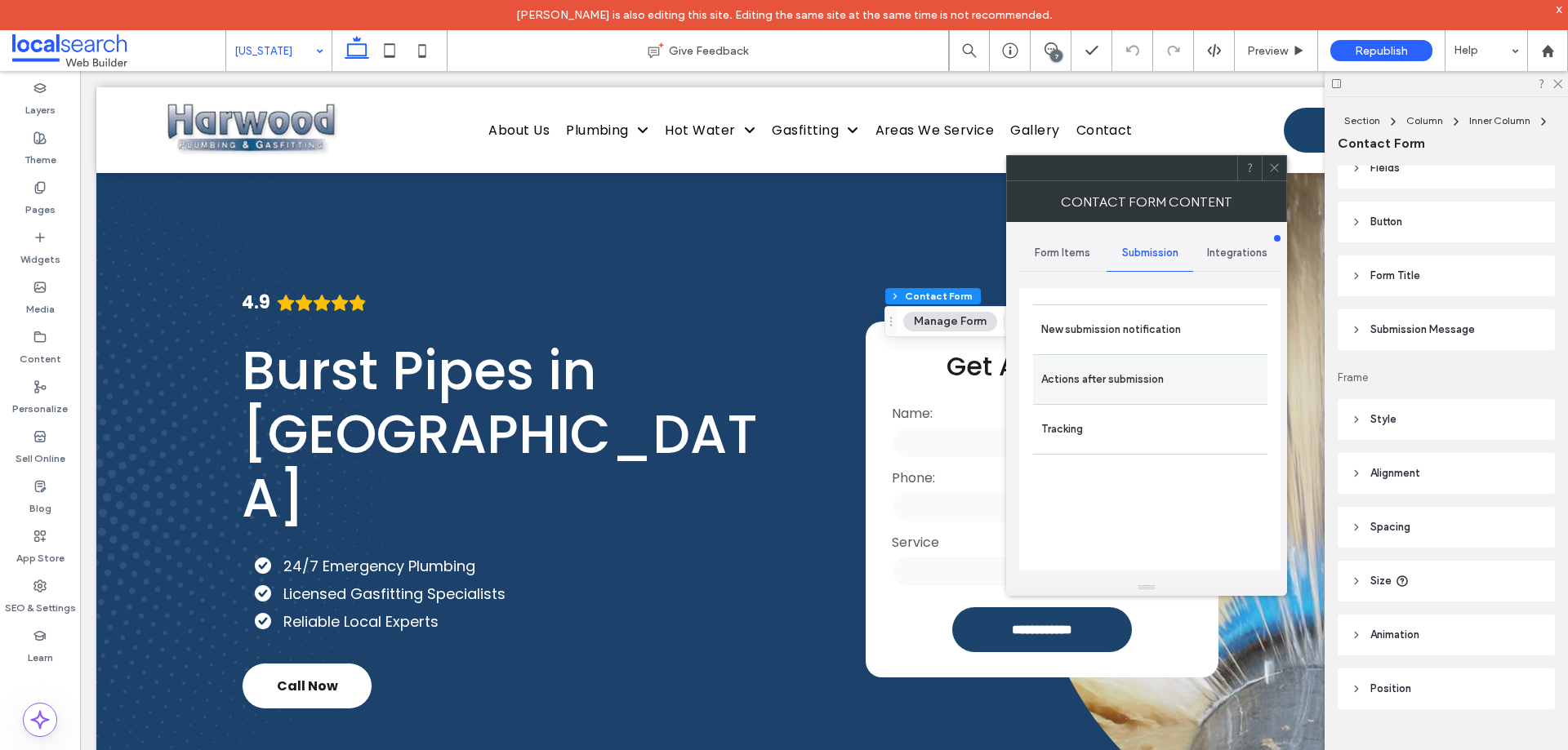
scroll to position [338, 0]
click at [1156, 335] on label "New submission notification" at bounding box center [1150, 329] width 218 height 32
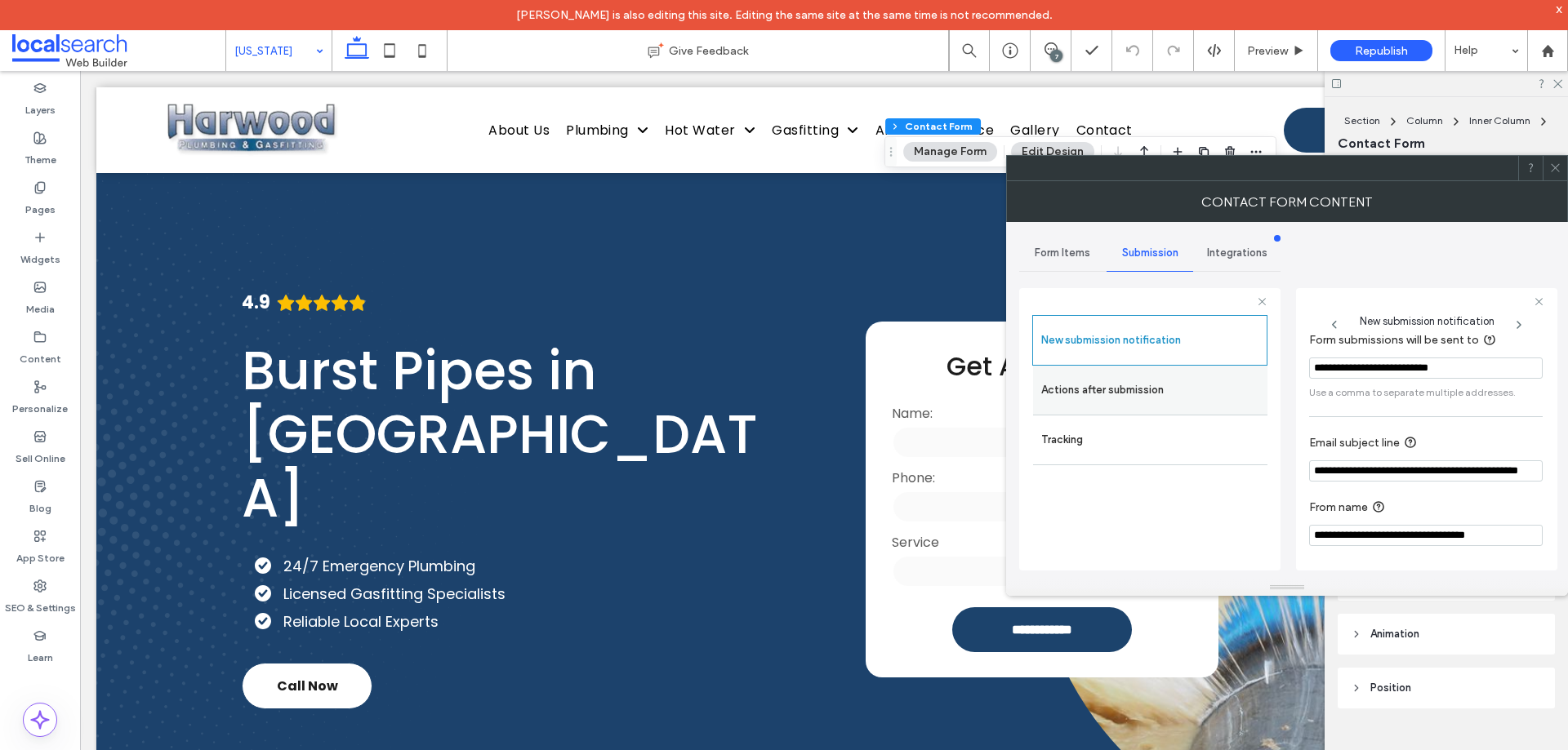
click at [1127, 398] on label "Actions after submission" at bounding box center [1150, 389] width 218 height 32
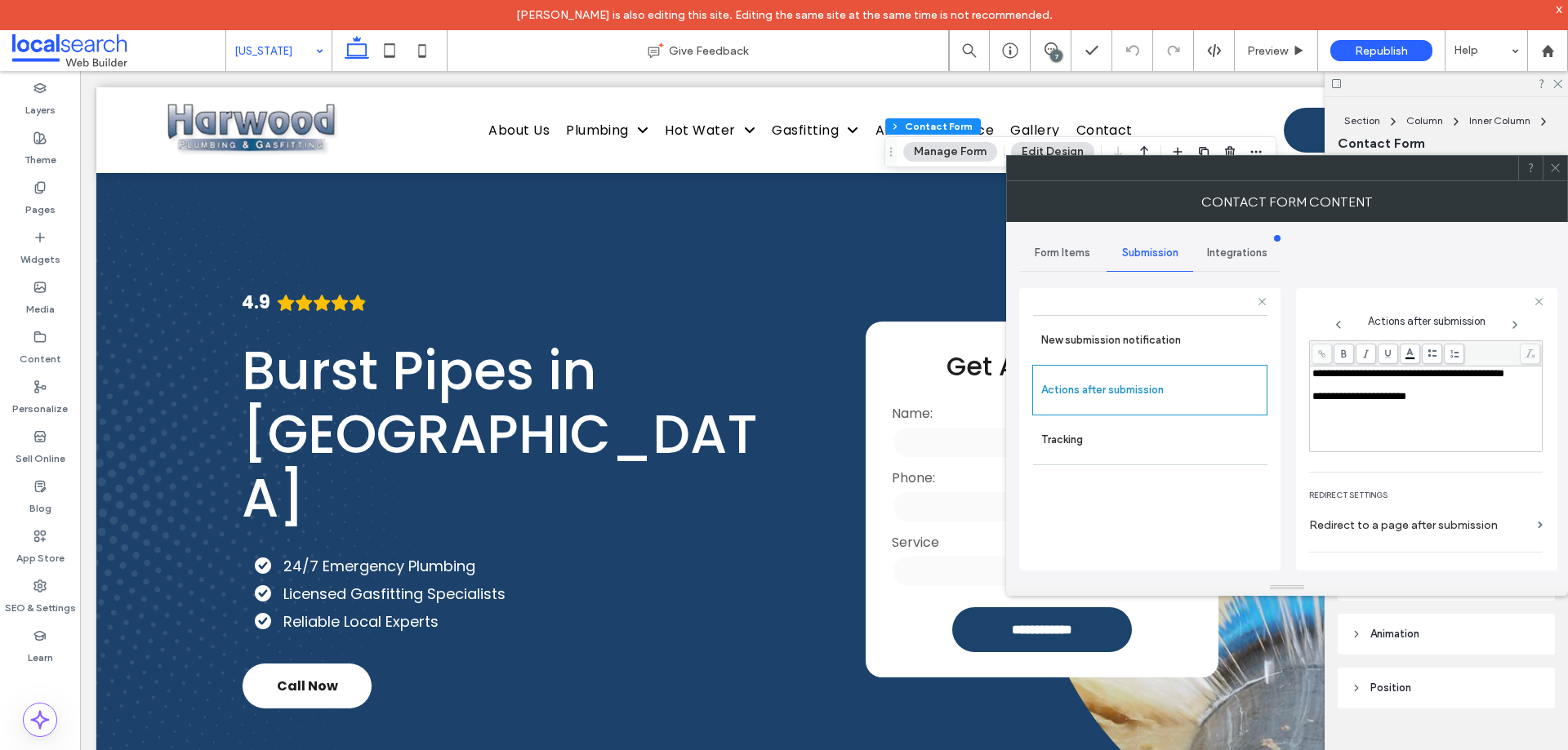
scroll to position [282, 0]
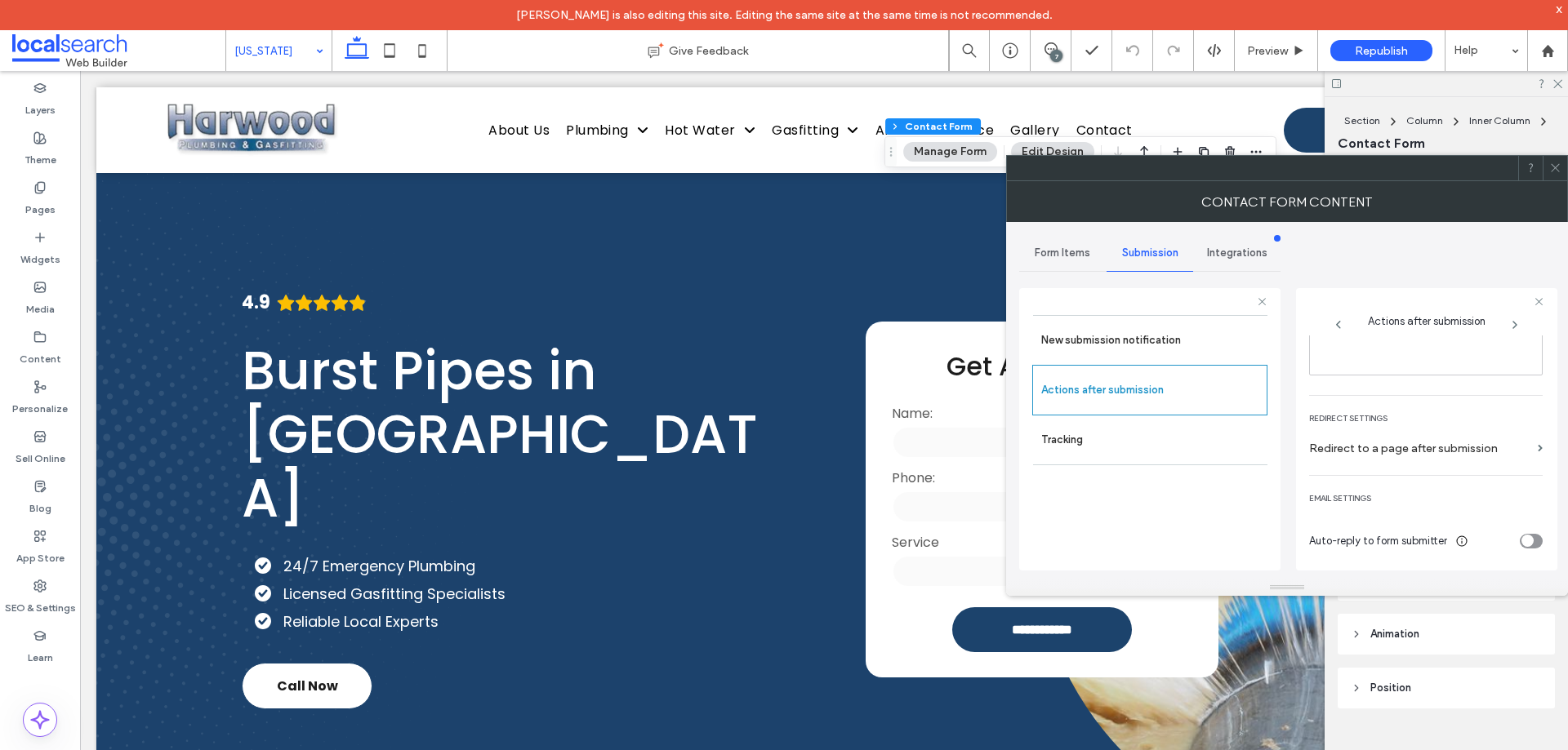
click at [1552, 167] on icon at bounding box center [1555, 167] width 12 height 12
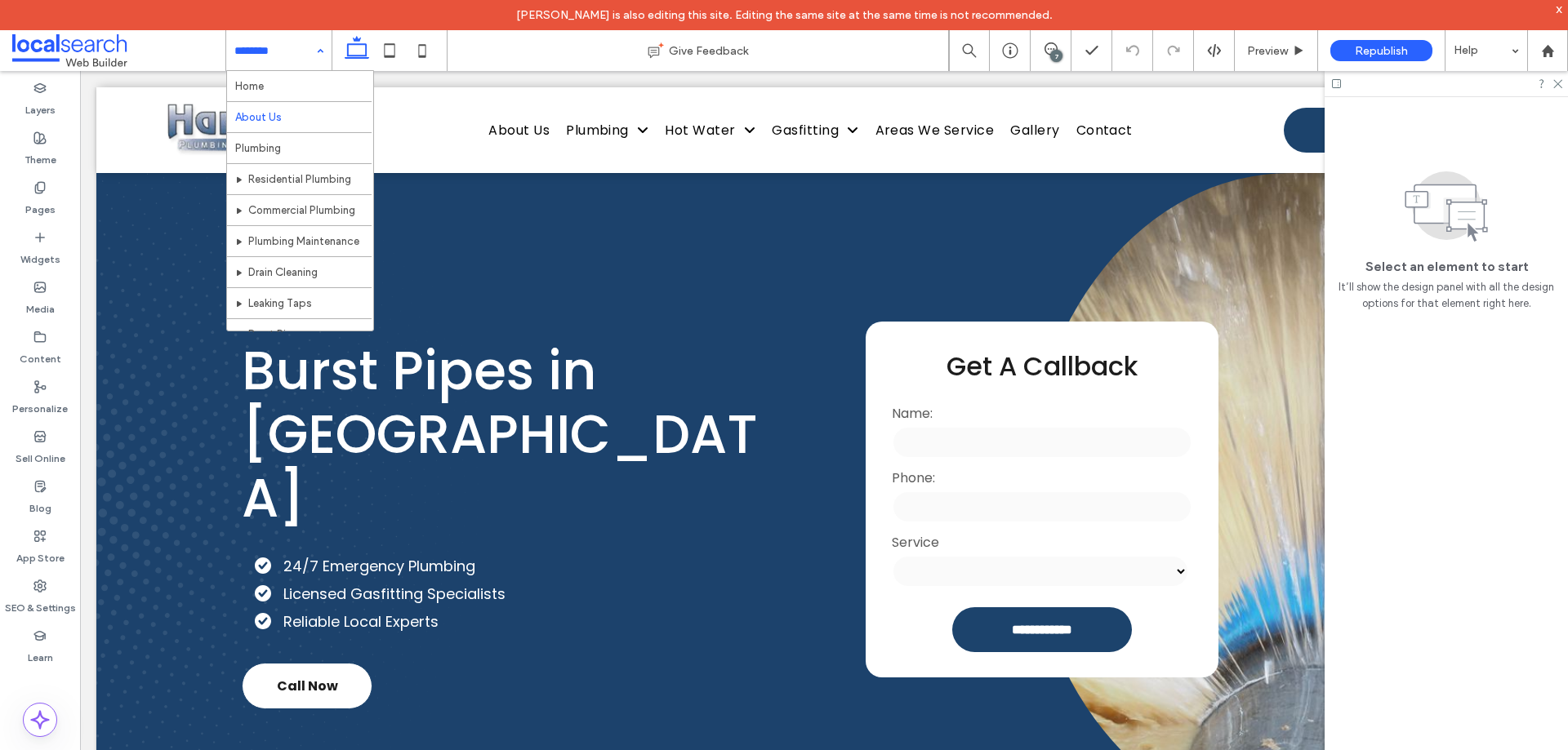
drag, startPoint x: 295, startPoint y: 48, endPoint x: 302, endPoint y: 103, distance: 55.4
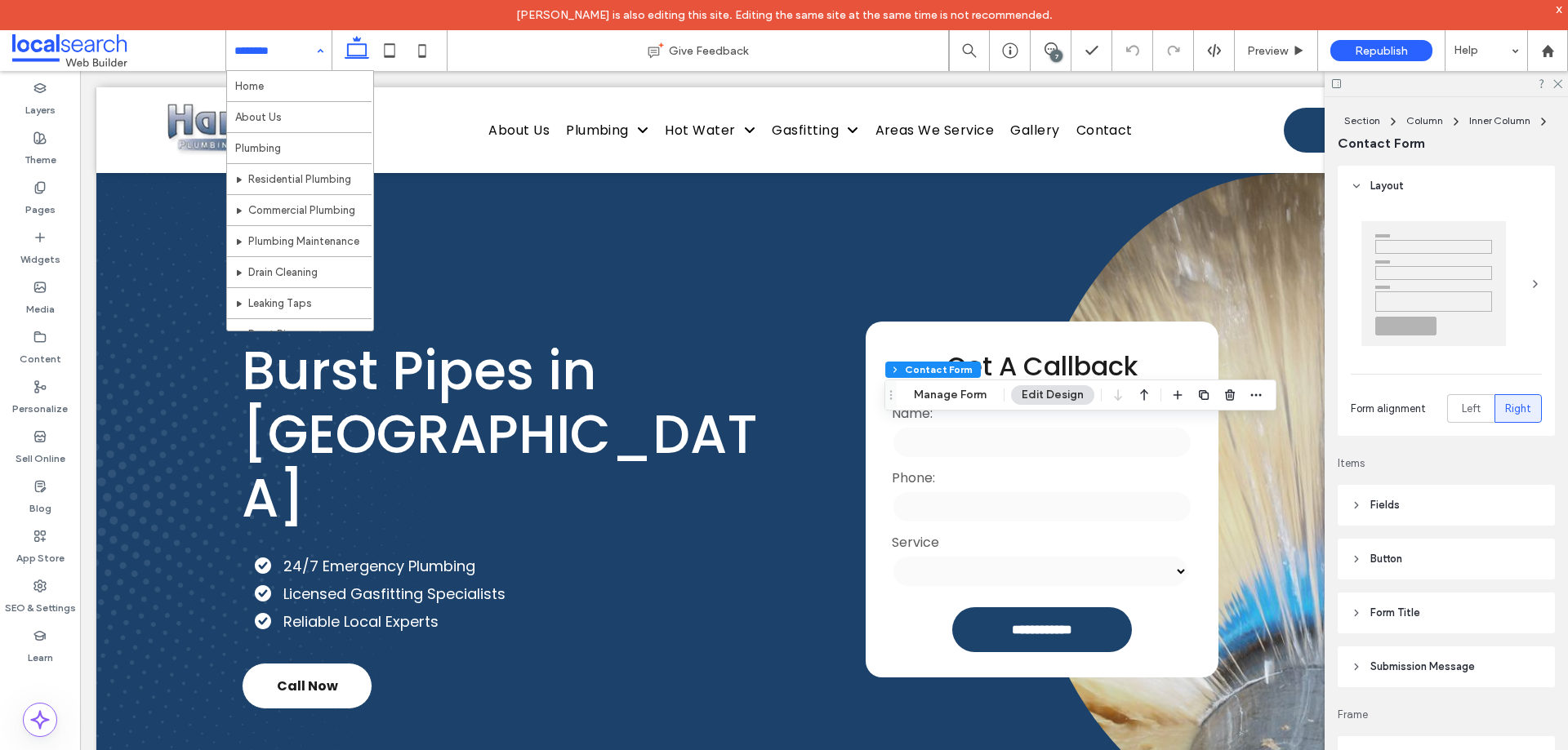
type input "*"
type input "***"
type input "**"
click at [942, 389] on button "Manage Form" at bounding box center [950, 395] width 94 height 19
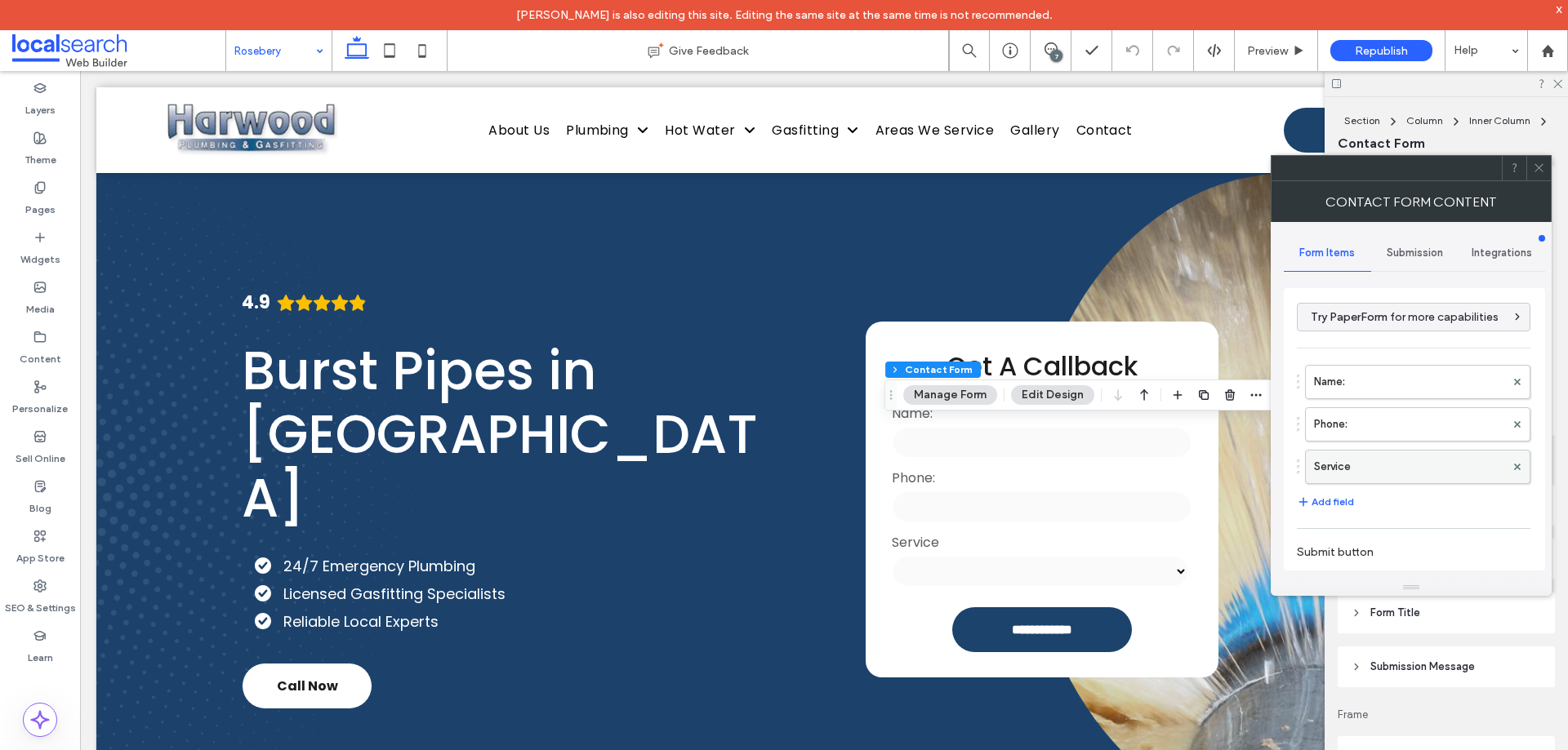
click at [1415, 467] on label "Service" at bounding box center [1410, 467] width 192 height 32
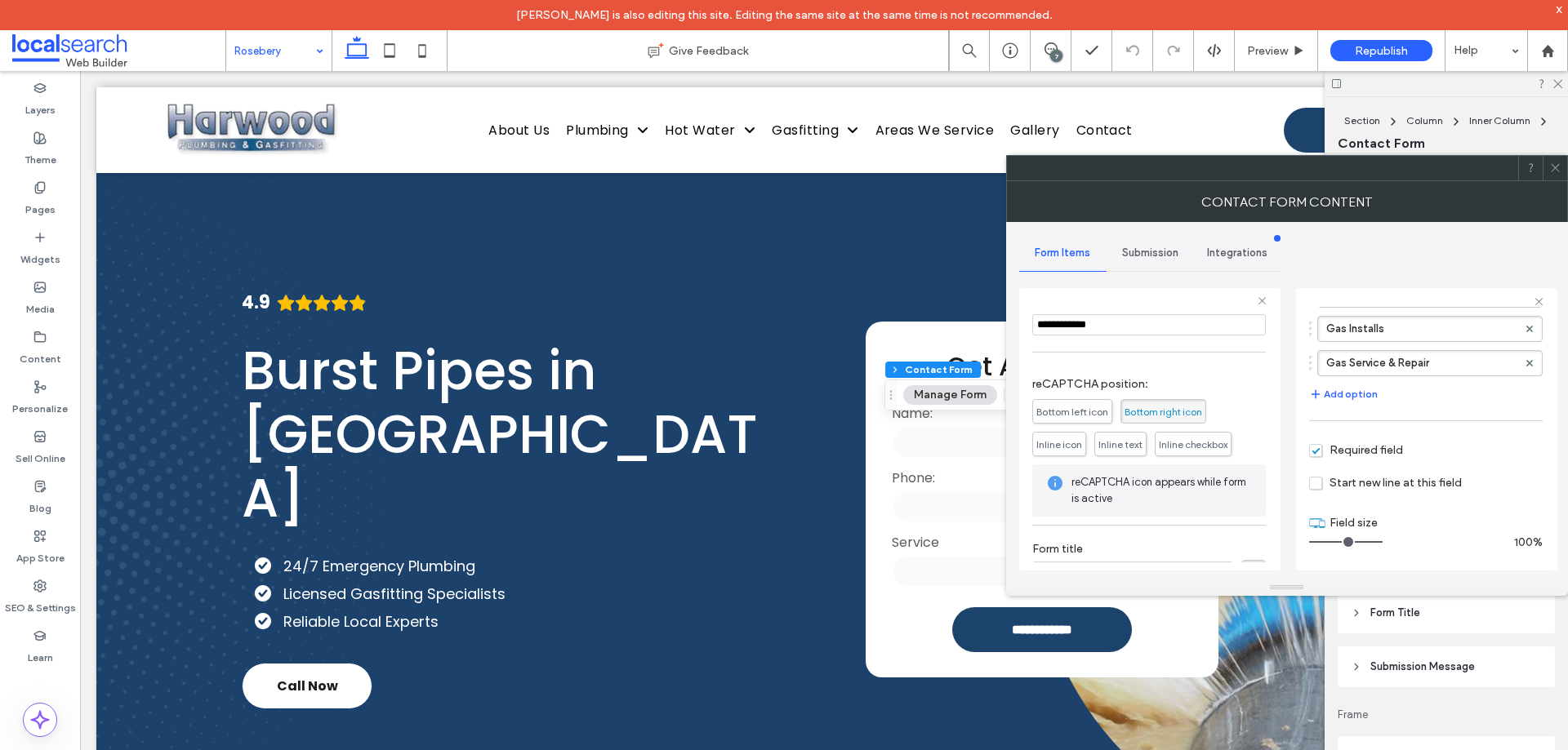
scroll to position [298, 0]
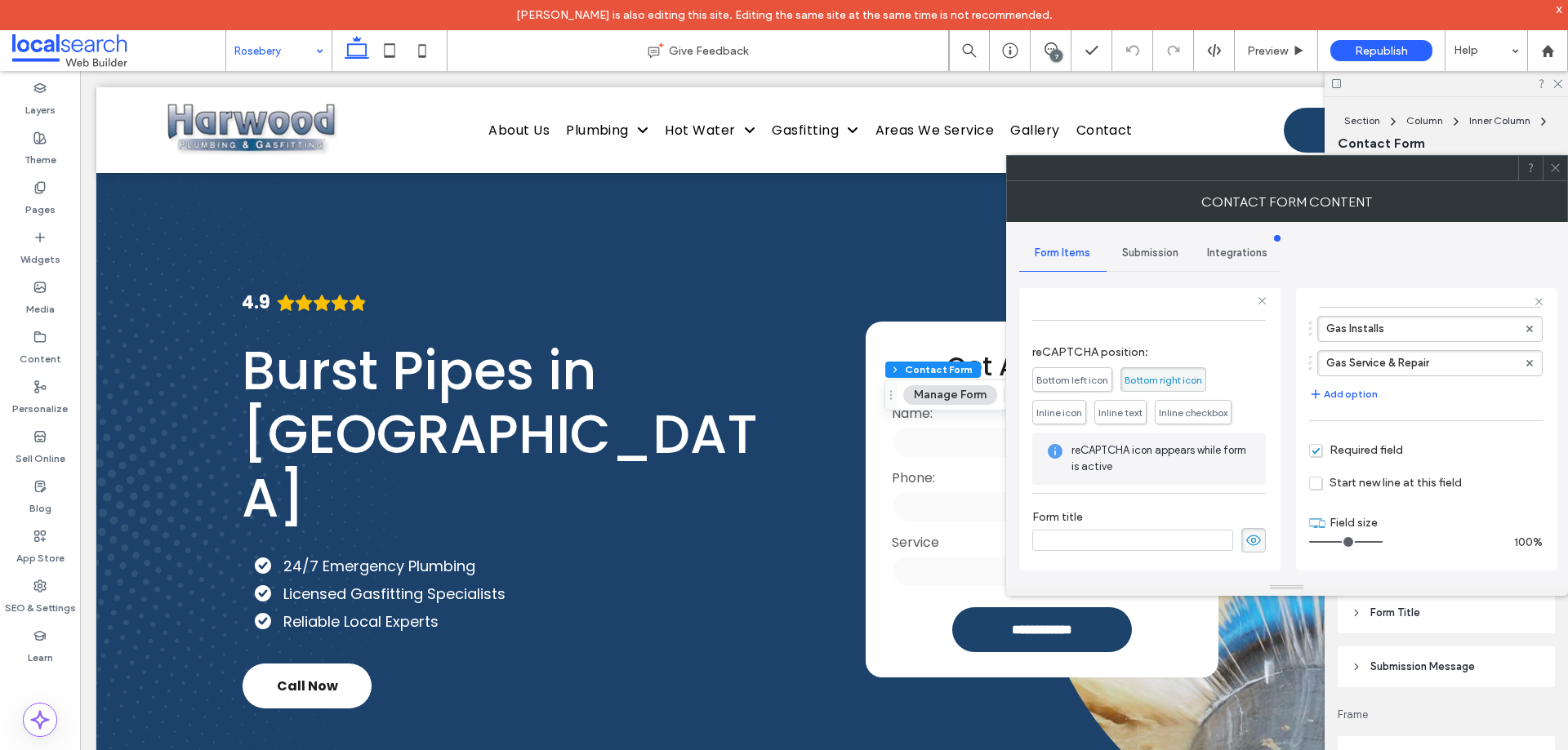
click at [1154, 242] on div "Submission" at bounding box center [1150, 252] width 87 height 36
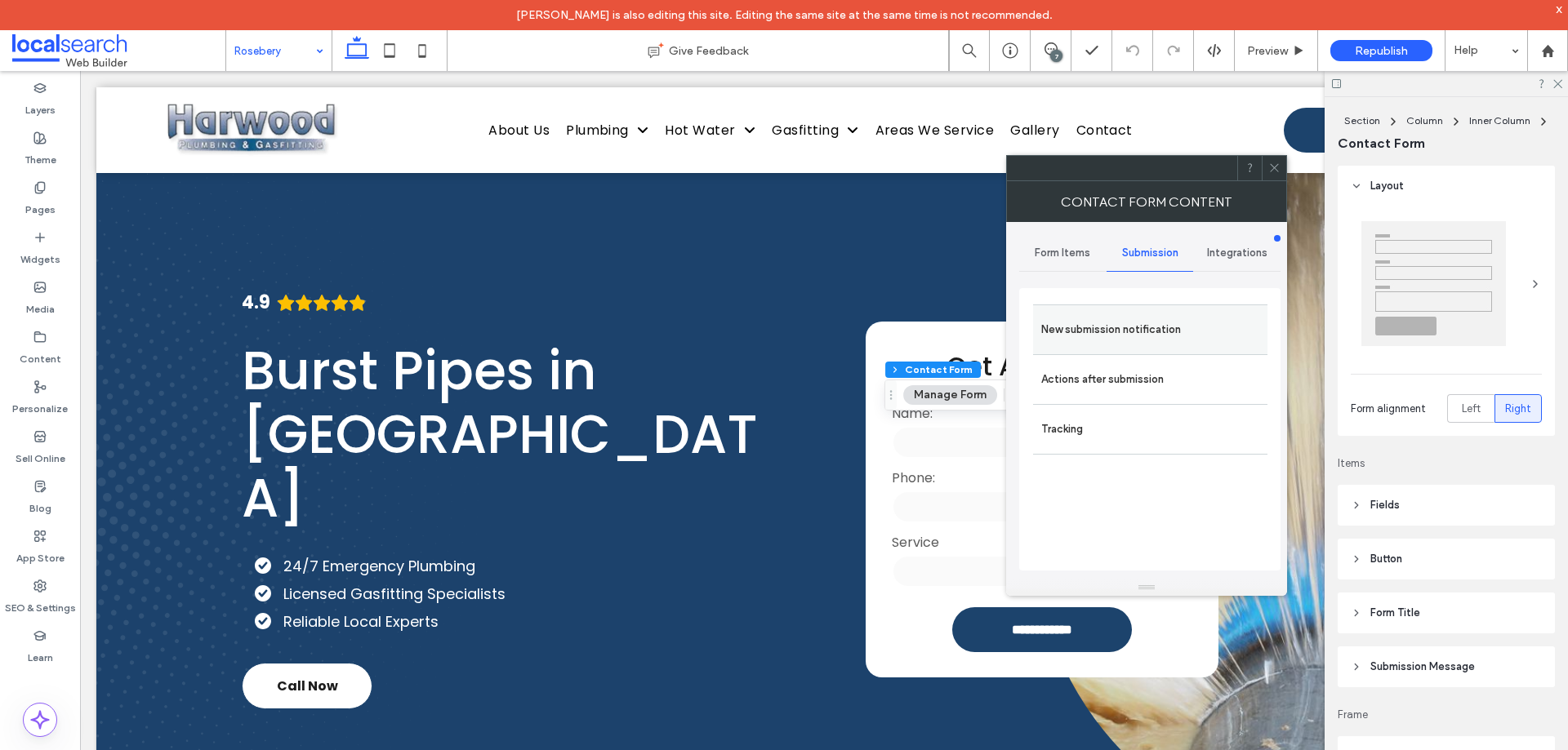
click at [1159, 331] on label "New submission notification" at bounding box center [1150, 329] width 218 height 32
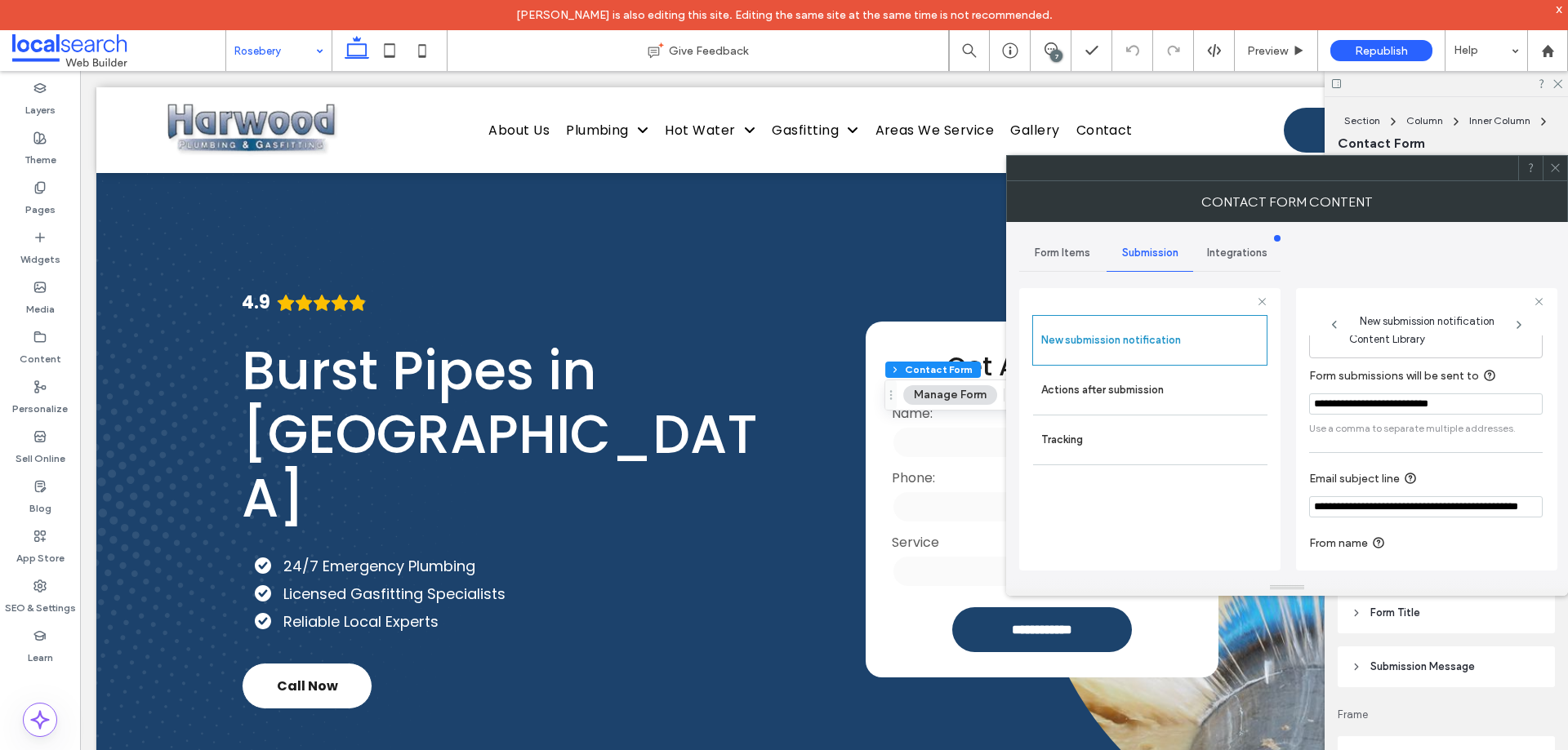
scroll to position [85, 0]
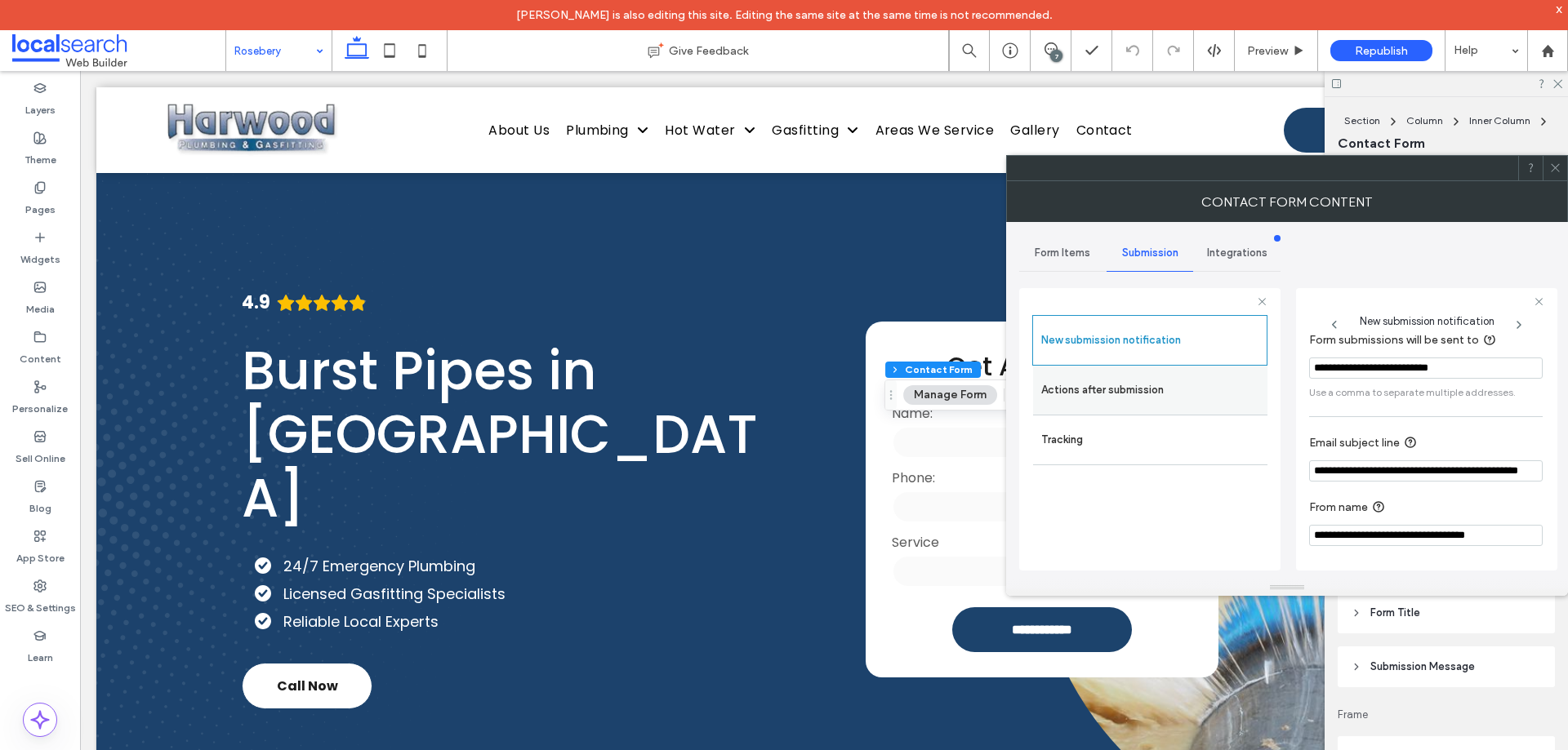
click at [1121, 399] on label "Actions after submission" at bounding box center [1150, 389] width 218 height 32
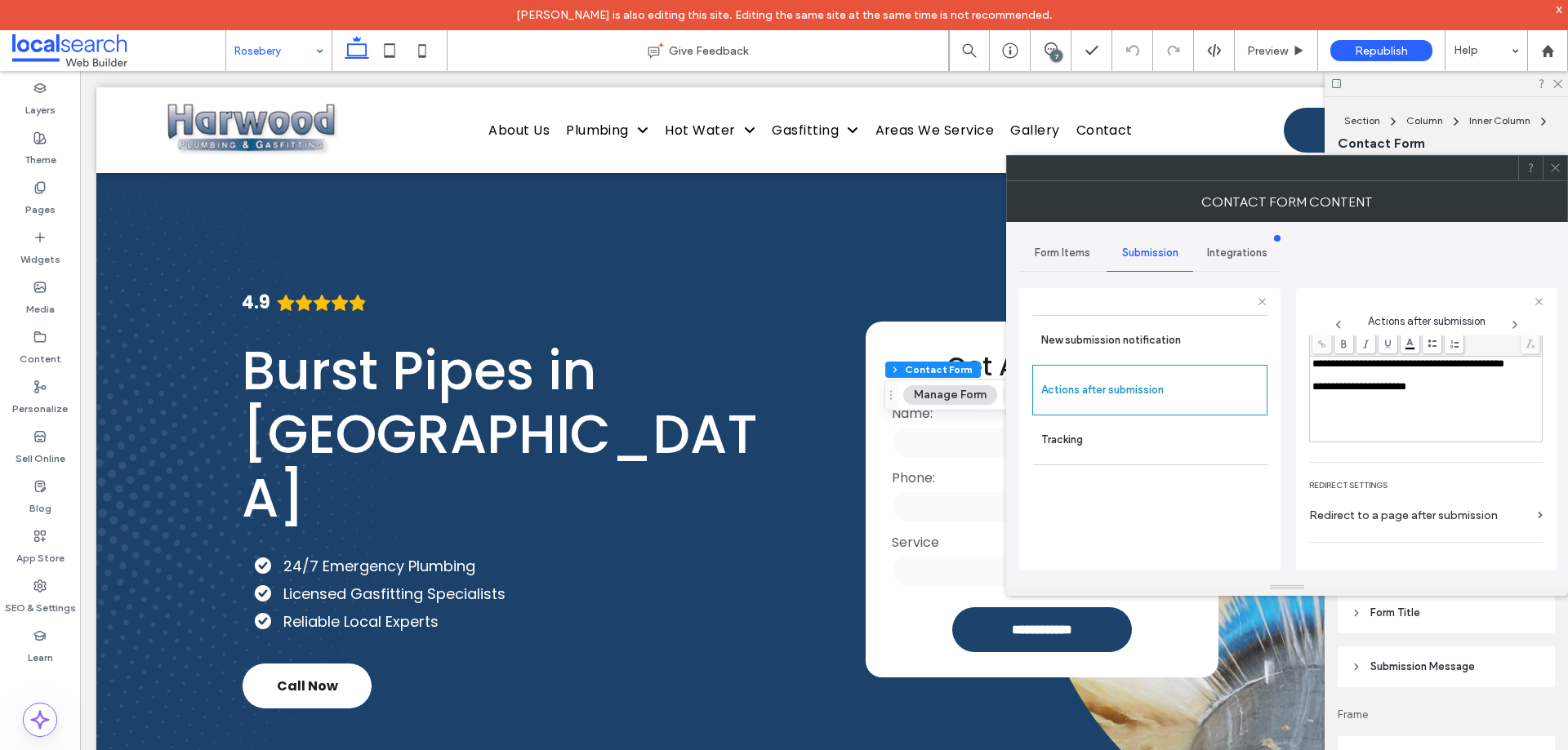
scroll to position [282, 0]
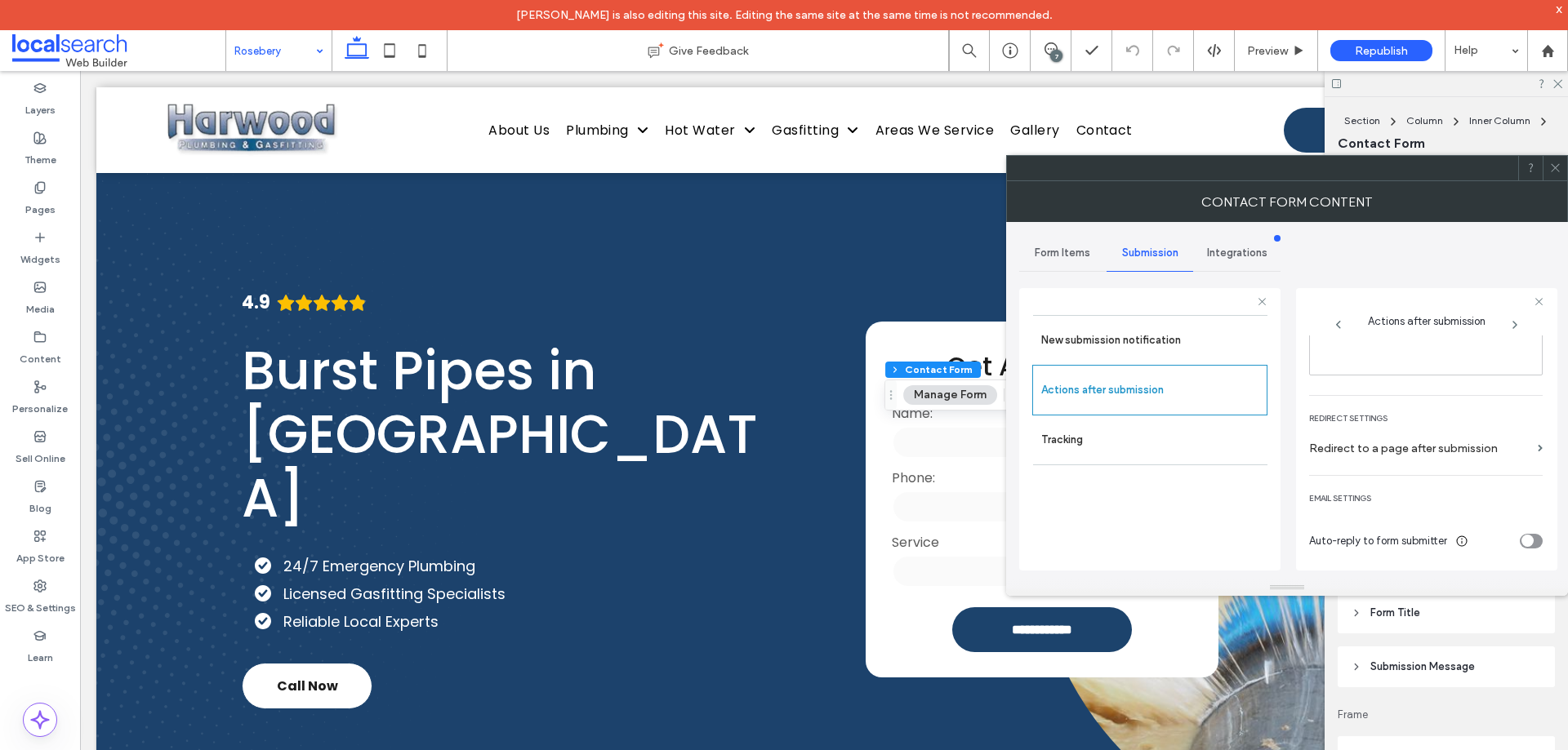
click at [1562, 164] on div at bounding box center [1555, 167] width 25 height 25
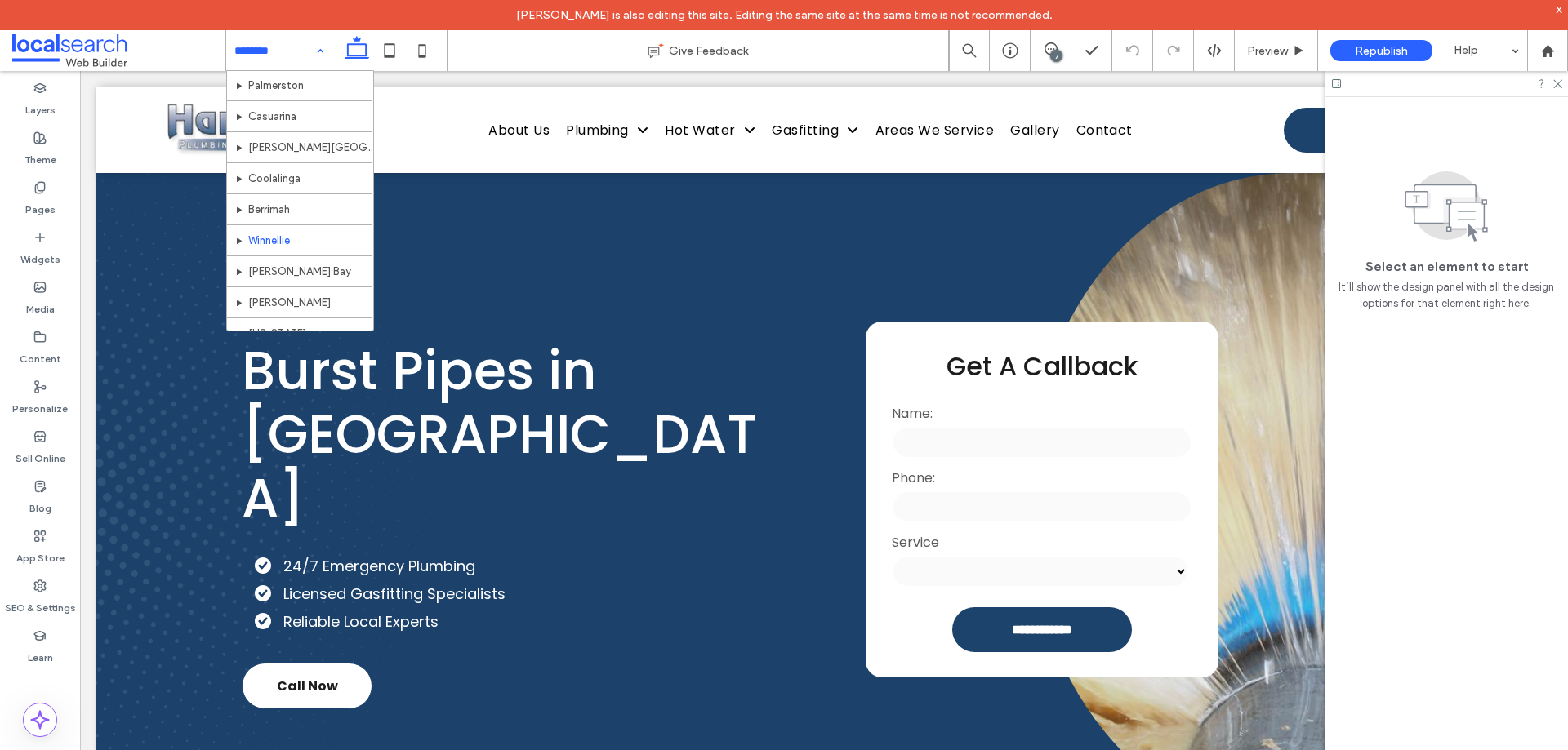
scroll to position [699, 0]
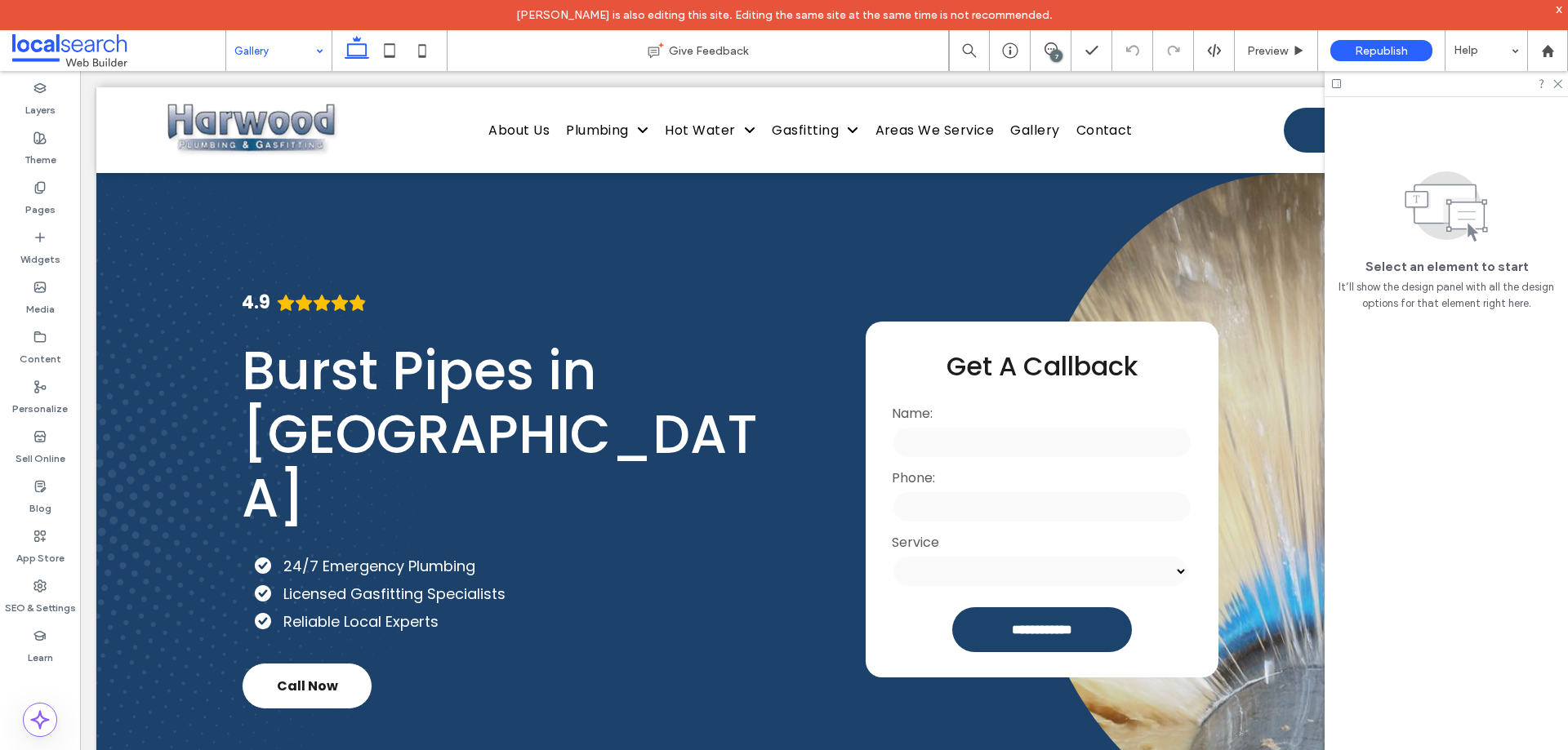
click at [300, 54] on input at bounding box center [275, 51] width 81 height 40
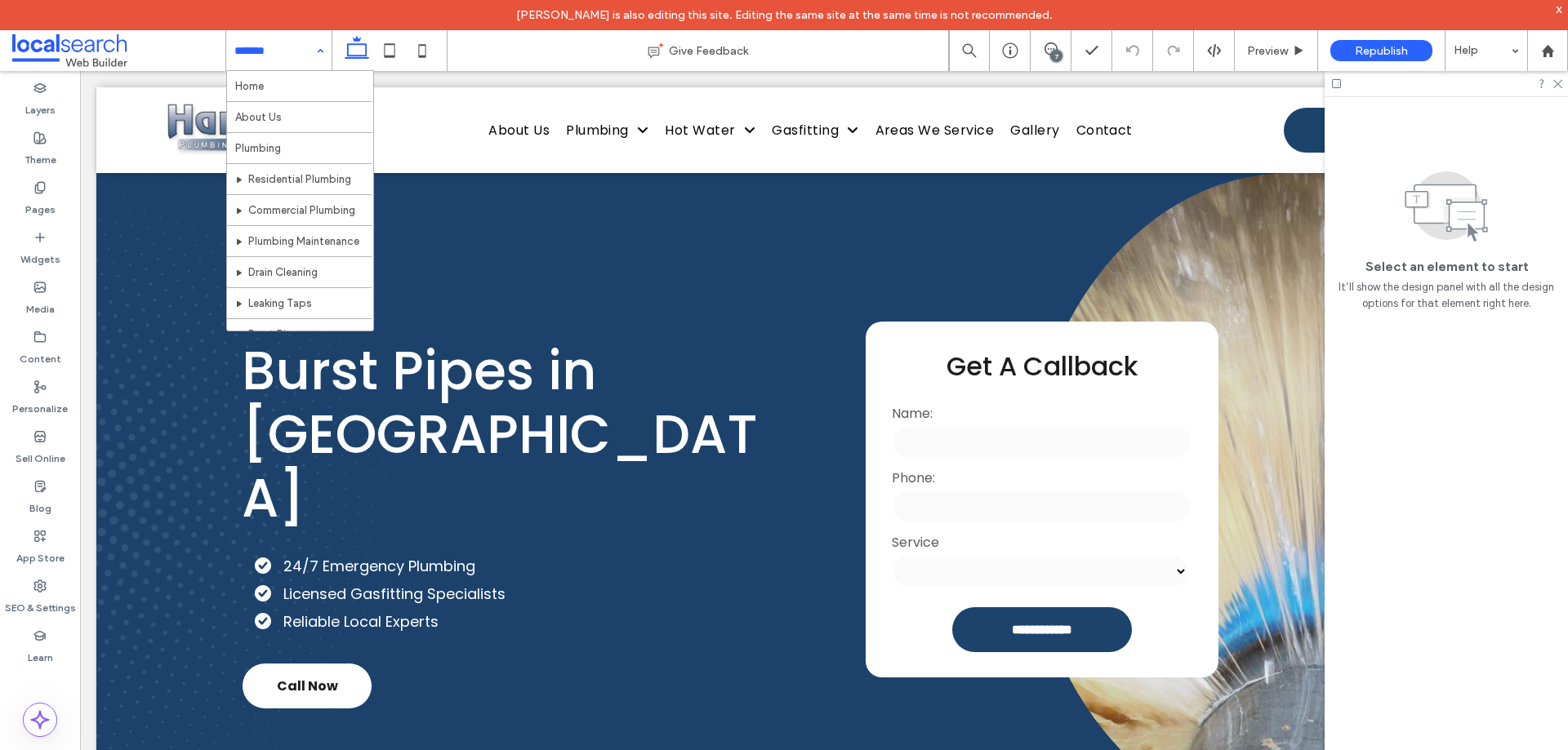
scroll to position [699, 0]
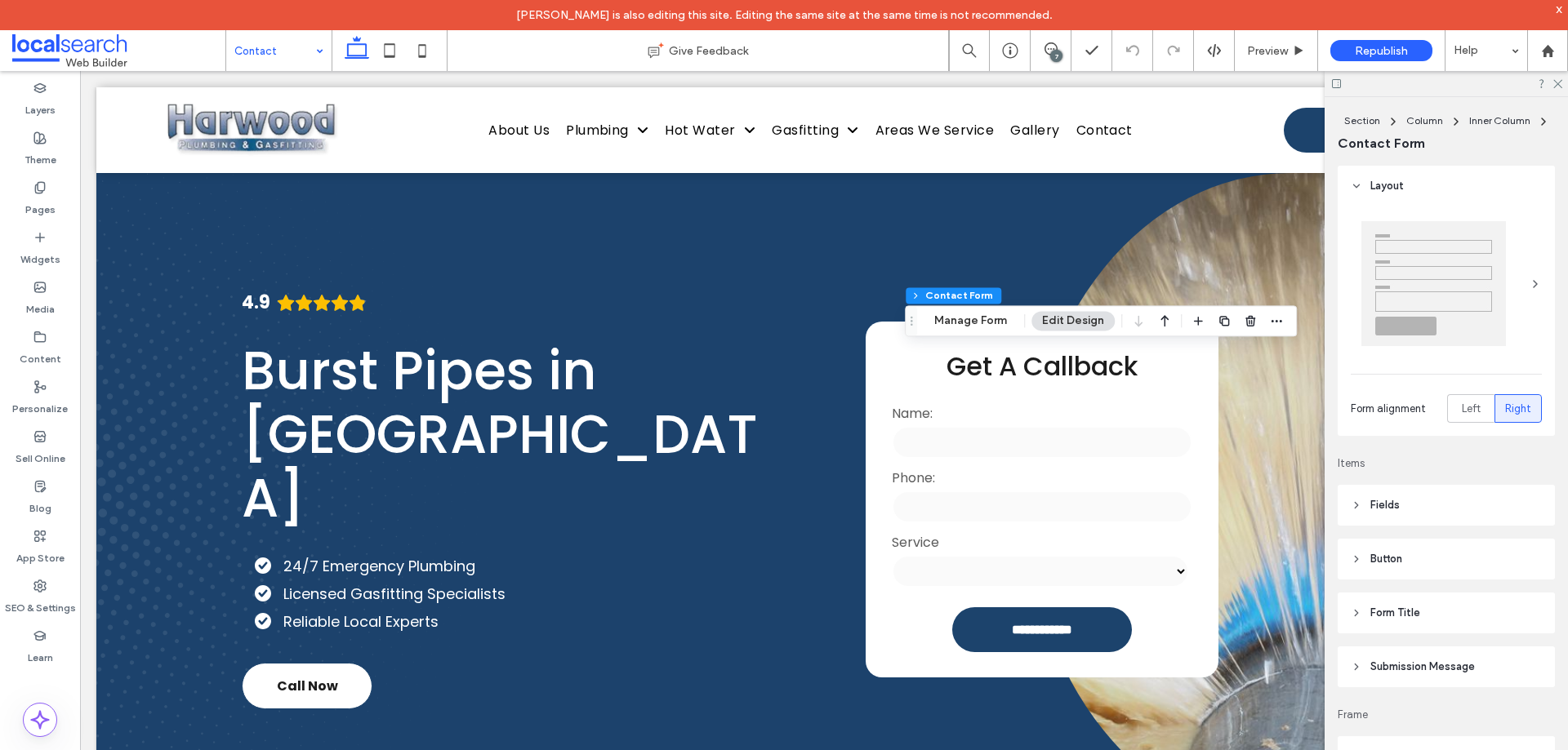
type input "*"
type input "***"
type input "**"
click at [971, 322] on button "Manage Form" at bounding box center [970, 320] width 94 height 19
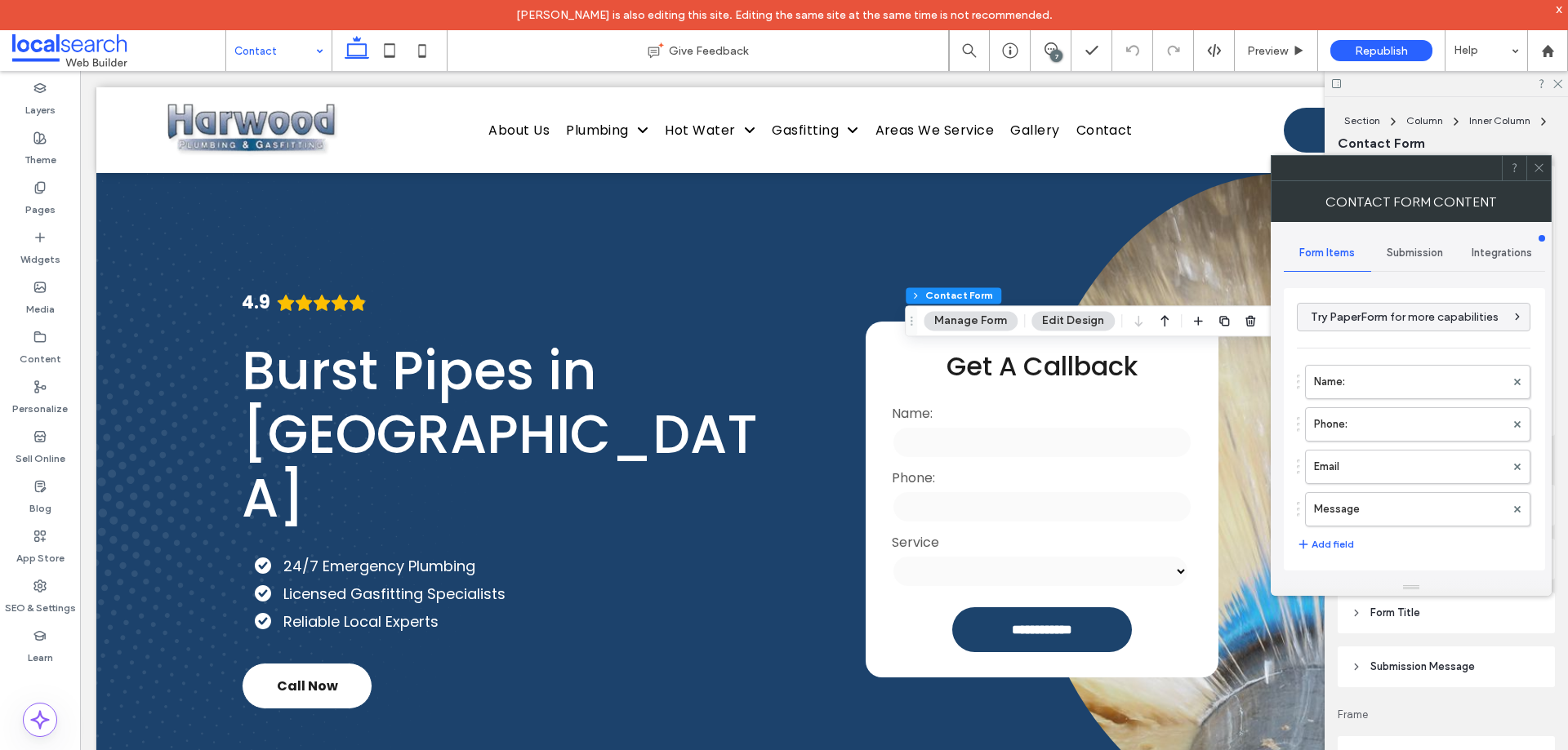
scroll to position [330, 0]
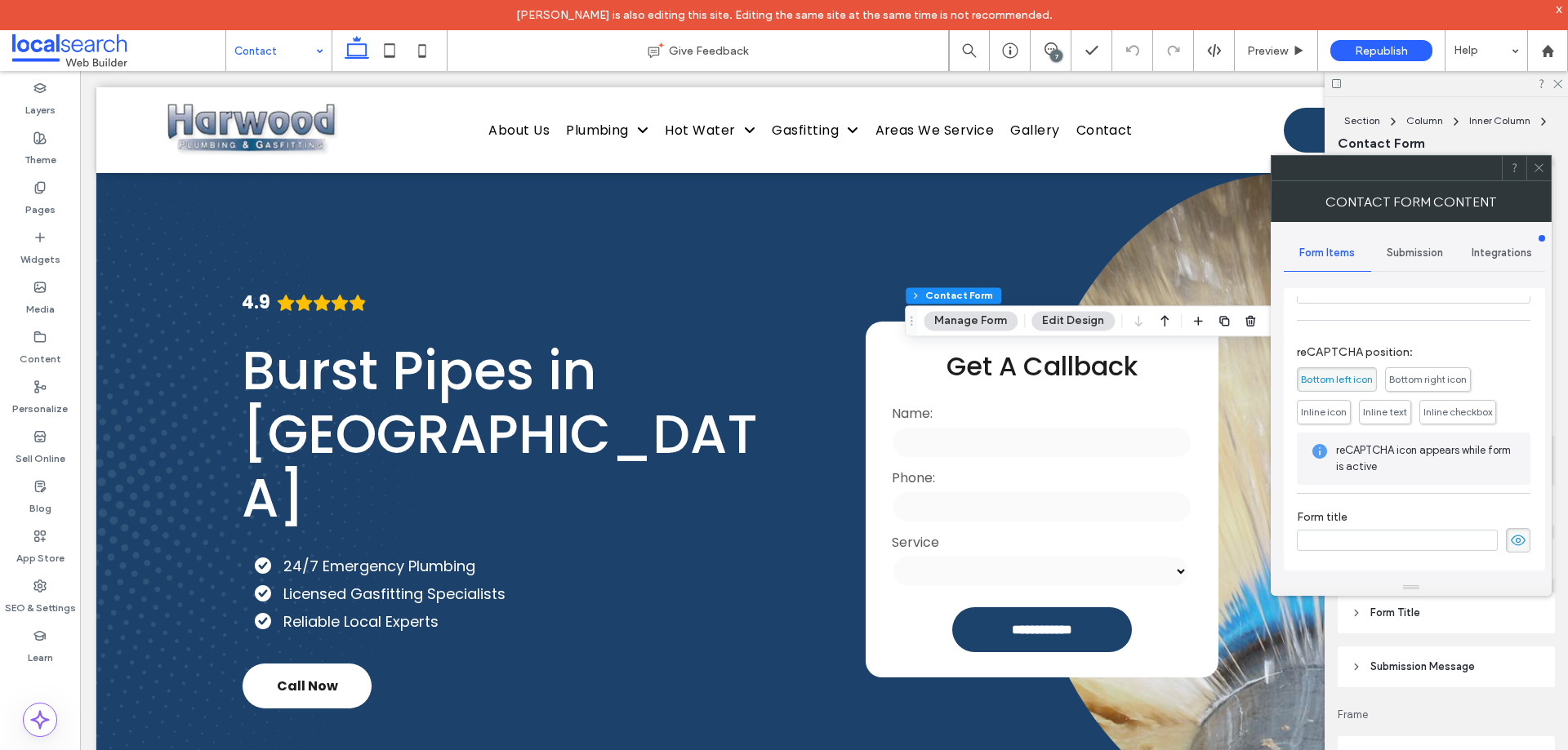
click at [1413, 256] on span "Submission" at bounding box center [1414, 253] width 56 height 13
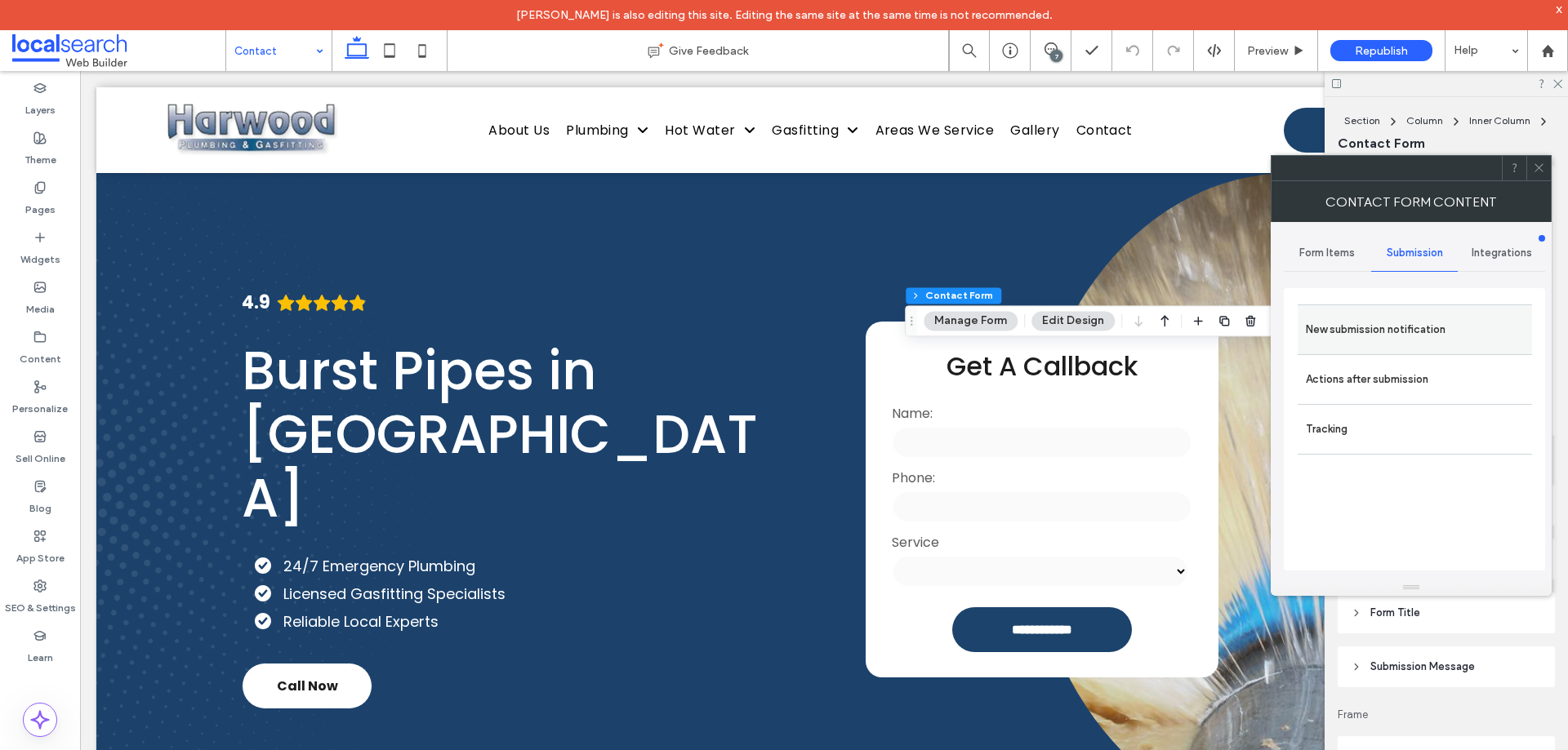
click at [1399, 333] on label "New submission notification" at bounding box center [1414, 329] width 218 height 32
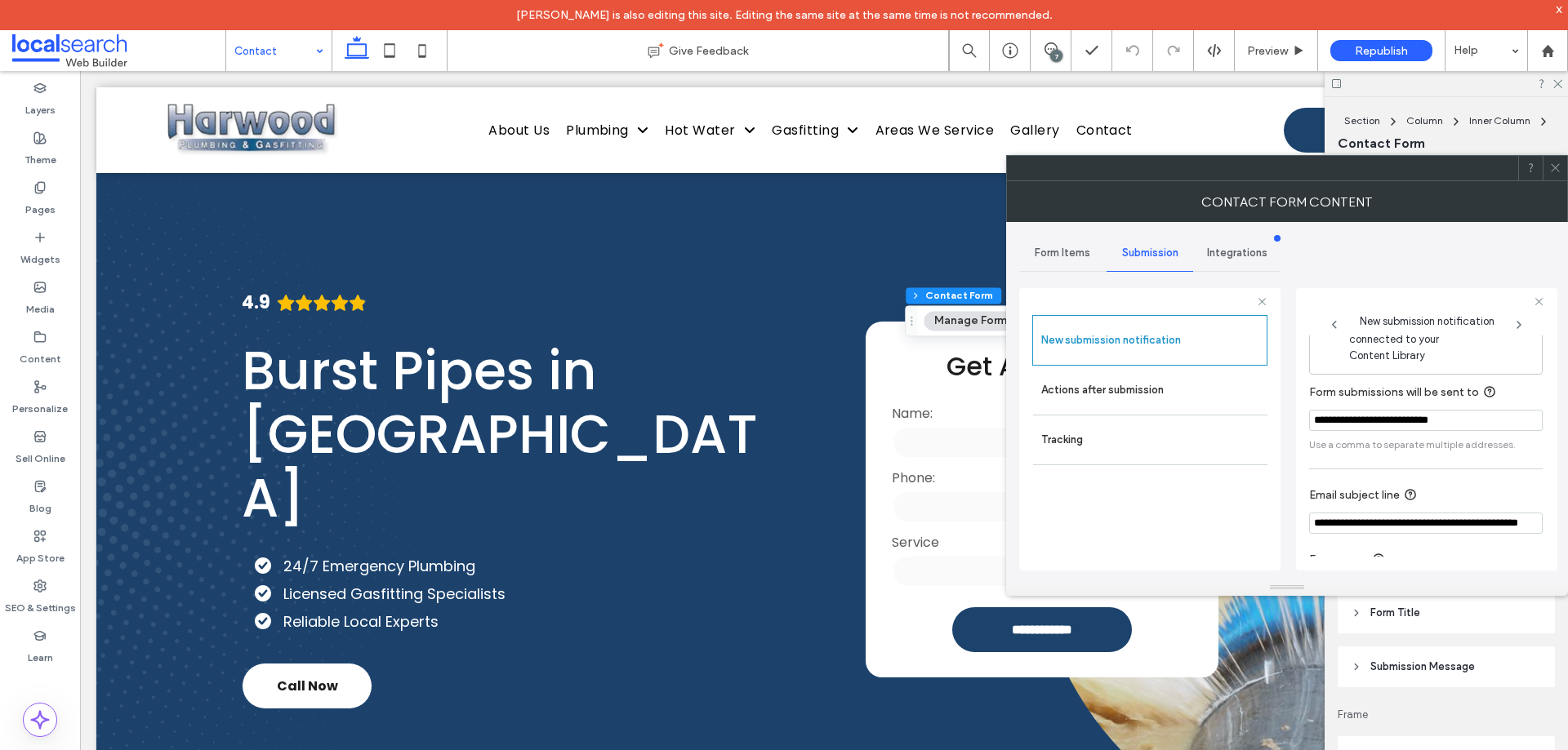
scroll to position [85, 0]
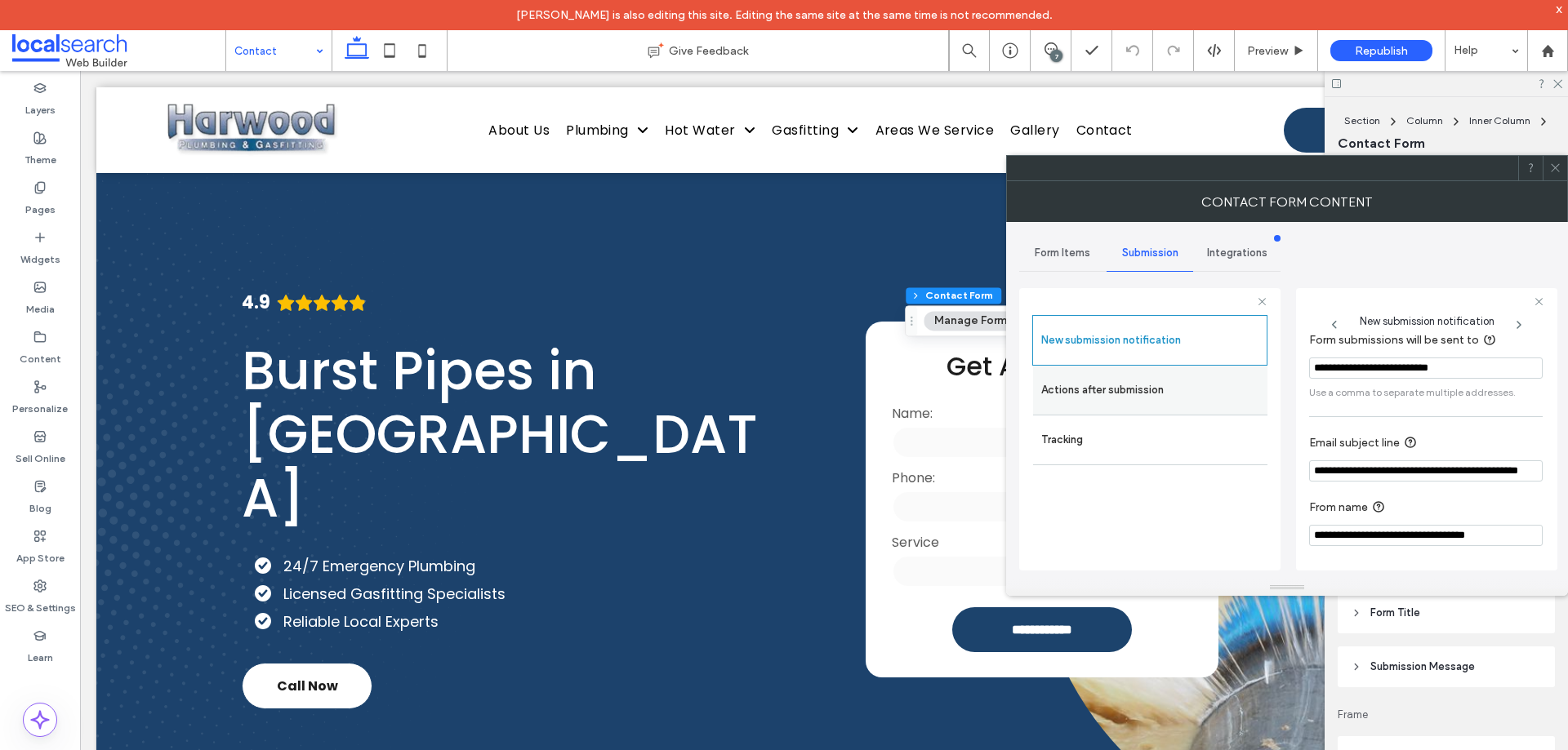
click at [1164, 388] on label "Actions after submission" at bounding box center [1150, 389] width 218 height 32
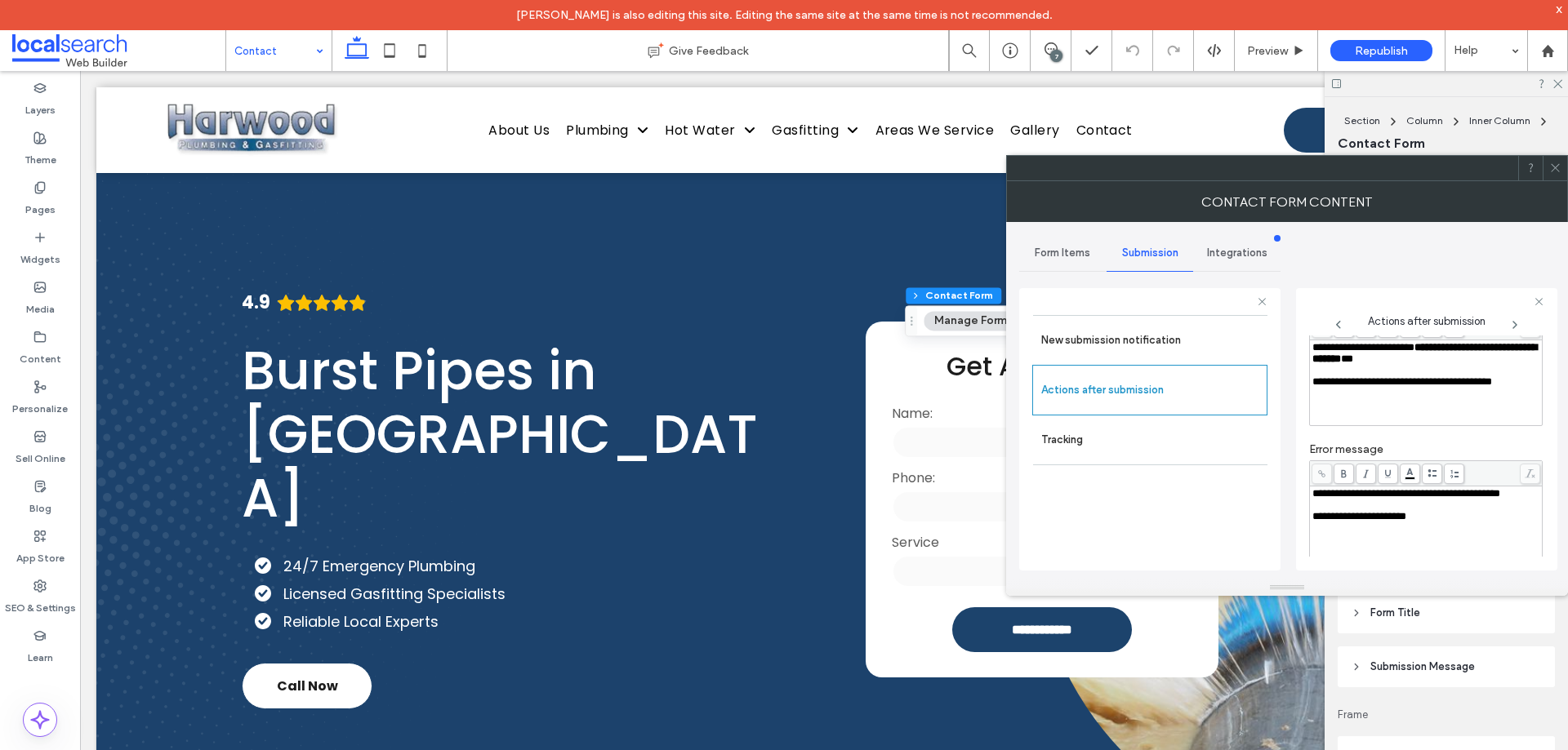
click at [1446, 359] on div "**********" at bounding box center [1426, 353] width 227 height 23
click at [1439, 432] on div "**********" at bounding box center [1426, 361] width 234 height 146
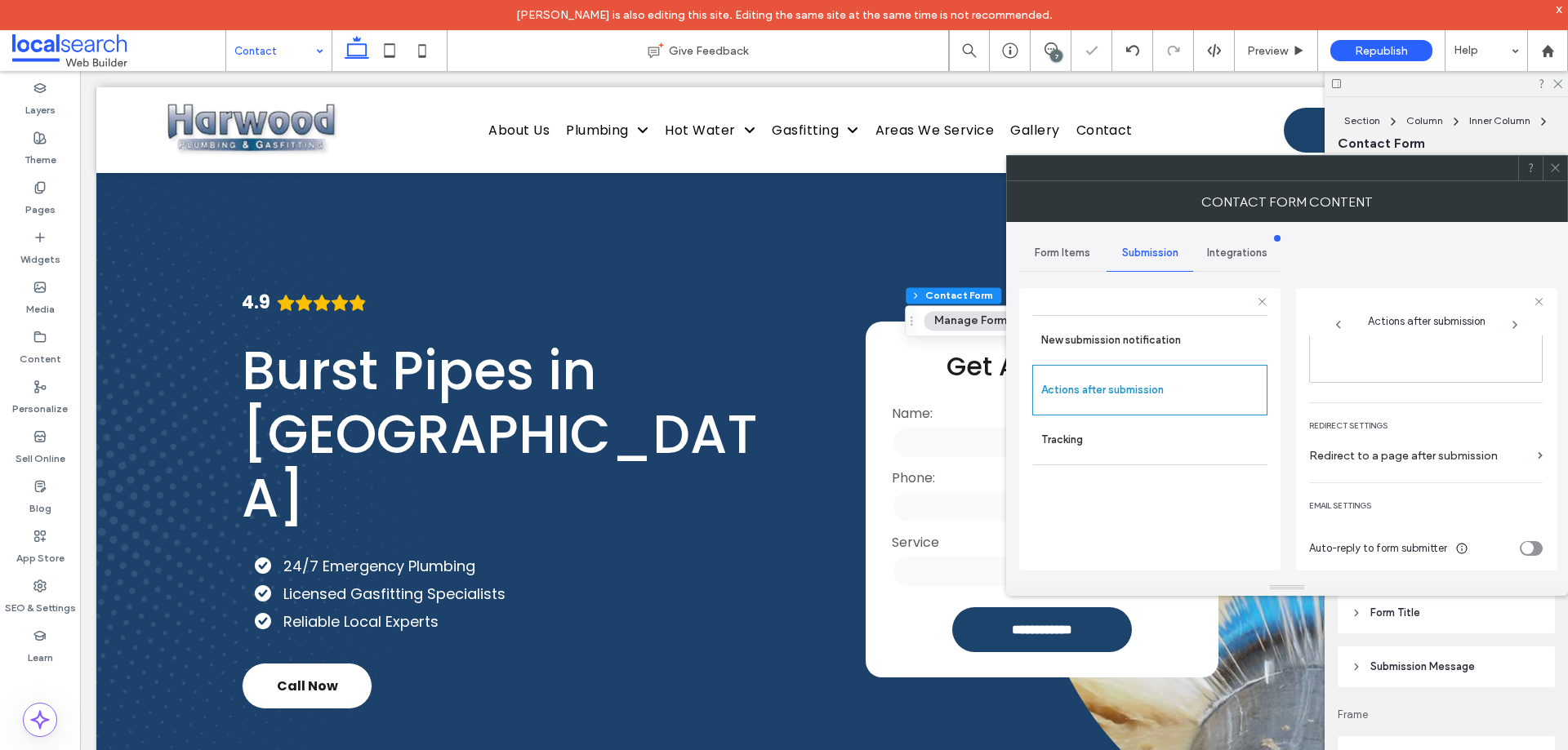
scroll to position [282, 0]
click at [1550, 160] on span at bounding box center [1555, 167] width 12 height 25
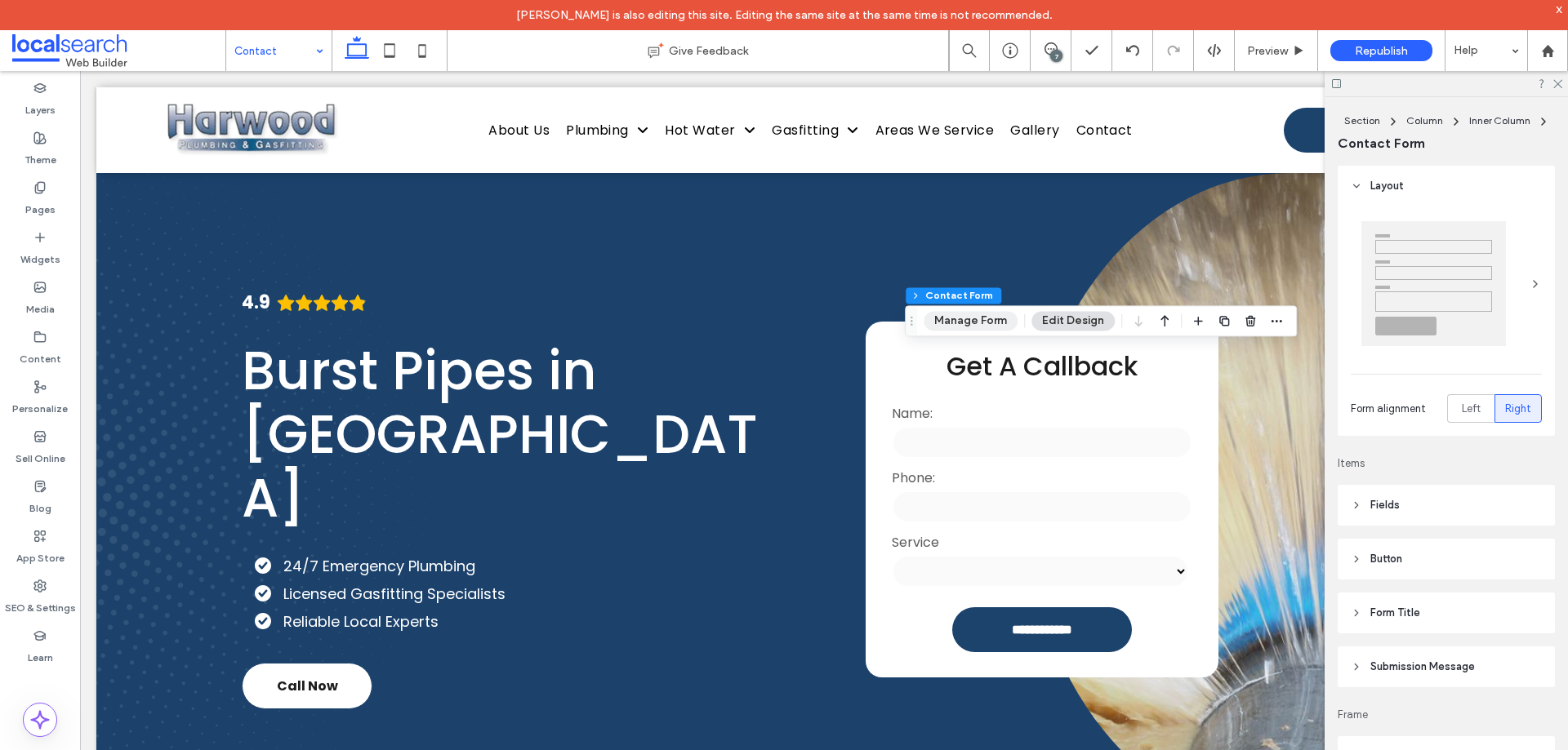
click at [981, 326] on button "Manage Form" at bounding box center [970, 320] width 94 height 19
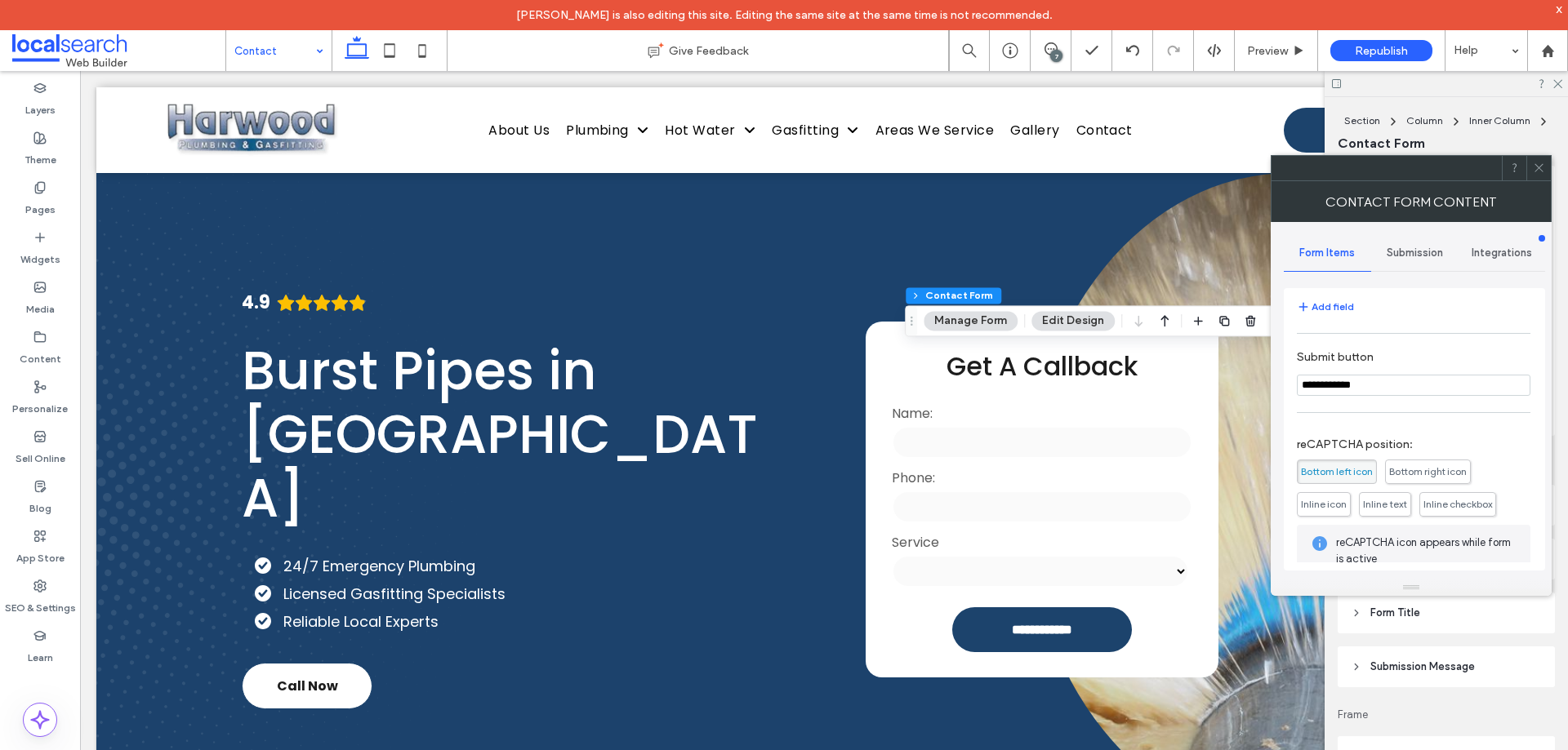
scroll to position [330, 0]
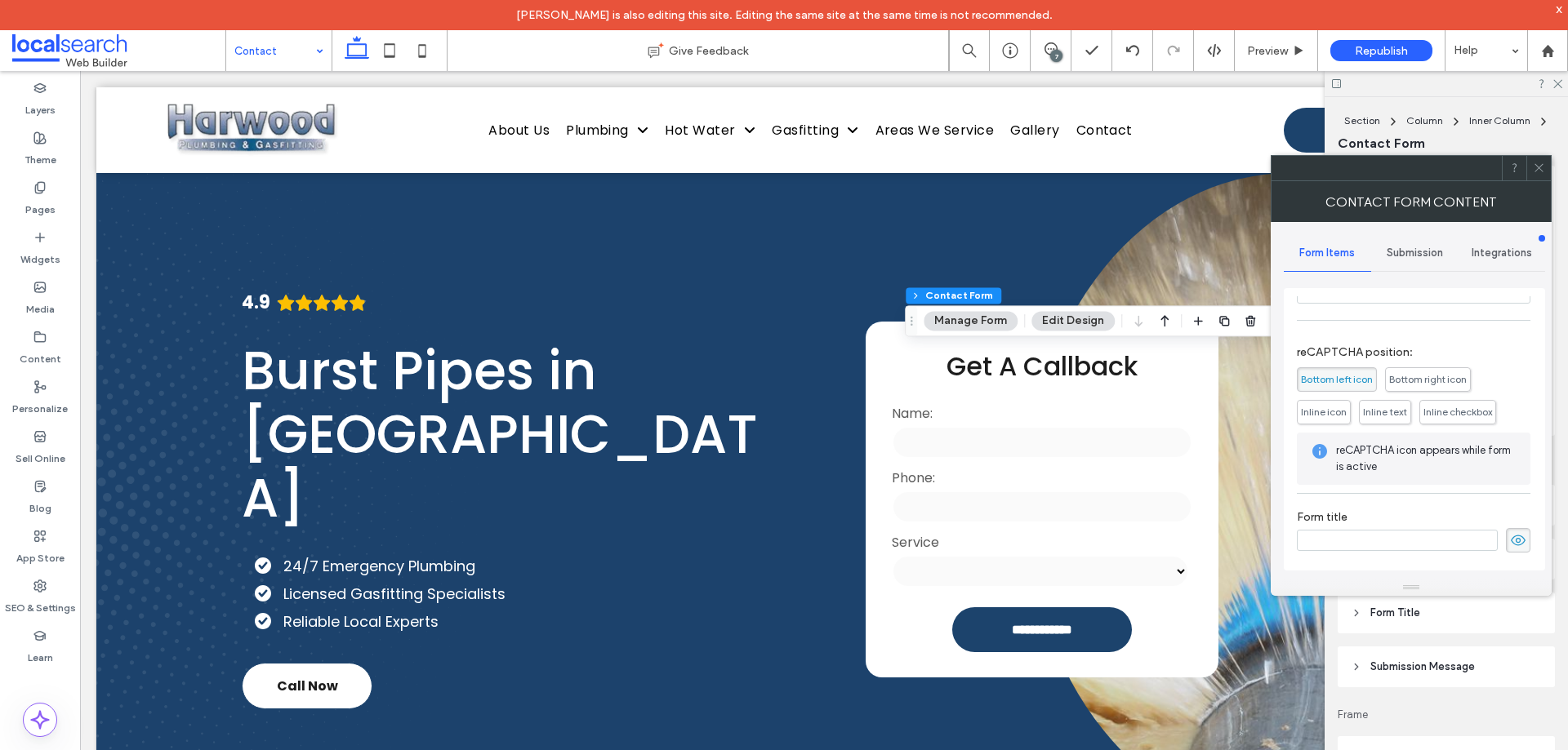
click at [1428, 258] on span "Submission" at bounding box center [1414, 253] width 56 height 13
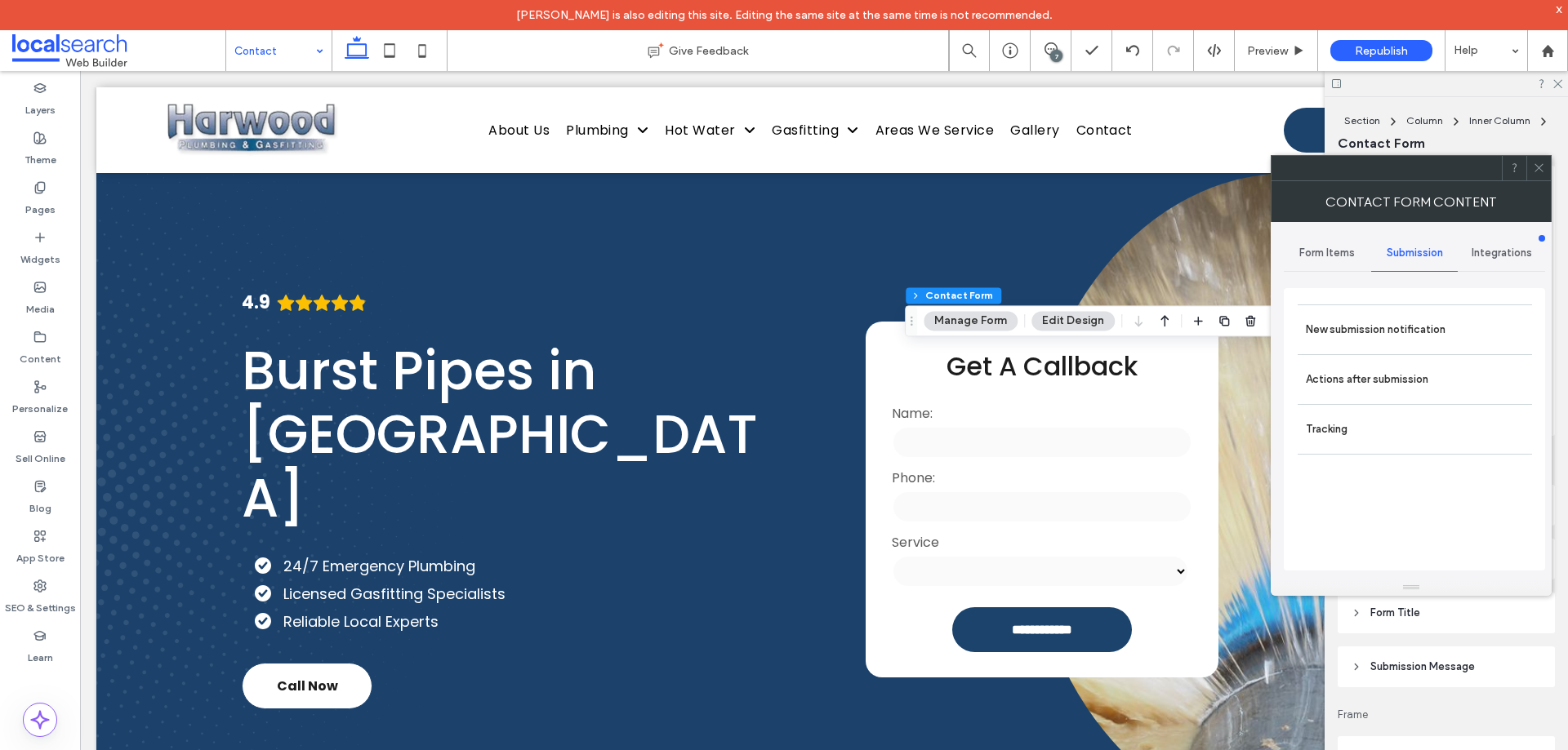
click at [1407, 328] on label "New submission notification" at bounding box center [1414, 329] width 218 height 32
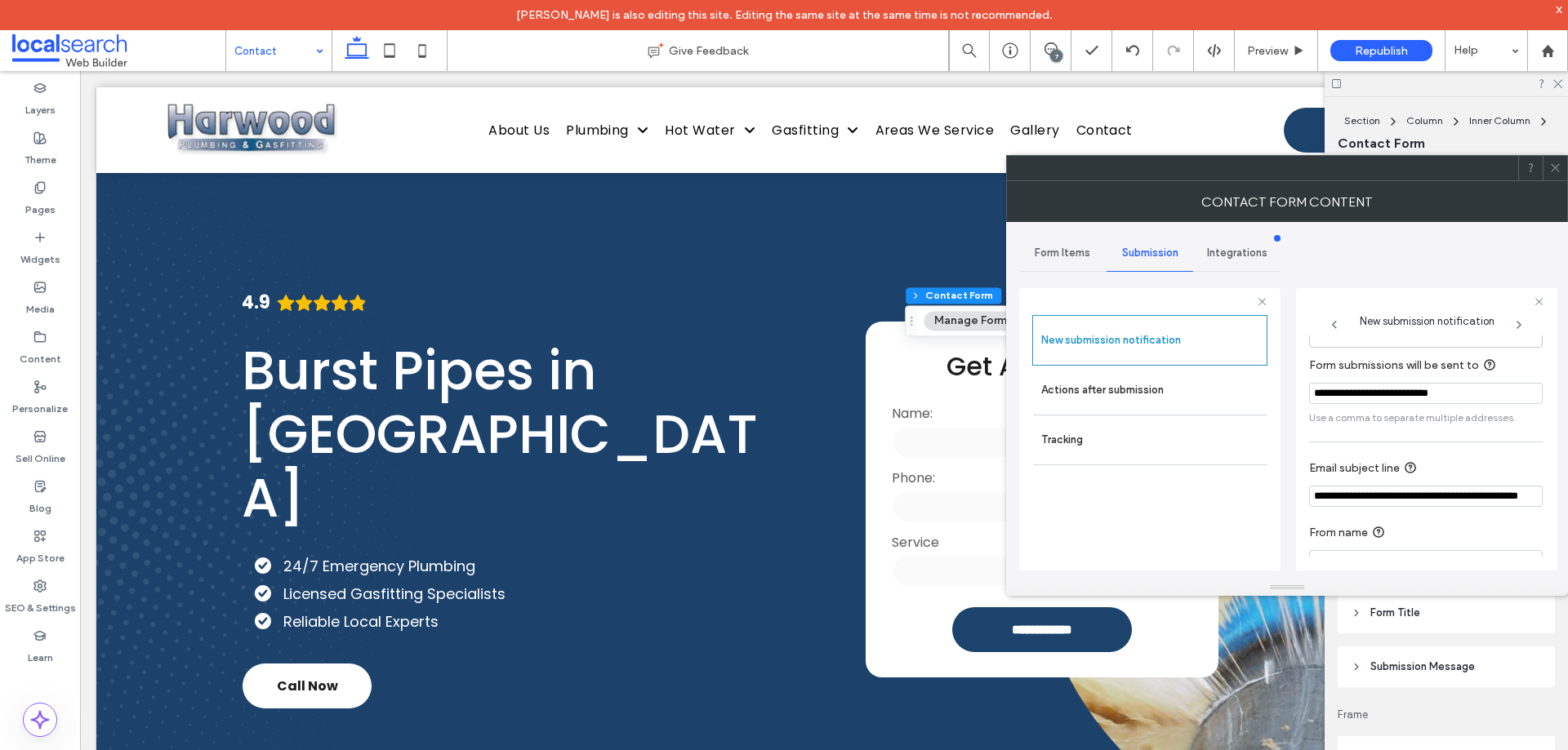
scroll to position [85, 0]
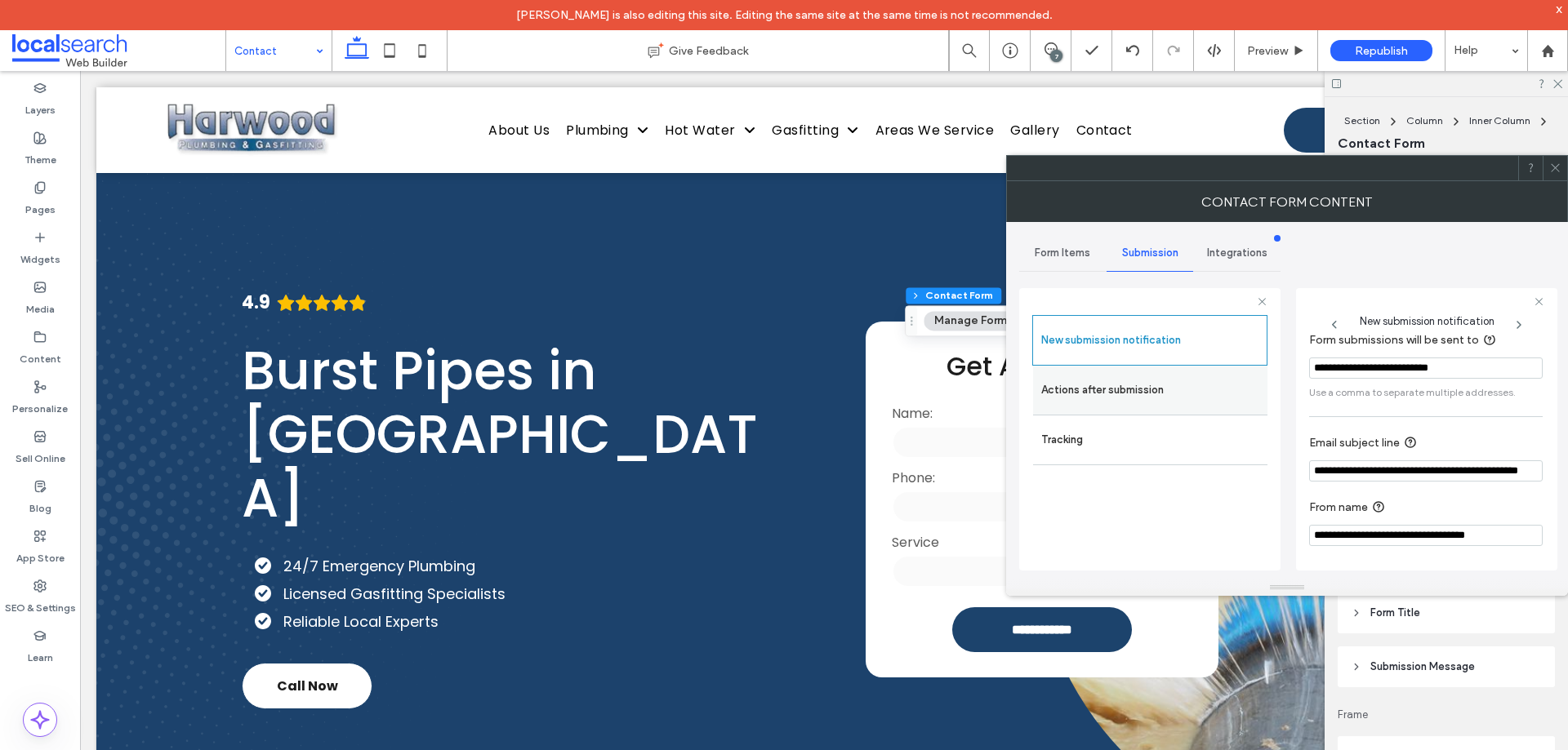
click at [1132, 387] on label "Actions after submission" at bounding box center [1150, 389] width 218 height 32
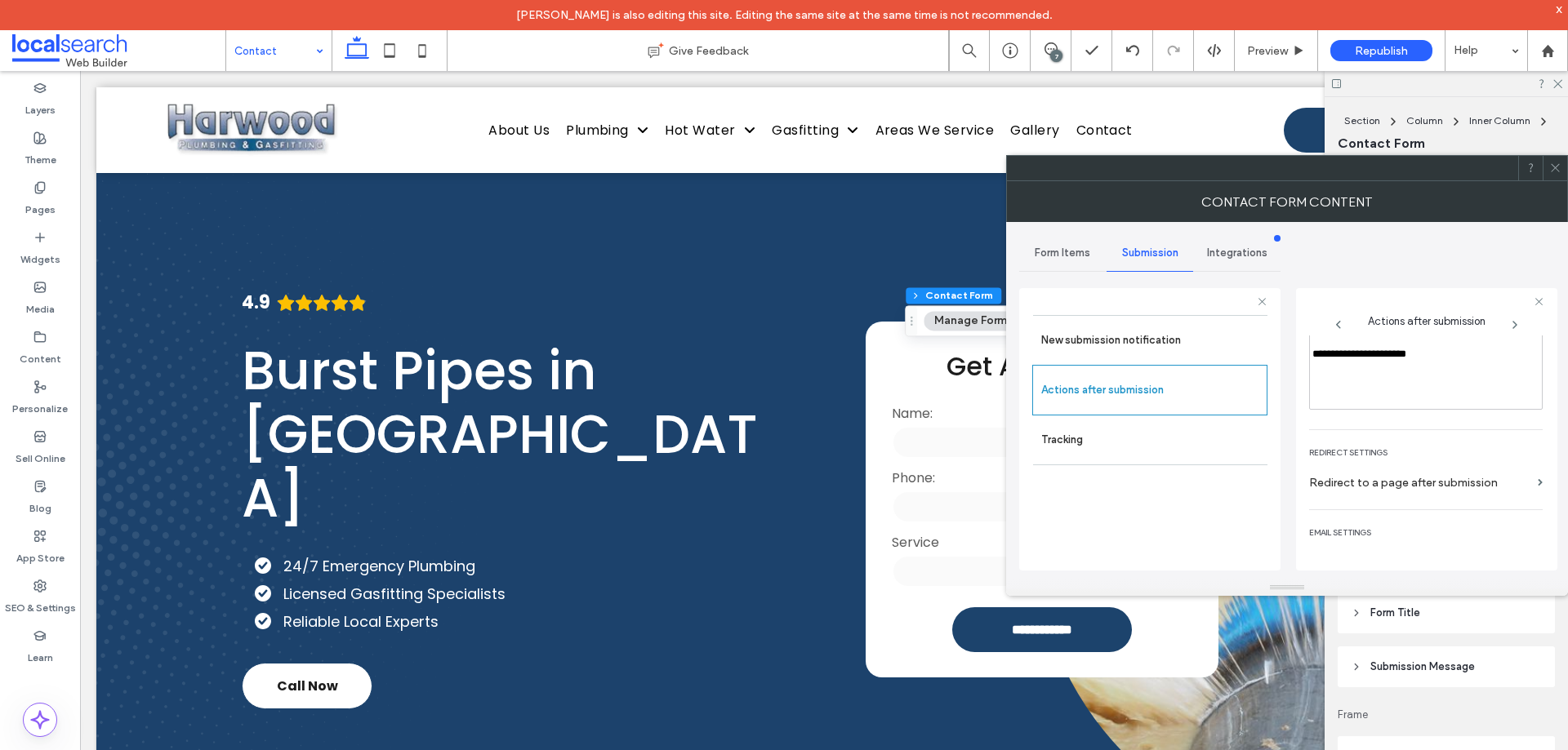
scroll to position [282, 0]
click at [1555, 170] on icon at bounding box center [1555, 167] width 12 height 12
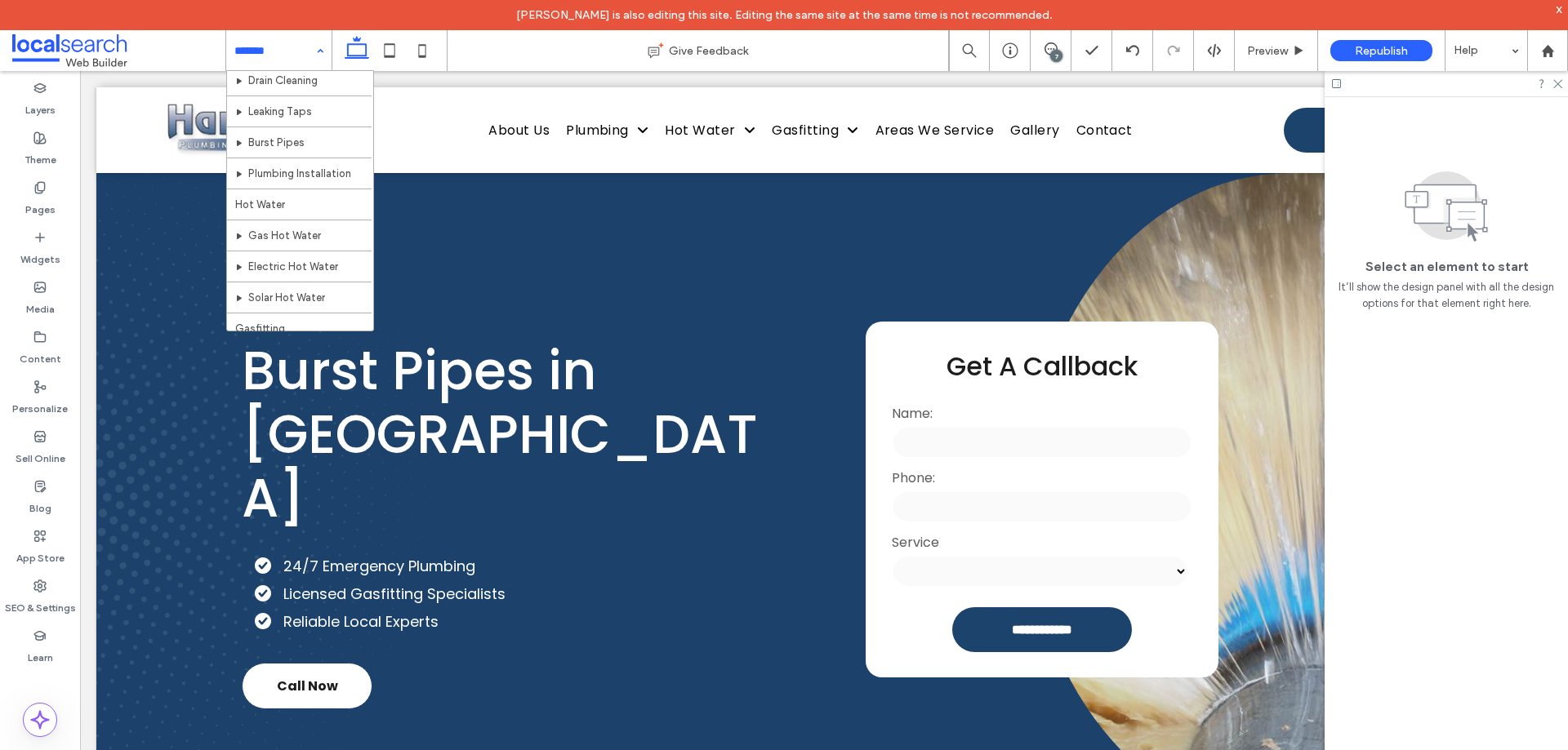
scroll to position [0, 0]
